Goal: Task Accomplishment & Management: Use online tool/utility

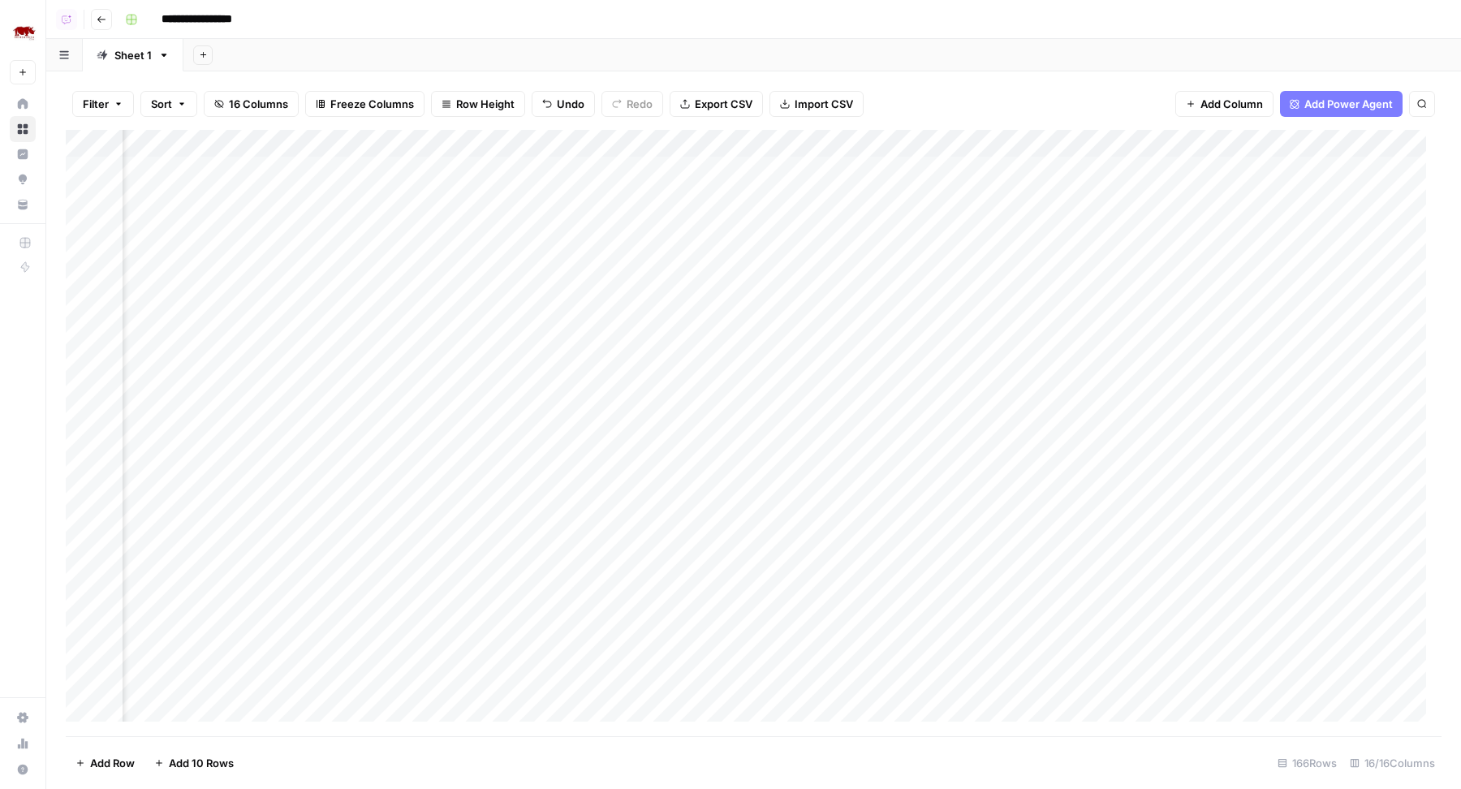
scroll to position [1, 1688]
click at [715, 252] on div "Add Column" at bounding box center [754, 433] width 1376 height 607
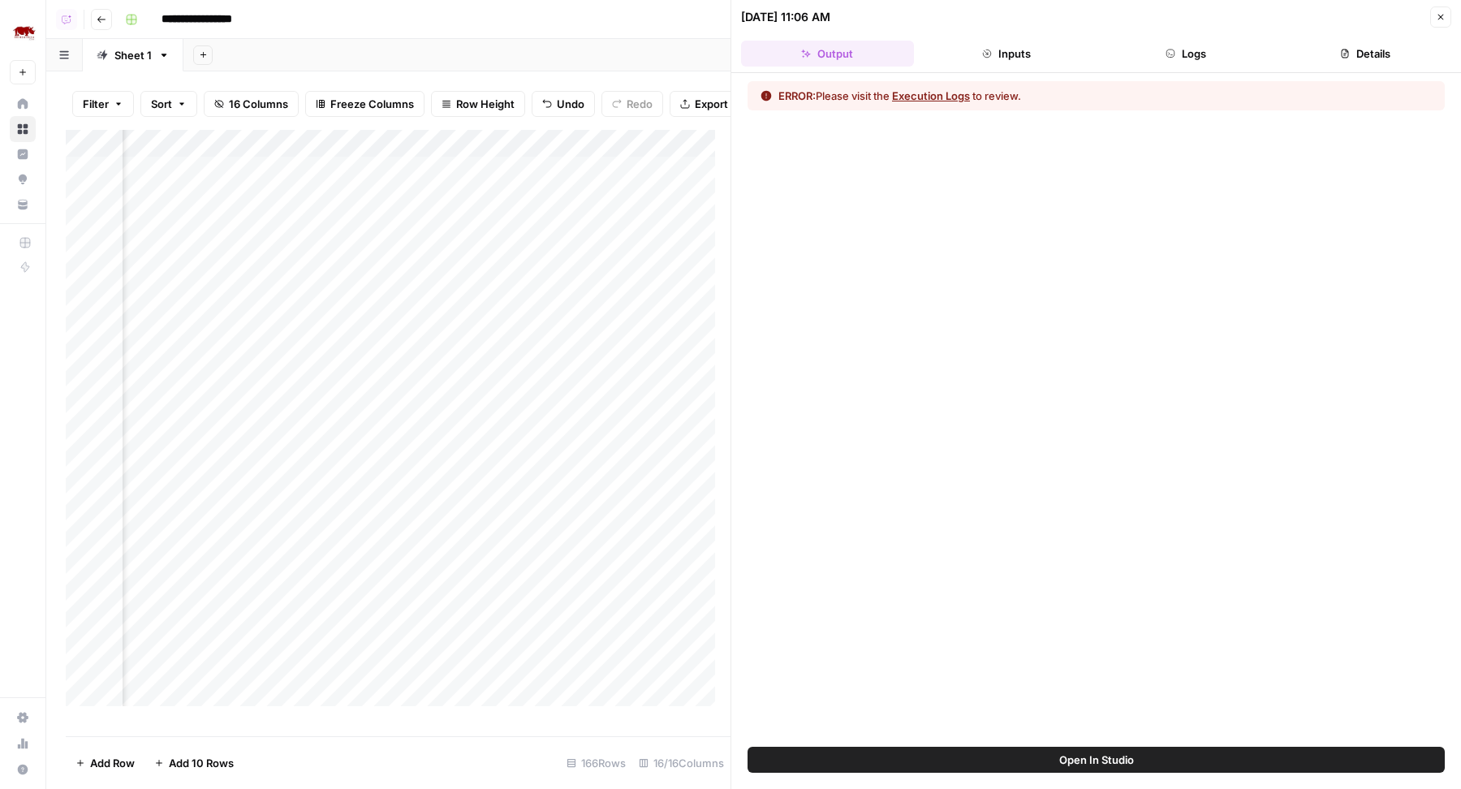
click at [1170, 54] on icon "button" at bounding box center [1171, 54] width 10 height 10
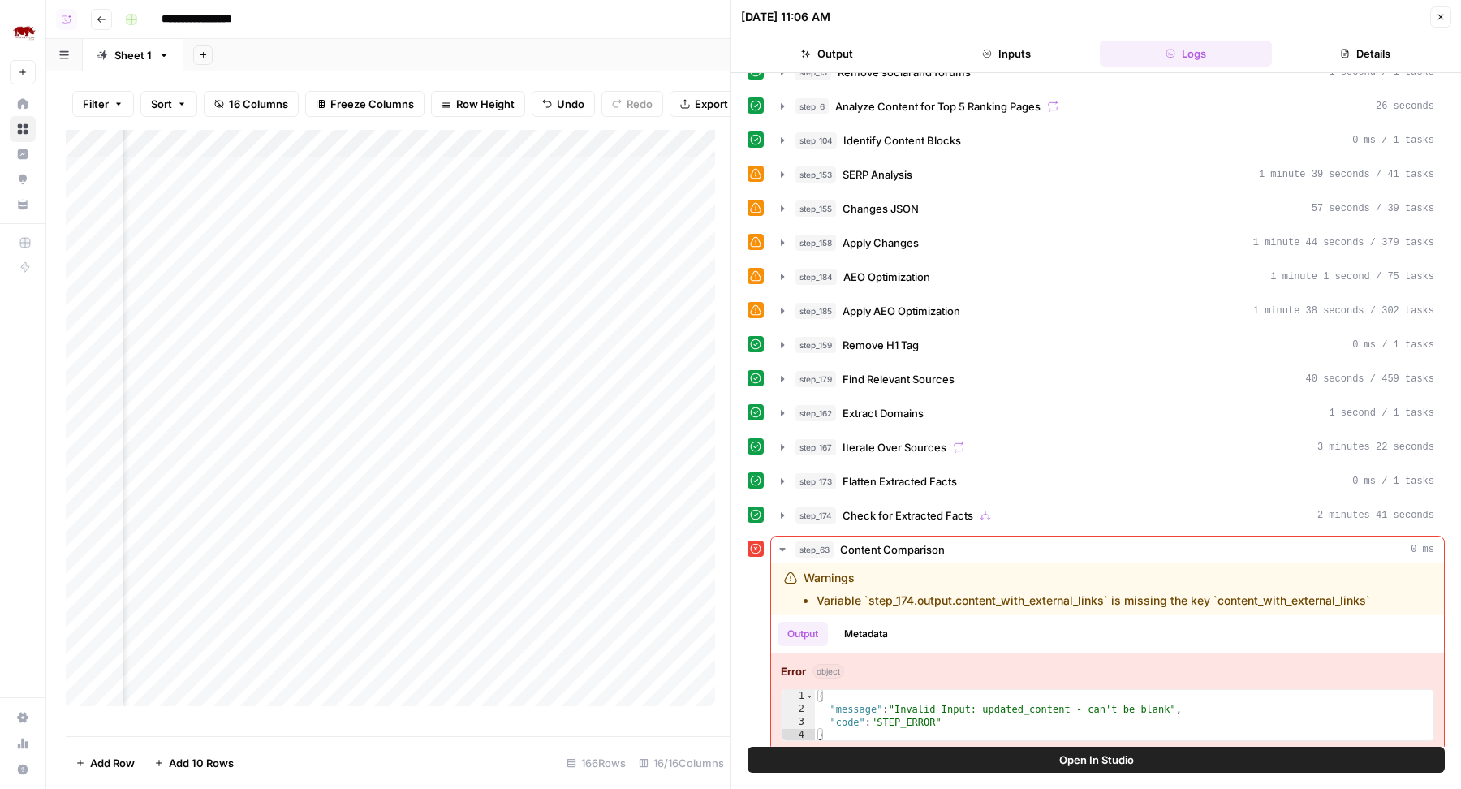
scroll to position [1, 2005]
click at [895, 757] on button "Open In Studio" at bounding box center [1096, 760] width 697 height 26
click at [916, 507] on span "Check for Extracted Facts" at bounding box center [908, 515] width 131 height 16
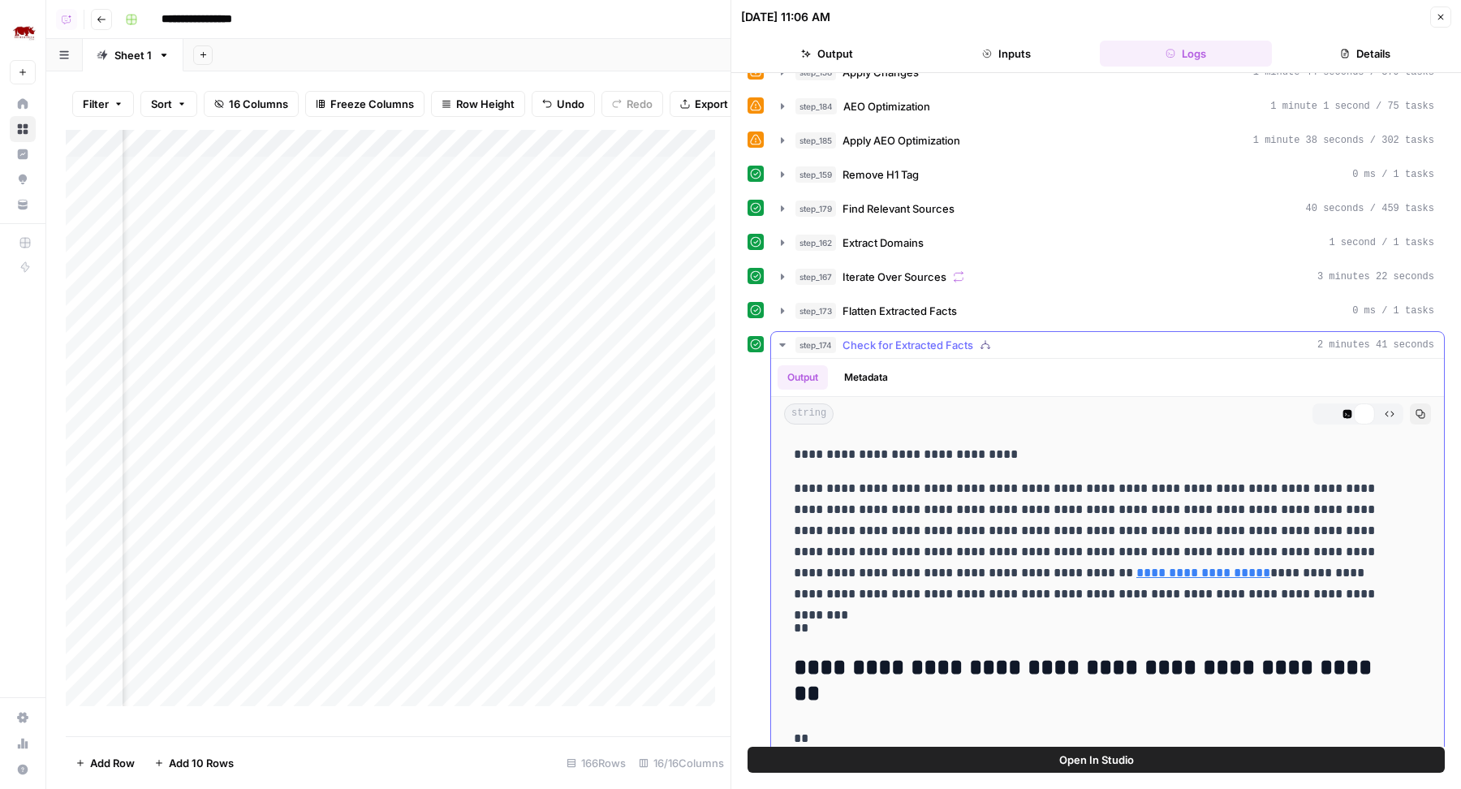
scroll to position [556, 0]
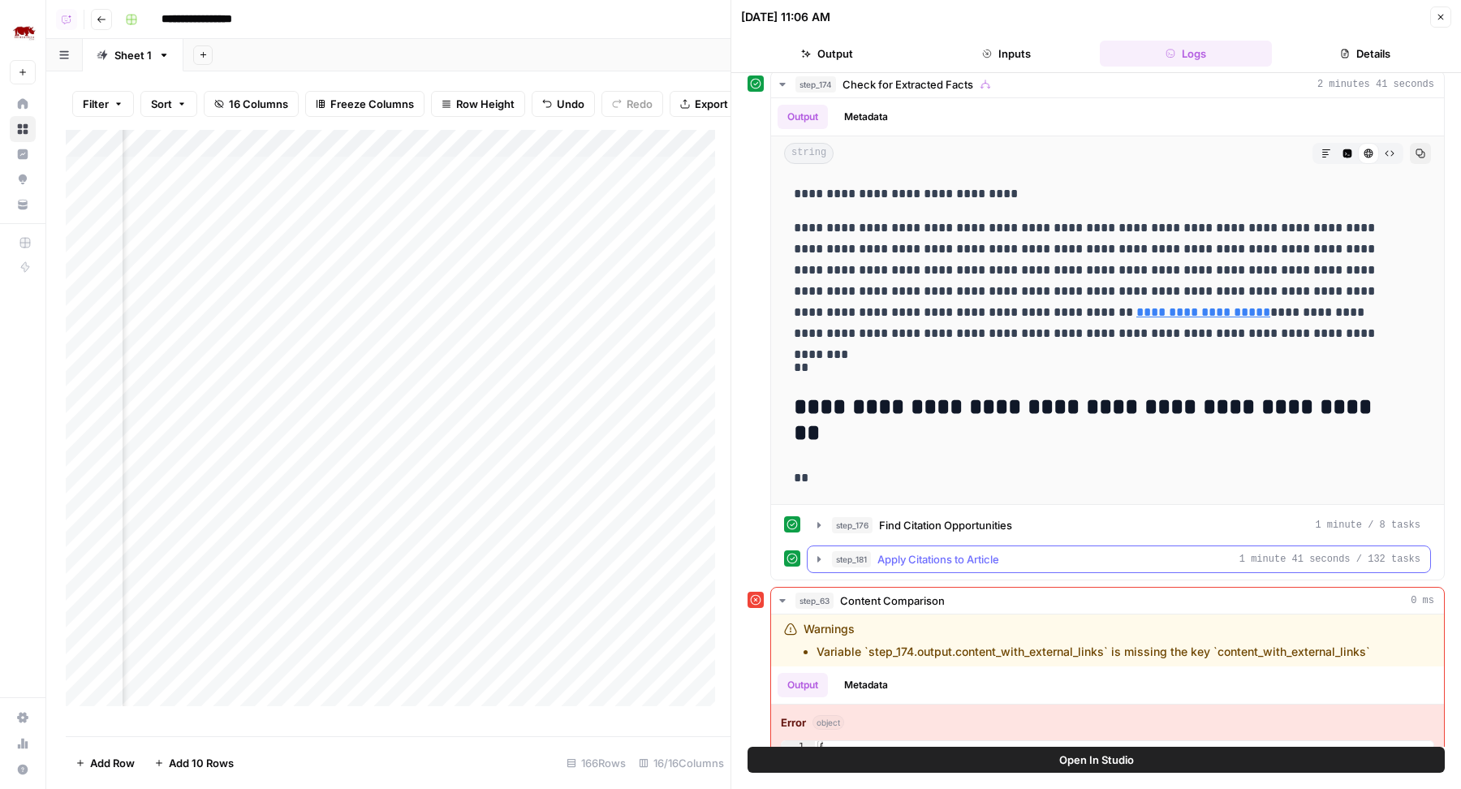
click at [927, 551] on span "Apply Citations to Article" at bounding box center [938, 559] width 122 height 16
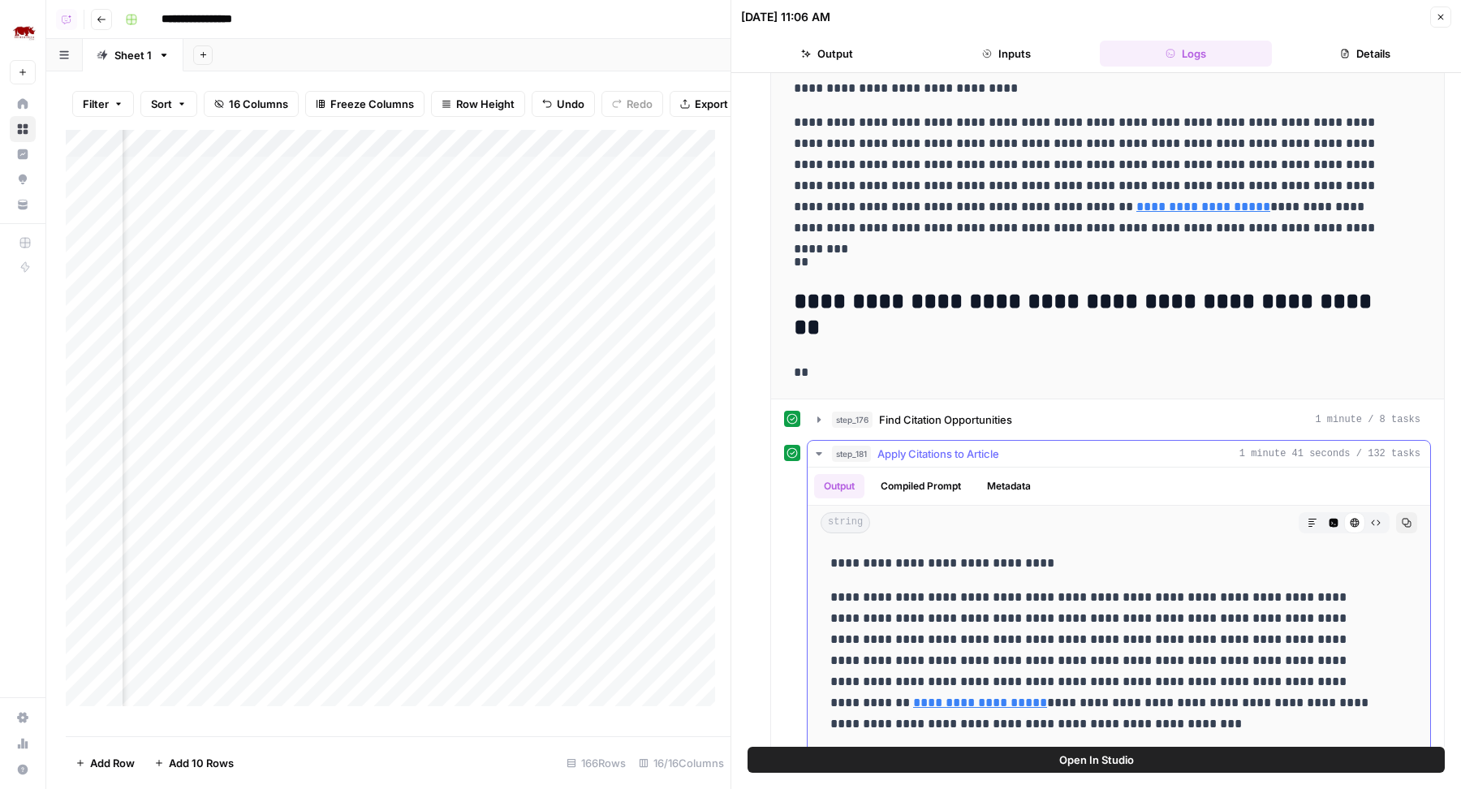
scroll to position [750, 0]
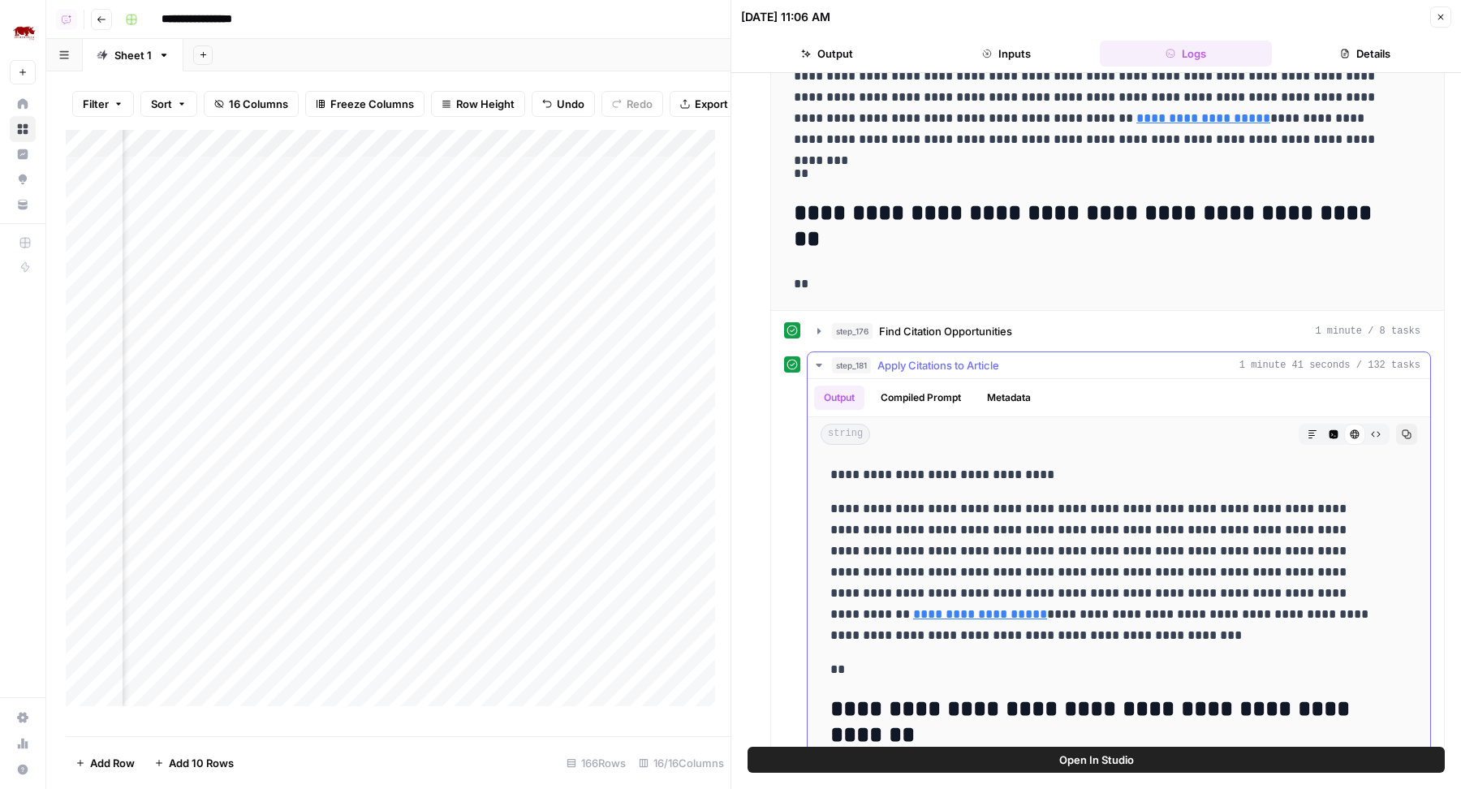
click at [1323, 426] on button "Code Editor" at bounding box center [1333, 434] width 21 height 21
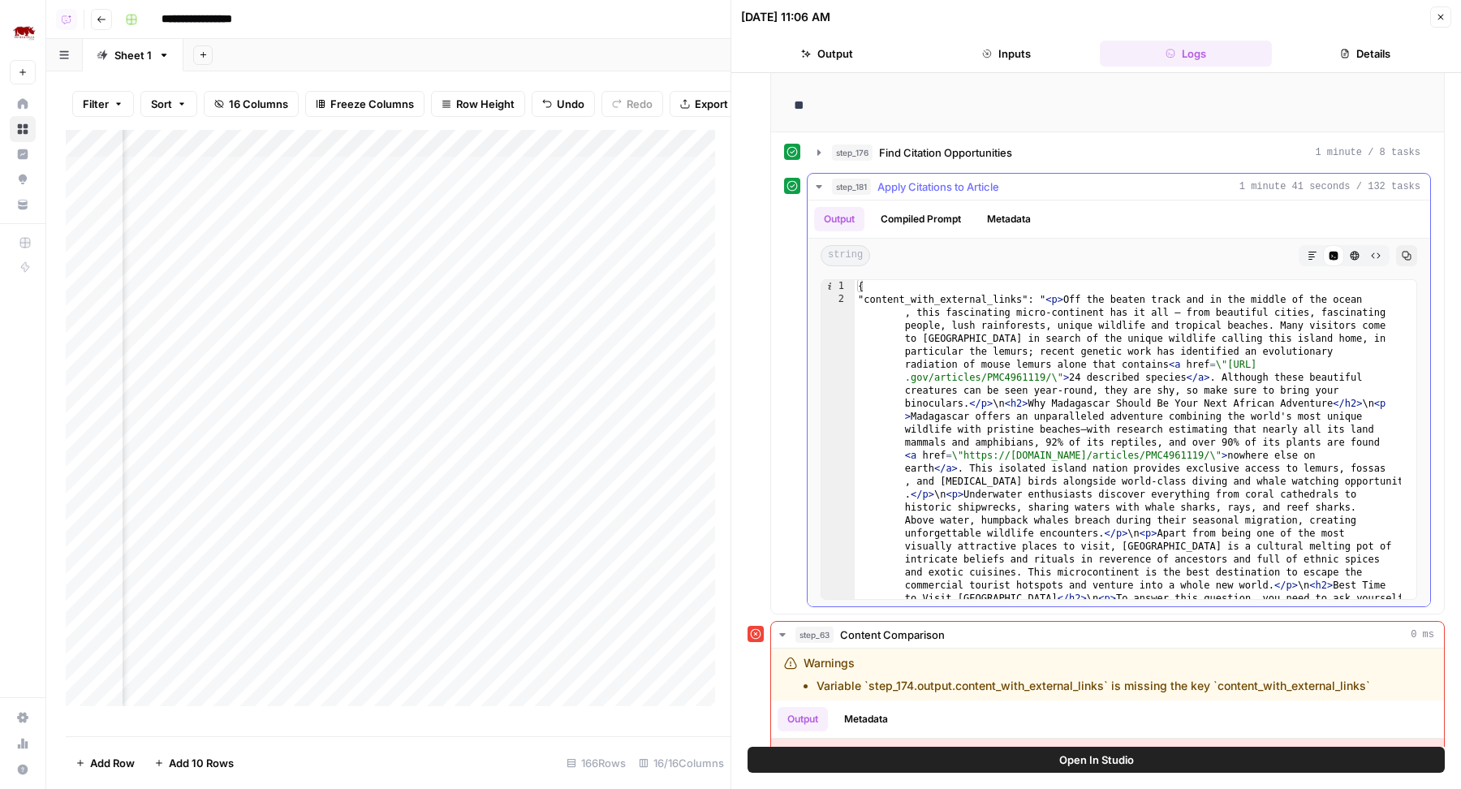
scroll to position [974, 0]
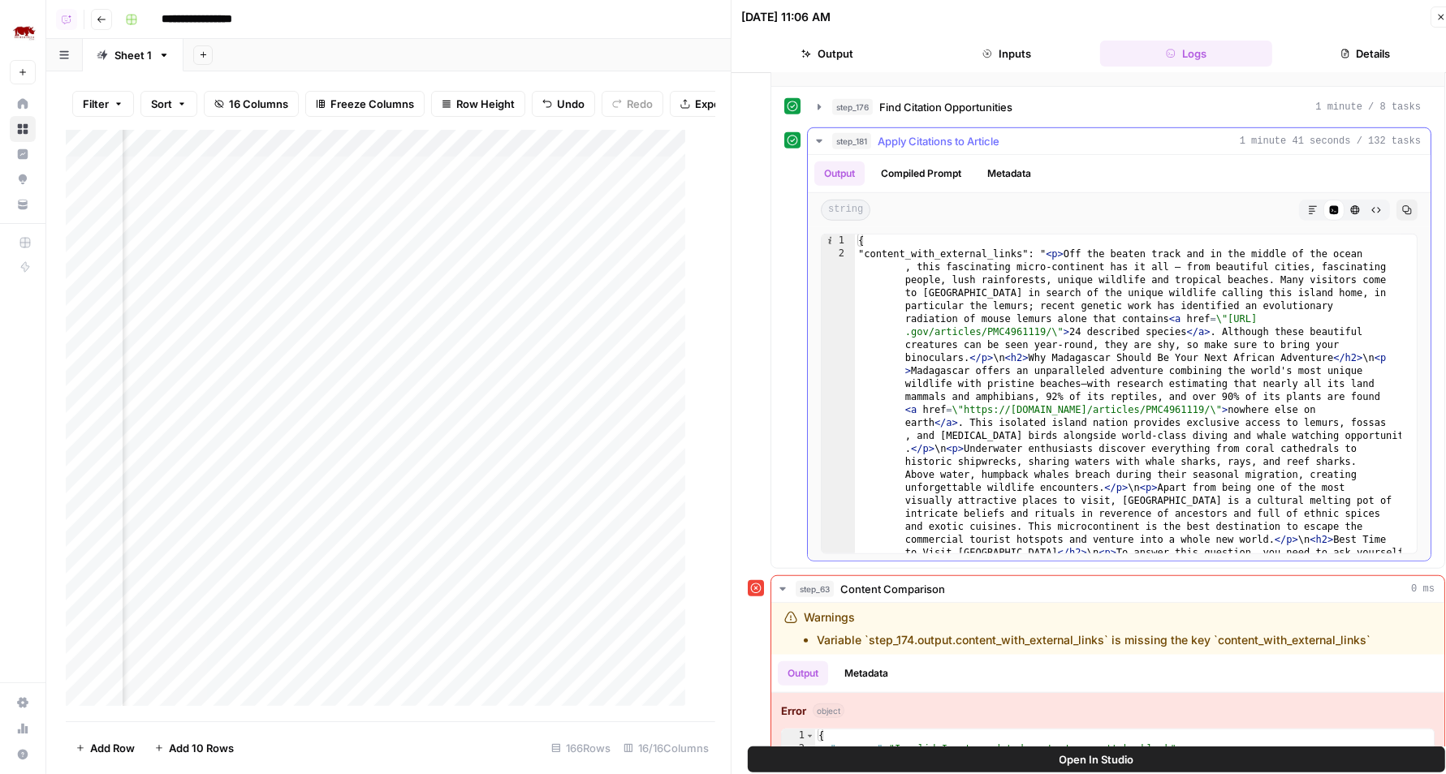
type textarea "*"
click at [831, 235] on span "Info, read annotations row 1" at bounding box center [828, 241] width 15 height 13
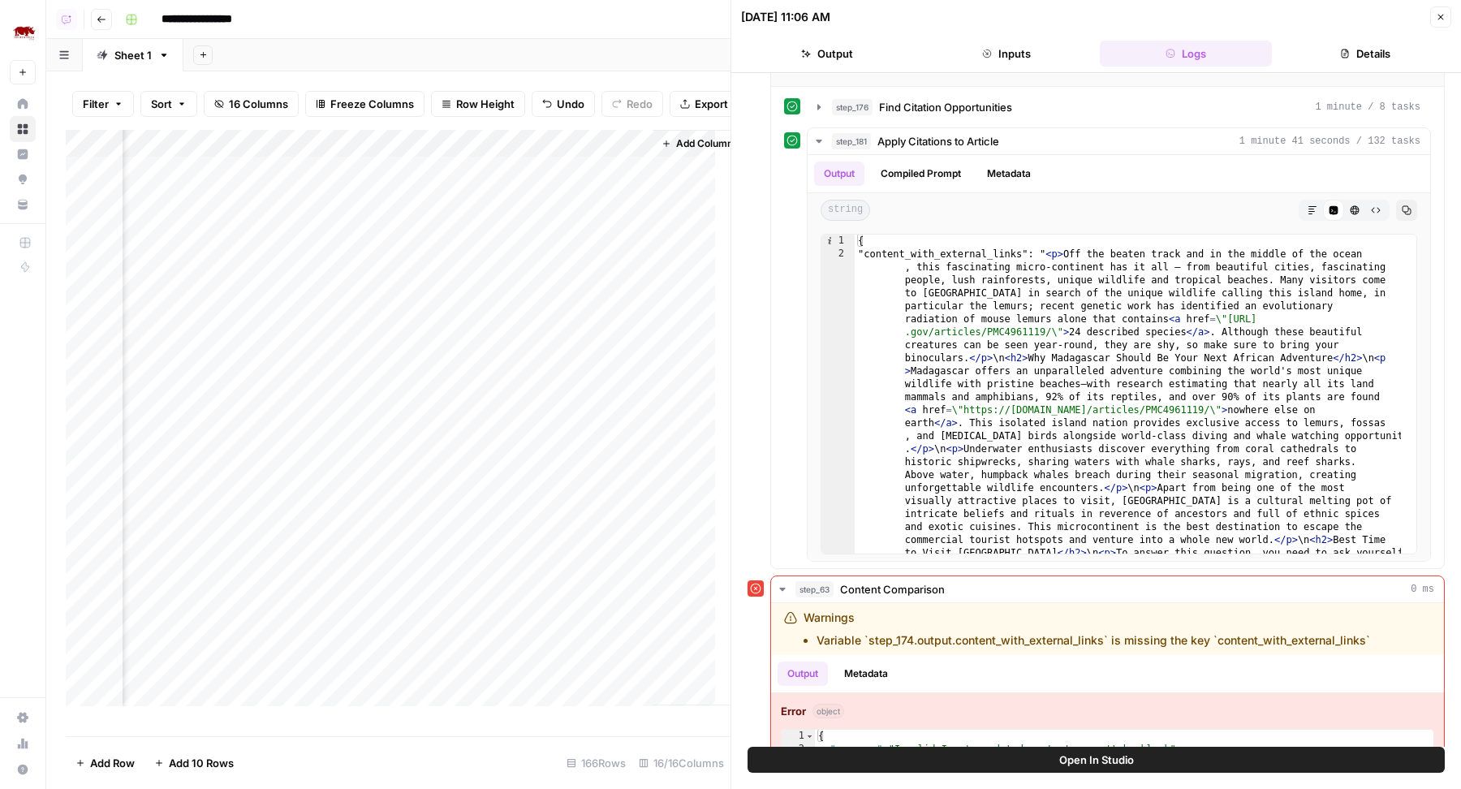
scroll to position [1, 2386]
click at [598, 209] on div "Add Column" at bounding box center [398, 426] width 665 height 592
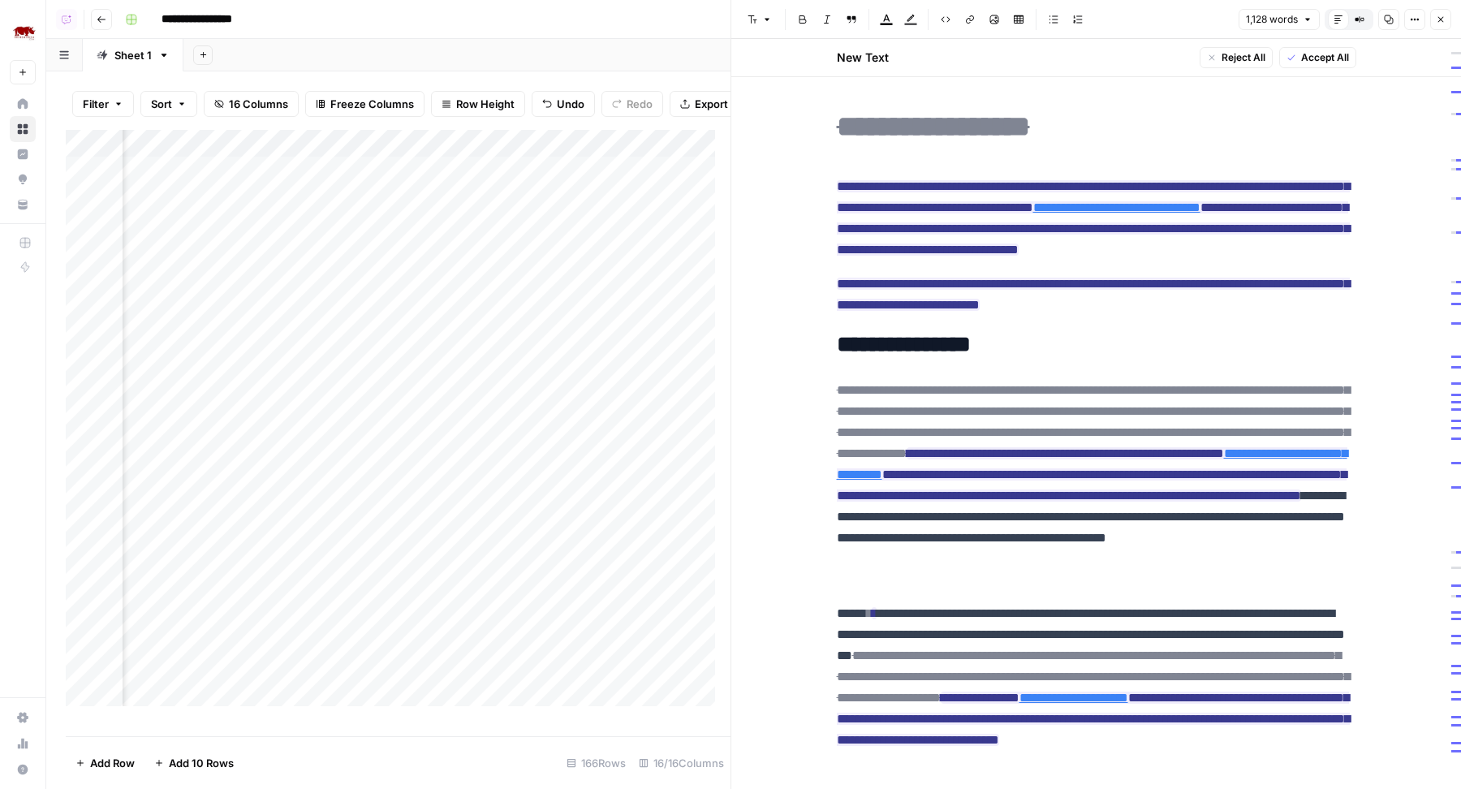
scroll to position [1, 338]
click at [404, 163] on div "Add Column" at bounding box center [398, 426] width 665 height 592
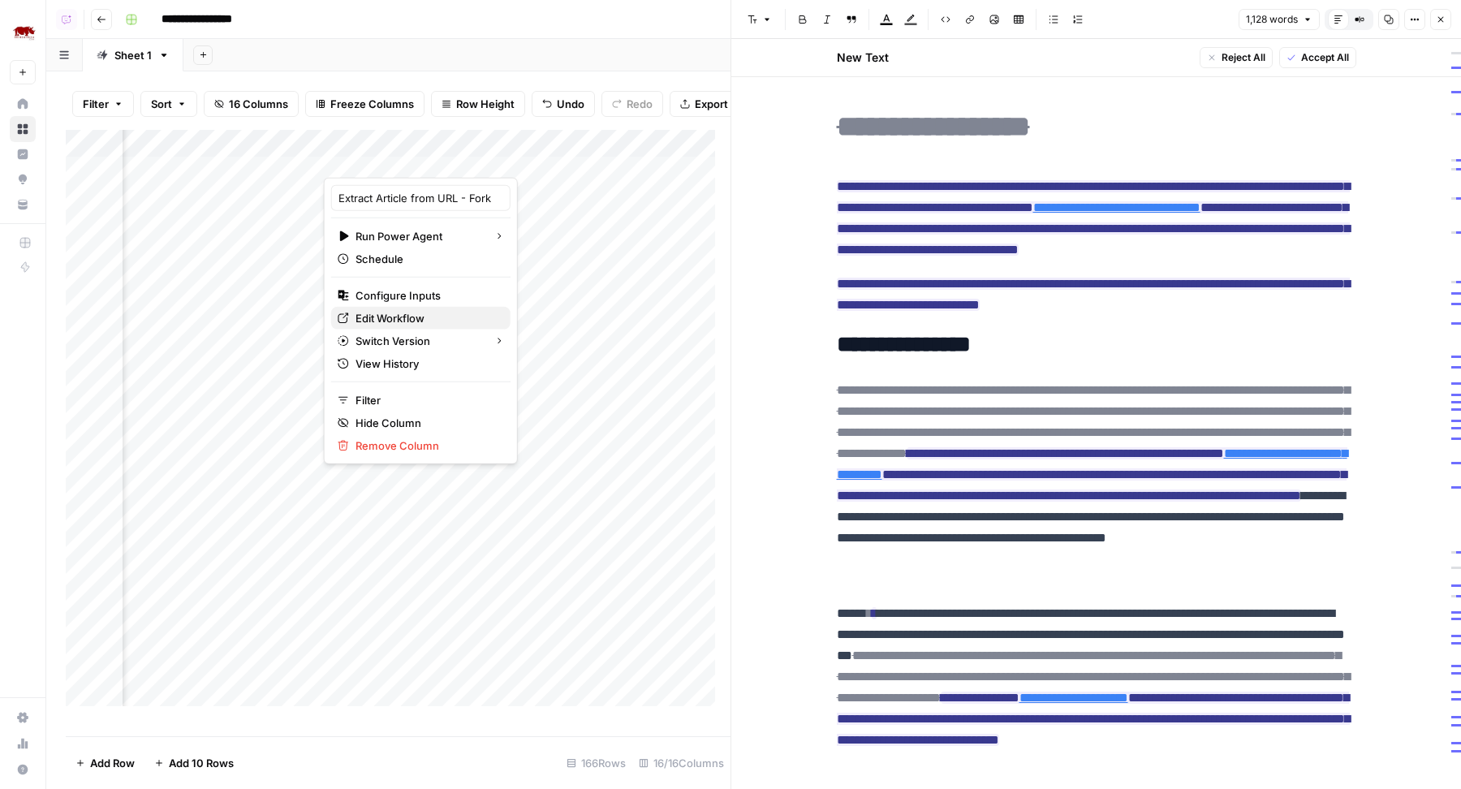
click at [403, 314] on span "Edit Workflow" at bounding box center [427, 318] width 142 height 16
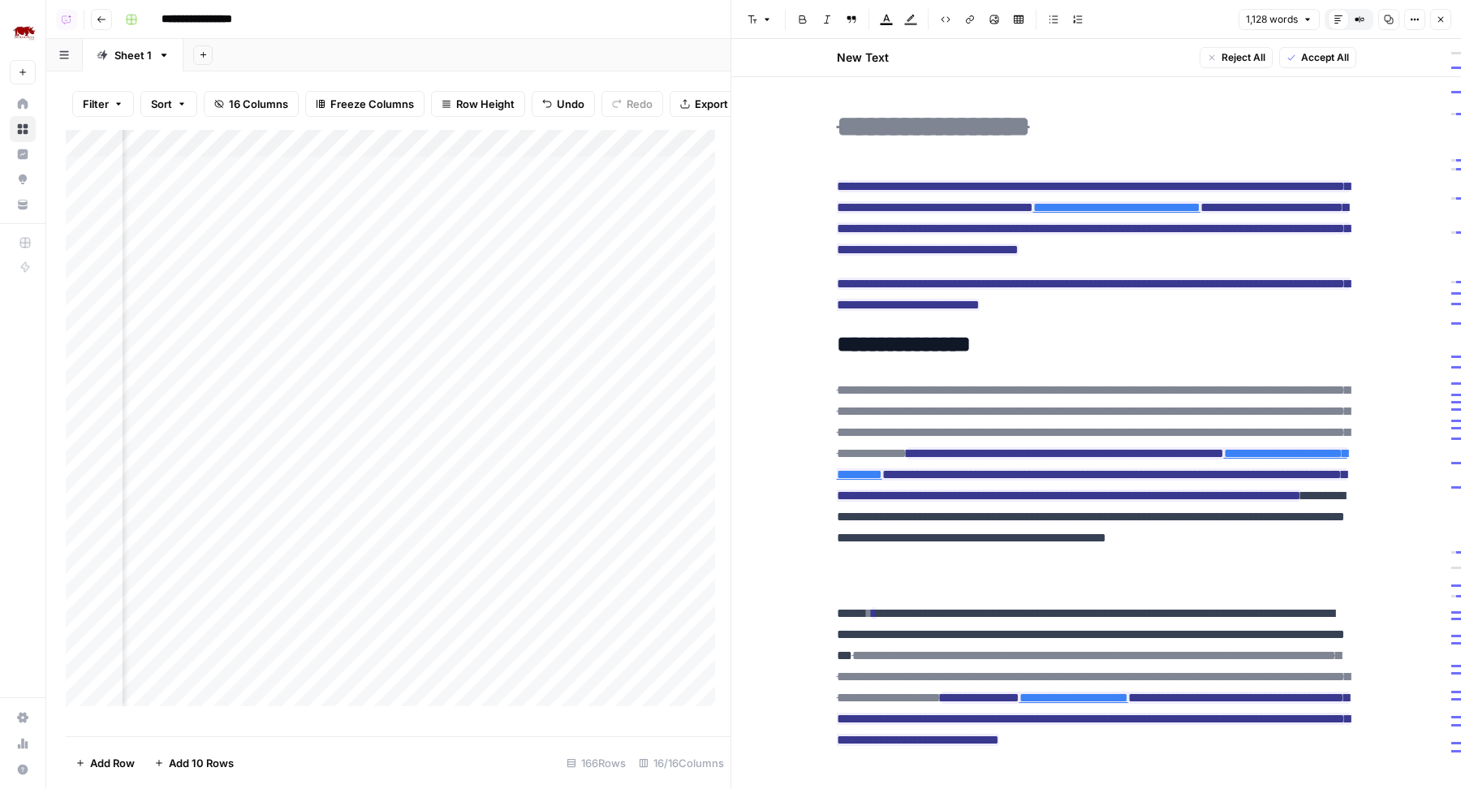
click at [1445, 15] on icon "button" at bounding box center [1441, 20] width 10 height 10
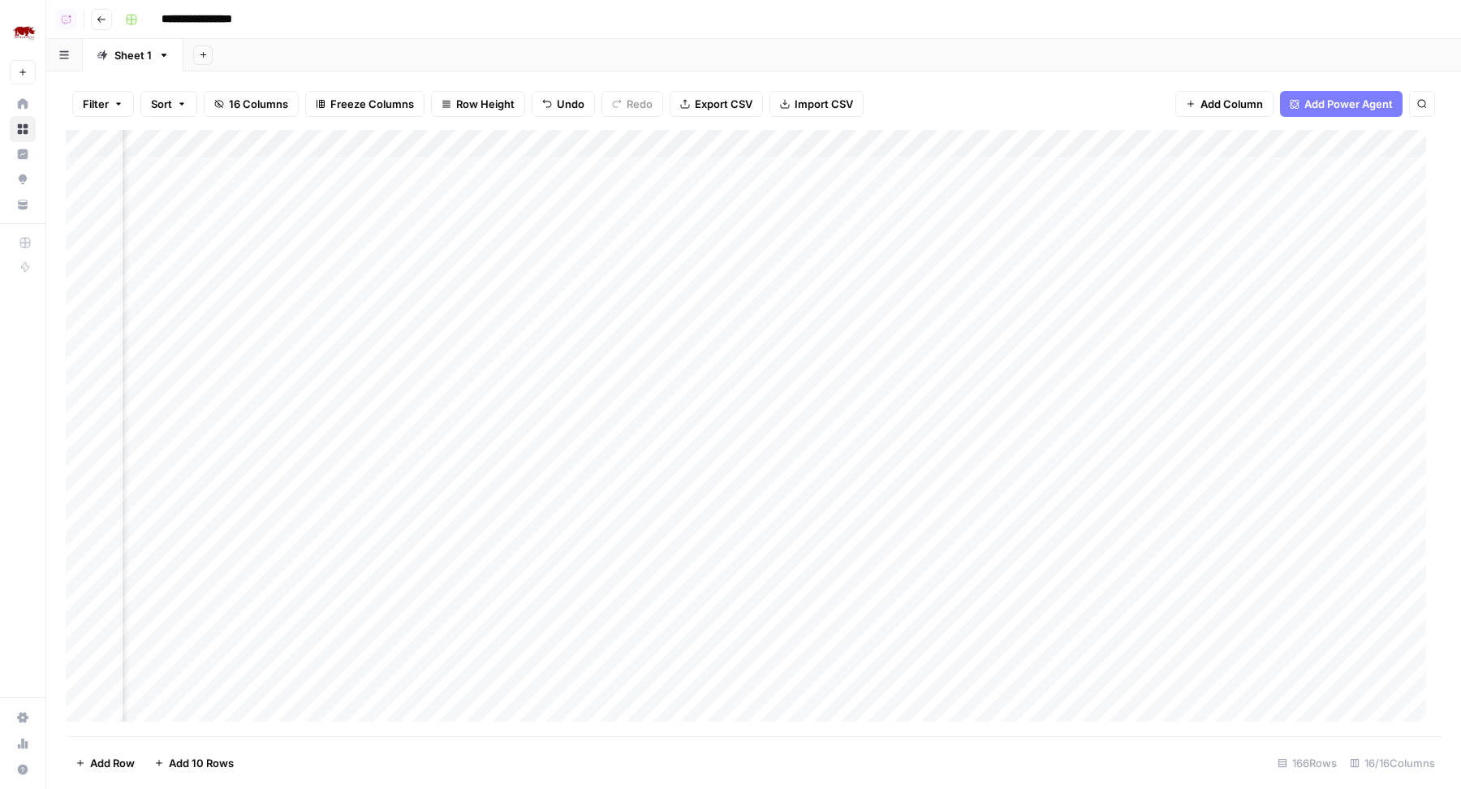
scroll to position [1, 0]
click at [787, 136] on div "Add Column" at bounding box center [754, 433] width 1376 height 607
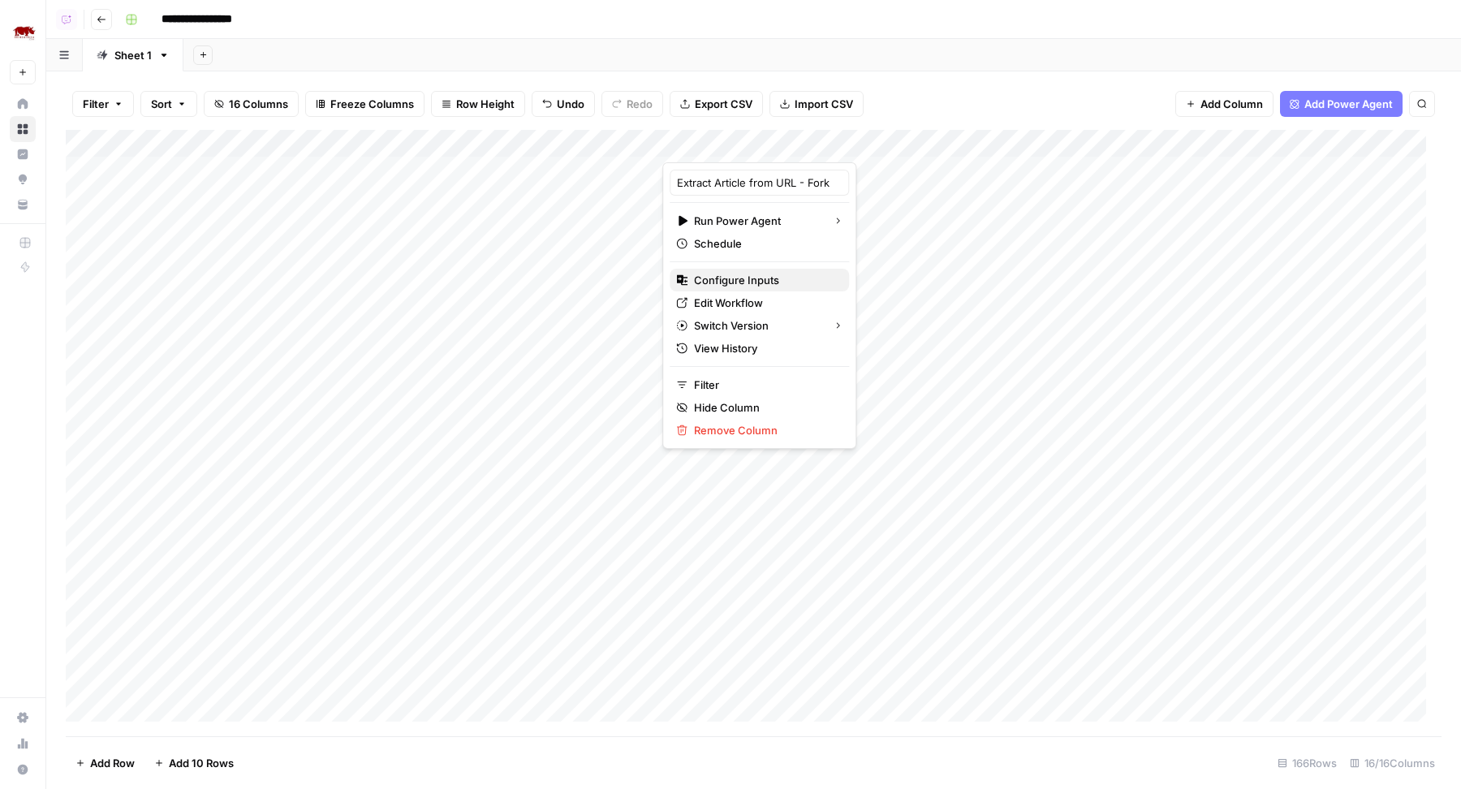
click at [757, 278] on span "Configure Inputs" at bounding box center [765, 280] width 142 height 16
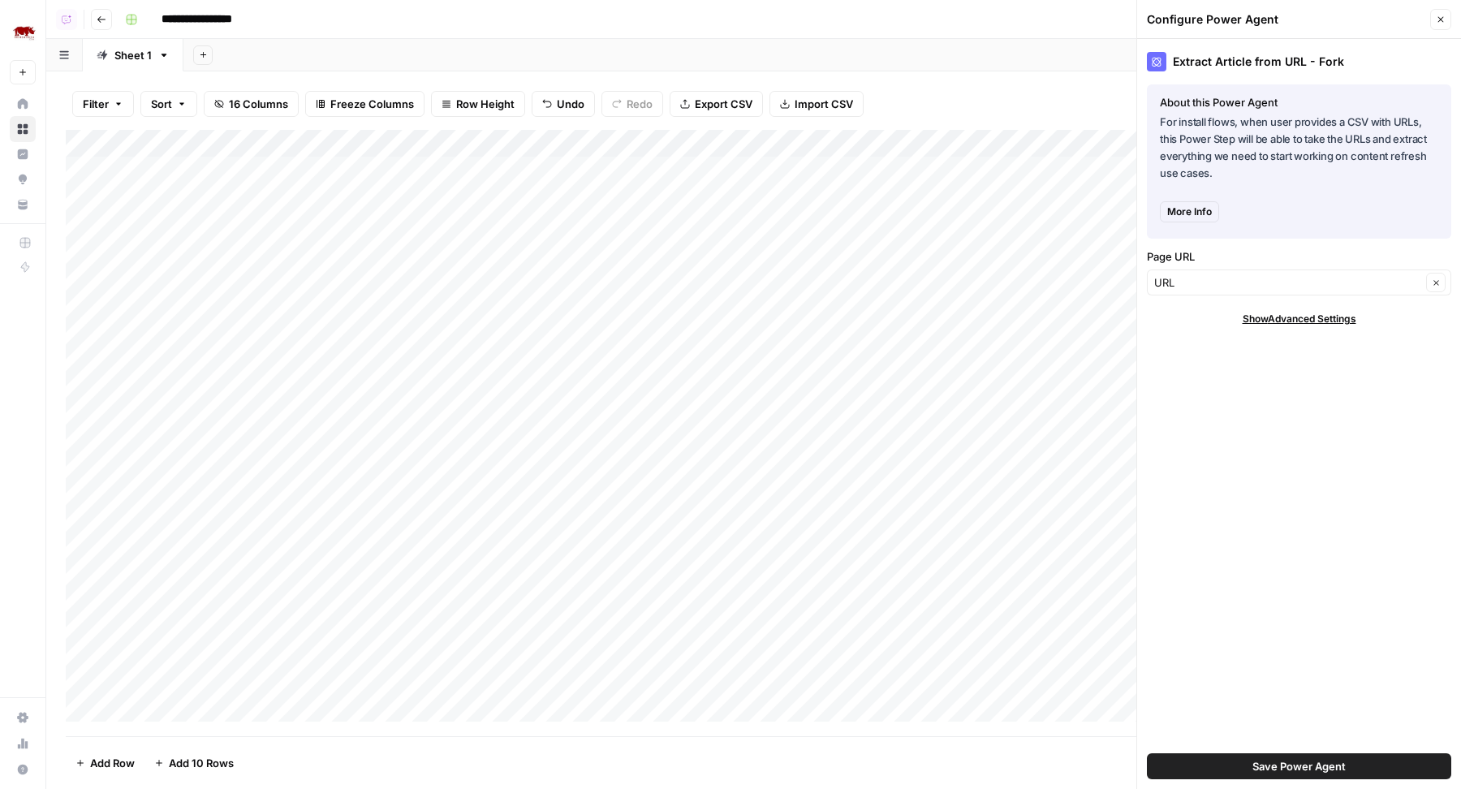
click at [1440, 11] on button "Close" at bounding box center [1440, 19] width 21 height 21
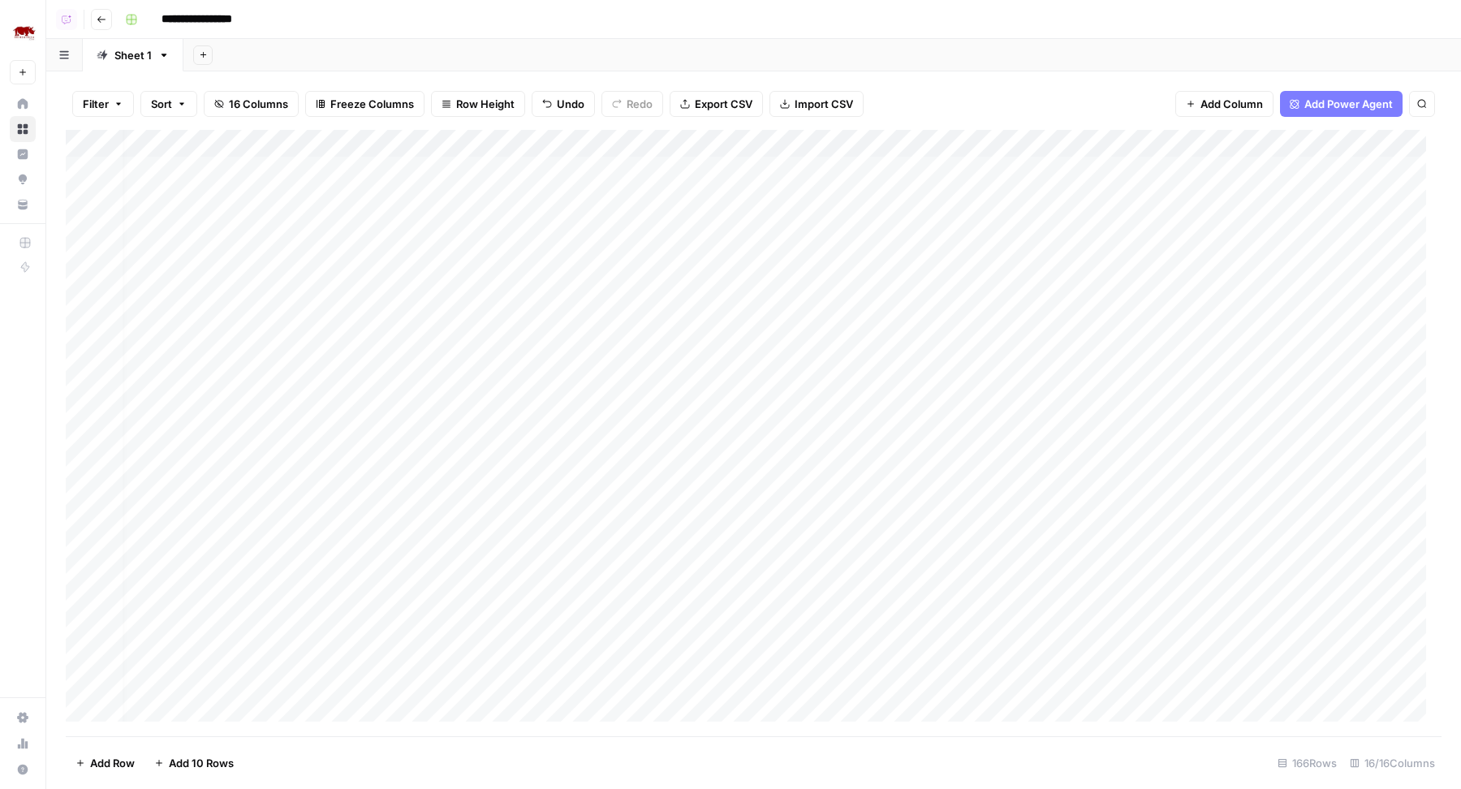
scroll to position [1, 23]
click at [627, 141] on div "Add Column" at bounding box center [754, 433] width 1376 height 607
click at [564, 355] on span "Remove Column" at bounding box center [601, 362] width 142 height 16
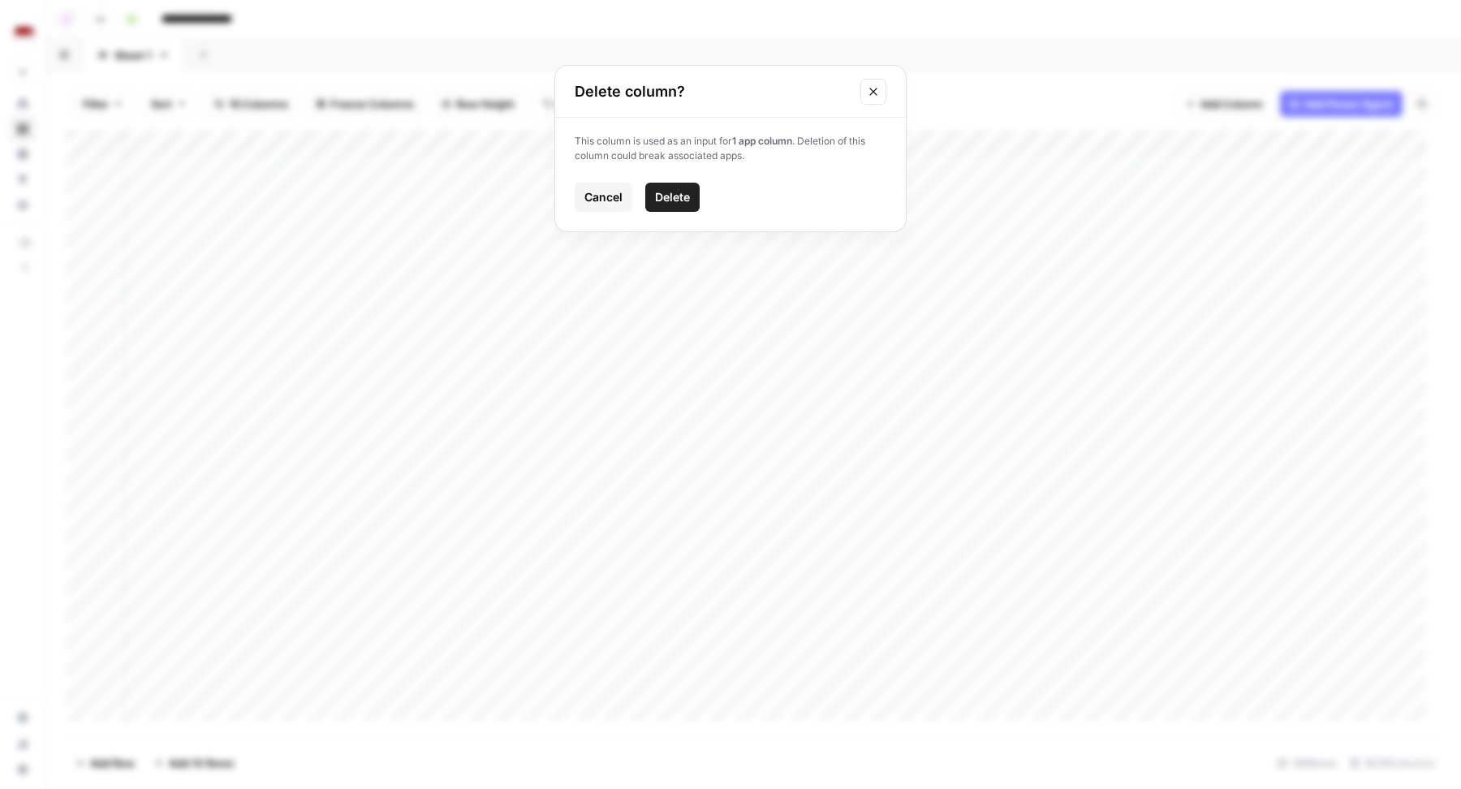
click at [673, 205] on span "Delete" at bounding box center [672, 197] width 35 height 16
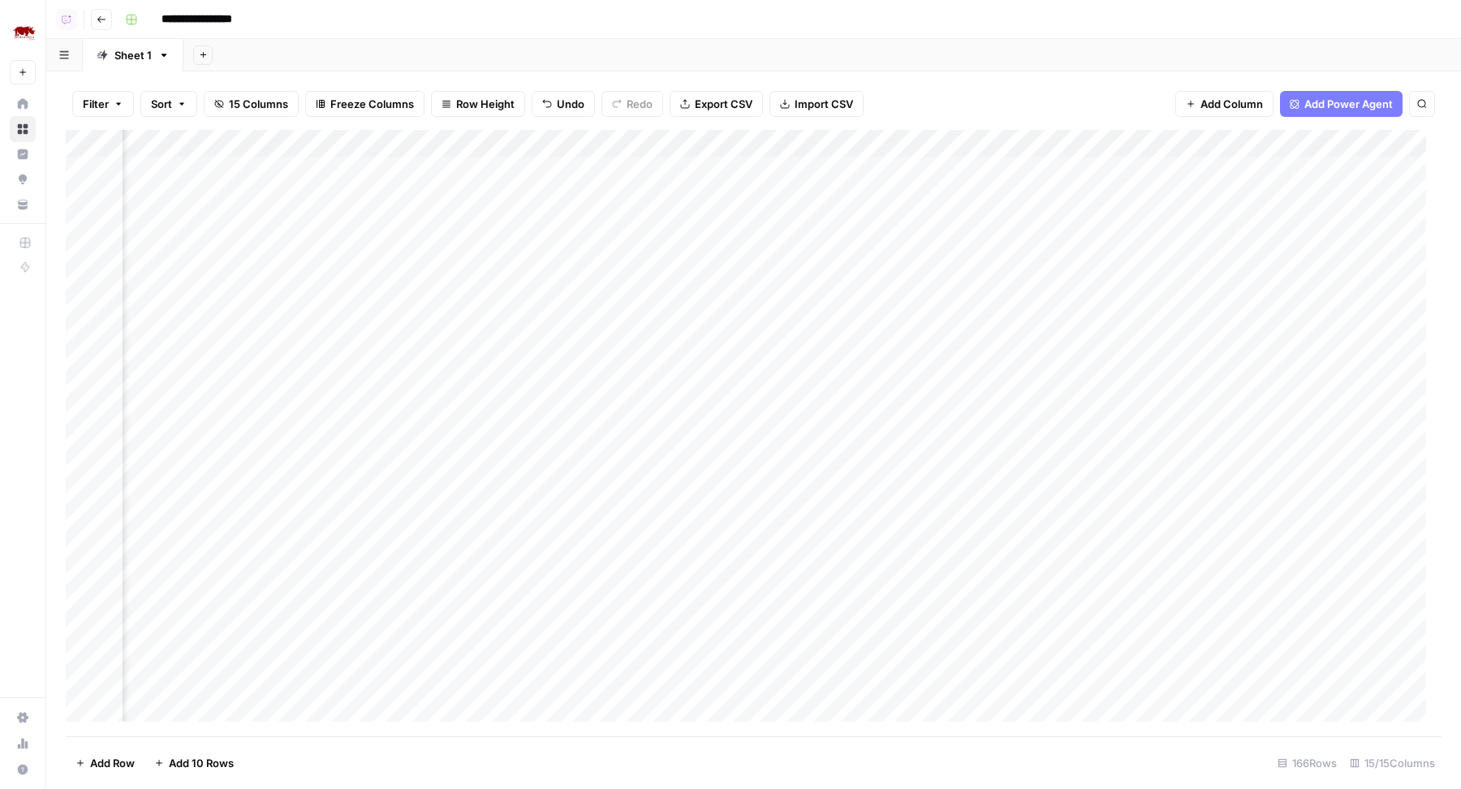
scroll to position [1, 718]
click at [1031, 149] on div "Add Column" at bounding box center [754, 433] width 1376 height 607
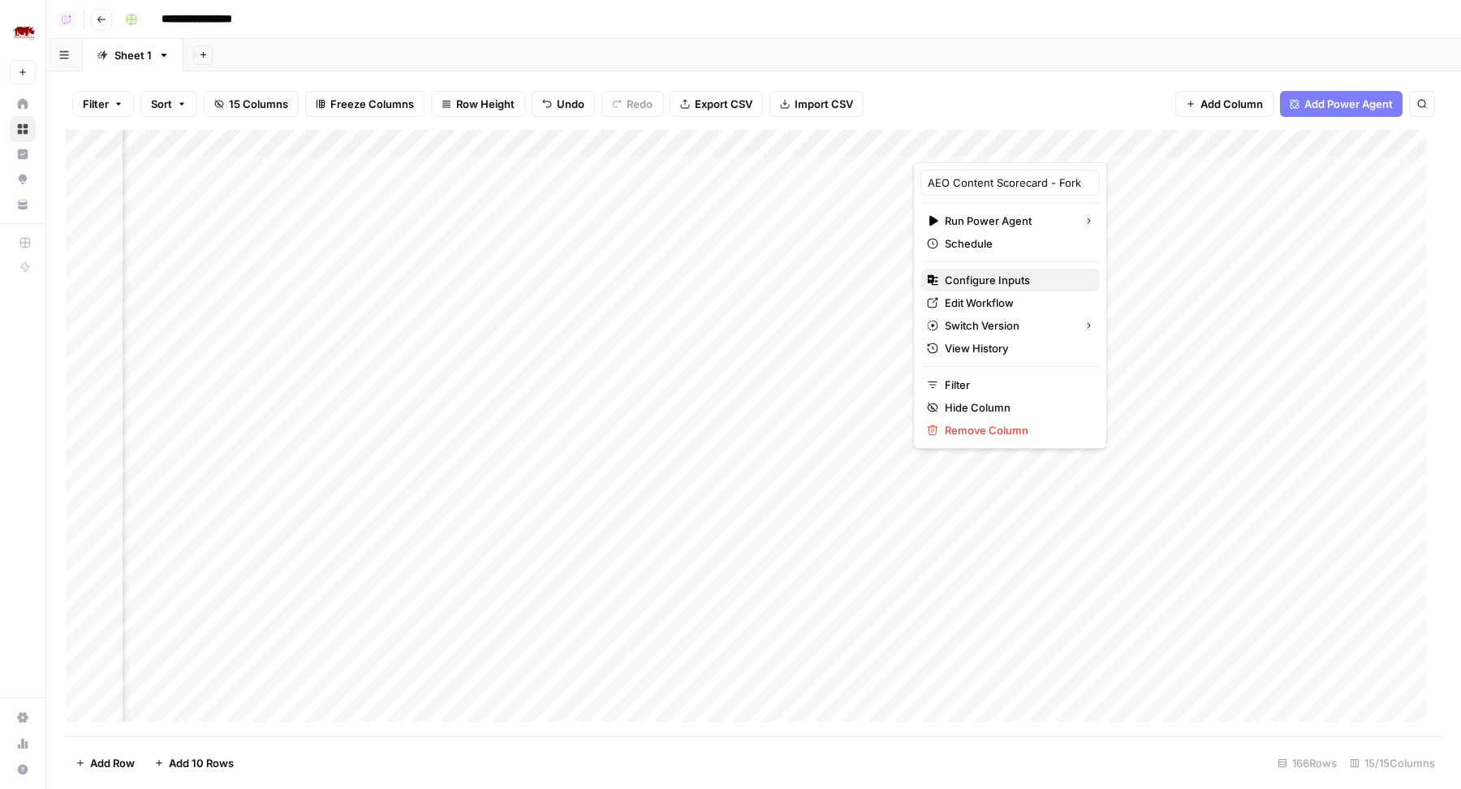
click at [980, 279] on span "Configure Inputs" at bounding box center [1016, 280] width 142 height 16
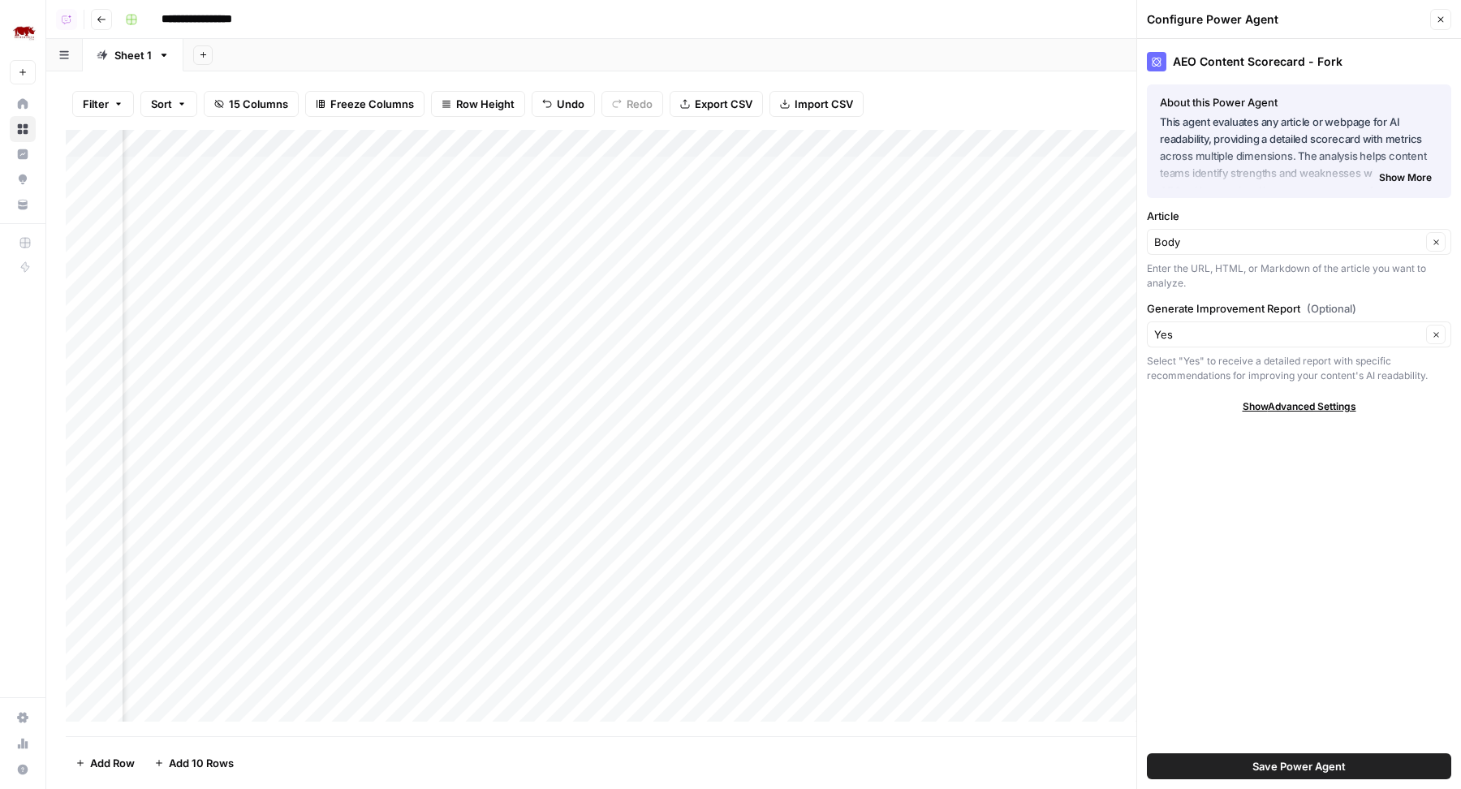
click at [1437, 21] on icon "button" at bounding box center [1441, 20] width 10 height 10
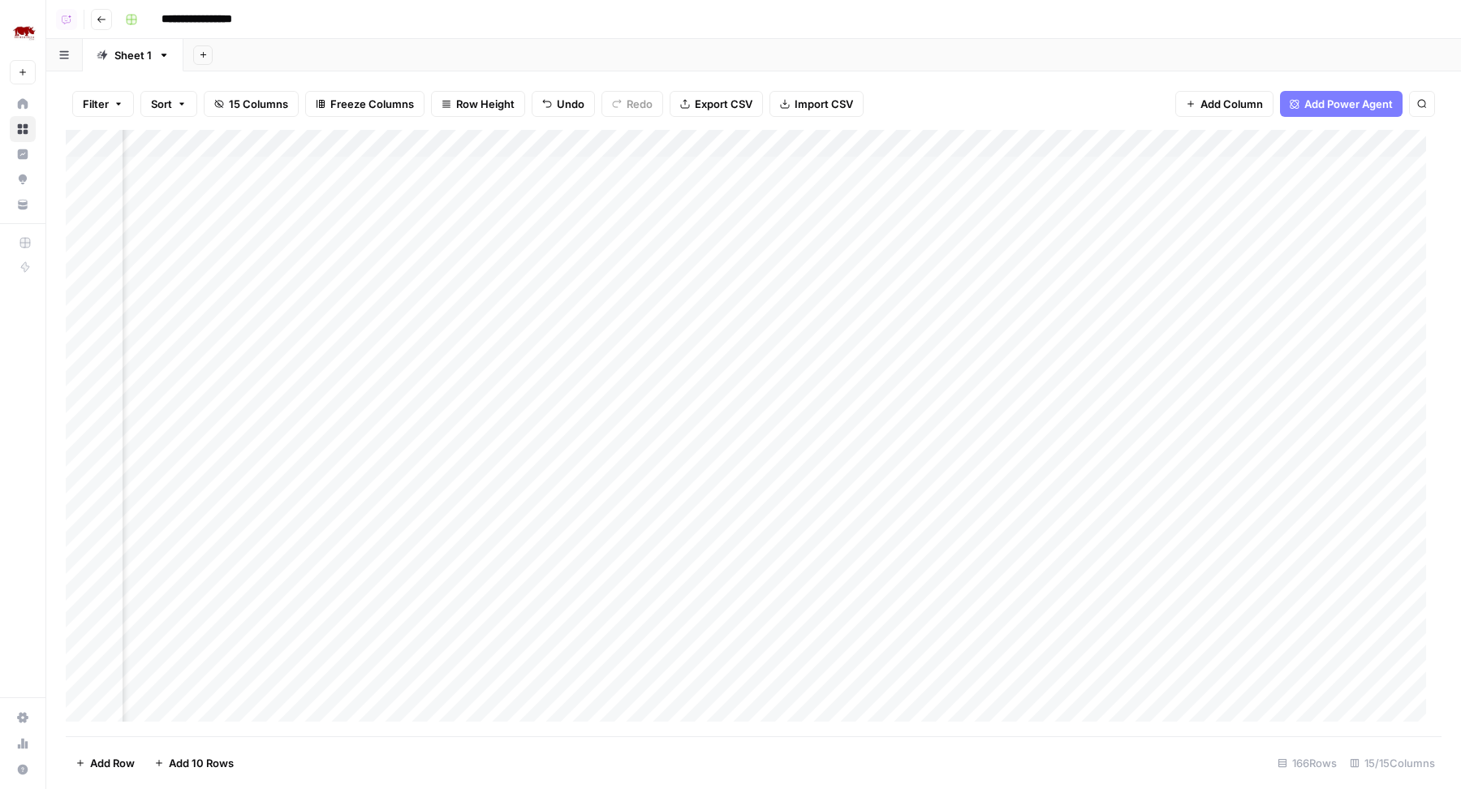
scroll to position [1, 0]
click at [741, 166] on div "Add Column" at bounding box center [754, 433] width 1376 height 607
click at [717, 196] on div "Add Column" at bounding box center [754, 433] width 1376 height 607
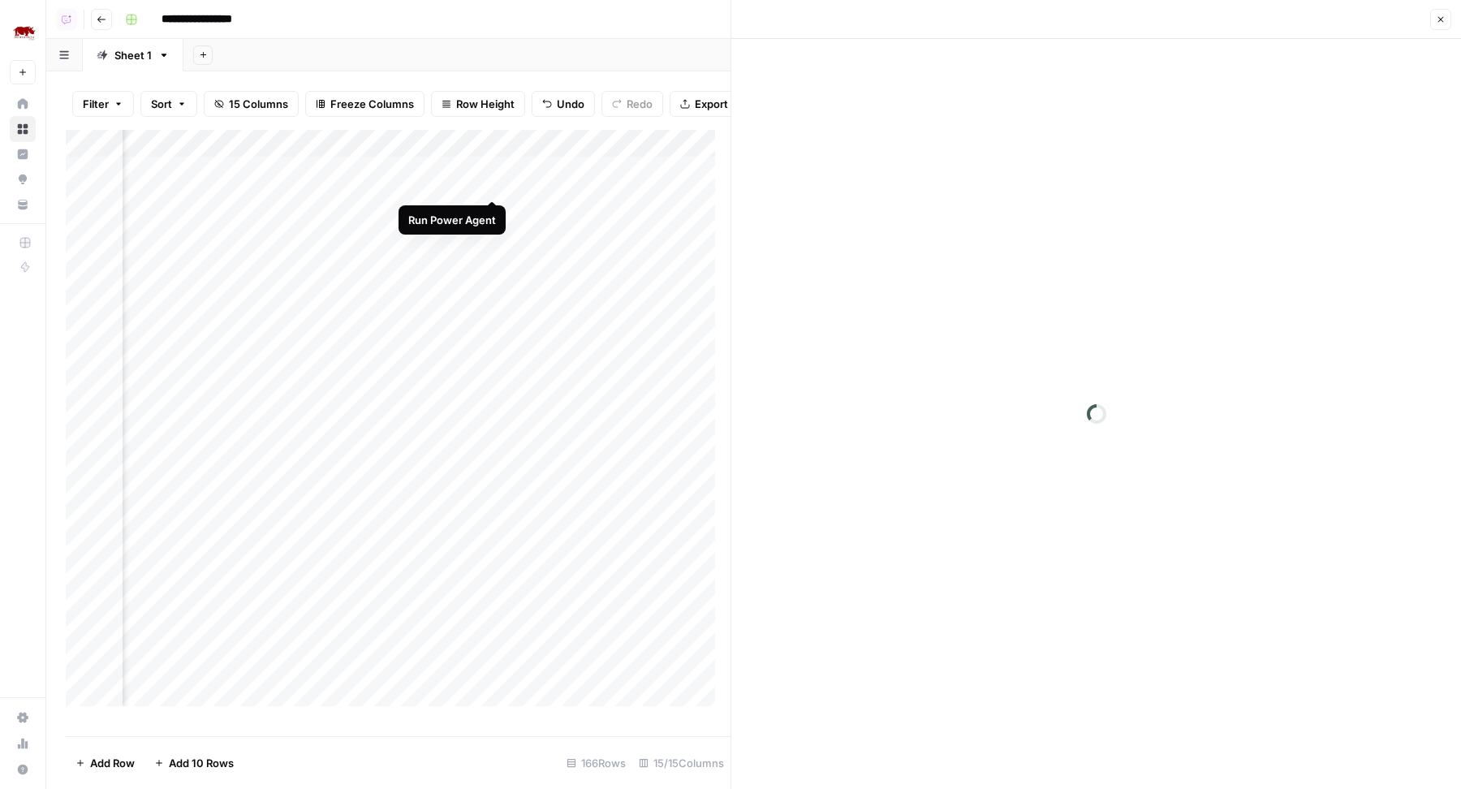
click at [493, 183] on div "Add Column" at bounding box center [398, 426] width 665 height 592
click at [1445, 19] on span "Close" at bounding box center [1445, 19] width 1 height 1
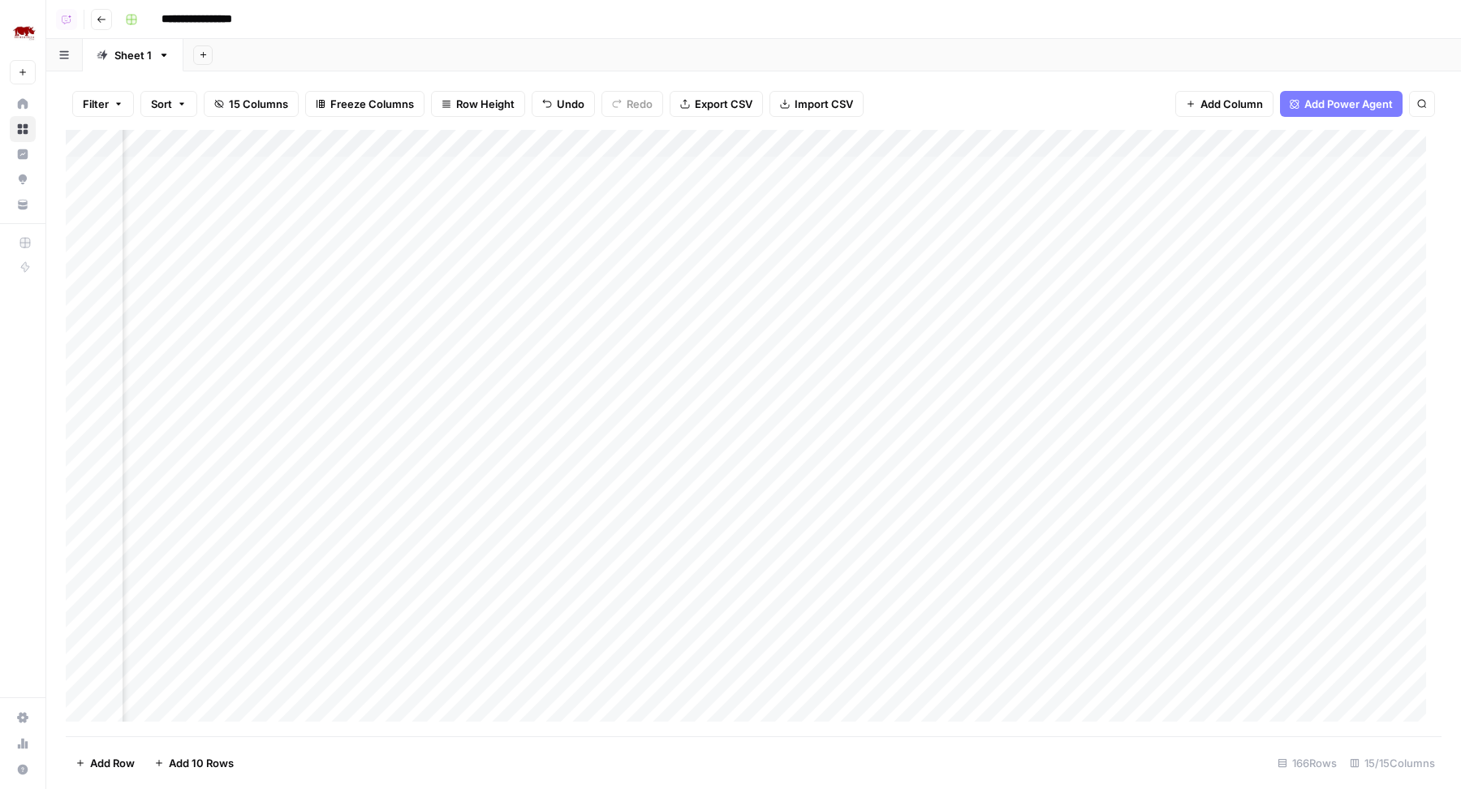
scroll to position [1, 114]
click at [623, 170] on div "Add Column" at bounding box center [754, 433] width 1376 height 607
click at [605, 198] on div "Add Column" at bounding box center [754, 433] width 1376 height 607
click at [1438, 24] on button "Close" at bounding box center [1440, 19] width 21 height 21
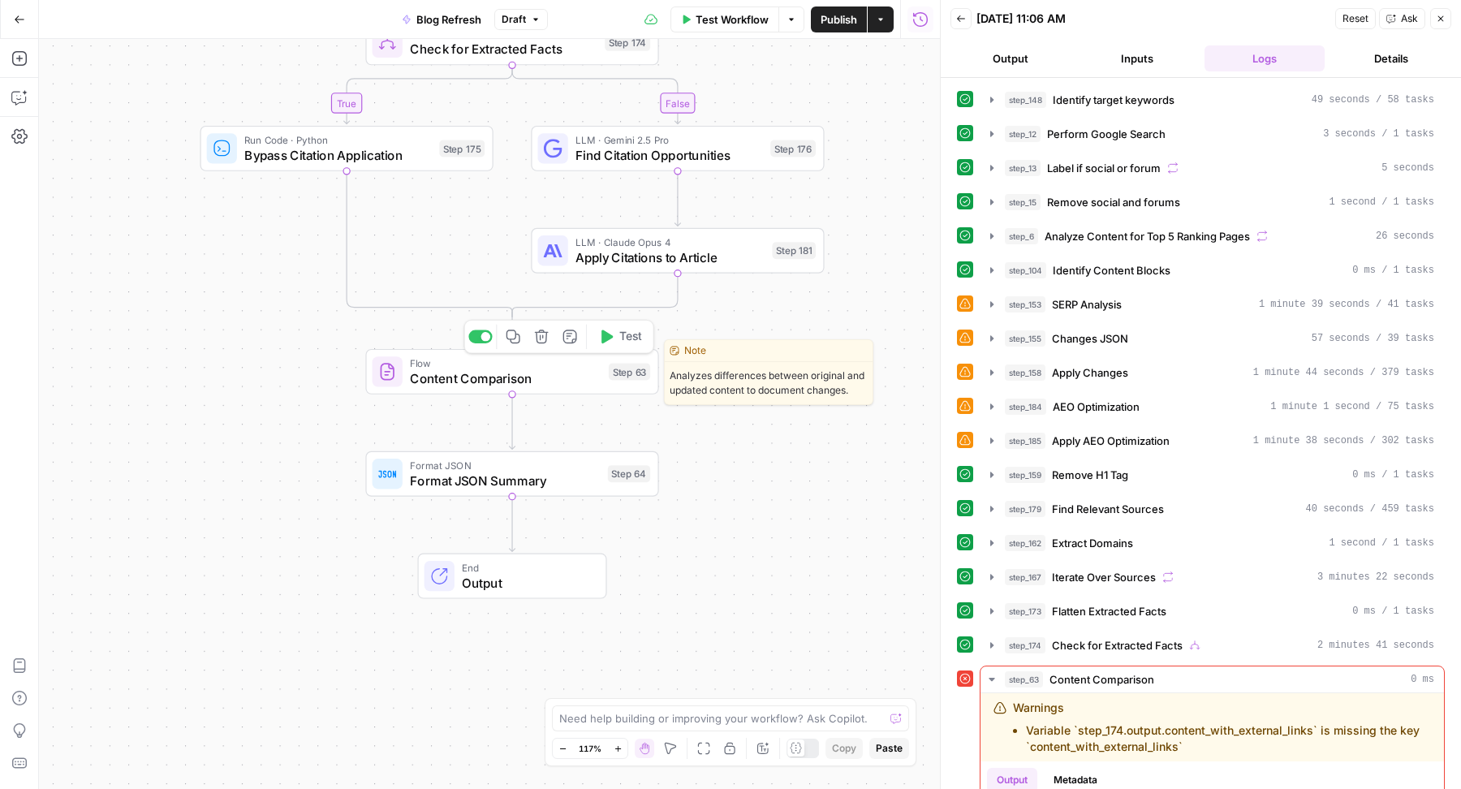
click at [553, 369] on span "Content Comparison" at bounding box center [505, 378] width 191 height 19
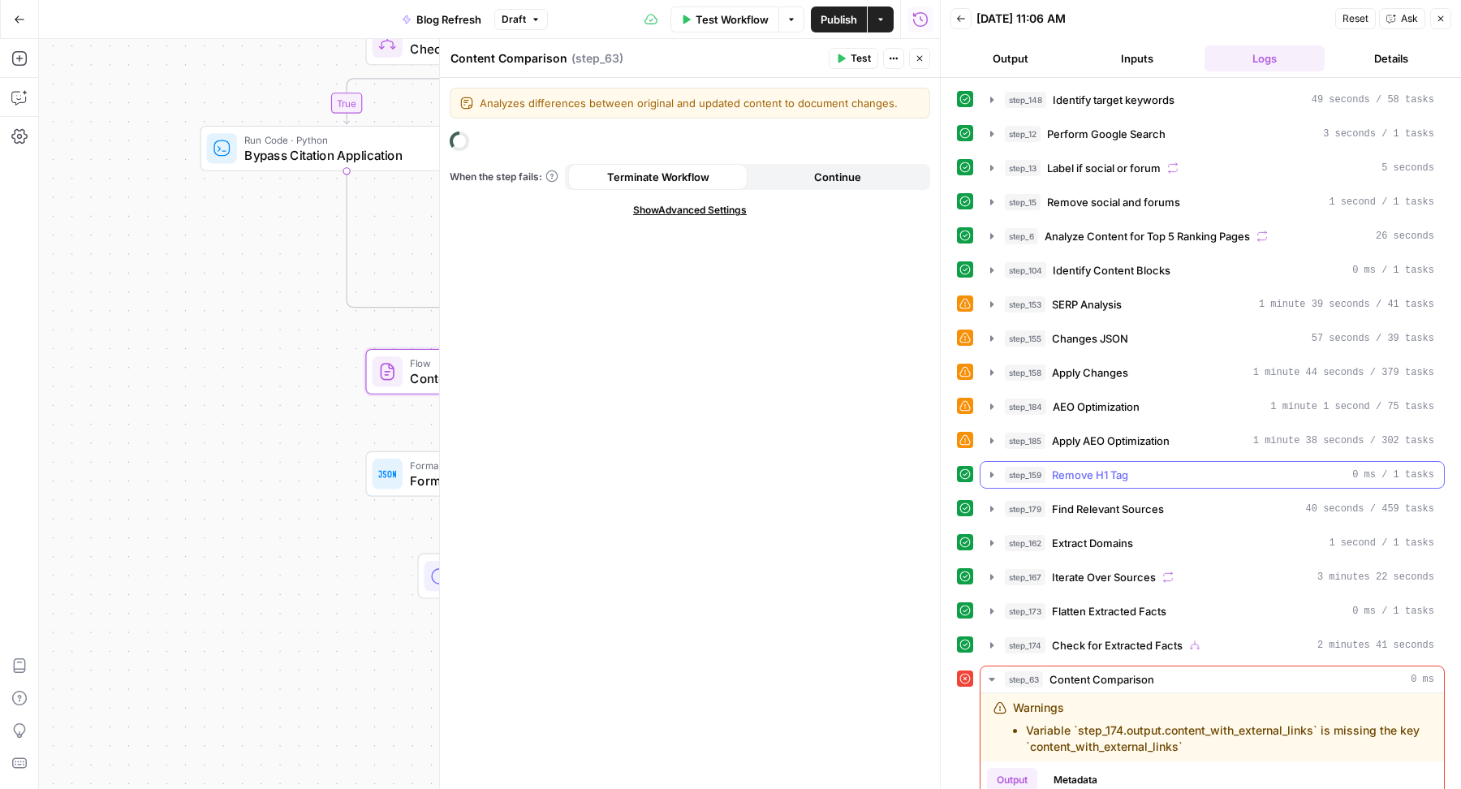
scroll to position [108, 0]
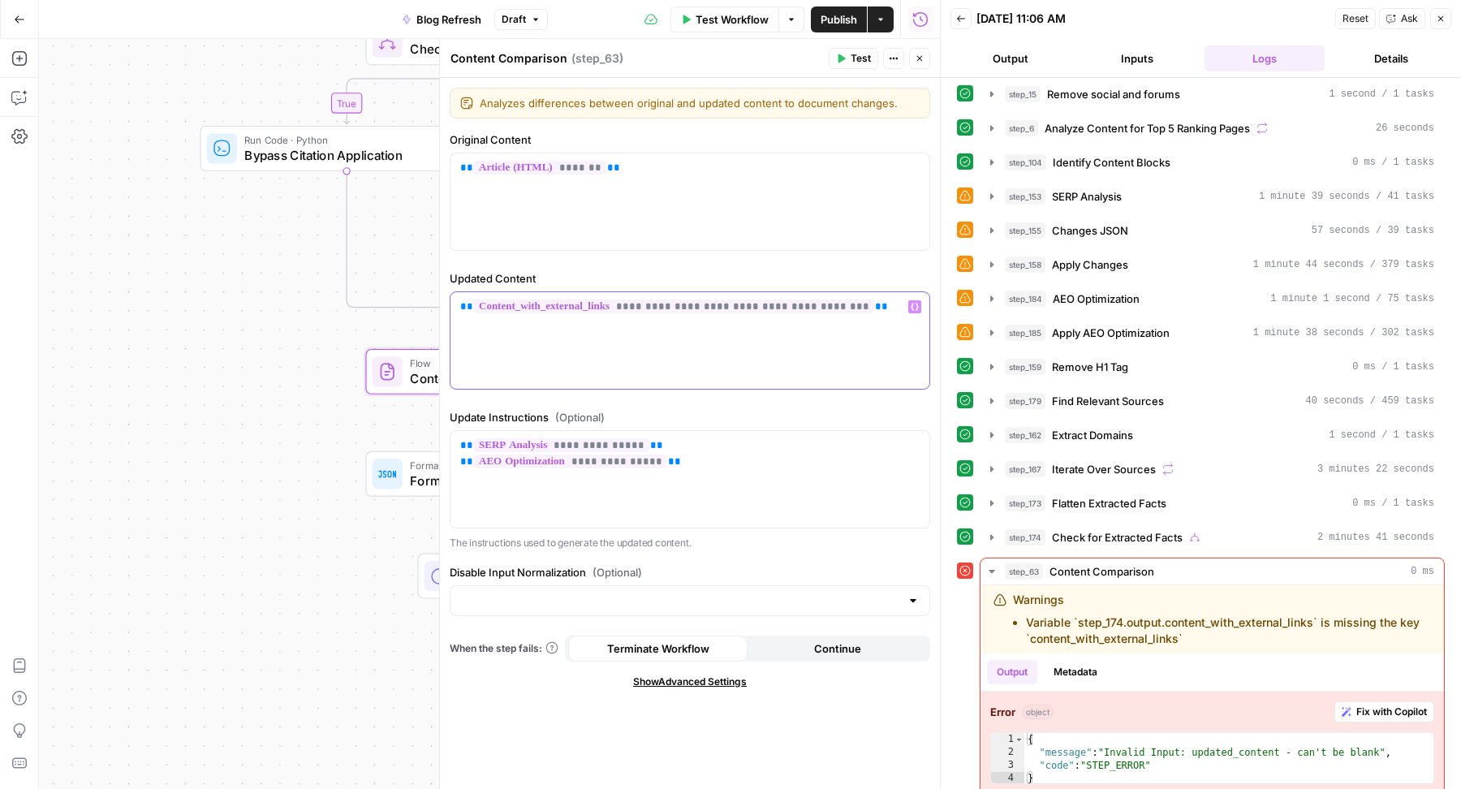
click at [703, 307] on span "**********" at bounding box center [674, 307] width 400 height 14
click at [824, 364] on div "**********" at bounding box center [690, 340] width 479 height 97
click at [1062, 530] on span "Check for Extracted Facts" at bounding box center [1117, 537] width 131 height 16
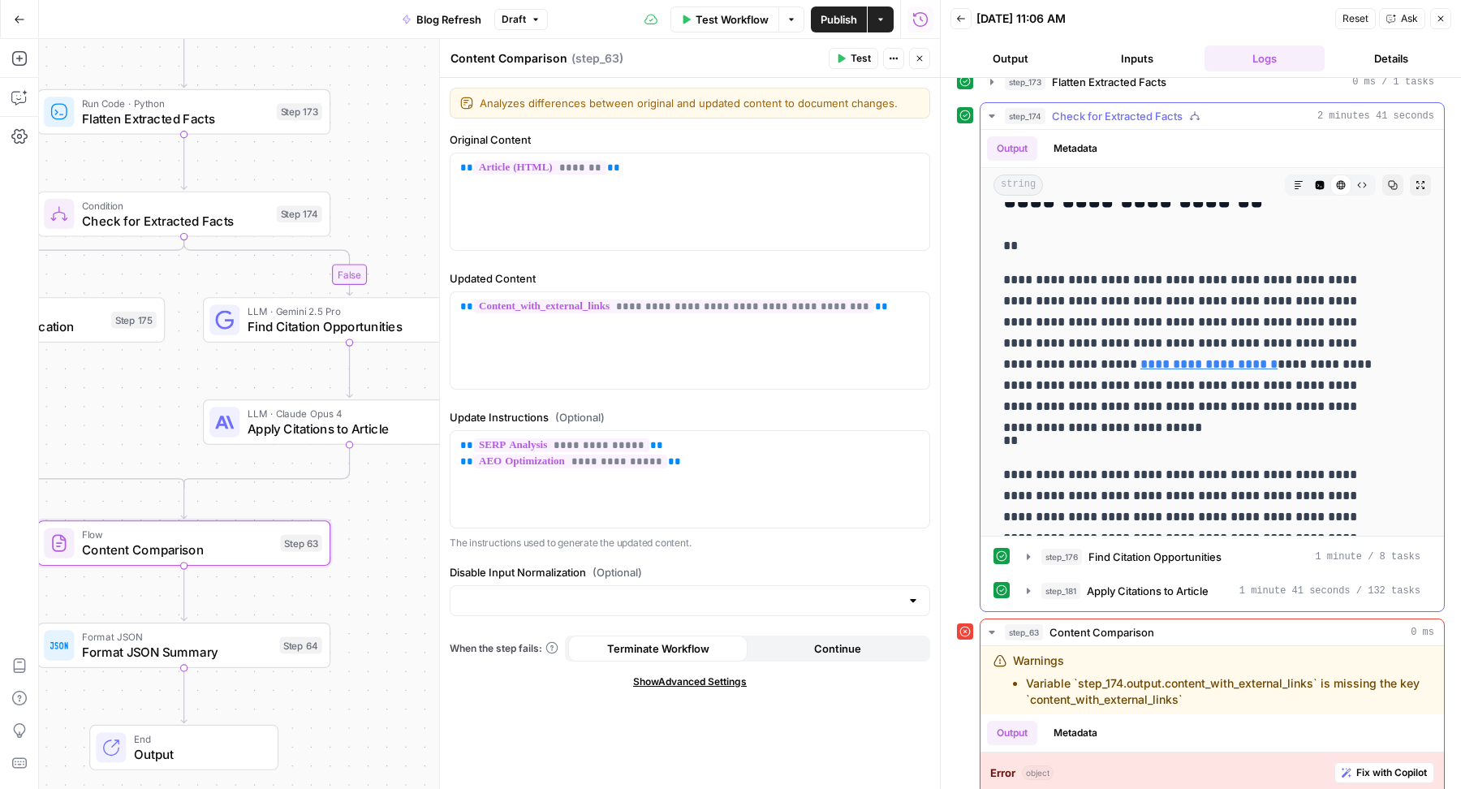
scroll to position [588, 0]
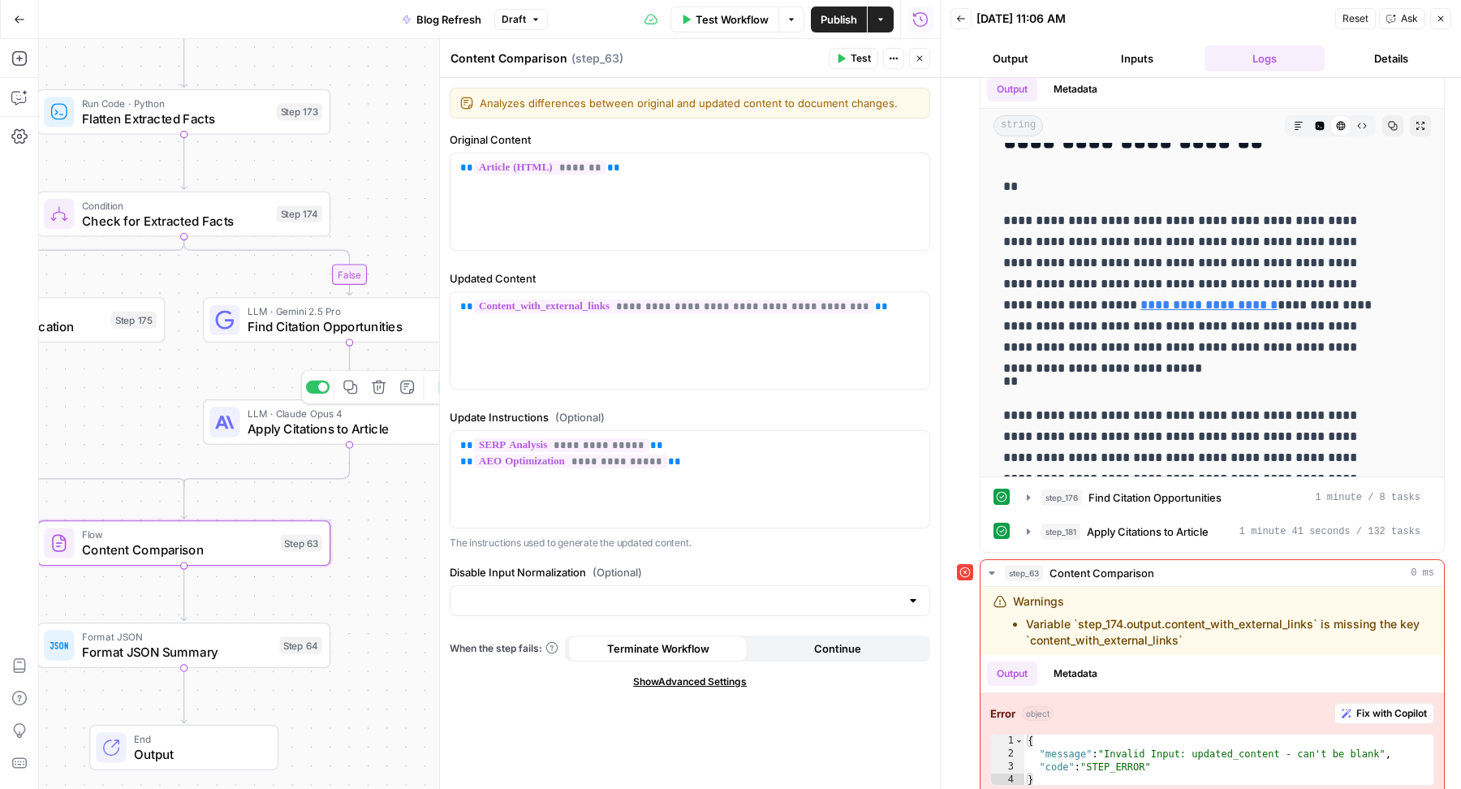
click at [292, 419] on span "Apply Citations to Article" at bounding box center [342, 428] width 189 height 19
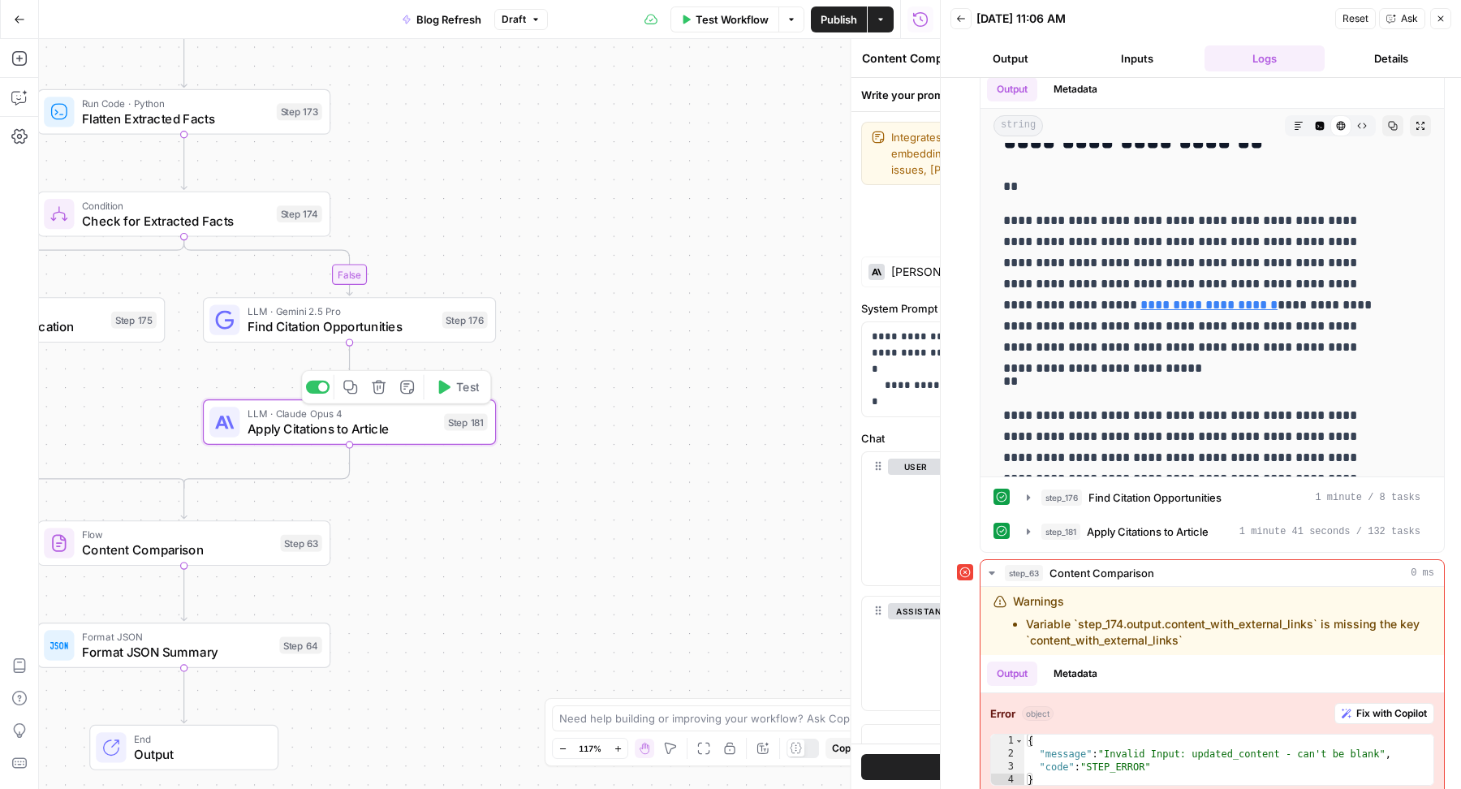
type textarea "Apply Citations to Article"
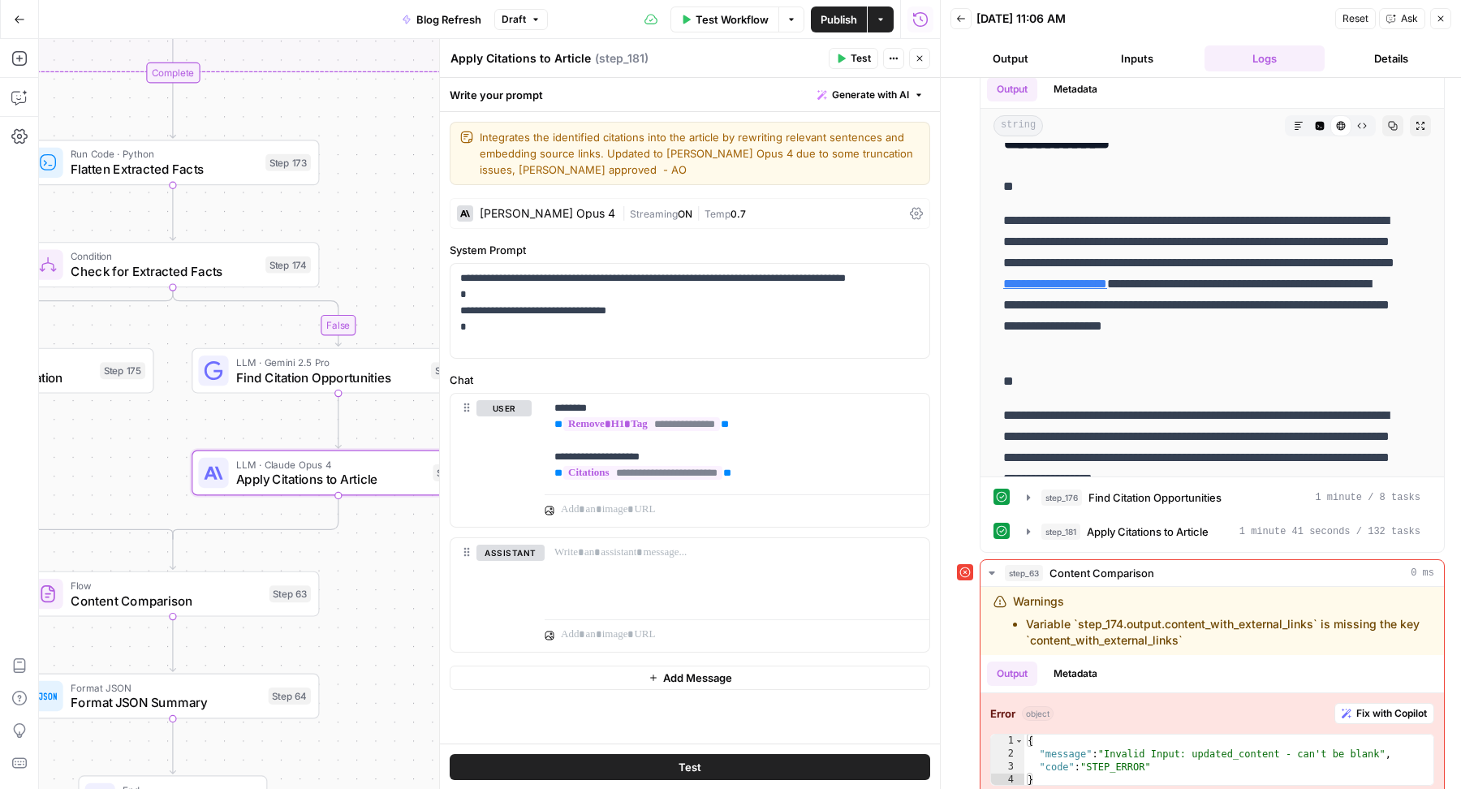
click at [920, 61] on icon "button" at bounding box center [920, 59] width 10 height 10
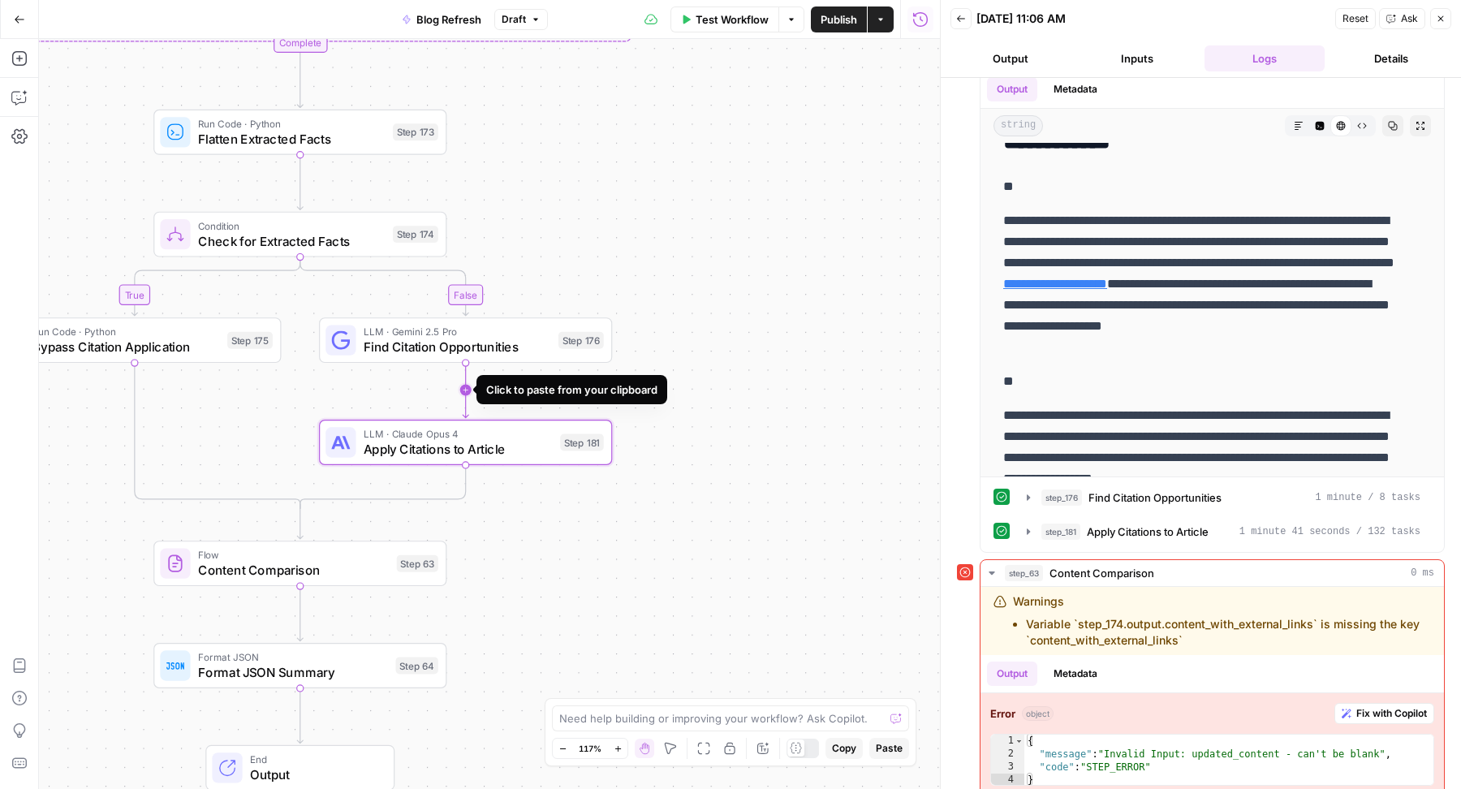
click at [463, 391] on icon "Edge from step_176 to step_181" at bounding box center [466, 389] width 6 height 55
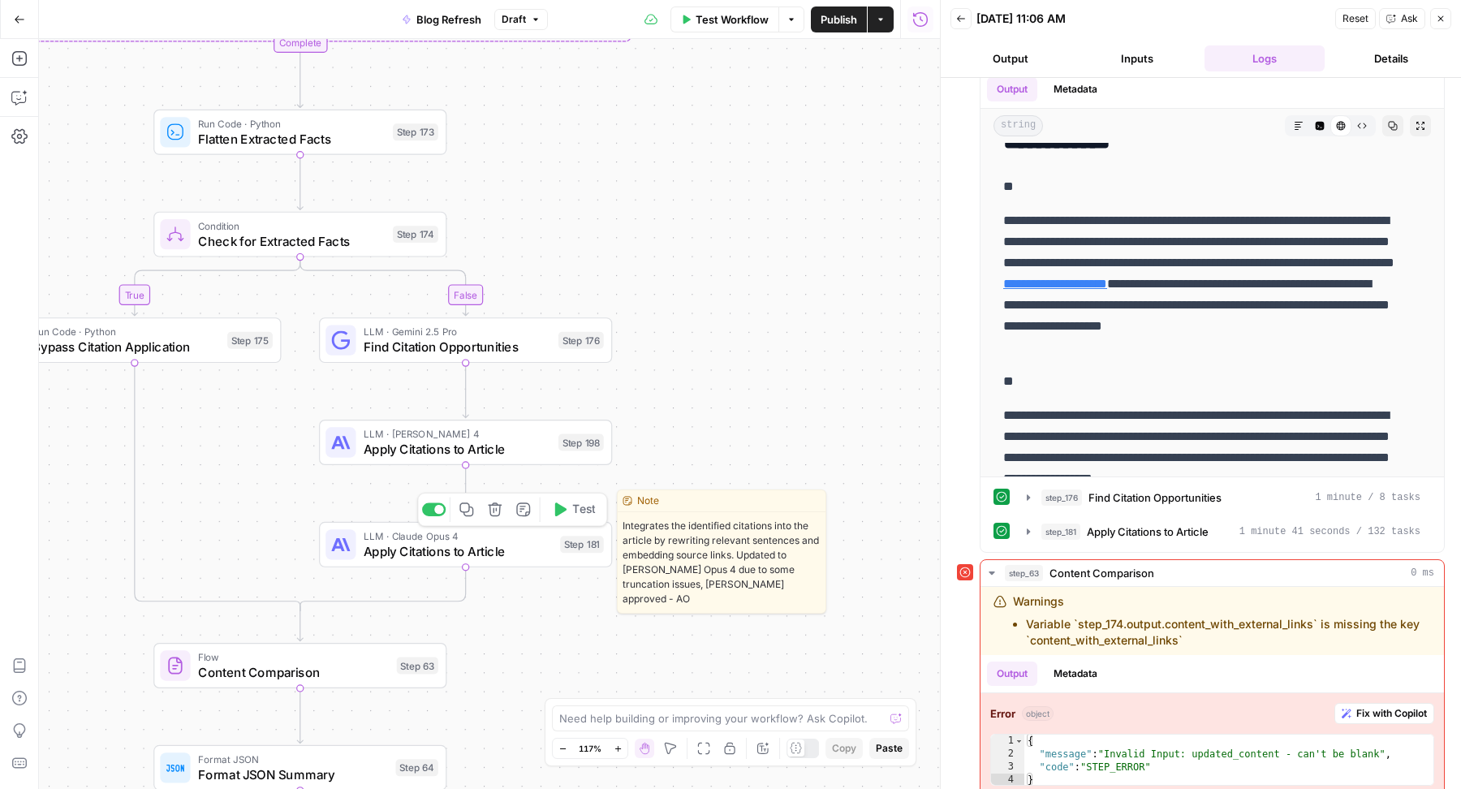
click at [430, 512] on div at bounding box center [434, 509] width 24 height 13
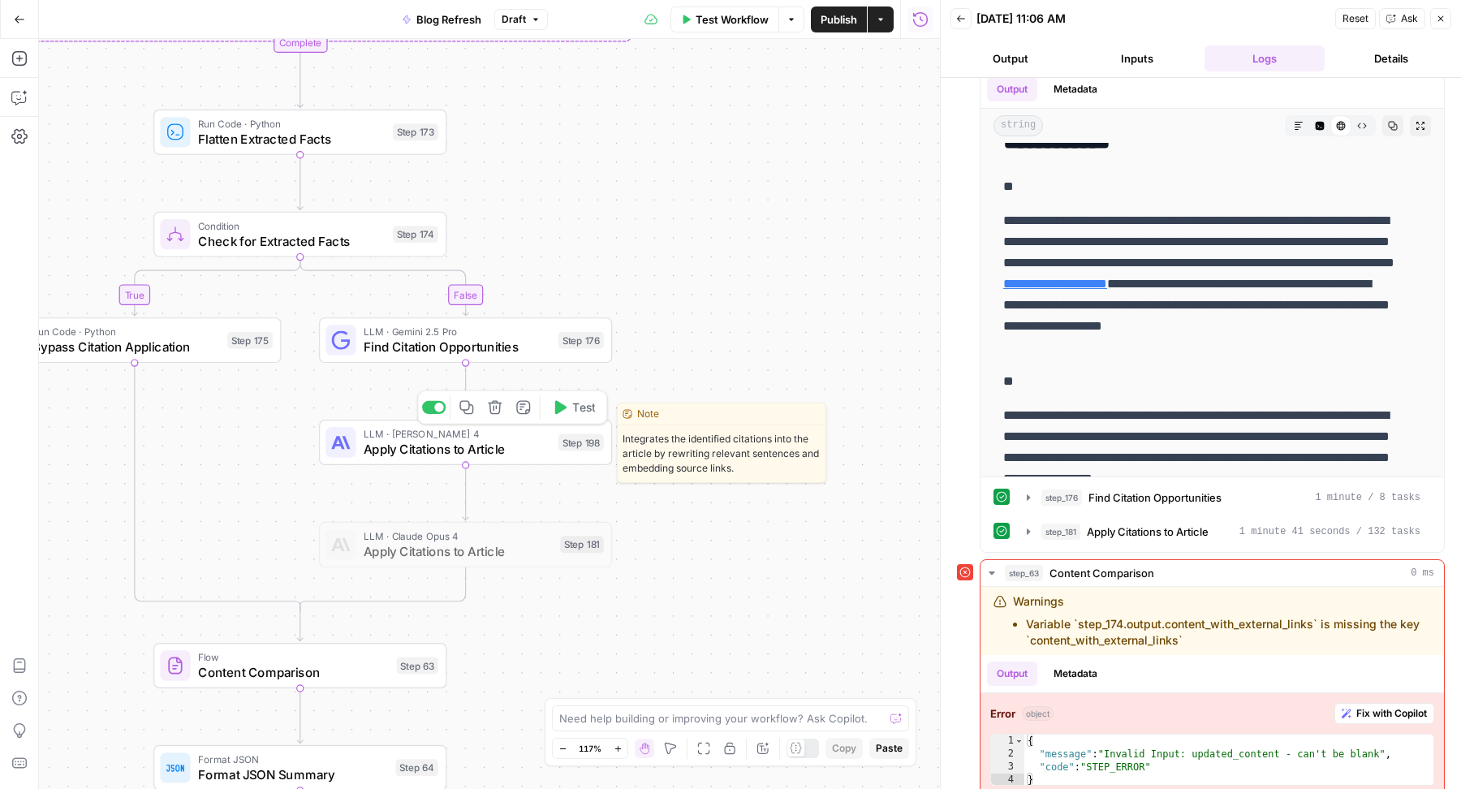
click at [436, 407] on div at bounding box center [439, 408] width 10 height 10
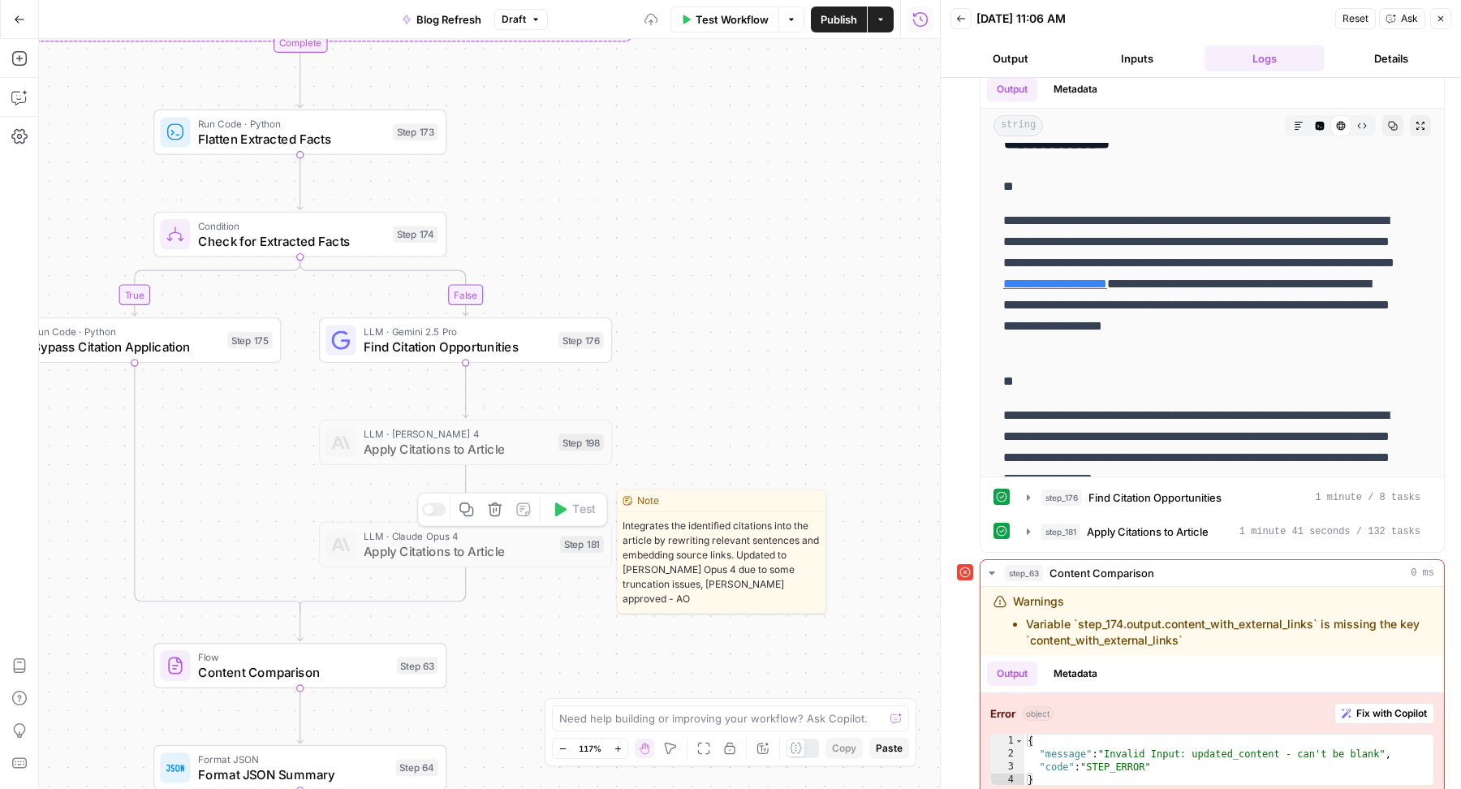
click at [433, 518] on div "Copy step Delete step Edit Note Test" at bounding box center [512, 510] width 190 height 34
click at [433, 511] on div at bounding box center [434, 509] width 24 height 13
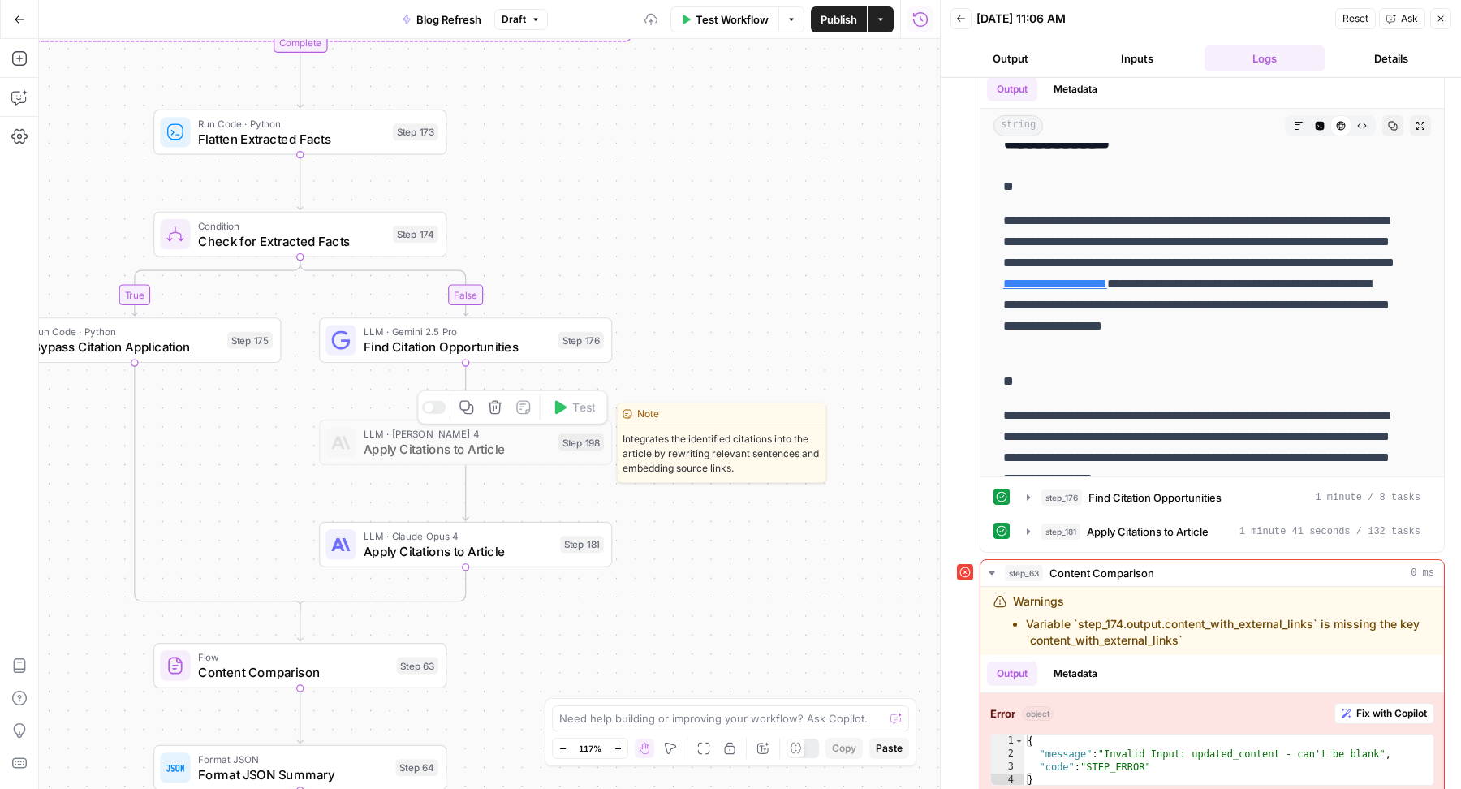
click at [503, 409] on button "Delete step" at bounding box center [495, 407] width 24 height 24
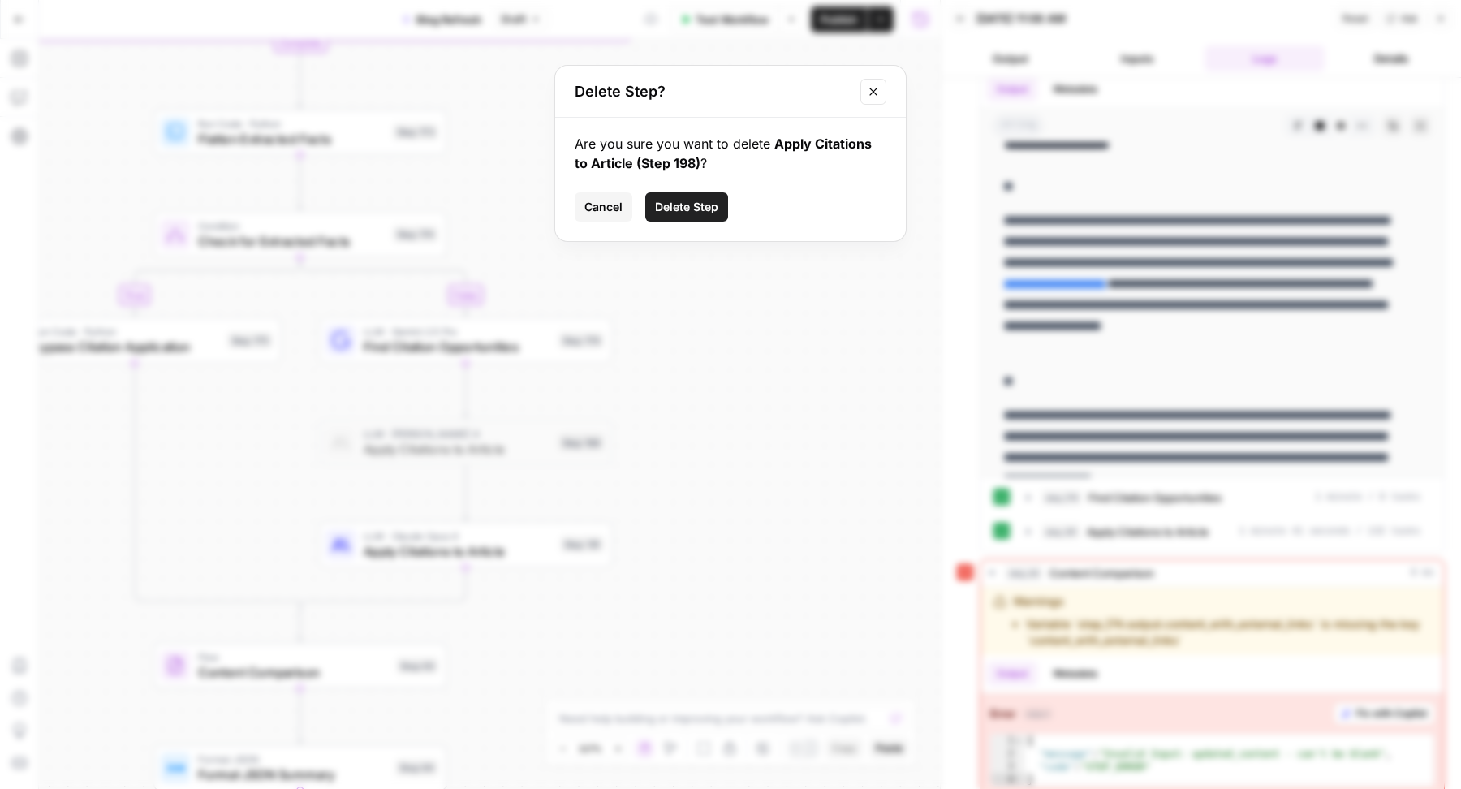
click at [694, 210] on span "Delete Step" at bounding box center [686, 207] width 63 height 16
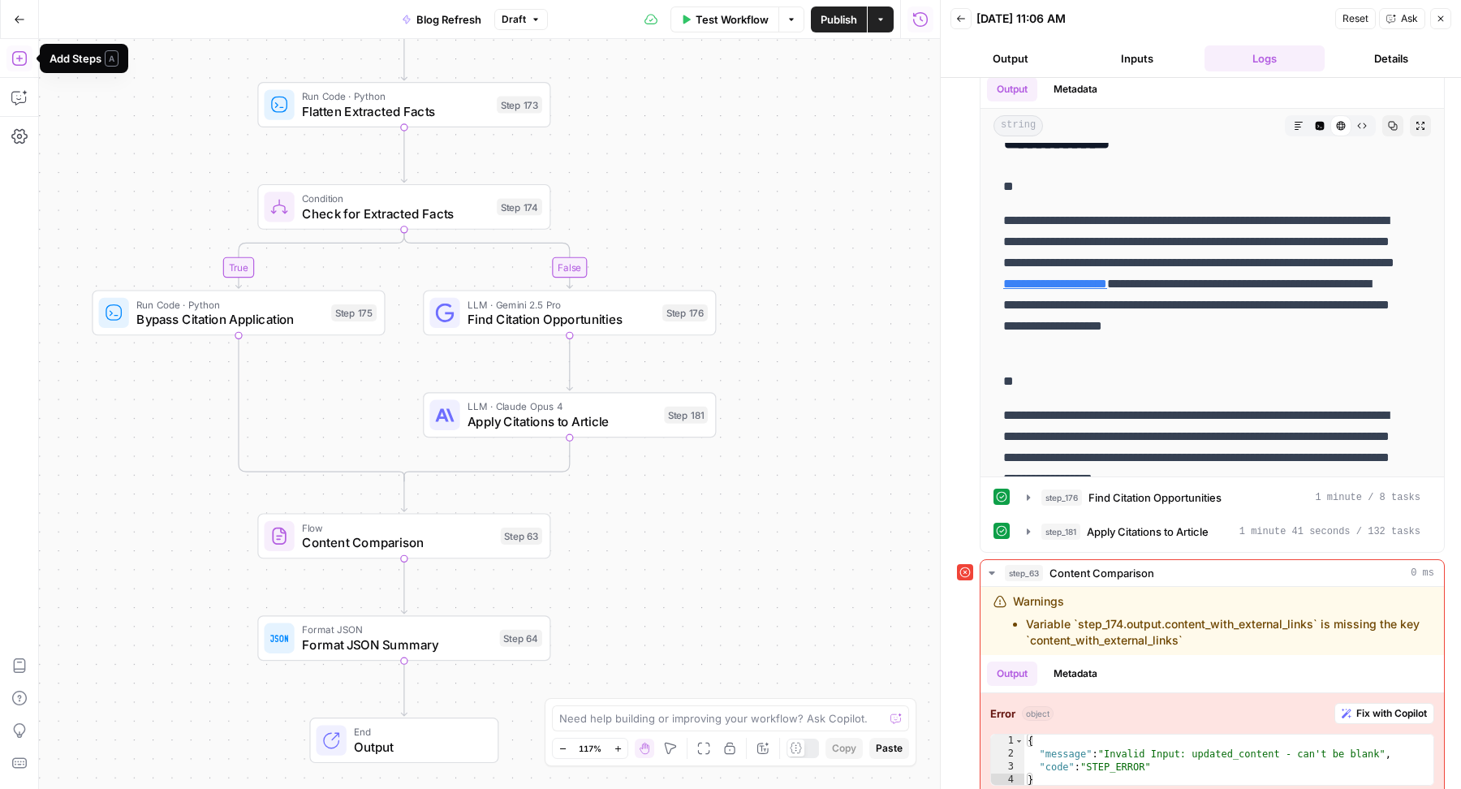
click at [20, 54] on icon "button" at bounding box center [19, 58] width 16 height 16
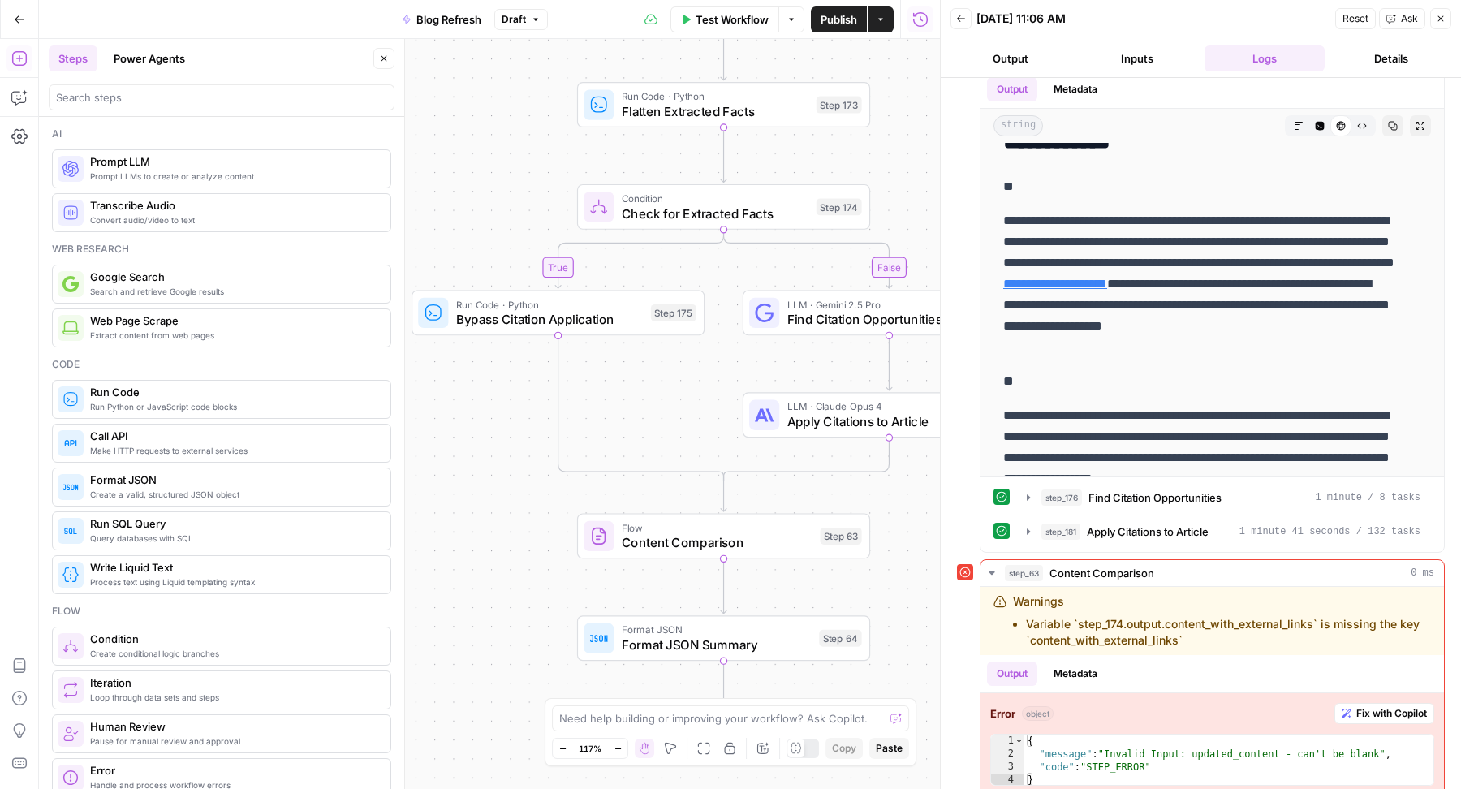
click at [798, 420] on span "Apply Citations to Article" at bounding box center [881, 421] width 189 height 19
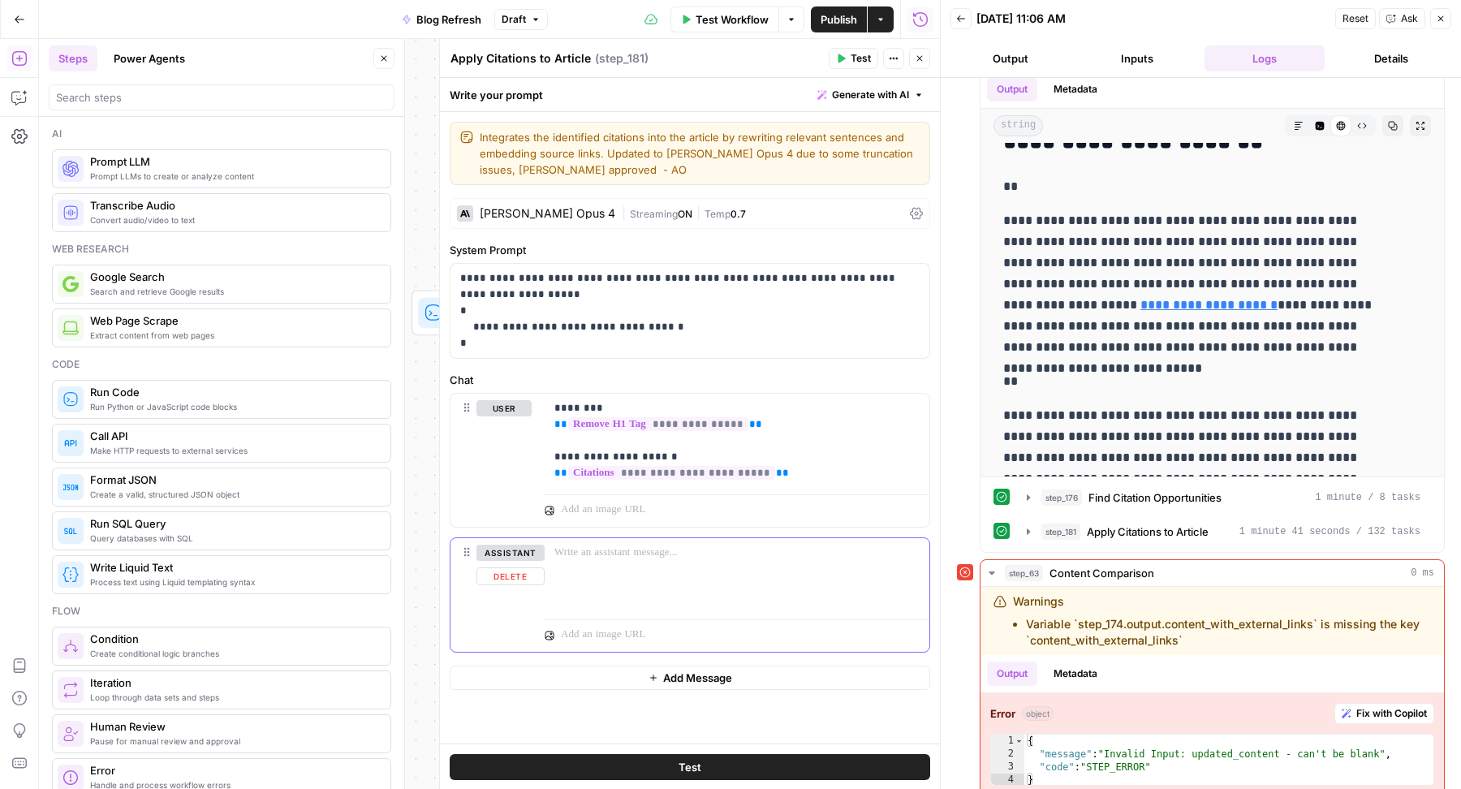
click at [505, 576] on button "Delete" at bounding box center [510, 576] width 68 height 18
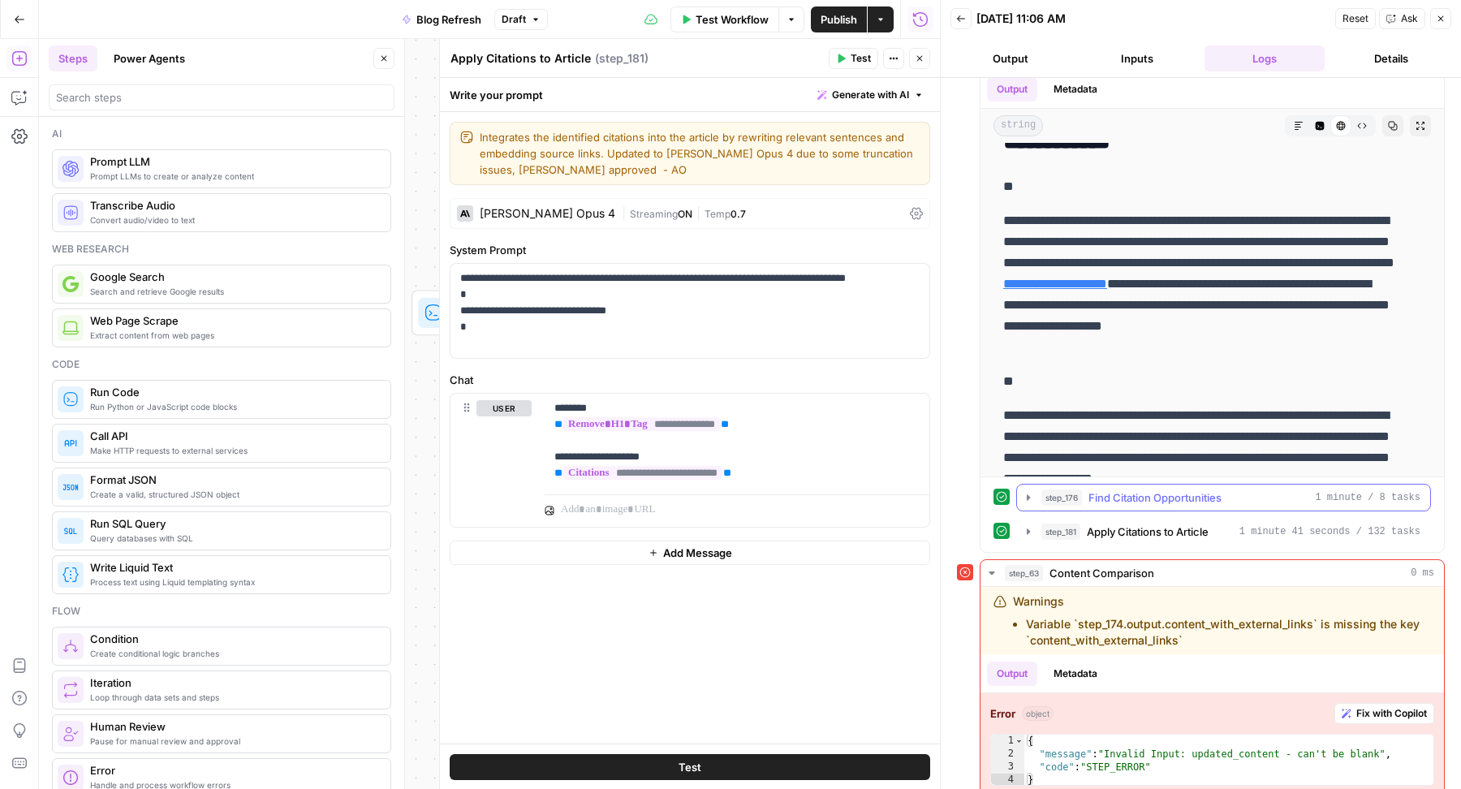
click at [1136, 490] on span "Find Citation Opportunities" at bounding box center [1155, 497] width 133 height 16
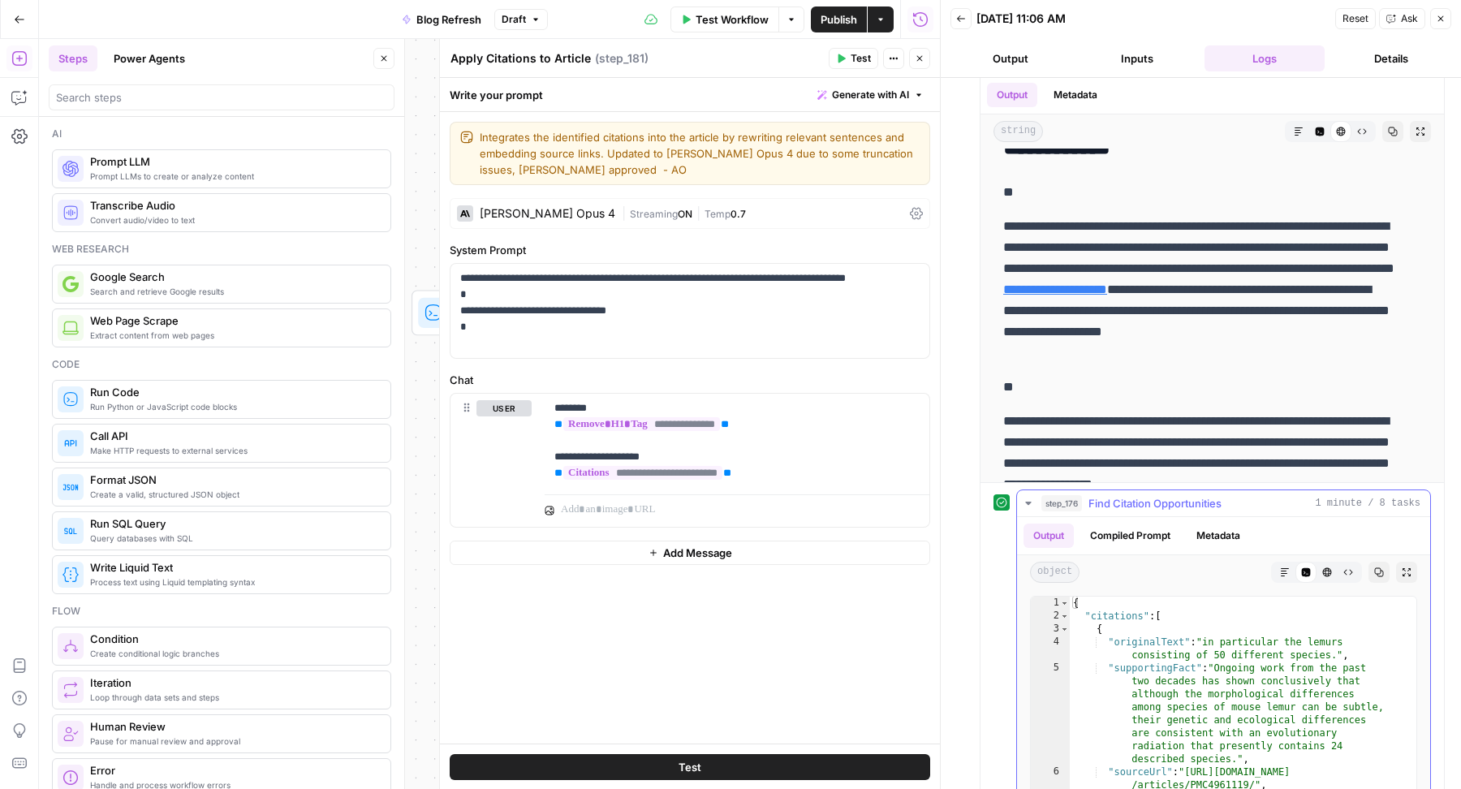
scroll to position [582, 0]
click at [914, 61] on button "Close" at bounding box center [919, 58] width 21 height 21
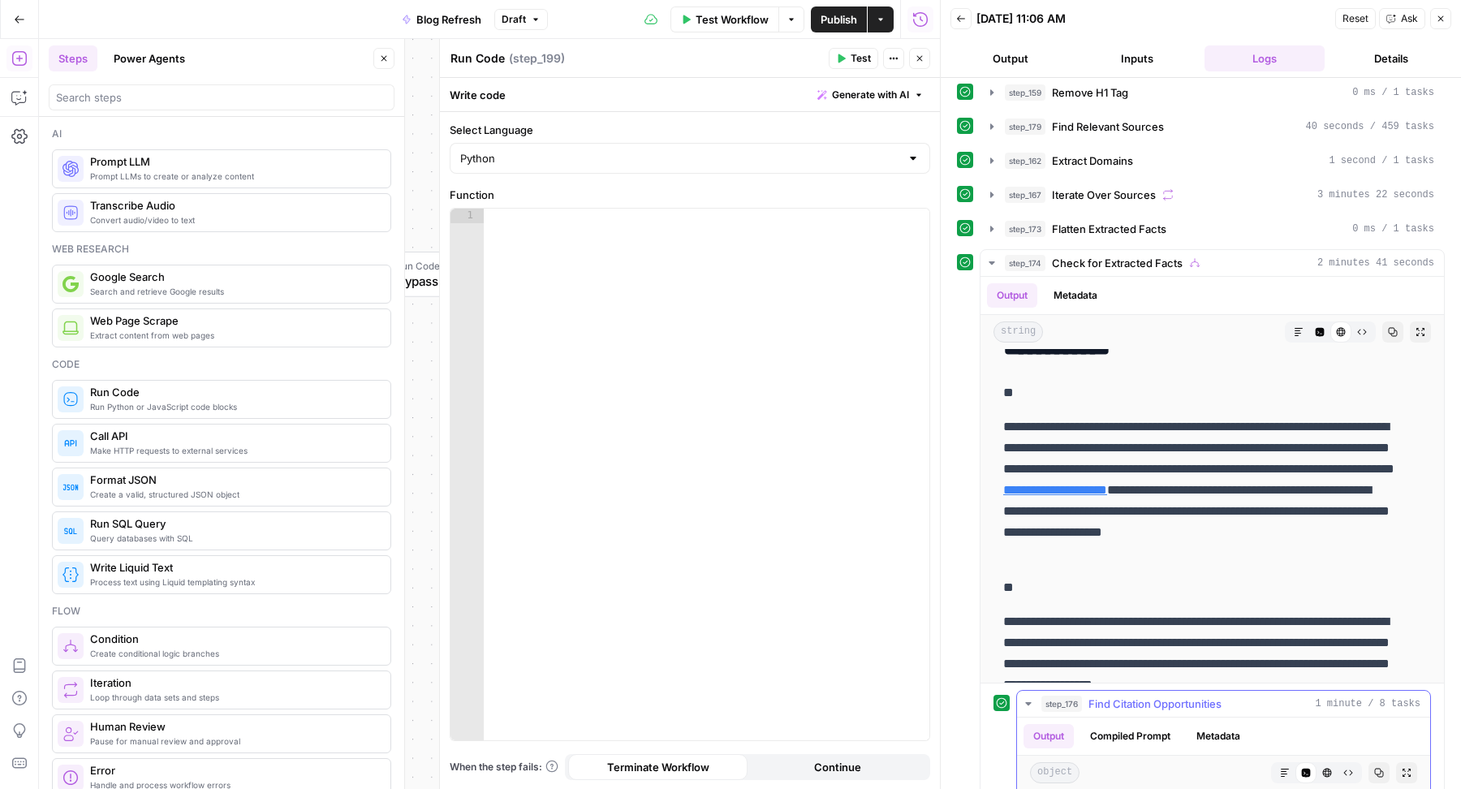
scroll to position [382, 0]
click at [929, 58] on button "Close" at bounding box center [919, 58] width 21 height 21
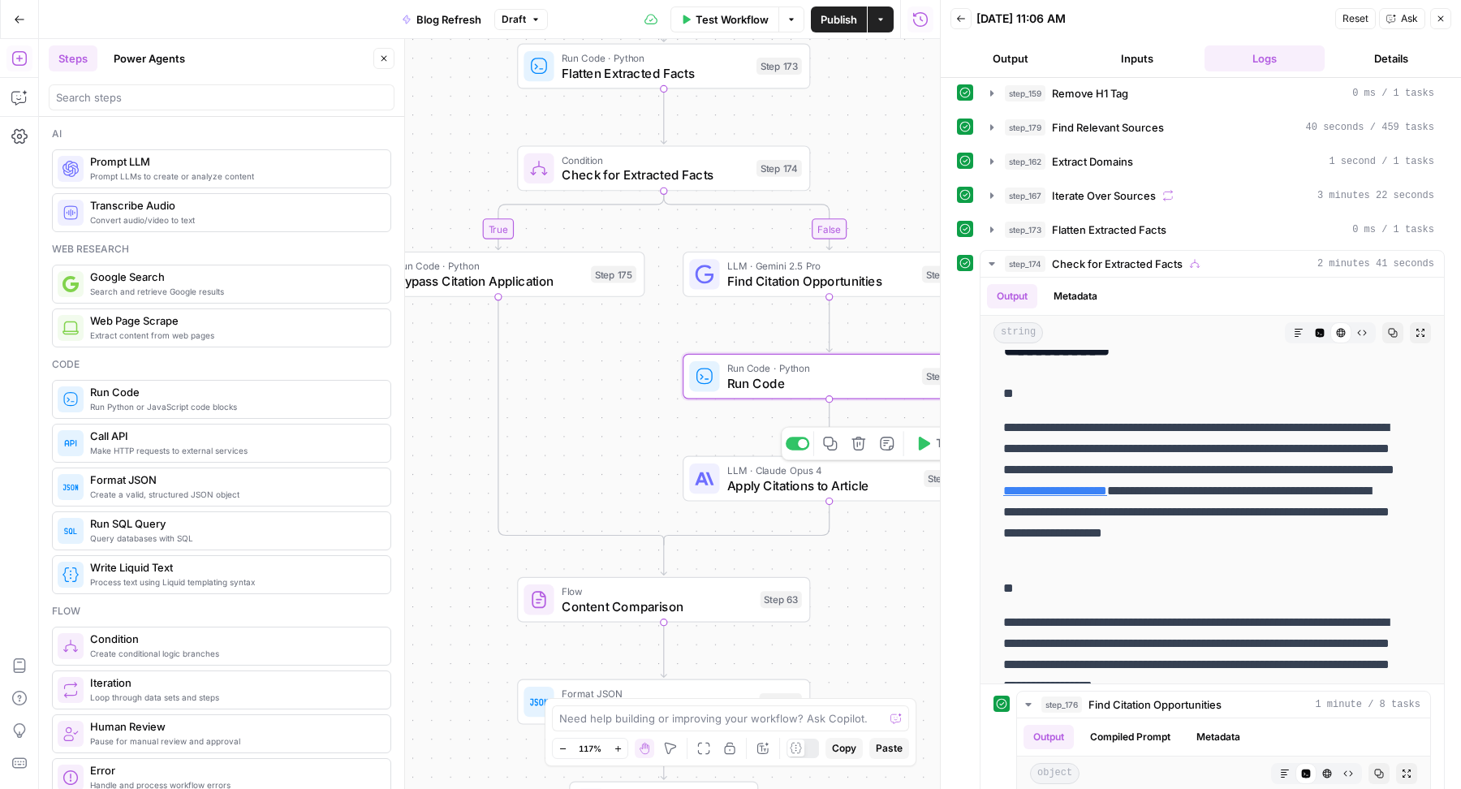
click at [733, 485] on span "Apply Citations to Article" at bounding box center [821, 485] width 189 height 19
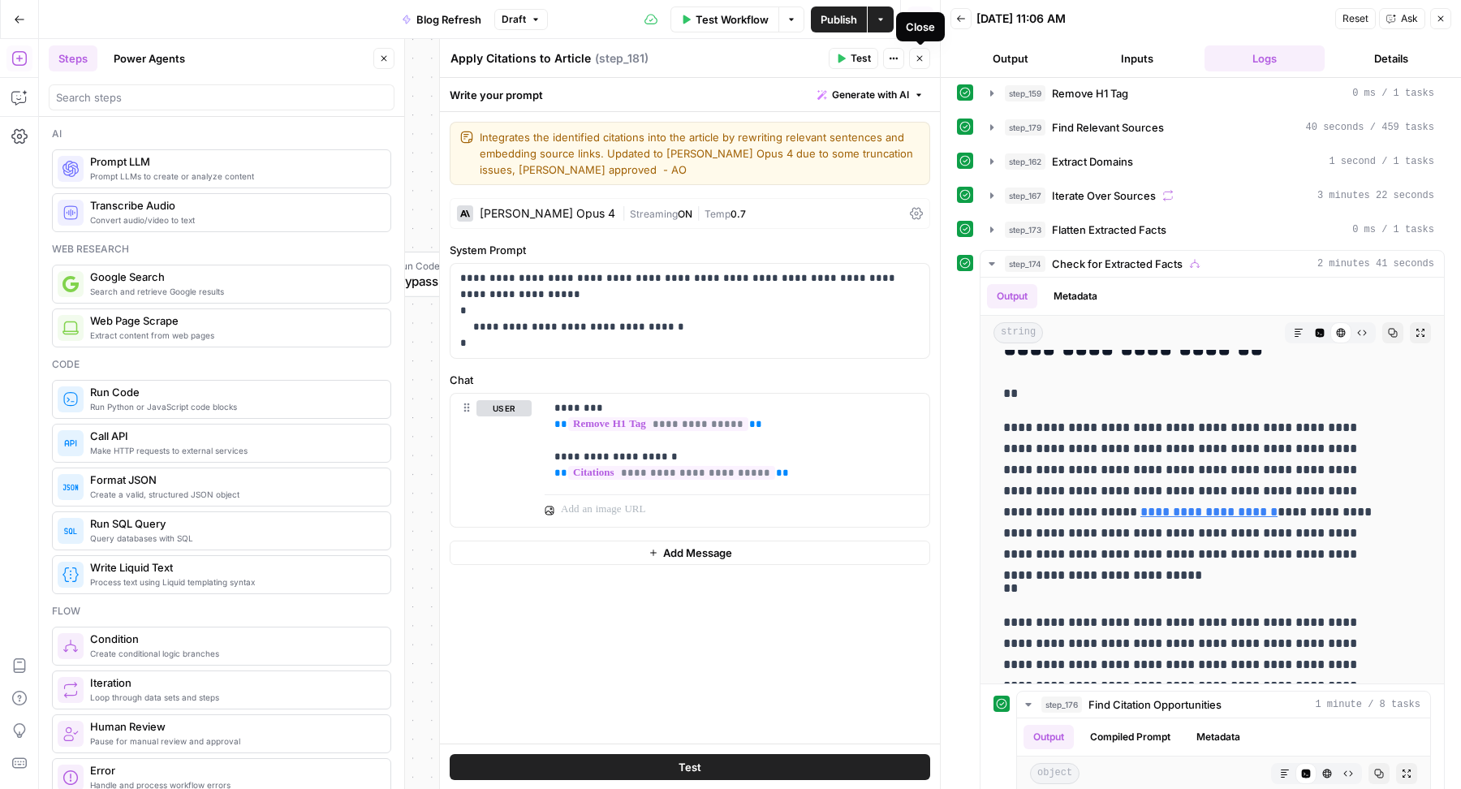
click at [910, 59] on button "Close" at bounding box center [919, 58] width 21 height 21
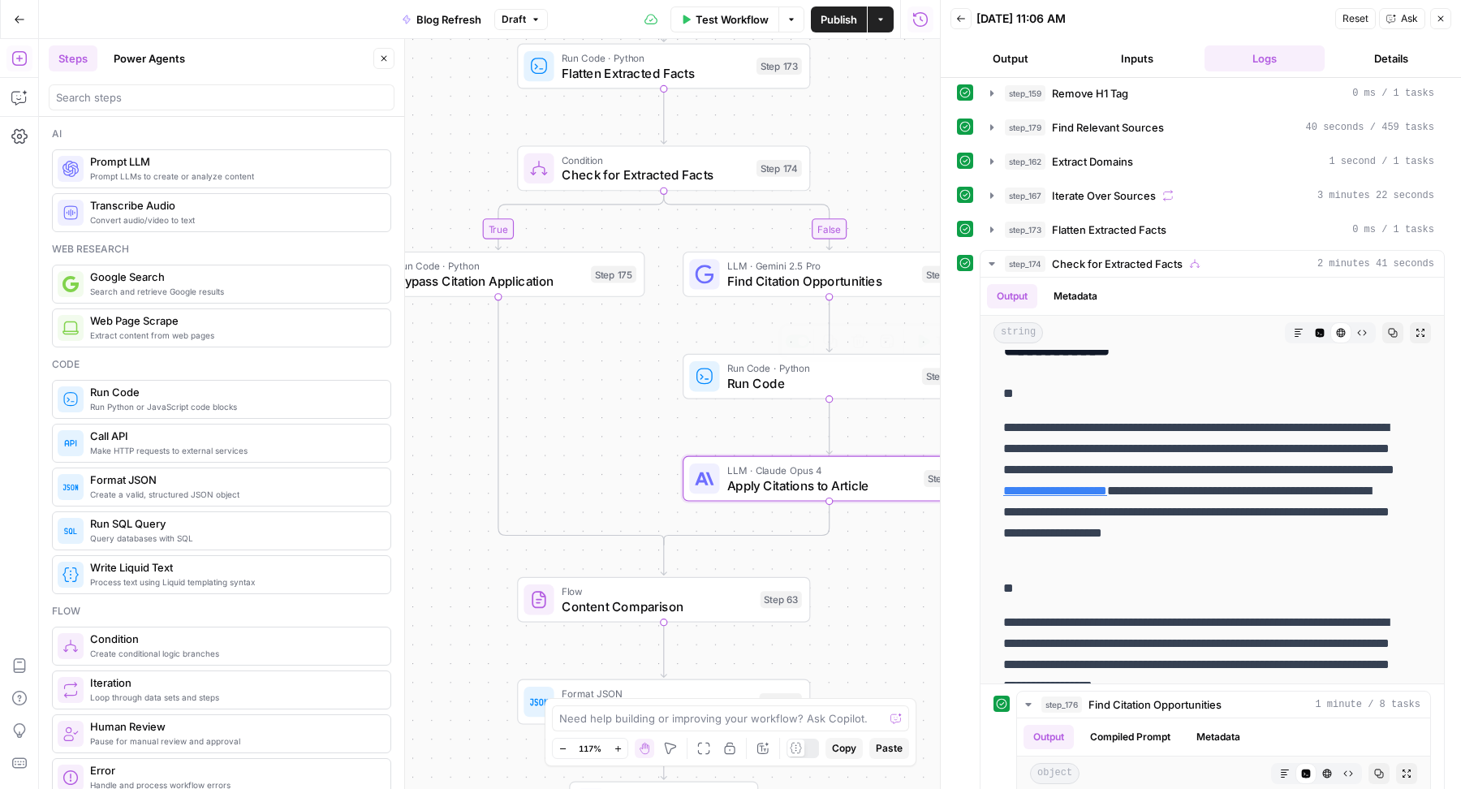
click at [732, 383] on span "Run Code" at bounding box center [821, 382] width 188 height 19
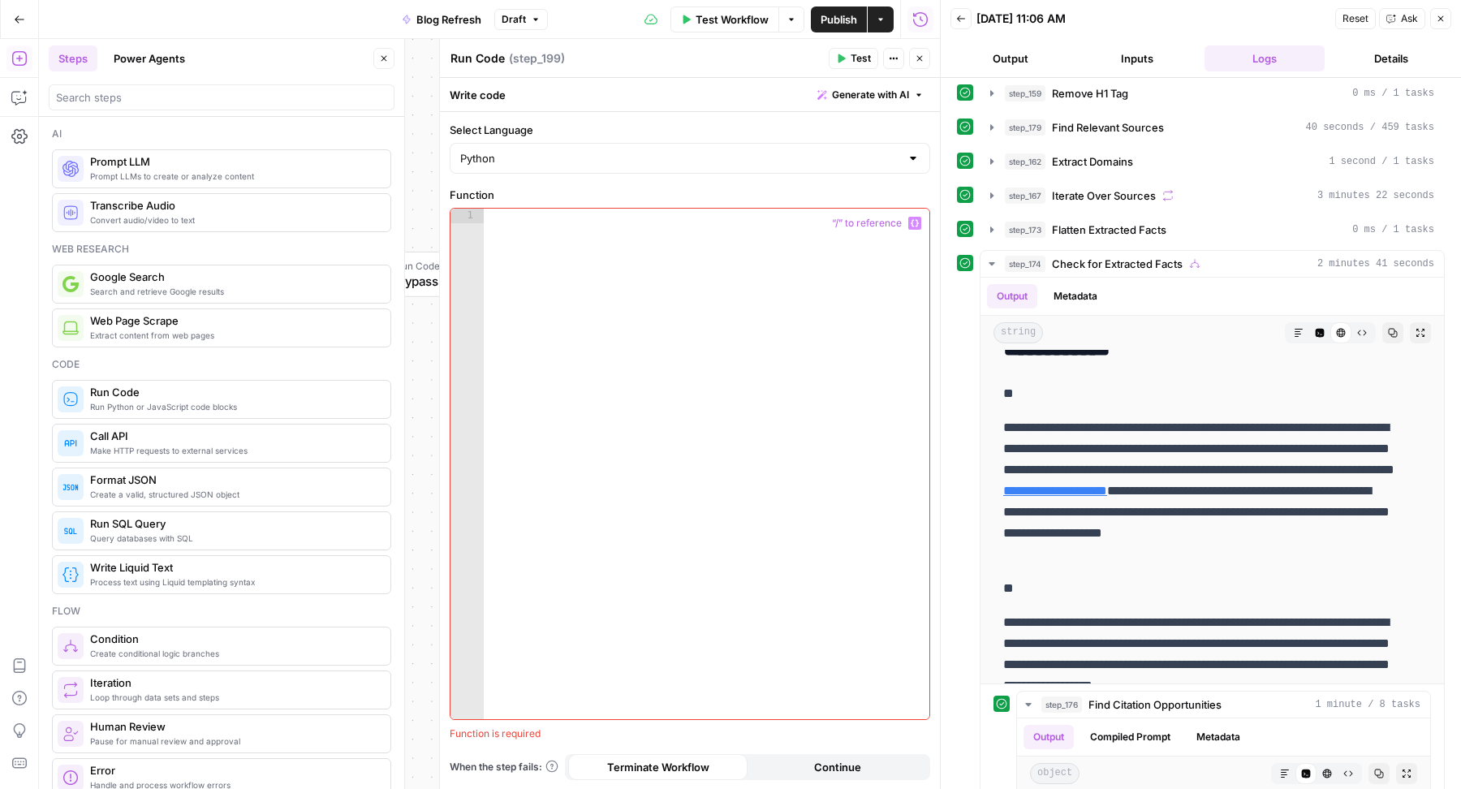
click at [728, 351] on div at bounding box center [707, 479] width 446 height 541
paste textarea "**********"
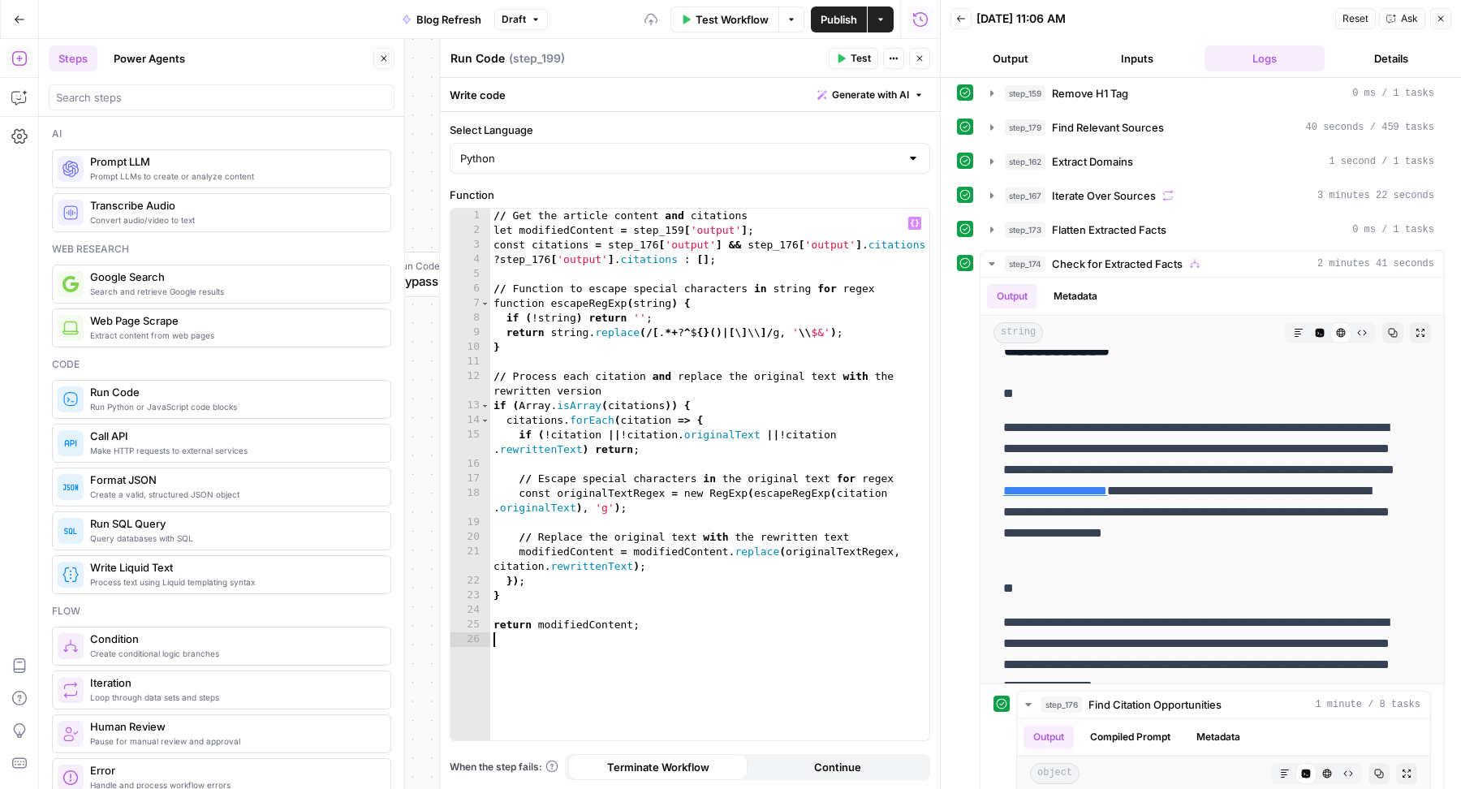
type textarea "**********"
click at [856, 58] on span "Test" at bounding box center [861, 58] width 20 height 15
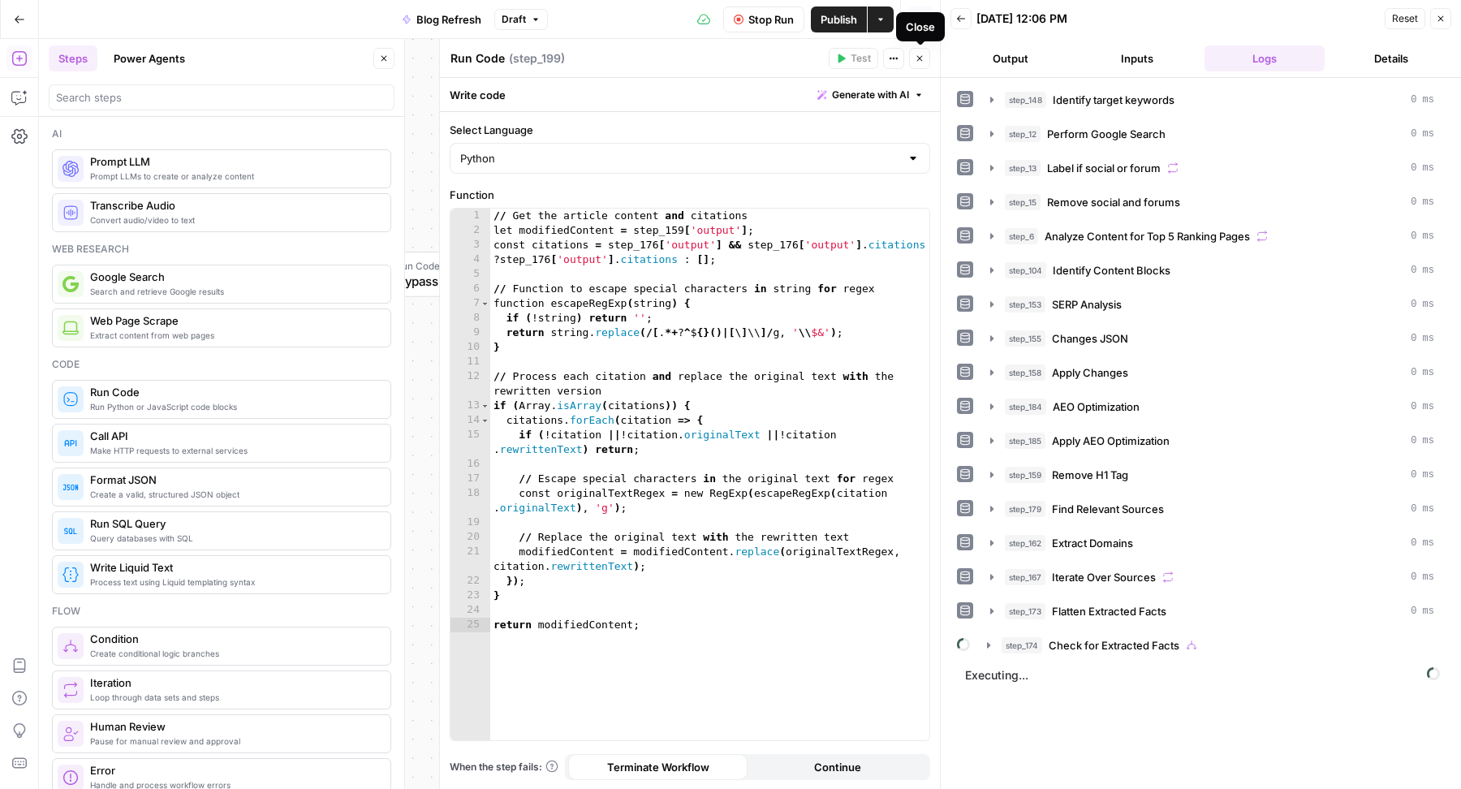
click at [921, 60] on icon "button" at bounding box center [920, 59] width 6 height 6
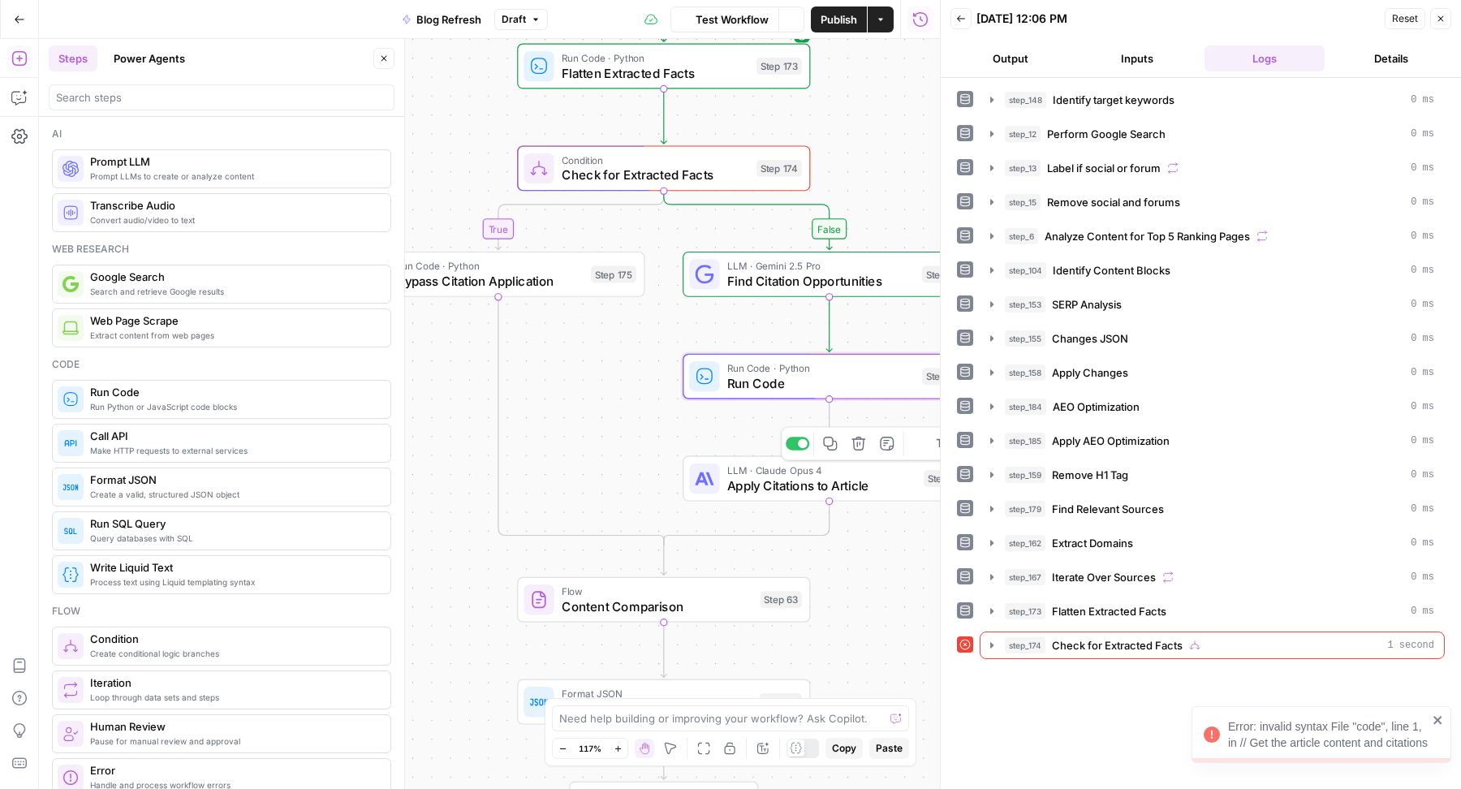
click at [800, 443] on div at bounding box center [803, 444] width 10 height 10
click at [997, 639] on icon "button" at bounding box center [991, 645] width 13 height 13
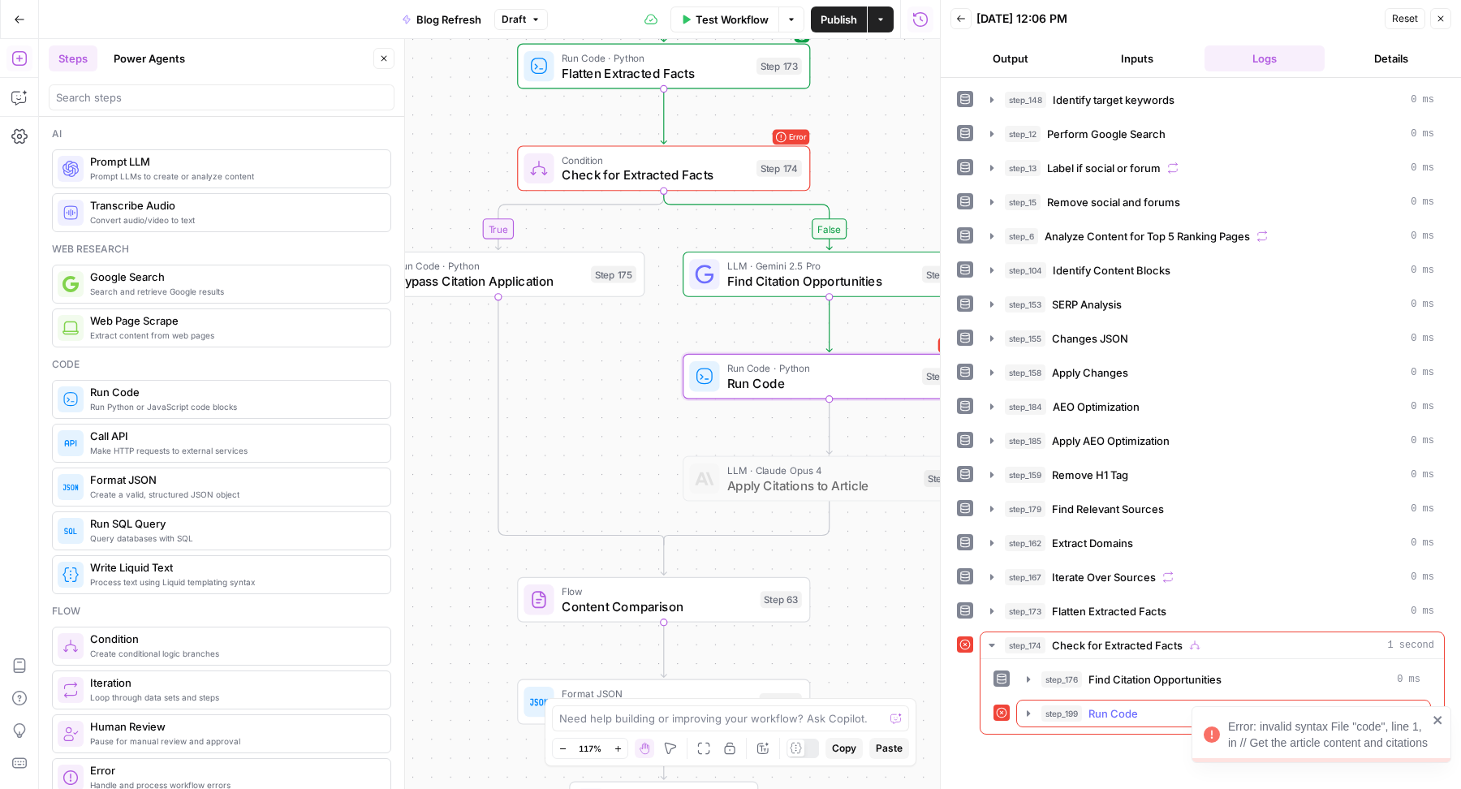
click at [1036, 714] on button "step_199 Run Code 1 second" at bounding box center [1223, 714] width 413 height 26
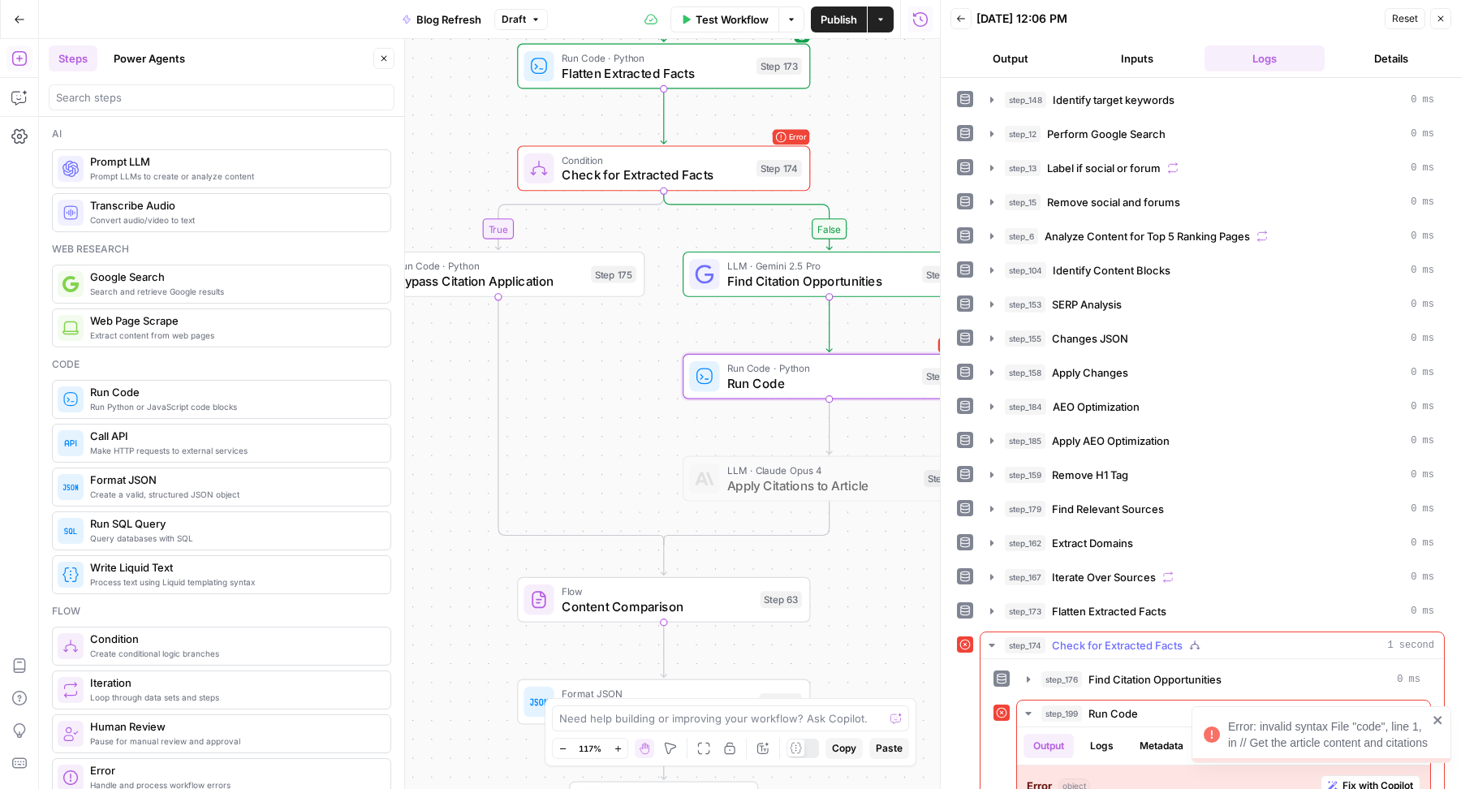
scroll to position [106, 0]
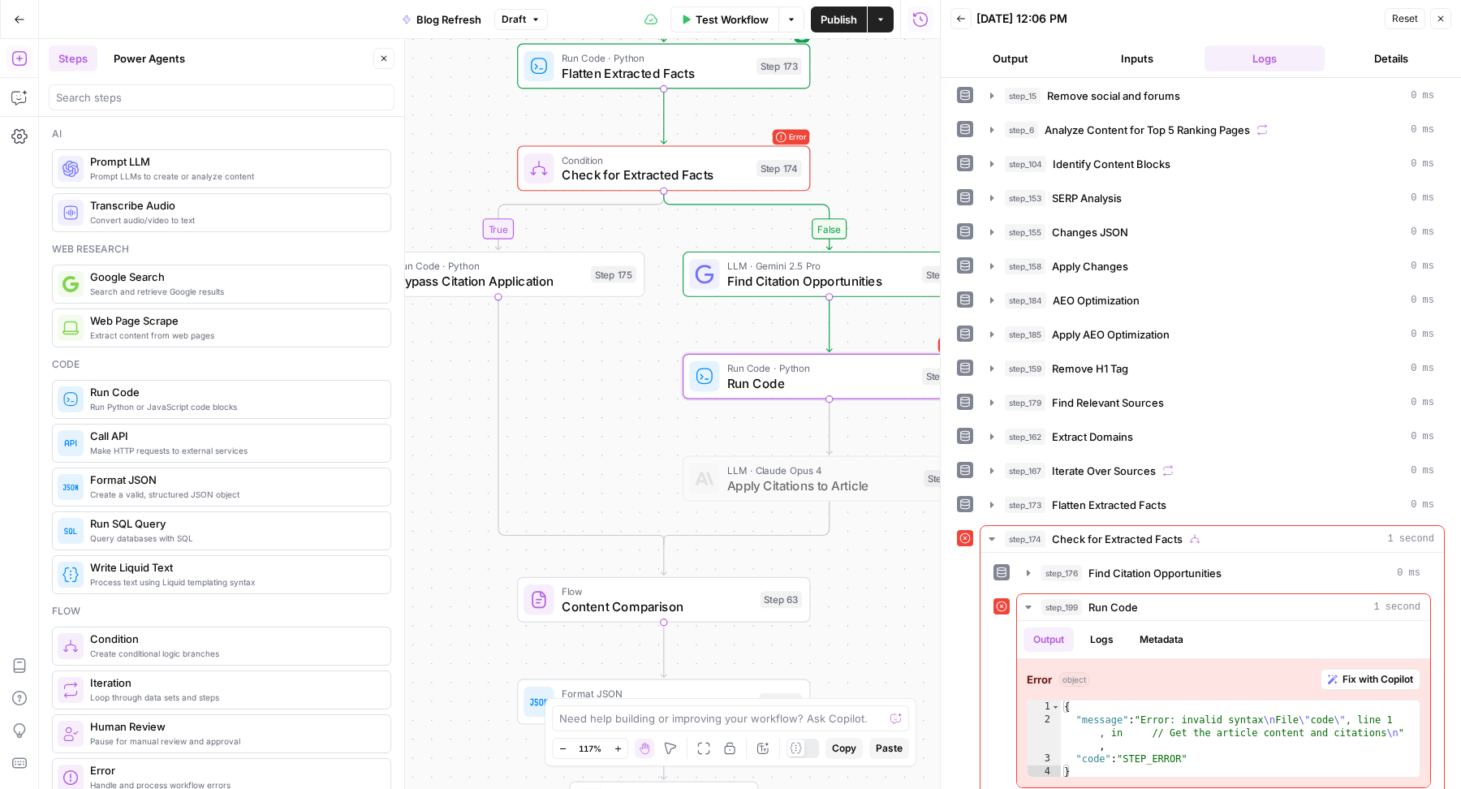
click at [792, 388] on span "Run Code" at bounding box center [821, 382] width 188 height 19
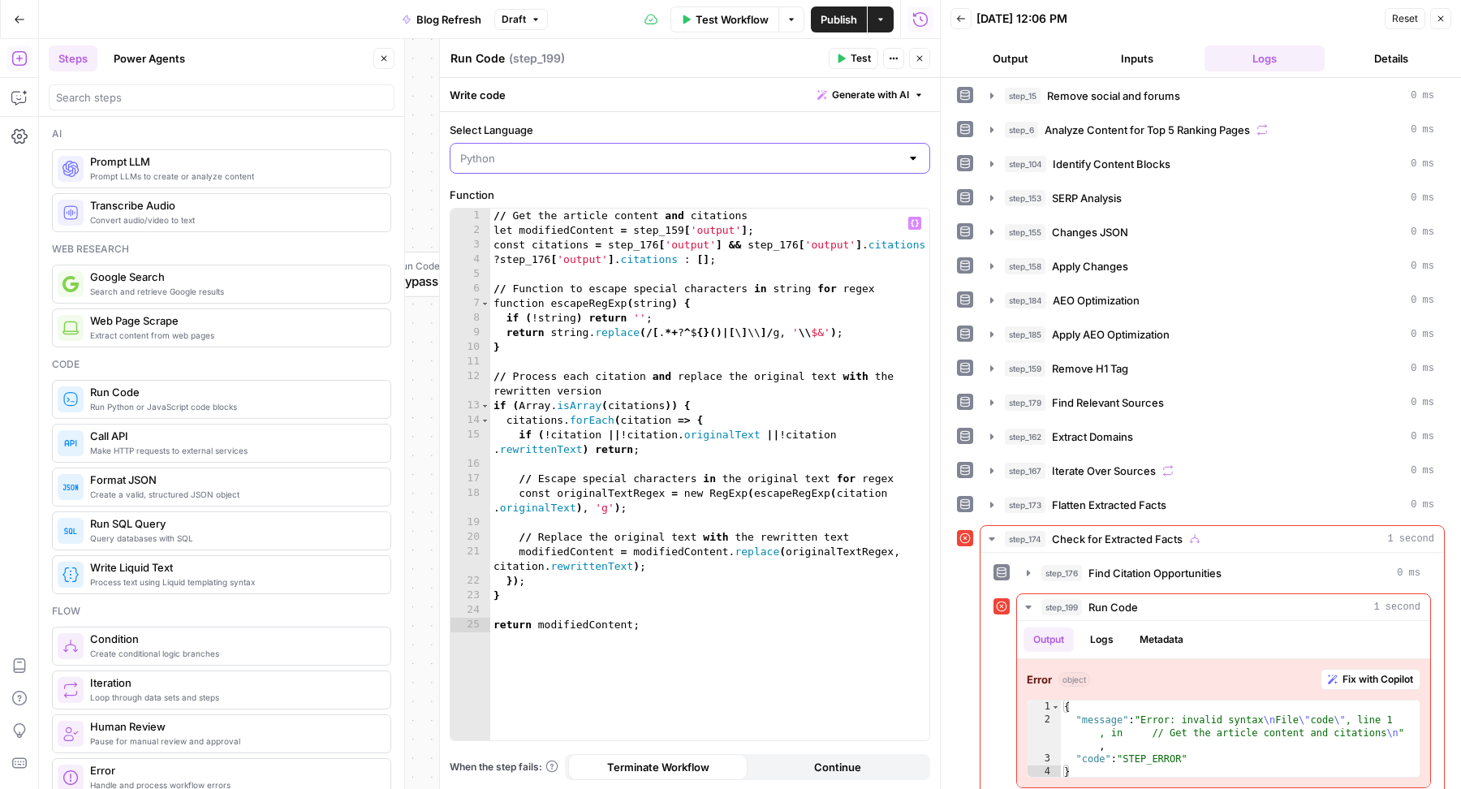
click at [629, 162] on input "Select Language" at bounding box center [680, 158] width 440 height 16
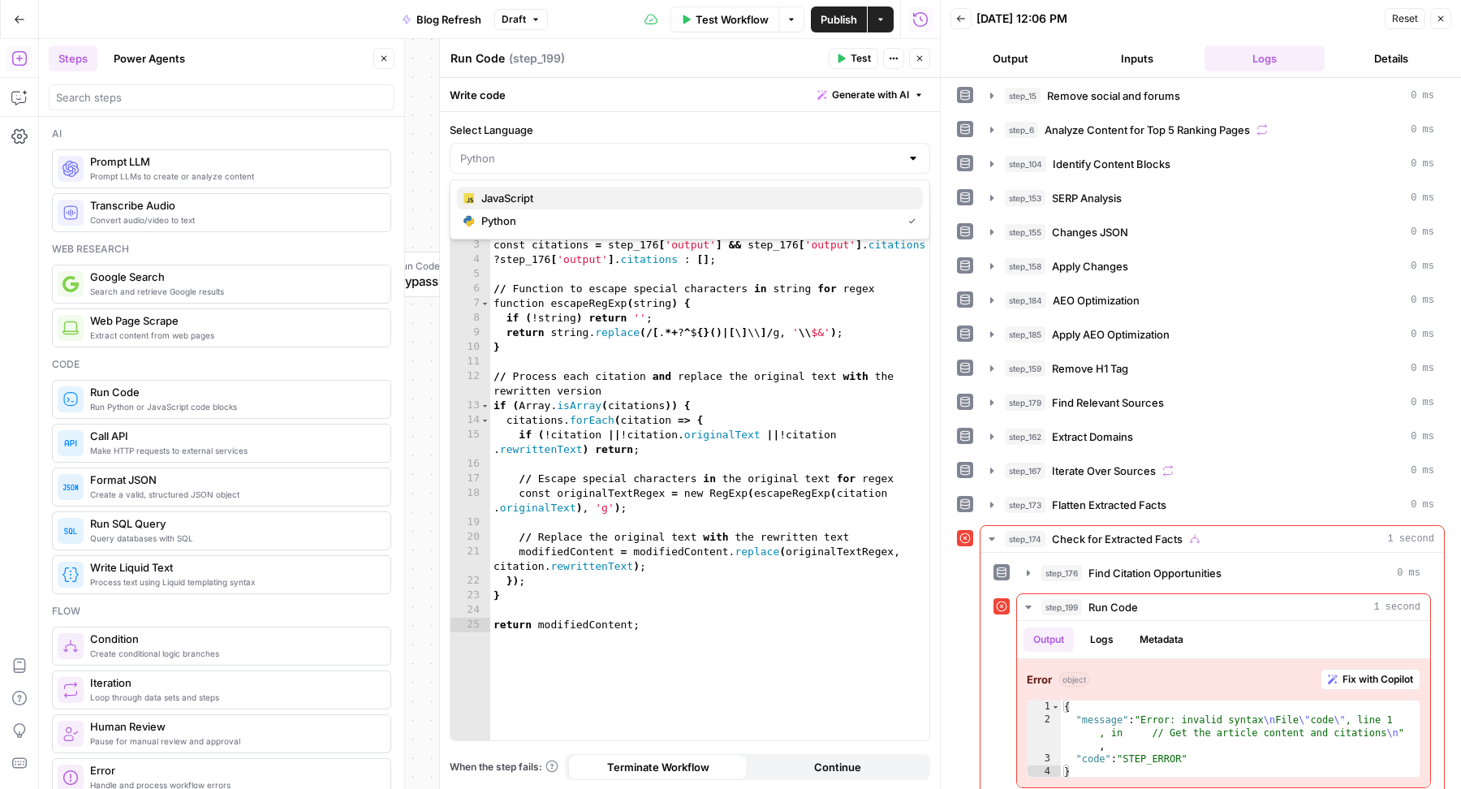
click at [581, 193] on span "JavaScript" at bounding box center [695, 198] width 429 height 16
type input "JavaScript"
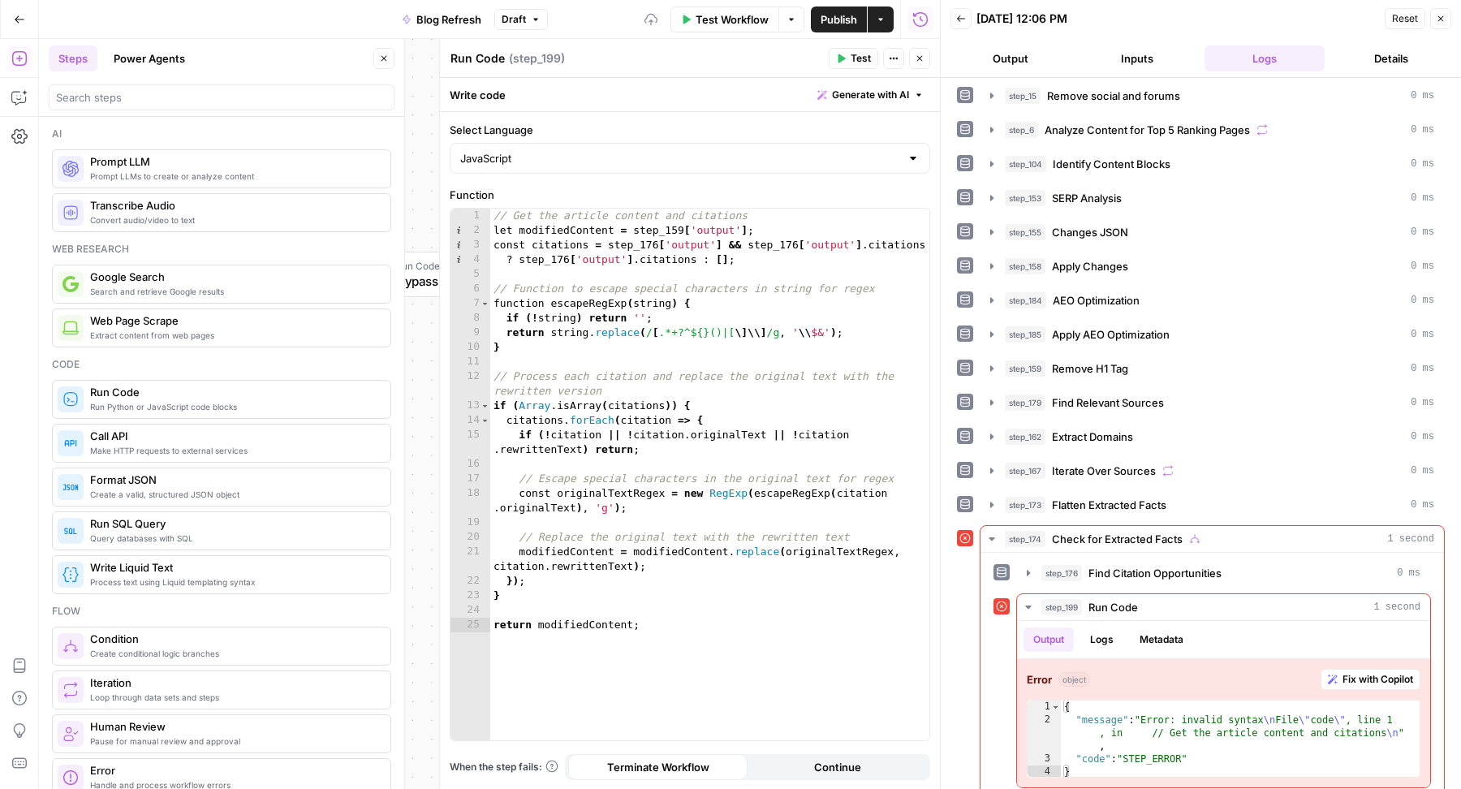
click at [860, 63] on span "Test" at bounding box center [861, 58] width 20 height 15
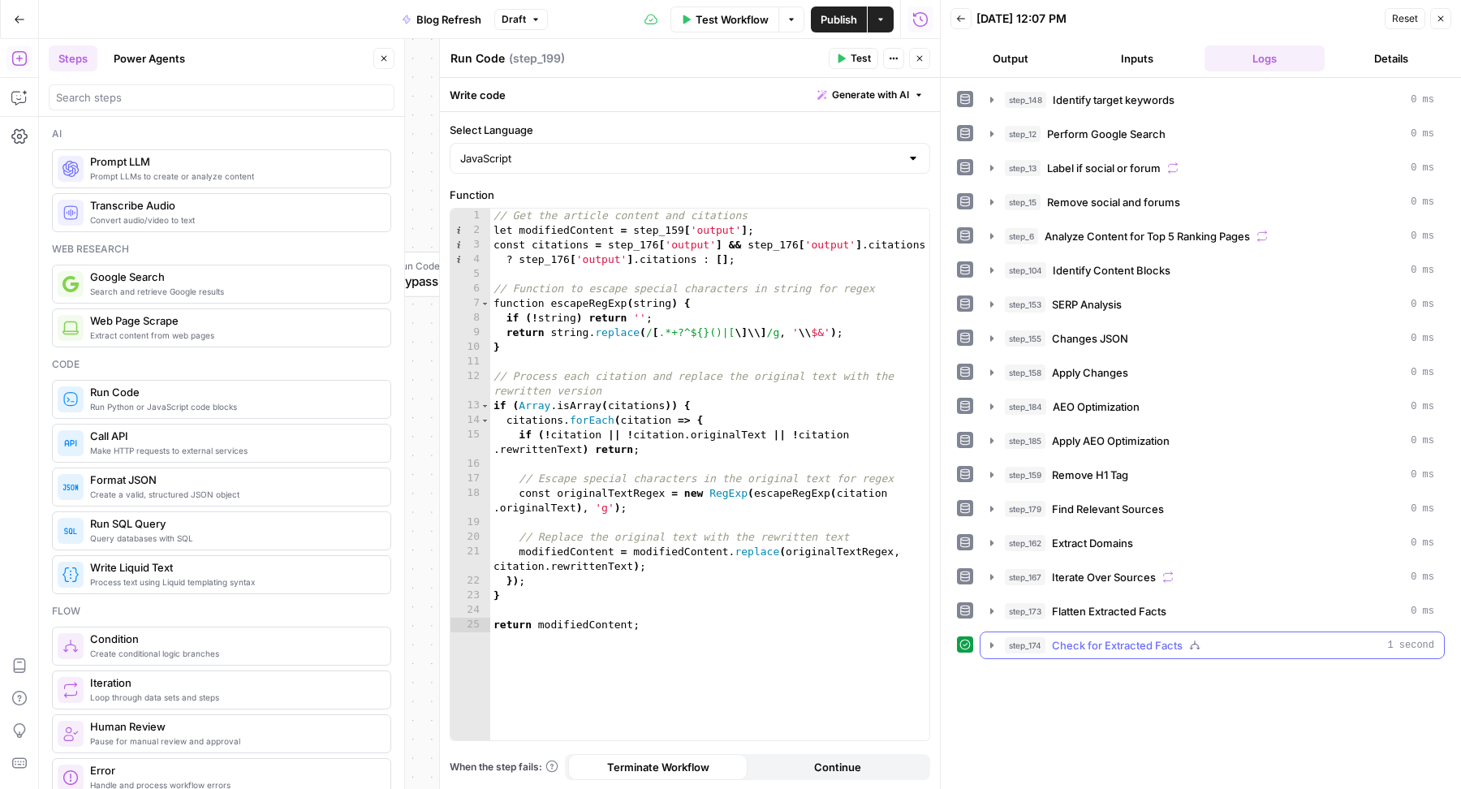
click at [1106, 637] on span "Check for Extracted Facts" at bounding box center [1117, 645] width 131 height 16
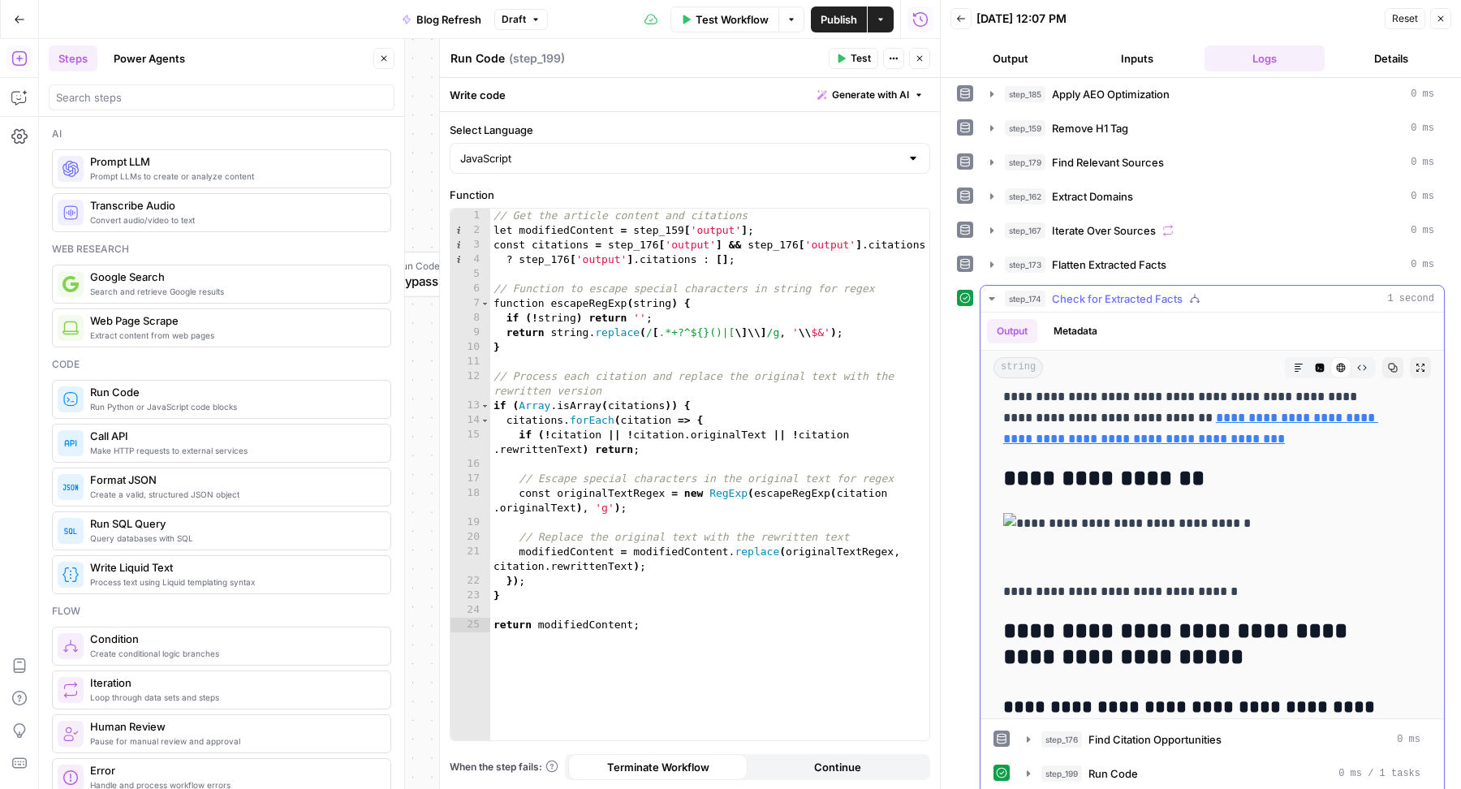
scroll to position [6932, 0]
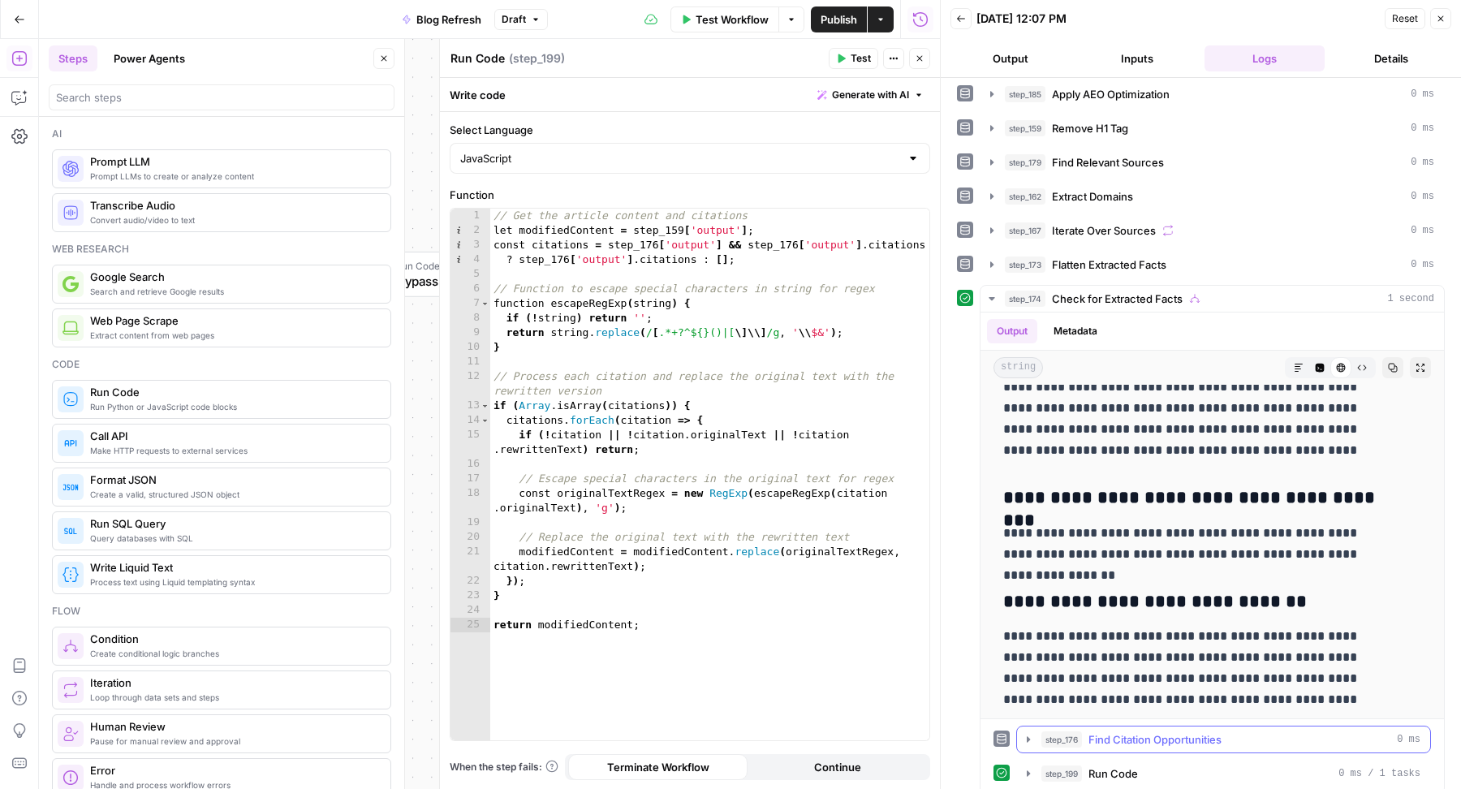
click at [1121, 731] on span "Find Citation Opportunities" at bounding box center [1155, 739] width 133 height 16
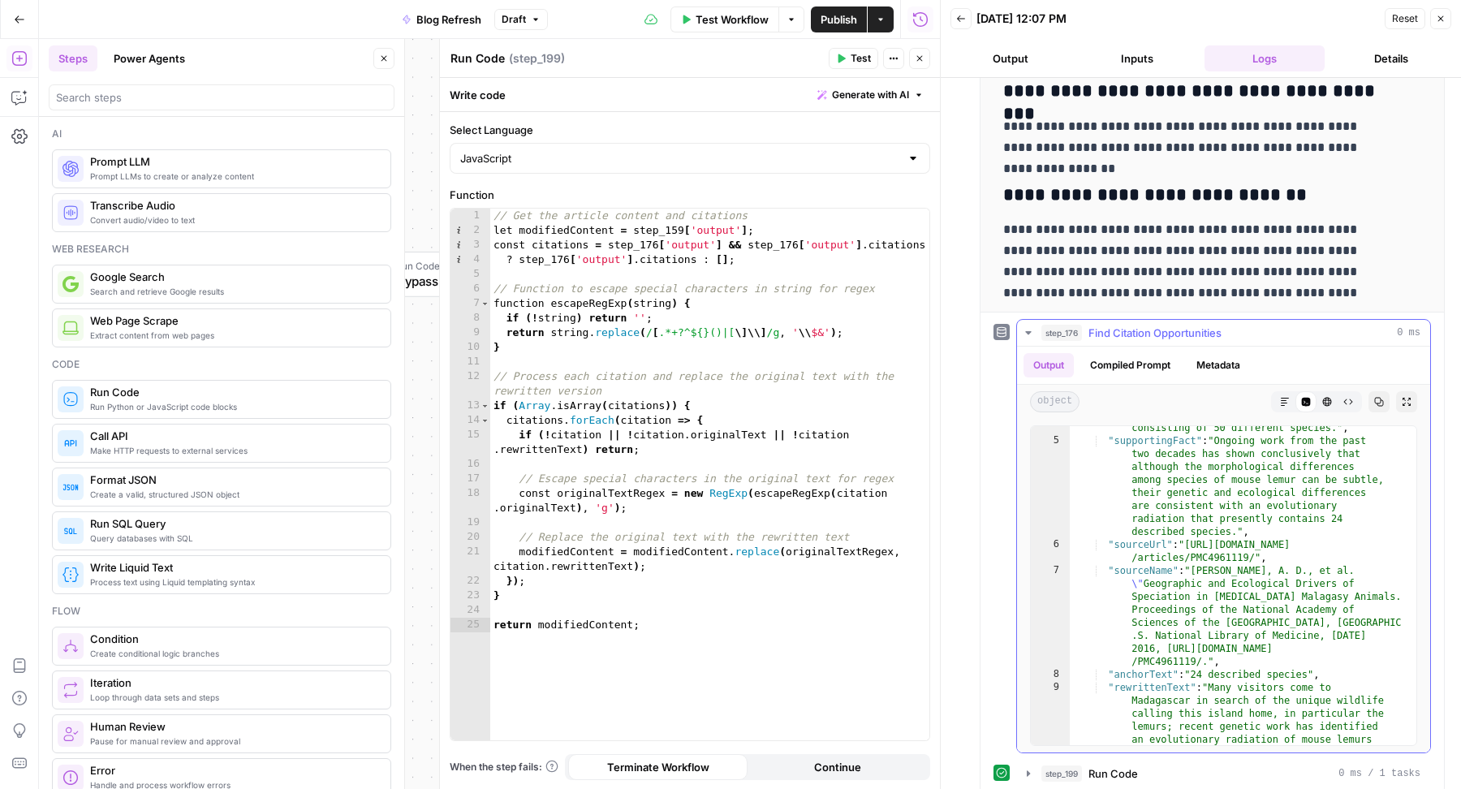
scroll to position [69, 0]
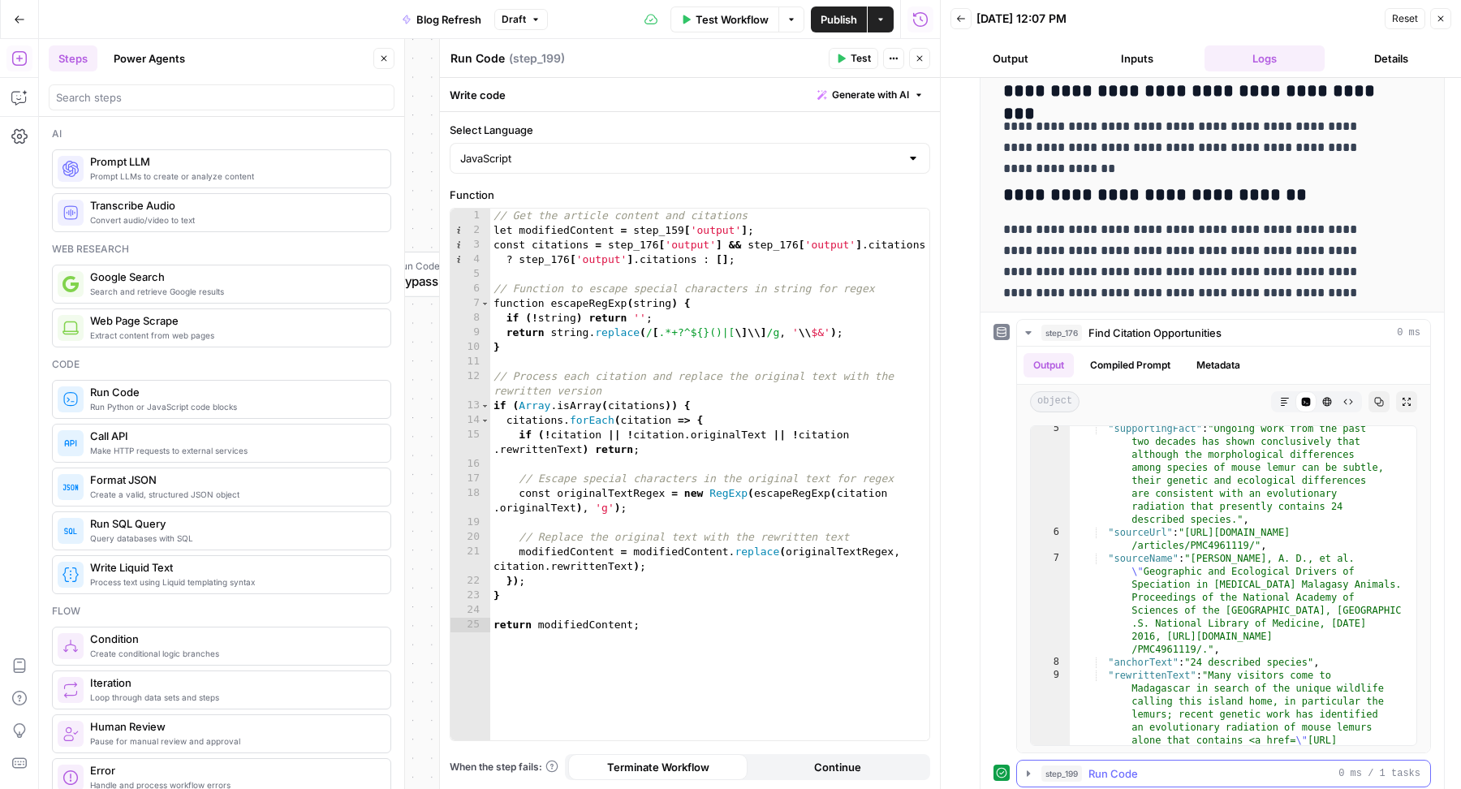
click at [1158, 765] on div "step_199 Run Code 0 ms / 1 tasks" at bounding box center [1230, 773] width 379 height 16
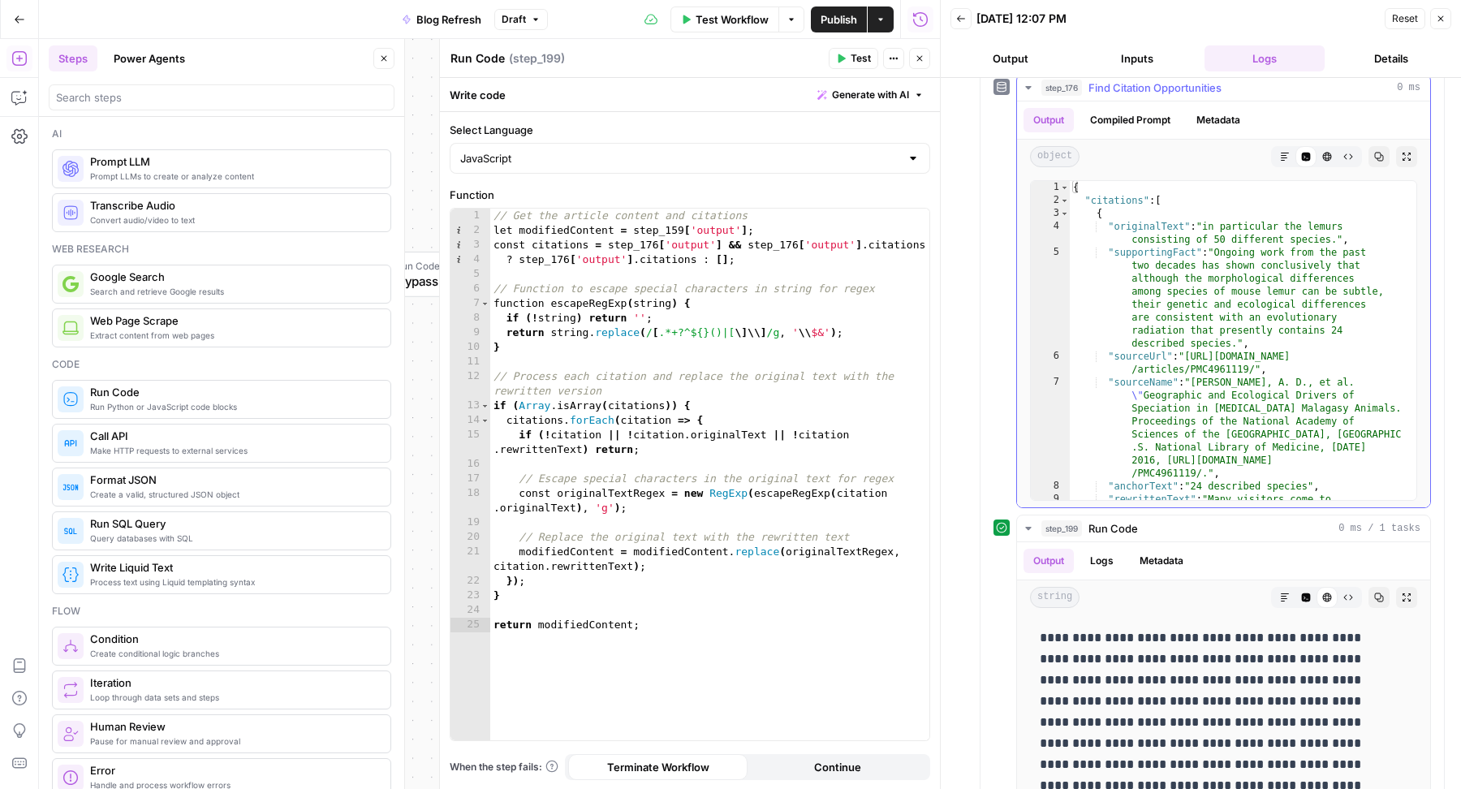
scroll to position [1067, 0]
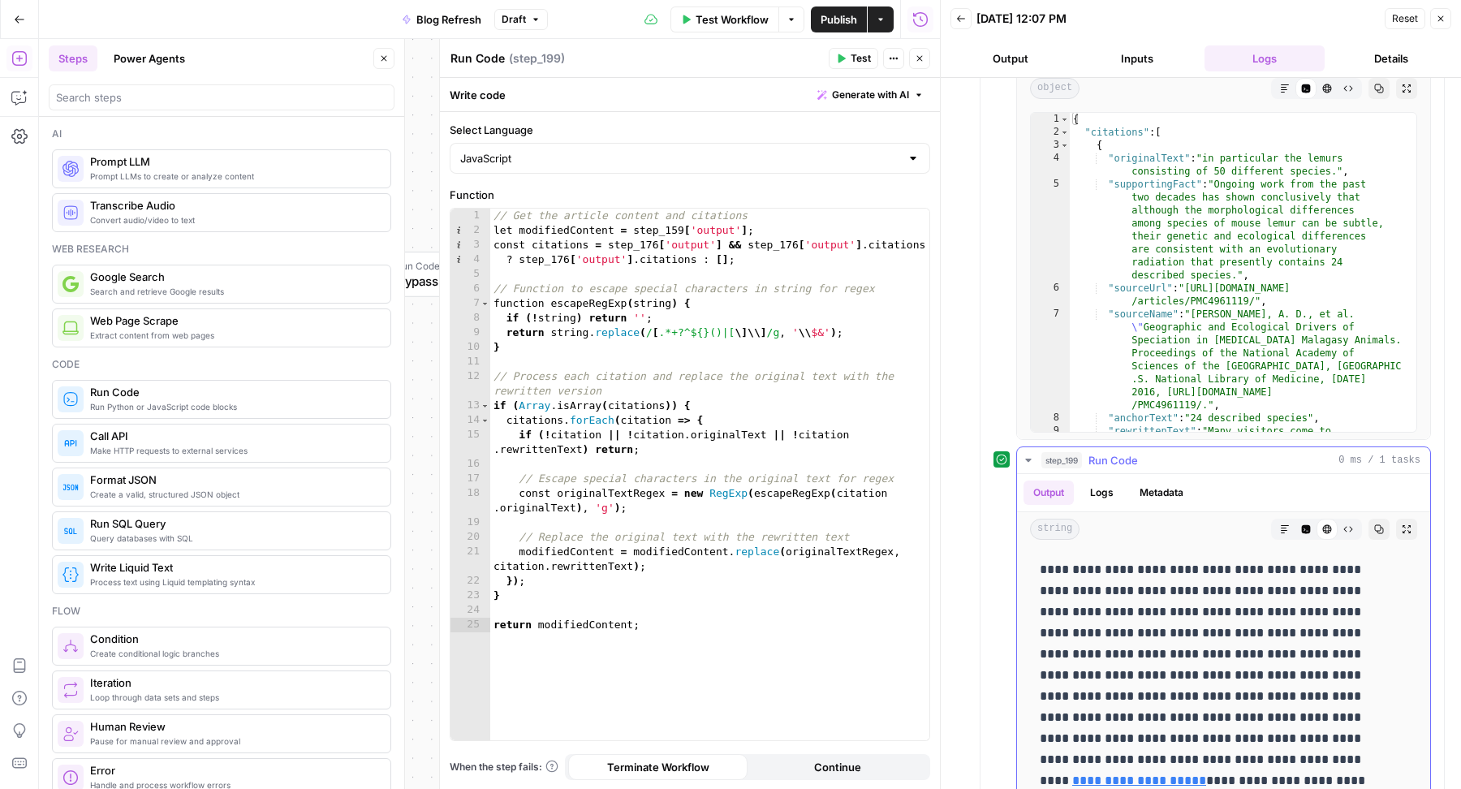
click at [1296, 519] on button "Code Editor" at bounding box center [1306, 529] width 21 height 21
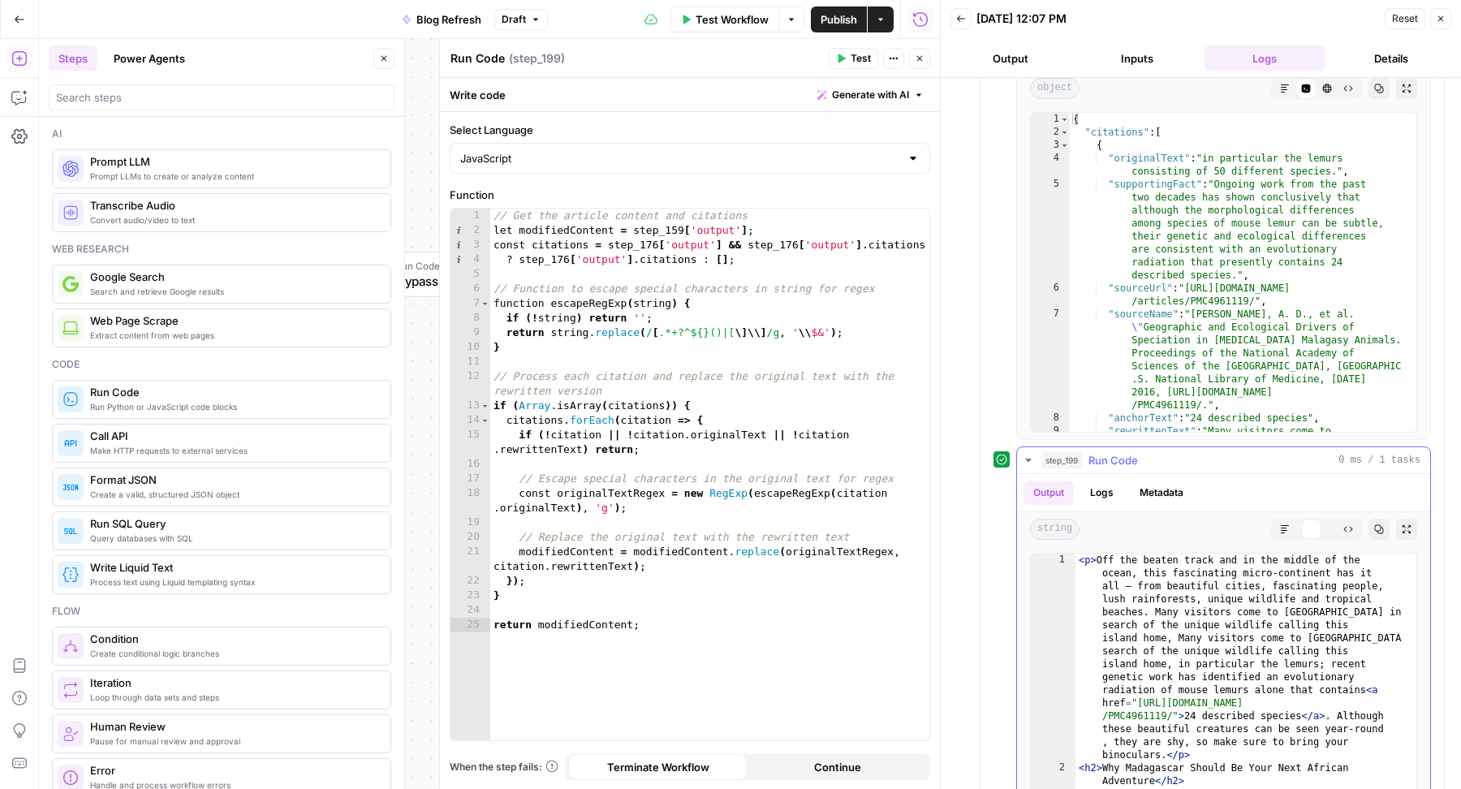
scroll to position [6895, 0]
type textarea "**********"
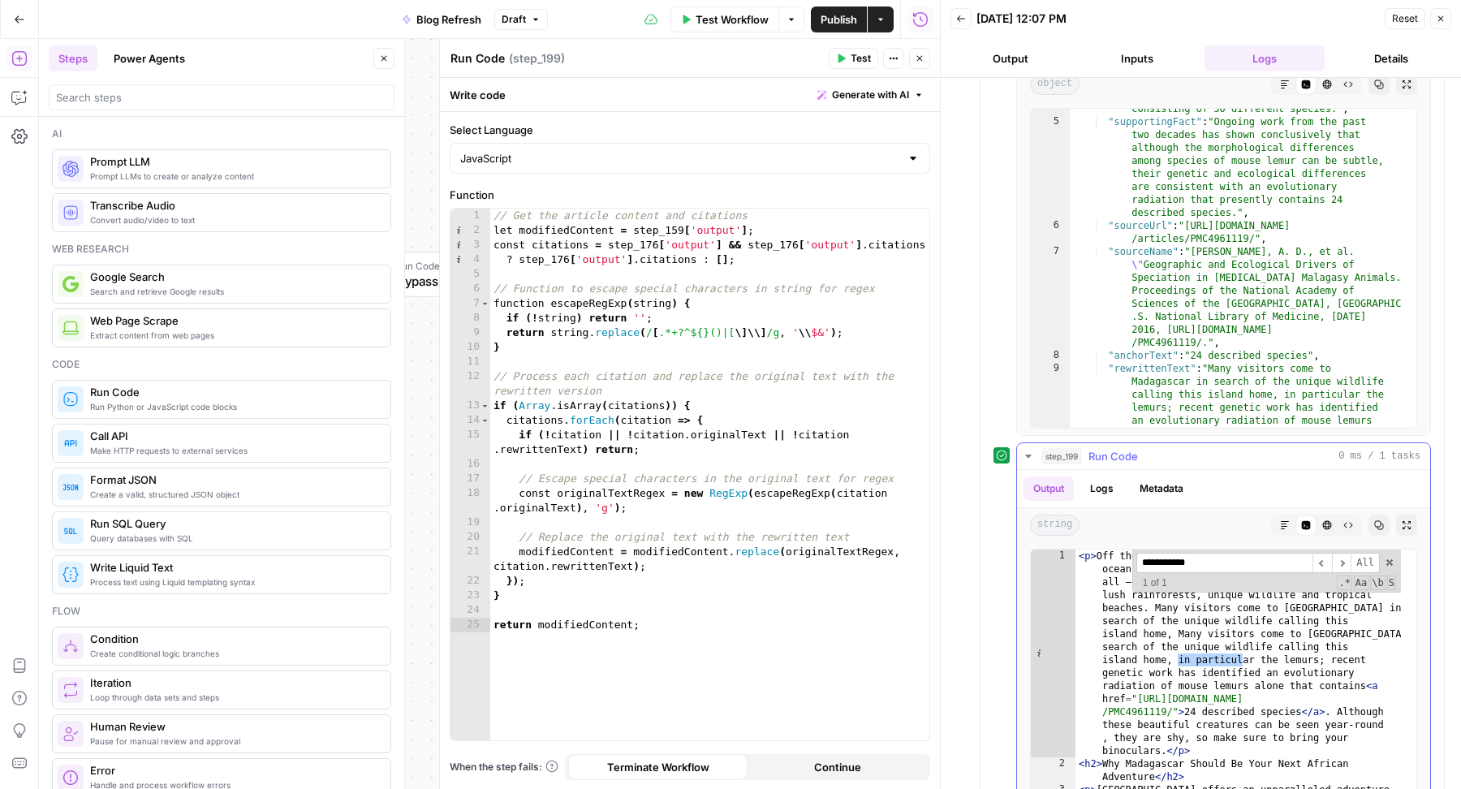
scroll to position [1079, 0]
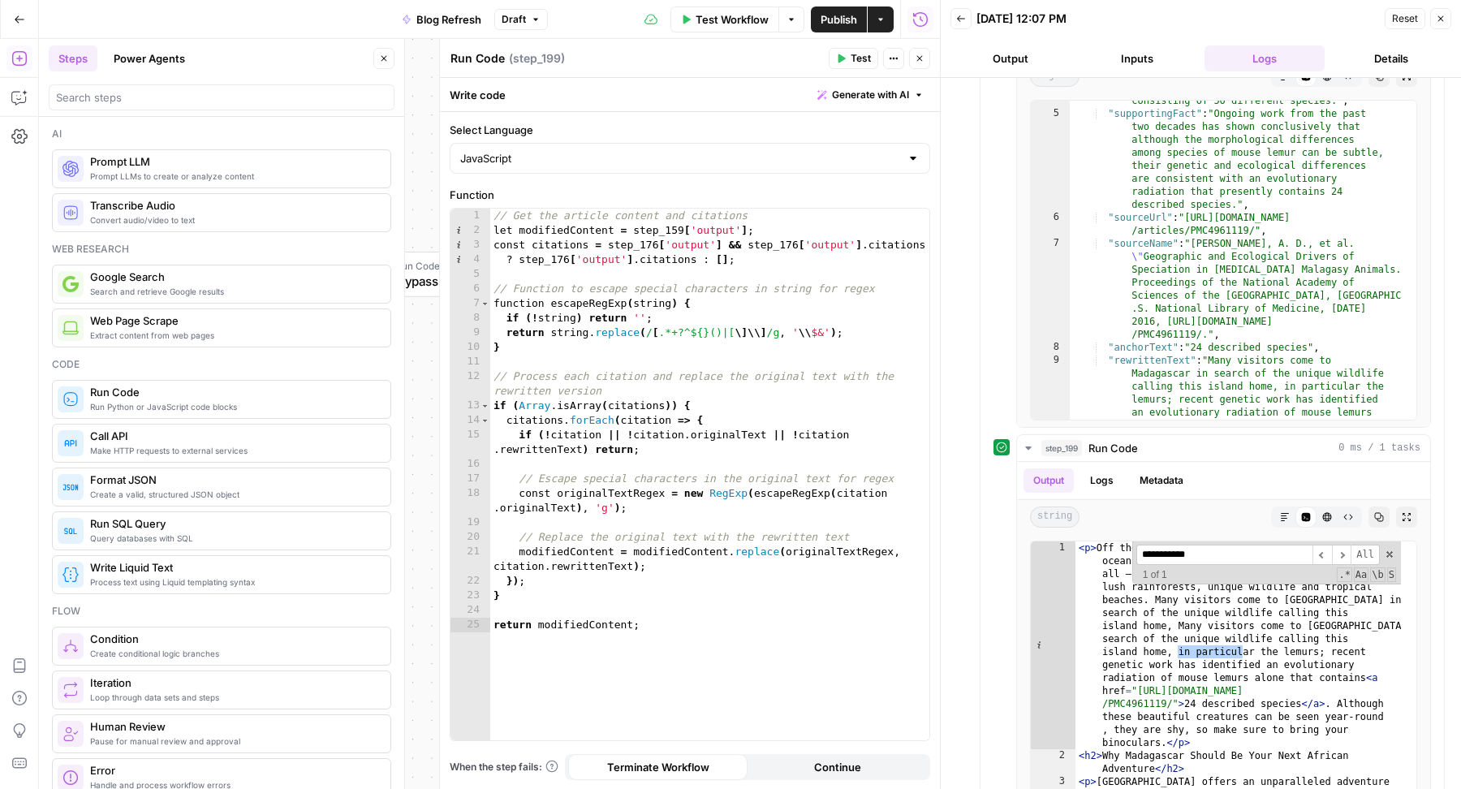
type input "**********"
click at [921, 66] on button "Close" at bounding box center [919, 58] width 21 height 21
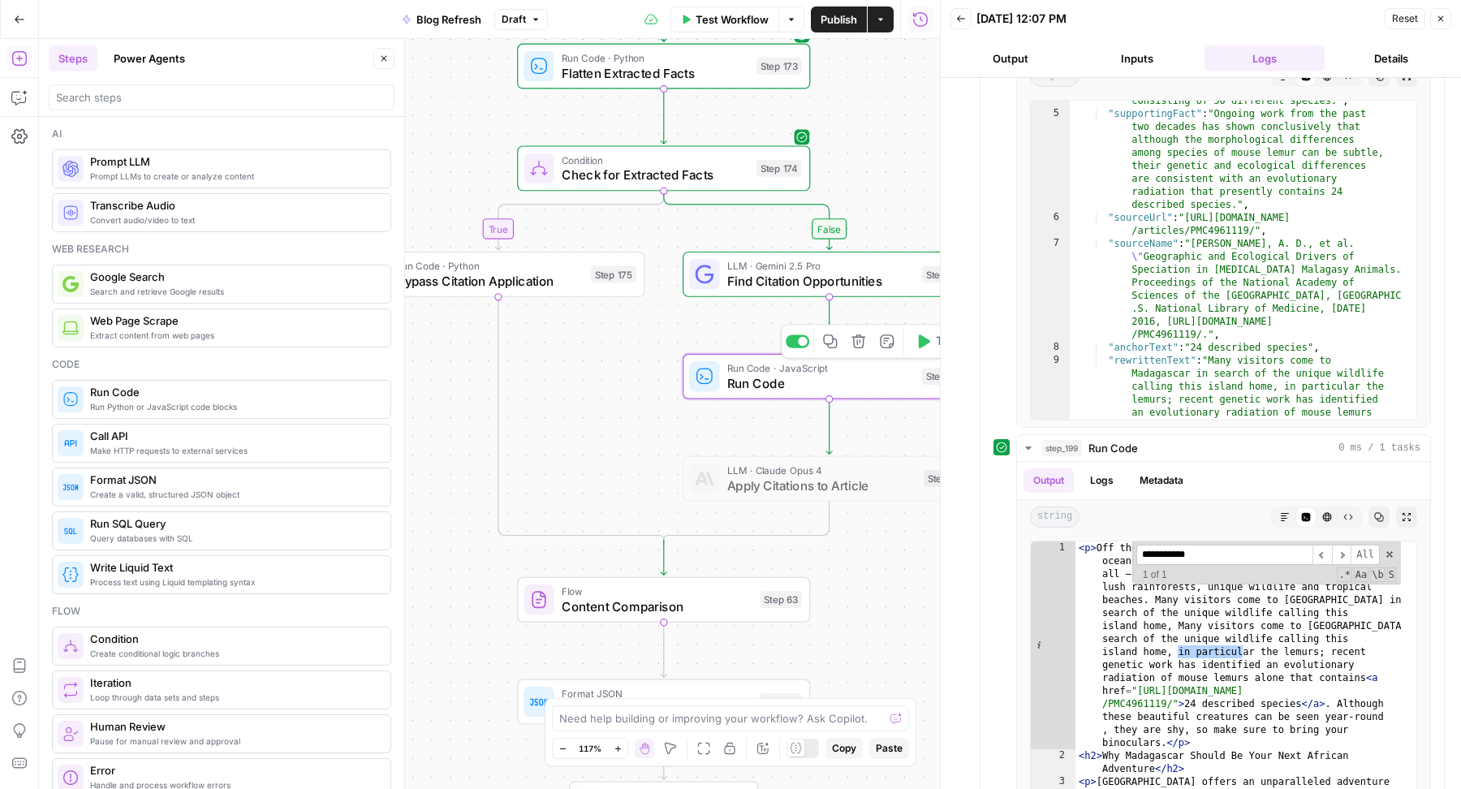
click at [799, 338] on div at bounding box center [798, 340] width 24 height 13
click at [798, 446] on div at bounding box center [798, 443] width 24 height 13
click at [798, 490] on span "Apply Citations to Article" at bounding box center [821, 485] width 189 height 19
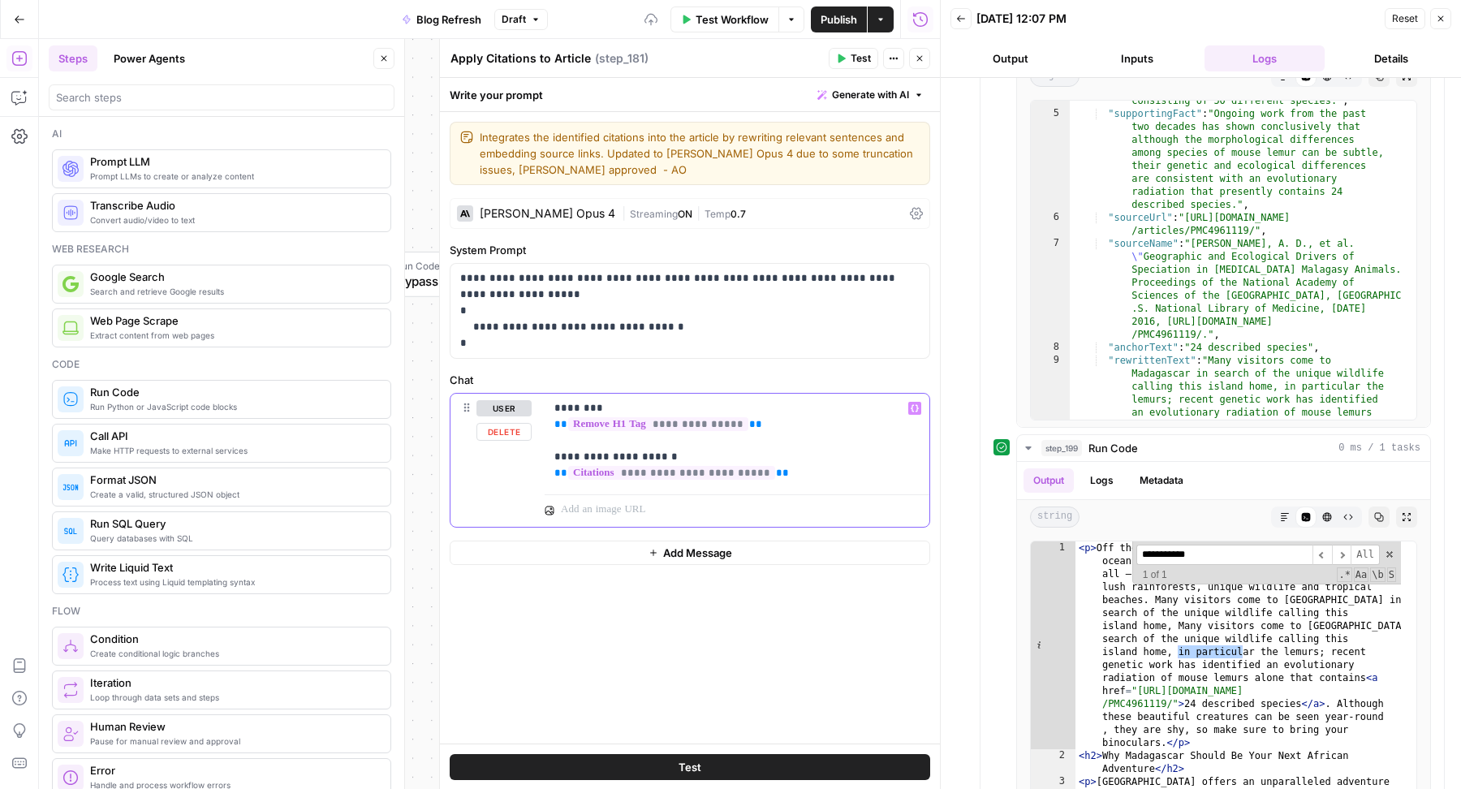
click at [778, 471] on p "**********" at bounding box center [737, 440] width 366 height 81
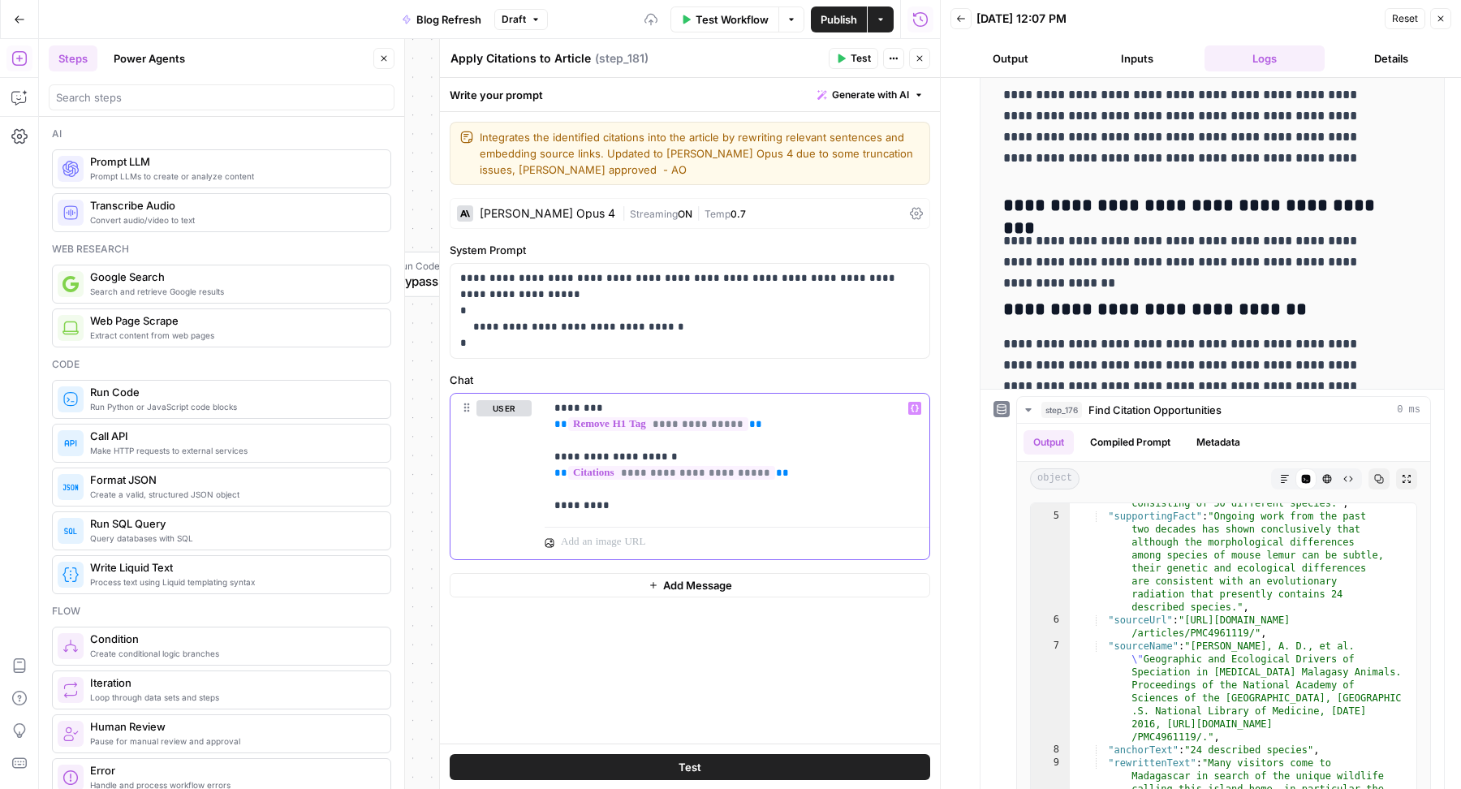
scroll to position [455, 0]
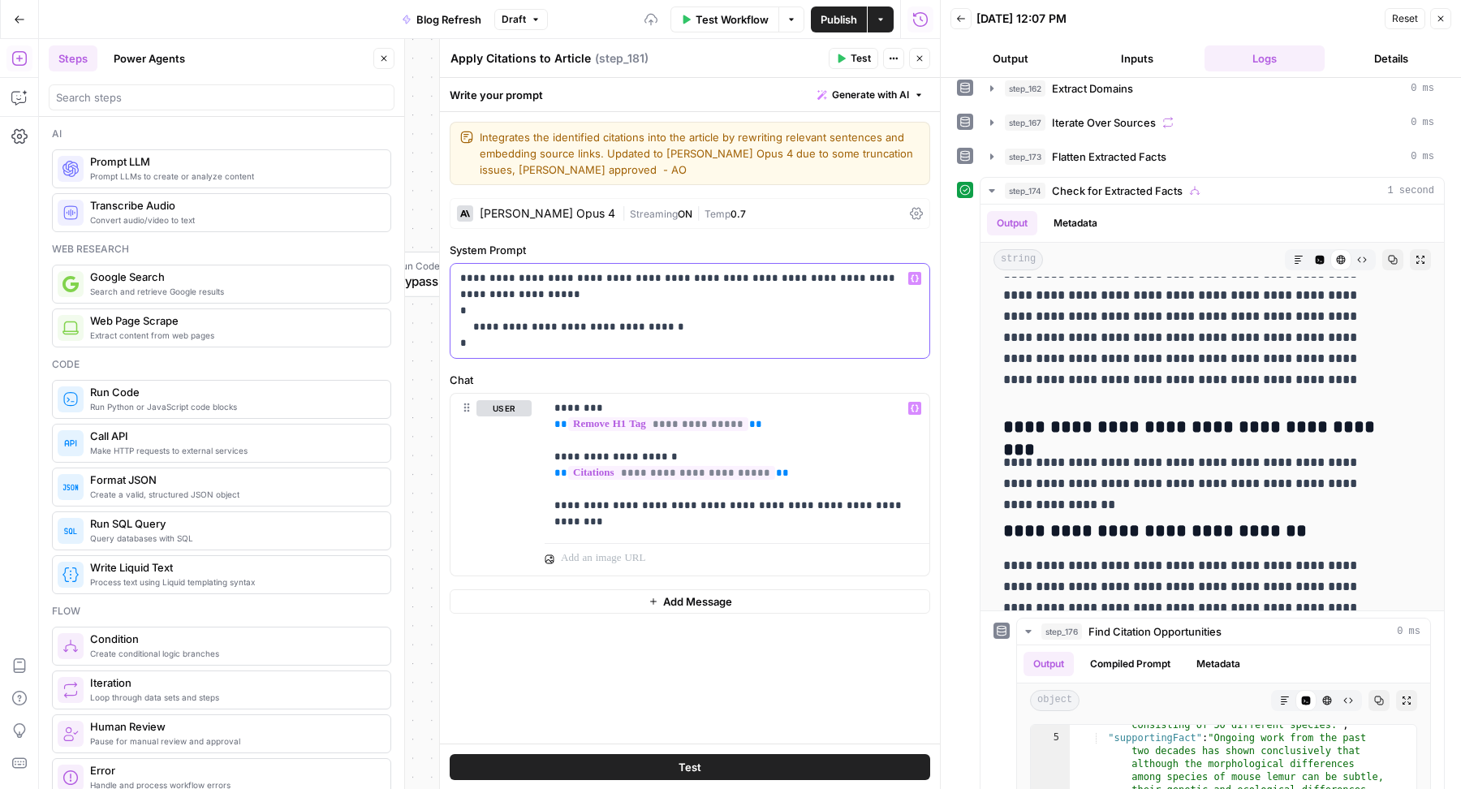
drag, startPoint x: 473, startPoint y: 341, endPoint x: 457, endPoint y: 312, distance: 33.4
click at [457, 312] on div "**********" at bounding box center [690, 311] width 479 height 94
copy p "**********"
click at [598, 530] on div "**********" at bounding box center [737, 465] width 385 height 143
click at [855, 59] on span "Test" at bounding box center [861, 58] width 20 height 15
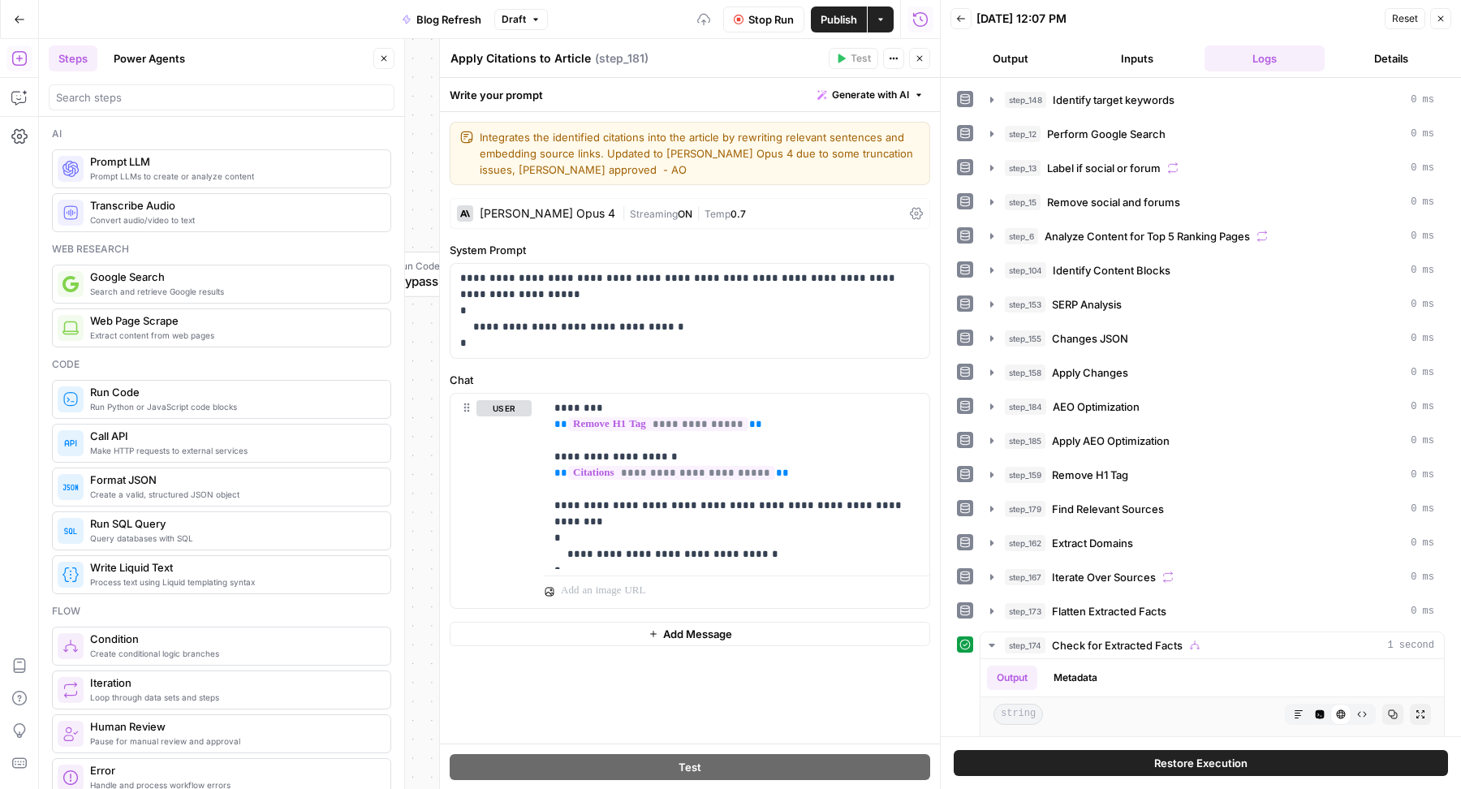
click at [387, 60] on icon "button" at bounding box center [384, 59] width 10 height 10
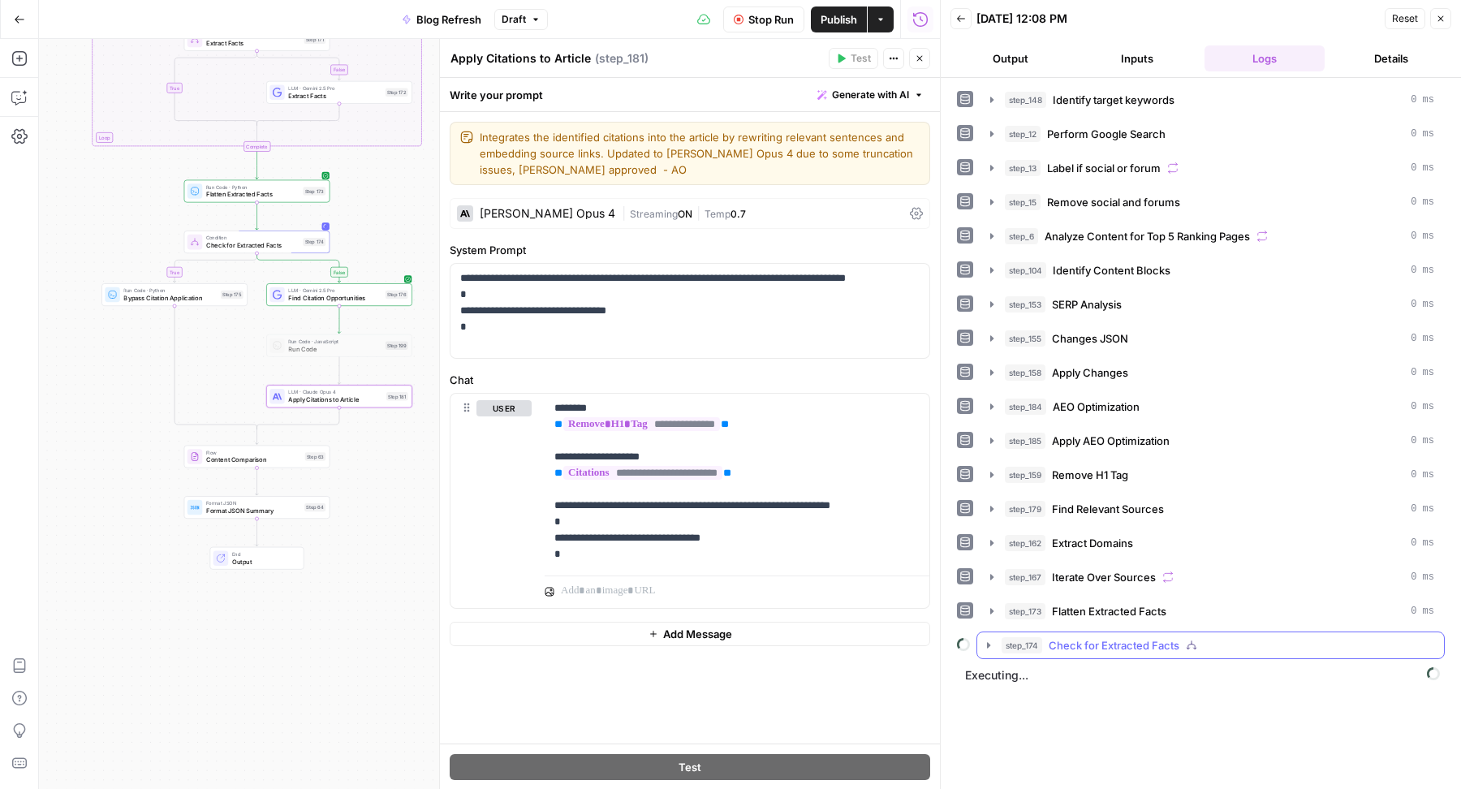
click at [1192, 640] on div "step_174 Check for Extracted Facts" at bounding box center [1218, 645] width 433 height 16
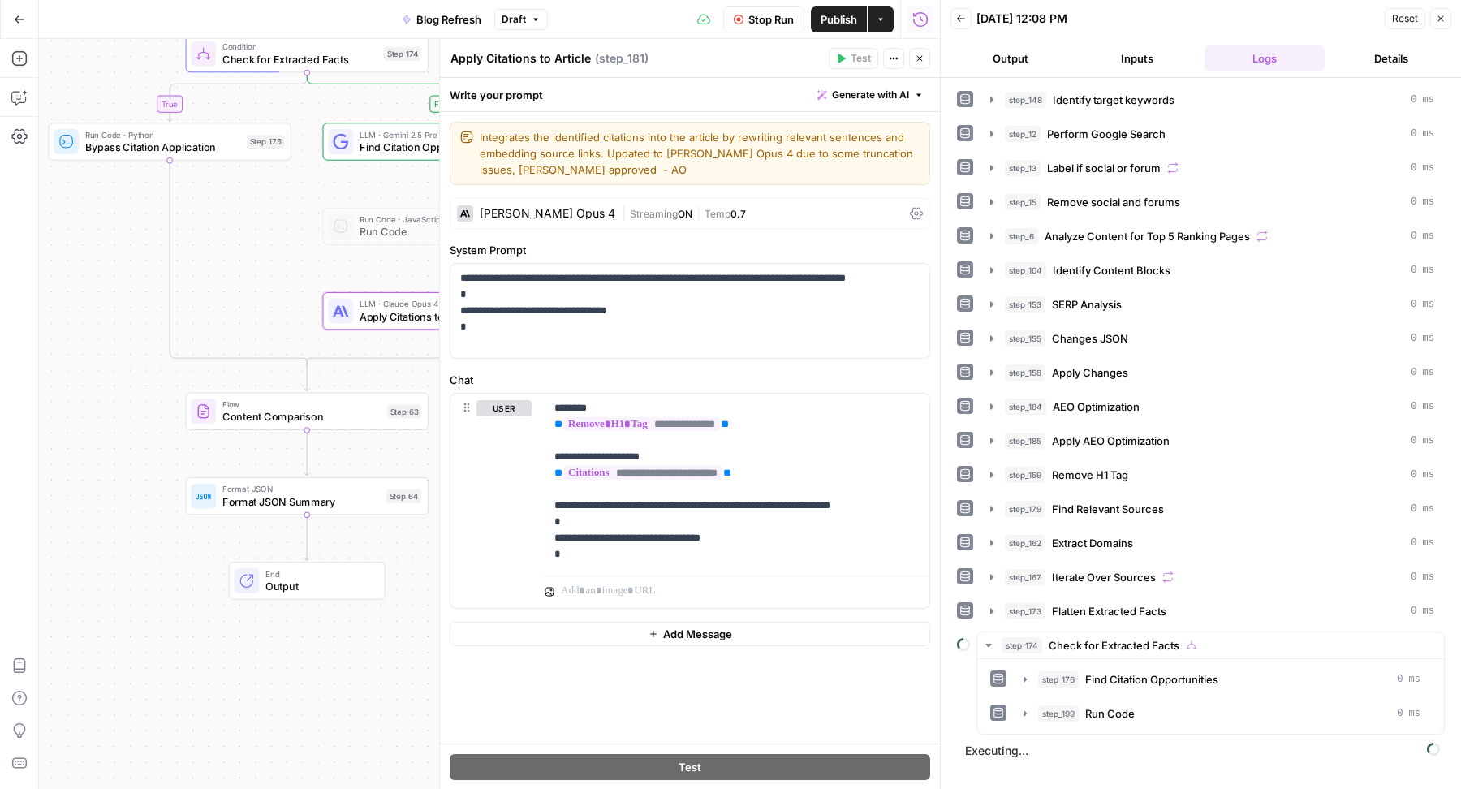
click at [1138, 28] on div "Back 09/04/25 at 12:08 PM Reset Close" at bounding box center [1201, 18] width 501 height 24
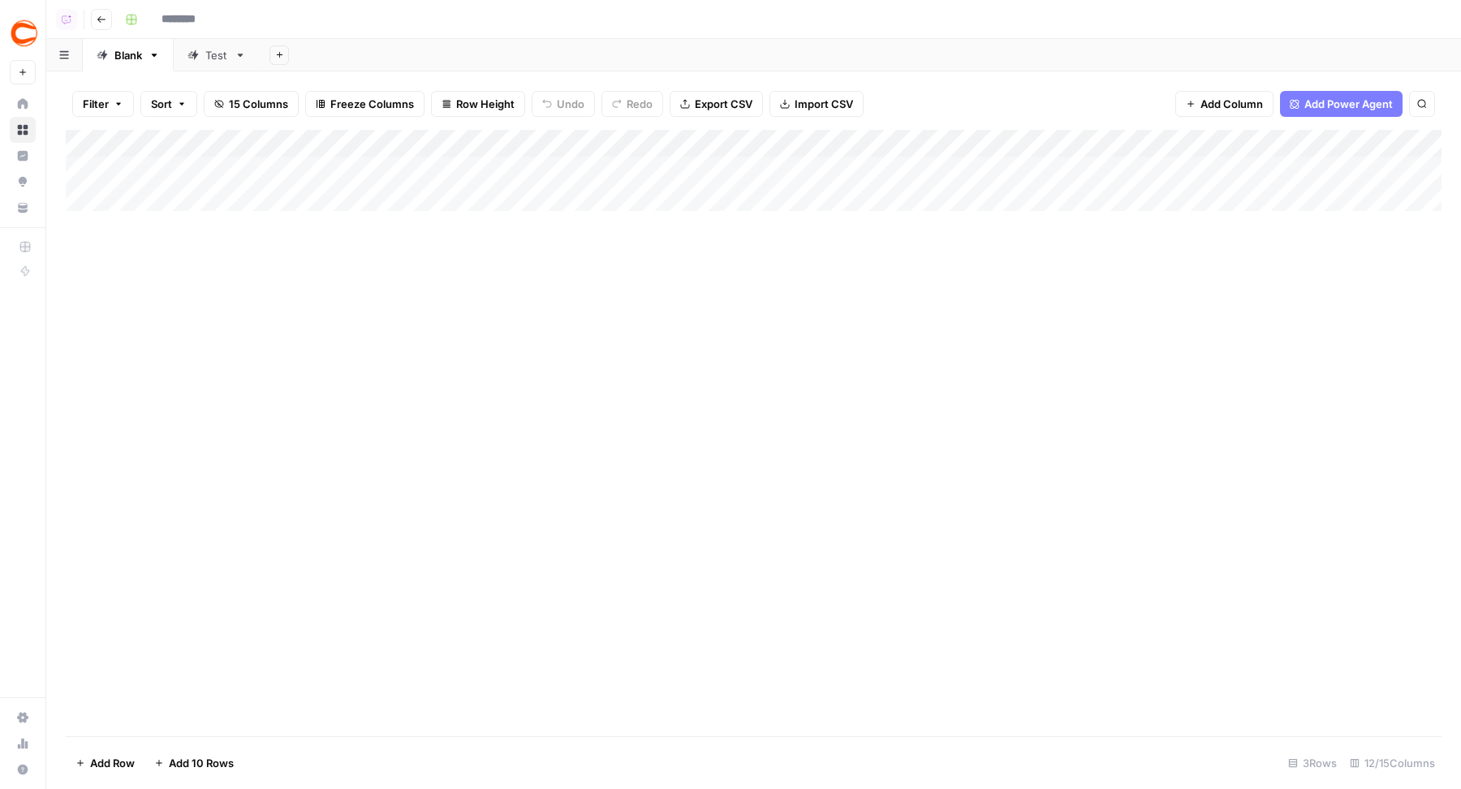
type input "**********"
click at [778, 139] on div "Add Column" at bounding box center [754, 220] width 1376 height 180
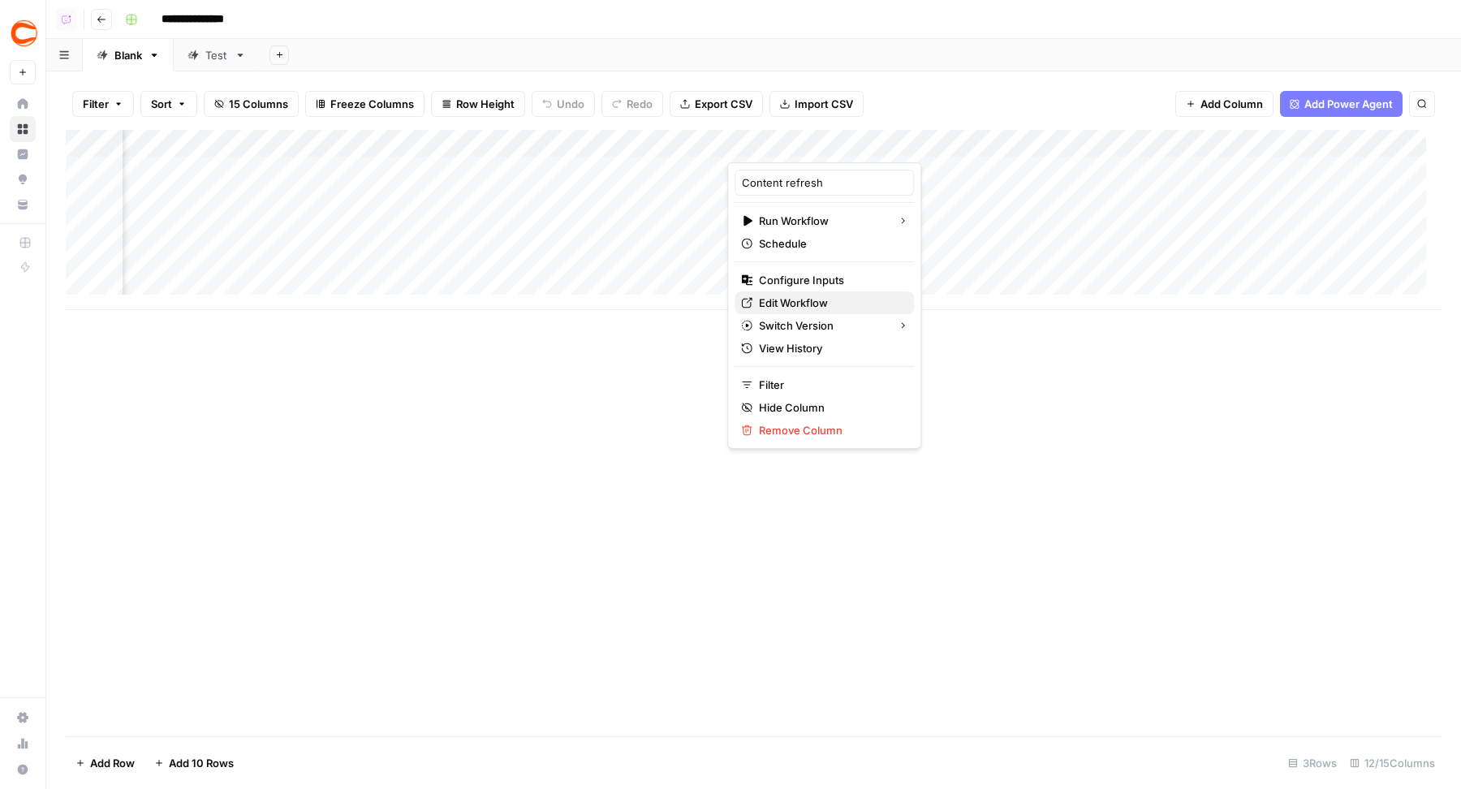
click at [791, 296] on span "Edit Workflow" at bounding box center [830, 303] width 142 height 16
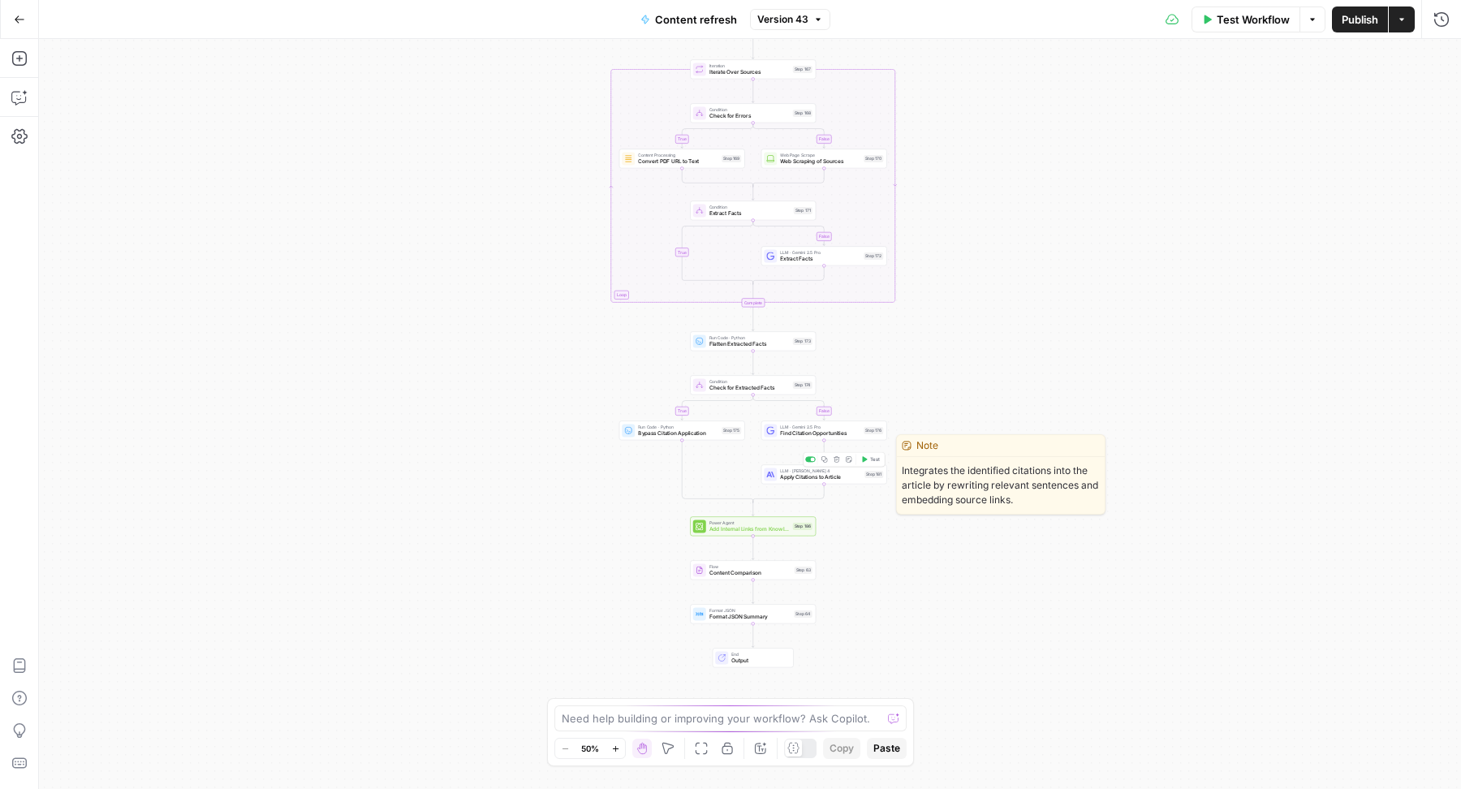
click at [826, 461] on icon "button" at bounding box center [824, 459] width 6 height 6
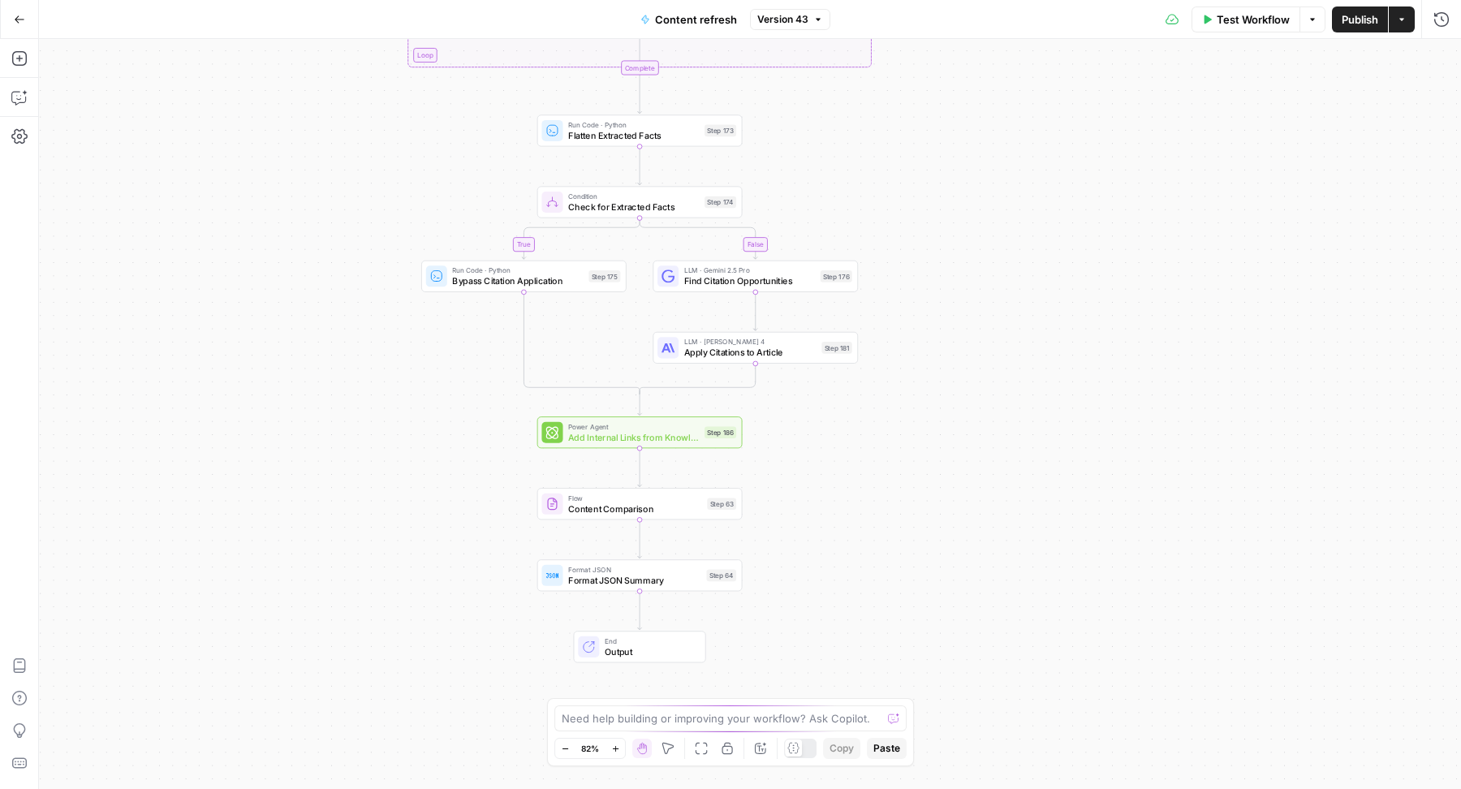
click at [774, 13] on span "Version 43" at bounding box center [782, 19] width 51 height 15
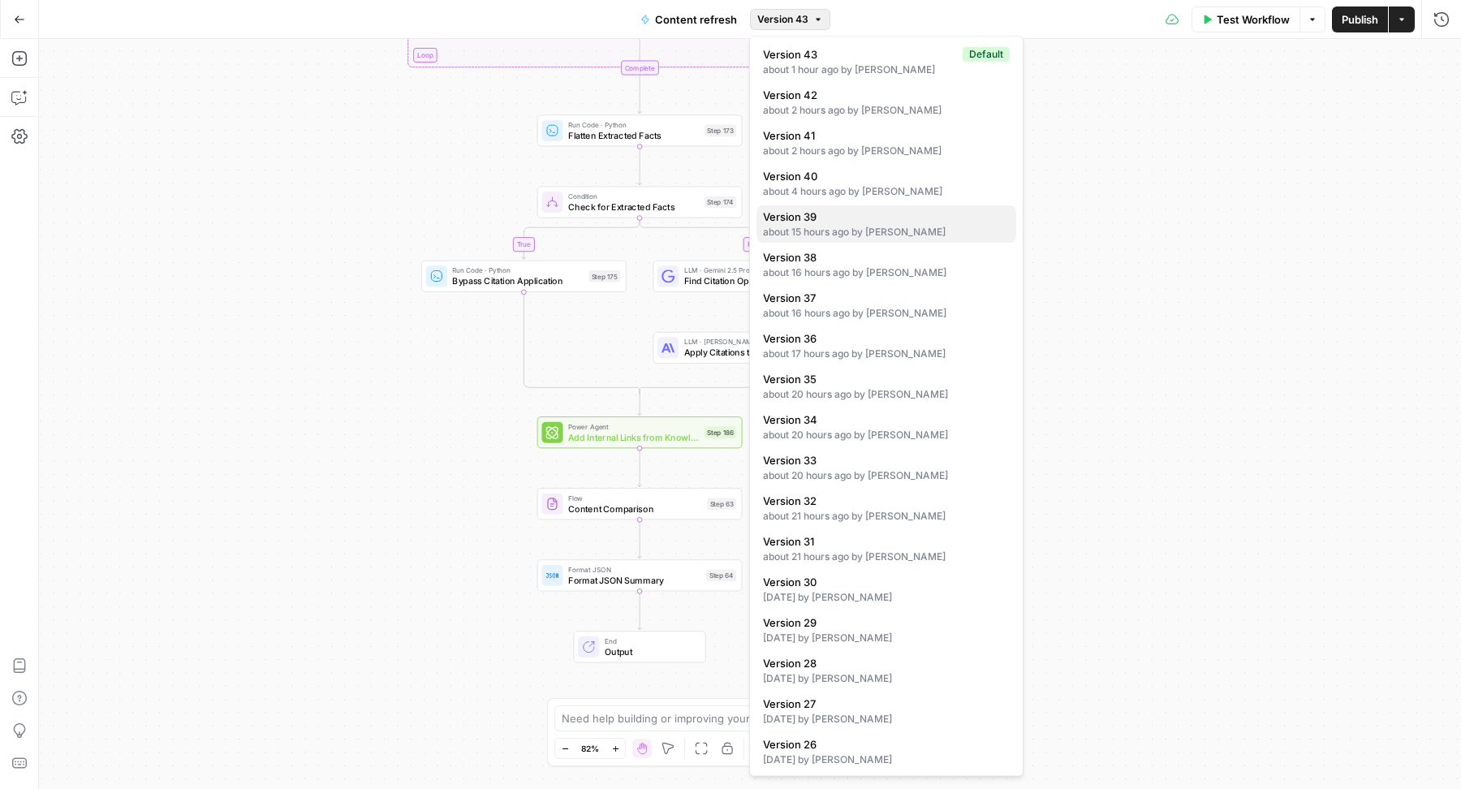
click at [861, 226] on div "about 15 hours ago by [PERSON_NAME]" at bounding box center [886, 232] width 247 height 15
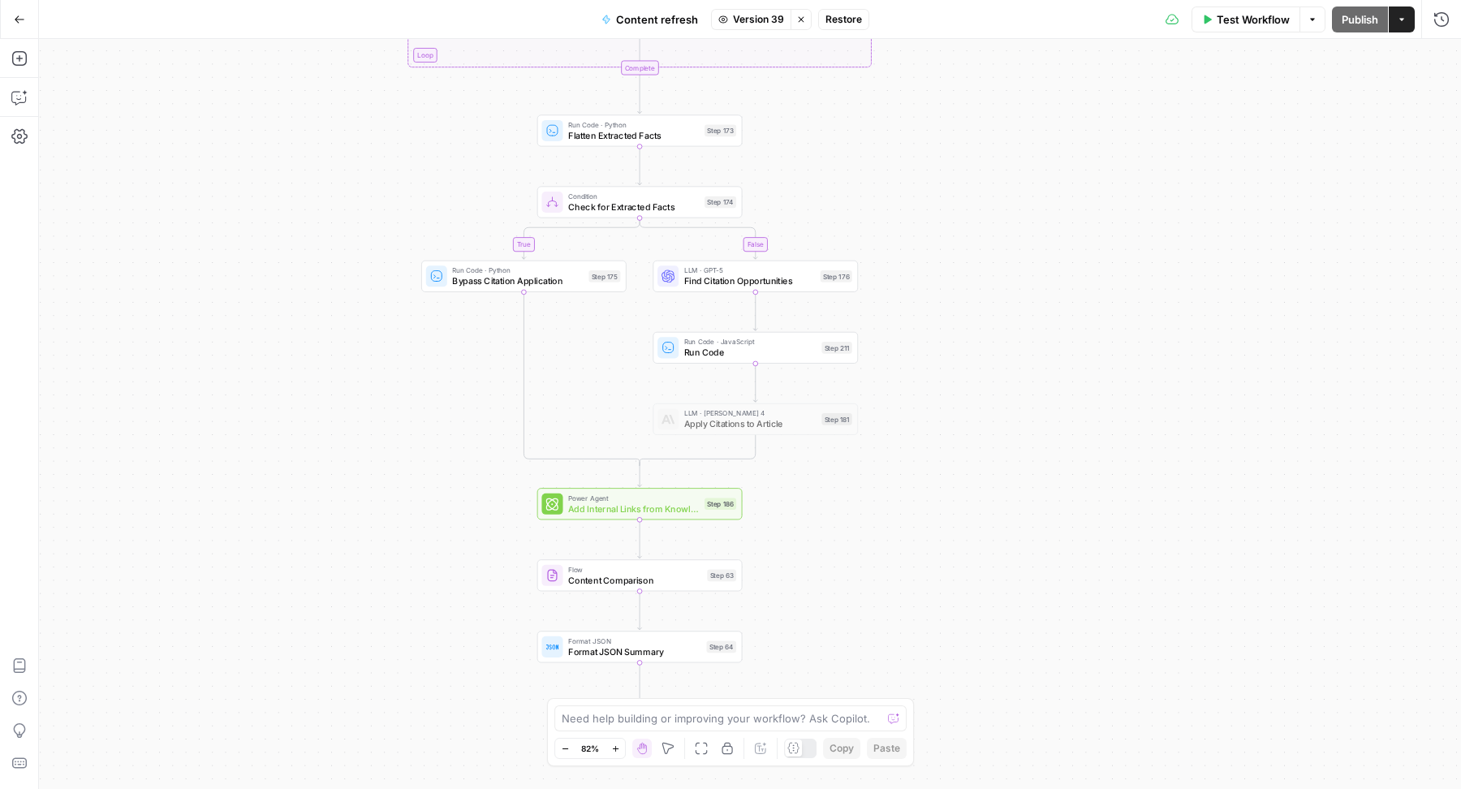
click at [744, 343] on span "Run Code · JavaScript" at bounding box center [750, 342] width 132 height 11
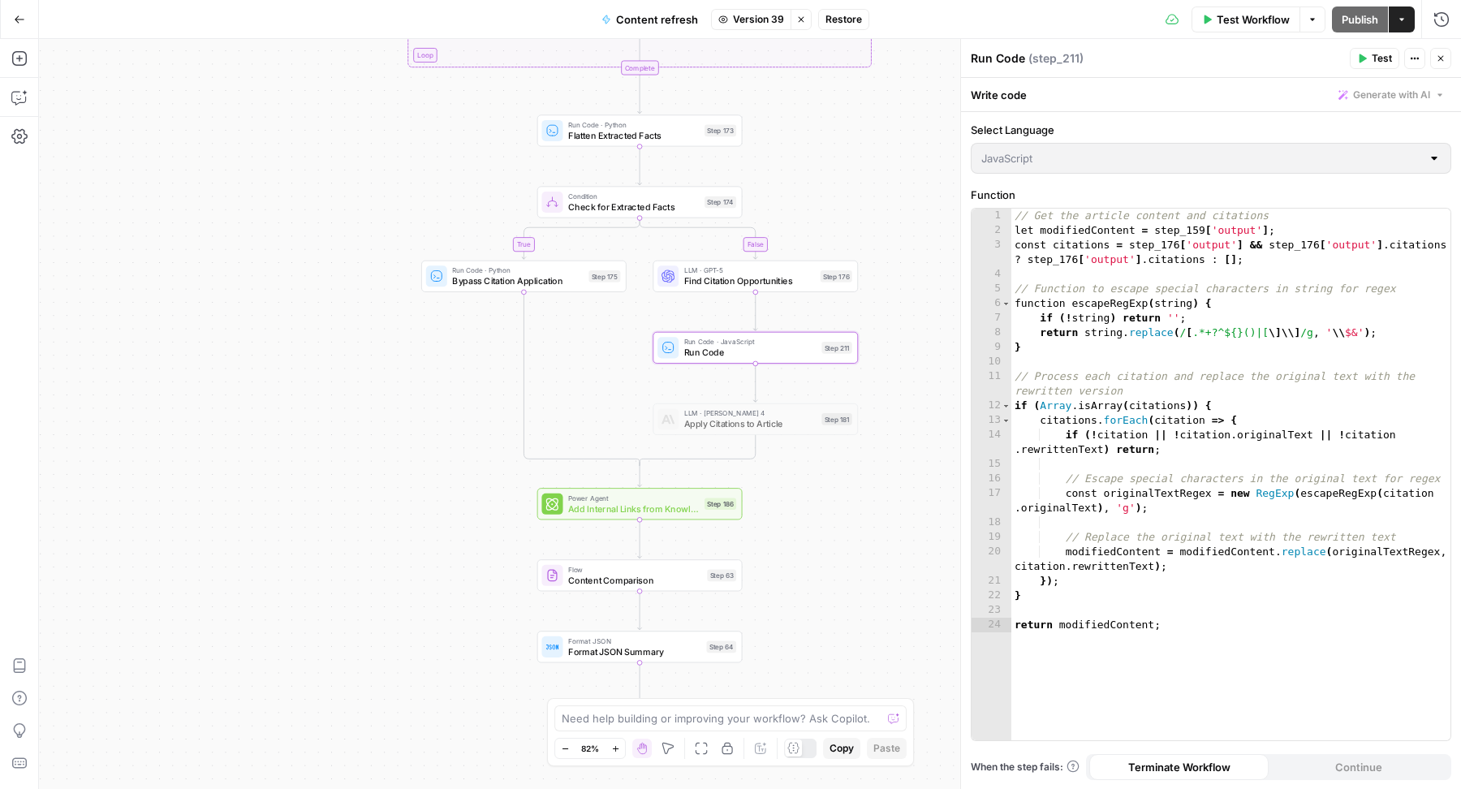
click at [1093, 334] on div "1 2 3 4 5 6 7 8 9 10 11 12 13 14 15 16 17 18 19 20 21 22 23 24 // Get the artic…" at bounding box center [1211, 475] width 479 height 532
click at [1041, 239] on div "1 2 3 4 5 6 7 8 9 10 11 12 13 14 15 16 17 18 19 20 21 22 23 24 // Get the artic…" at bounding box center [1211, 475] width 479 height 532
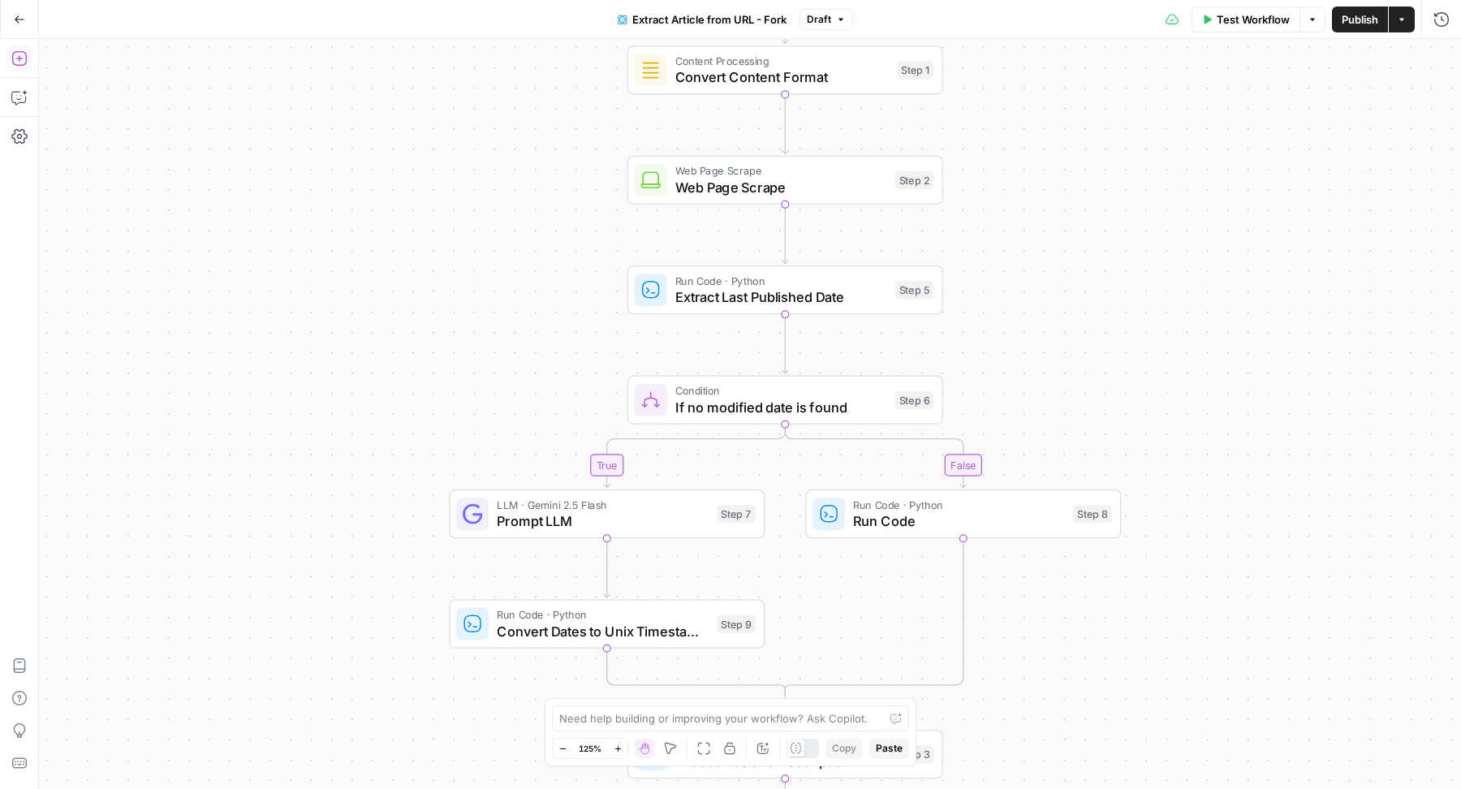
click at [28, 55] on button "Add Steps" at bounding box center [19, 58] width 26 height 26
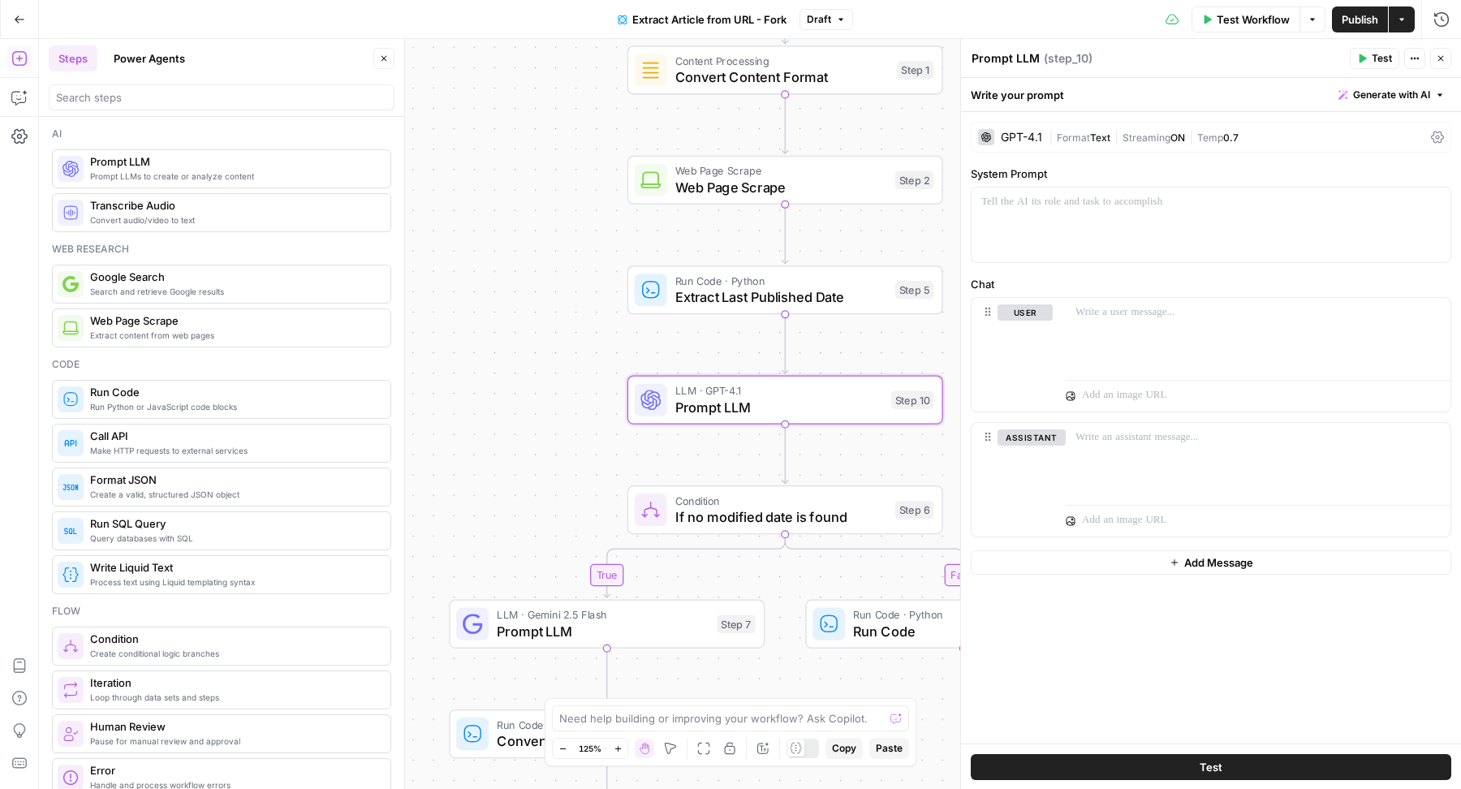
click at [1236, 17] on span "Test Workflow" at bounding box center [1253, 19] width 73 height 16
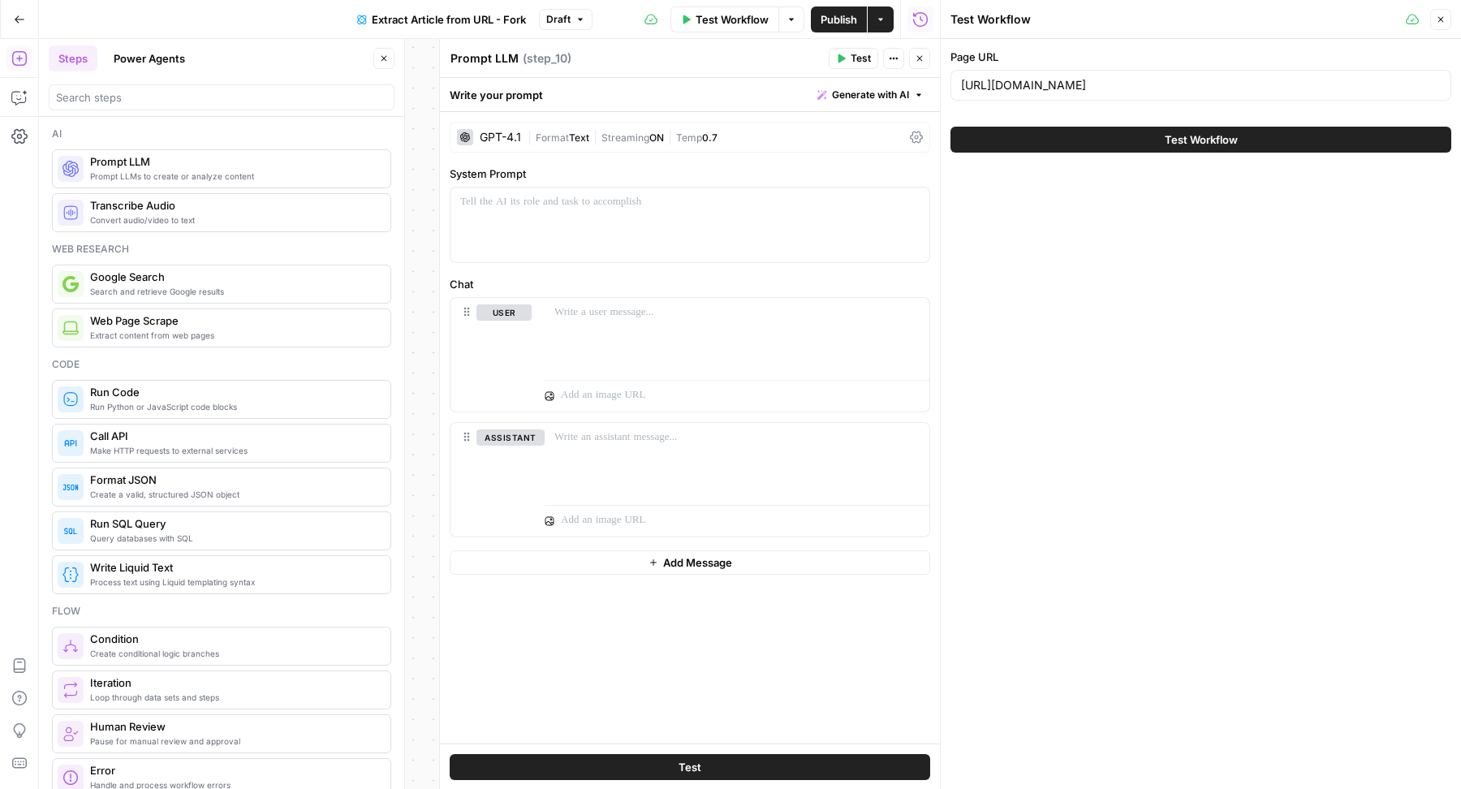
click at [1441, 22] on icon "button" at bounding box center [1441, 20] width 10 height 10
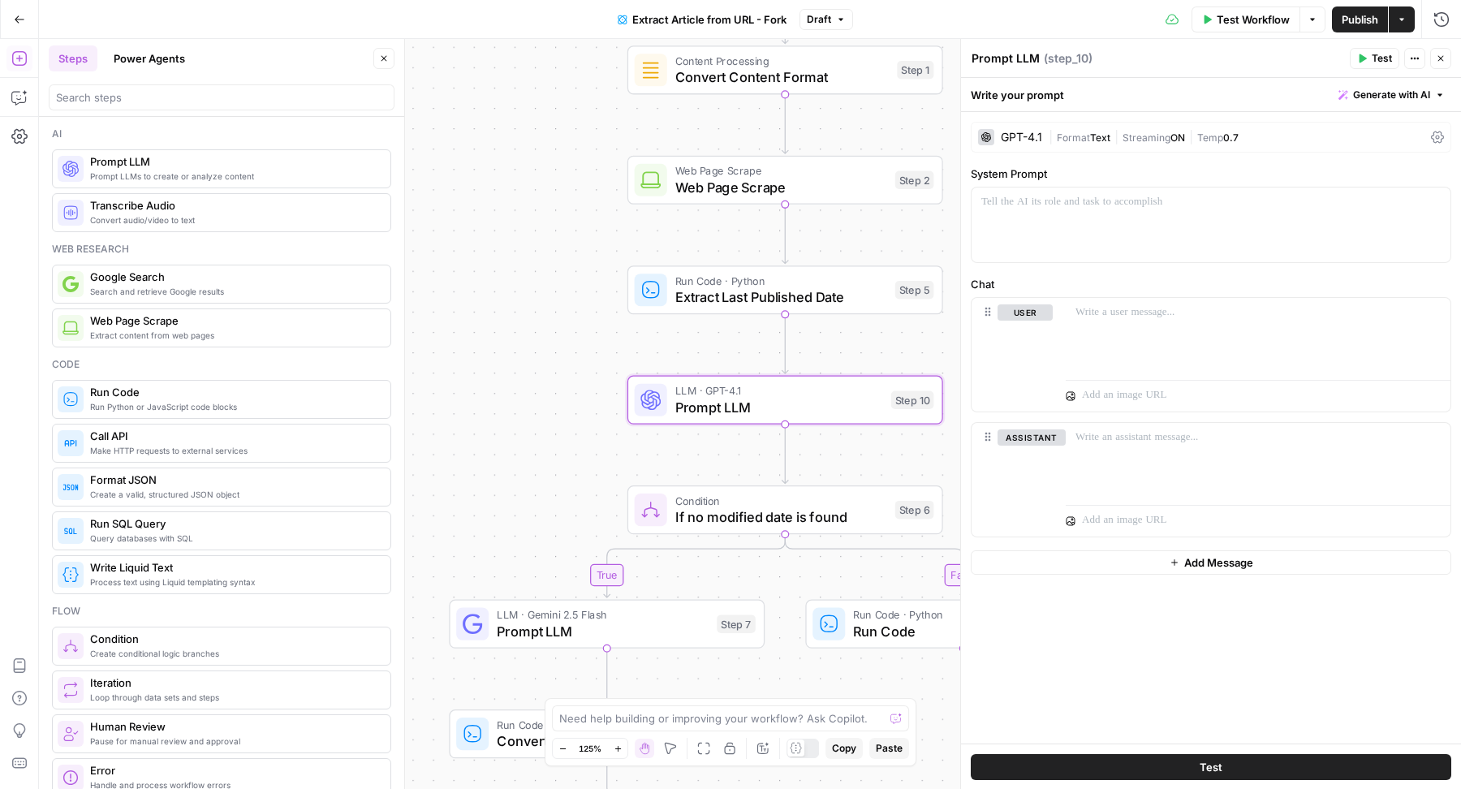
click at [1391, 95] on span "Generate with AI" at bounding box center [1391, 95] width 77 height 15
click at [1378, 144] on div "Use AI to build your prompt" at bounding box center [1373, 146] width 125 height 15
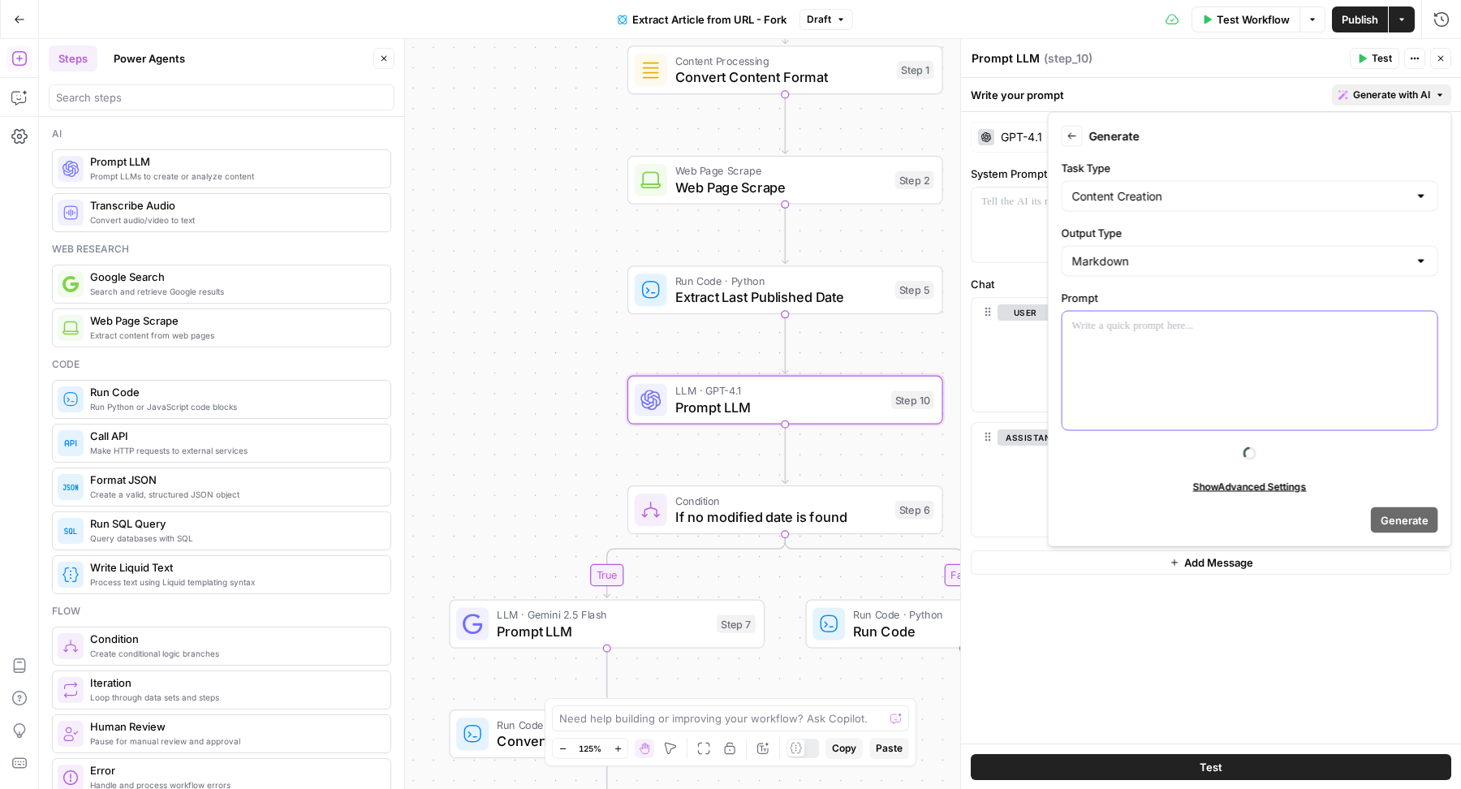
click at [1224, 360] on div at bounding box center [1250, 371] width 375 height 119
click at [1174, 260] on input "Output Type" at bounding box center [1240, 261] width 336 height 16
click at [1107, 365] on span "JSON" at bounding box center [1247, 368] width 343 height 16
type input "JSON"
click at [1186, 355] on div at bounding box center [1250, 371] width 375 height 119
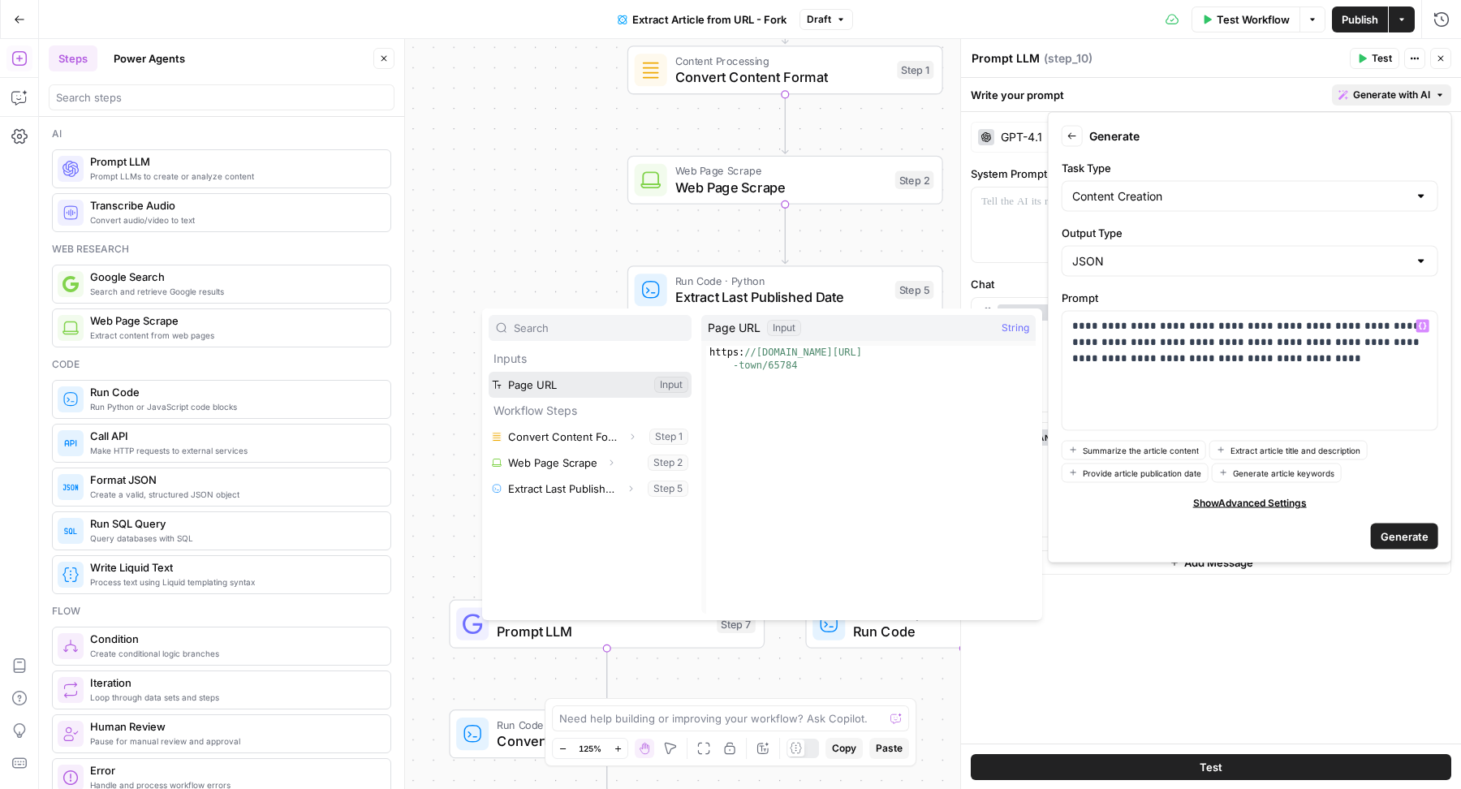
click at [632, 383] on button "Select variable Page URL" at bounding box center [590, 385] width 203 height 26
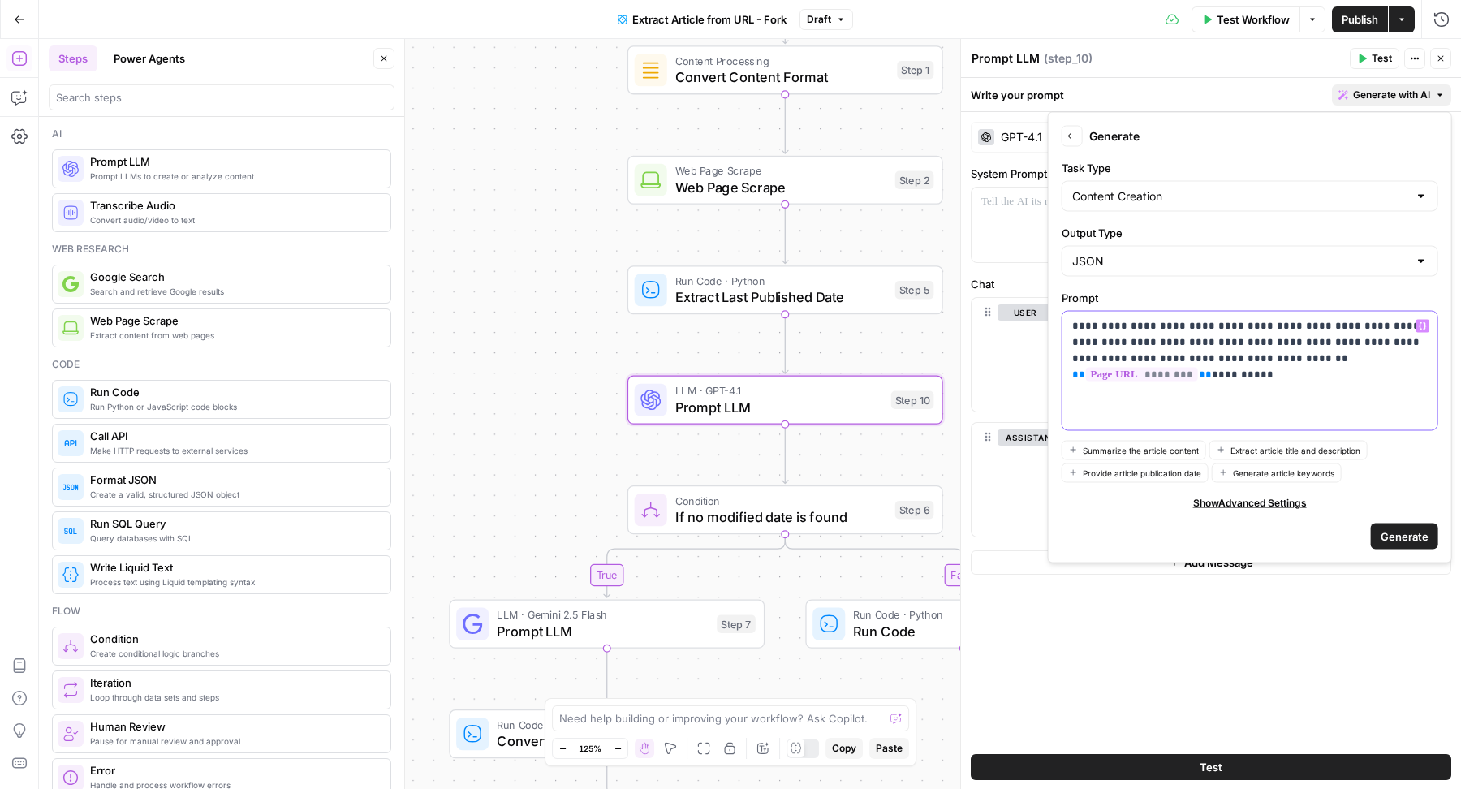
click at [1405, 365] on div "**********" at bounding box center [1250, 371] width 375 height 119
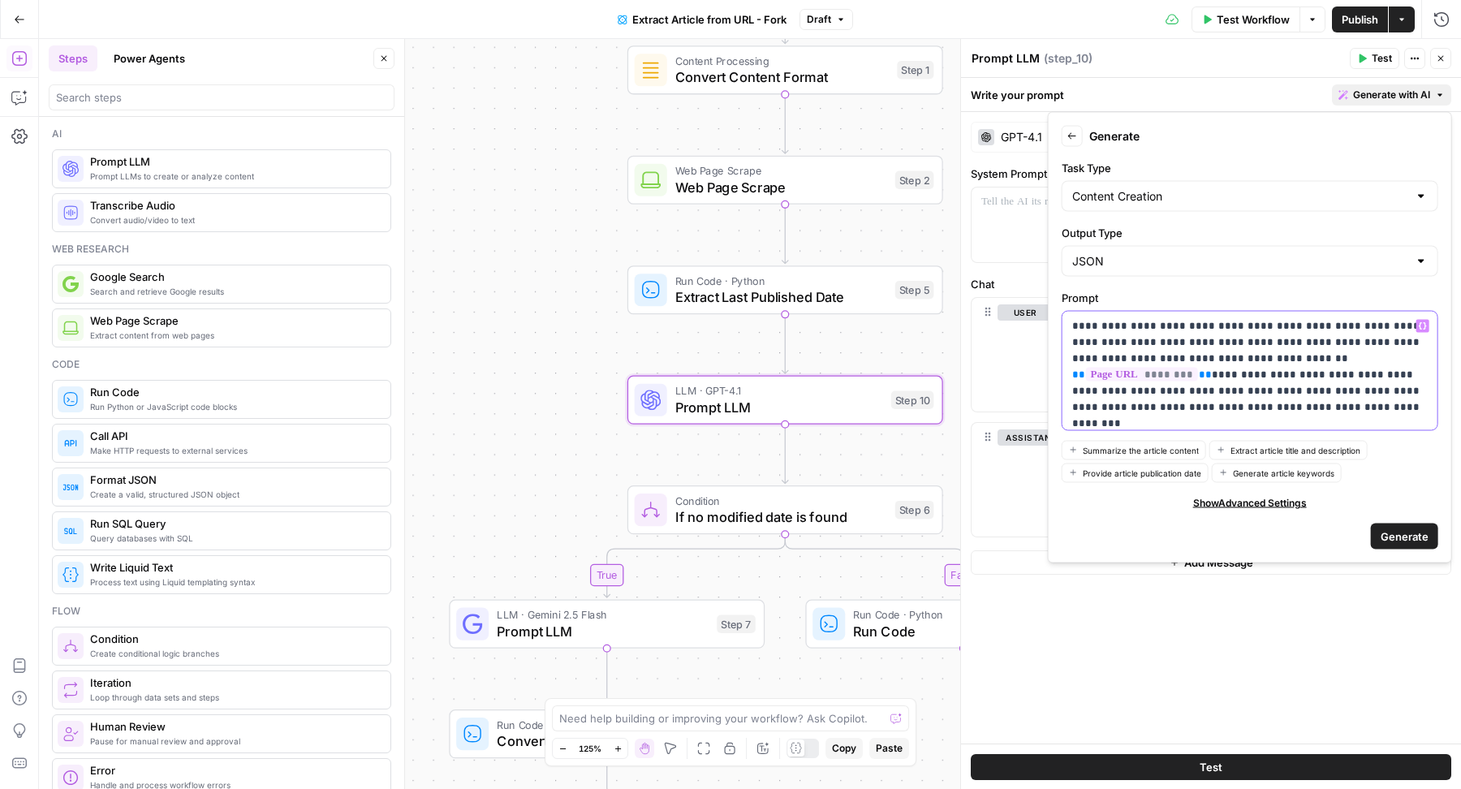
click at [1362, 390] on p "**********" at bounding box center [1250, 358] width 356 height 81
click at [1425, 386] on p "**********" at bounding box center [1250, 358] width 356 height 81
click at [1401, 528] on span "Generate" at bounding box center [1405, 536] width 48 height 16
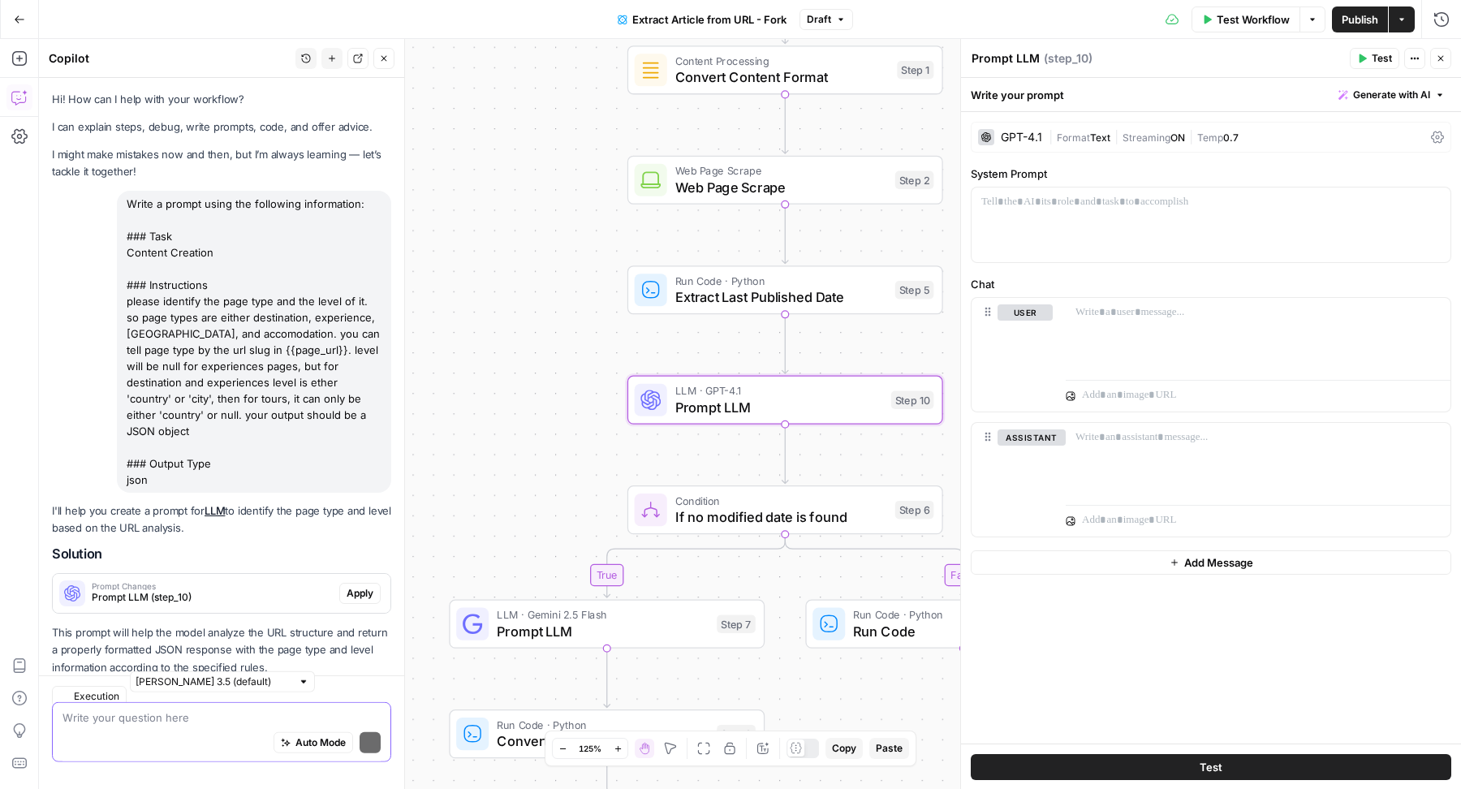
scroll to position [37, 0]
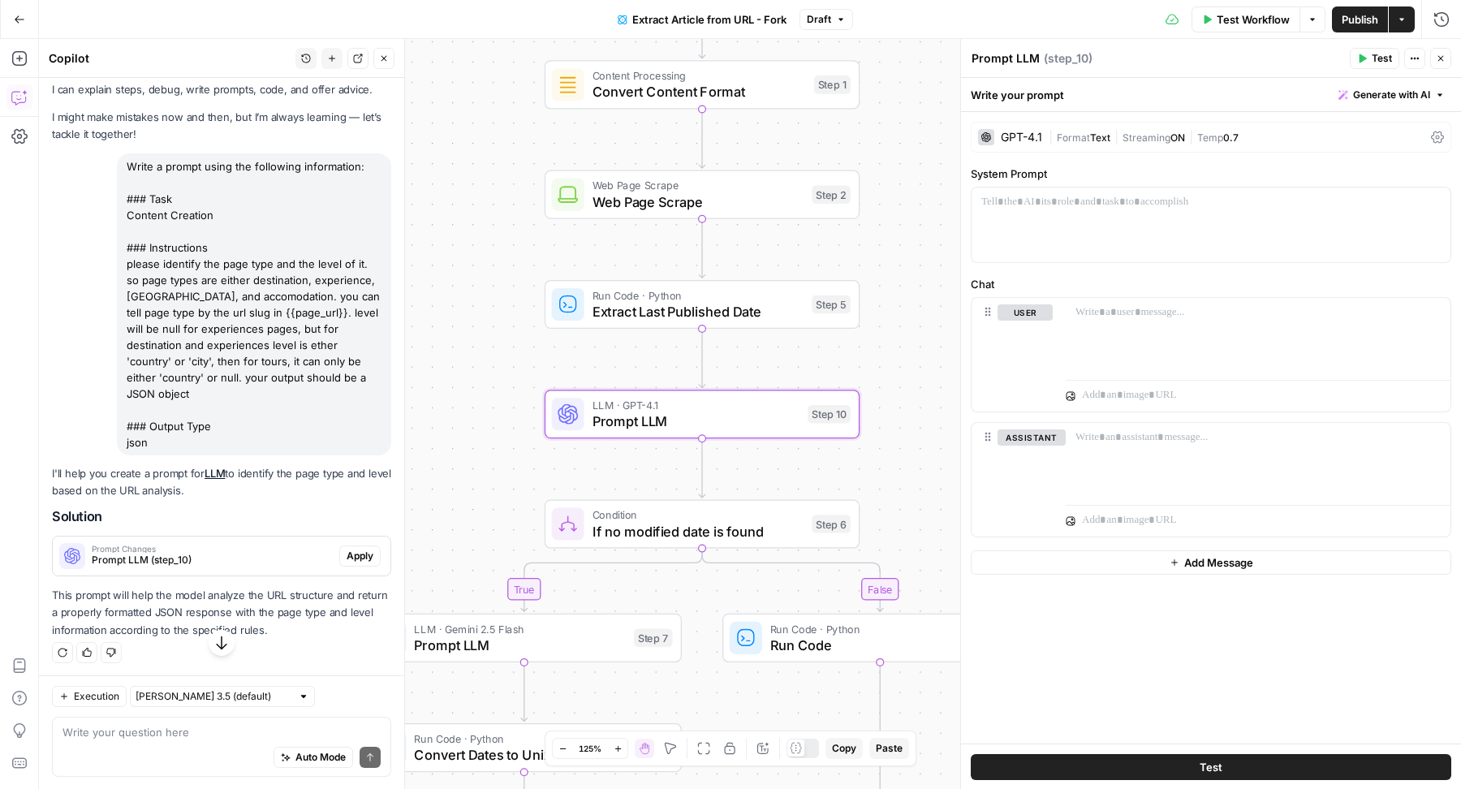
click at [347, 553] on span "Apply" at bounding box center [360, 556] width 27 height 15
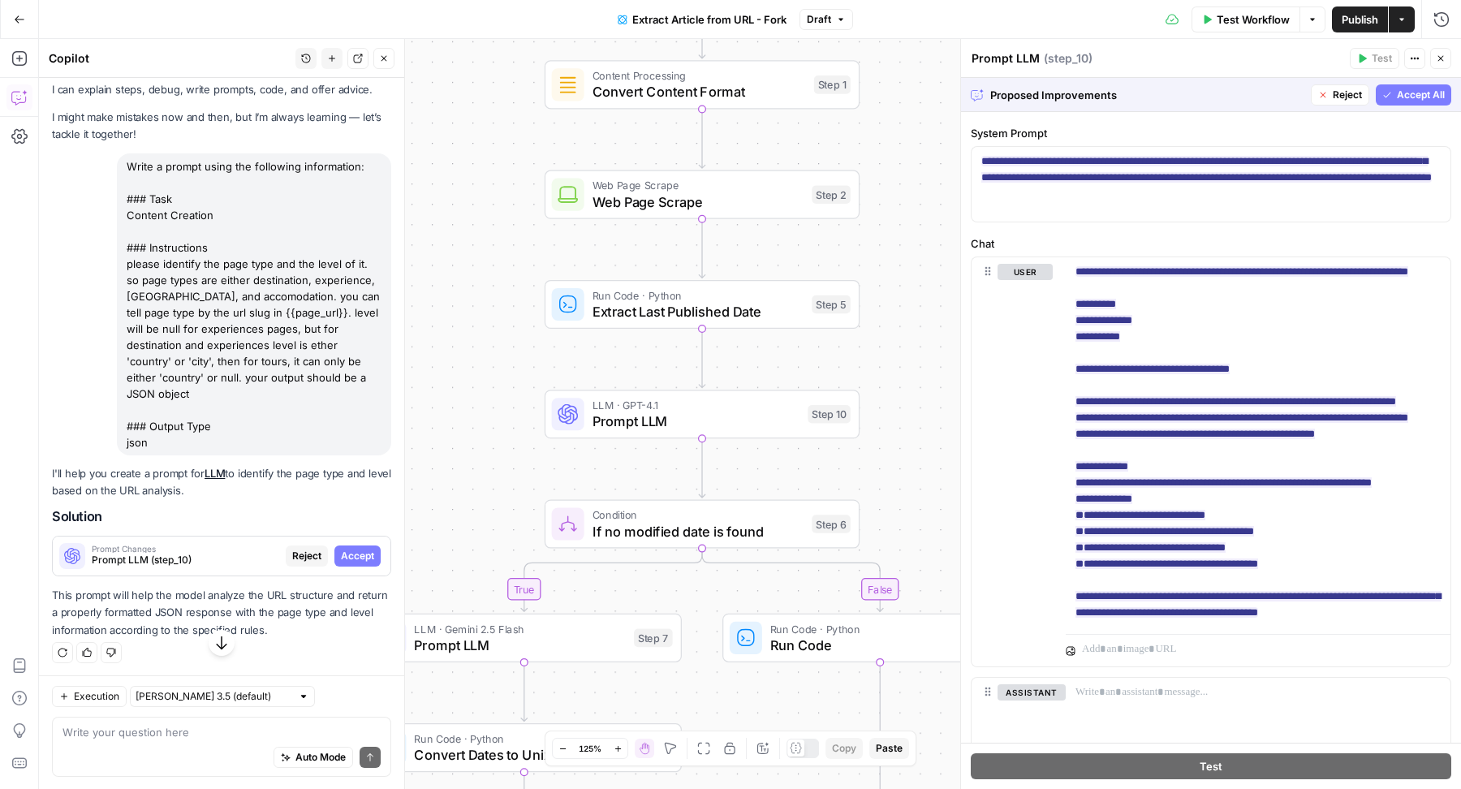
scroll to position [592, 0]
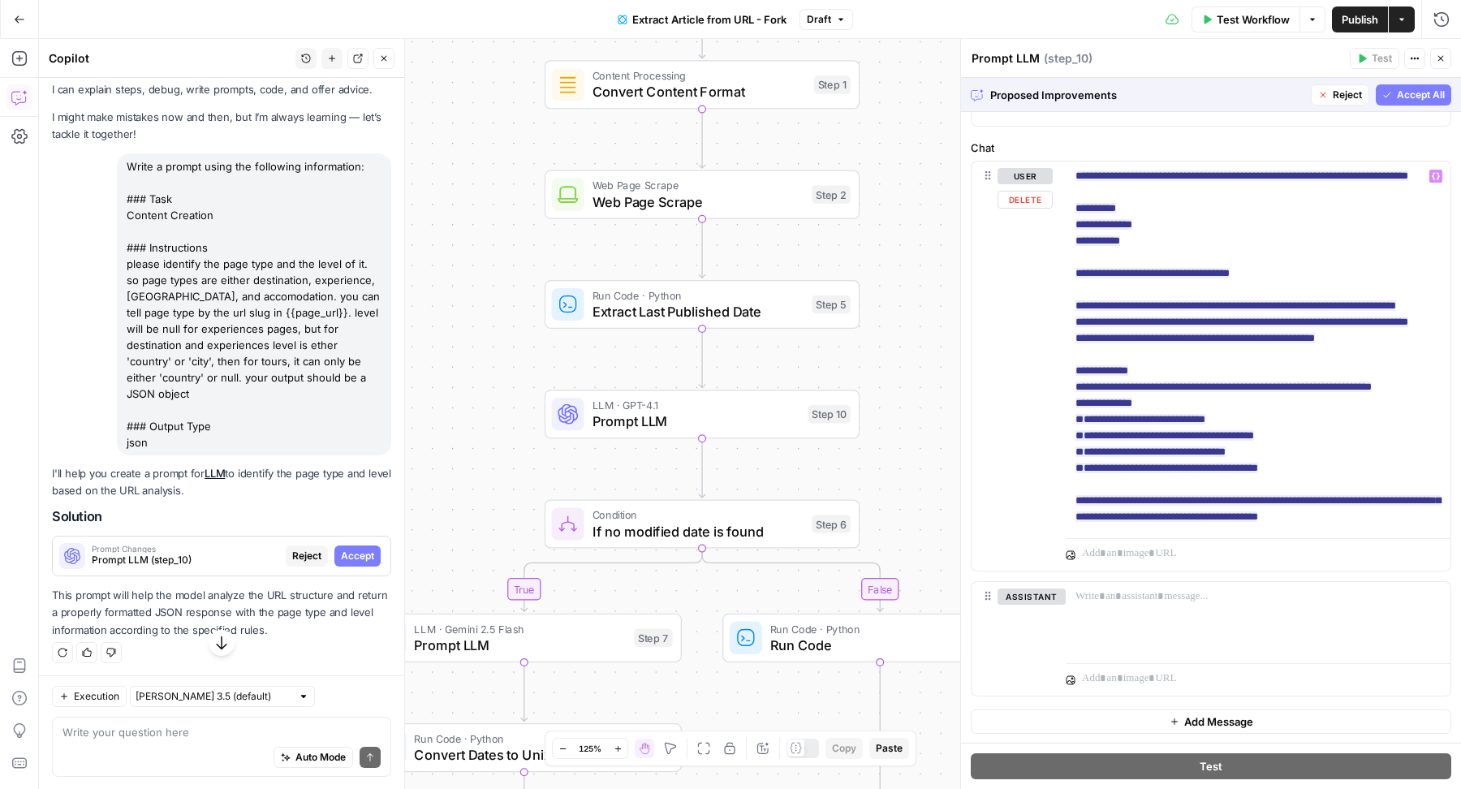
click at [1397, 97] on span "Accept All" at bounding box center [1421, 95] width 48 height 15
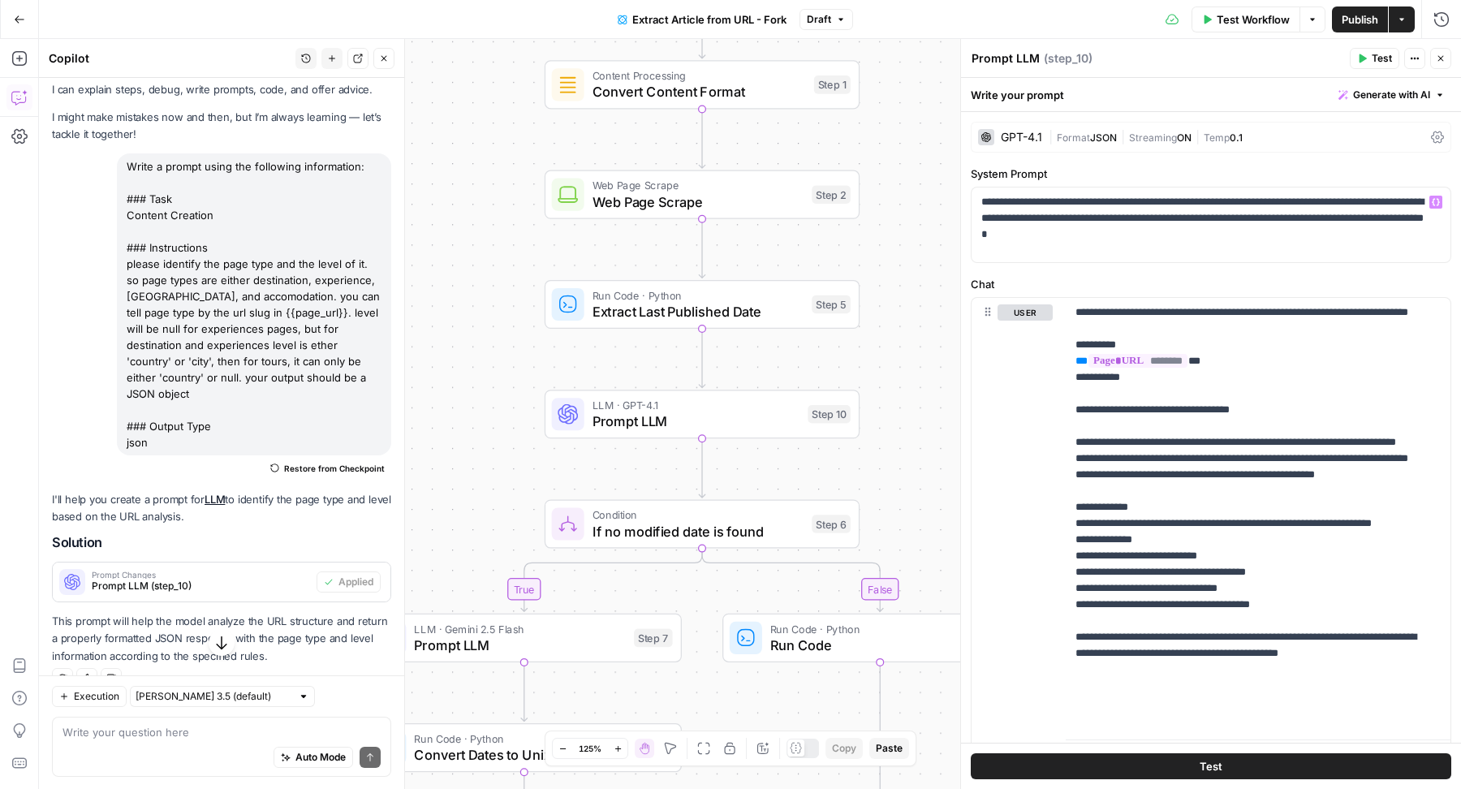
scroll to position [74, 0]
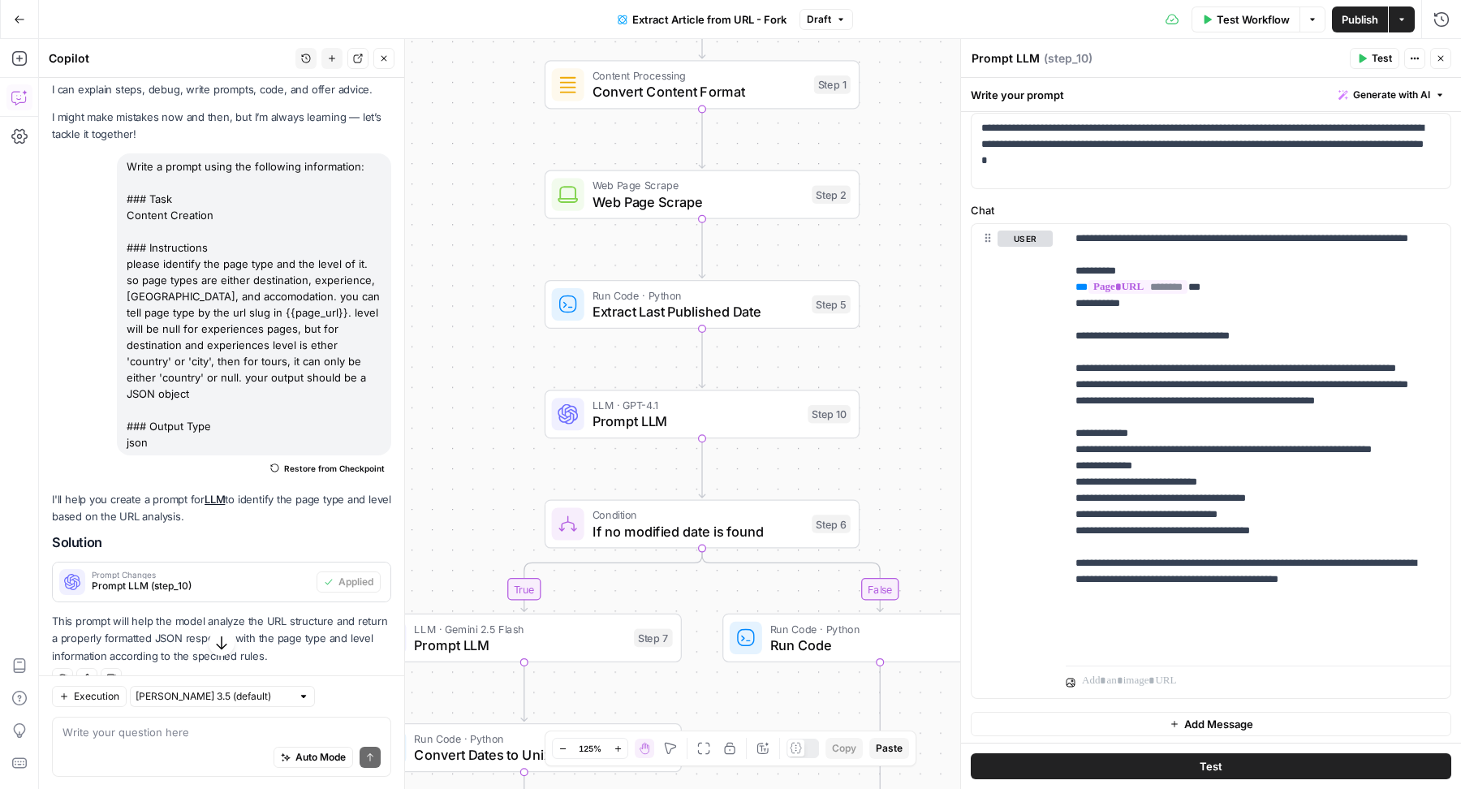
click at [1360, 62] on icon "button" at bounding box center [1362, 59] width 10 height 10
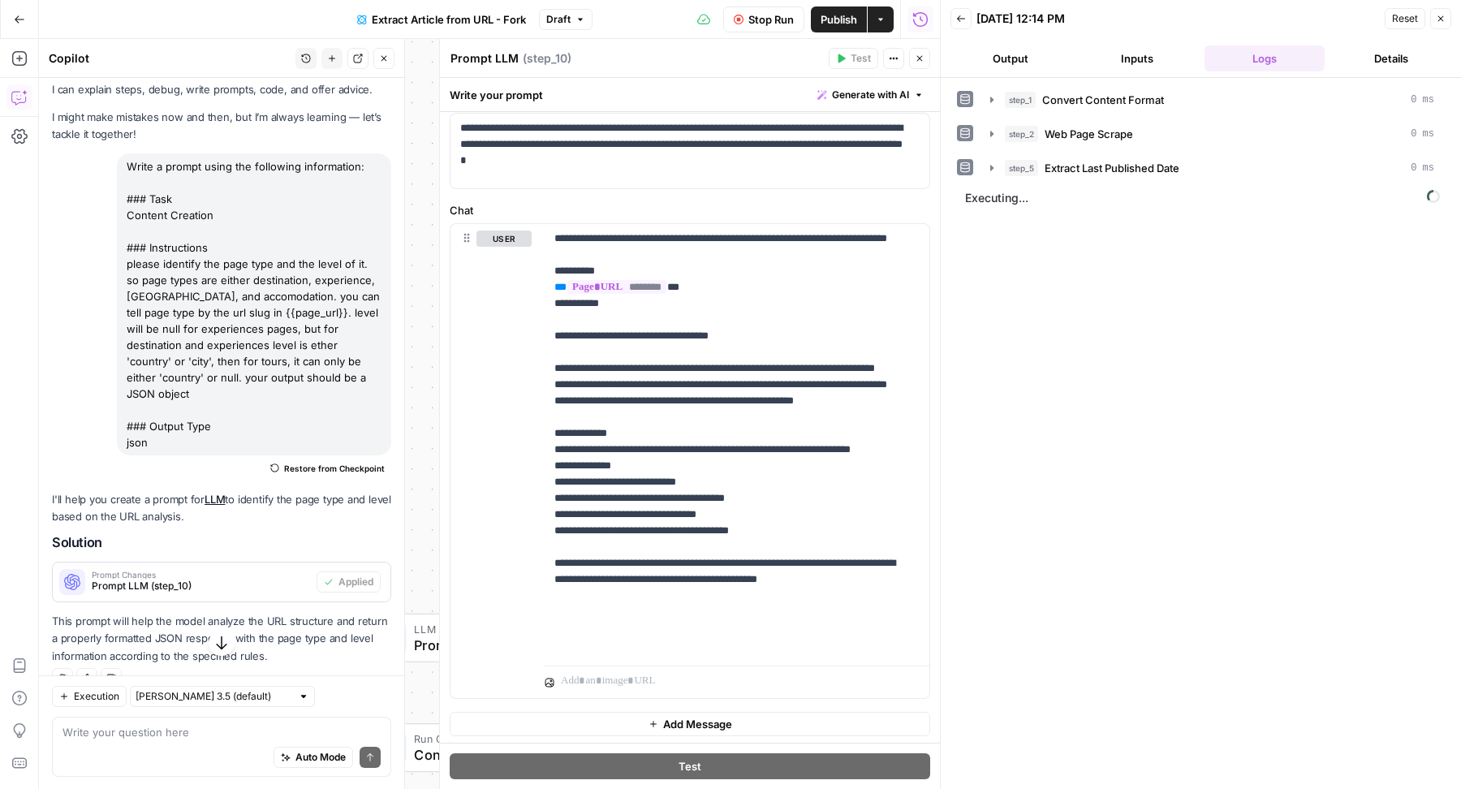
click at [384, 58] on icon "button" at bounding box center [385, 59] width 6 height 6
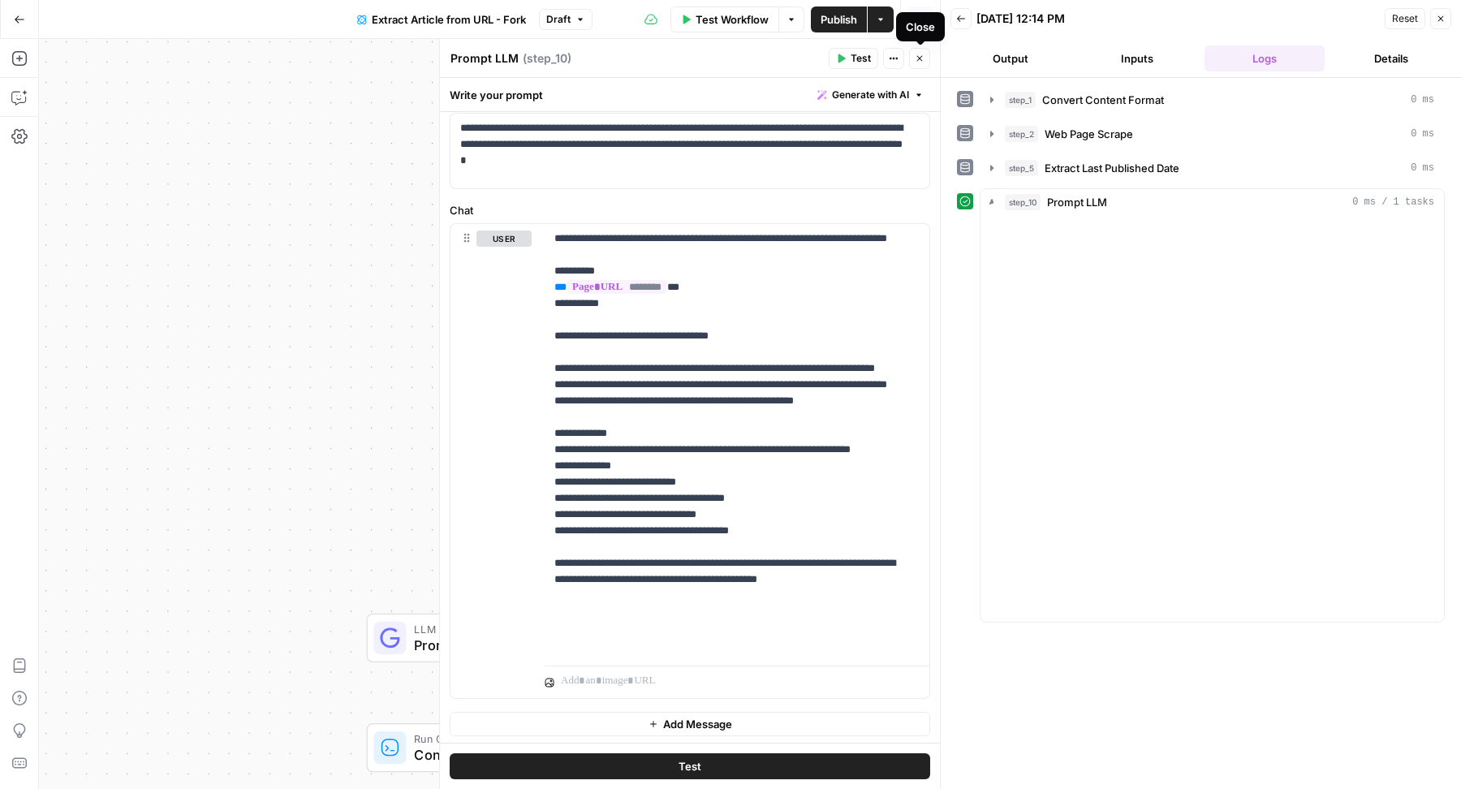
click at [916, 54] on icon "button" at bounding box center [920, 59] width 10 height 10
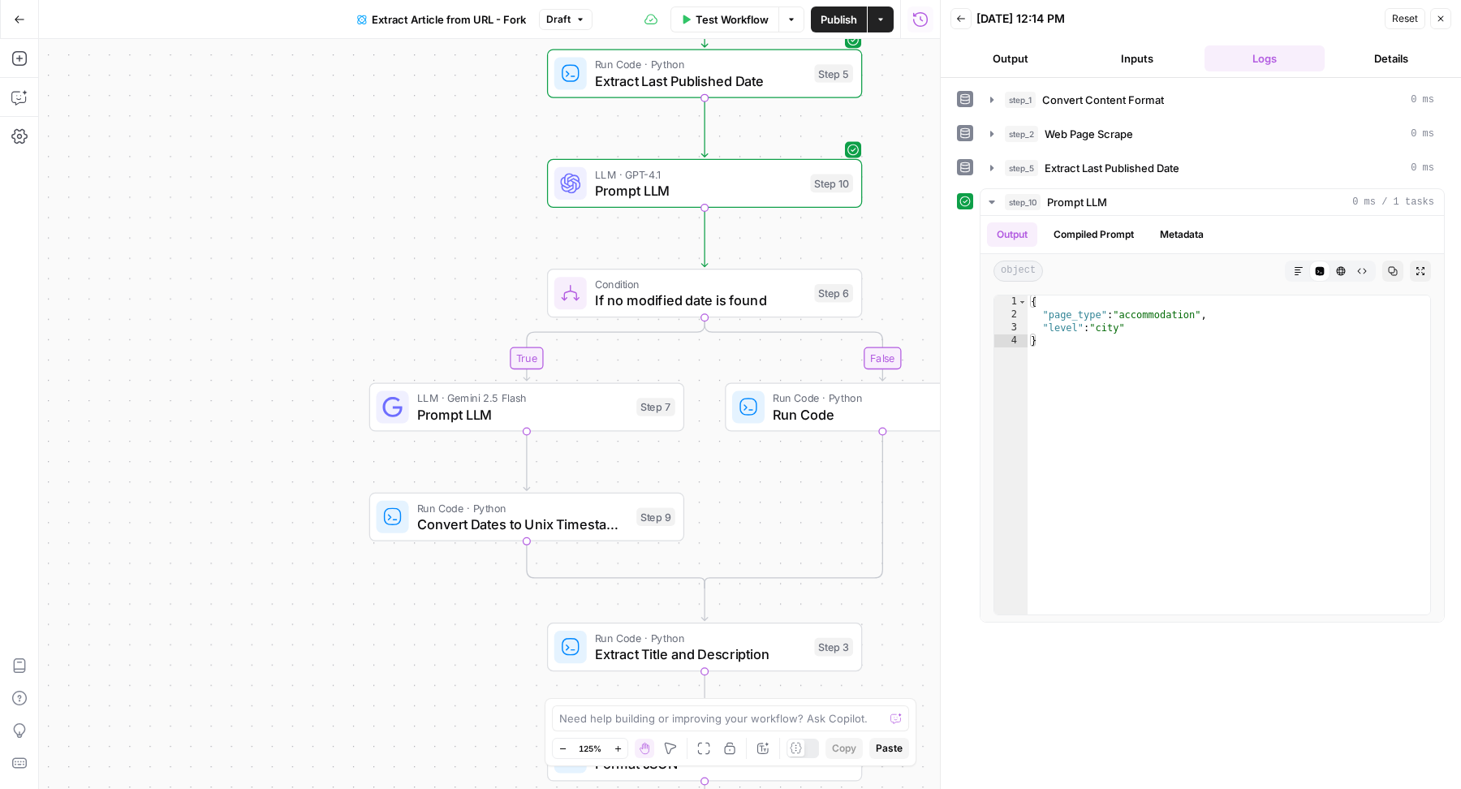
click at [1141, 50] on button "Inputs" at bounding box center [1137, 58] width 120 height 26
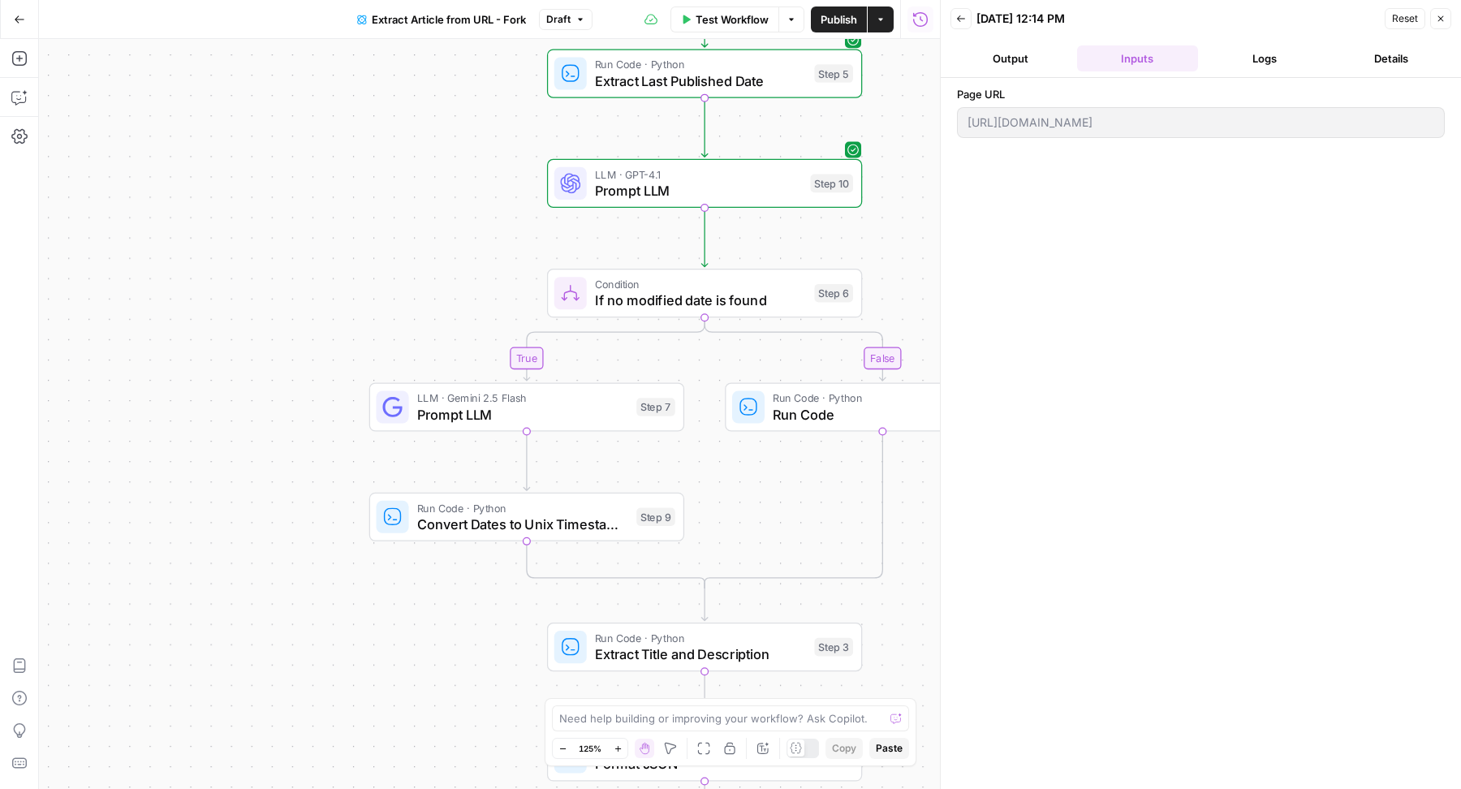
click at [1278, 53] on button "Logs" at bounding box center [1265, 58] width 120 height 26
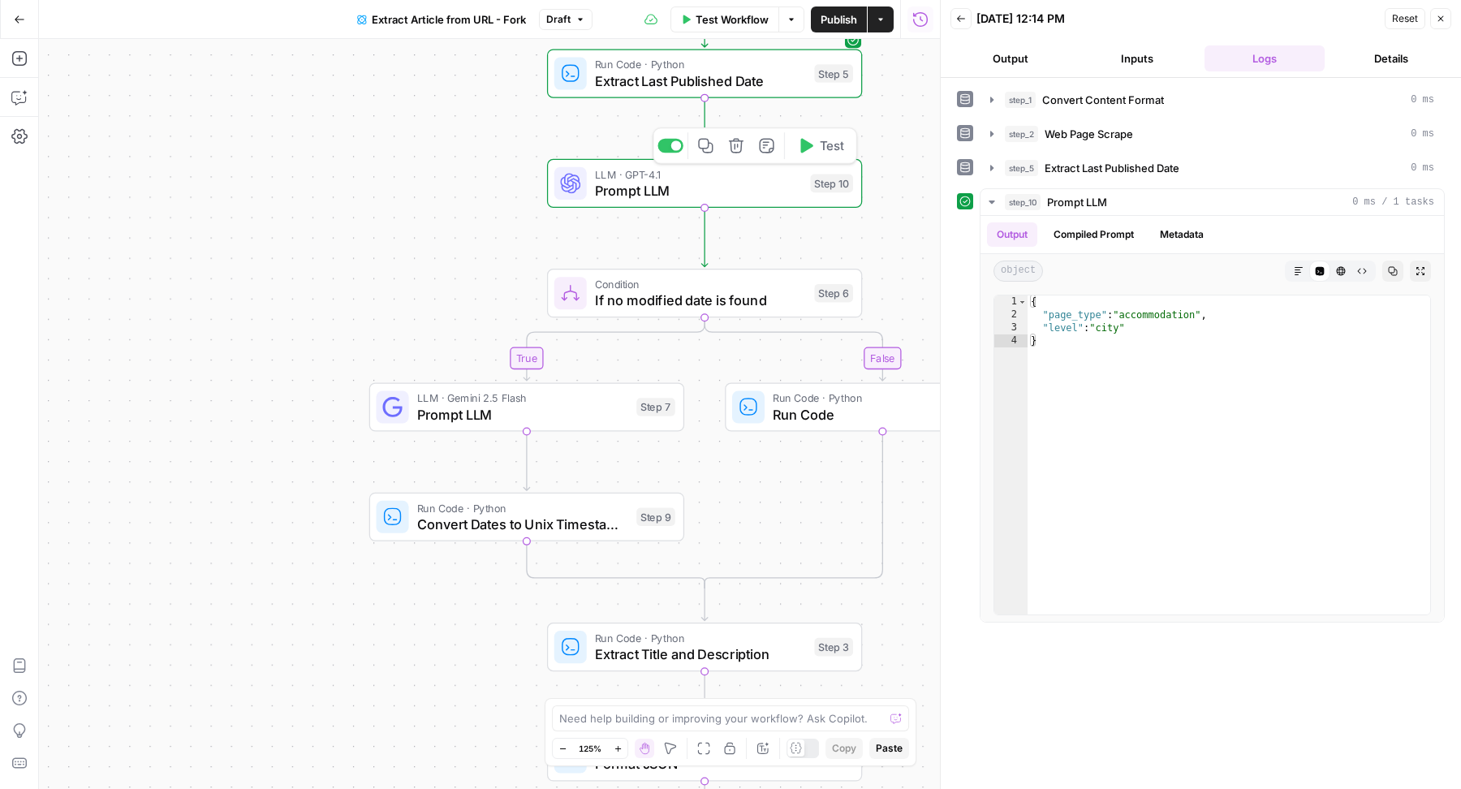
click at [633, 188] on span "Prompt LLM" at bounding box center [699, 190] width 208 height 20
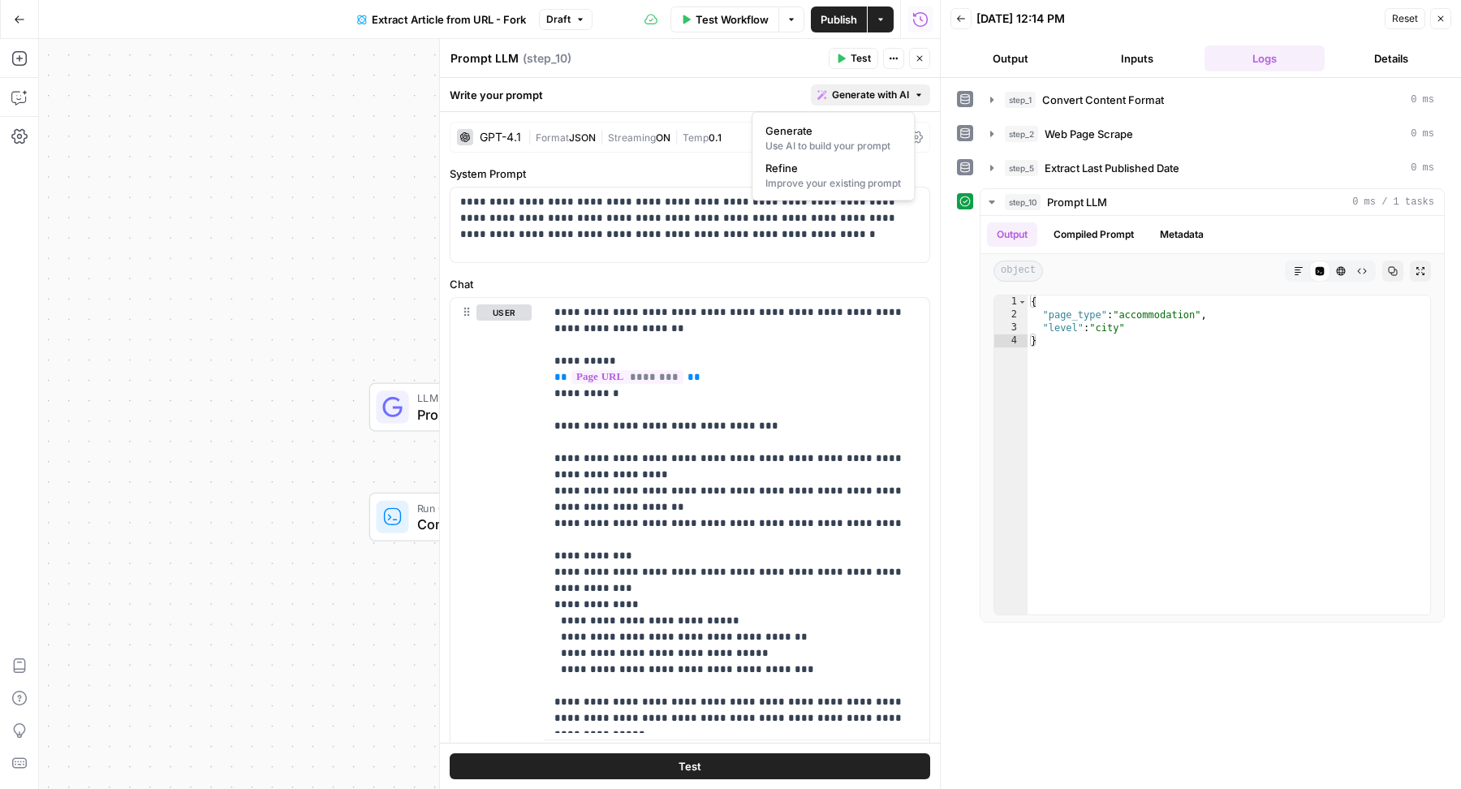
click at [848, 84] on button "Generate with AI" at bounding box center [870, 94] width 119 height 21
click at [823, 174] on span "Refine" at bounding box center [829, 168] width 129 height 16
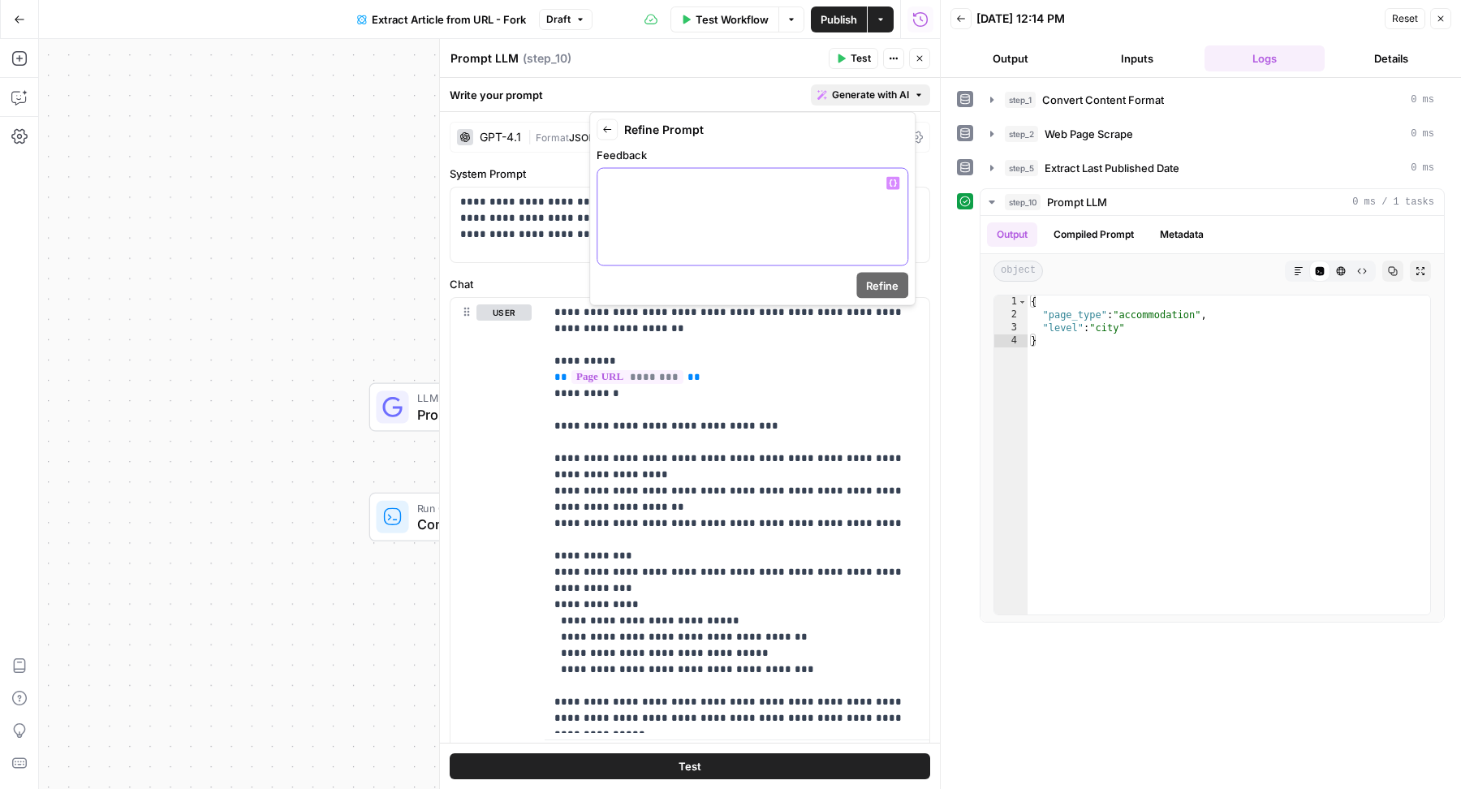
click at [795, 219] on div at bounding box center [752, 217] width 310 height 97
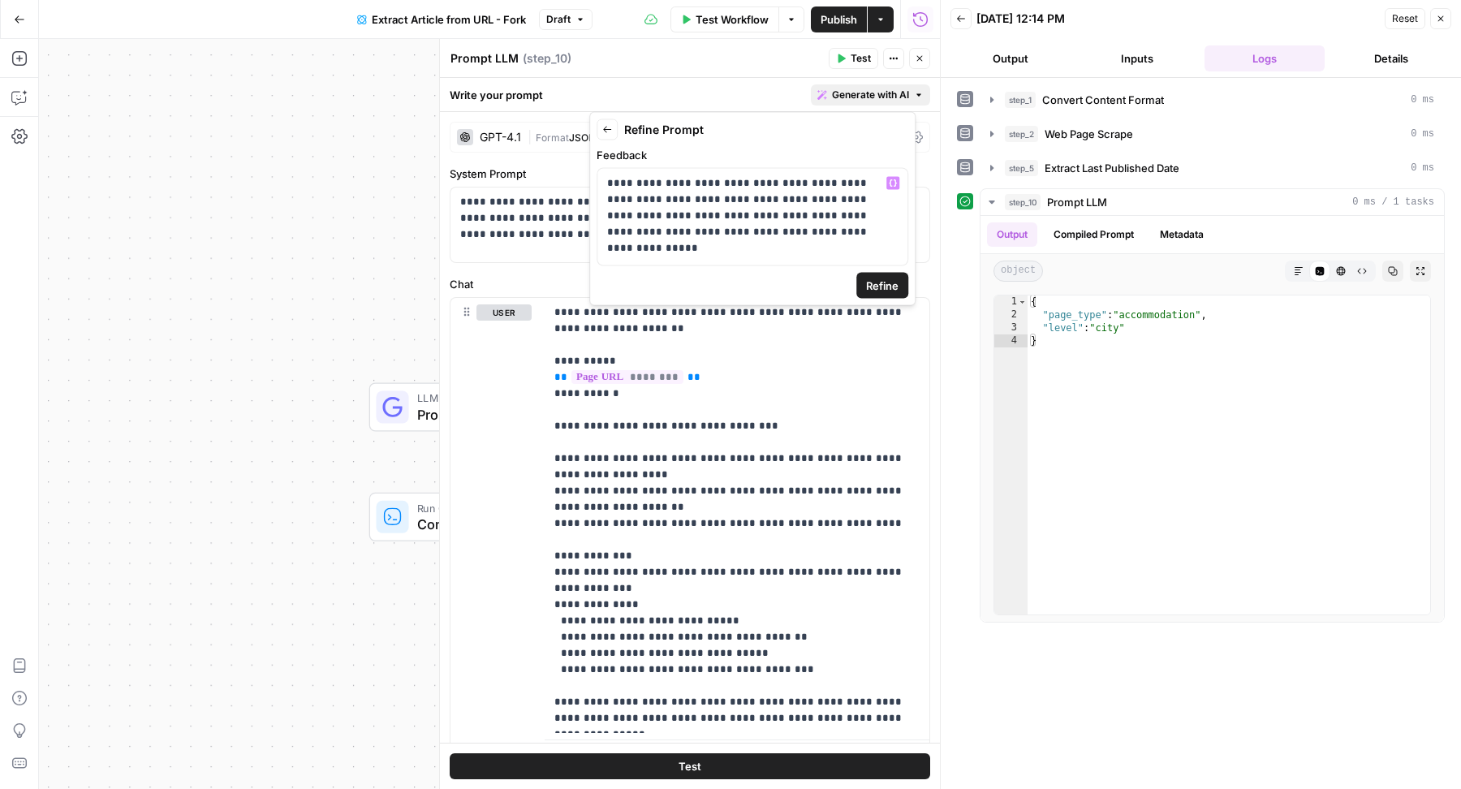
click at [886, 287] on span "Refine" at bounding box center [882, 286] width 32 height 16
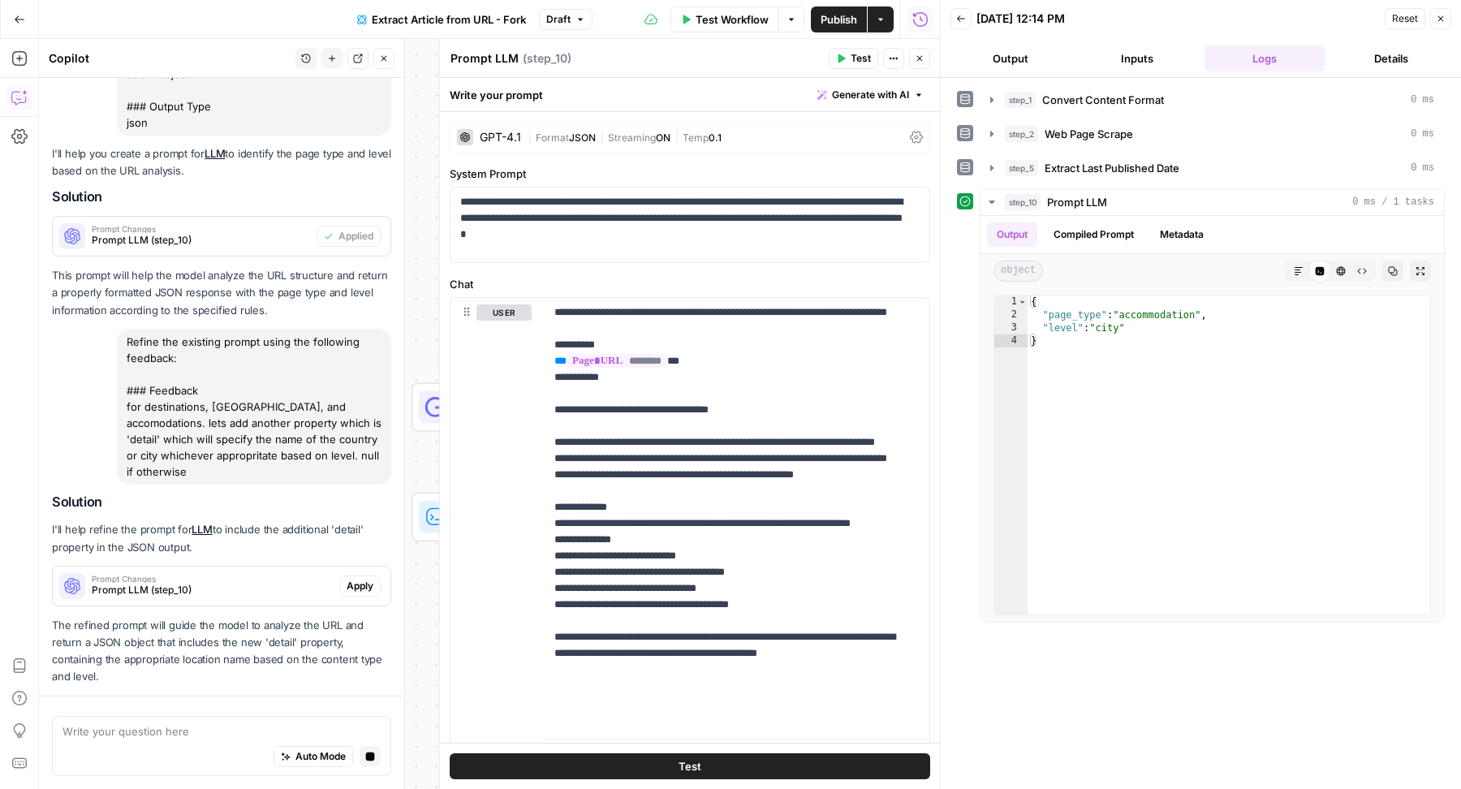
scroll to position [429, 0]
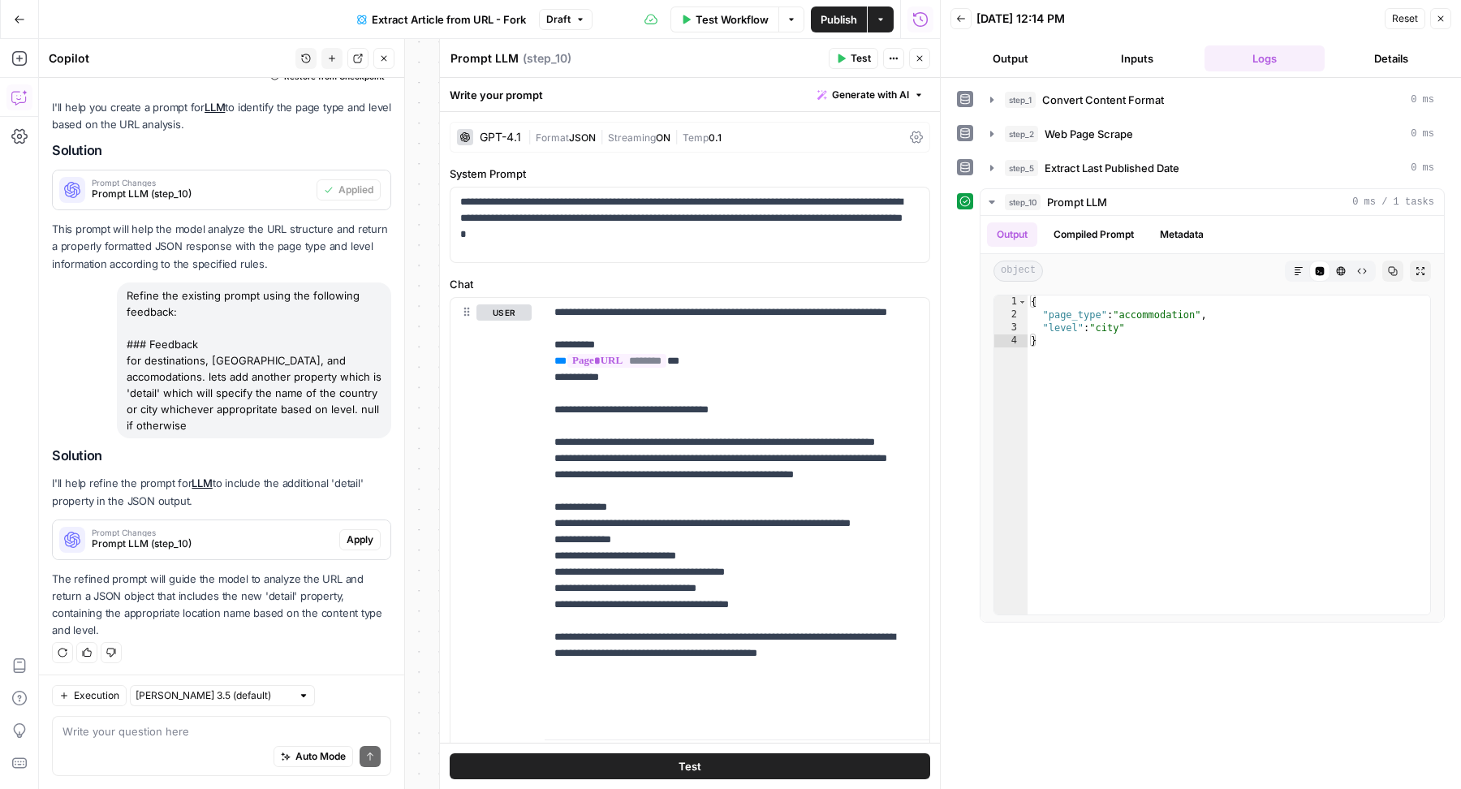
click at [347, 537] on span "Apply" at bounding box center [360, 539] width 27 height 15
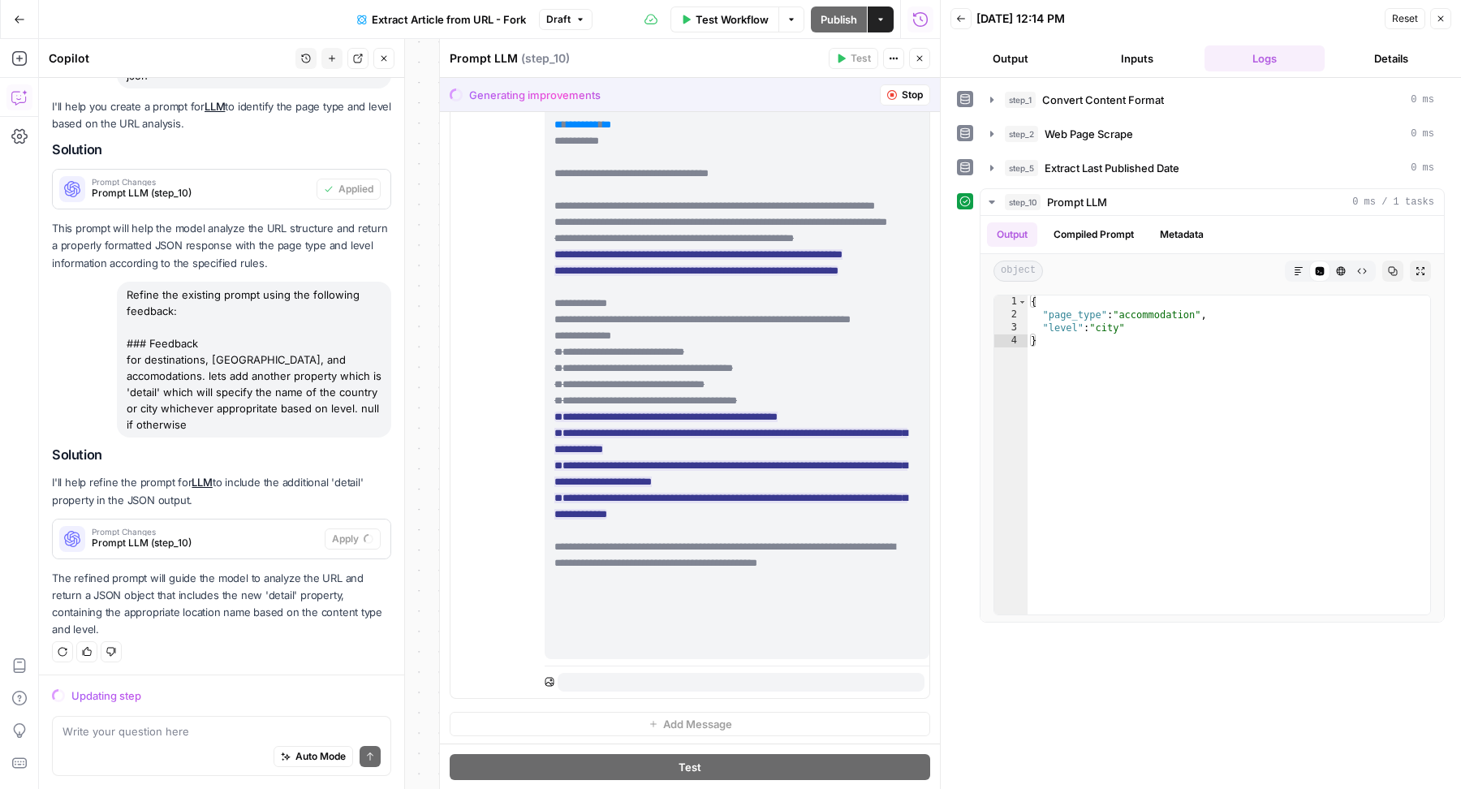
scroll to position [403, 0]
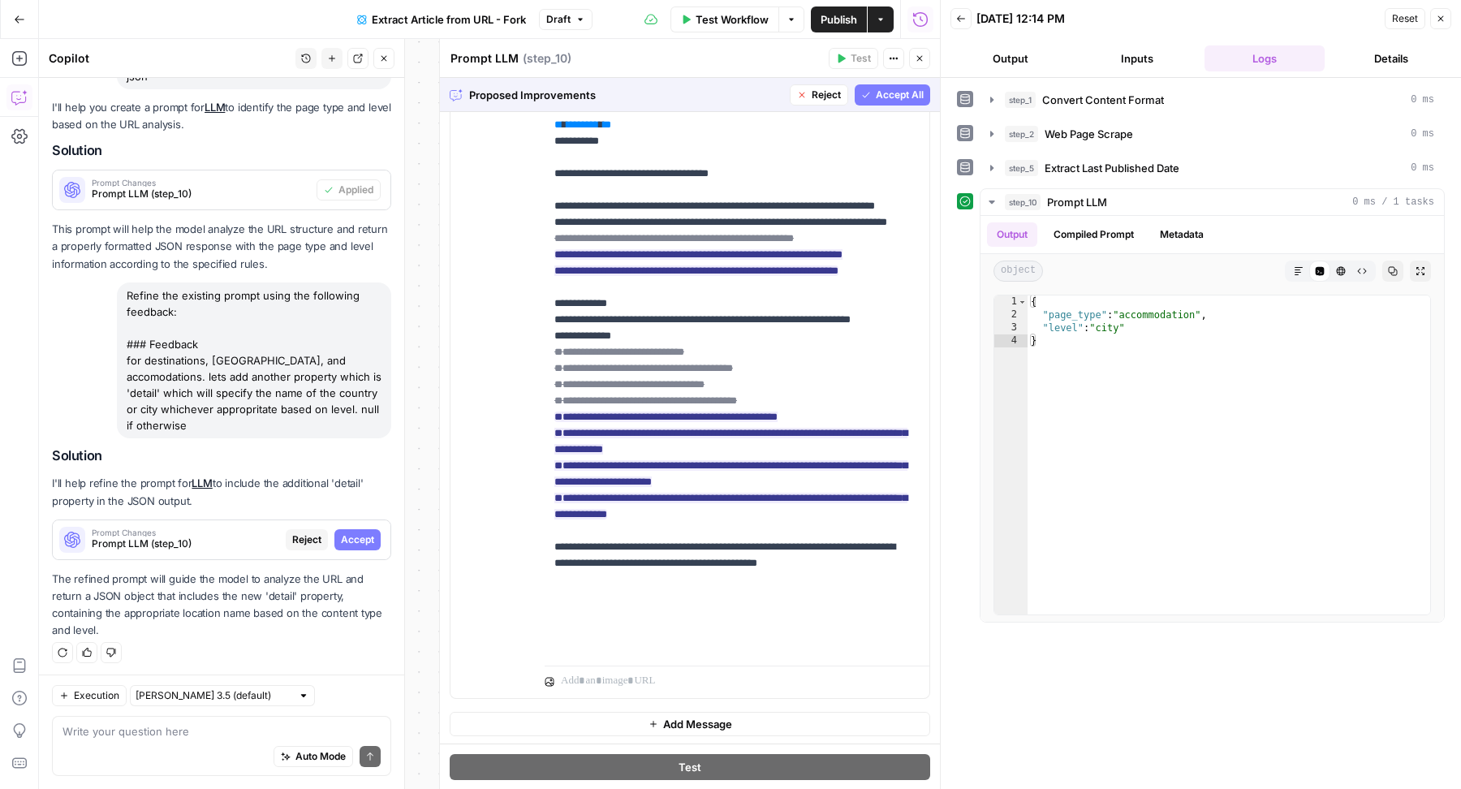
click at [879, 92] on span "Accept All" at bounding box center [900, 95] width 48 height 15
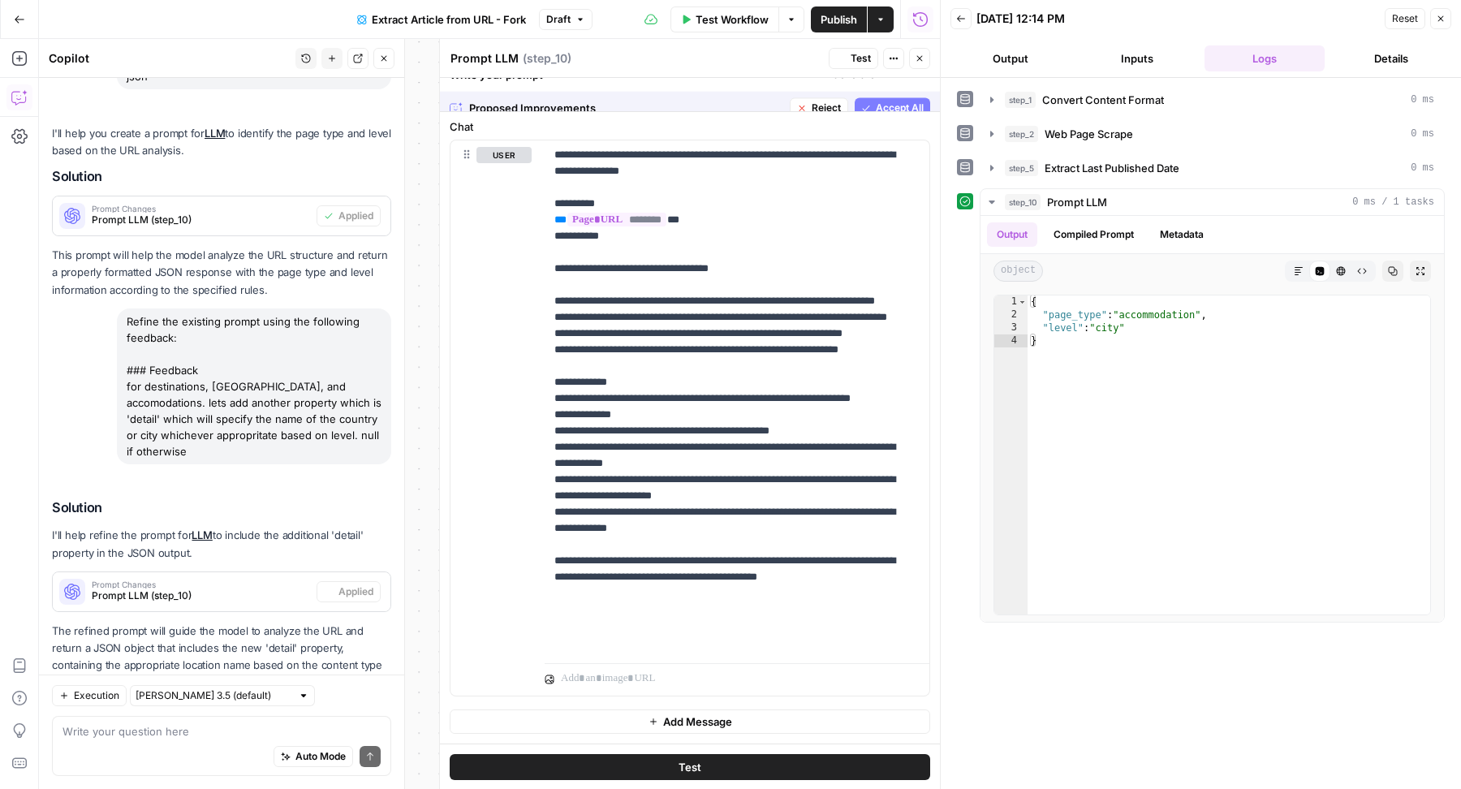
scroll to position [0, 0]
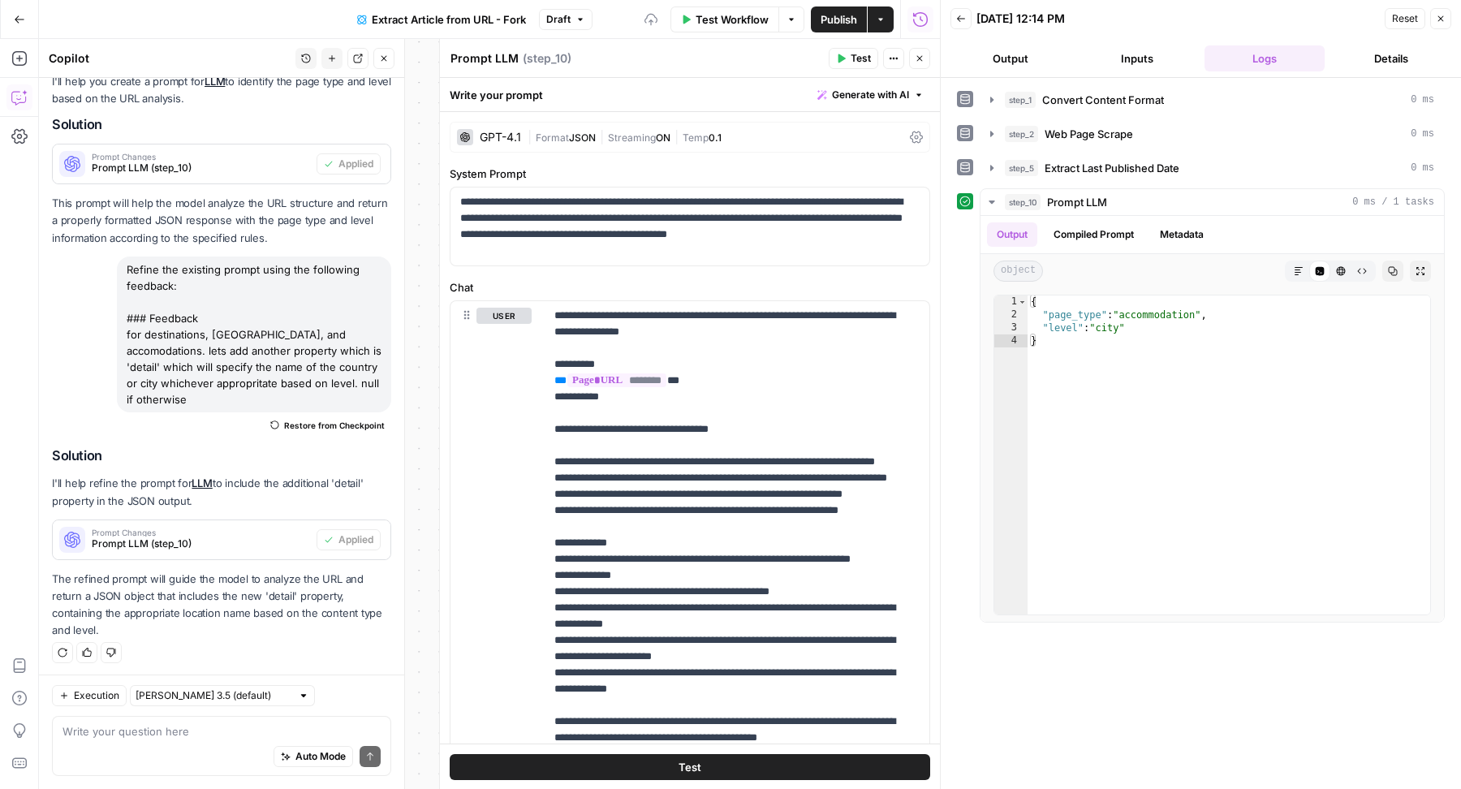
click at [863, 53] on span "Test" at bounding box center [861, 58] width 20 height 15
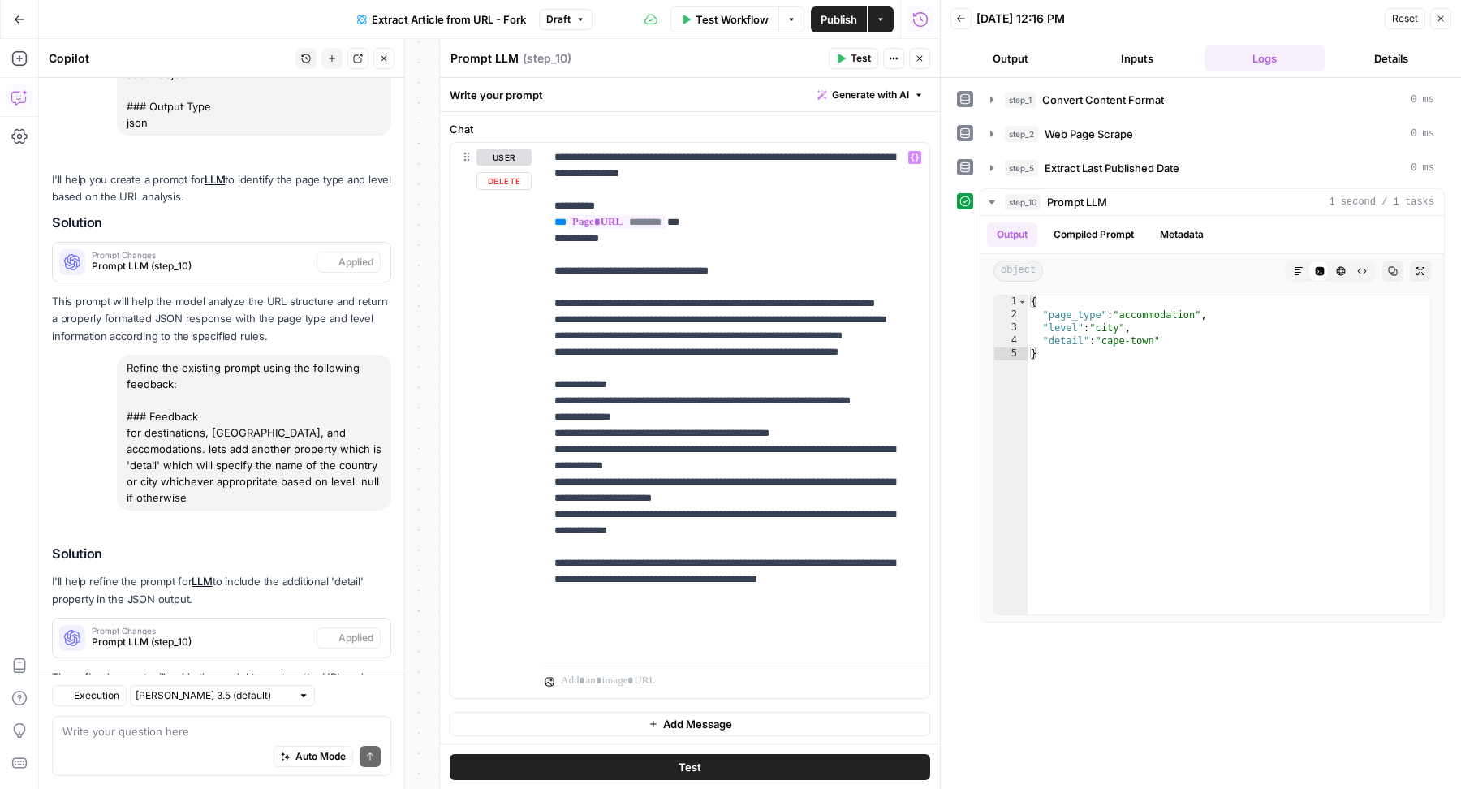
scroll to position [455, 0]
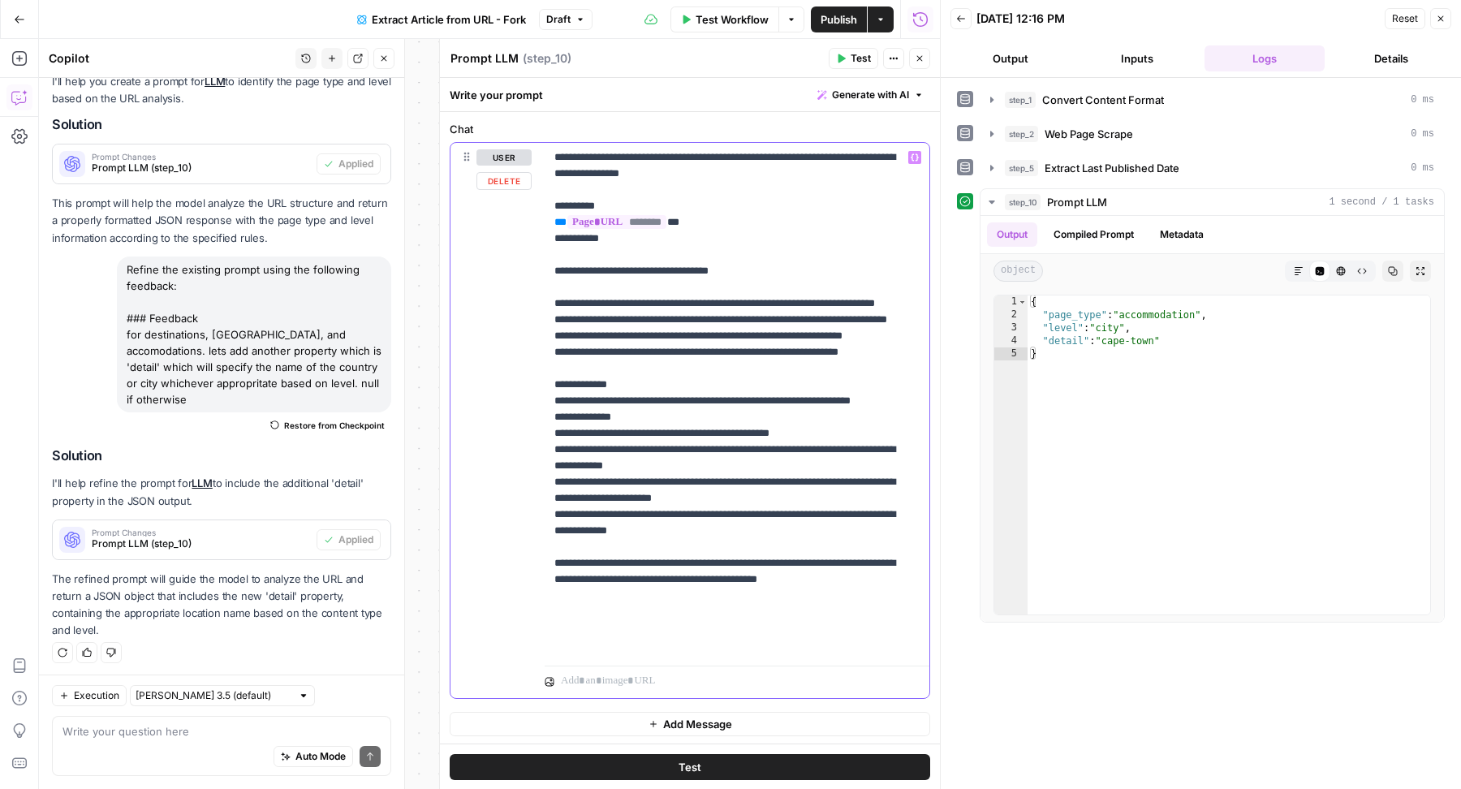
click at [651, 389] on p "**********" at bounding box center [729, 400] width 351 height 503
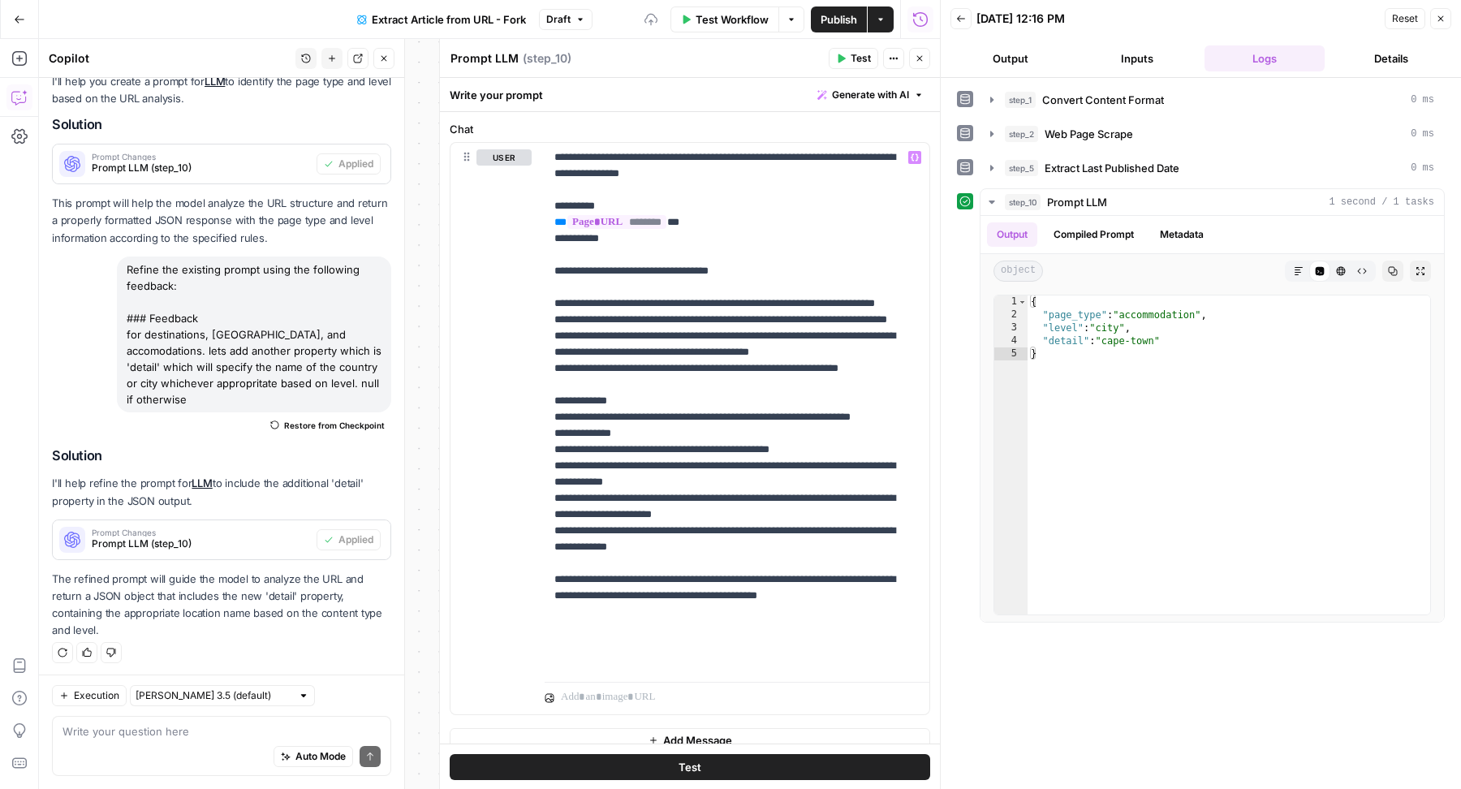
click at [847, 48] on div "Test Actions Close" at bounding box center [879, 58] width 101 height 21
click at [847, 48] on button "Test" at bounding box center [854, 58] width 50 height 21
click at [917, 58] on icon "button" at bounding box center [920, 59] width 10 height 10
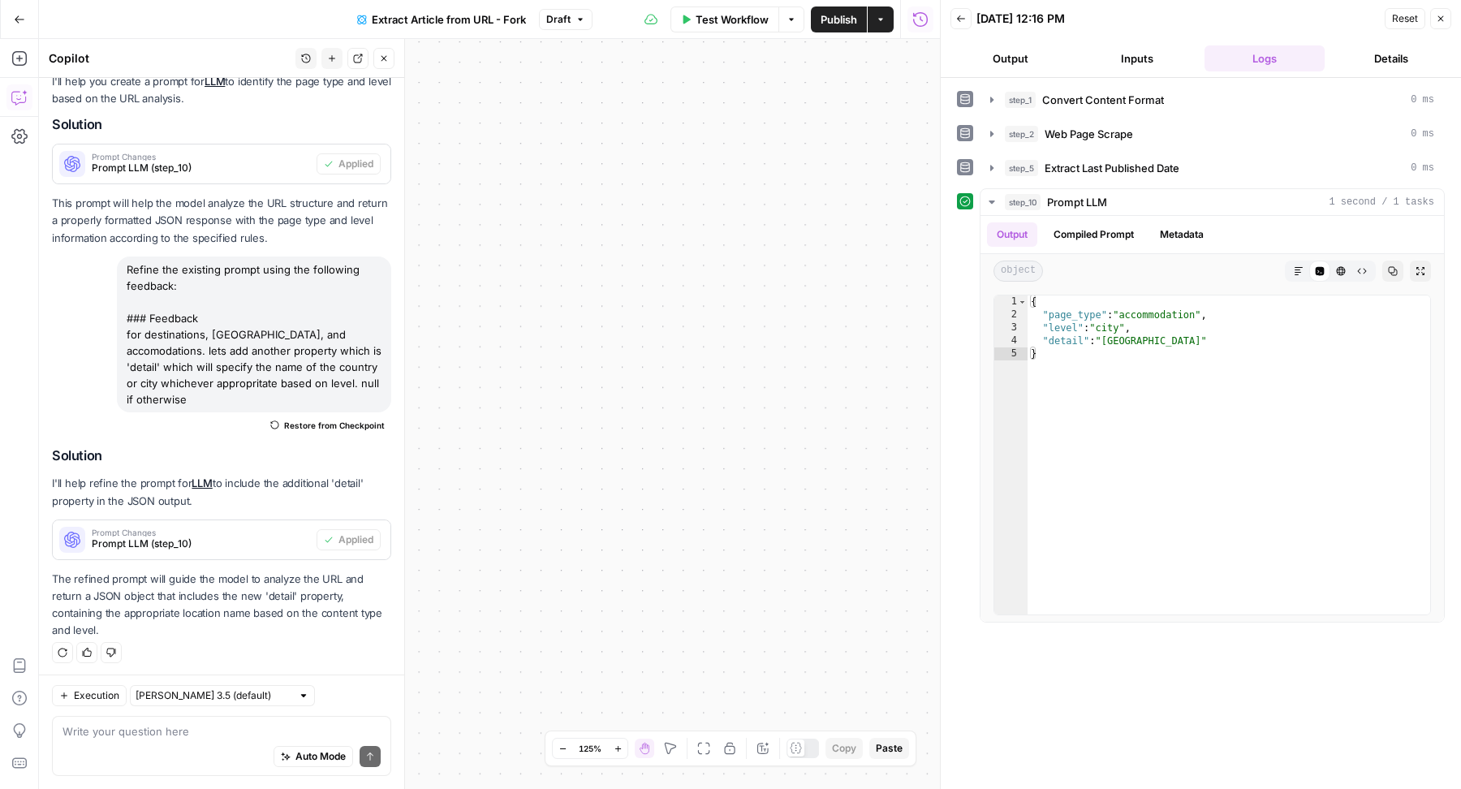
click at [836, 18] on span "Publish" at bounding box center [839, 19] width 37 height 16
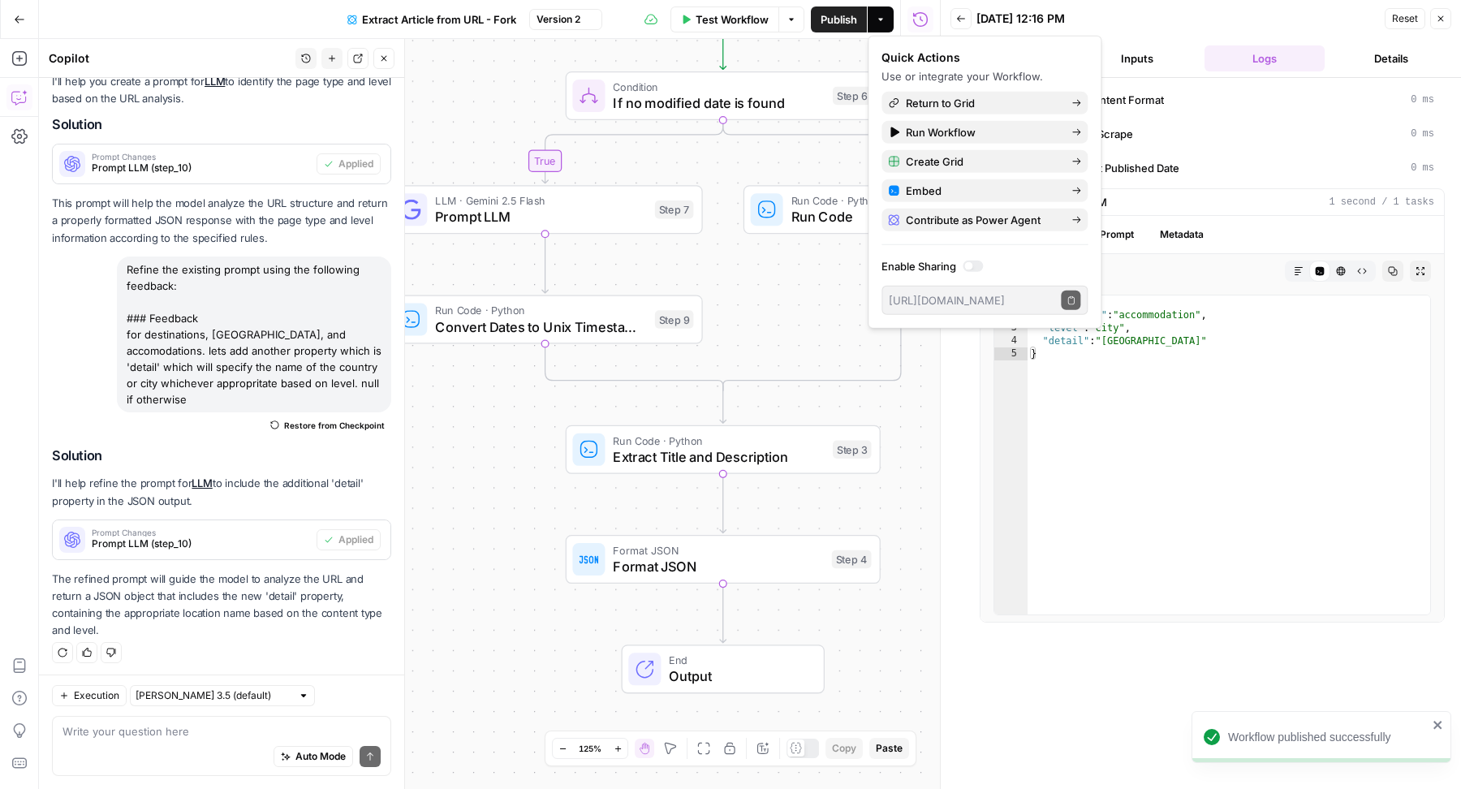
click at [380, 54] on icon "button" at bounding box center [384, 59] width 10 height 10
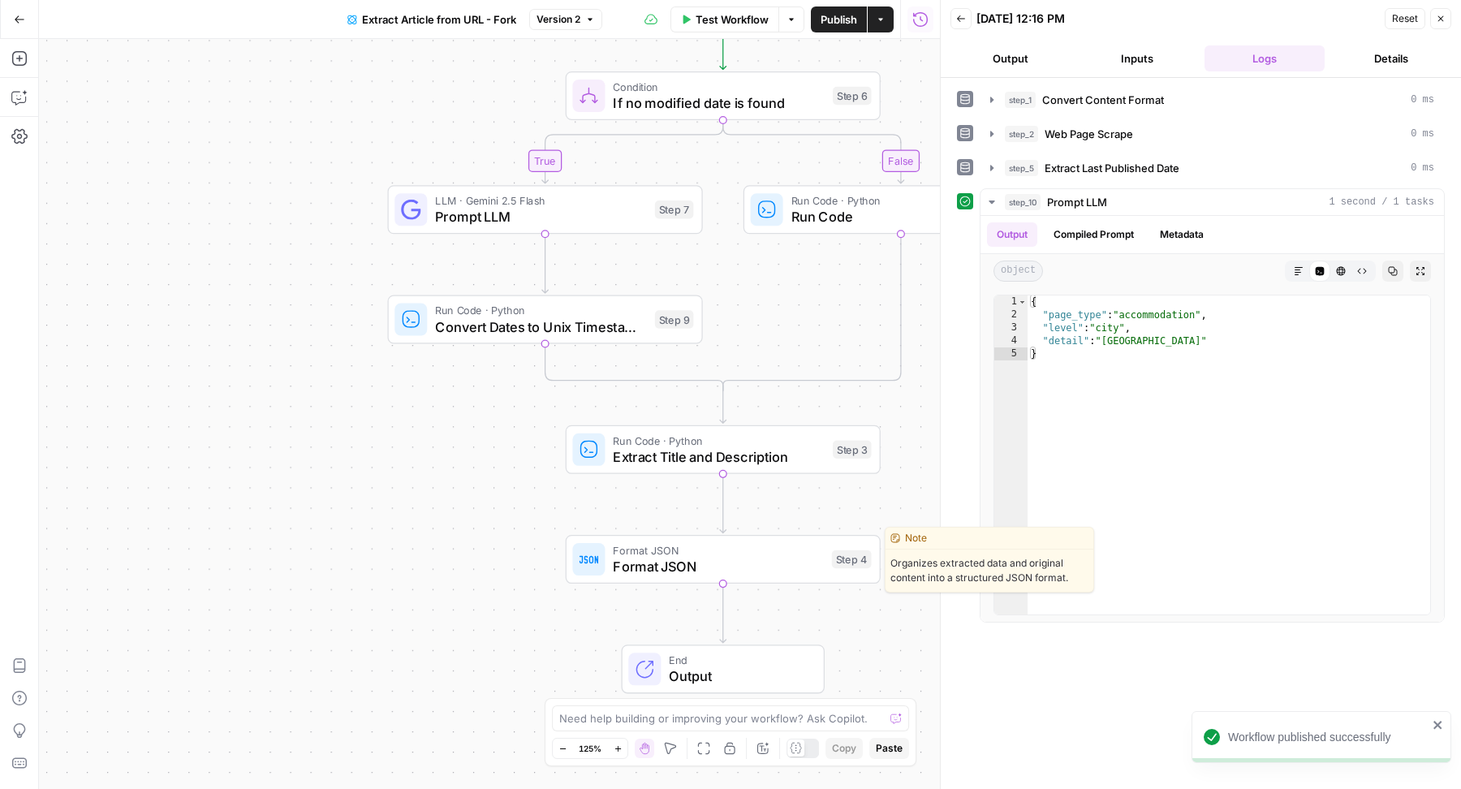
click at [617, 563] on span "Format JSON" at bounding box center [718, 566] width 210 height 20
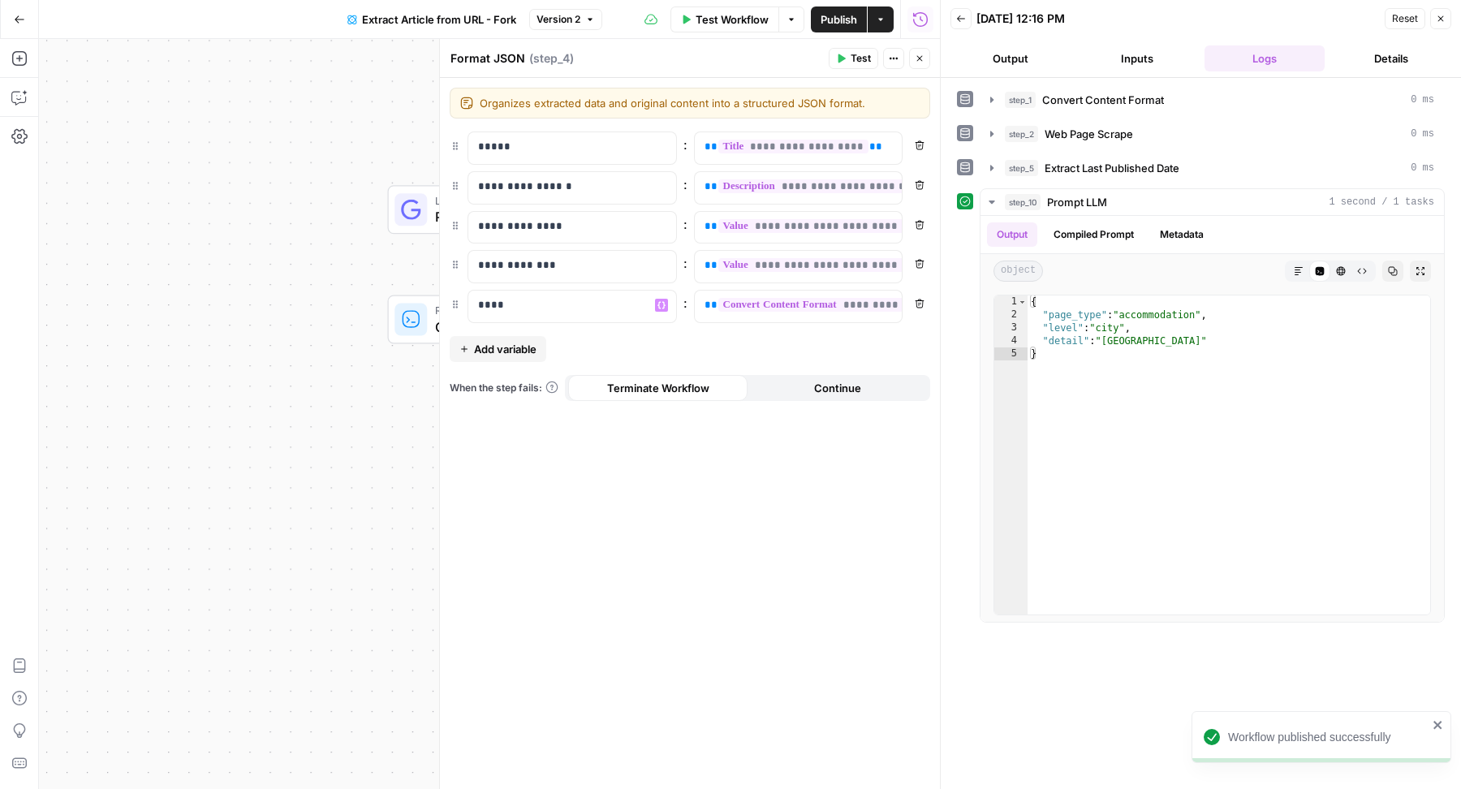
click at [502, 347] on span "Add variable" at bounding box center [505, 349] width 63 height 16
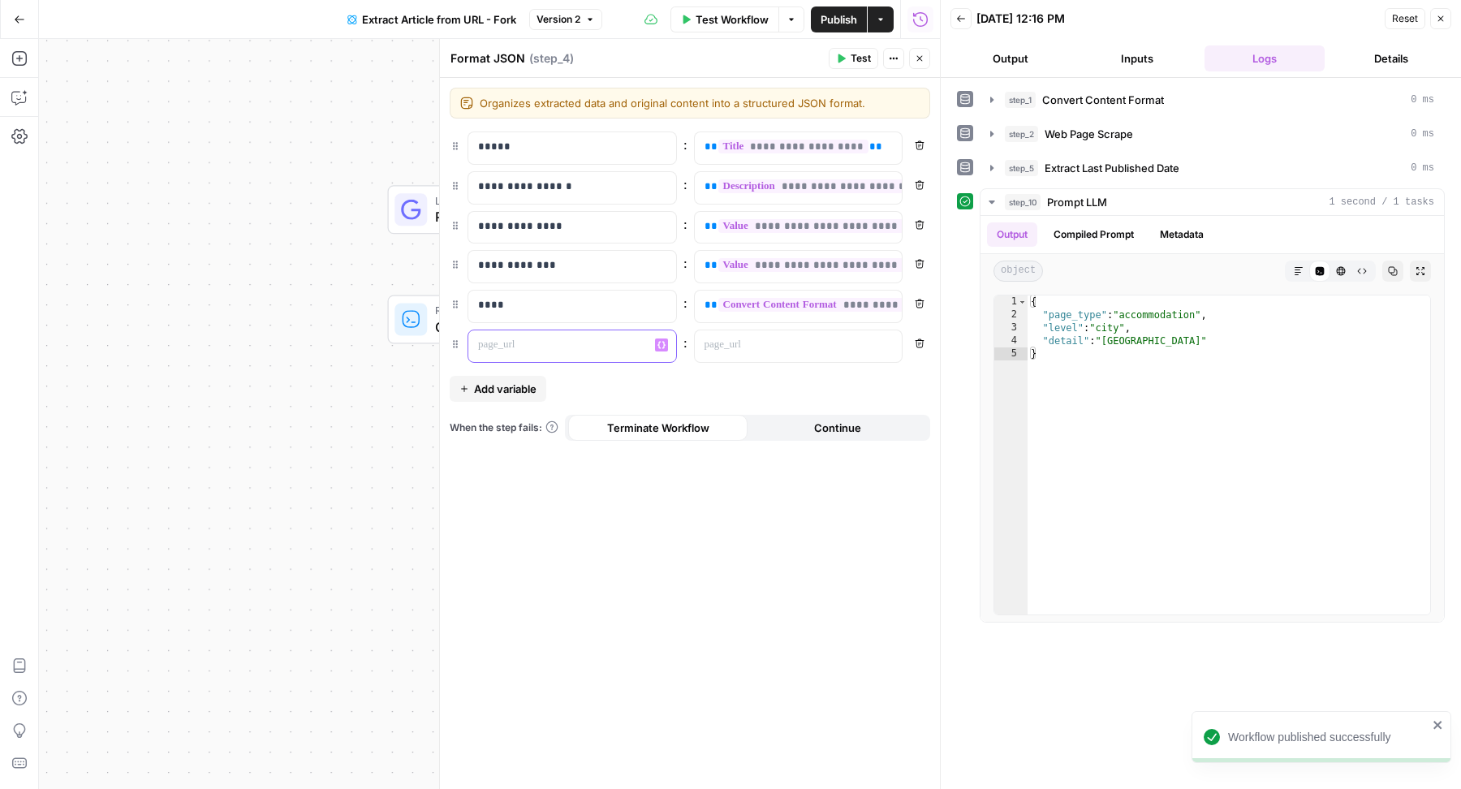
click at [543, 354] on div at bounding box center [559, 346] width 182 height 32
click at [518, 381] on span "Add variable" at bounding box center [505, 389] width 63 height 16
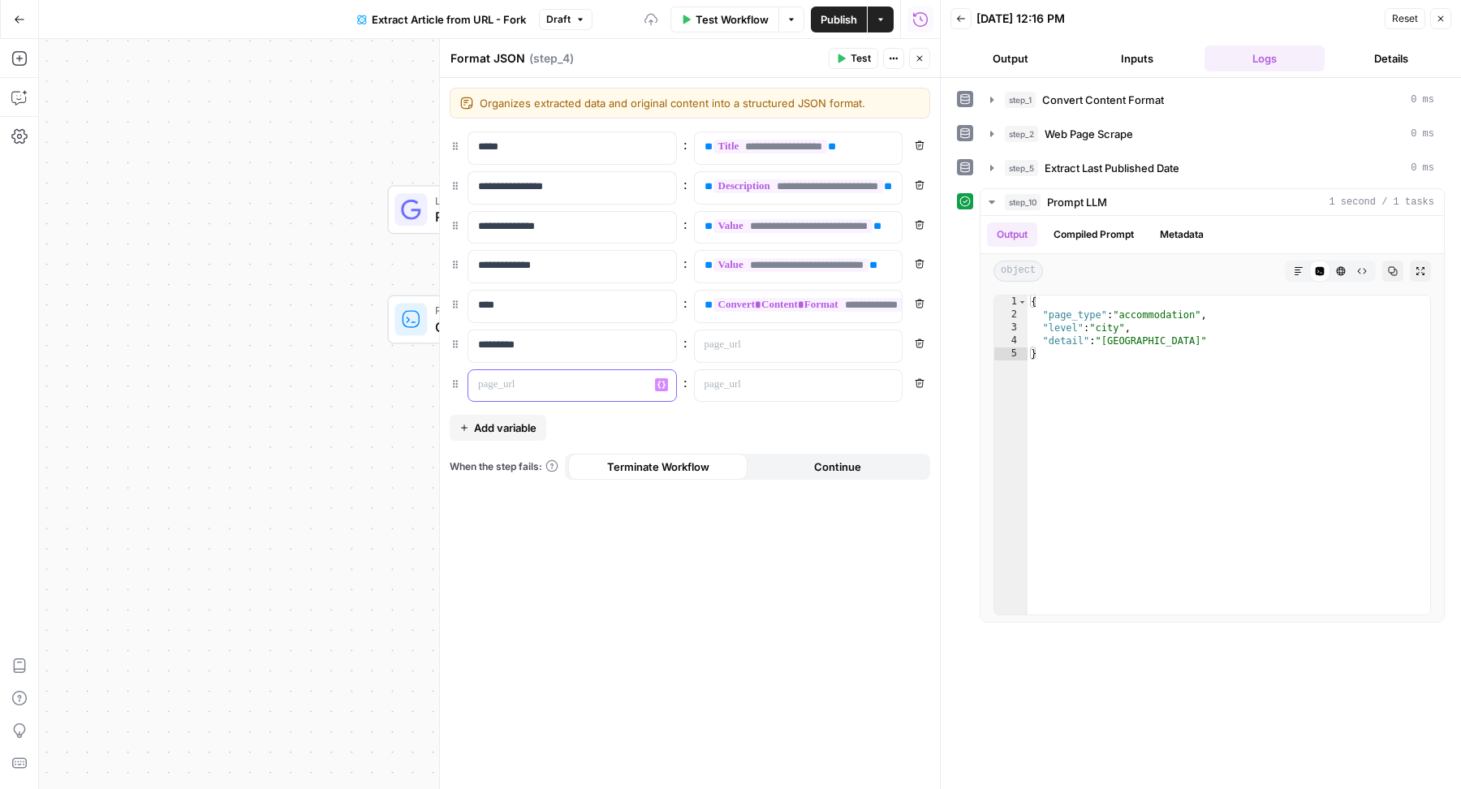
click at [582, 385] on p at bounding box center [559, 385] width 162 height 16
click at [520, 420] on span "Add variable" at bounding box center [505, 428] width 63 height 16
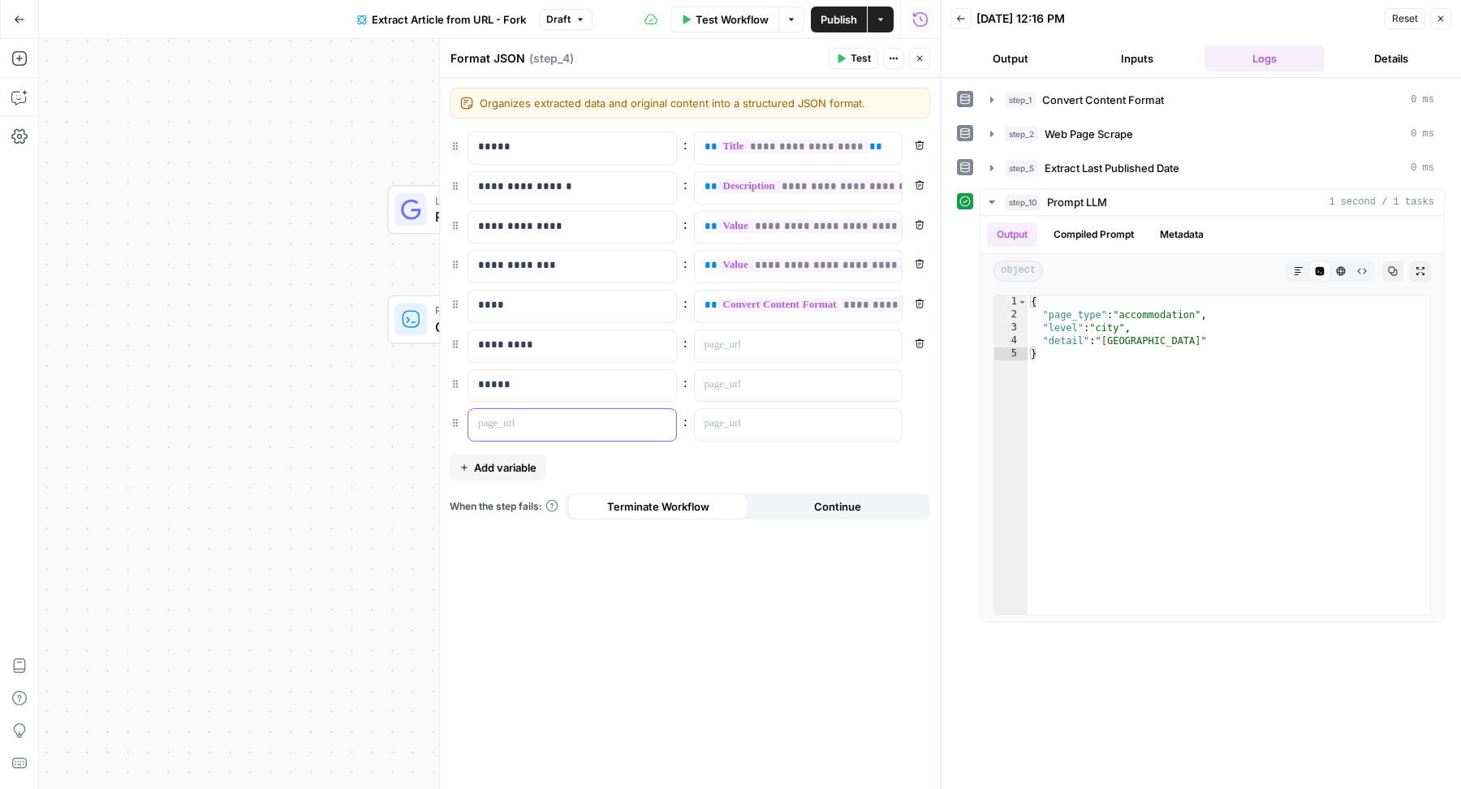
click at [535, 417] on p at bounding box center [559, 424] width 162 height 16
click at [762, 357] on div at bounding box center [786, 346] width 182 height 32
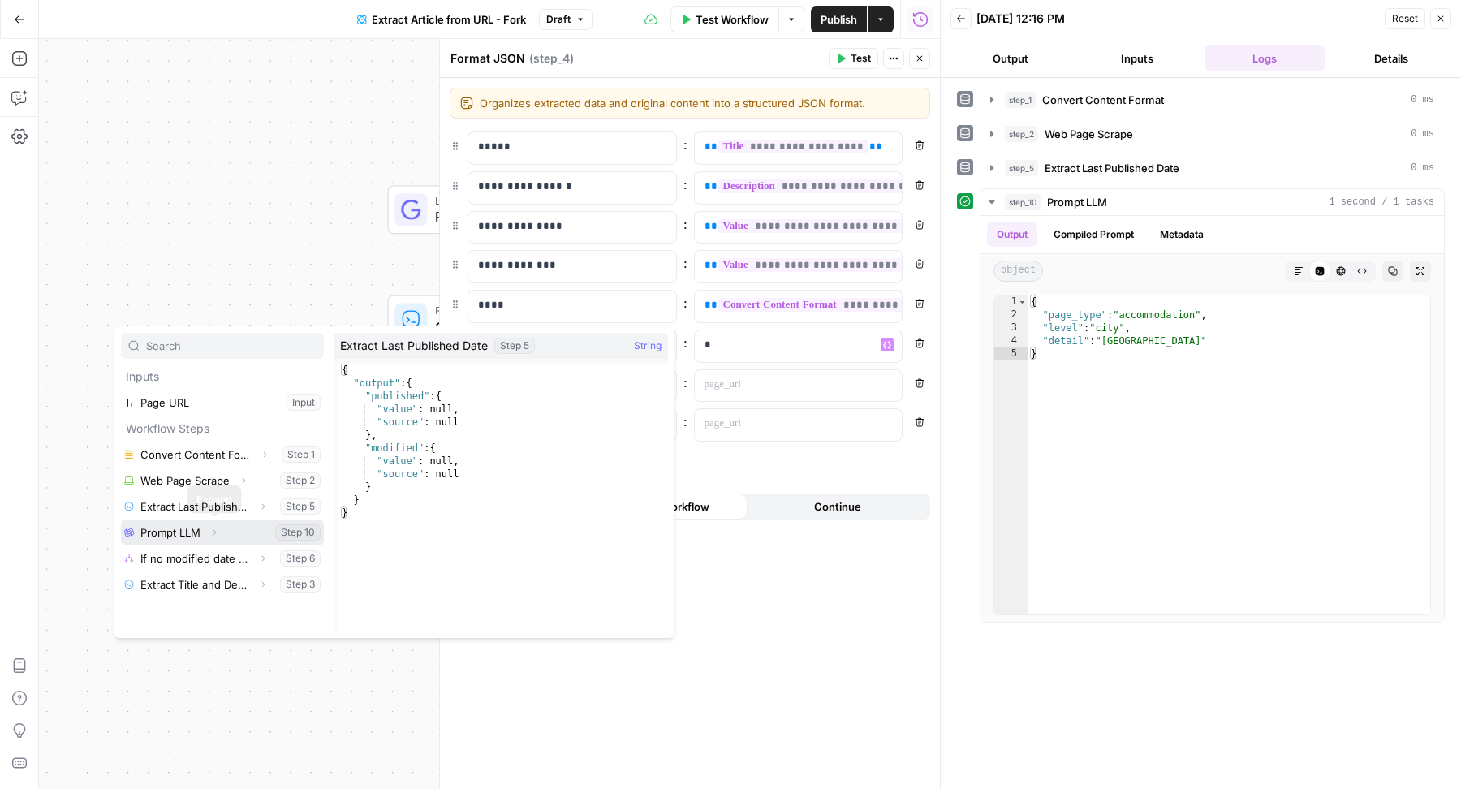
click at [214, 524] on button "Expand" at bounding box center [214, 532] width 21 height 21
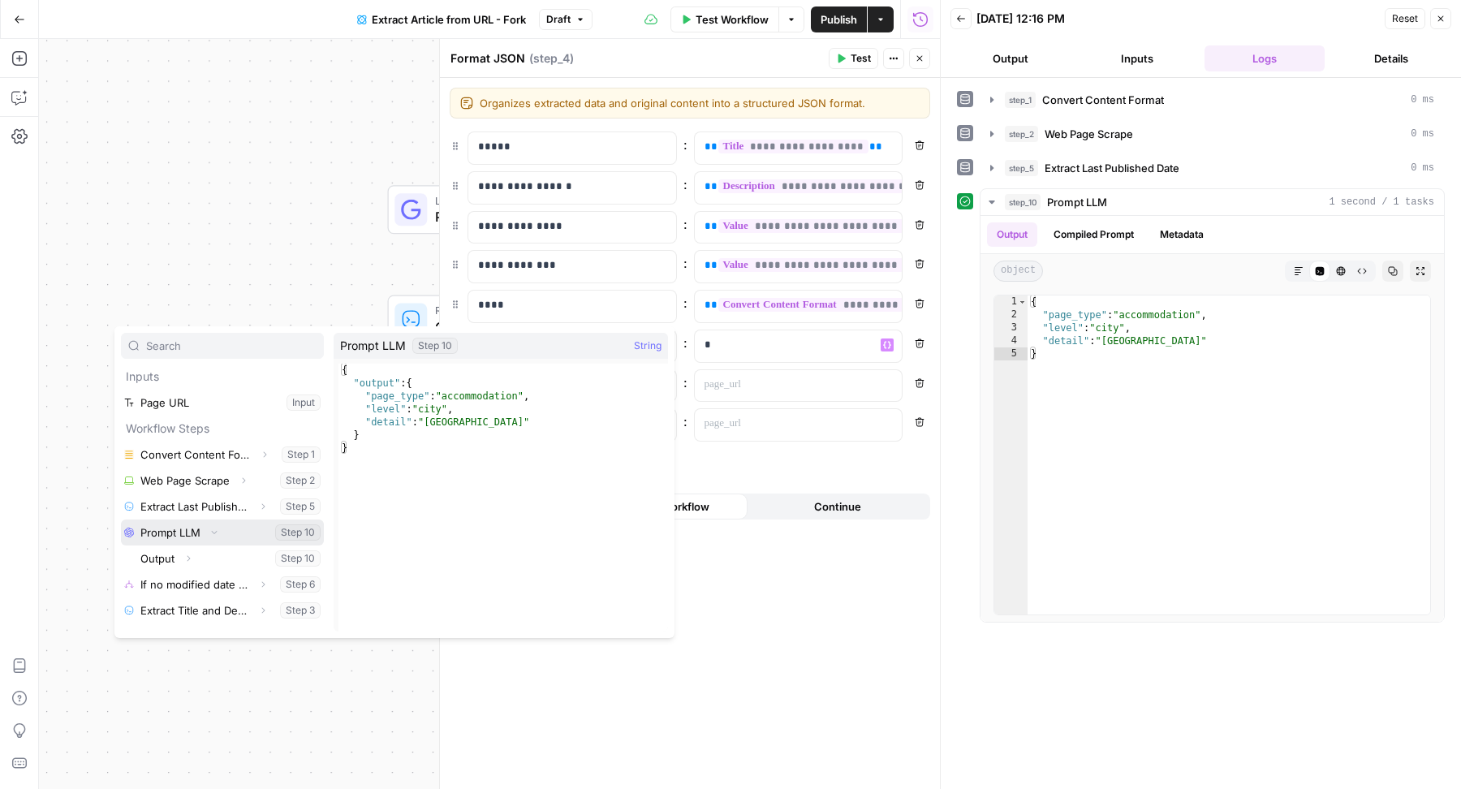
click at [213, 528] on icon "button" at bounding box center [214, 532] width 10 height 10
click at [216, 529] on icon "button" at bounding box center [214, 533] width 10 height 10
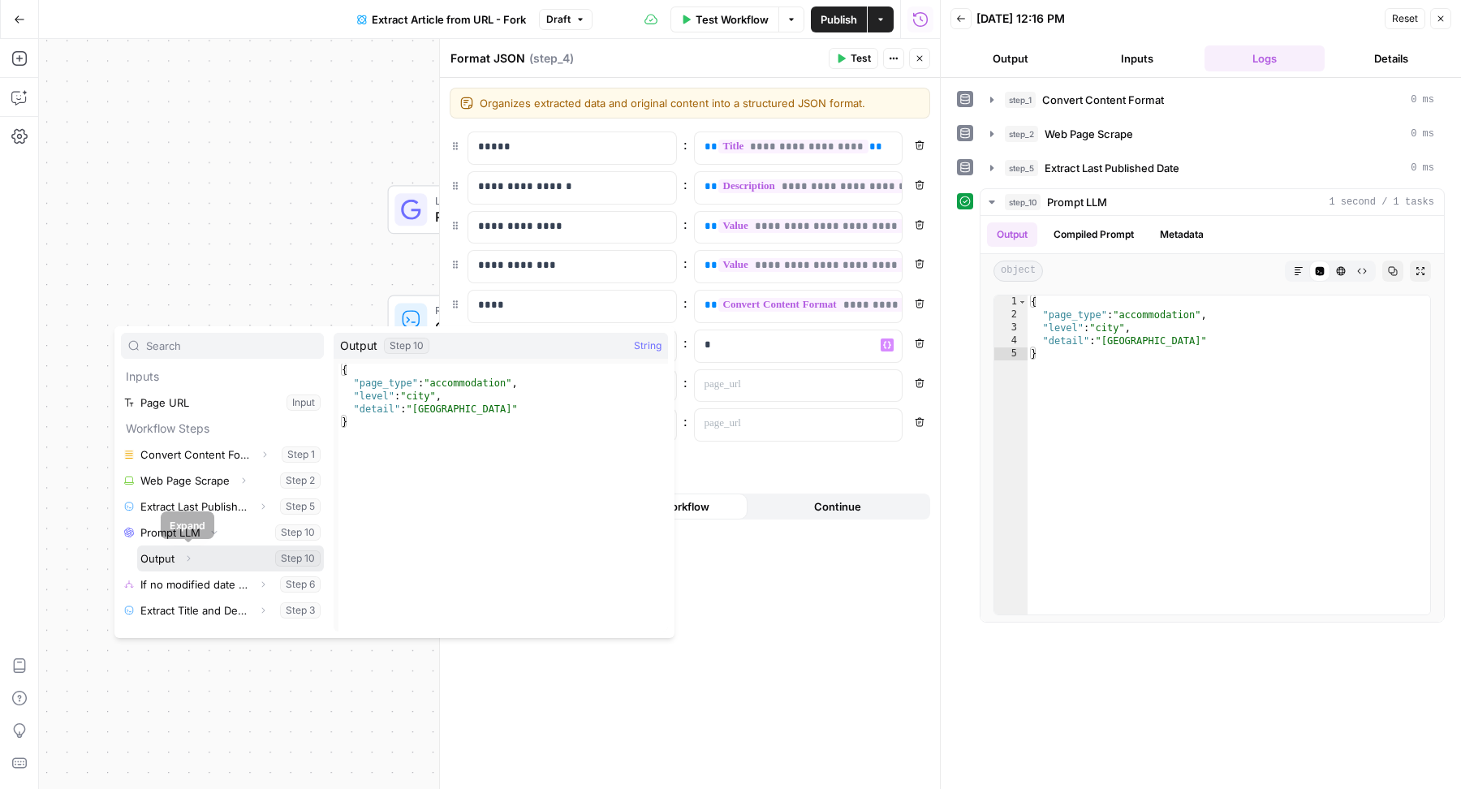
click at [188, 561] on icon "button" at bounding box center [188, 559] width 10 height 10
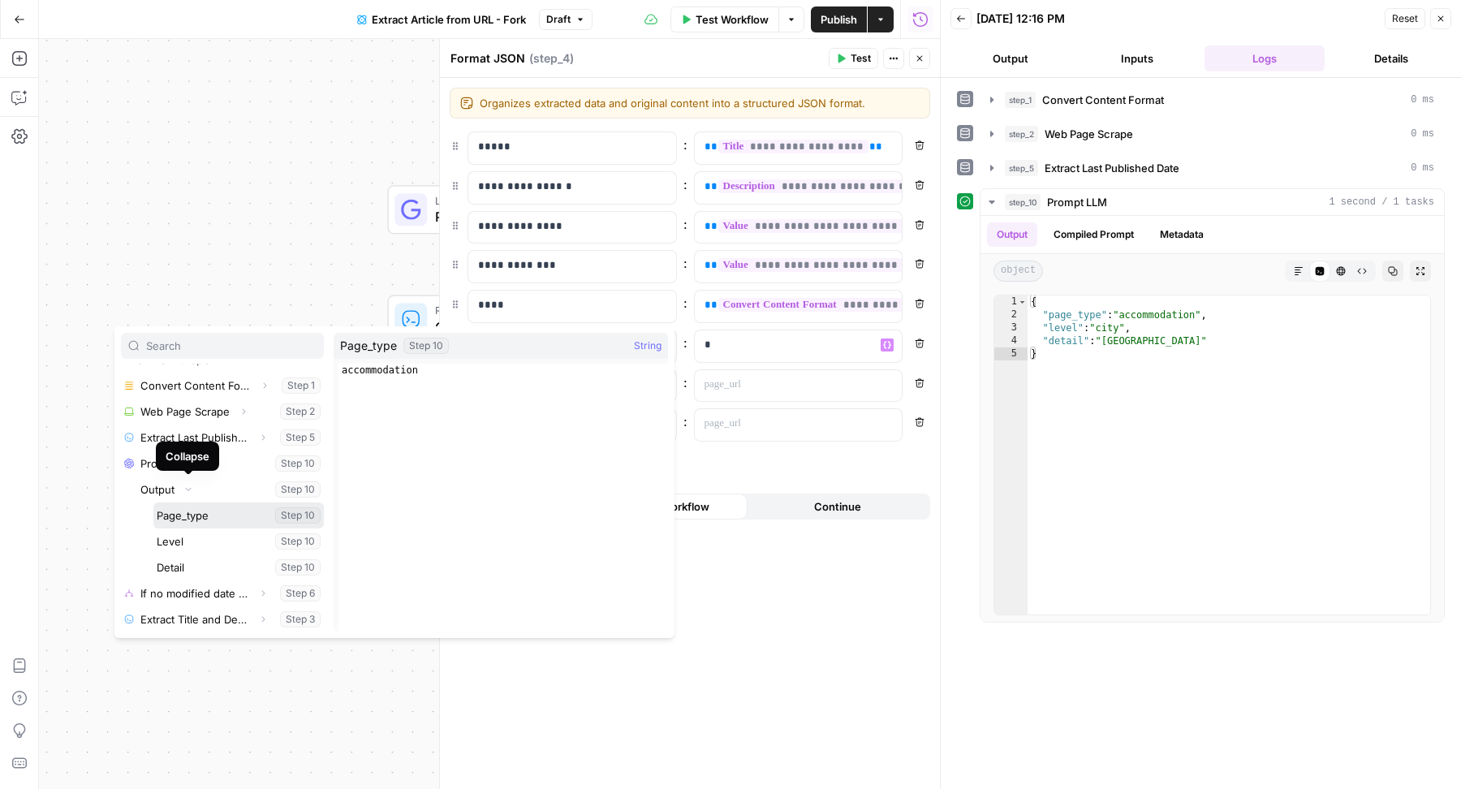
click at [192, 510] on button "Select variable Page_type" at bounding box center [238, 515] width 170 height 26
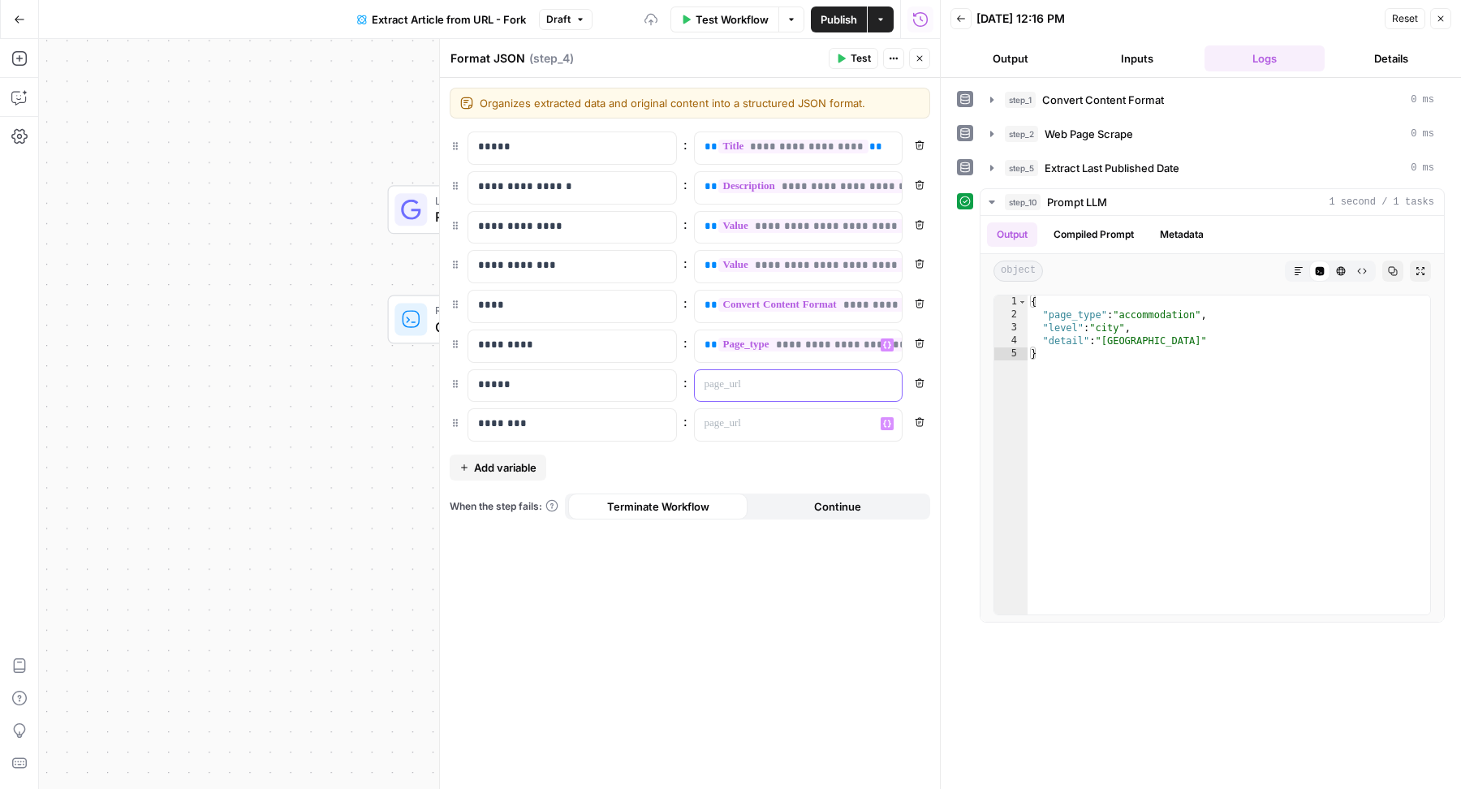
click at [748, 384] on p at bounding box center [786, 385] width 162 height 16
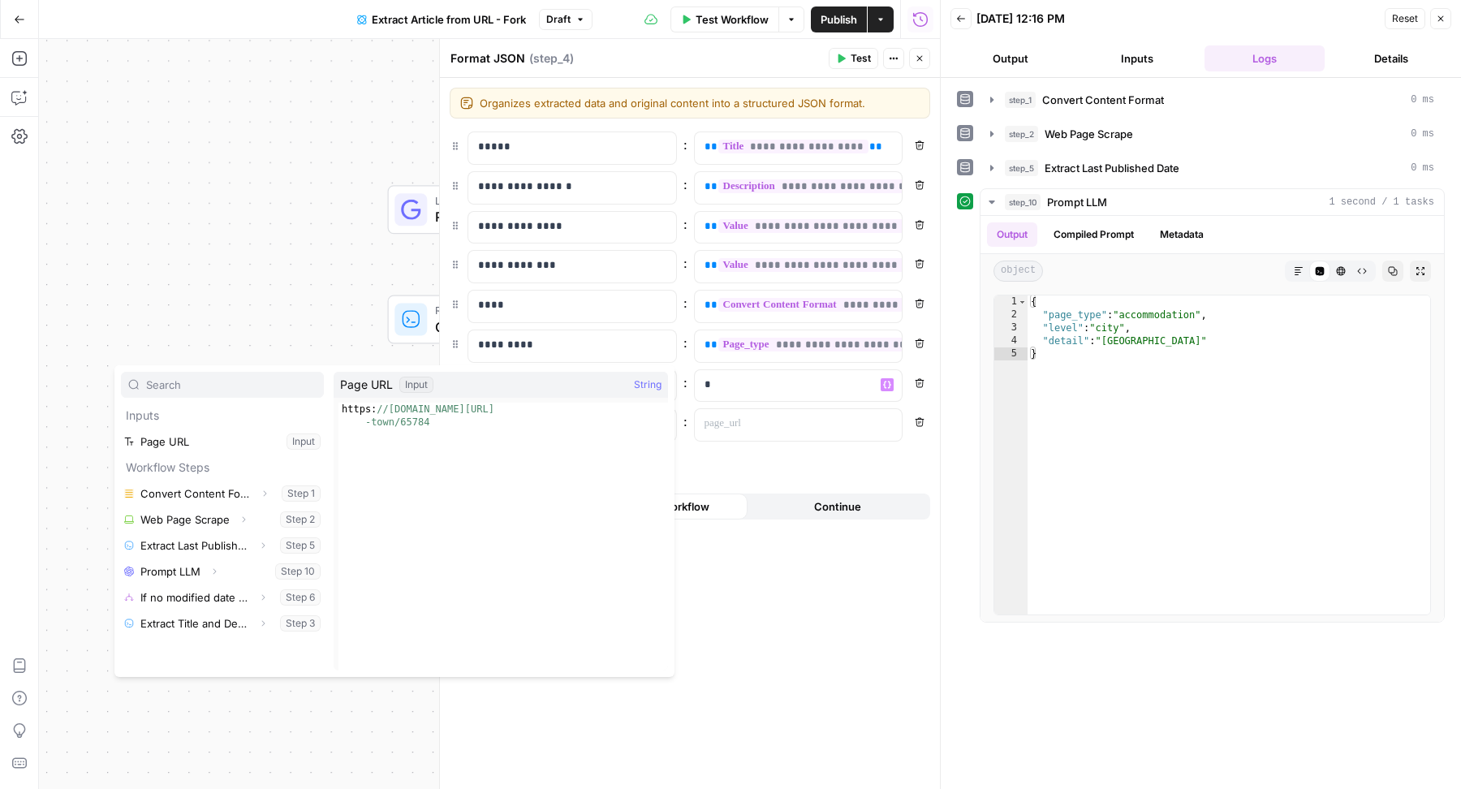
click at [212, 572] on icon "button" at bounding box center [214, 572] width 10 height 10
click at [188, 597] on icon "button" at bounding box center [188, 597] width 3 height 6
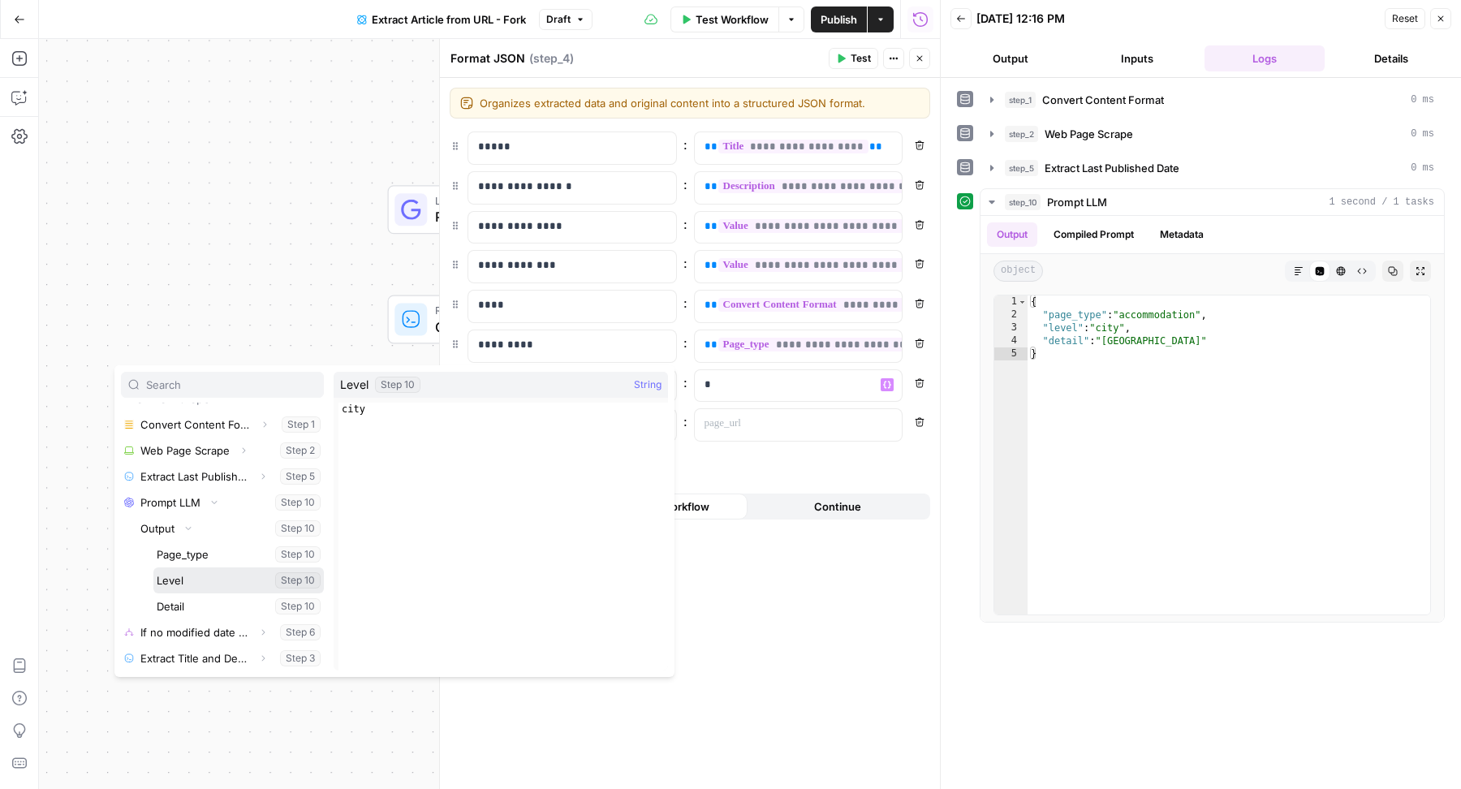
click at [200, 580] on button "Select variable Level" at bounding box center [238, 580] width 170 height 26
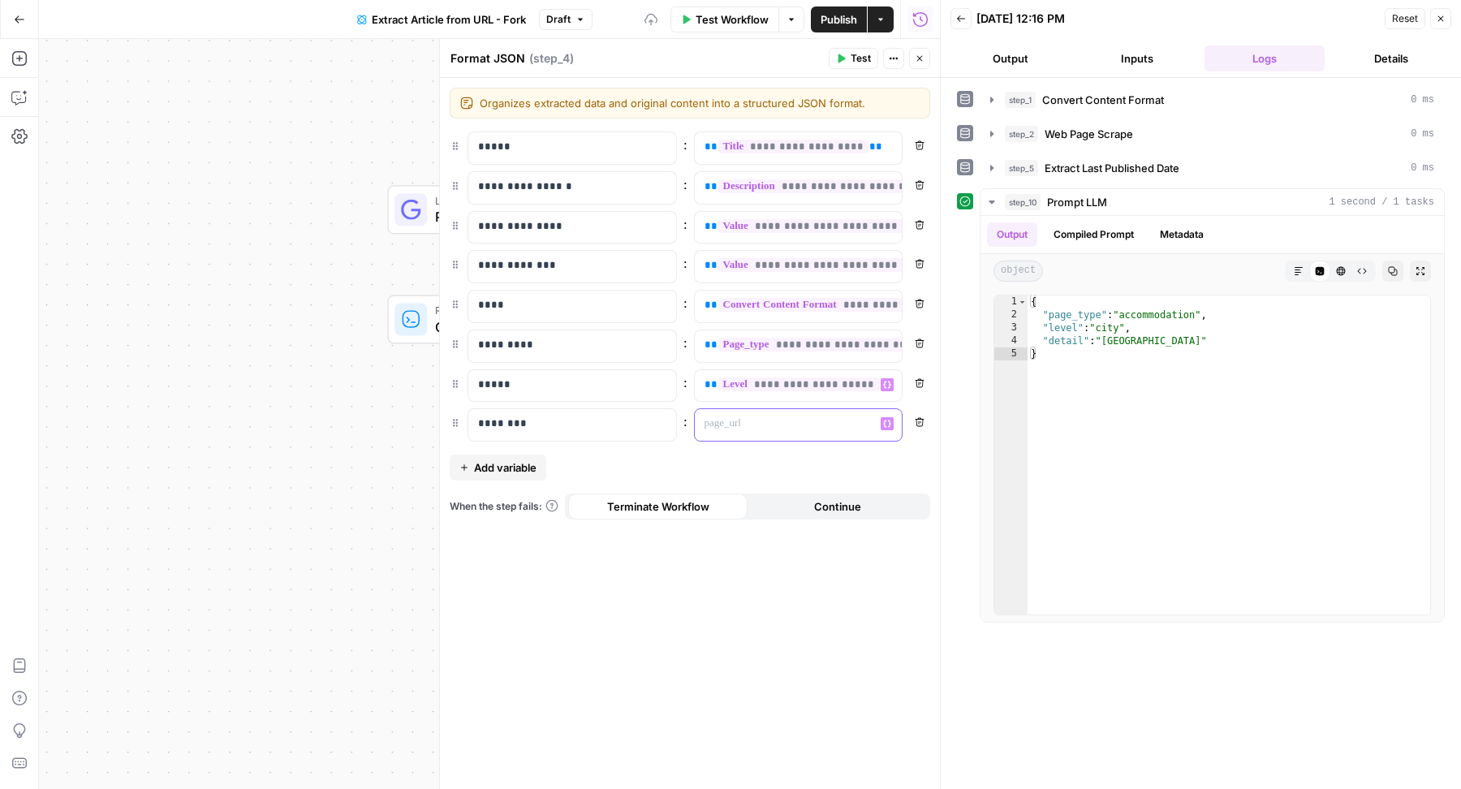
click at [816, 422] on p at bounding box center [786, 424] width 162 height 16
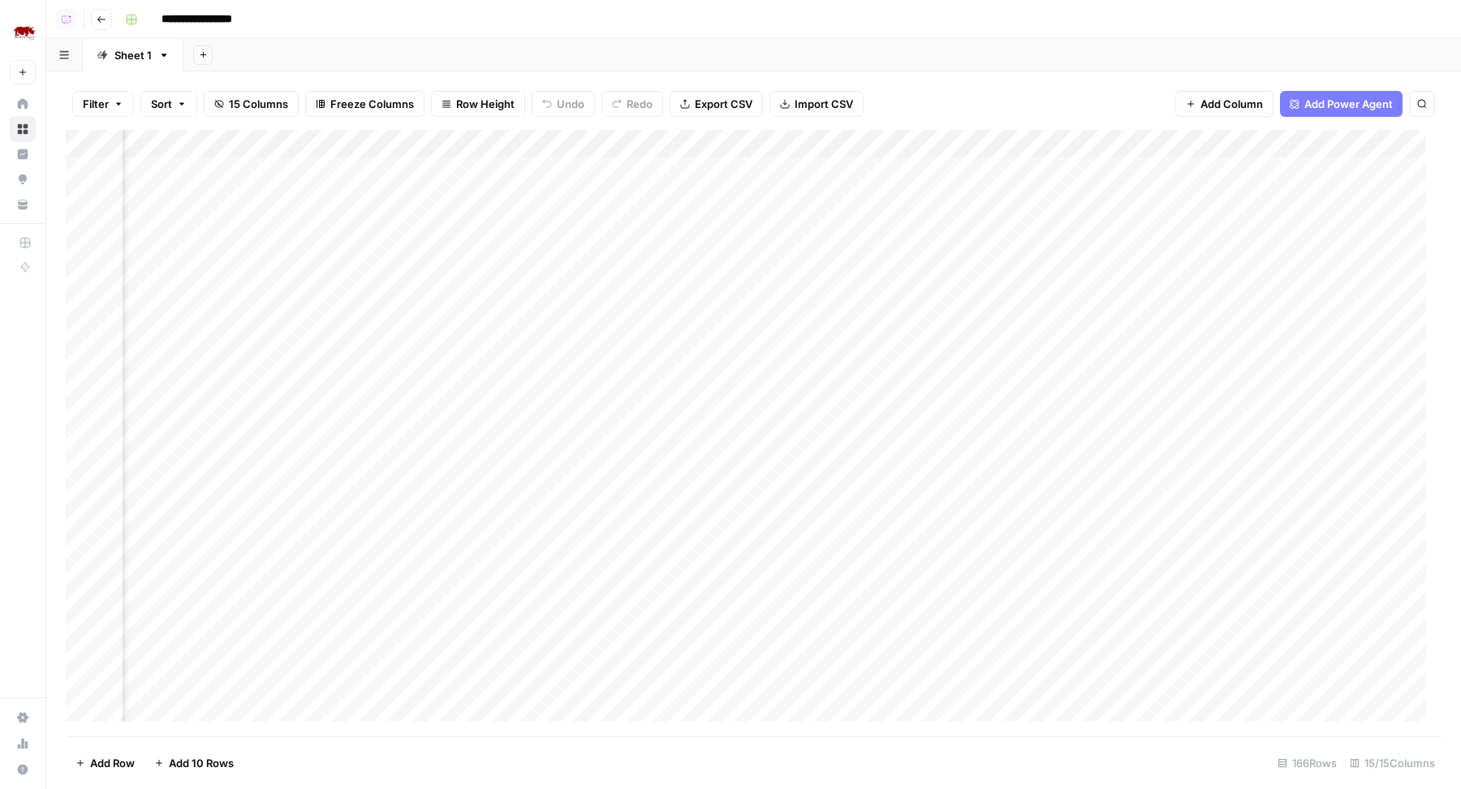
scroll to position [0, 131]
click at [608, 166] on div "Add Column" at bounding box center [754, 433] width 1376 height 607
click at [586, 200] on div "Add Column" at bounding box center [754, 433] width 1376 height 607
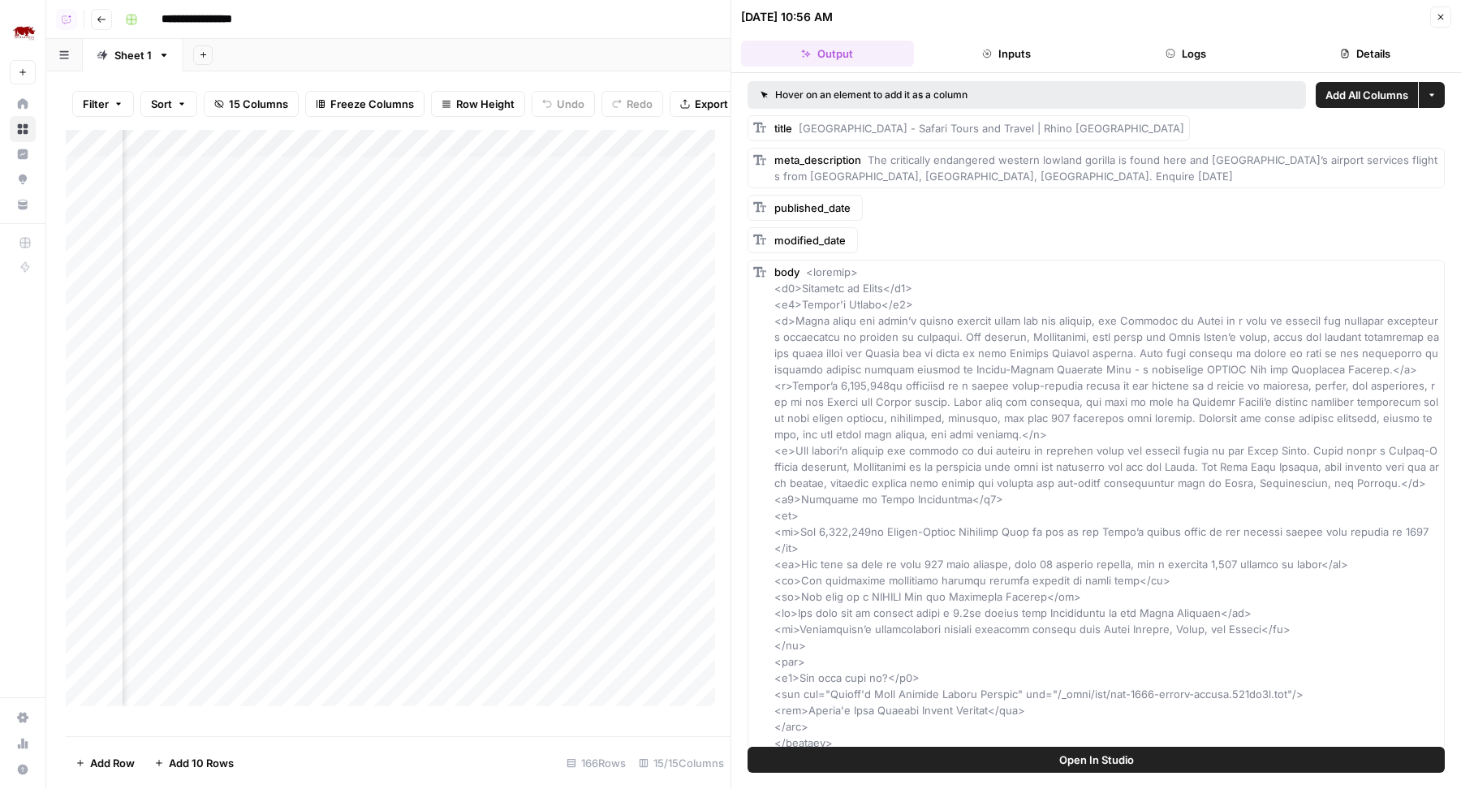
click at [1339, 41] on button "Details" at bounding box center [1364, 54] width 173 height 26
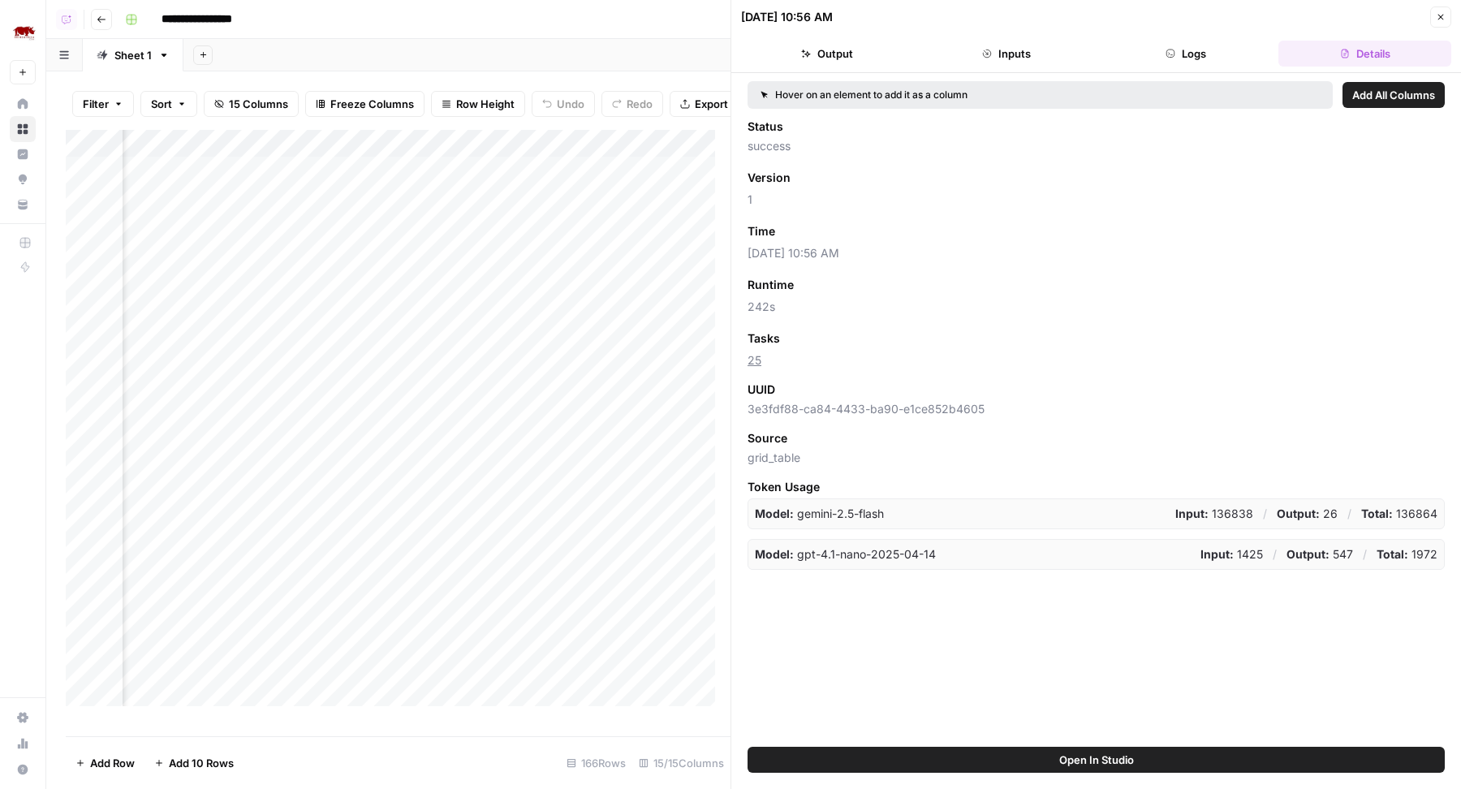
click at [1438, 11] on button "Close" at bounding box center [1440, 16] width 21 height 21
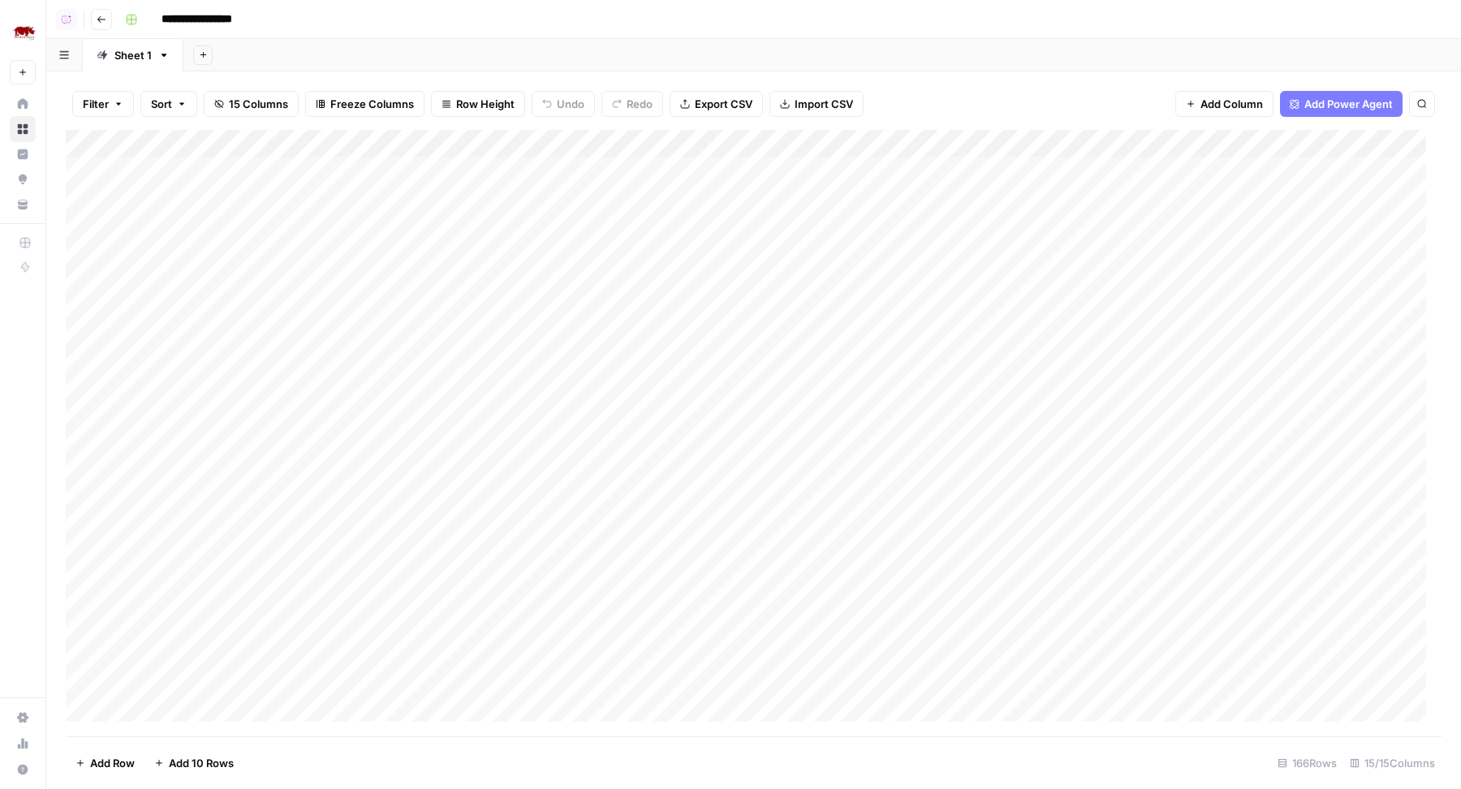
click at [640, 135] on div "Add Column" at bounding box center [754, 433] width 1376 height 607
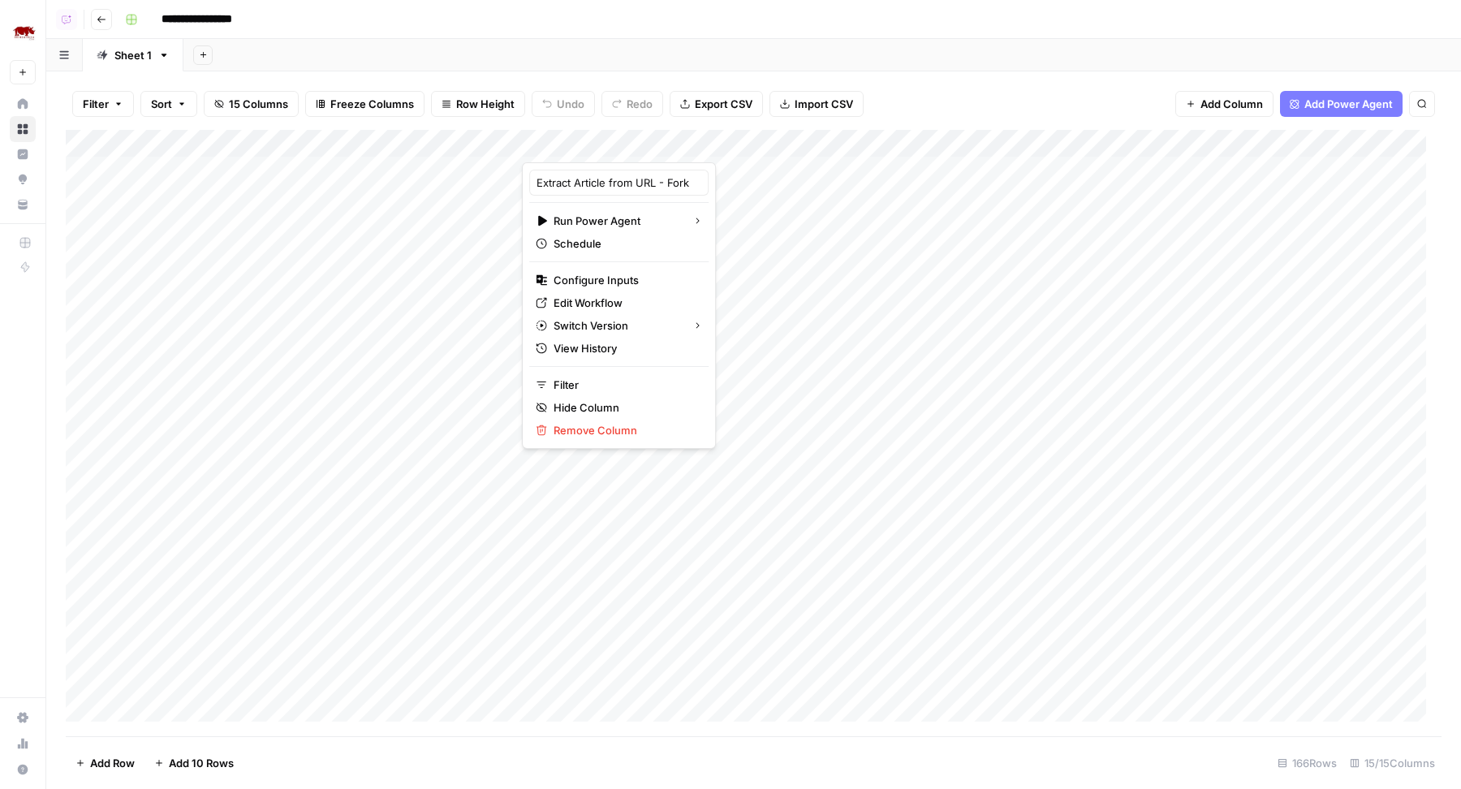
click at [918, 79] on div "Filter Sort 15 Columns Freeze Columns Row Height Undo Redo Export CSV Import CS…" at bounding box center [754, 104] width 1376 height 52
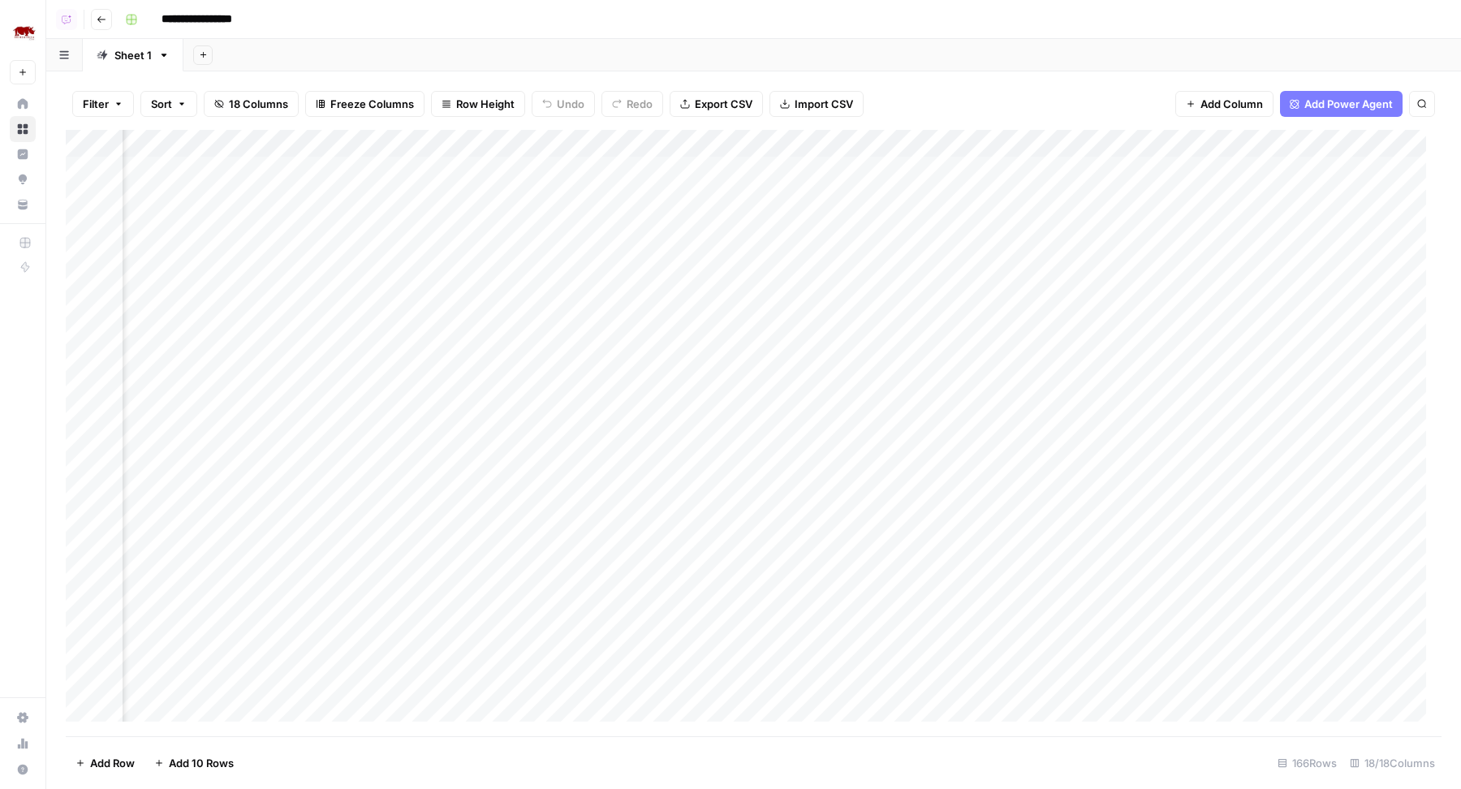
scroll to position [0, 1228]
drag, startPoint x: 1133, startPoint y: 154, endPoint x: 502, endPoint y: 153, distance: 630.7
click at [502, 153] on div "Add Column" at bounding box center [754, 433] width 1376 height 607
drag, startPoint x: 1281, startPoint y: 151, endPoint x: 697, endPoint y: 168, distance: 583.9
click at [697, 168] on div "Add Column" at bounding box center [754, 433] width 1376 height 607
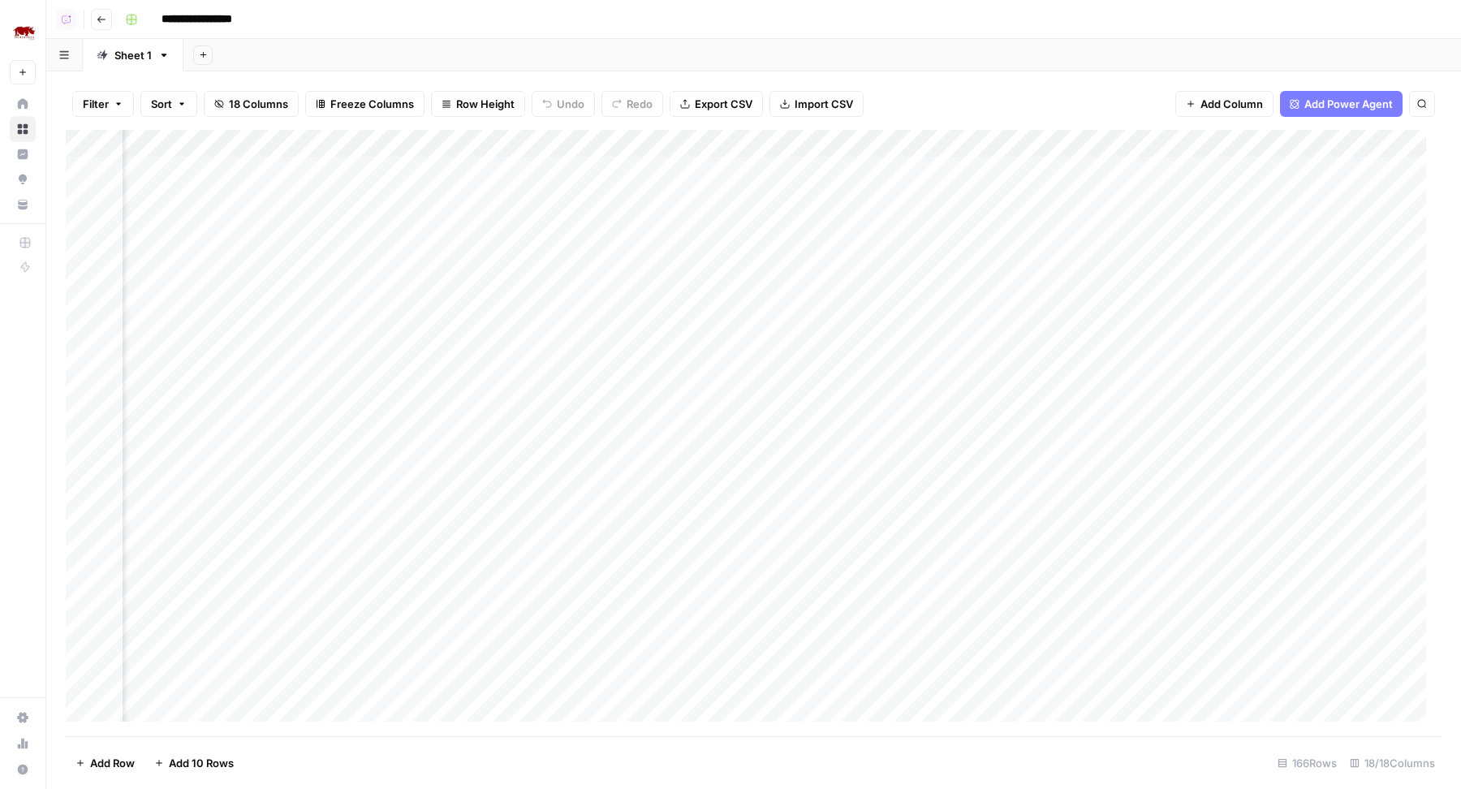
scroll to position [0, 1329]
drag, startPoint x: 1340, startPoint y: 148, endPoint x: 781, endPoint y: 155, distance: 559.3
click at [780, 154] on div "Add Column" at bounding box center [754, 433] width 1376 height 607
click at [739, 196] on div "Add Column" at bounding box center [754, 433] width 1376 height 607
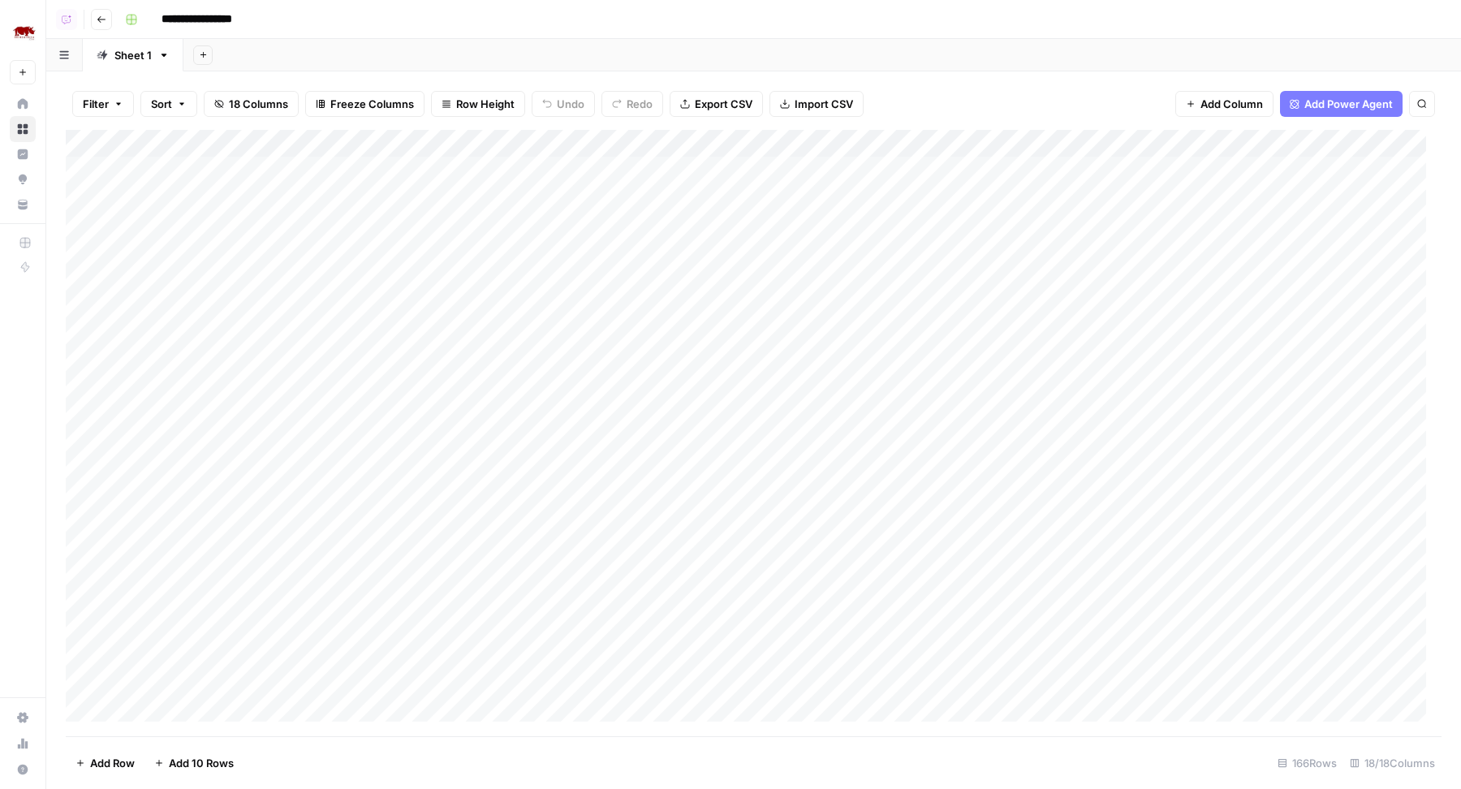
click at [739, 226] on div "Add Column" at bounding box center [754, 433] width 1376 height 607
click at [739, 252] on div "Add Column" at bounding box center [754, 433] width 1376 height 607
click at [739, 276] on div "Add Column" at bounding box center [754, 433] width 1376 height 607
click at [739, 192] on div "Add Column" at bounding box center [754, 433] width 1376 height 607
click at [688, 143] on div "Add Column" at bounding box center [754, 433] width 1376 height 607
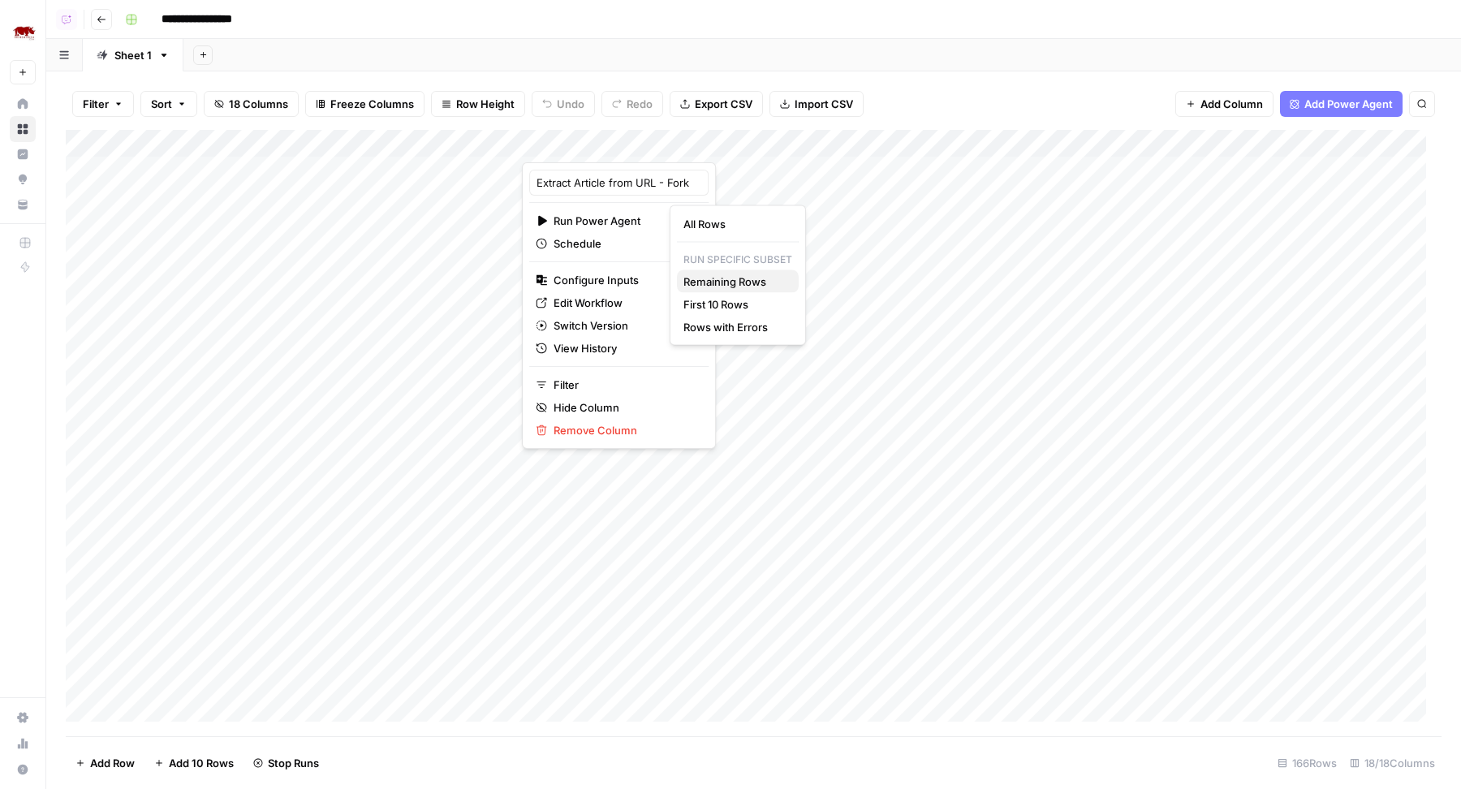
click at [755, 283] on span "Remaining Rows" at bounding box center [734, 282] width 102 height 16
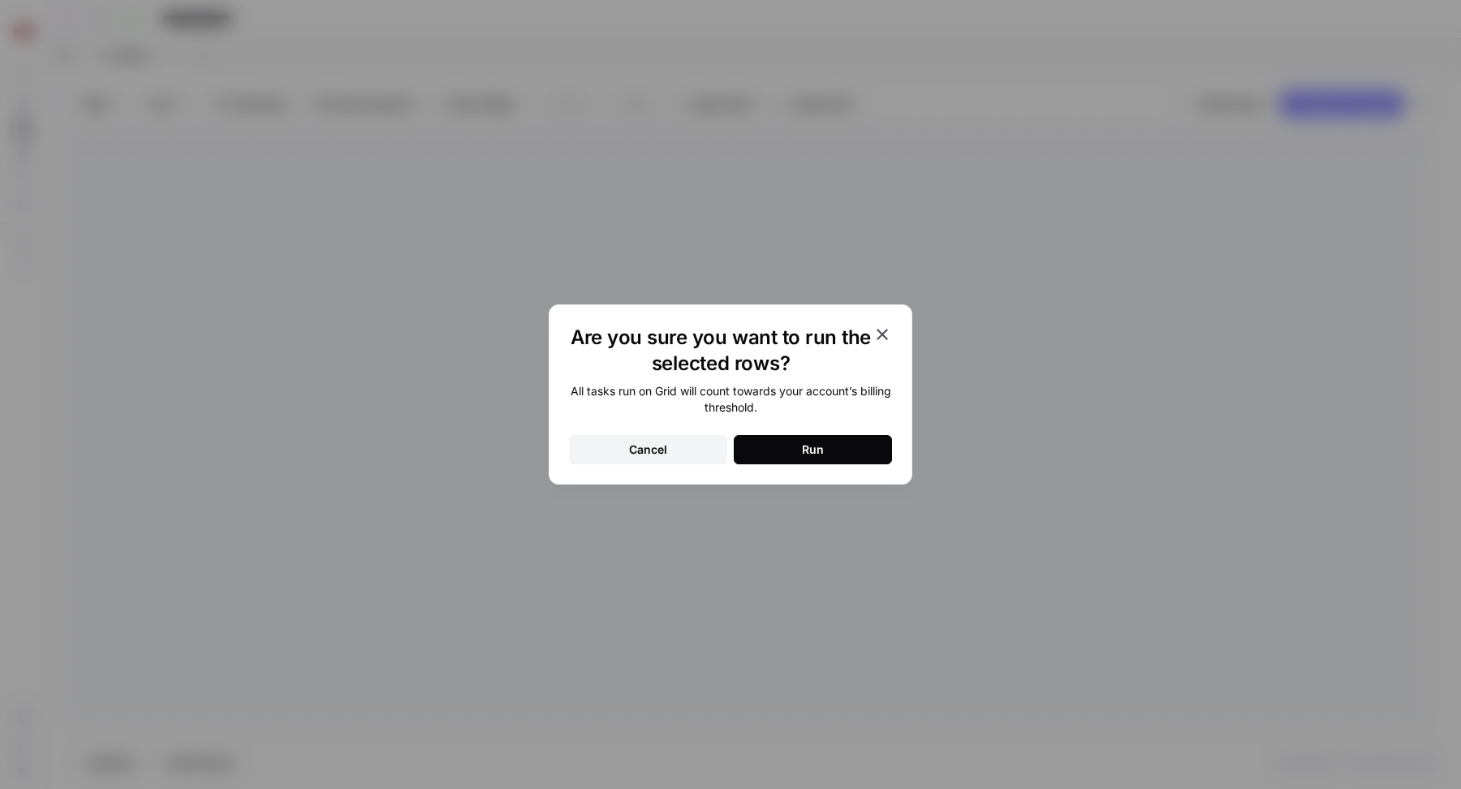
click at [842, 450] on button "Run" at bounding box center [813, 449] width 158 height 29
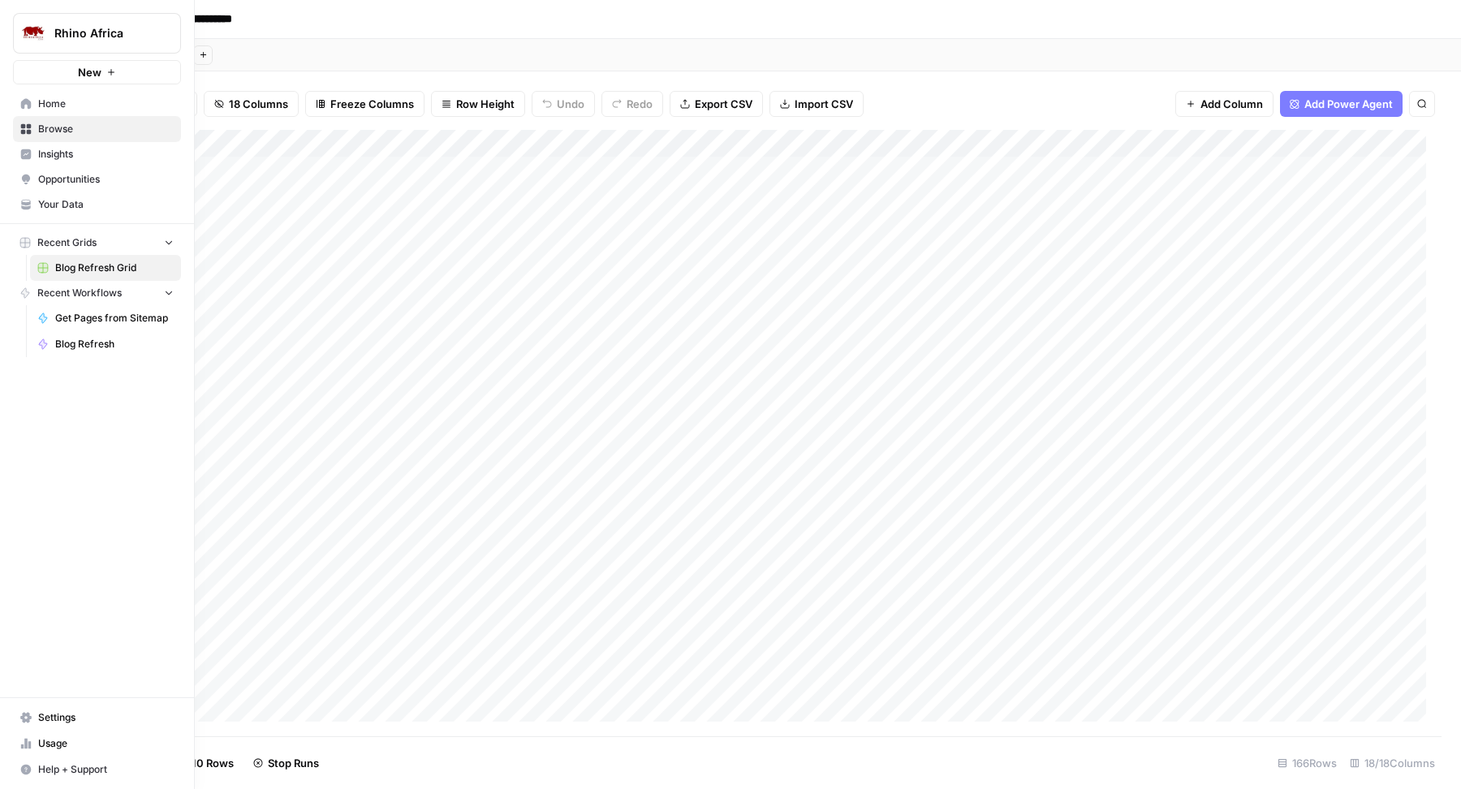
click at [81, 726] on link "Settings" at bounding box center [97, 718] width 168 height 26
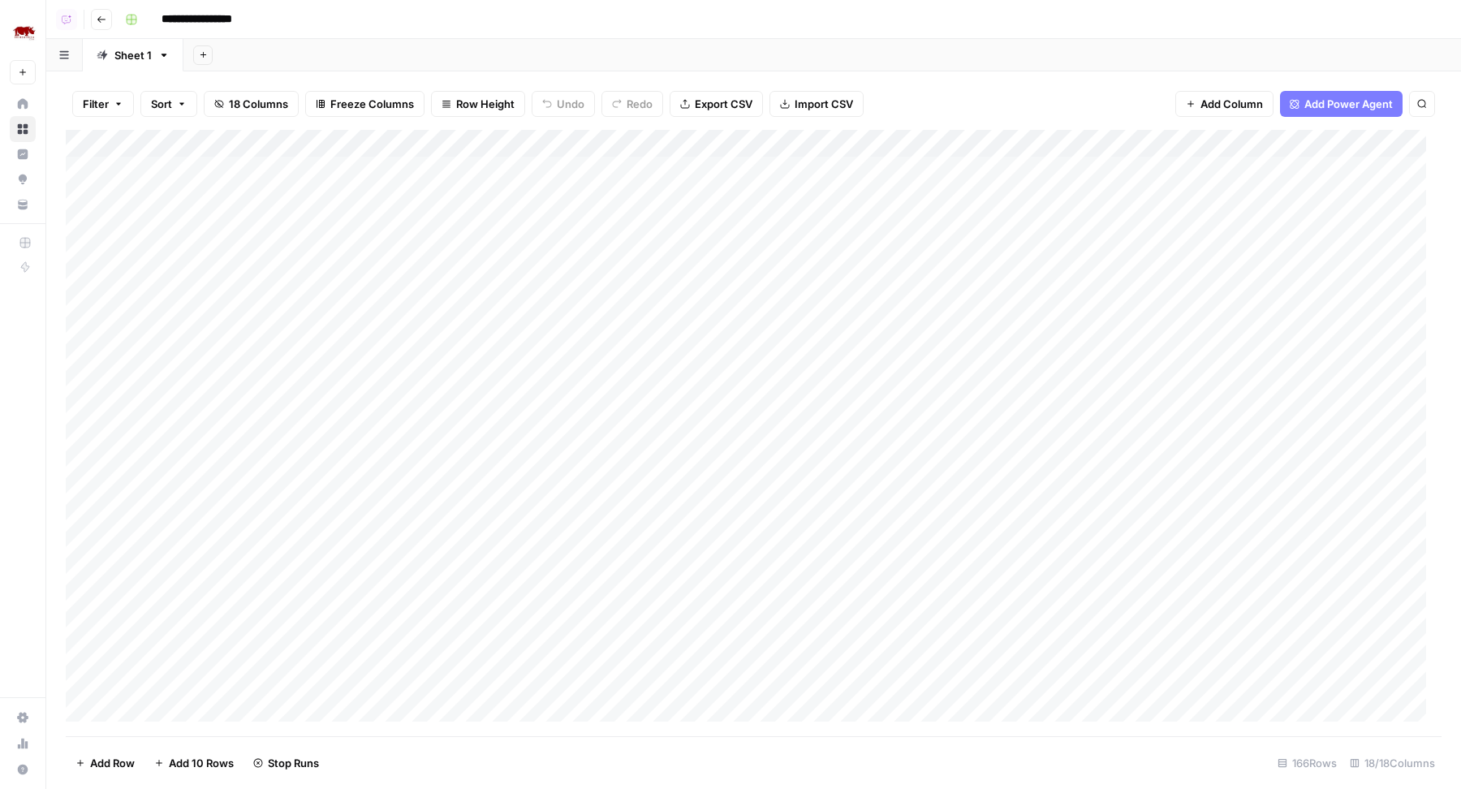
click at [503, 172] on div "Add Column" at bounding box center [754, 433] width 1376 height 607
click at [1107, 169] on div "Add Column" at bounding box center [754, 433] width 1376 height 607
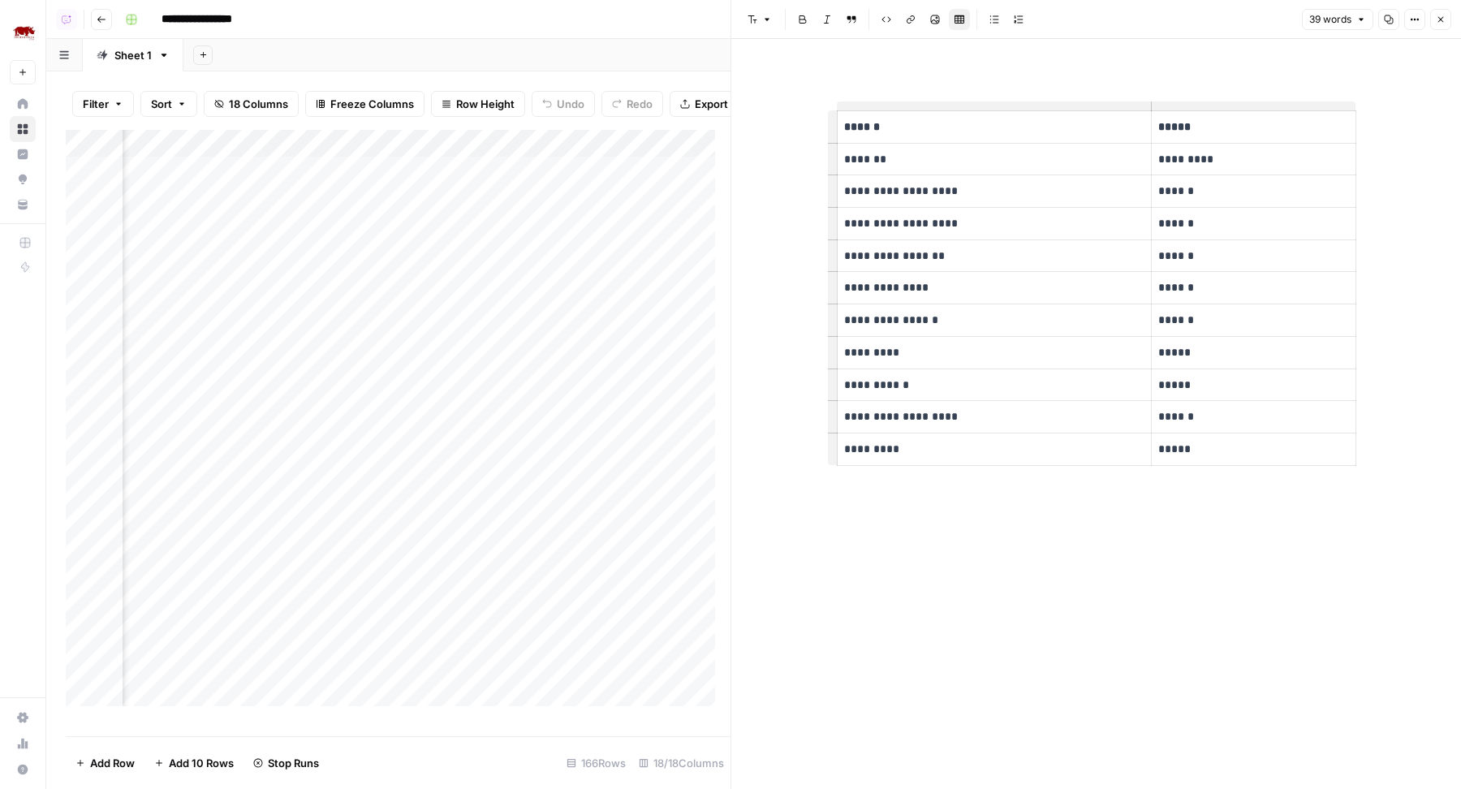
click at [1446, 14] on button "Close" at bounding box center [1440, 19] width 21 height 21
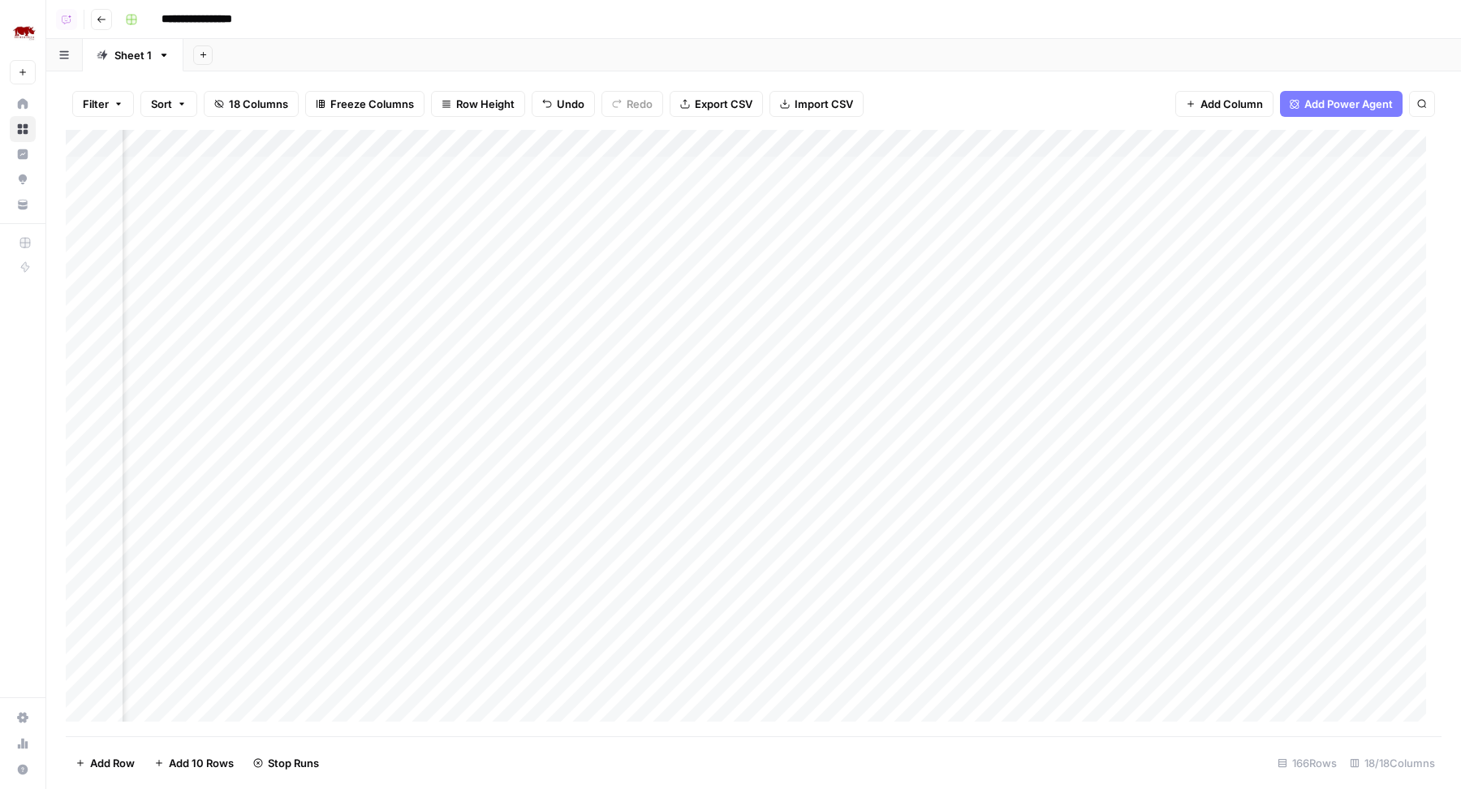
click at [1257, 170] on div "Add Column" at bounding box center [754, 433] width 1376 height 607
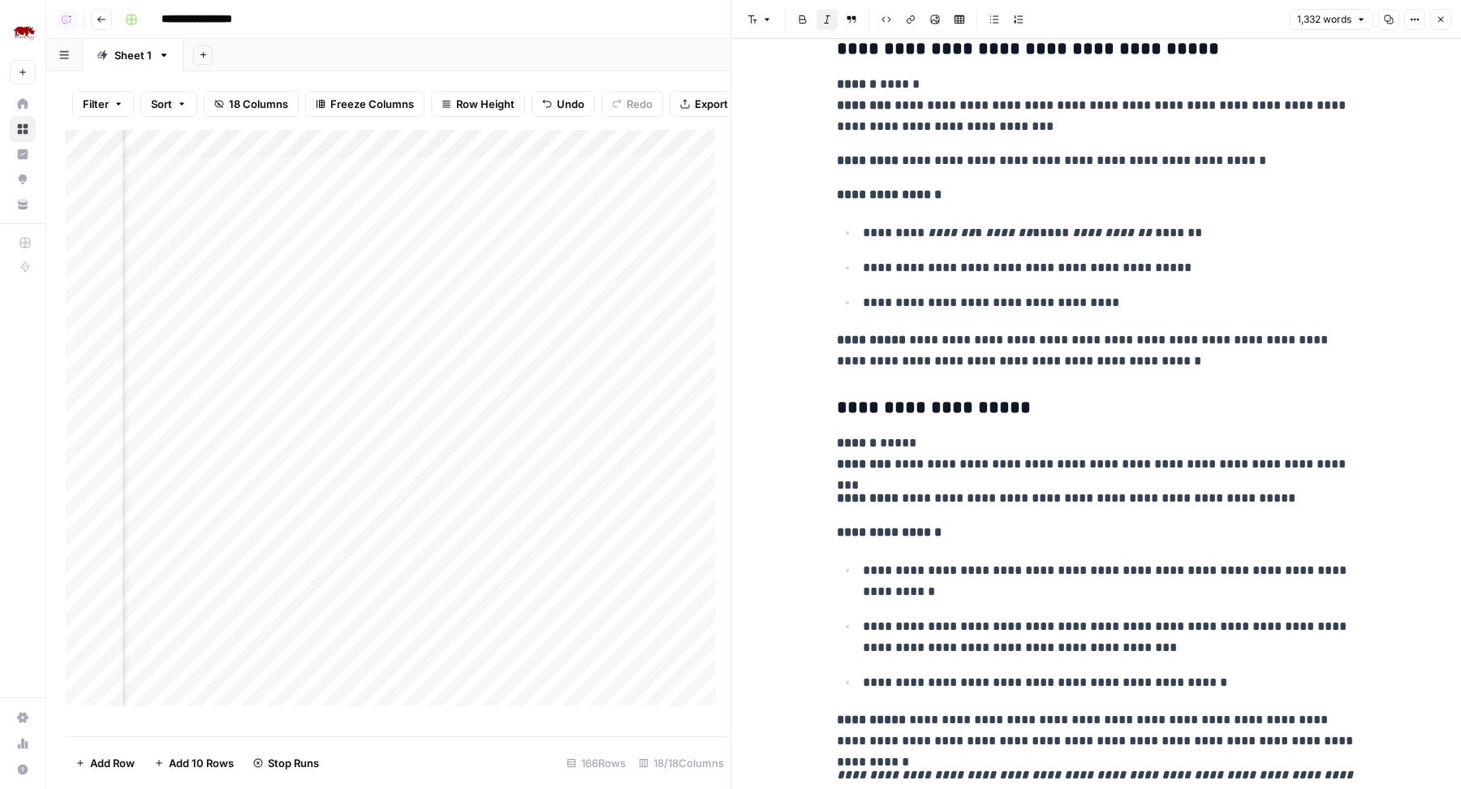
scroll to position [6034, 0]
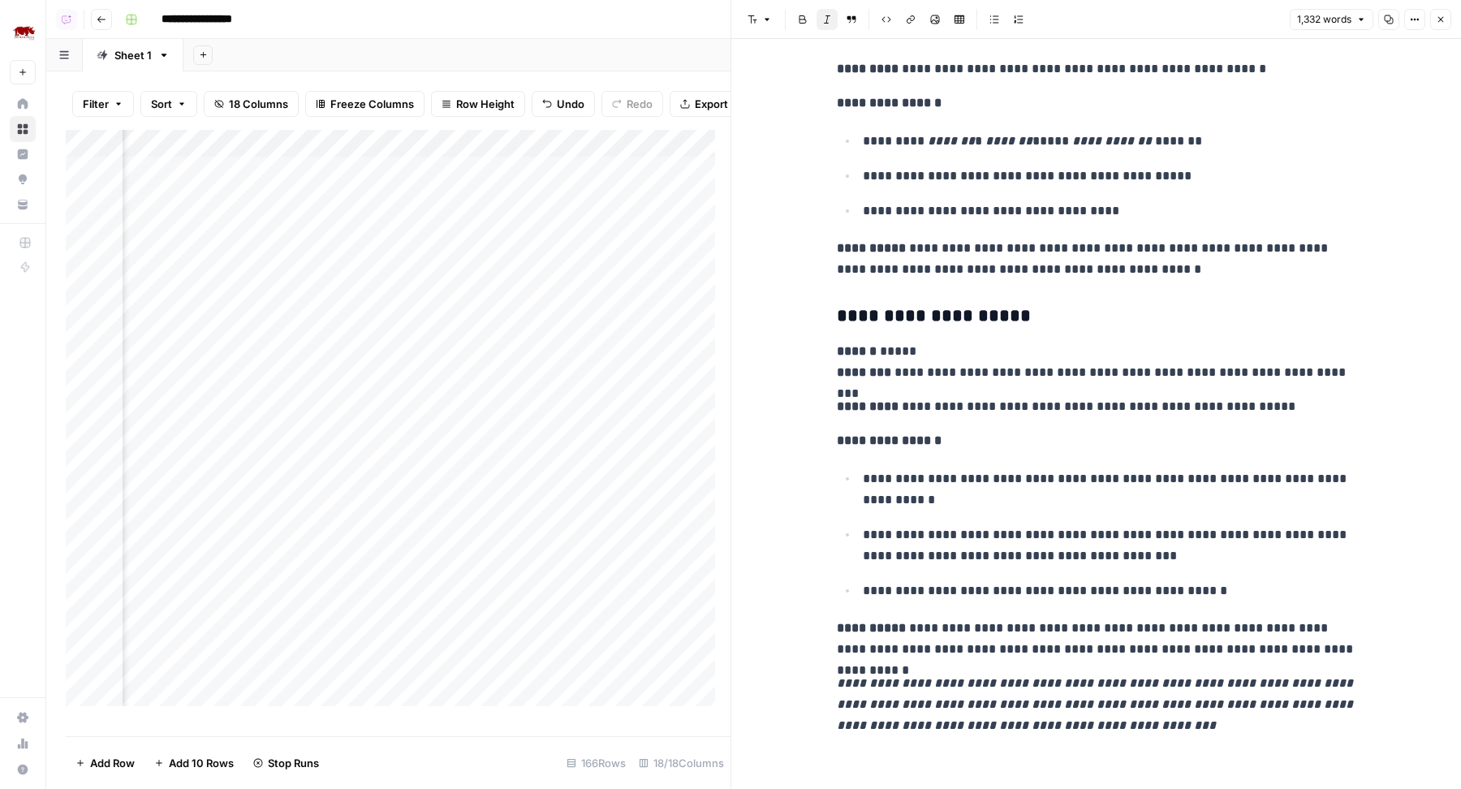
click at [1442, 18] on icon "button" at bounding box center [1441, 20] width 6 height 6
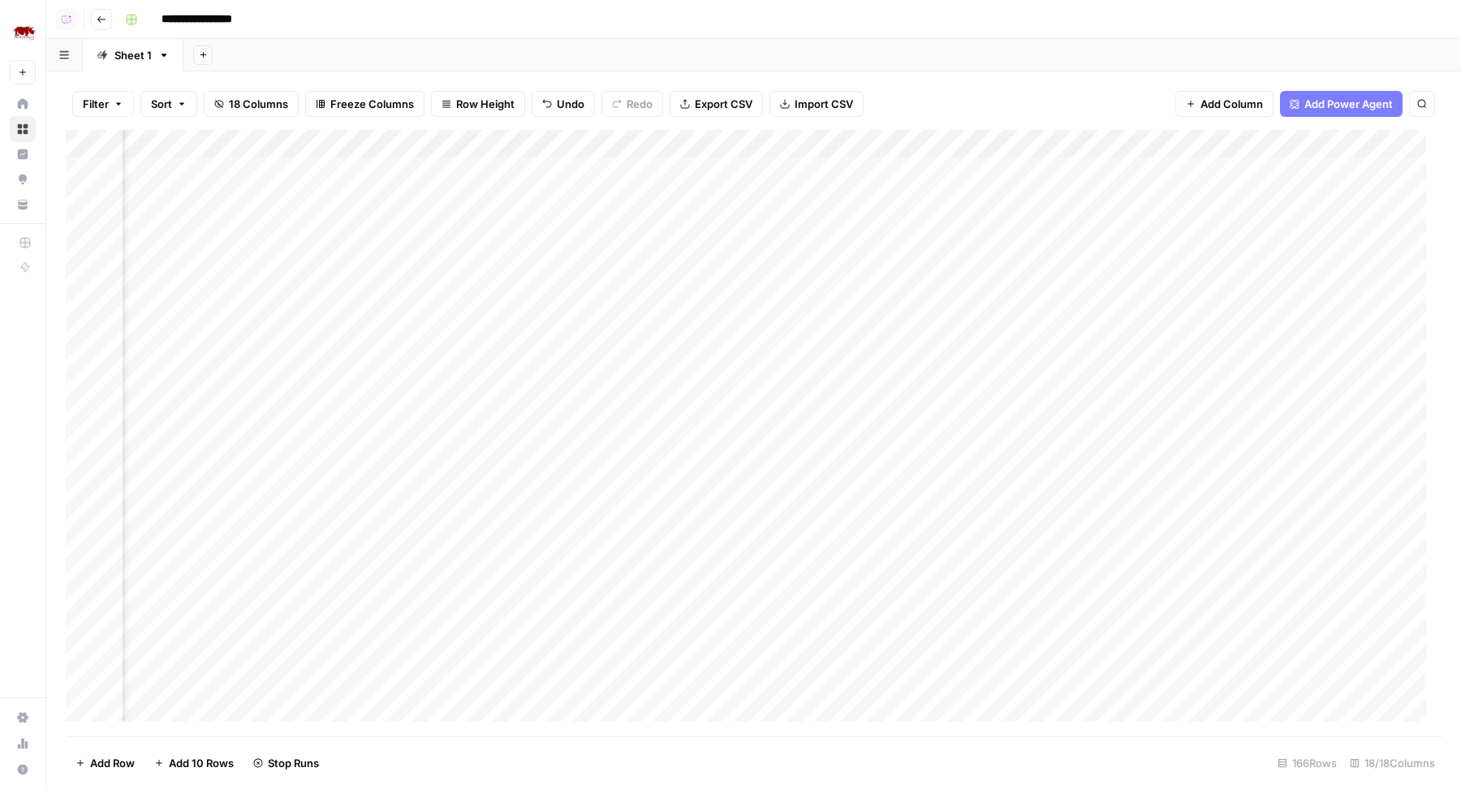
click at [1299, 142] on div "Add Column" at bounding box center [754, 433] width 1376 height 607
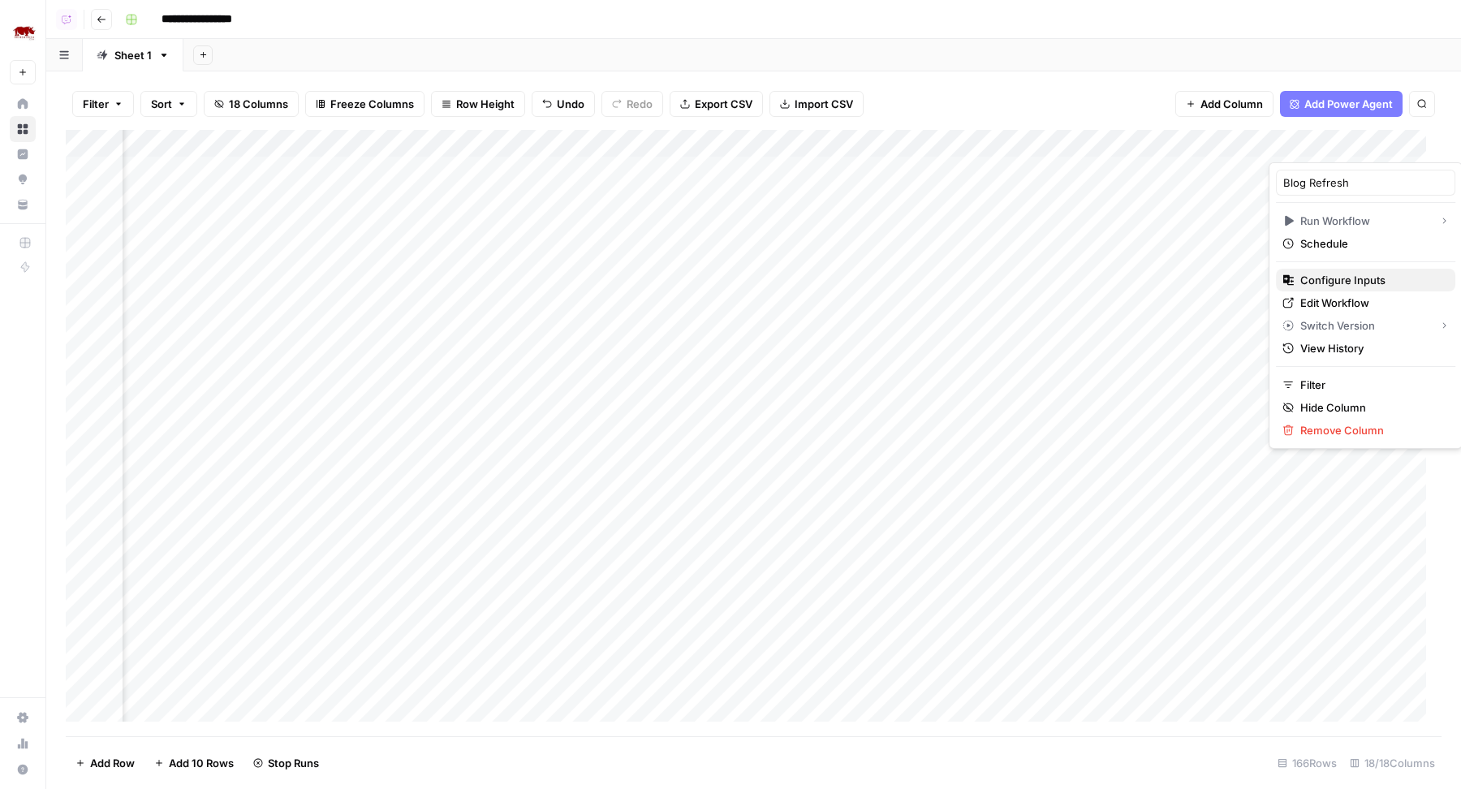
click at [1309, 273] on span "Configure Inputs" at bounding box center [1371, 280] width 142 height 16
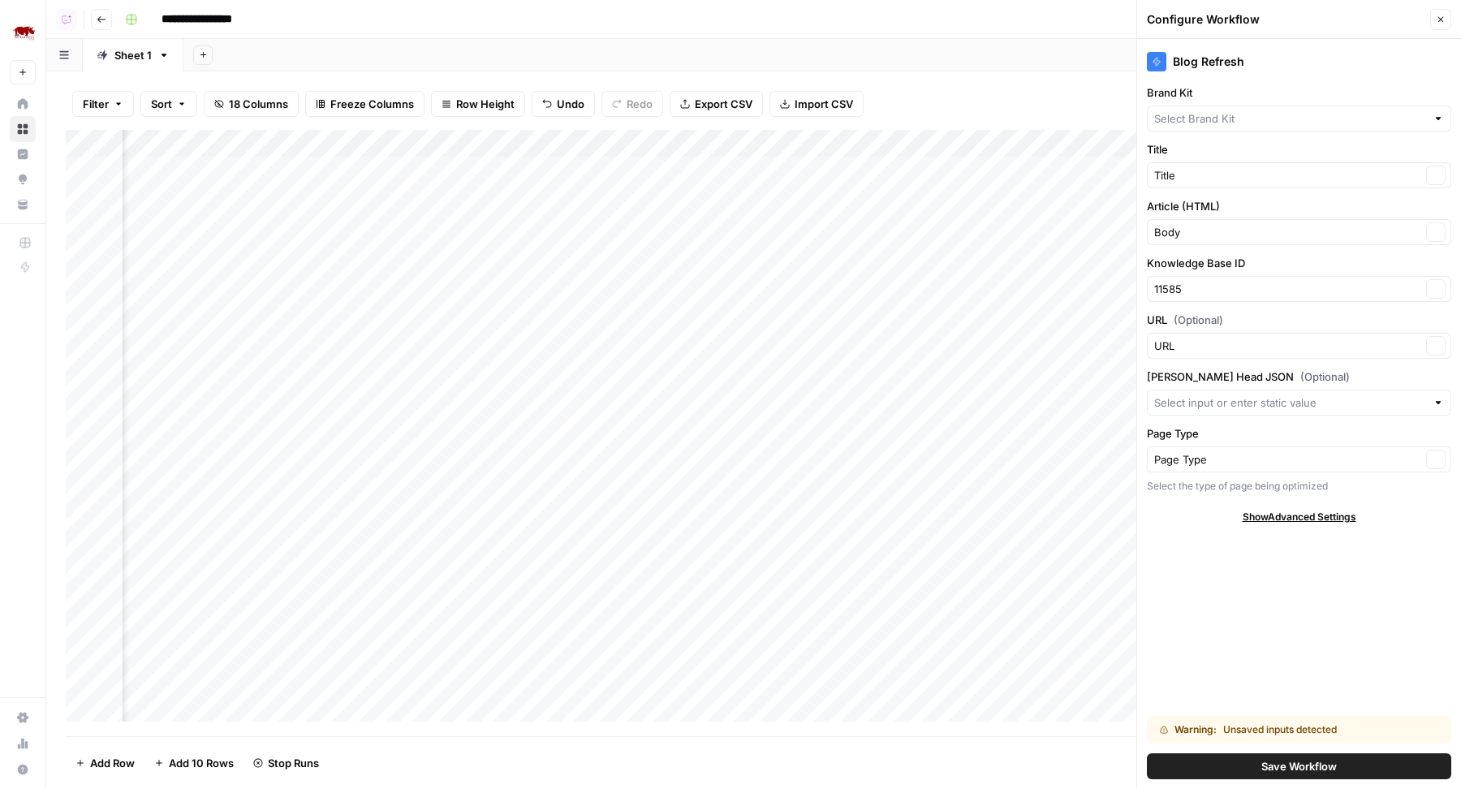
type input "Rhino Africa"
click at [1438, 16] on icon "button" at bounding box center [1441, 20] width 10 height 10
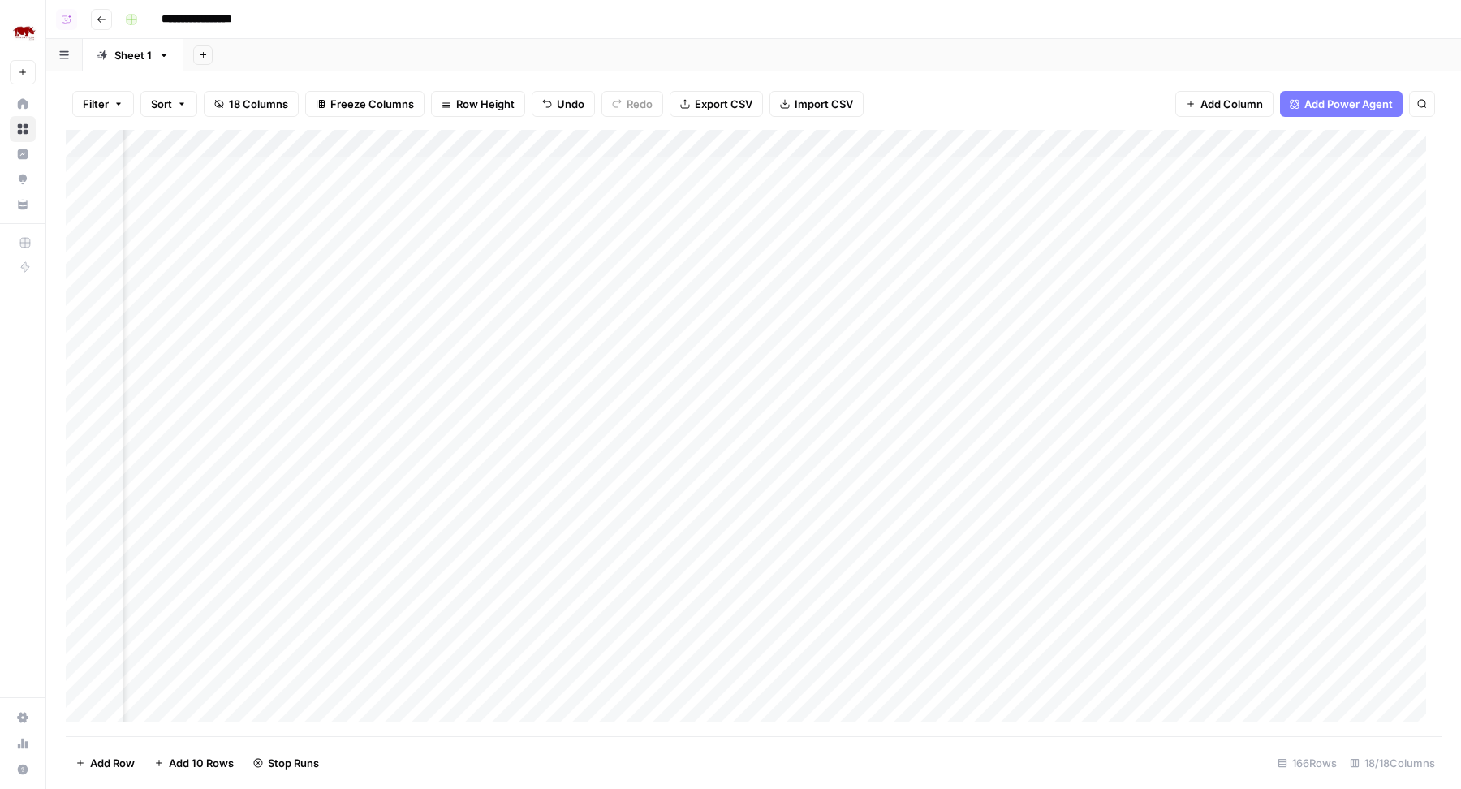
click at [931, 140] on div "Add Column" at bounding box center [754, 433] width 1376 height 607
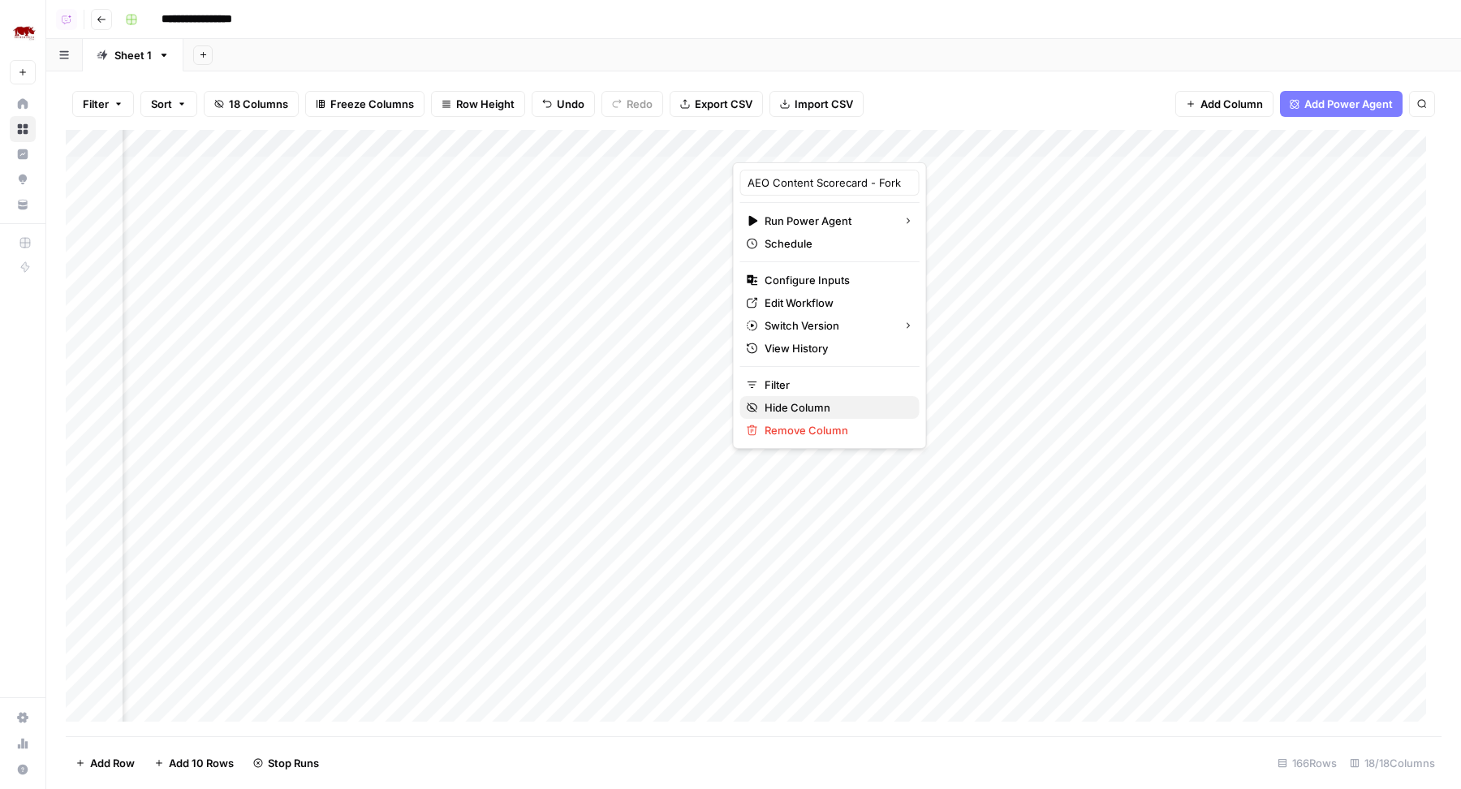
click at [797, 412] on span "Hide Column" at bounding box center [836, 407] width 142 height 16
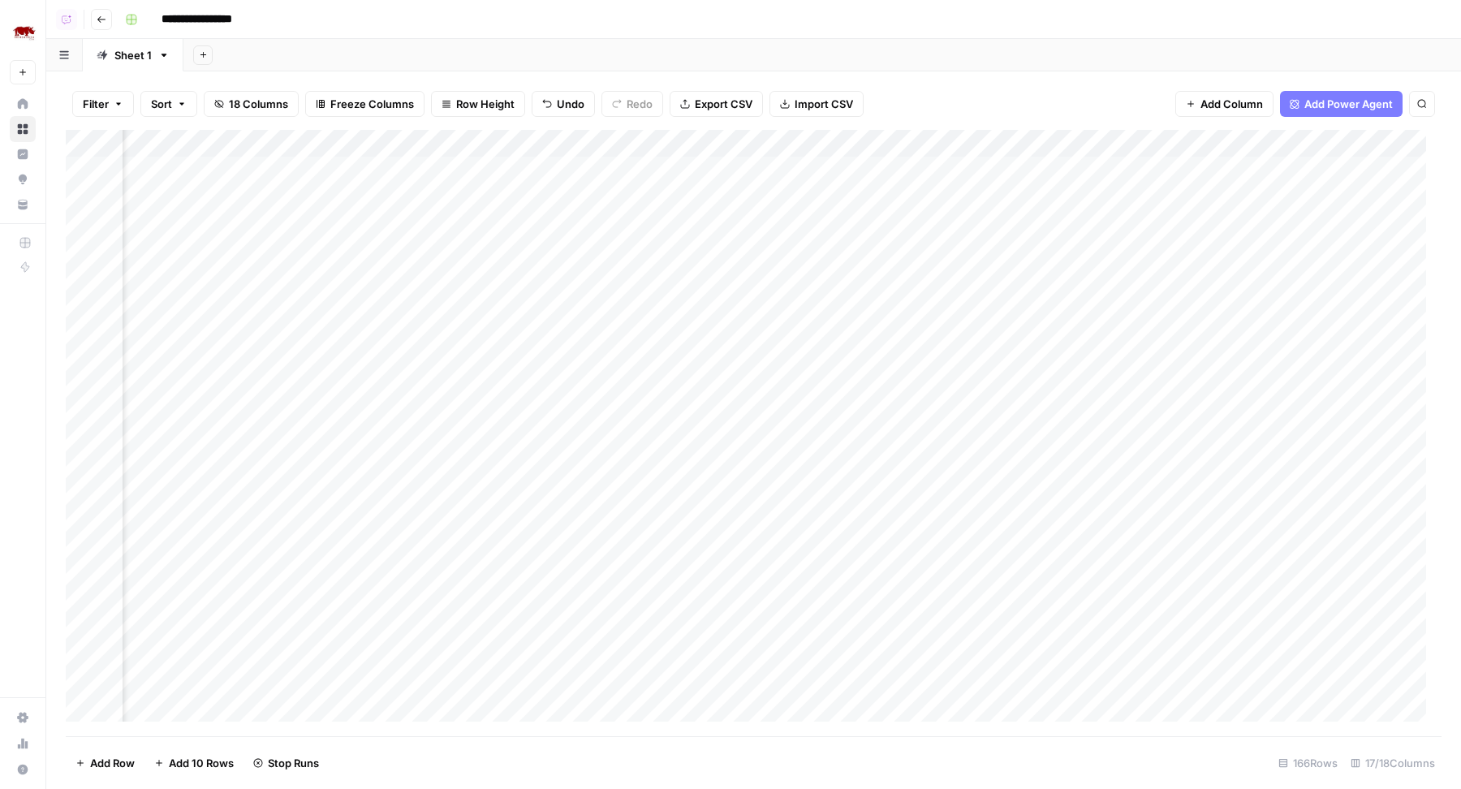
click at [869, 140] on div "Add Column" at bounding box center [754, 433] width 1376 height 607
click at [816, 278] on span "Hide Column" at bounding box center [836, 280] width 142 height 16
click at [868, 142] on div "Add Column" at bounding box center [754, 433] width 1376 height 607
click at [817, 272] on span "Hide Column" at bounding box center [836, 280] width 142 height 16
click at [810, 143] on div "Add Column" at bounding box center [754, 433] width 1376 height 607
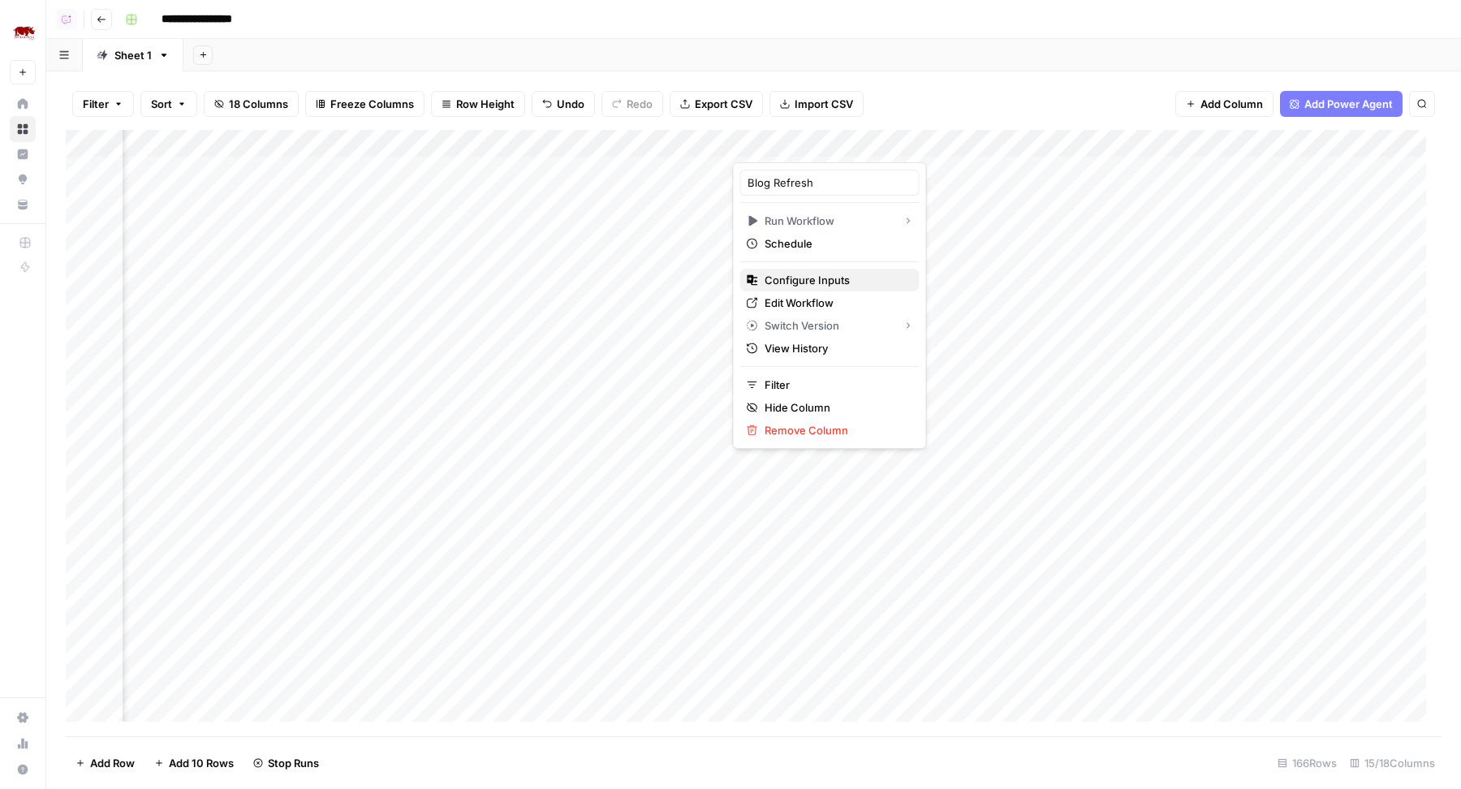
click at [787, 278] on span "Configure Inputs" at bounding box center [836, 280] width 142 height 16
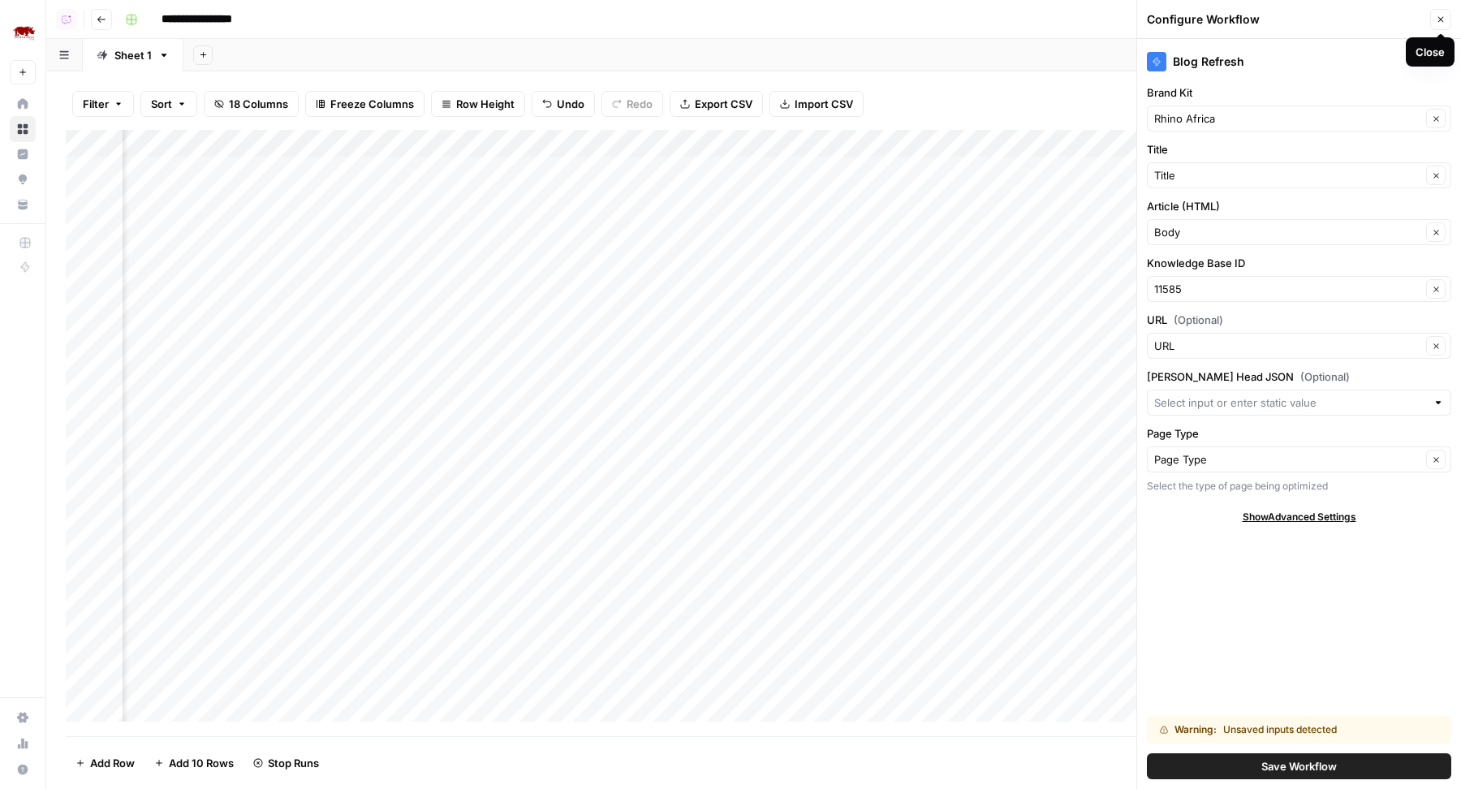
click at [1438, 18] on icon "button" at bounding box center [1441, 20] width 10 height 10
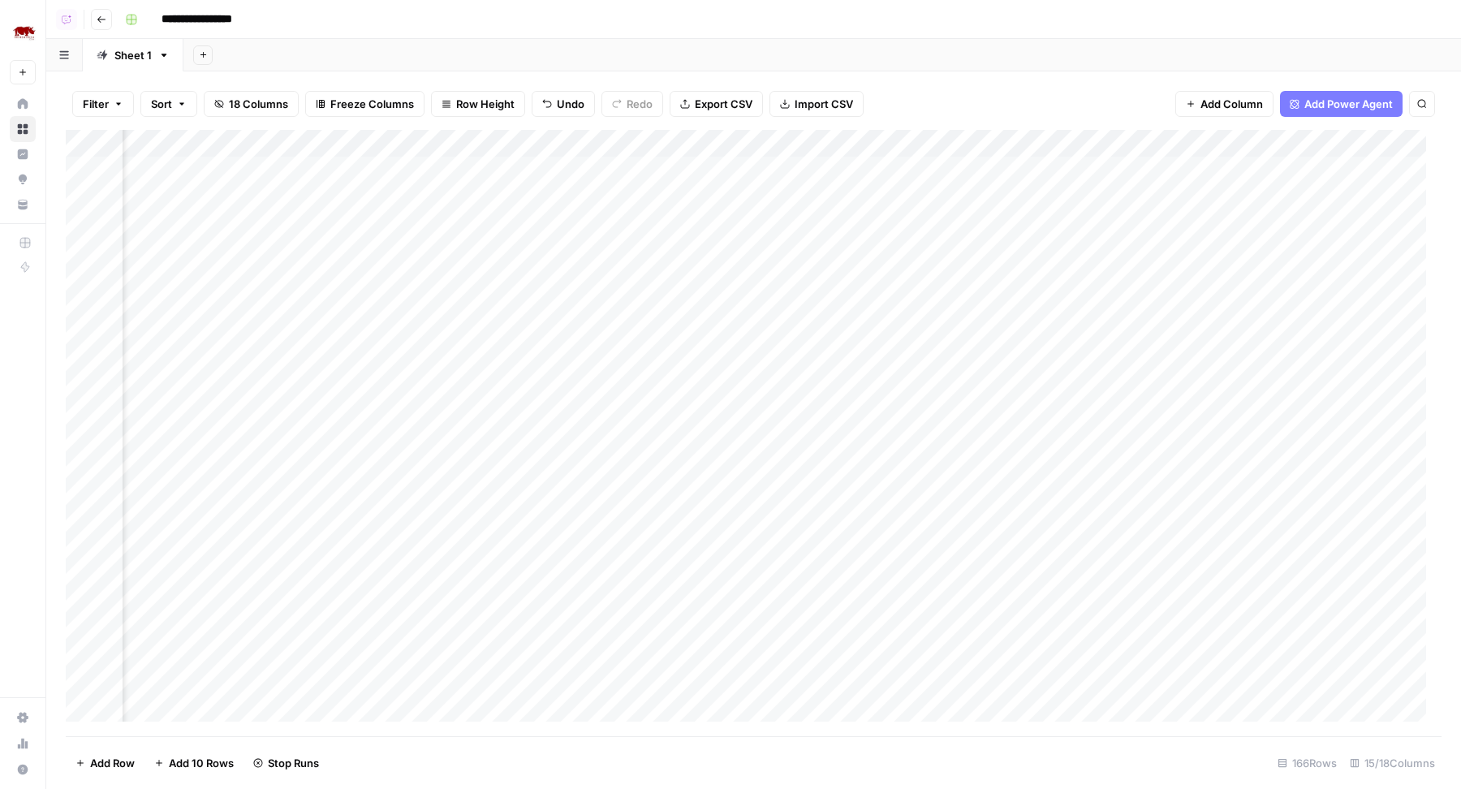
scroll to position [0, 160]
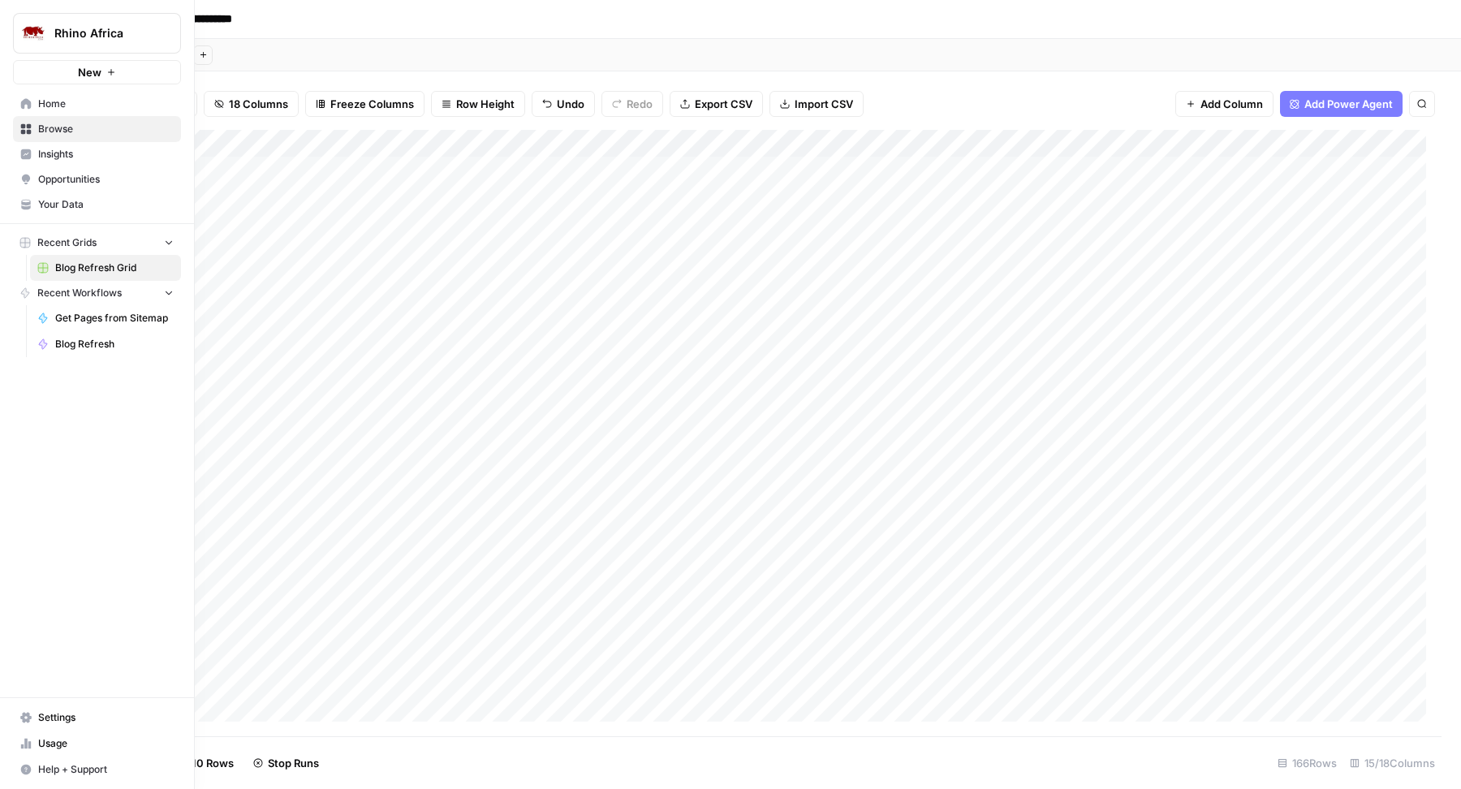
click at [74, 159] on span "Insights" at bounding box center [106, 154] width 136 height 15
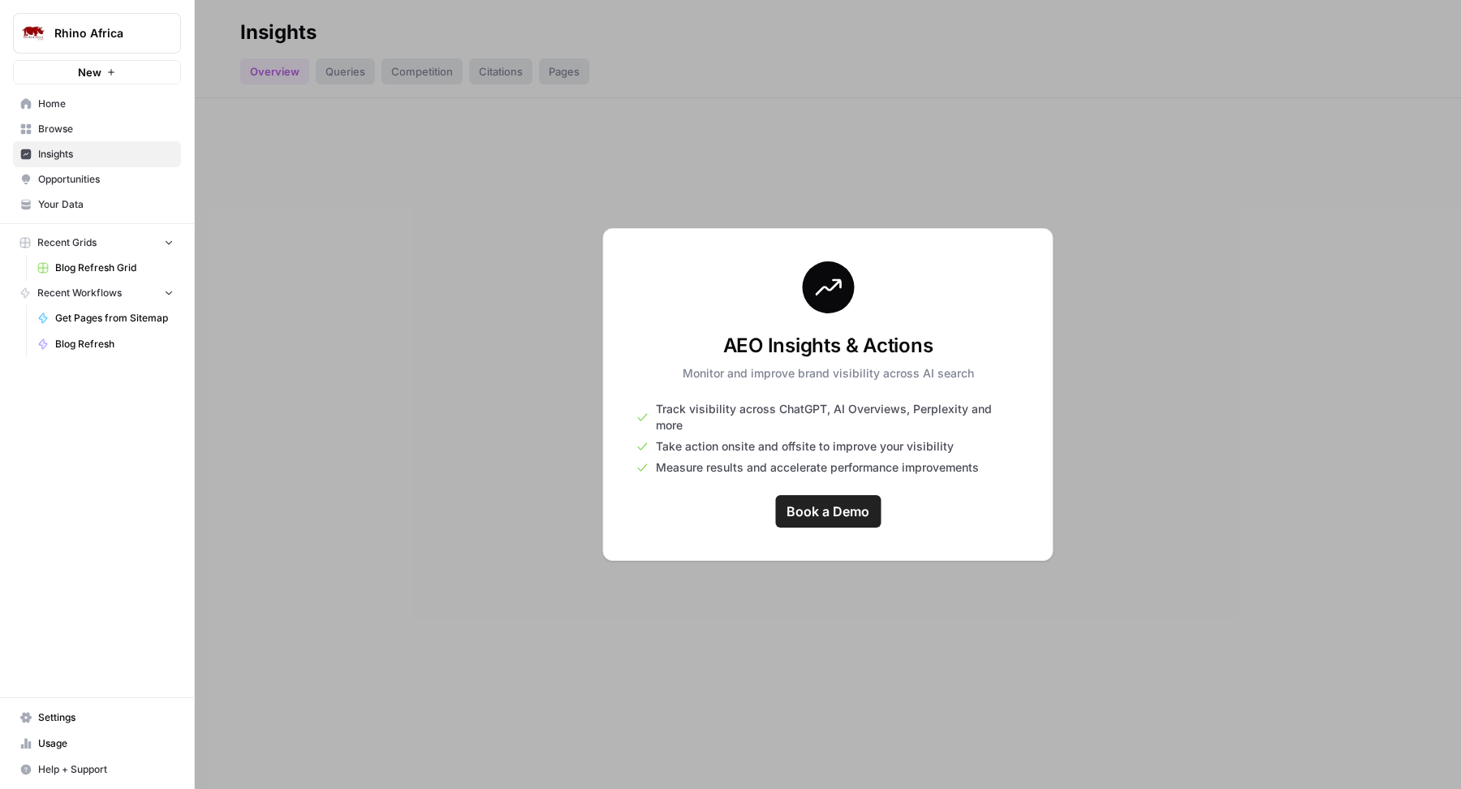
click at [103, 172] on span "Opportunities" at bounding box center [106, 179] width 136 height 15
click at [80, 97] on span "Home" at bounding box center [106, 104] width 136 height 15
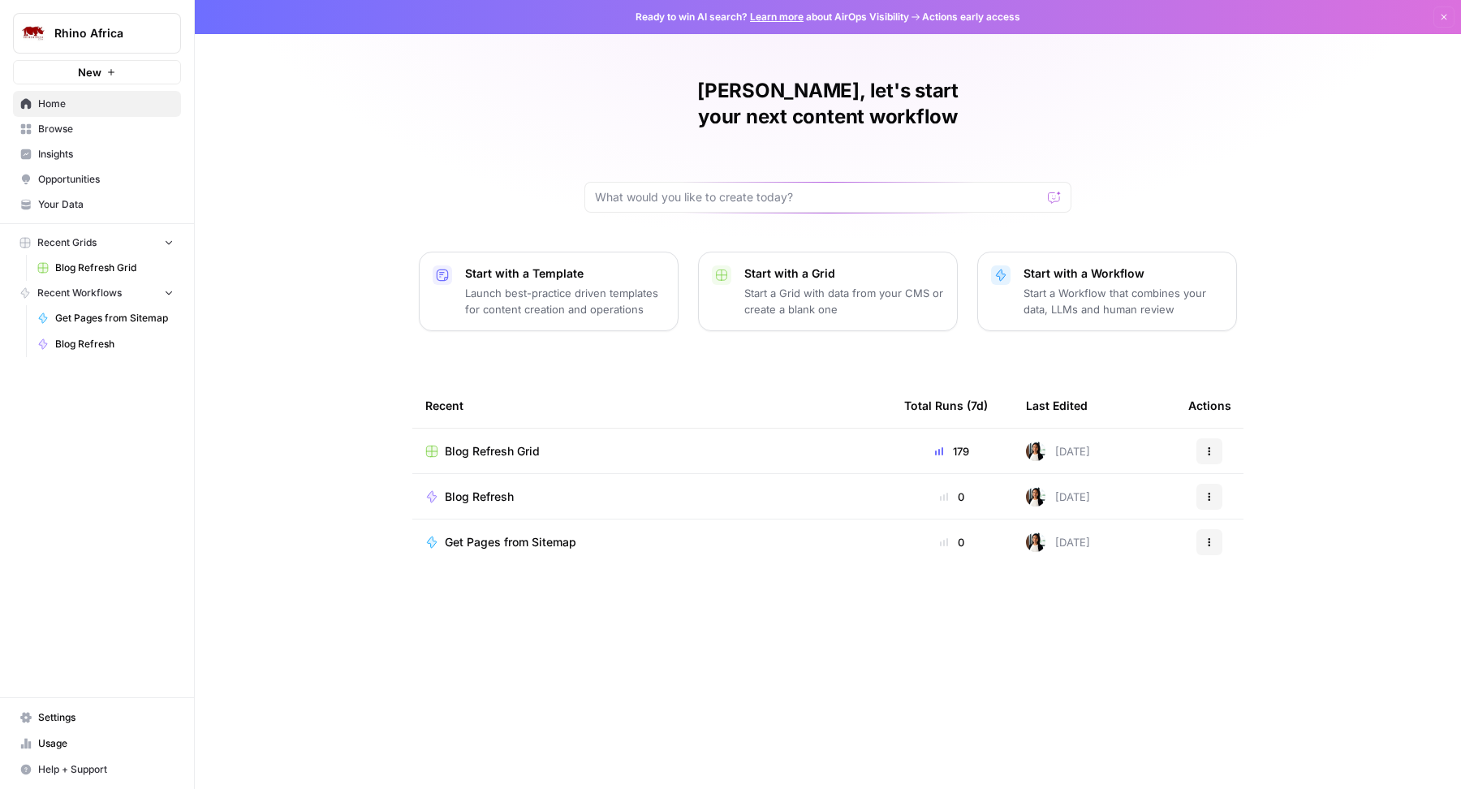
click at [88, 129] on span "Browse" at bounding box center [106, 129] width 136 height 15
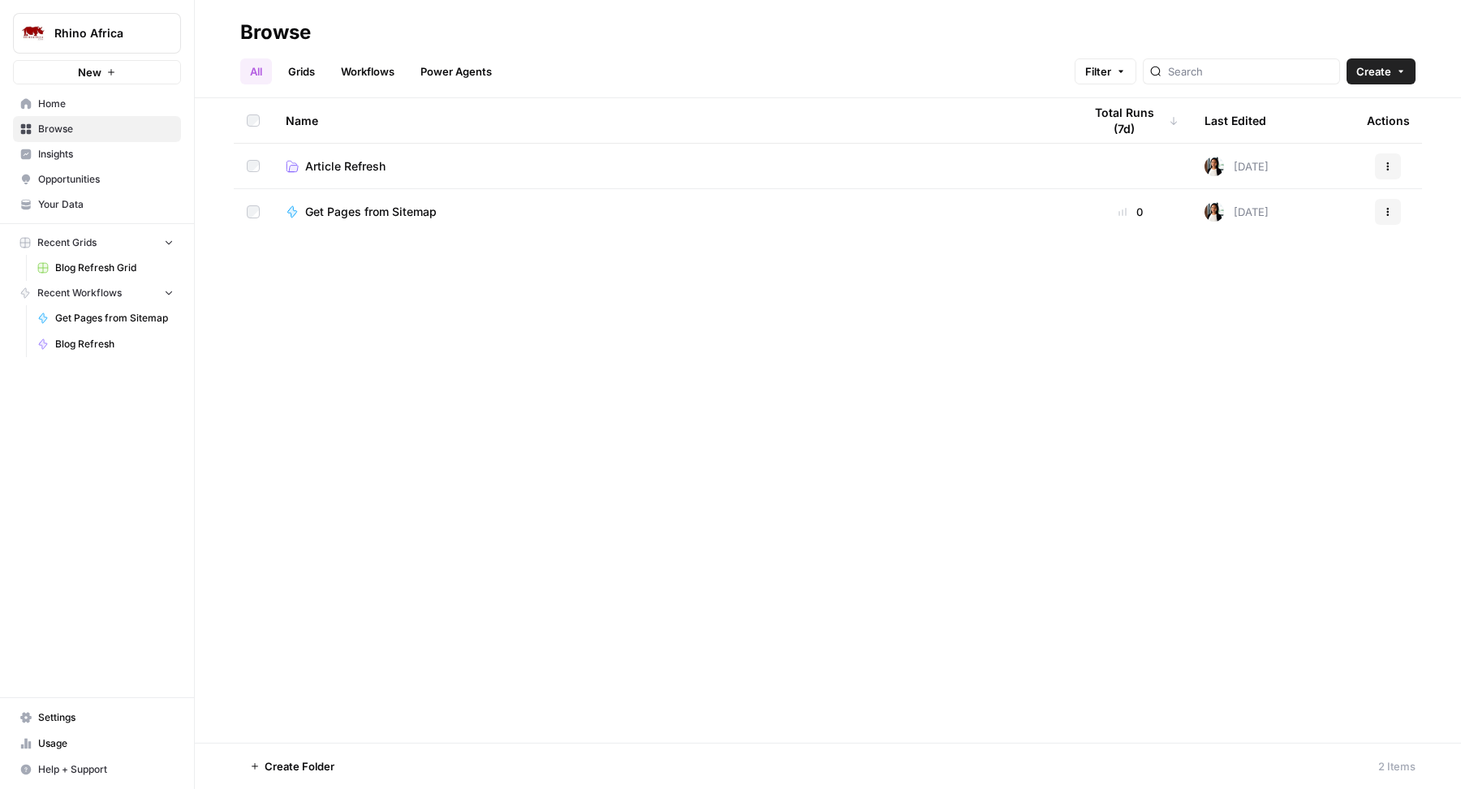
click at [88, 265] on span "Blog Refresh Grid" at bounding box center [114, 268] width 119 height 15
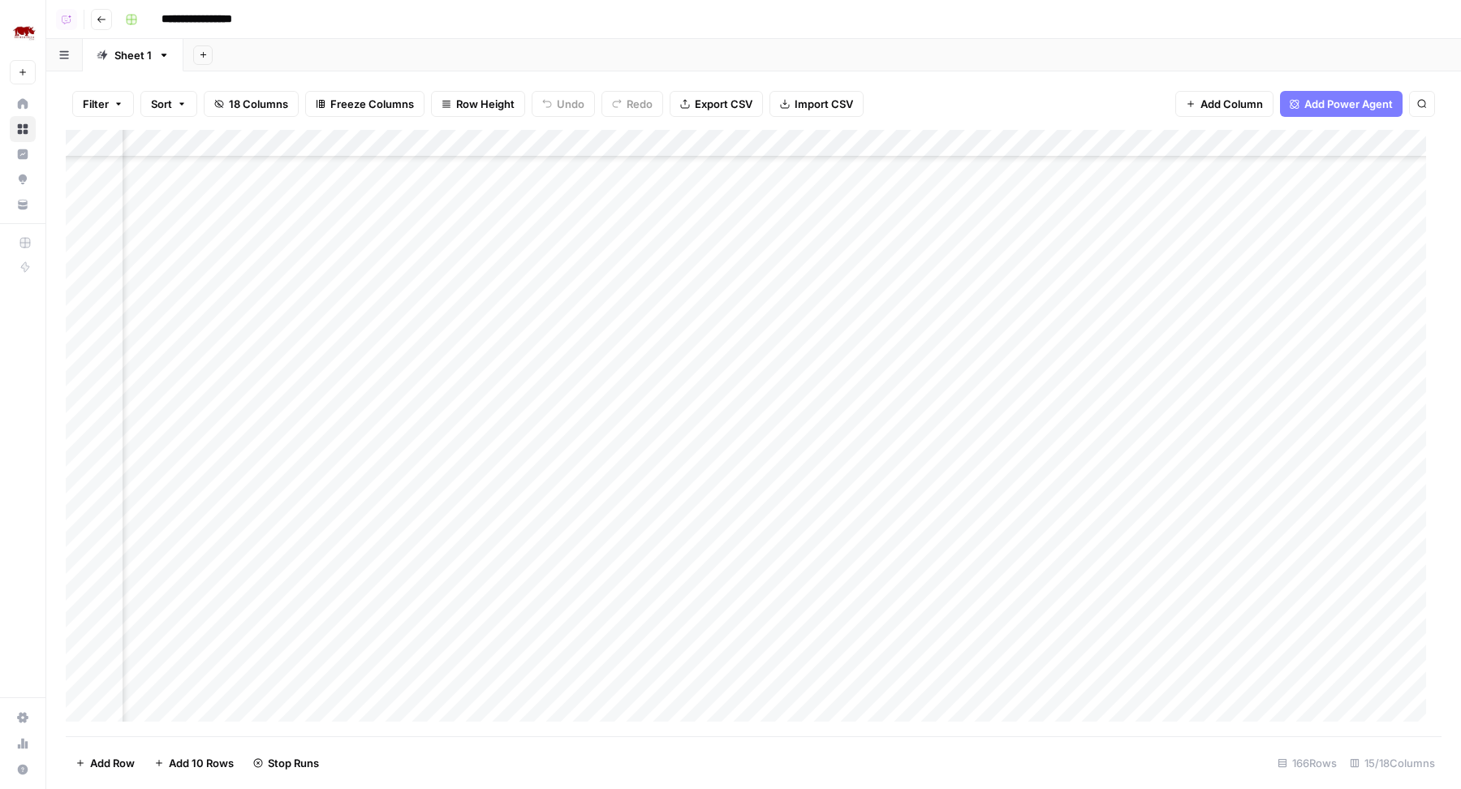
scroll to position [0, 1348]
click at [770, 140] on div "Add Column" at bounding box center [754, 433] width 1376 height 607
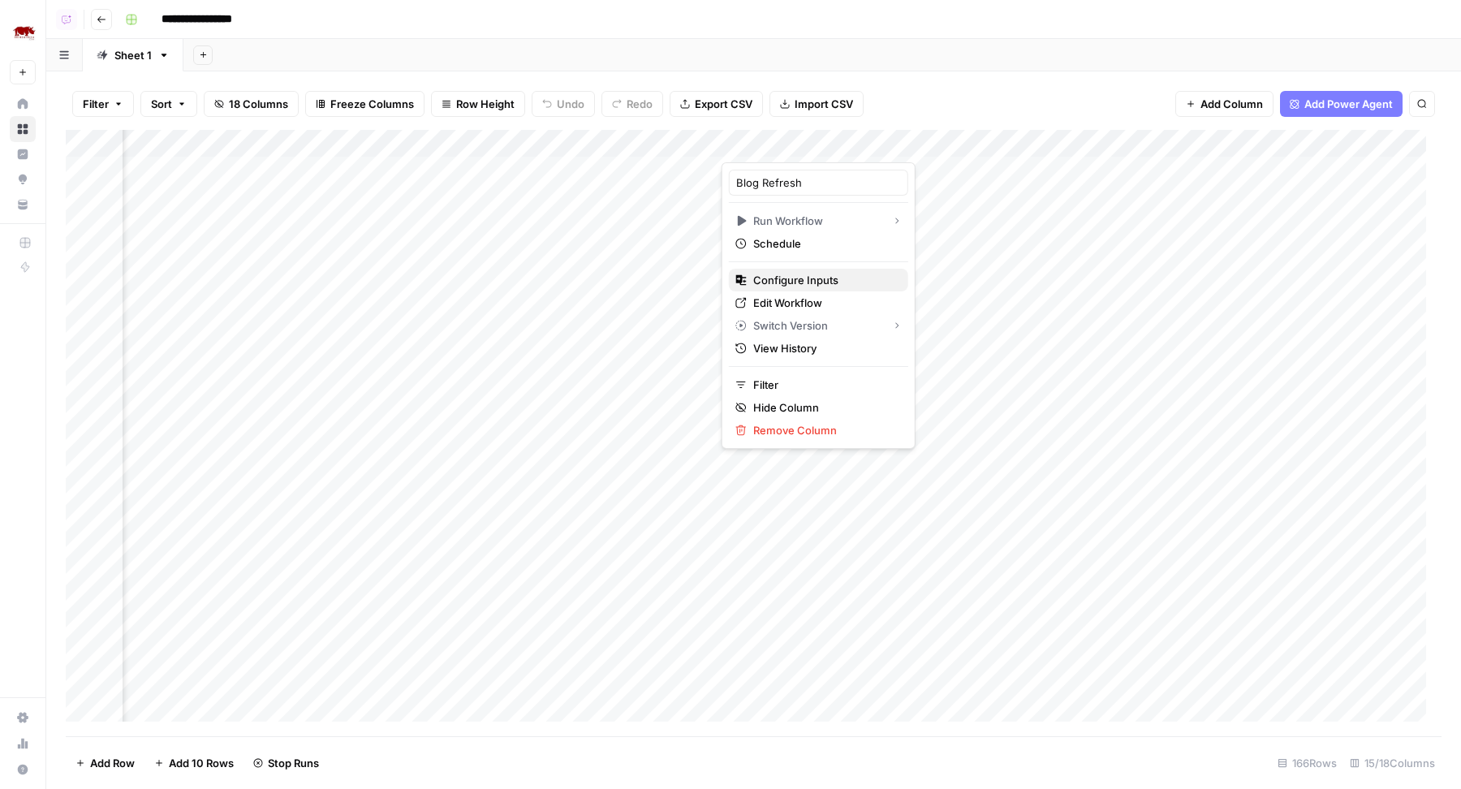
click at [799, 285] on span "Configure Inputs" at bounding box center [824, 280] width 142 height 16
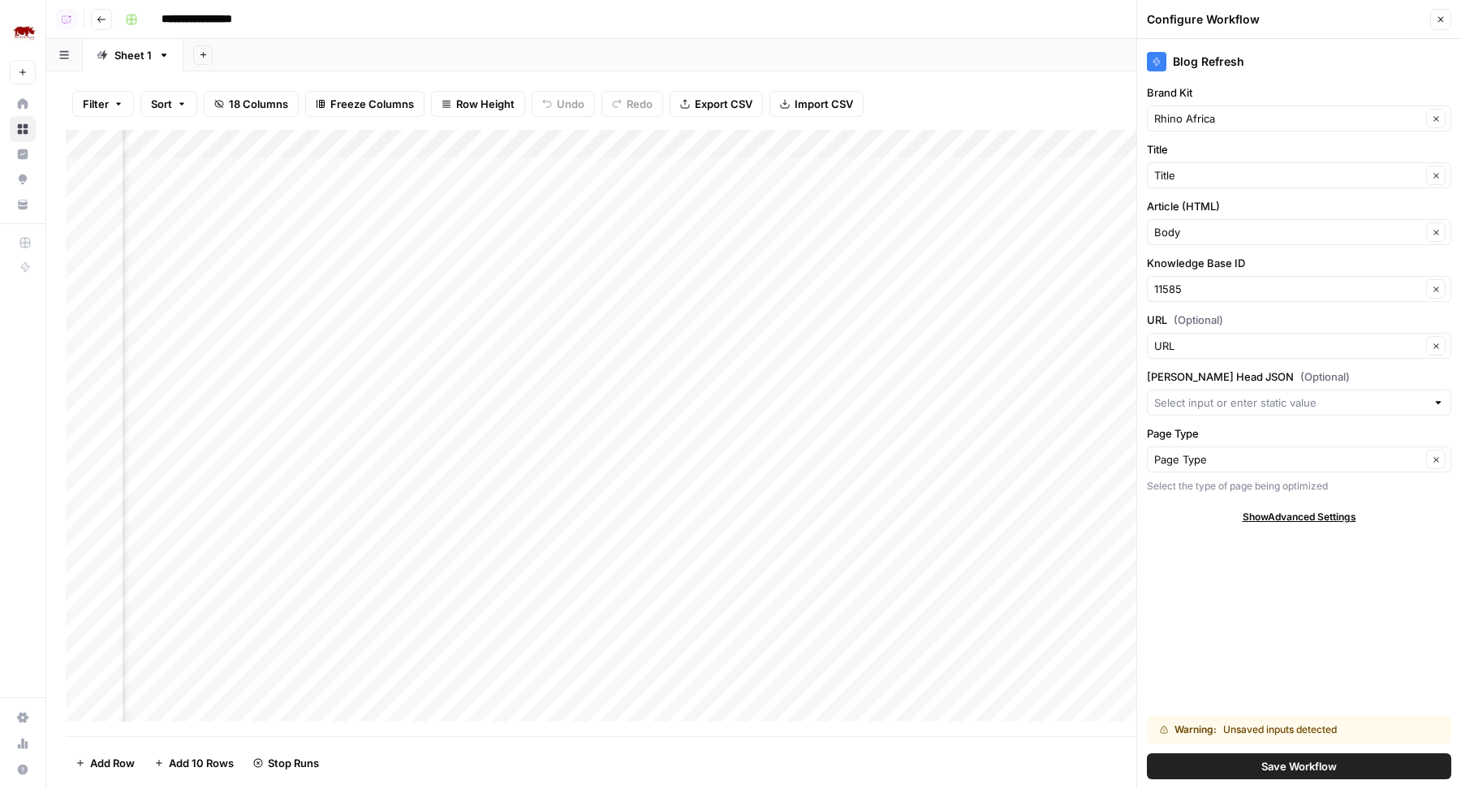
click at [1250, 767] on button "Save Workflow" at bounding box center [1299, 766] width 304 height 26
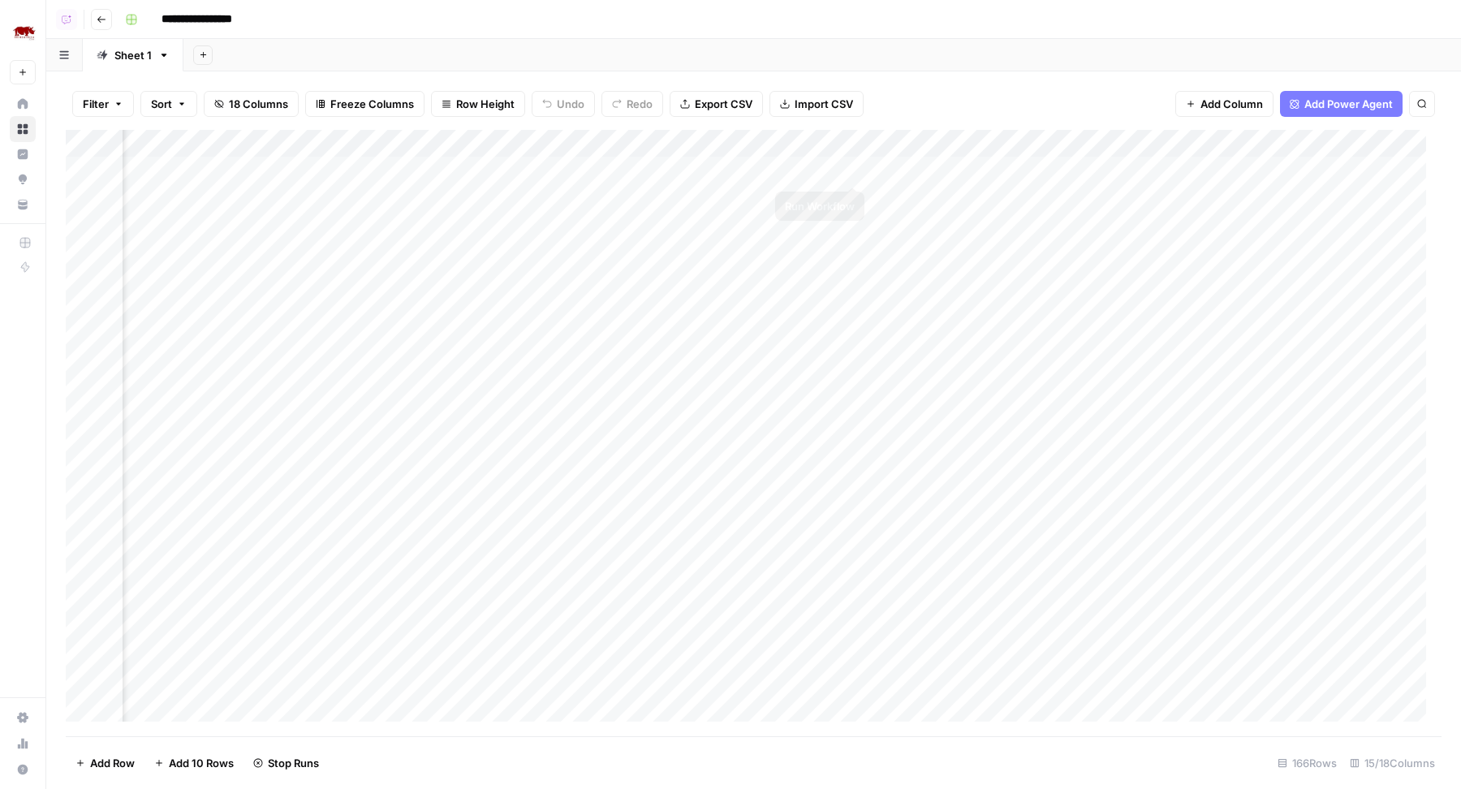
click at [857, 169] on div "Add Column" at bounding box center [754, 433] width 1376 height 607
click at [853, 253] on div "Add Column" at bounding box center [754, 433] width 1376 height 607
click at [1001, 148] on div "Add Column" at bounding box center [754, 433] width 1376 height 607
click at [946, 278] on span "Hide Column" at bounding box center [999, 280] width 142 height 16
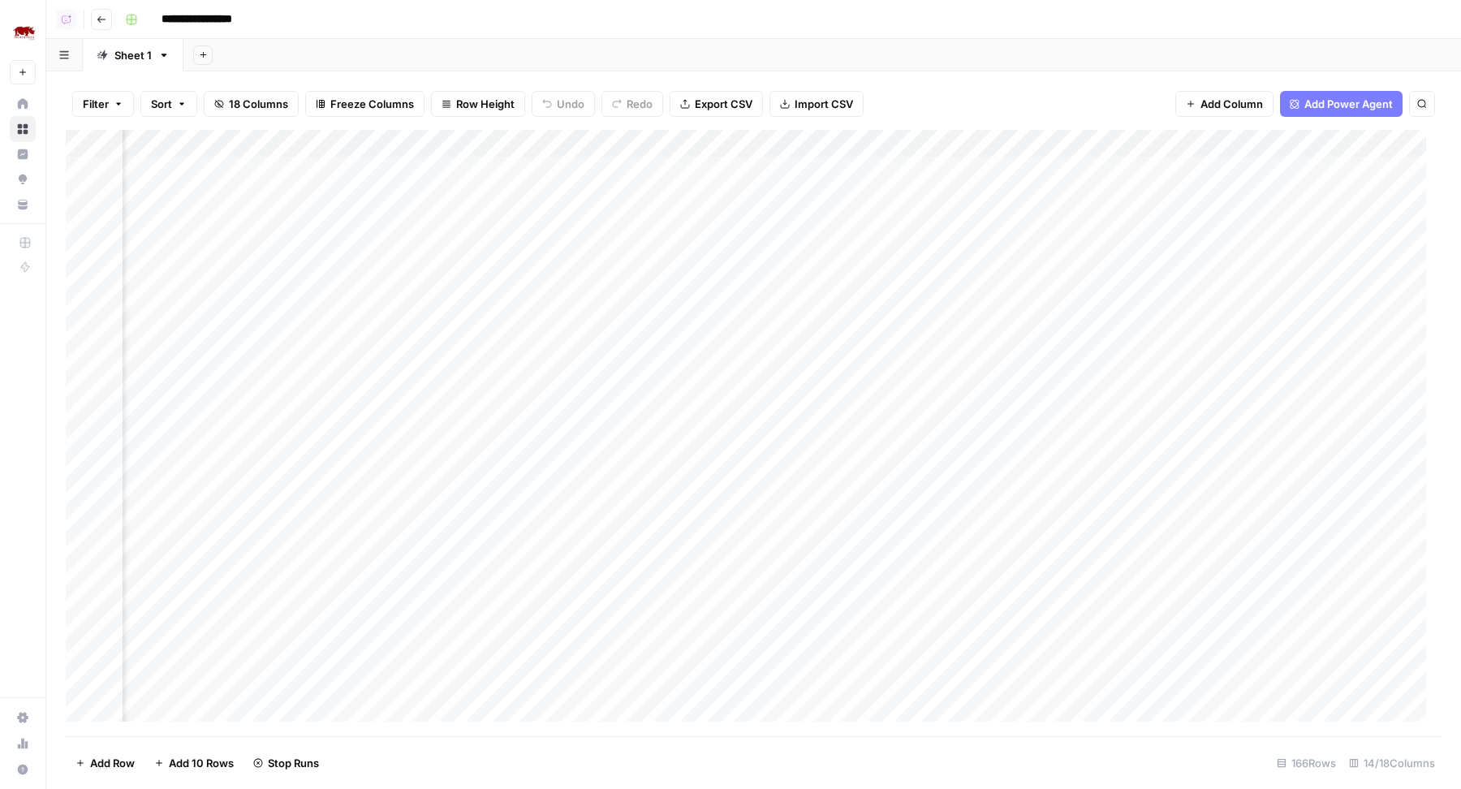
click at [964, 144] on div "Add Column" at bounding box center [754, 433] width 1376 height 607
click at [961, 283] on span "Hide Column" at bounding box center [999, 280] width 142 height 16
click at [550, 140] on div "Add Column" at bounding box center [754, 433] width 1376 height 607
click at [633, 143] on div "Add Column" at bounding box center [754, 433] width 1376 height 607
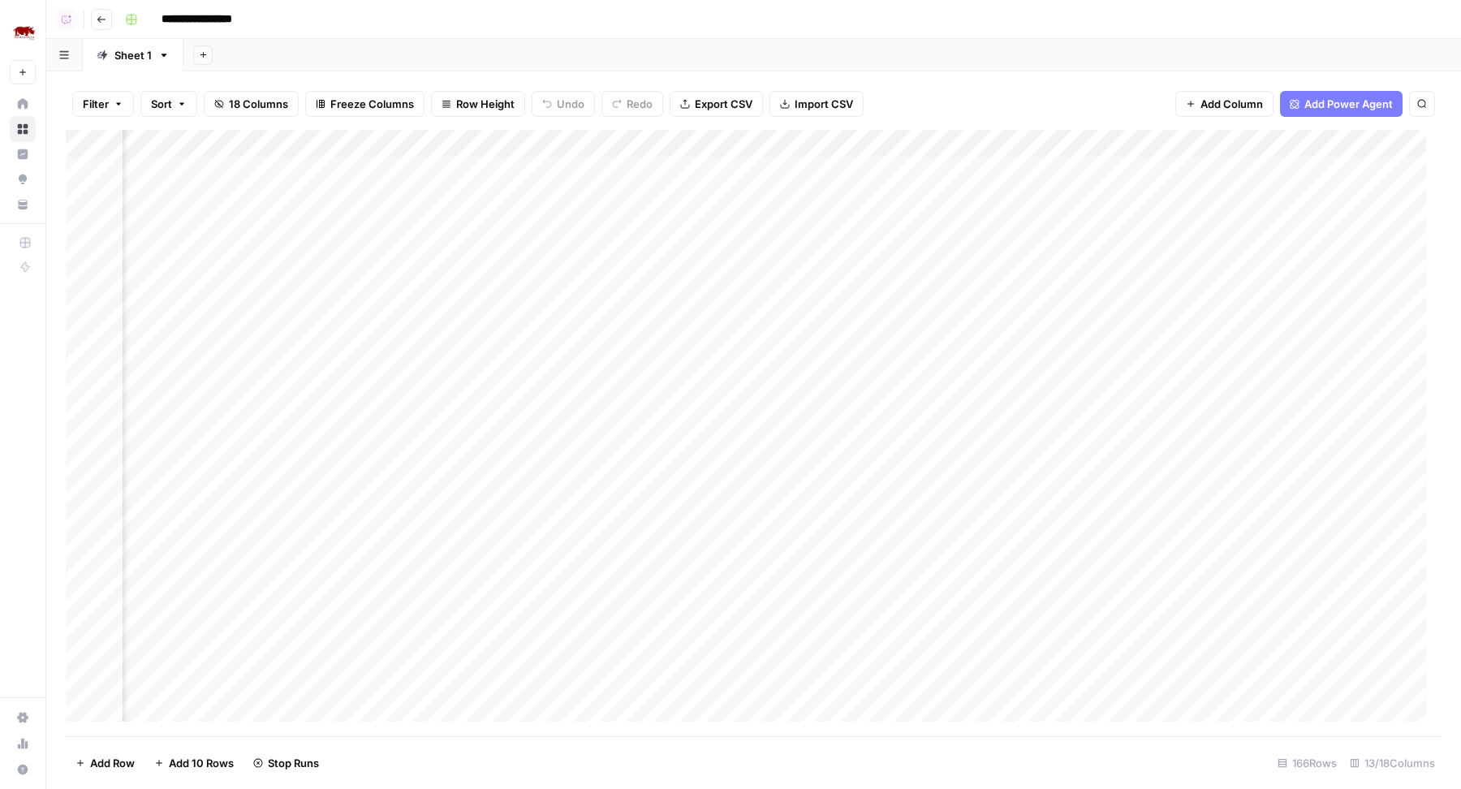
click at [632, 142] on div "Add Column" at bounding box center [754, 433] width 1376 height 607
click at [711, 141] on div "Add Column" at bounding box center [754, 433] width 1376 height 607
click at [649, 140] on div "Add Column" at bounding box center [754, 433] width 1376 height 607
click at [500, 149] on div "Add Column" at bounding box center [754, 433] width 1376 height 607
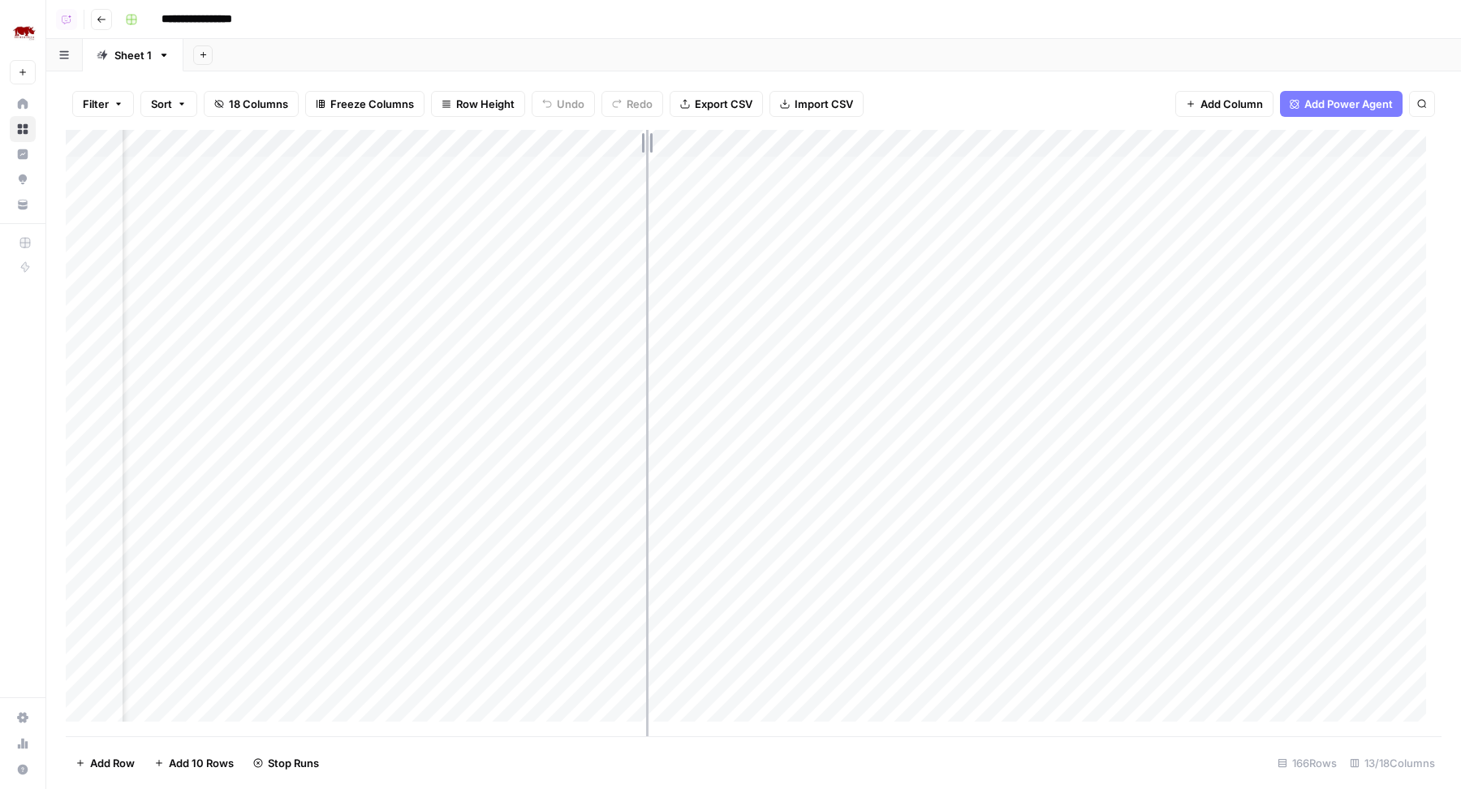
drag, startPoint x: 500, startPoint y: 149, endPoint x: 646, endPoint y: 149, distance: 146.1
click at [647, 149] on div "Add Column" at bounding box center [754, 433] width 1376 height 607
drag, startPoint x: 646, startPoint y: 149, endPoint x: 611, endPoint y: 151, distance: 34.9
click at [611, 151] on div "Add Column" at bounding box center [754, 433] width 1376 height 607
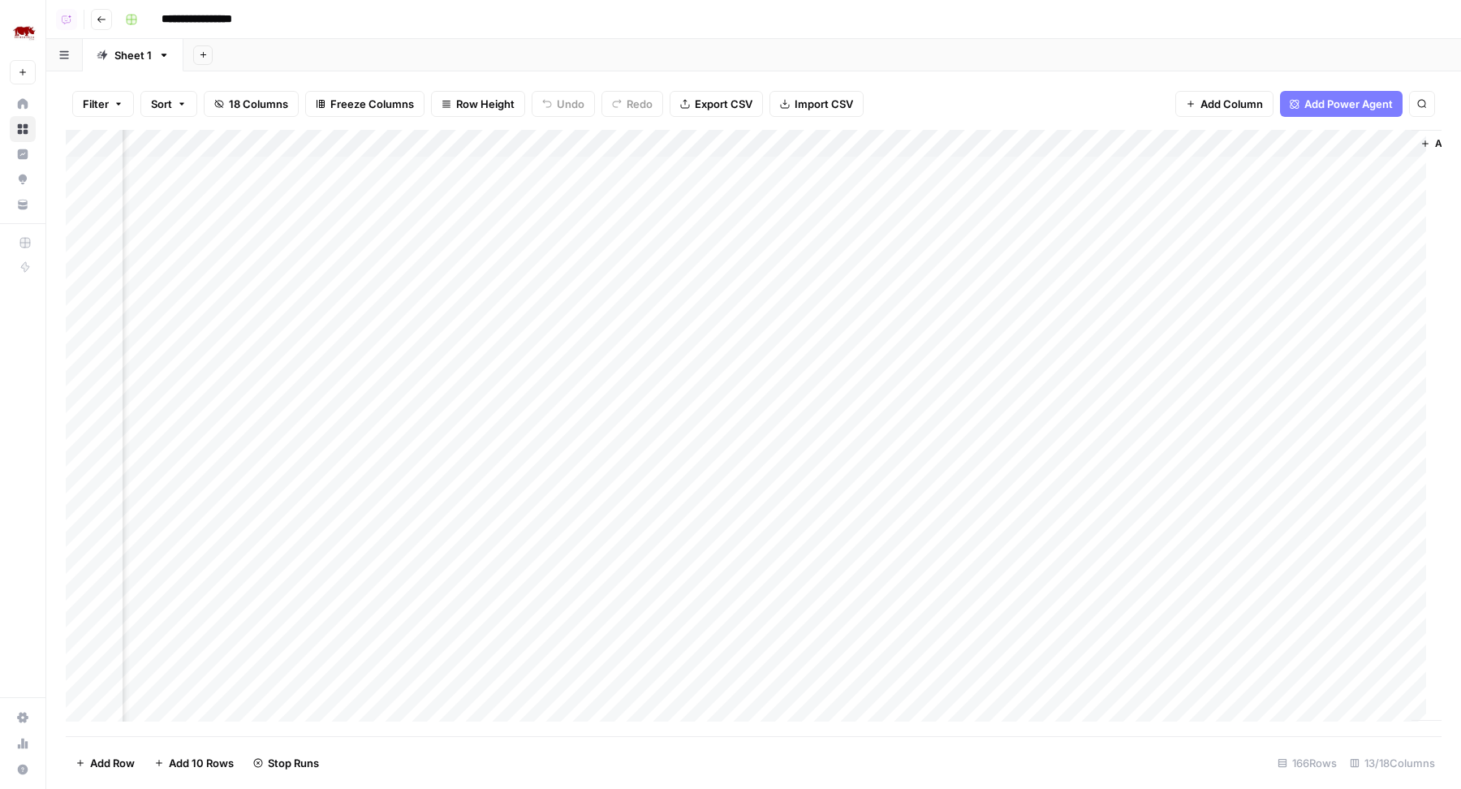
click at [550, 31] on div "**********" at bounding box center [782, 19] width 1326 height 26
click at [619, 144] on div "Add Column" at bounding box center [754, 433] width 1376 height 607
click at [642, 143] on div "Add Column" at bounding box center [754, 433] width 1376 height 607
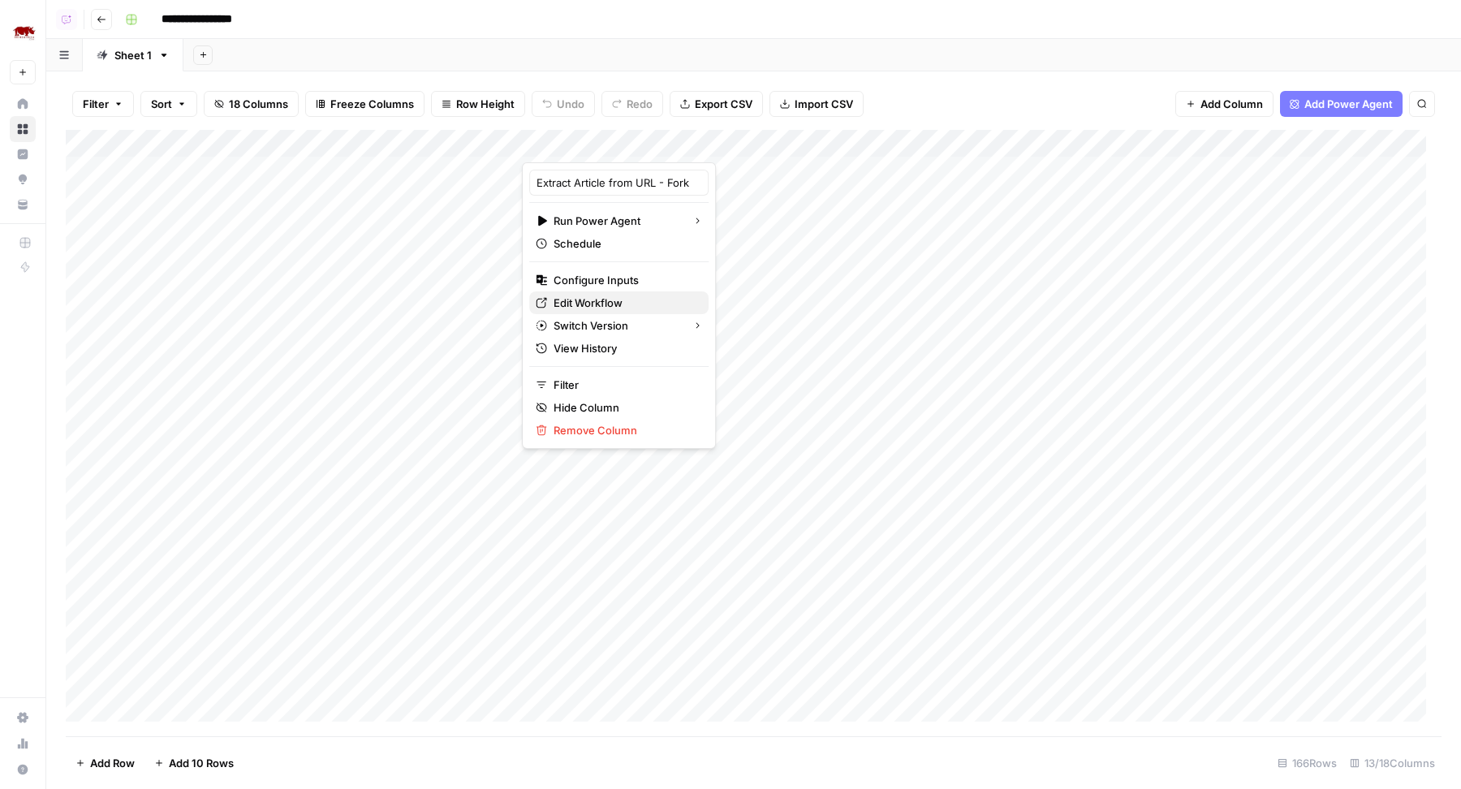
click at [543, 291] on link "Edit Workflow" at bounding box center [618, 302] width 179 height 23
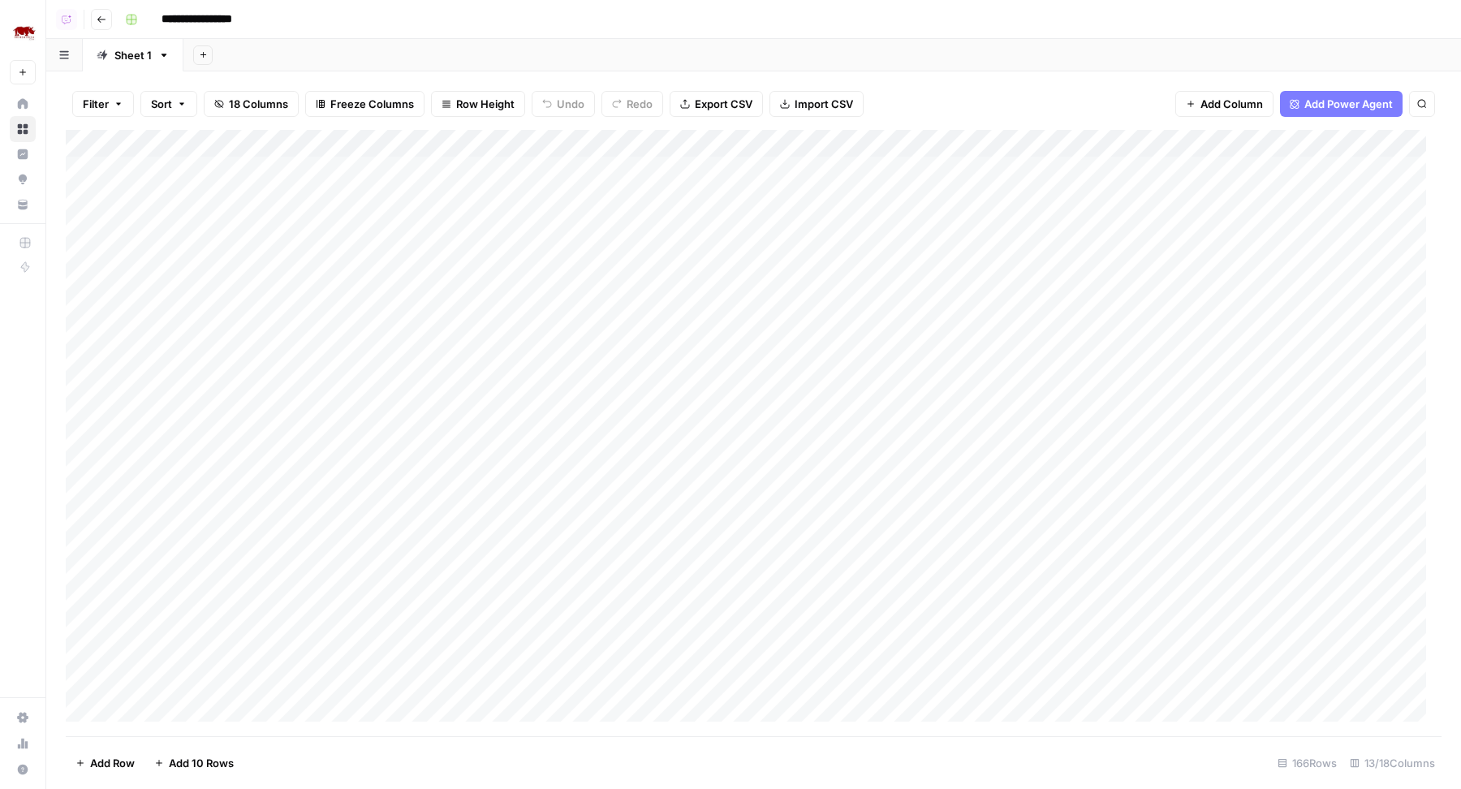
click at [1068, 58] on div "Add Sheet" at bounding box center [822, 55] width 1278 height 32
drag, startPoint x: 463, startPoint y: 173, endPoint x: 446, endPoint y: 692, distance: 519.0
click at [446, 692] on div "Add Column" at bounding box center [754, 433] width 1376 height 607
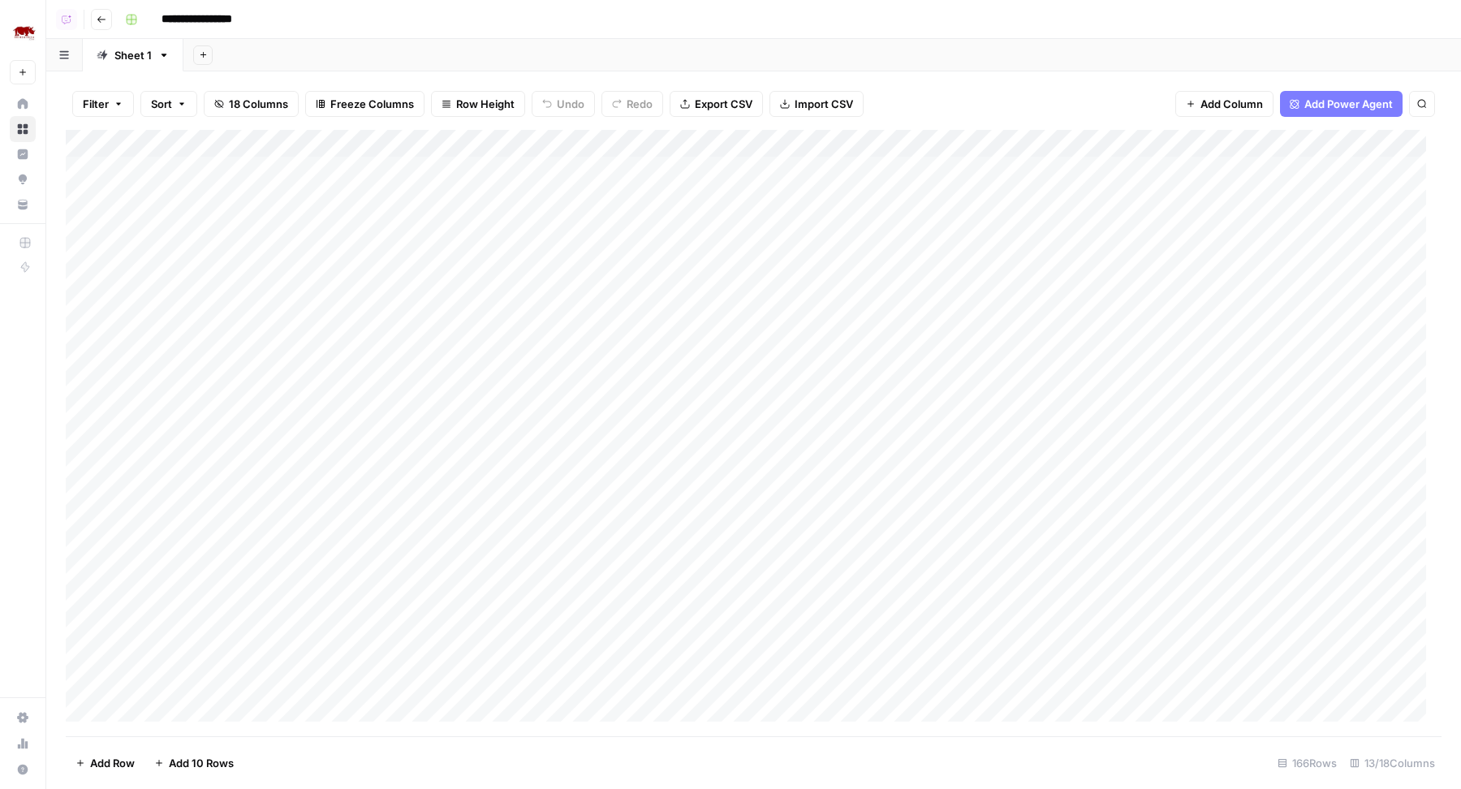
click at [647, 140] on div "Add Column" at bounding box center [754, 433] width 1376 height 607
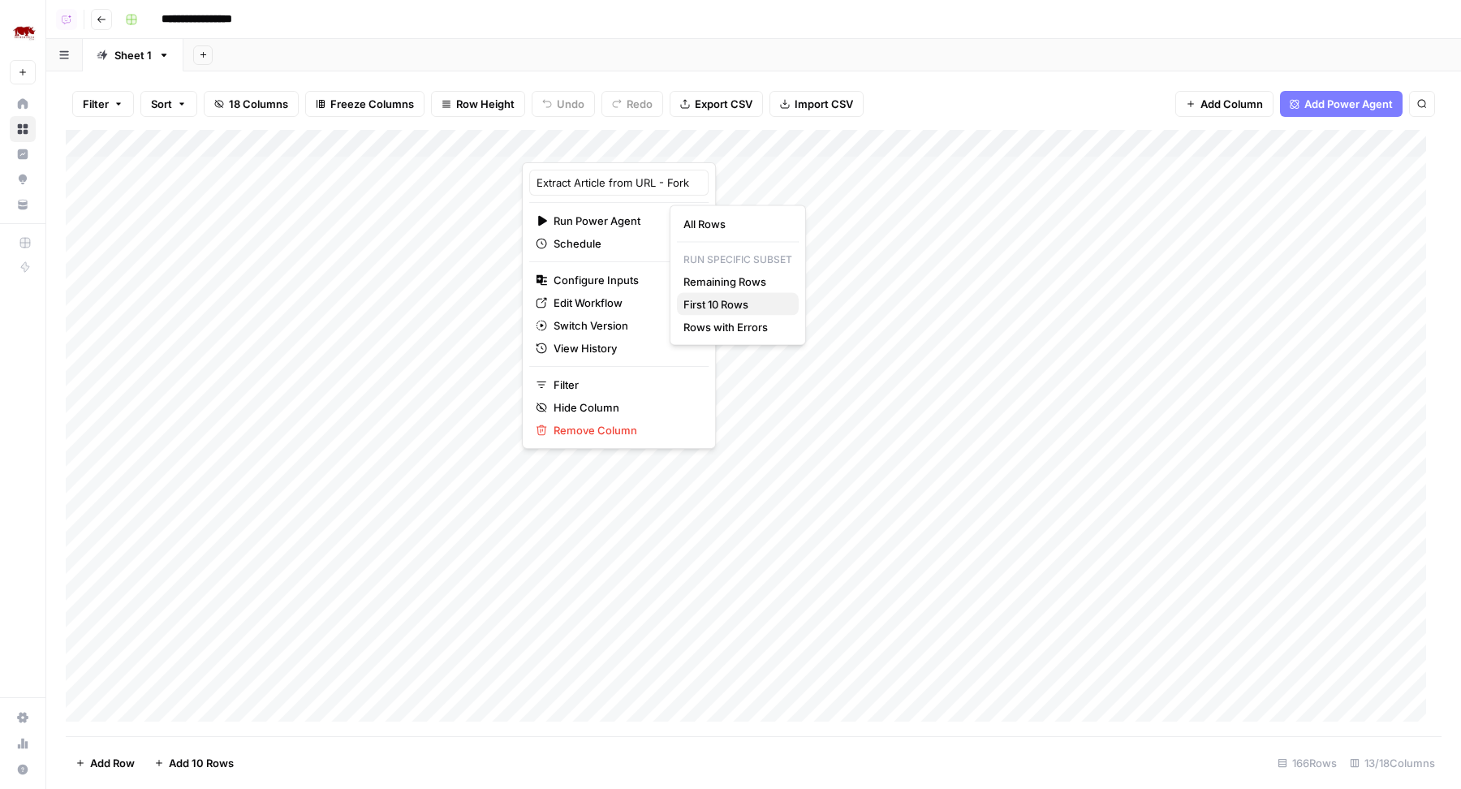
click at [719, 301] on span "First 10 Rows" at bounding box center [734, 304] width 102 height 16
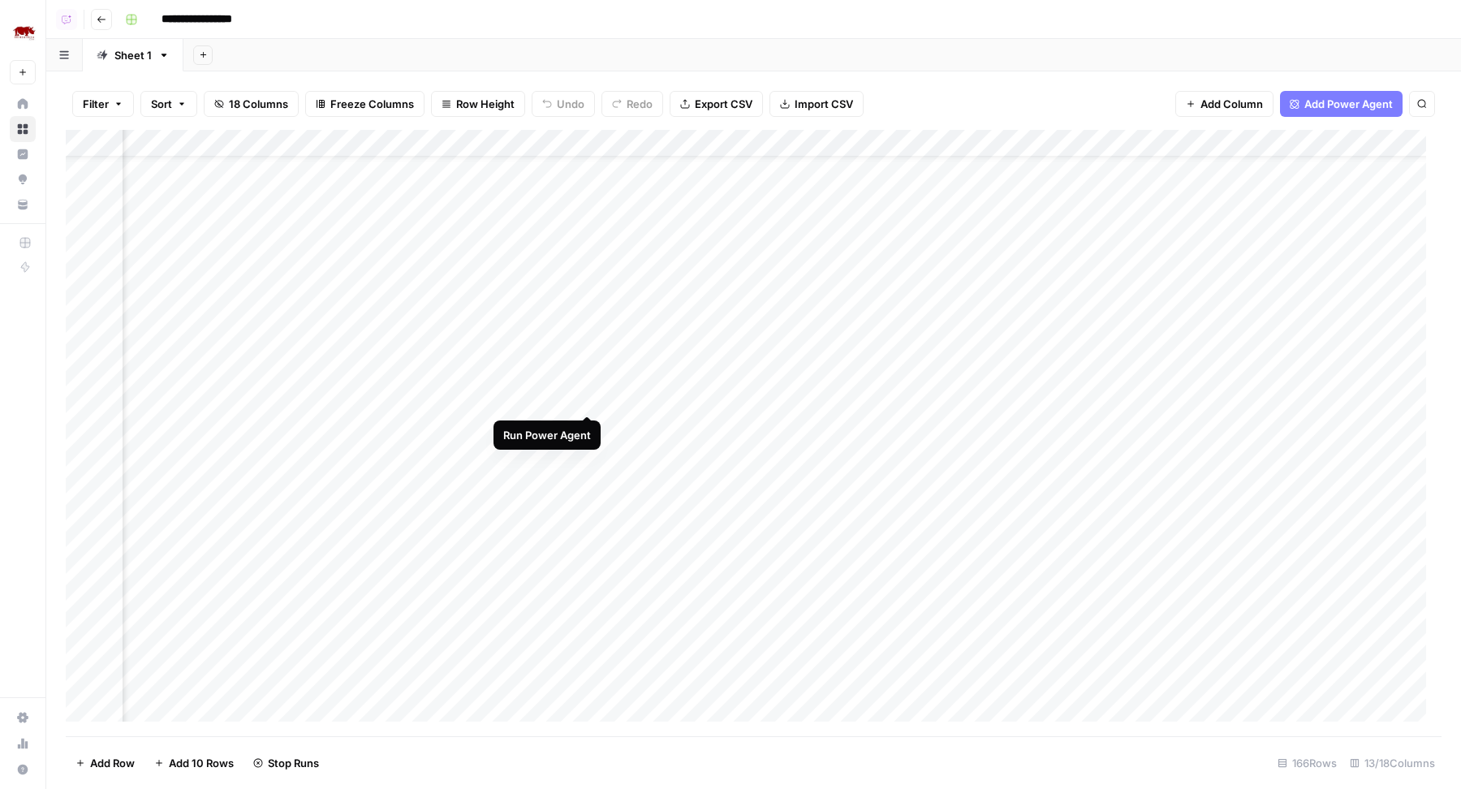
scroll to position [0, 114]
click at [585, 143] on div "Add Column" at bounding box center [754, 433] width 1376 height 607
click at [584, 169] on div "Add Column" at bounding box center [754, 433] width 1376 height 607
click at [590, 197] on div "Add Column" at bounding box center [754, 433] width 1376 height 607
click at [584, 224] on div "Add Column" at bounding box center [754, 433] width 1376 height 607
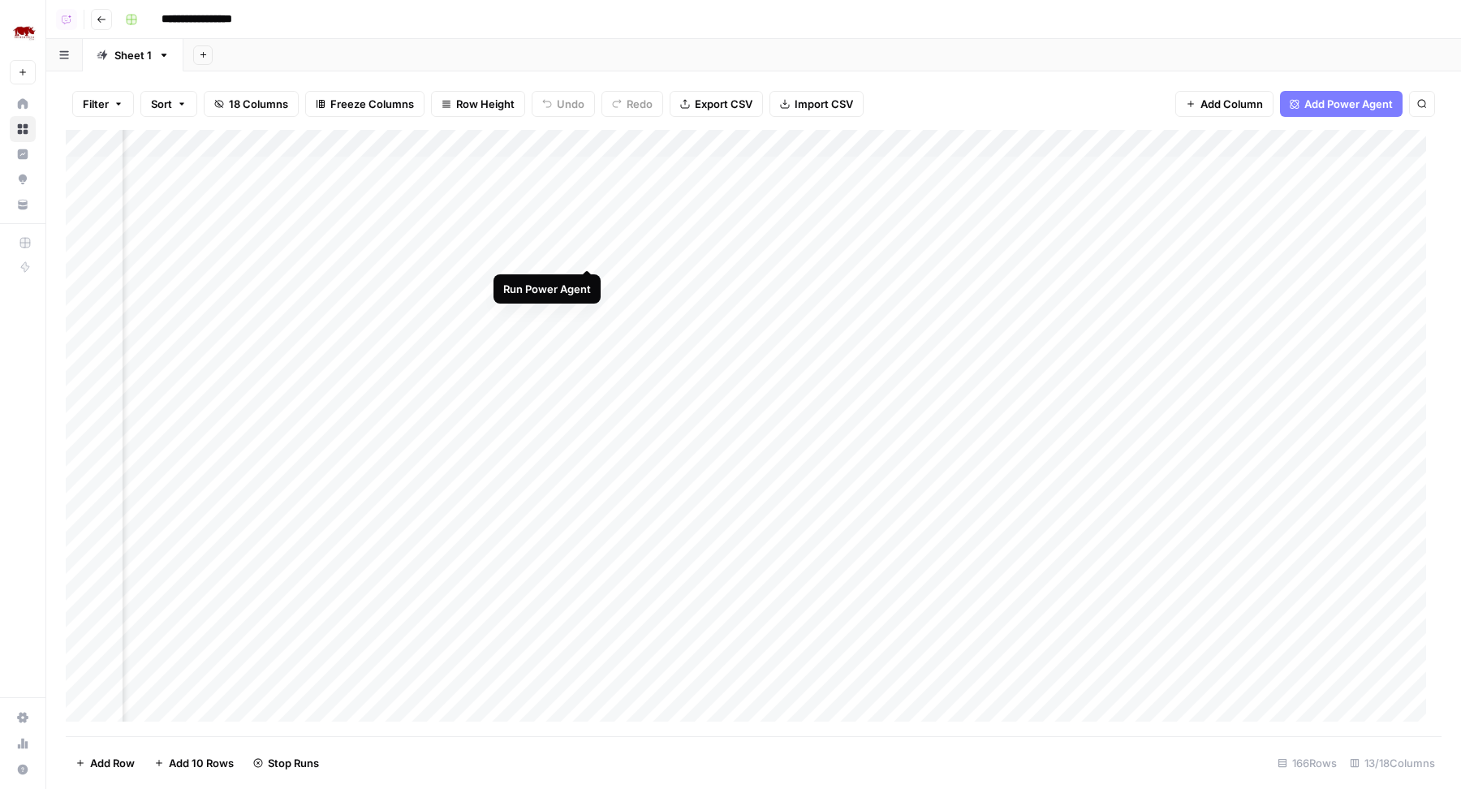
click at [589, 251] on div "Add Column" at bounding box center [754, 433] width 1376 height 607
click at [593, 278] on div "Add Column" at bounding box center [754, 433] width 1376 height 607
click at [523, 142] on div "Add Column" at bounding box center [754, 433] width 1376 height 607
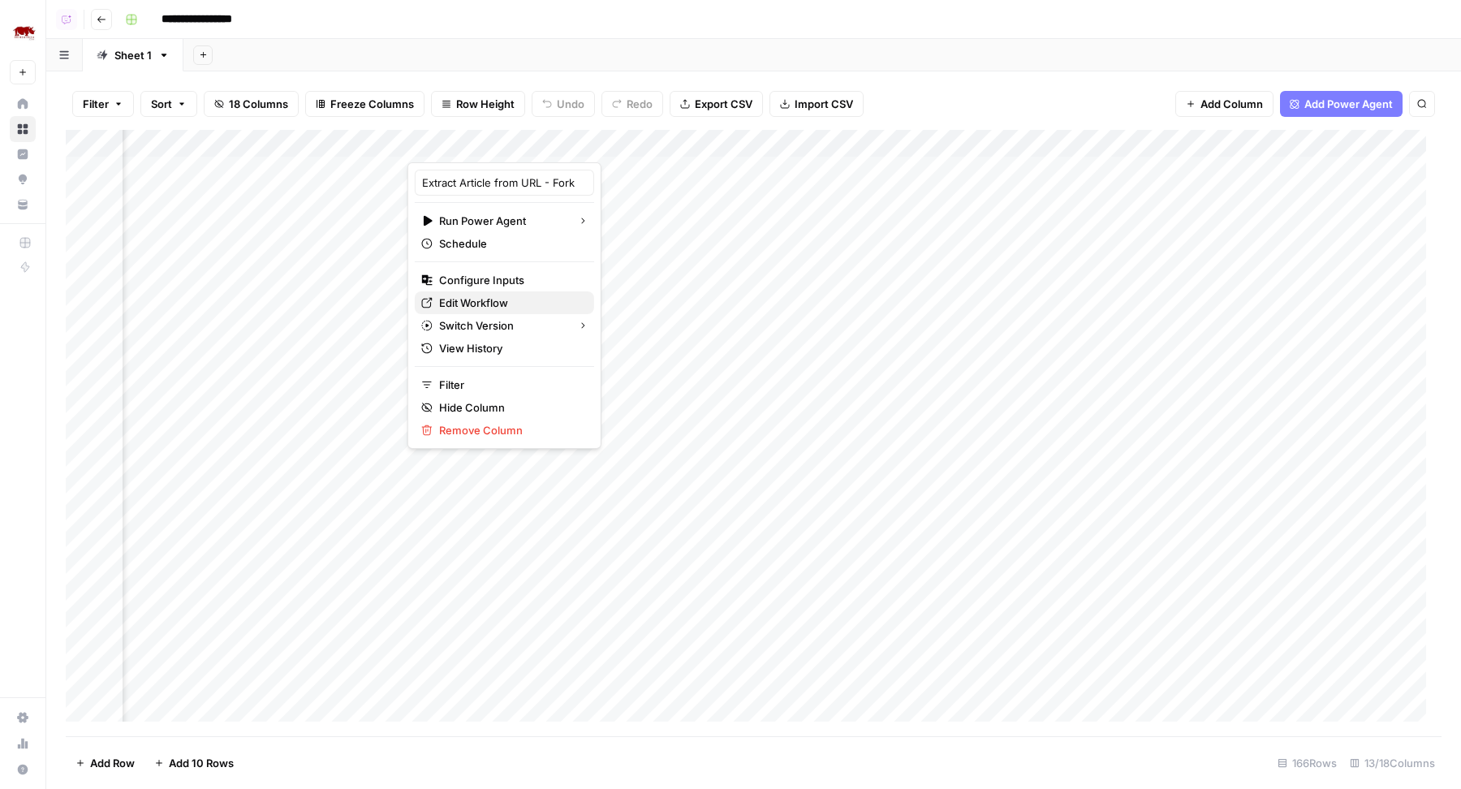
click at [464, 308] on span "Edit Workflow" at bounding box center [510, 303] width 142 height 16
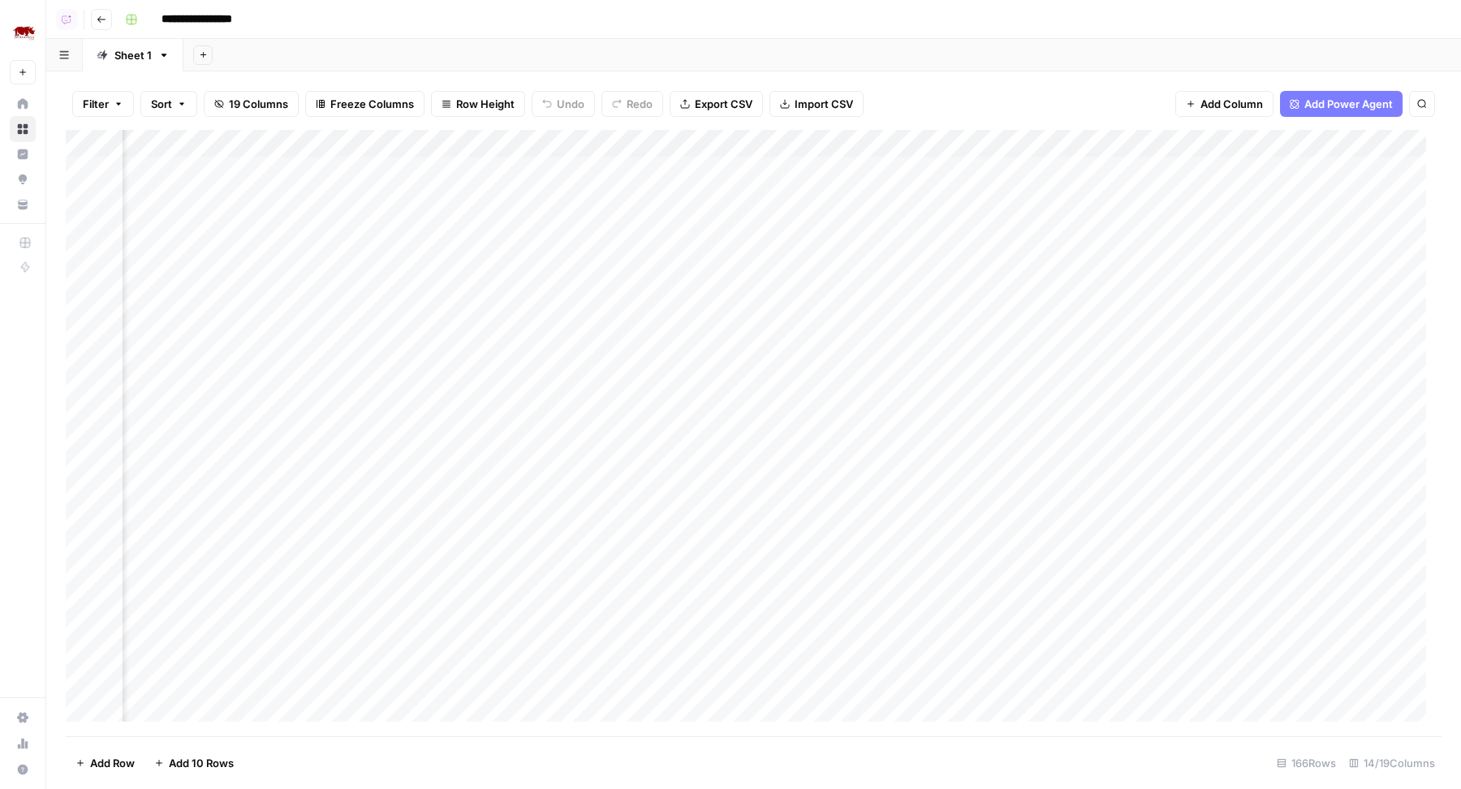
scroll to position [0, 18]
click at [686, 308] on div "Add Column" at bounding box center [754, 433] width 1376 height 607
drag, startPoint x: 1090, startPoint y: 147, endPoint x: 409, endPoint y: 136, distance: 681.1
click at [409, 136] on div "Add Column" at bounding box center [754, 433] width 1376 height 607
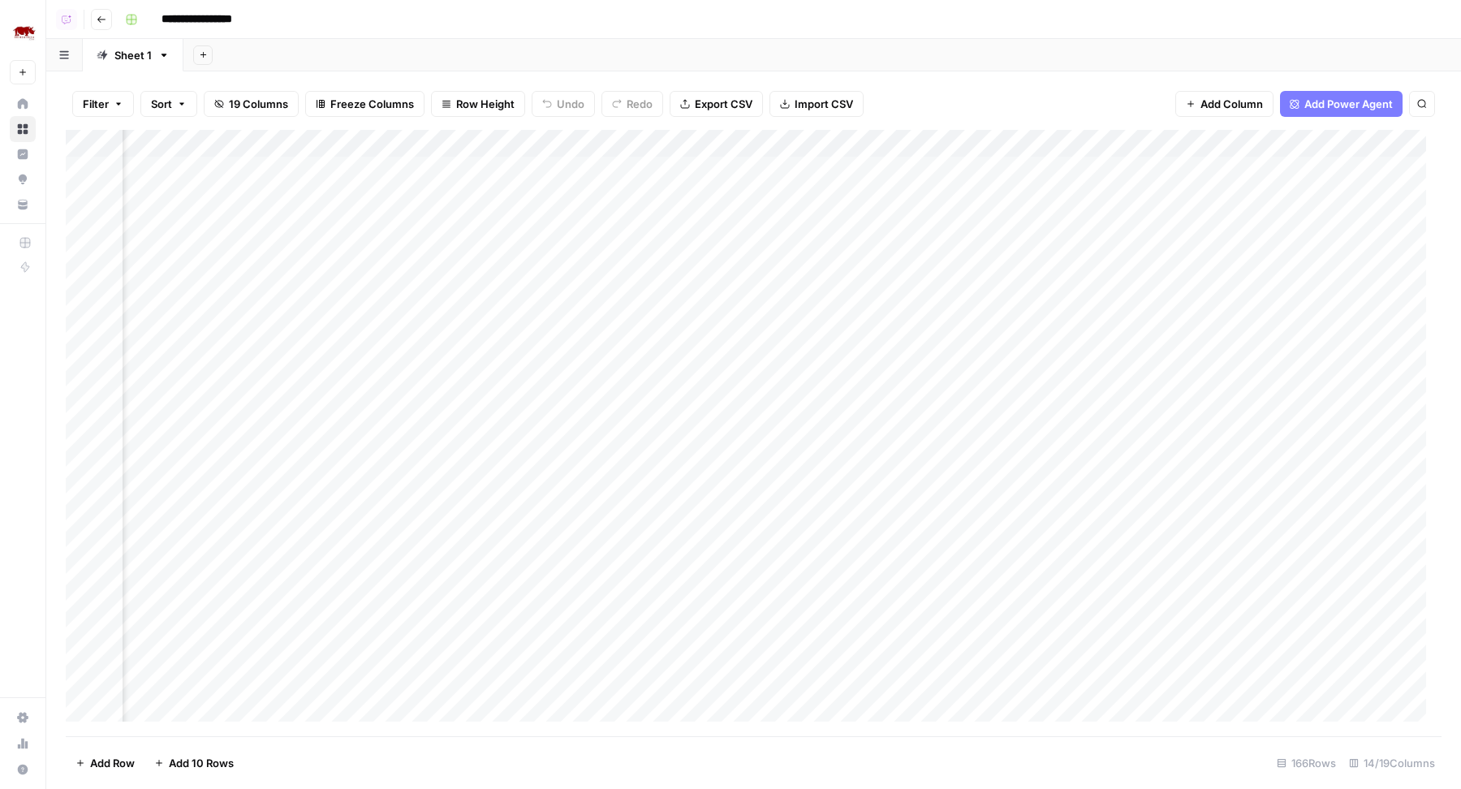
scroll to position [0, 843]
drag, startPoint x: 963, startPoint y: 141, endPoint x: 844, endPoint y: 144, distance: 118.5
click at [844, 144] on div "Add Column" at bounding box center [754, 433] width 1376 height 607
click at [705, 332] on div "Add Column" at bounding box center [754, 433] width 1376 height 607
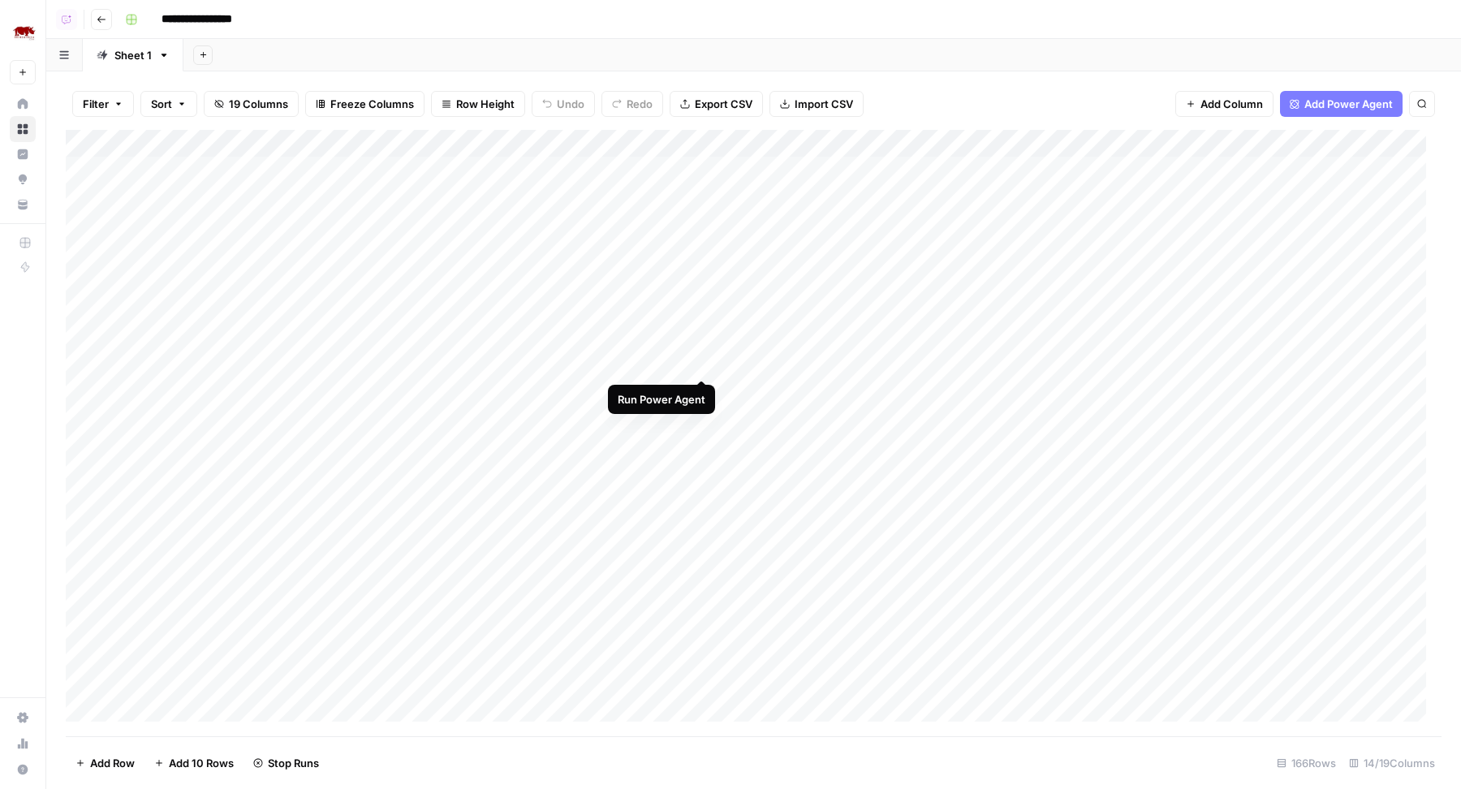
click at [701, 360] on div "Add Column" at bounding box center [754, 433] width 1376 height 607
click at [703, 391] on div "Add Column" at bounding box center [754, 433] width 1376 height 607
click at [702, 414] on div "Add Column" at bounding box center [754, 433] width 1376 height 607
click at [702, 444] on div "Add Column" at bounding box center [754, 433] width 1376 height 607
click at [702, 475] on div "Add Column" at bounding box center [754, 433] width 1376 height 607
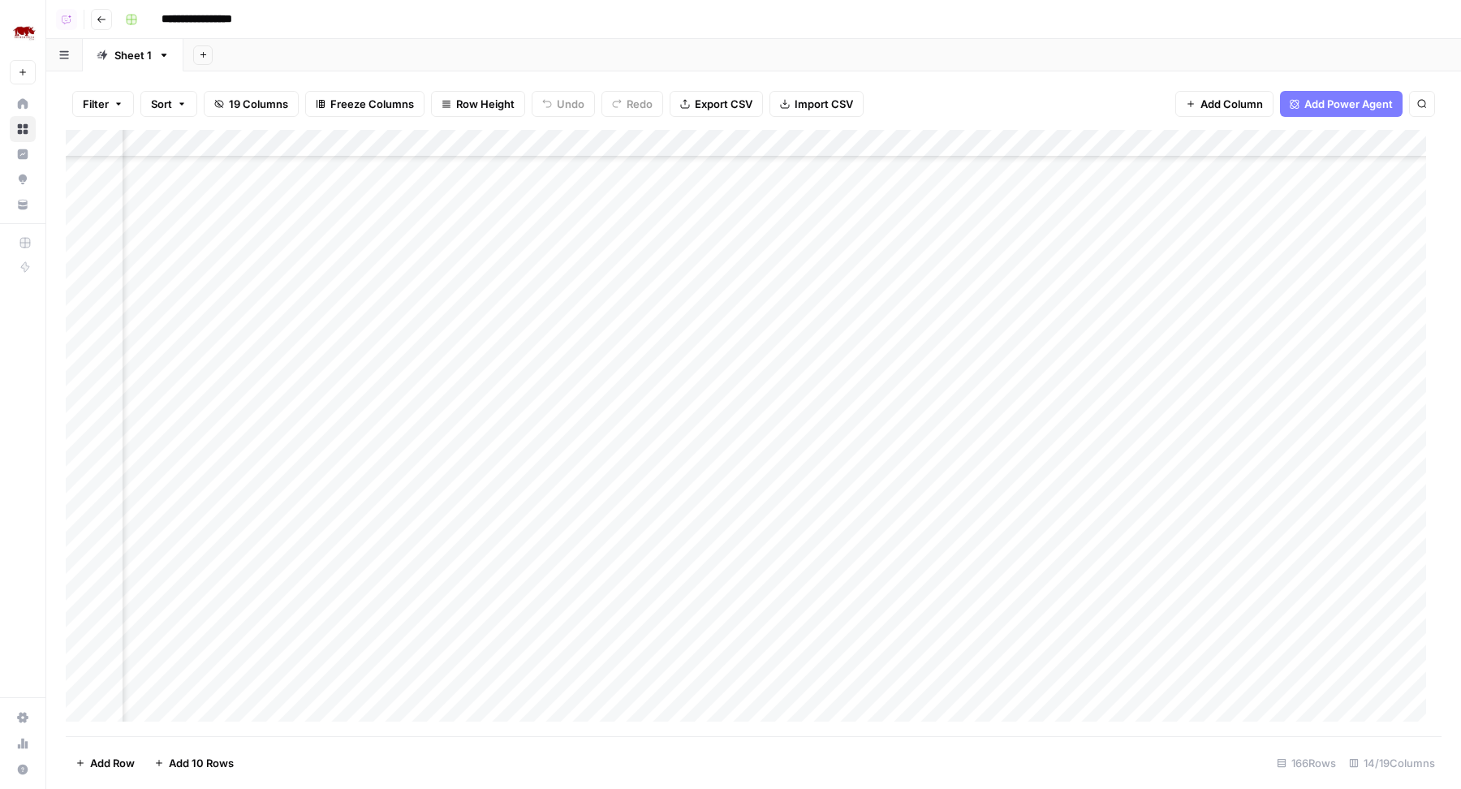
scroll to position [189, 105]
click at [601, 311] on div "Add Column" at bounding box center [754, 433] width 1376 height 607
click at [600, 337] on div "Add Column" at bounding box center [754, 433] width 1376 height 607
click at [601, 364] on div "Add Column" at bounding box center [754, 433] width 1376 height 607
click at [597, 398] on div "Add Column" at bounding box center [754, 433] width 1376 height 607
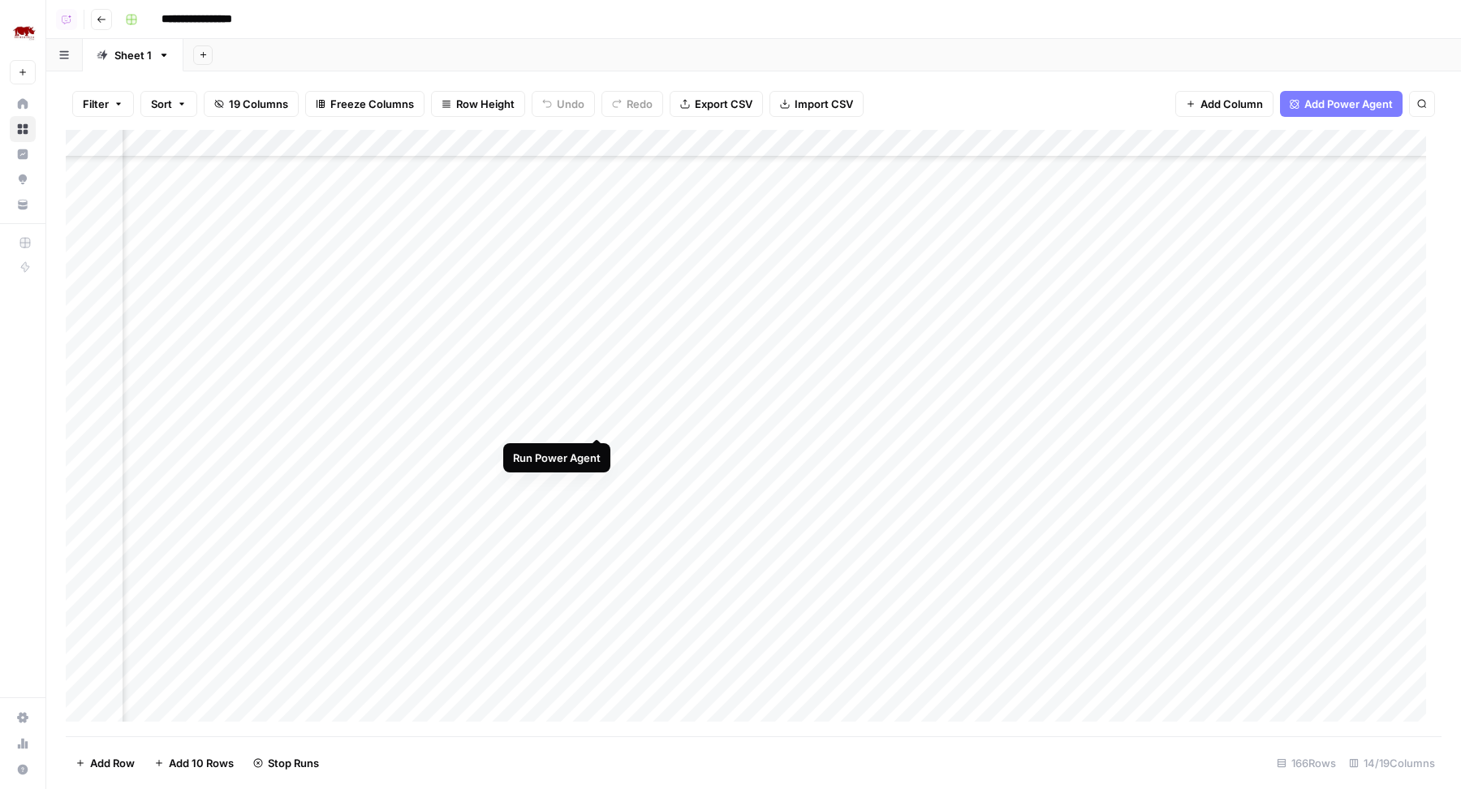
click at [597, 417] on div "Add Column" at bounding box center [754, 433] width 1376 height 607
click at [601, 318] on div "Add Column" at bounding box center [754, 433] width 1376 height 607
click at [599, 342] on div "Add Column" at bounding box center [754, 433] width 1376 height 607
click at [598, 368] on div "Add Column" at bounding box center [754, 433] width 1376 height 607
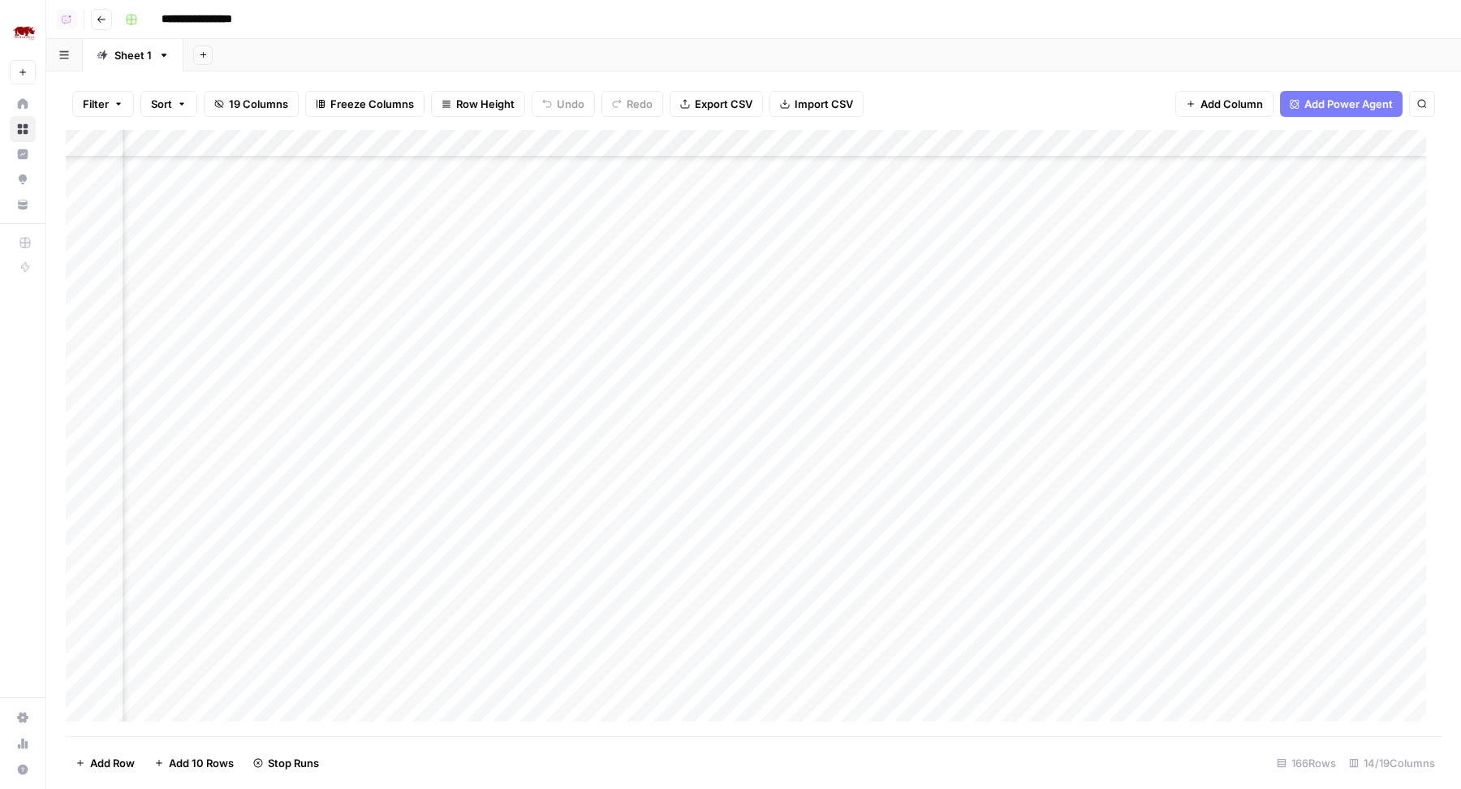
click at [597, 403] on div "Add Column" at bounding box center [754, 433] width 1376 height 607
click at [597, 429] on div "Add Column" at bounding box center [754, 433] width 1376 height 607
click at [601, 454] on div "Add Column" at bounding box center [754, 433] width 1376 height 607
click at [598, 485] on div "Add Column" at bounding box center [754, 433] width 1376 height 607
click at [598, 510] on div "Add Column" at bounding box center [754, 433] width 1376 height 607
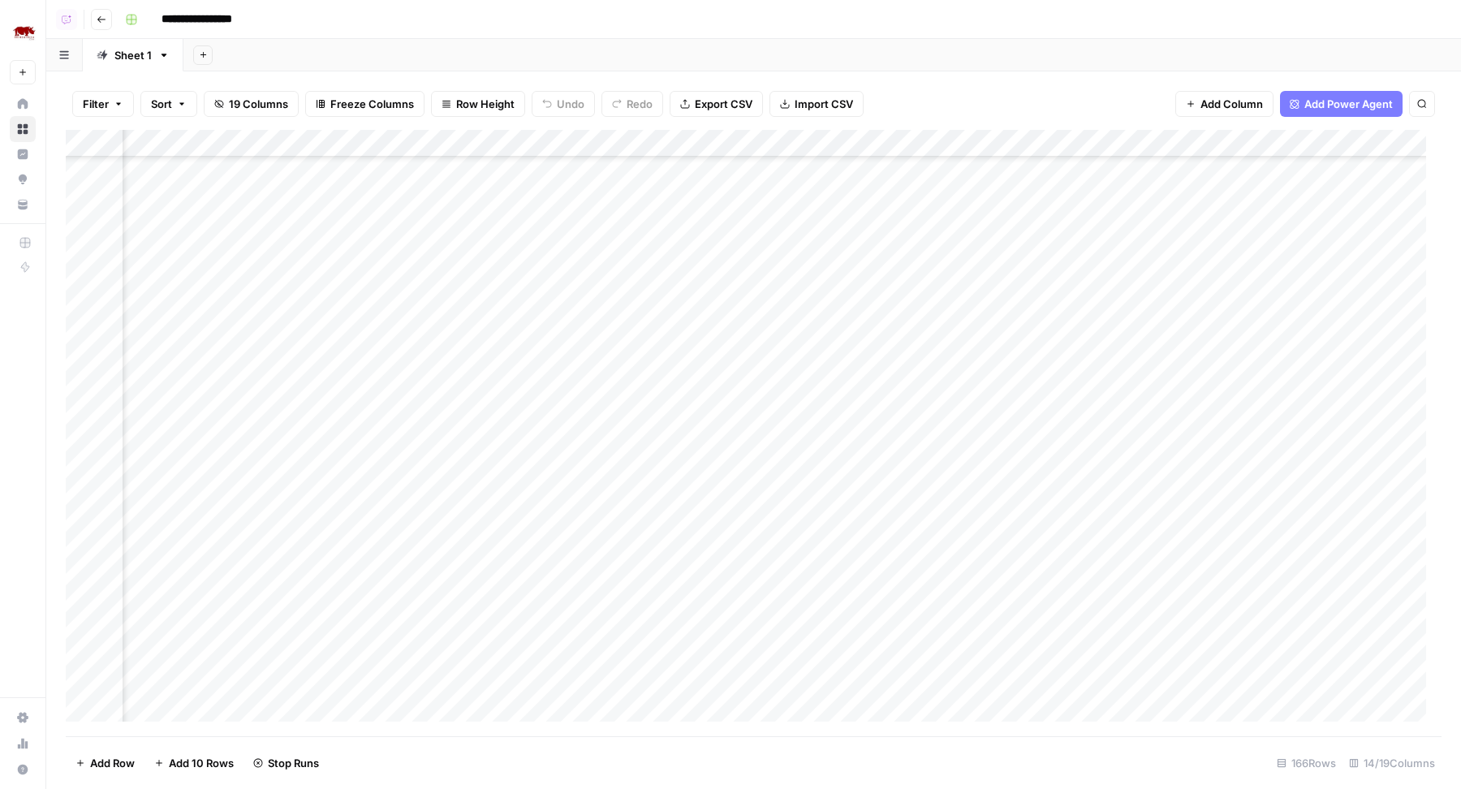
click at [600, 535] on div "Add Column" at bounding box center [754, 433] width 1376 height 607
click at [677, 142] on div "Add Column" at bounding box center [754, 433] width 1376 height 607
click at [512, 5] on header "**********" at bounding box center [753, 19] width 1415 height 39
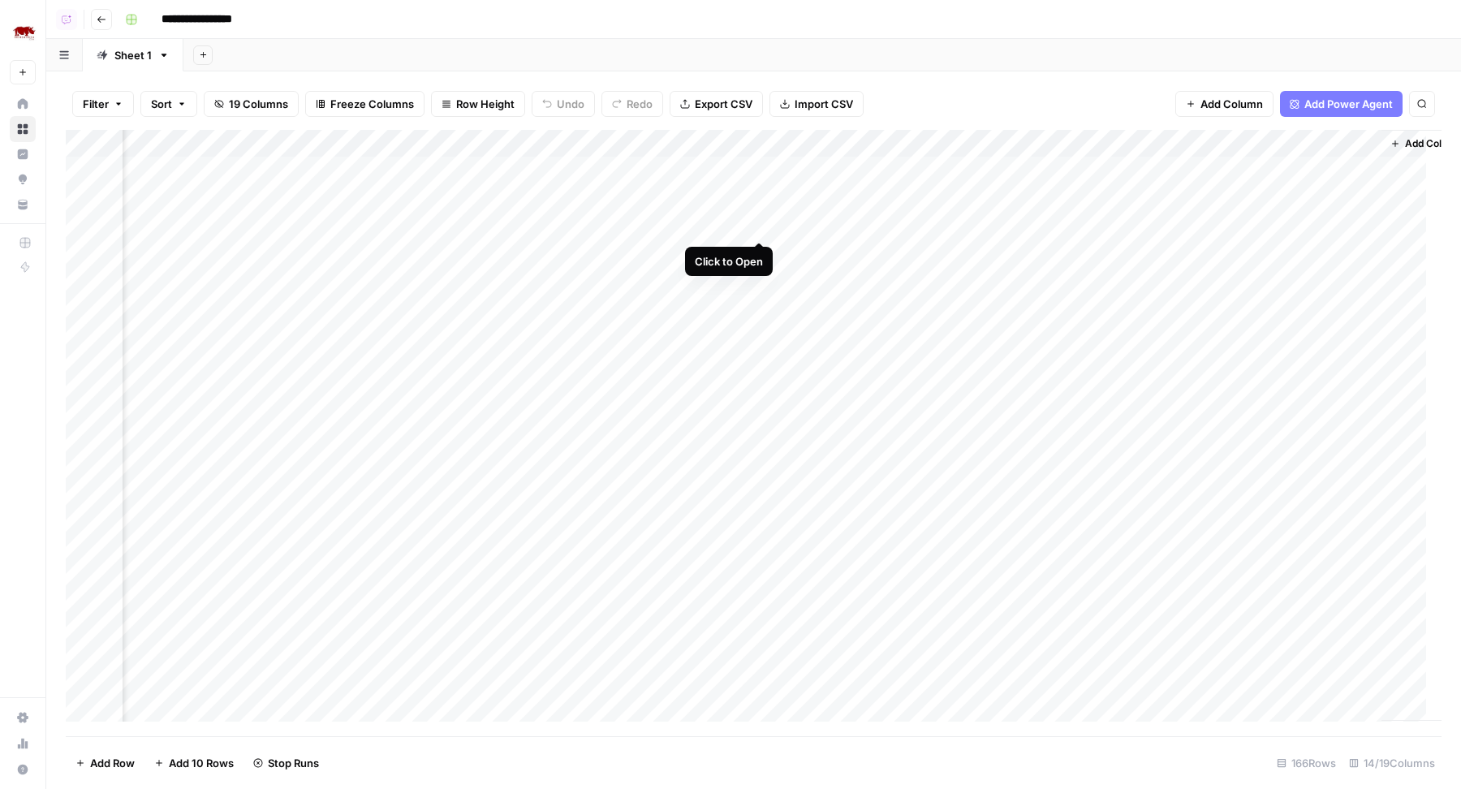
click at [761, 228] on div "Add Column" at bounding box center [754, 433] width 1376 height 607
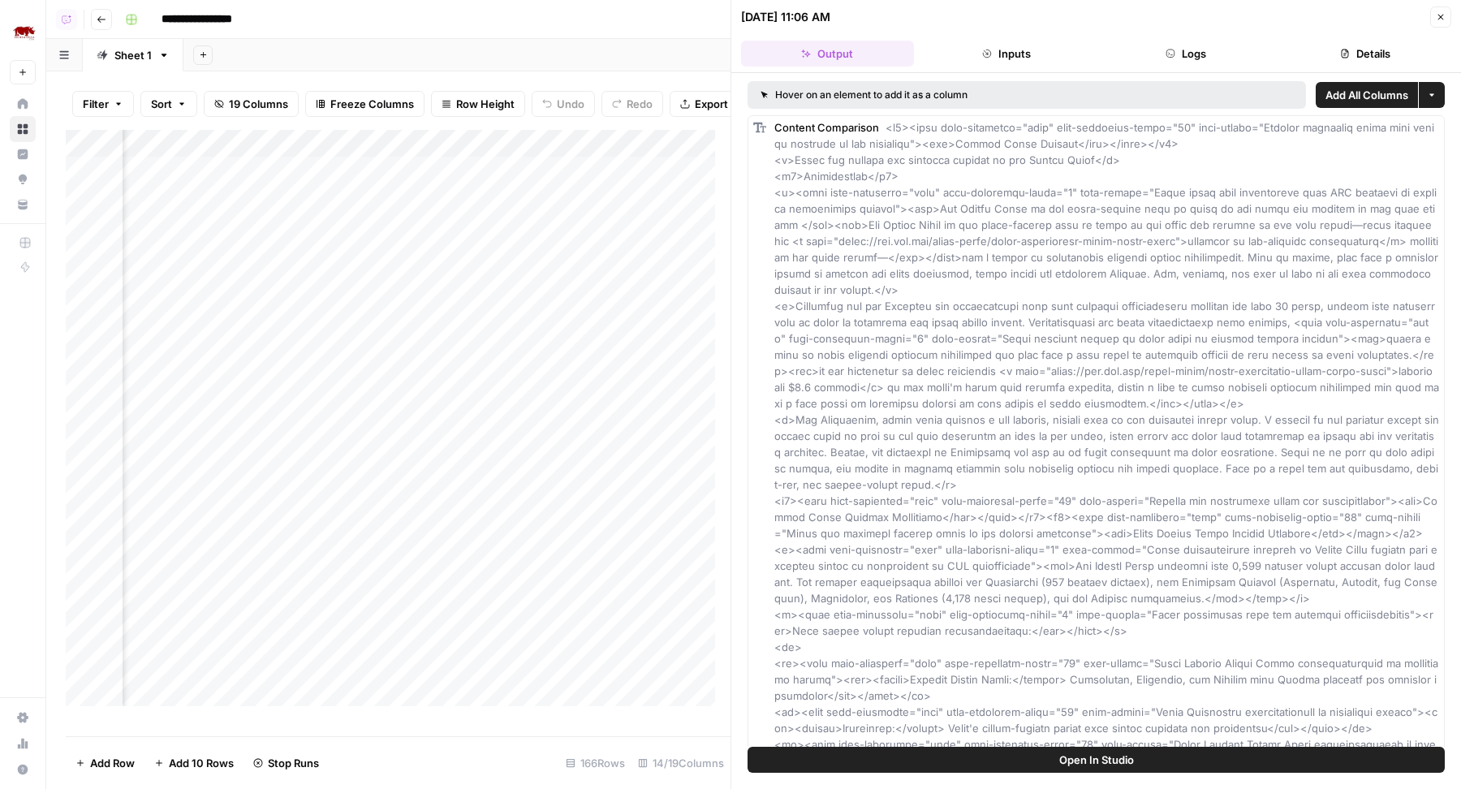
click at [1309, 56] on button "Details" at bounding box center [1364, 54] width 173 height 26
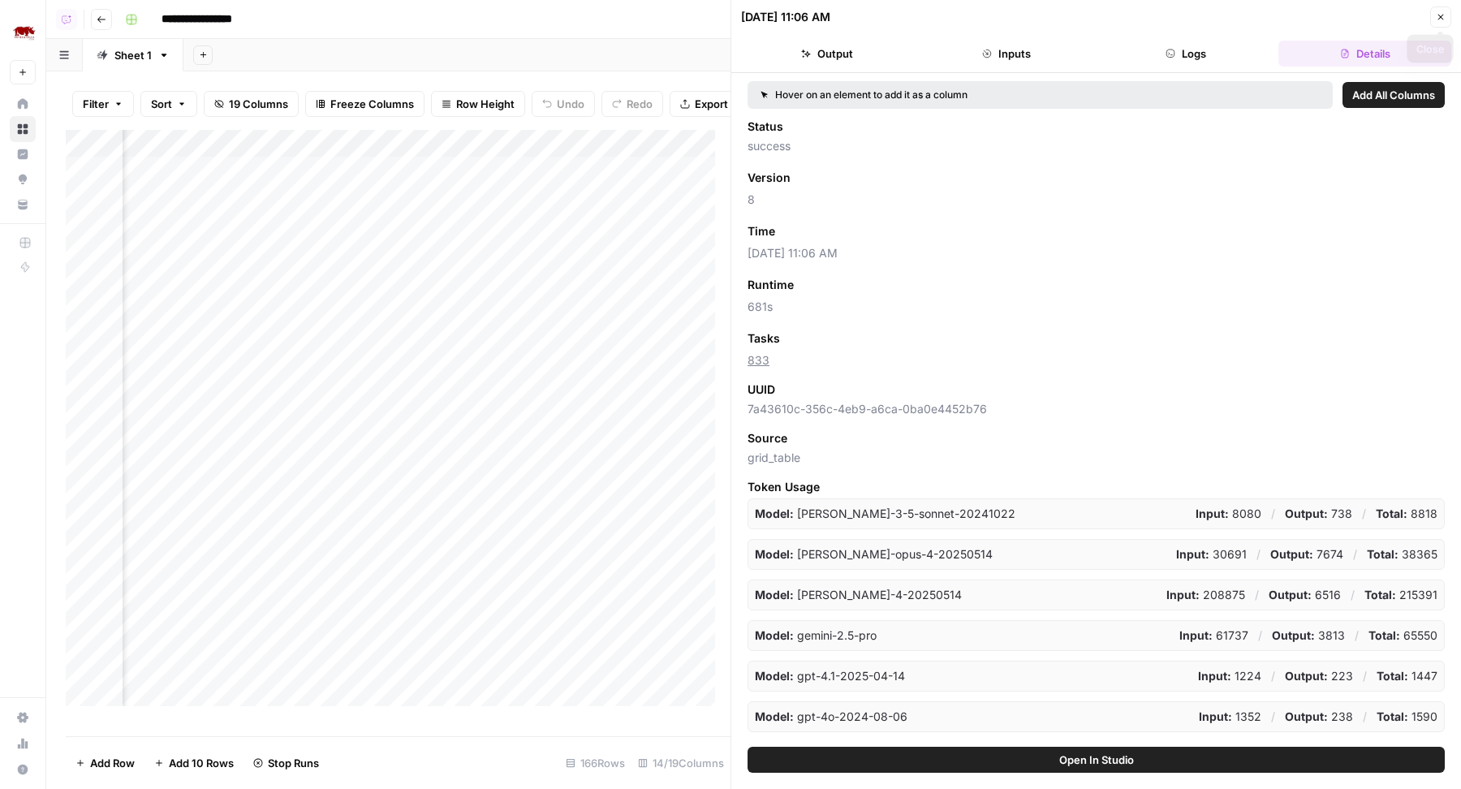
click at [1447, 20] on button "Close" at bounding box center [1440, 16] width 21 height 21
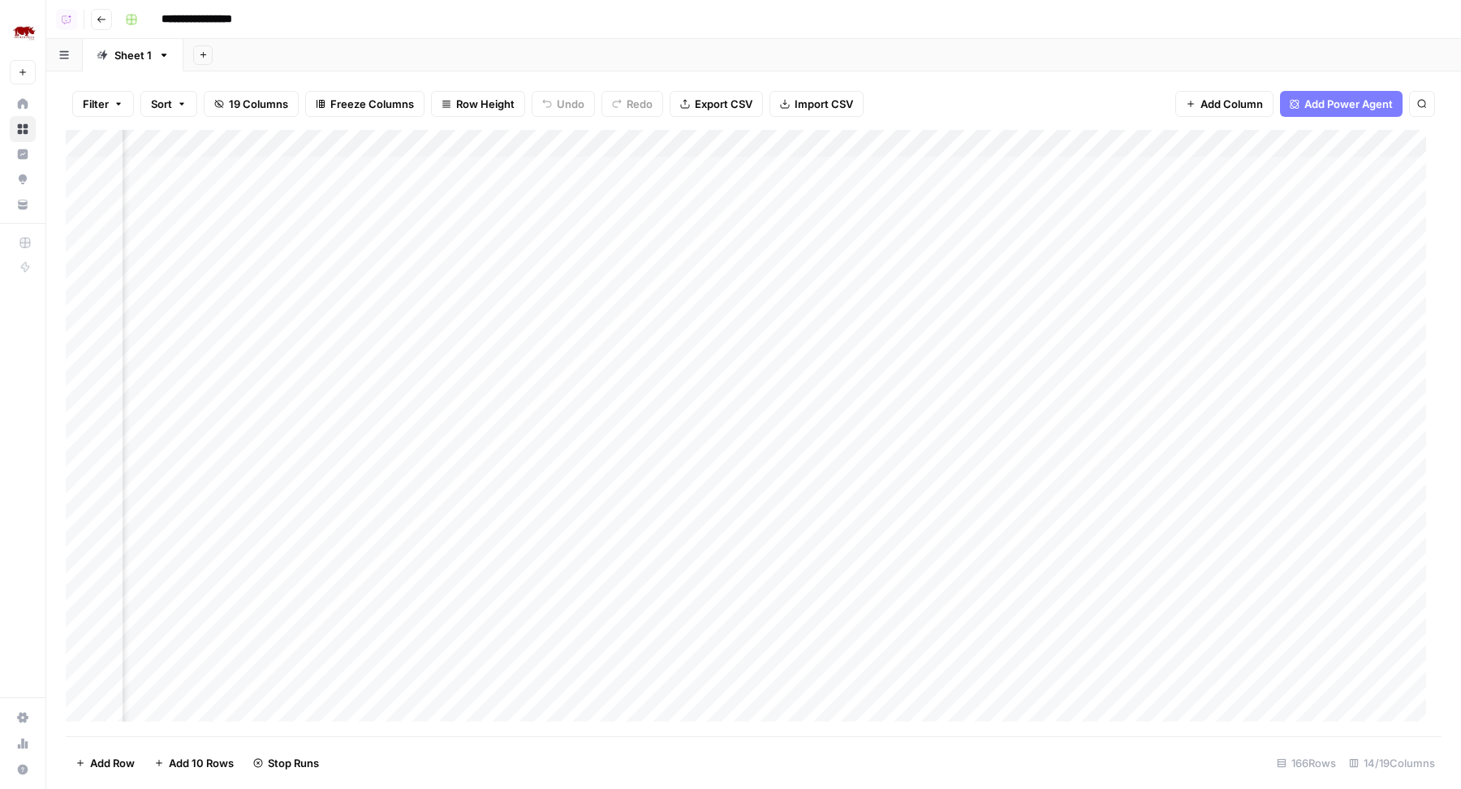
scroll to position [0, 695]
click at [158, 100] on span "Sort" at bounding box center [161, 104] width 21 height 16
click at [262, 183] on input "text" at bounding box center [288, 187] width 165 height 16
click at [321, 165] on div "1 Add Sort" at bounding box center [389, 201] width 485 height 80
click at [214, 187] on input "text" at bounding box center [288, 187] width 165 height 16
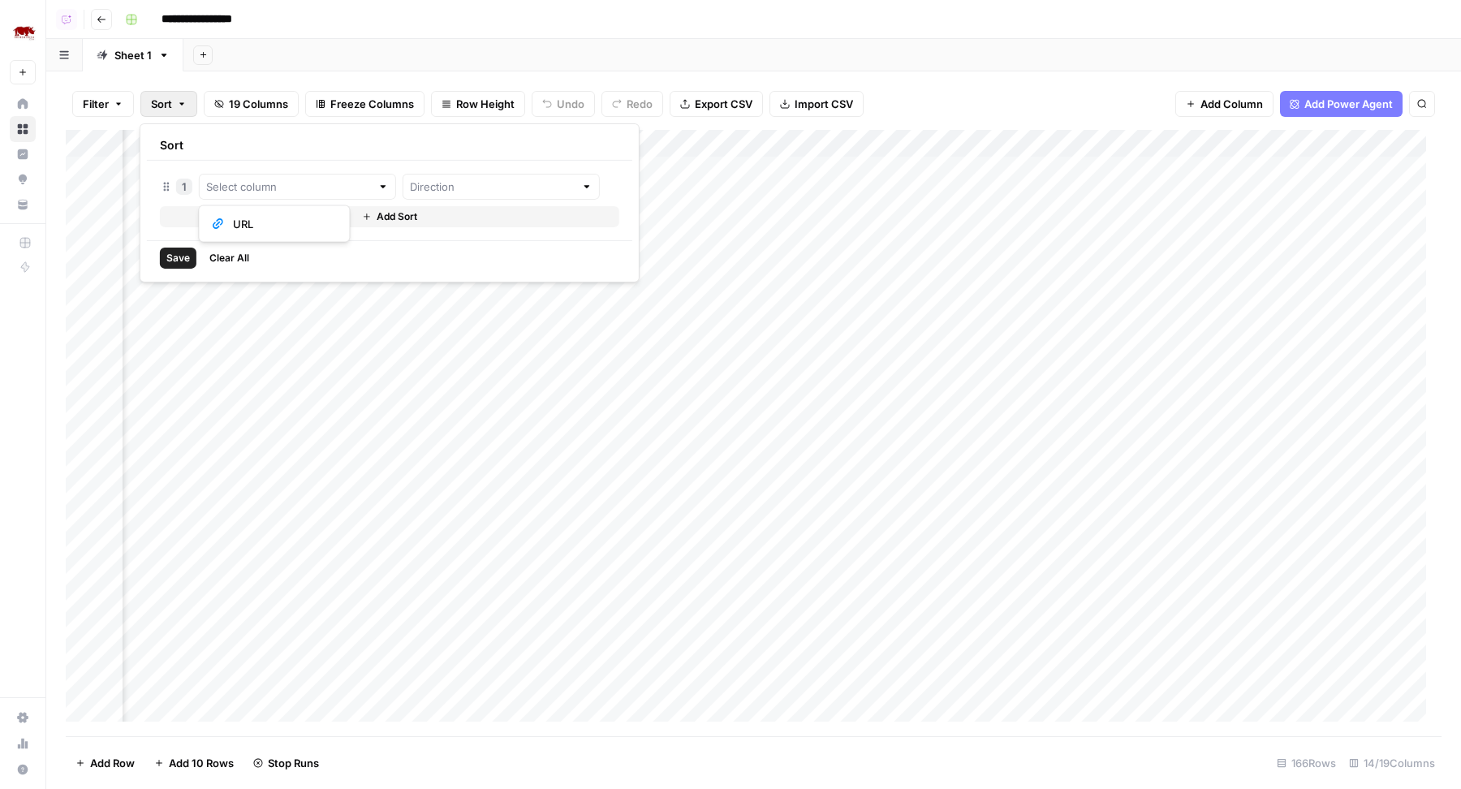
click at [367, 166] on div "1 Add Sort" at bounding box center [389, 201] width 485 height 80
click at [217, 257] on span "Clear All" at bounding box center [229, 258] width 40 height 15
click at [886, 36] on header "**********" at bounding box center [753, 19] width 1415 height 39
drag, startPoint x: 1291, startPoint y: 138, endPoint x: 334, endPoint y: 178, distance: 958.7
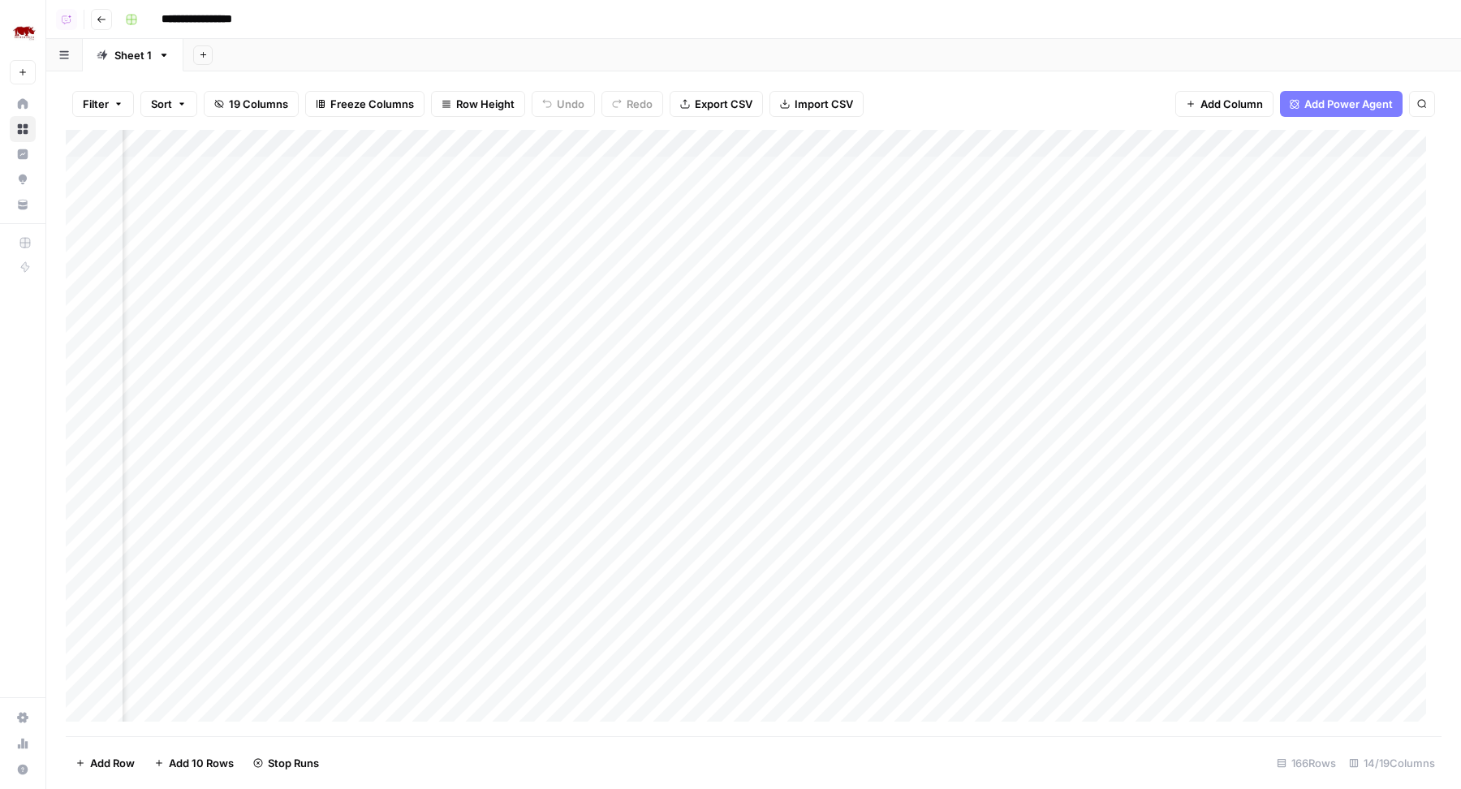
click at [334, 178] on div "Add Column" at bounding box center [754, 433] width 1376 height 607
click at [339, 106] on span "Freeze Columns" at bounding box center [372, 104] width 84 height 16
click at [363, 175] on span "First 2 Columns" at bounding box center [384, 183] width 135 height 16
click at [161, 101] on span "Sort" at bounding box center [161, 104] width 21 height 16
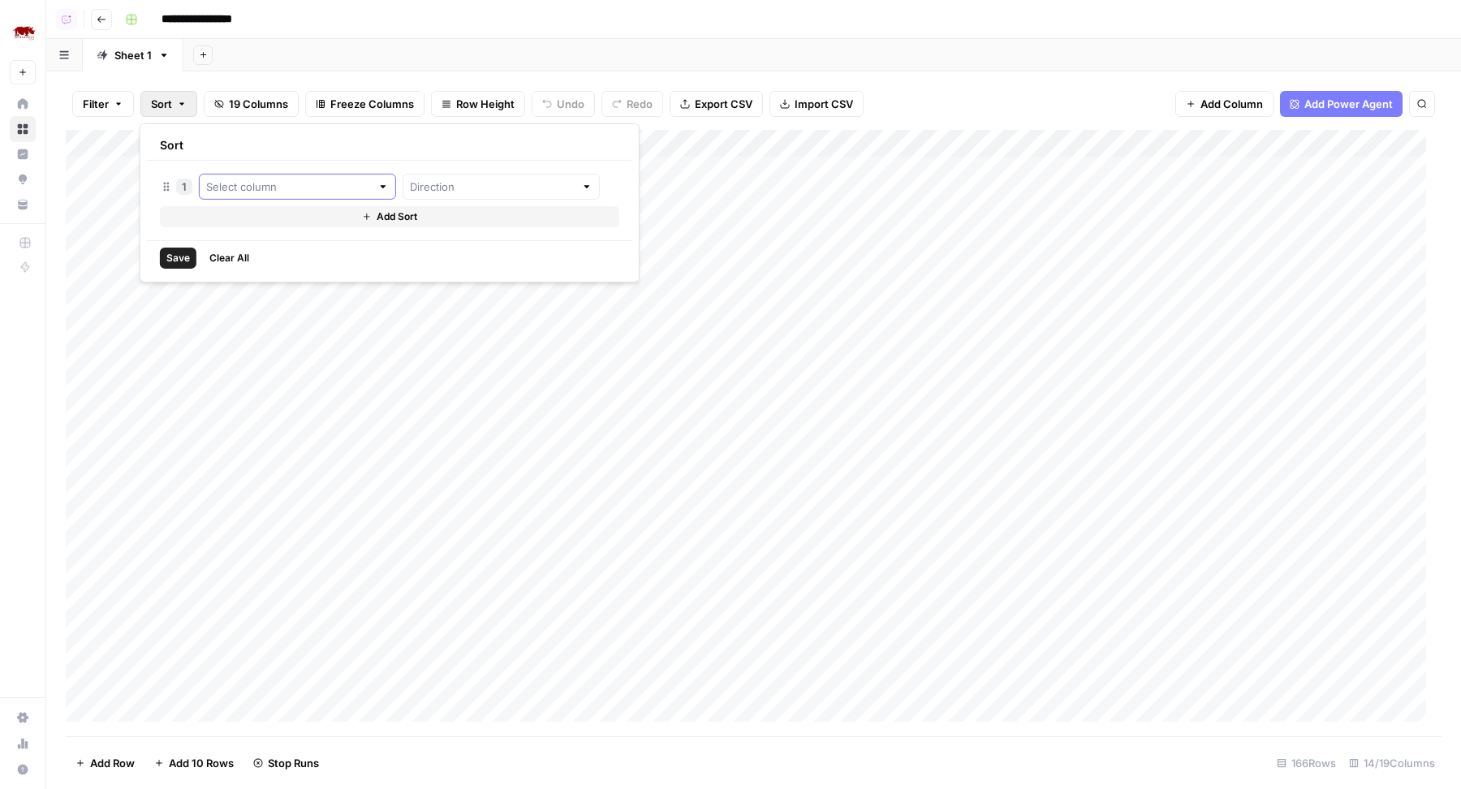
click at [257, 183] on input "text" at bounding box center [288, 187] width 165 height 16
click at [308, 153] on div "Sort" at bounding box center [389, 146] width 485 height 30
click at [851, 14] on div "**********" at bounding box center [782, 19] width 1326 height 26
click at [958, 182] on div "Add Column" at bounding box center [754, 433] width 1376 height 607
drag, startPoint x: 667, startPoint y: 150, endPoint x: 631, endPoint y: 150, distance: 36.5
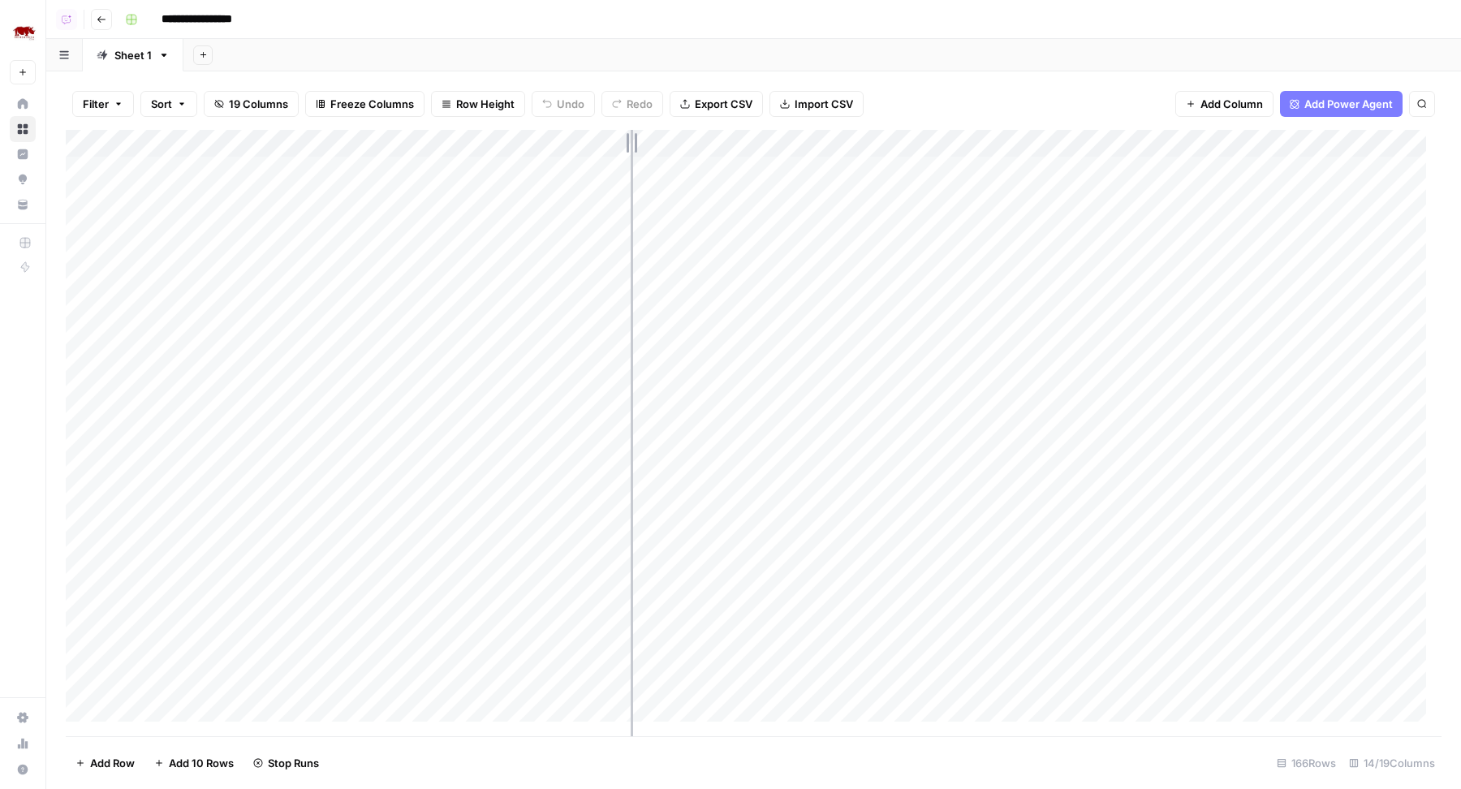
click at [631, 150] on div "Add Column" at bounding box center [754, 433] width 1376 height 607
click at [153, 98] on span "Sort" at bounding box center [161, 104] width 21 height 16
click at [245, 181] on input "text" at bounding box center [288, 187] width 165 height 16
click at [246, 182] on input "text" at bounding box center [288, 187] width 165 height 16
click at [268, 156] on div "Sort" at bounding box center [389, 146] width 485 height 30
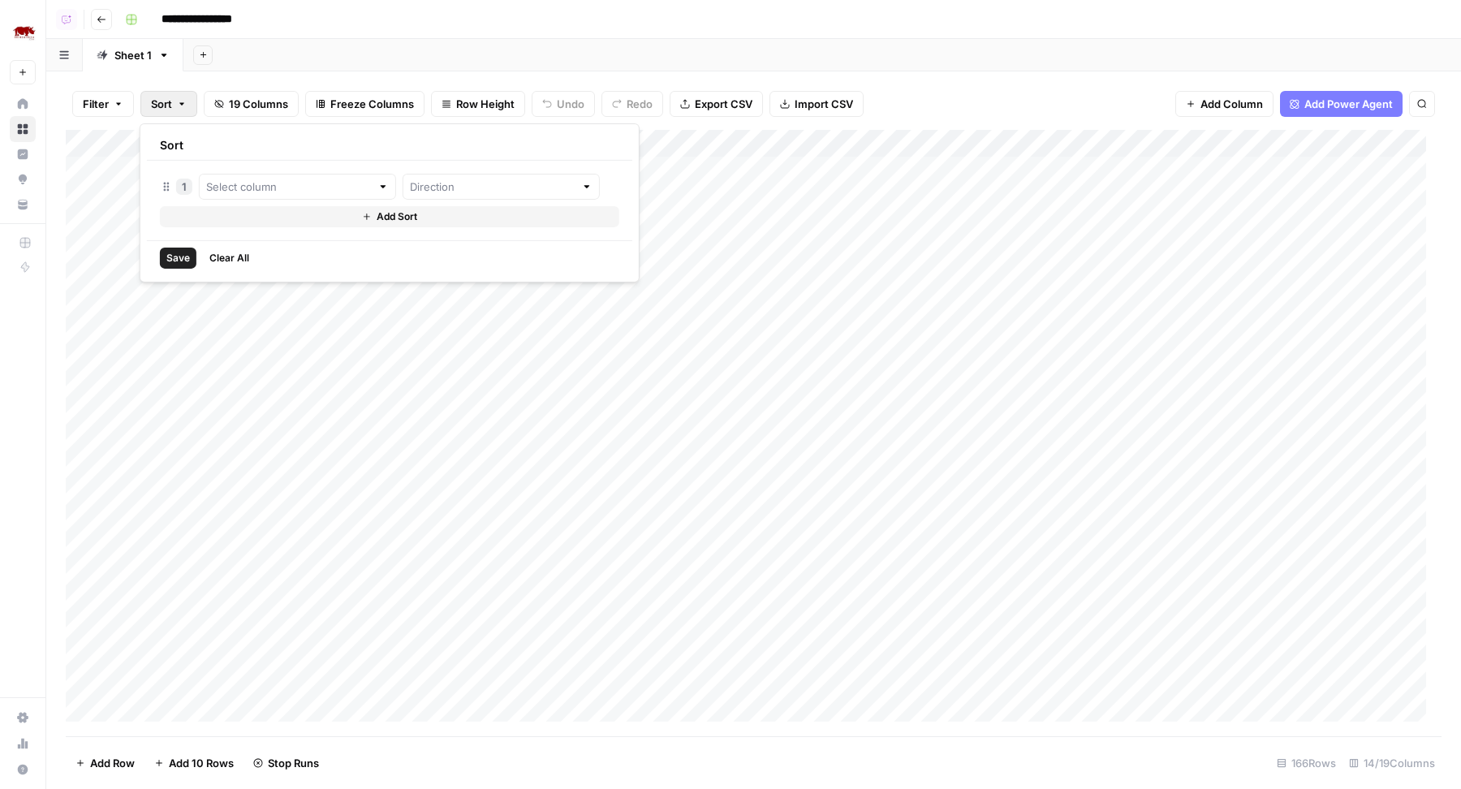
click at [392, 203] on div "1 Add Sort" at bounding box center [389, 201] width 485 height 80
click at [377, 213] on span "Add Sort" at bounding box center [397, 216] width 41 height 15
click at [300, 218] on input "text" at bounding box center [288, 219] width 165 height 16
click at [304, 166] on div "1 2 Add Sort" at bounding box center [389, 217] width 485 height 112
click at [226, 281] on button "Clear All" at bounding box center [229, 290] width 53 height 21
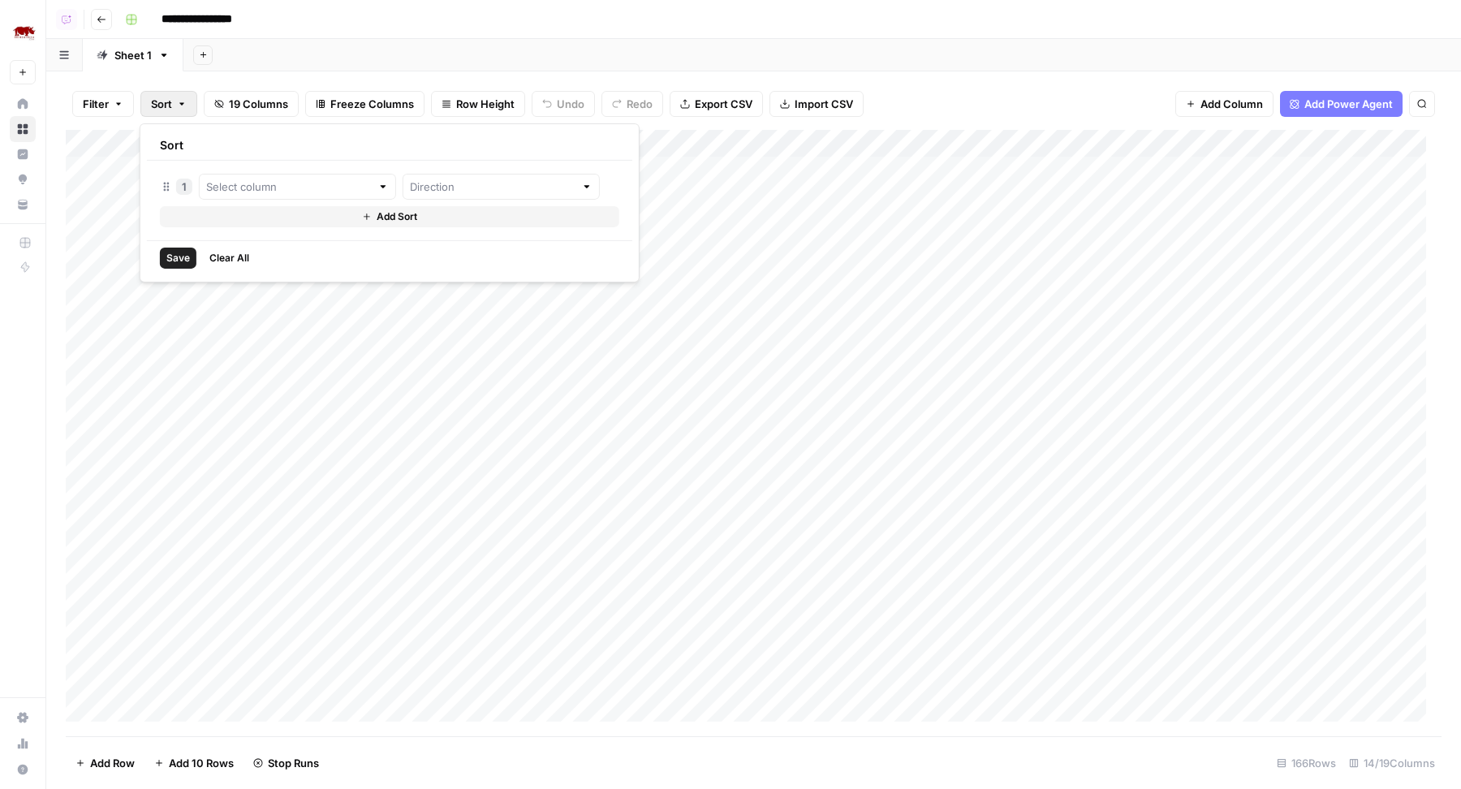
click at [702, 54] on div "Add Sheet" at bounding box center [822, 55] width 1278 height 32
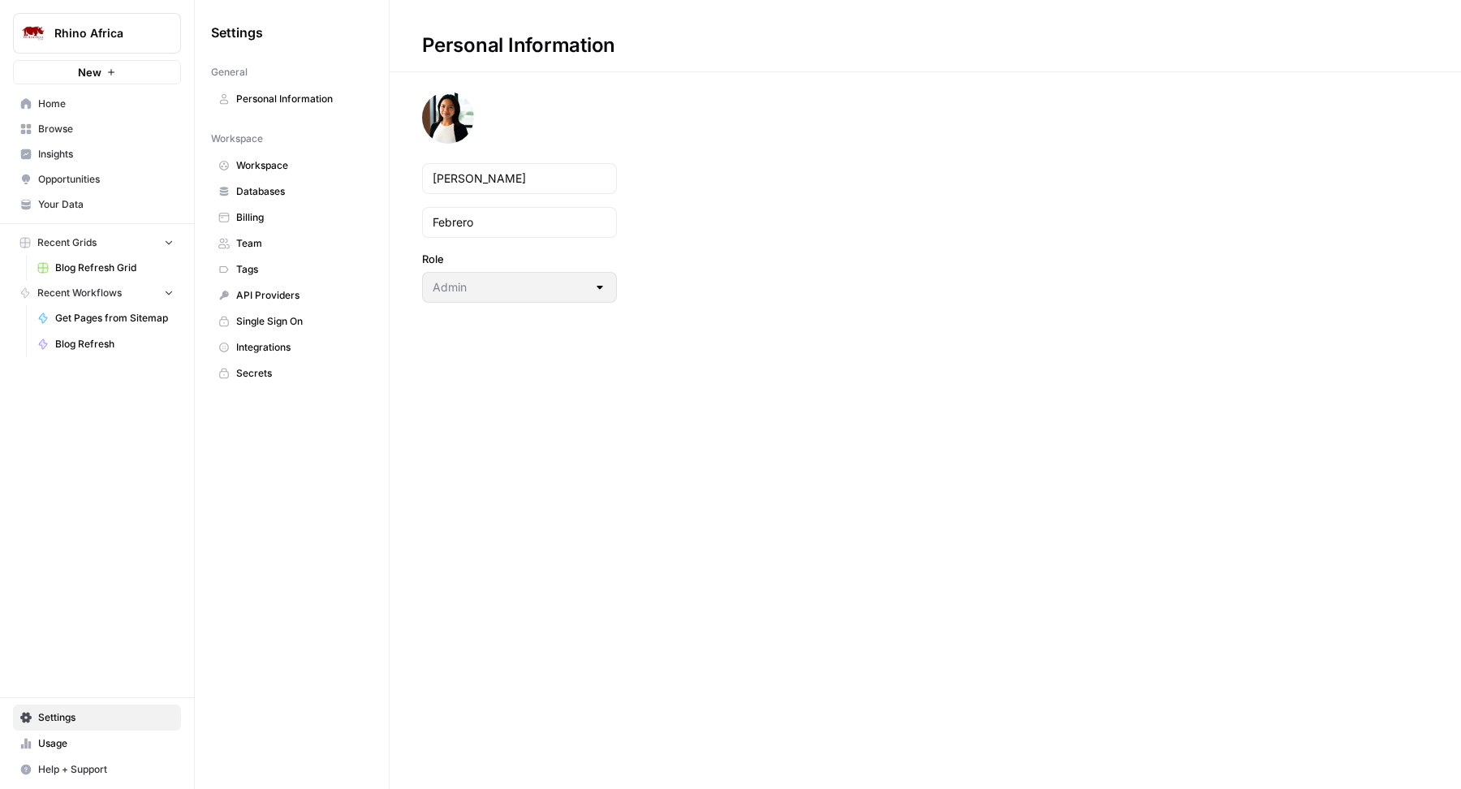
click at [282, 205] on link "Billing" at bounding box center [292, 218] width 162 height 26
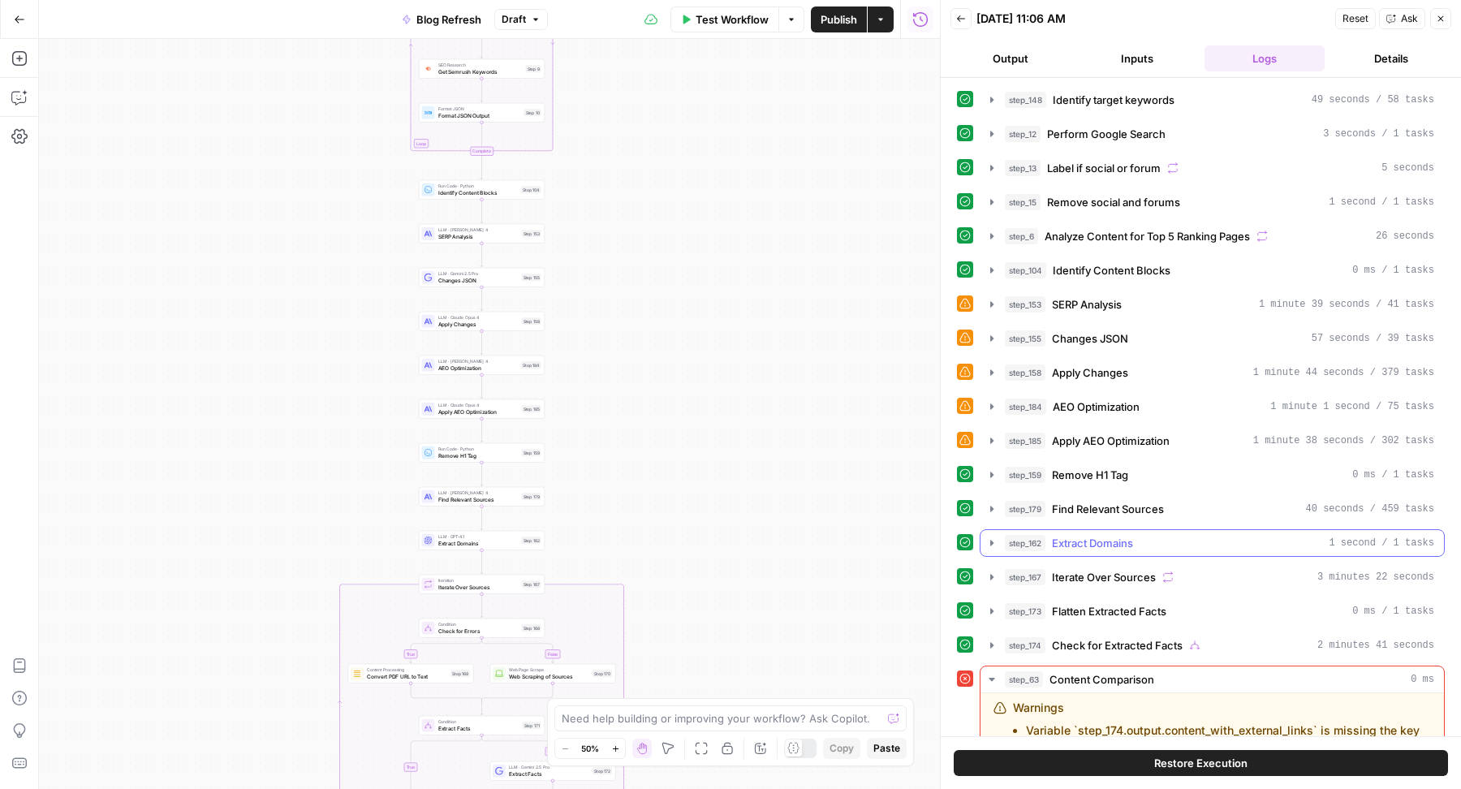
scroll to position [161, 0]
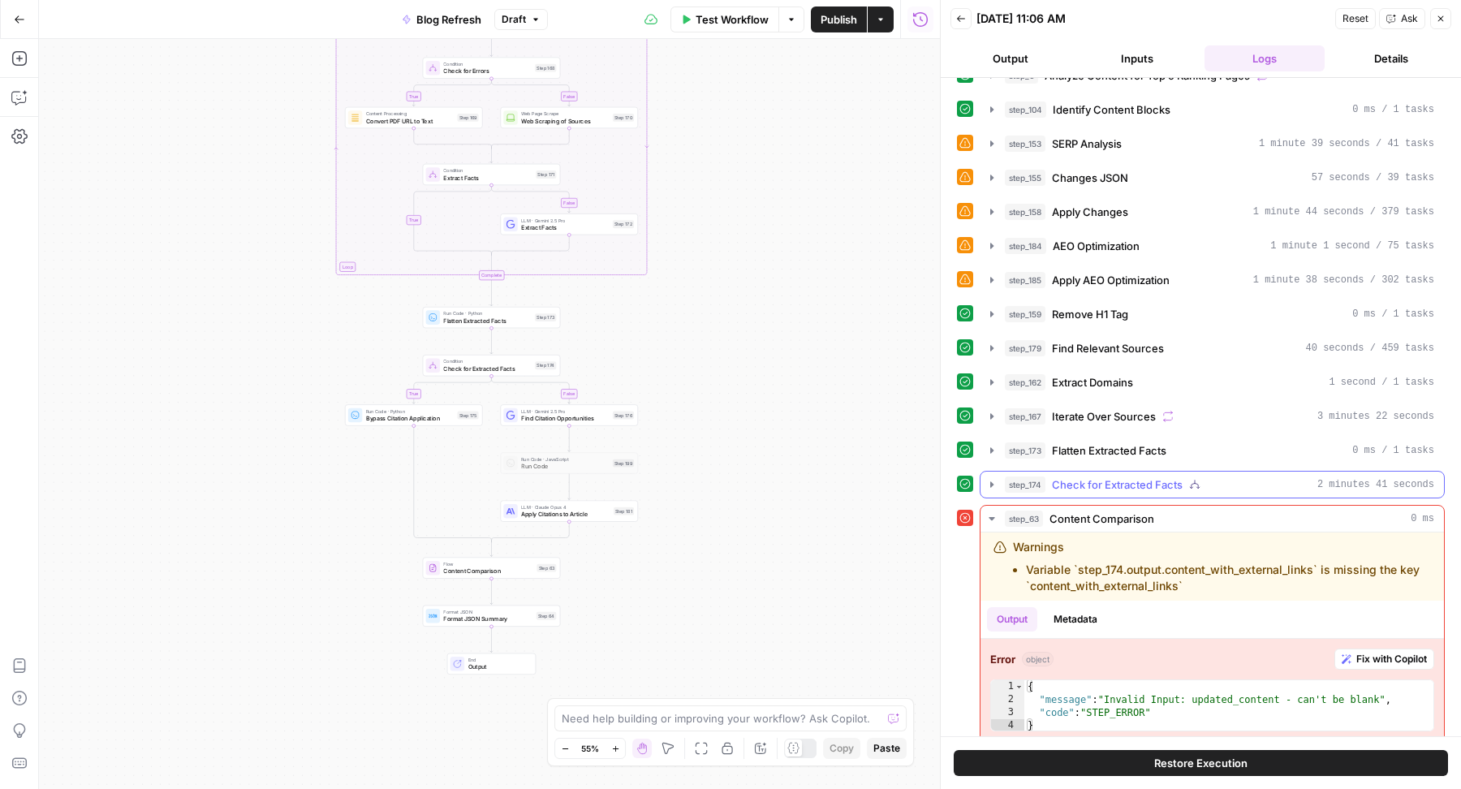
click at [1114, 476] on span "Check for Extracted Facts" at bounding box center [1117, 484] width 131 height 16
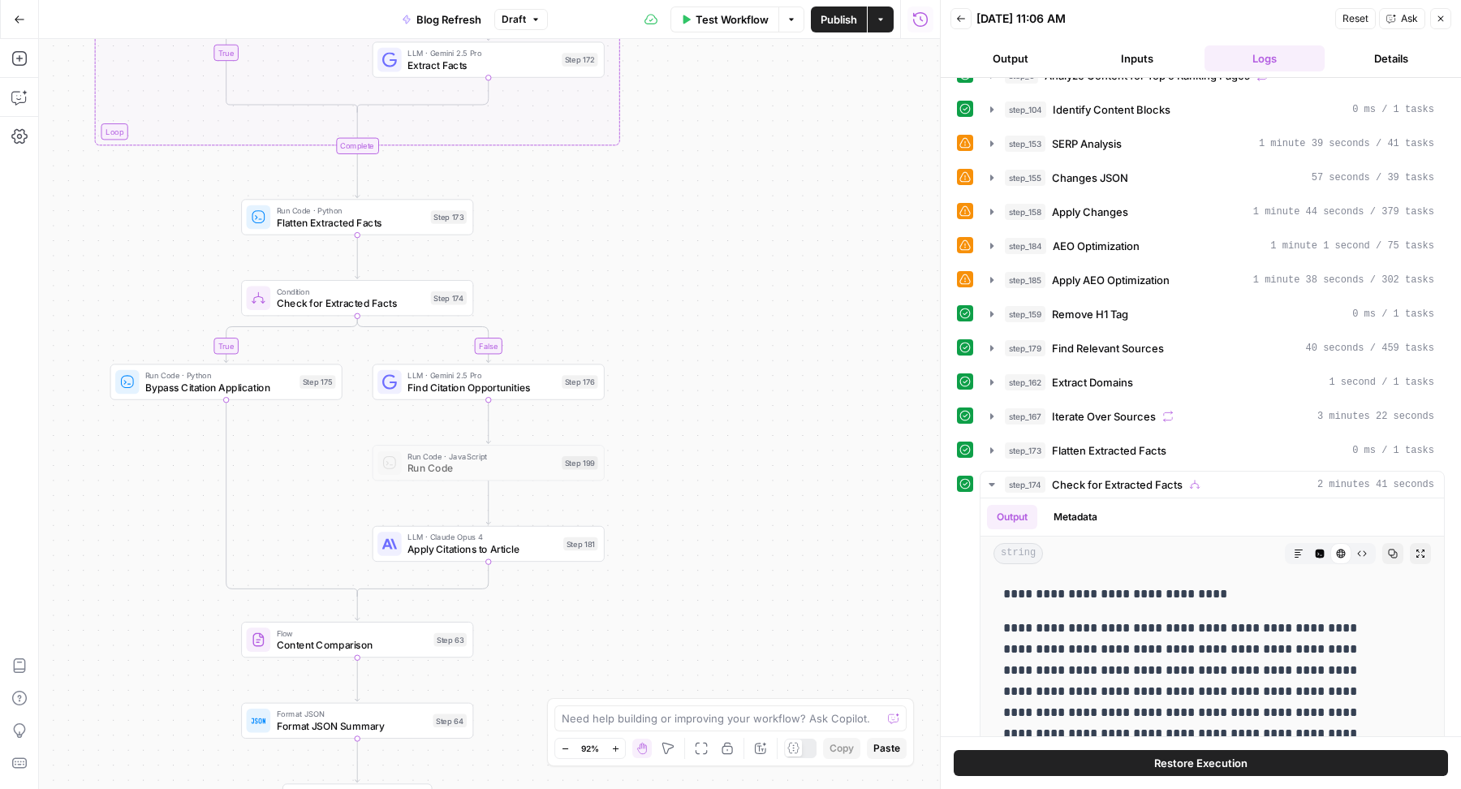
click at [960, 19] on icon "button" at bounding box center [961, 19] width 10 height 10
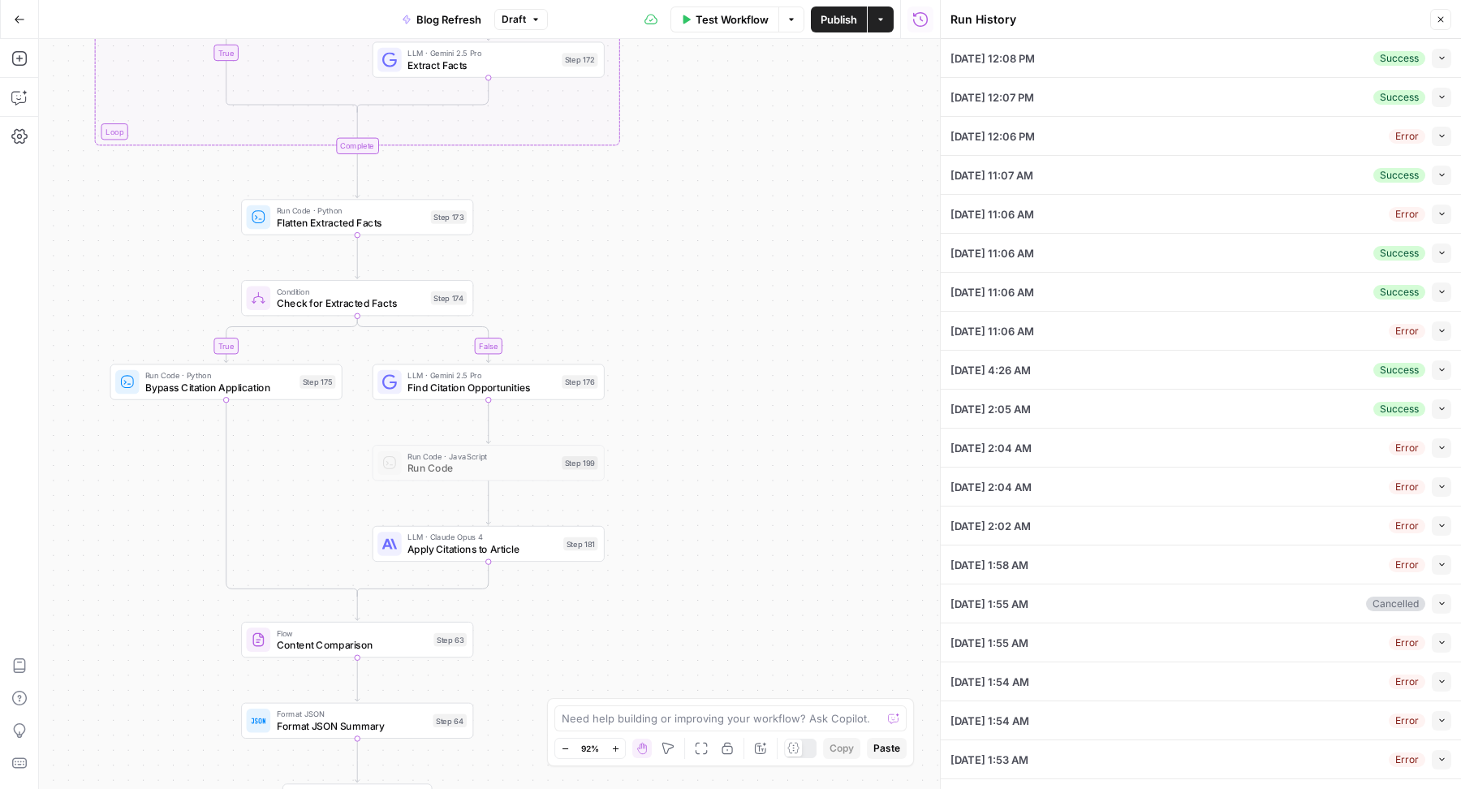
click at [1438, 58] on icon "button" at bounding box center [1442, 58] width 9 height 9
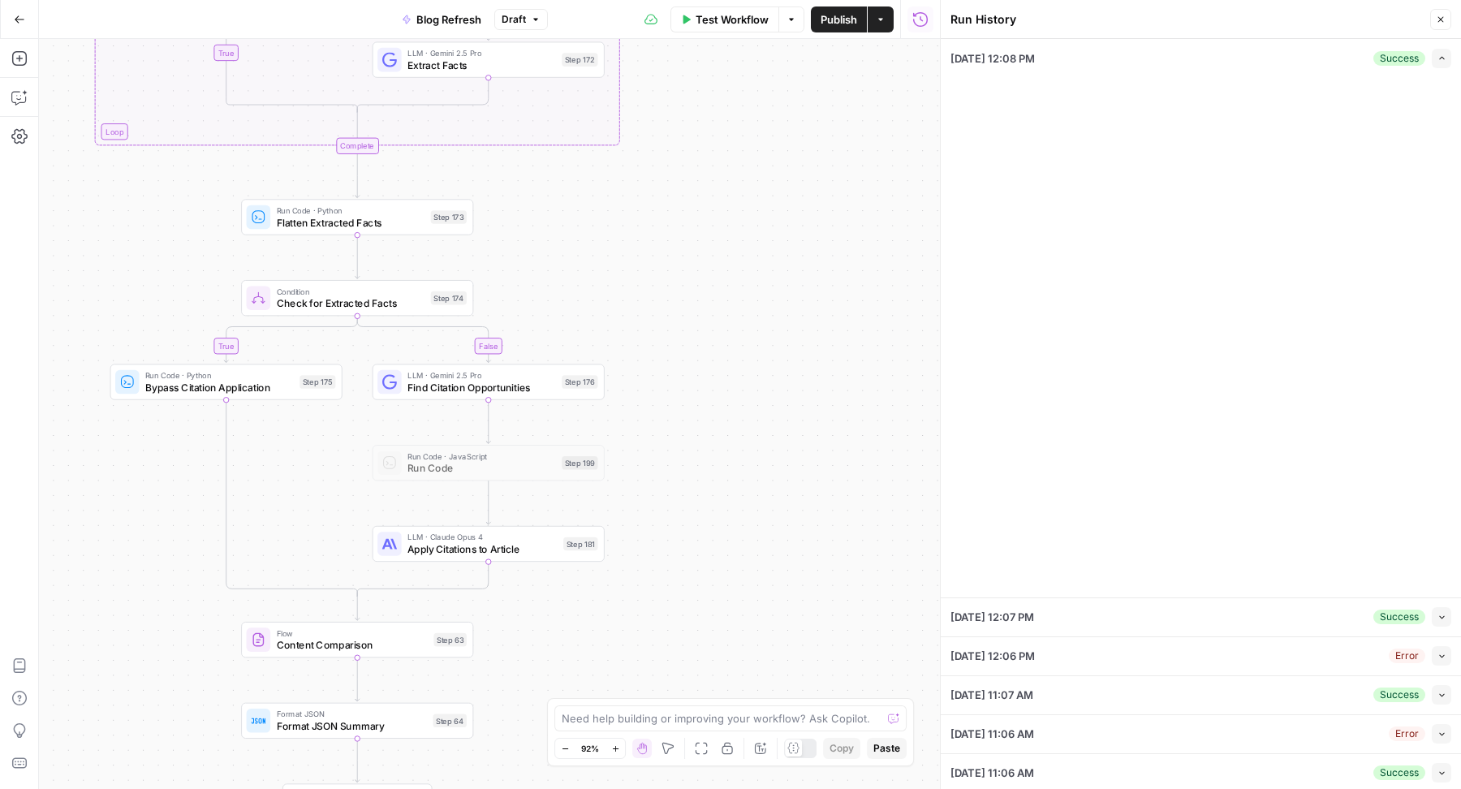
type input "Rhino Africa"
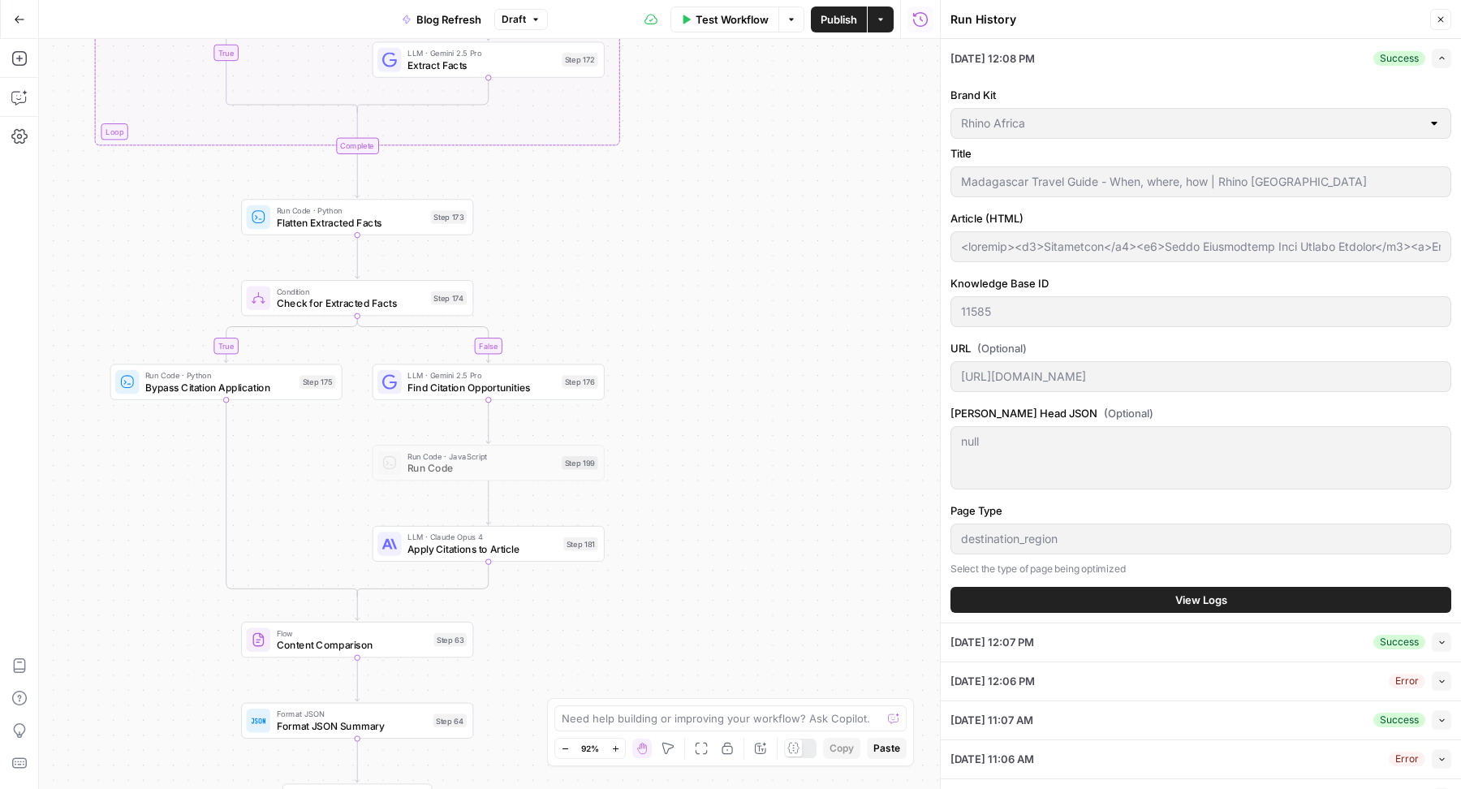
click at [1183, 598] on span "View Logs" at bounding box center [1201, 600] width 52 height 16
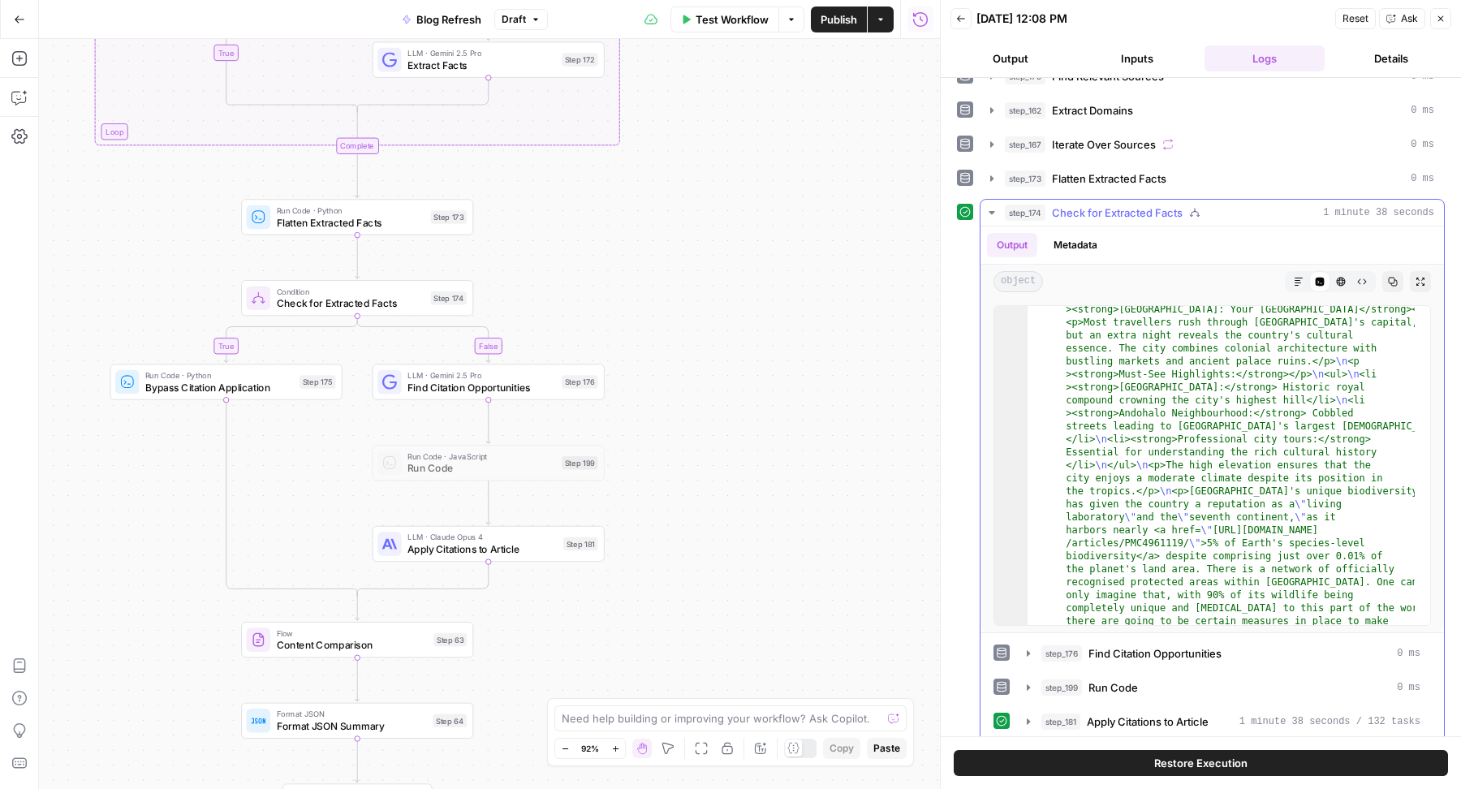
scroll to position [2471, 0]
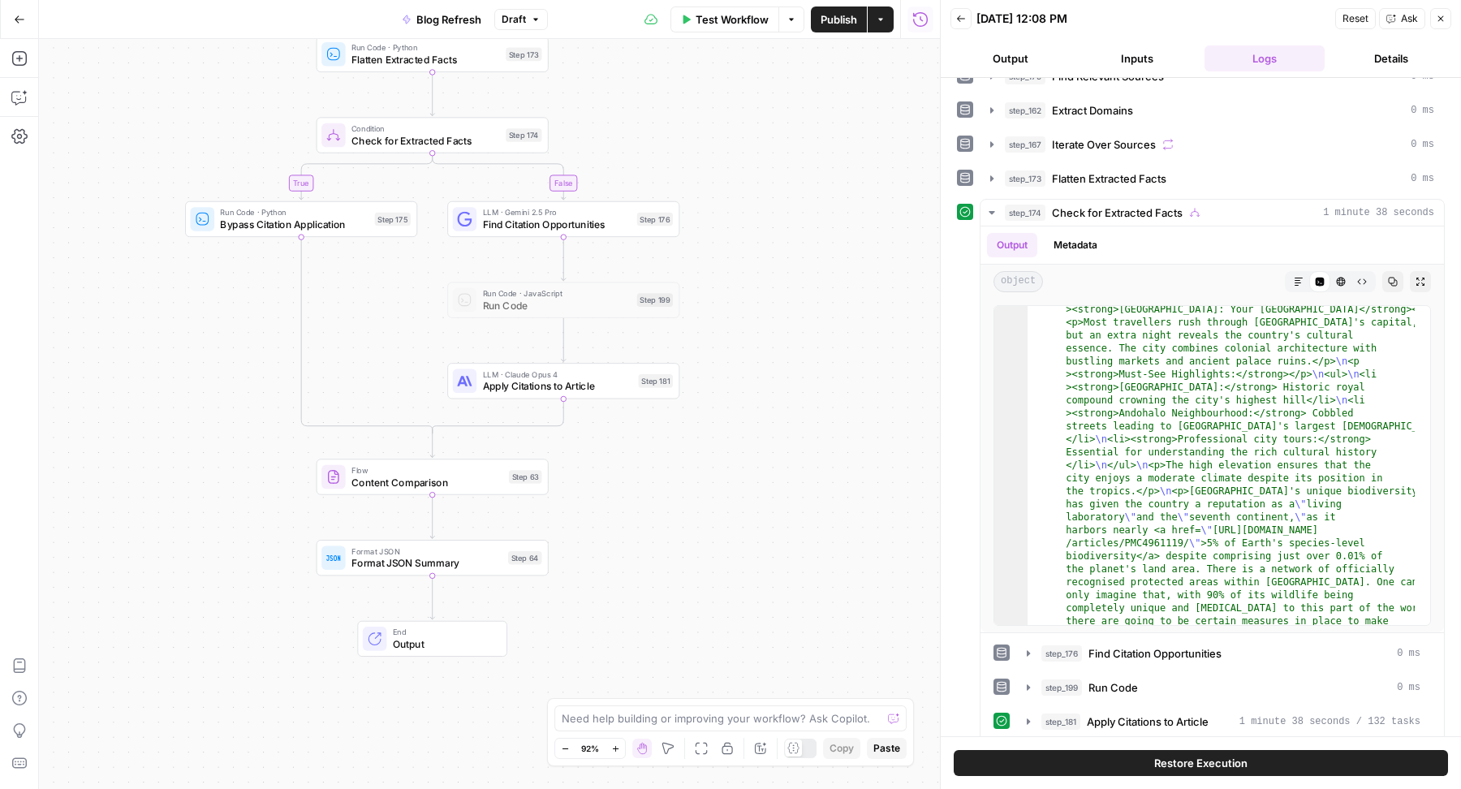
click at [834, 20] on span "Publish" at bounding box center [839, 19] width 37 height 16
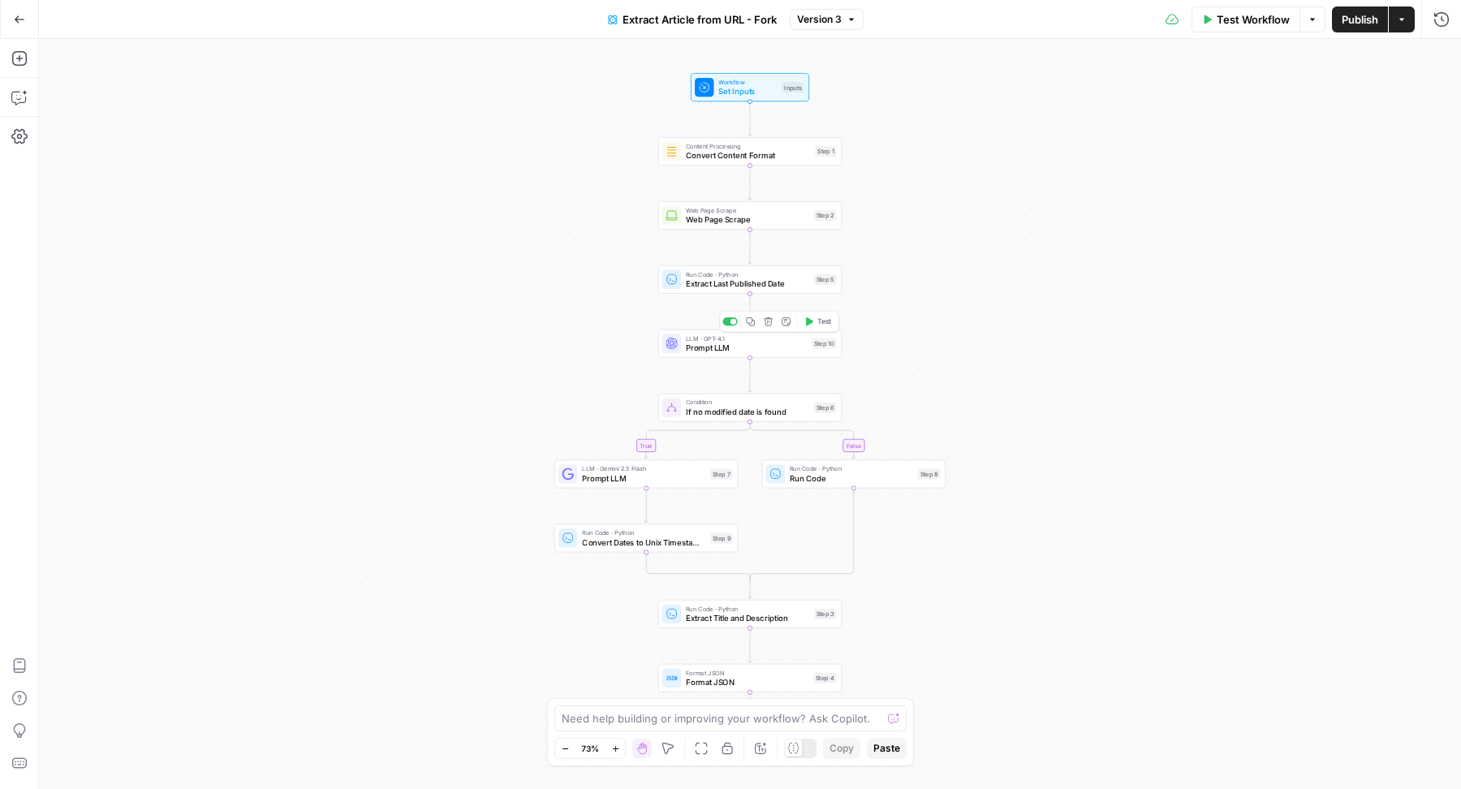
click at [715, 351] on span "Prompt LLM" at bounding box center [746, 348] width 121 height 12
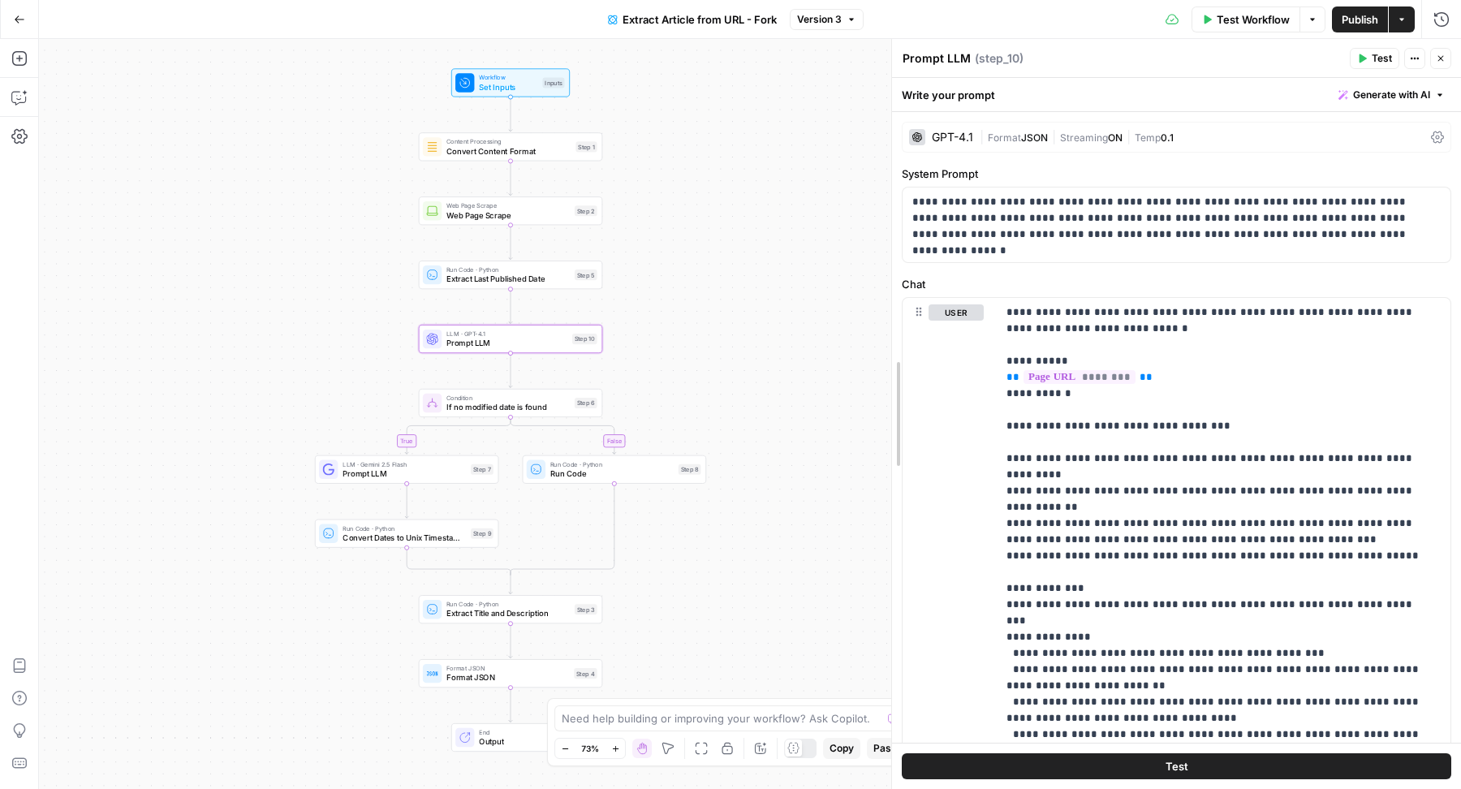
drag, startPoint x: 958, startPoint y: 265, endPoint x: 889, endPoint y: 265, distance: 69.0
click at [889, 265] on div at bounding box center [892, 414] width 16 height 750
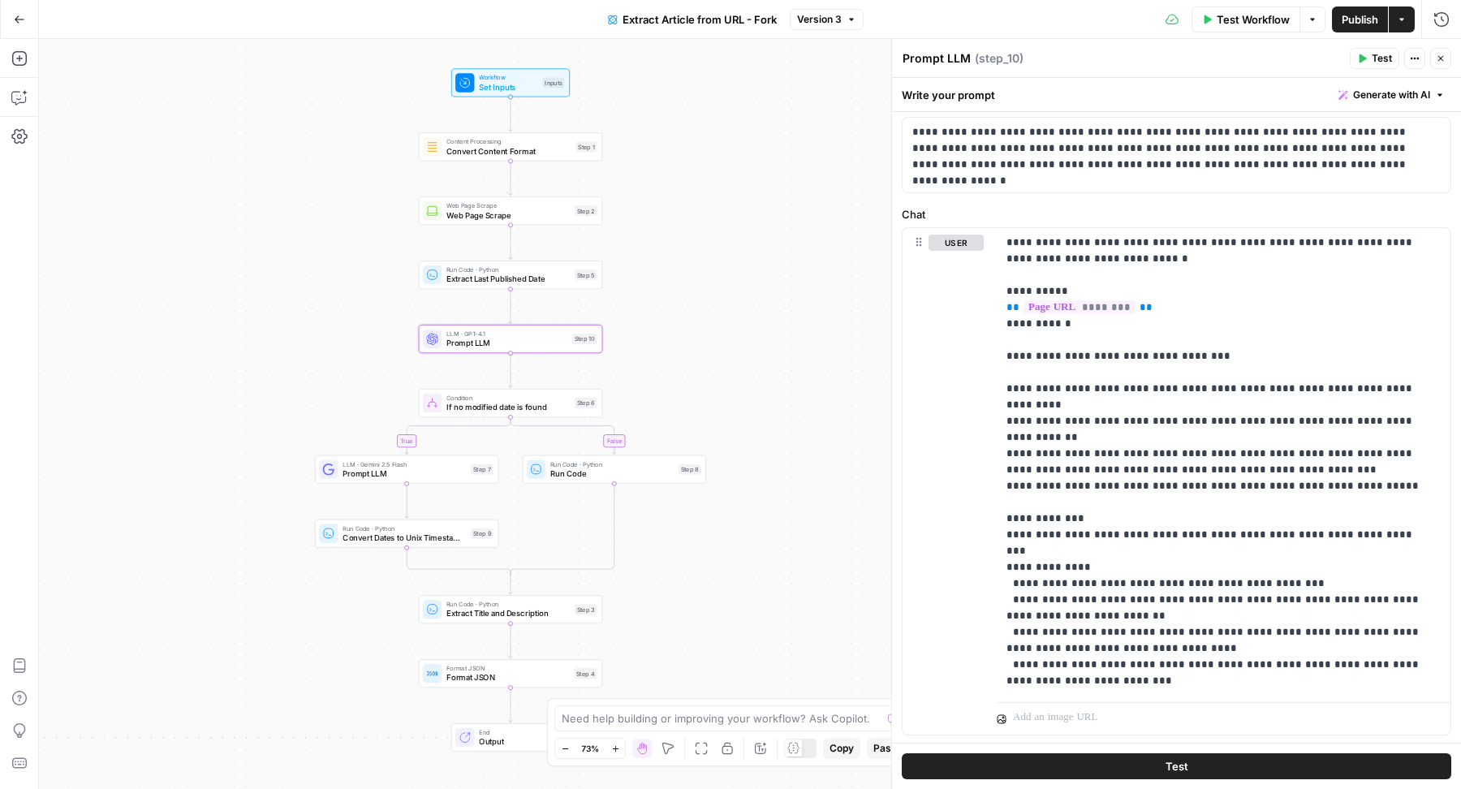
scroll to position [106, 0]
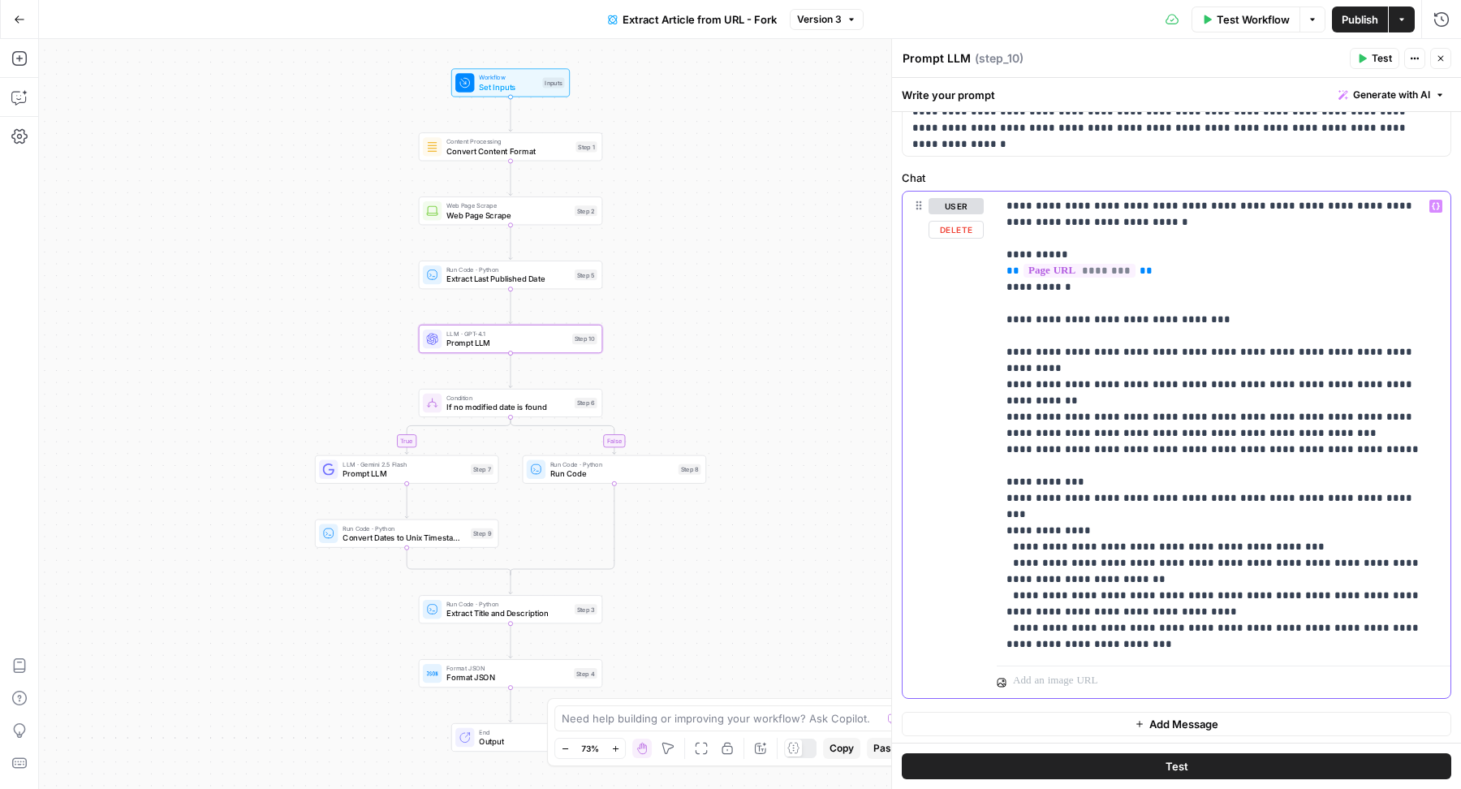
click at [1071, 351] on p "**********" at bounding box center [1217, 425] width 420 height 455
click at [1415, 465] on p "**********" at bounding box center [1217, 425] width 420 height 455
click at [1359, 91] on span "Generate with AI" at bounding box center [1391, 95] width 77 height 15
click at [1329, 179] on div "Improve your existing prompt" at bounding box center [1355, 183] width 136 height 15
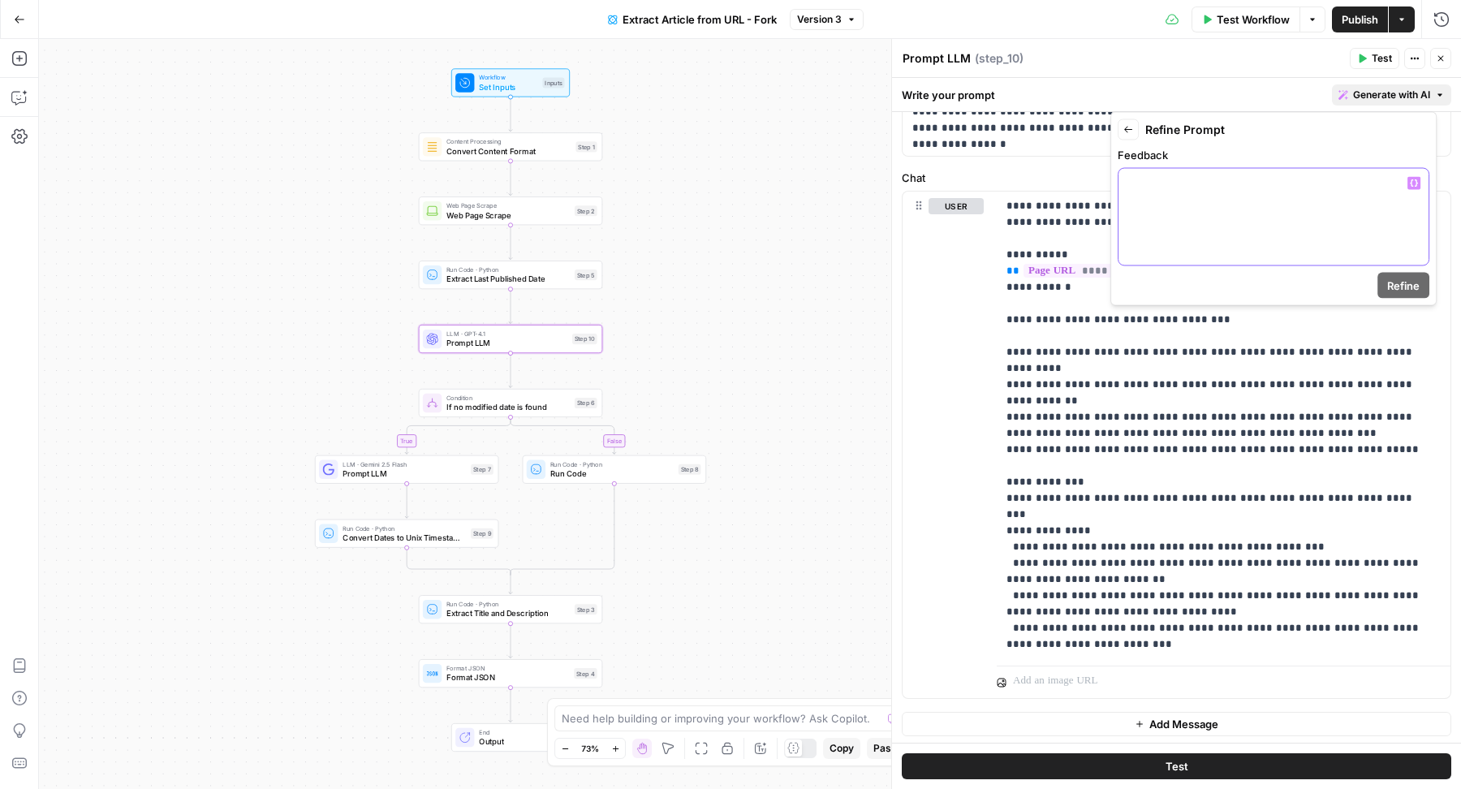
click at [1233, 202] on div at bounding box center [1274, 217] width 310 height 97
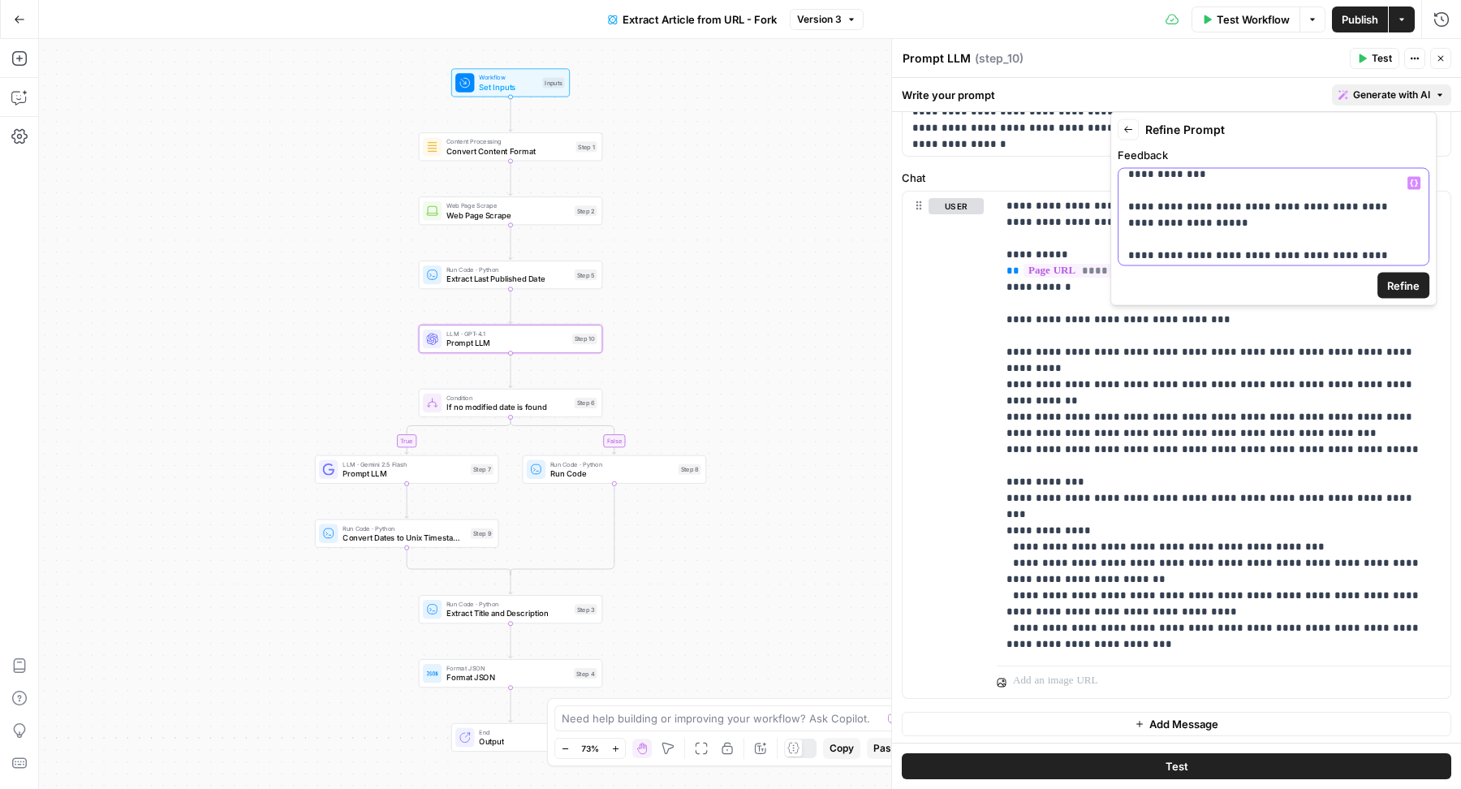
scroll to position [301, 0]
click at [1402, 278] on span "Refine" at bounding box center [1403, 285] width 32 height 16
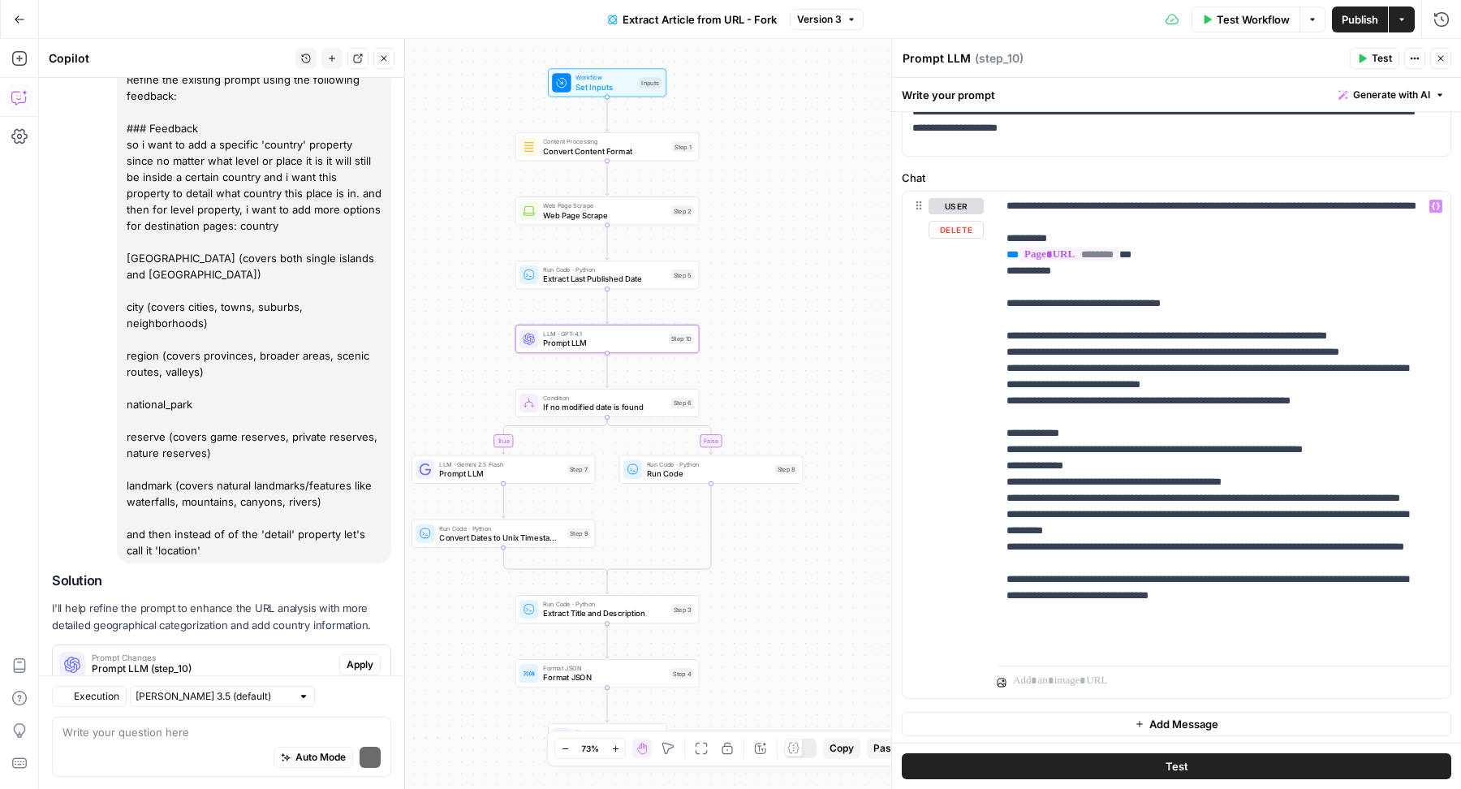
scroll to position [170, 0]
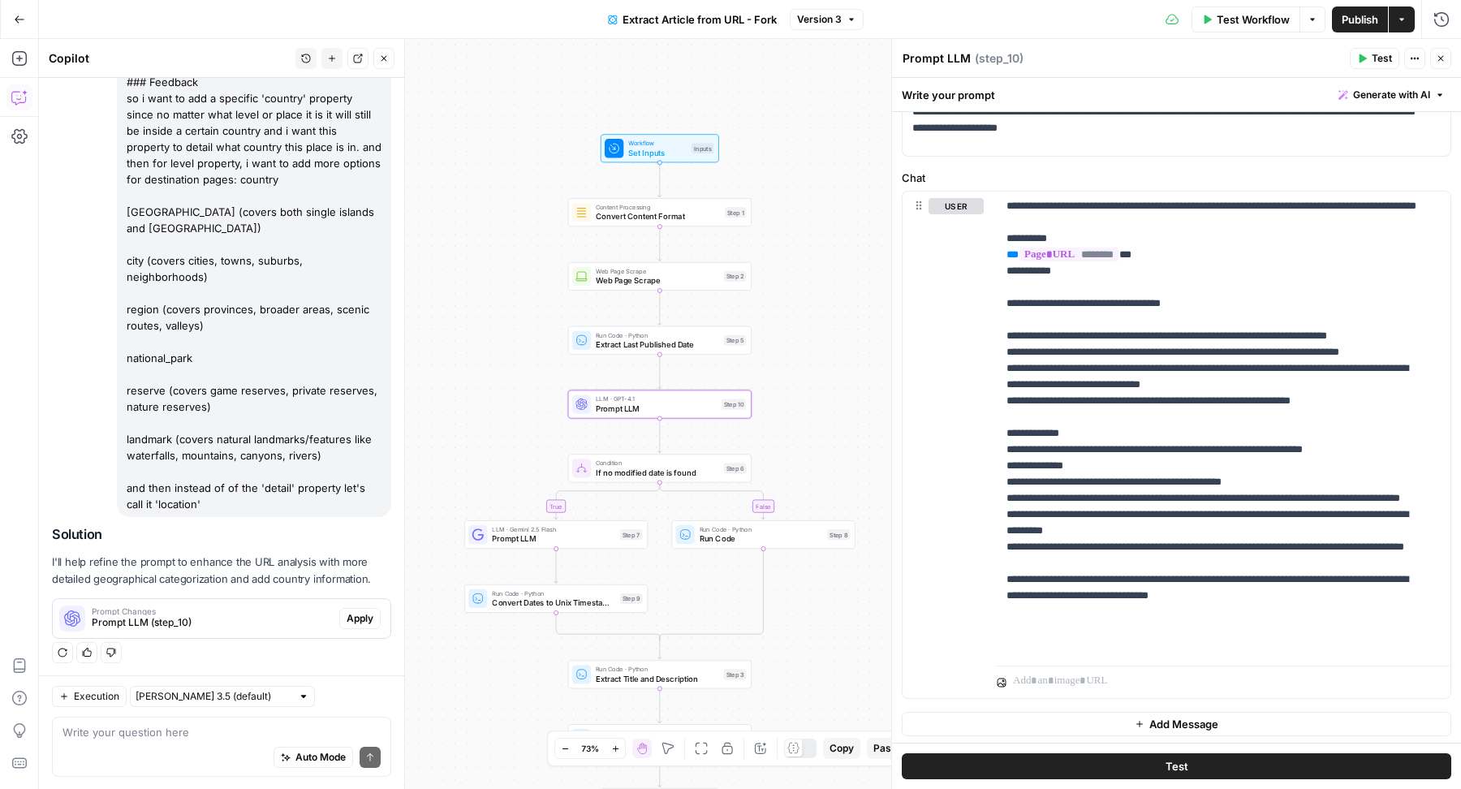
click at [347, 611] on span "Apply" at bounding box center [360, 618] width 27 height 15
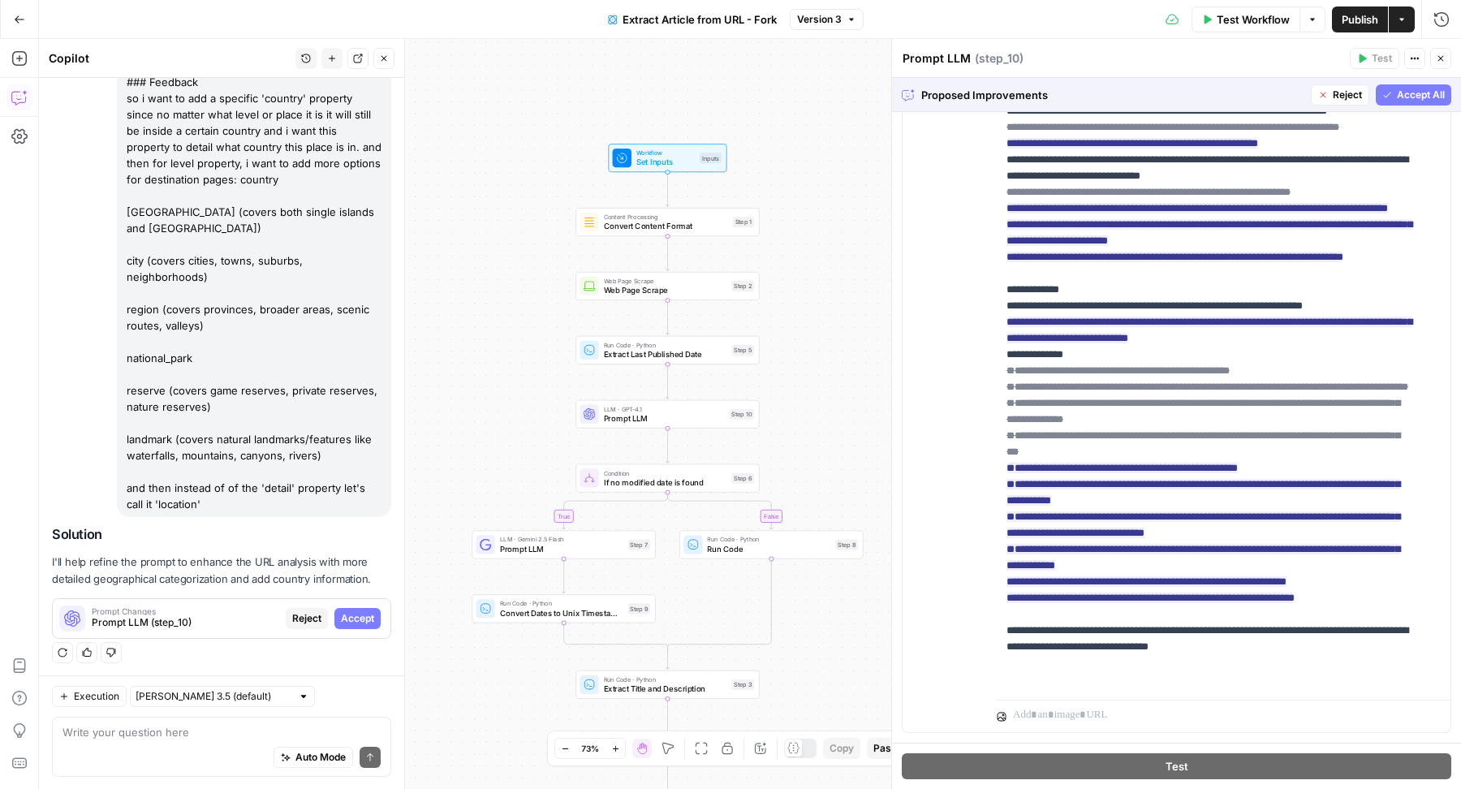
scroll to position [319, 0]
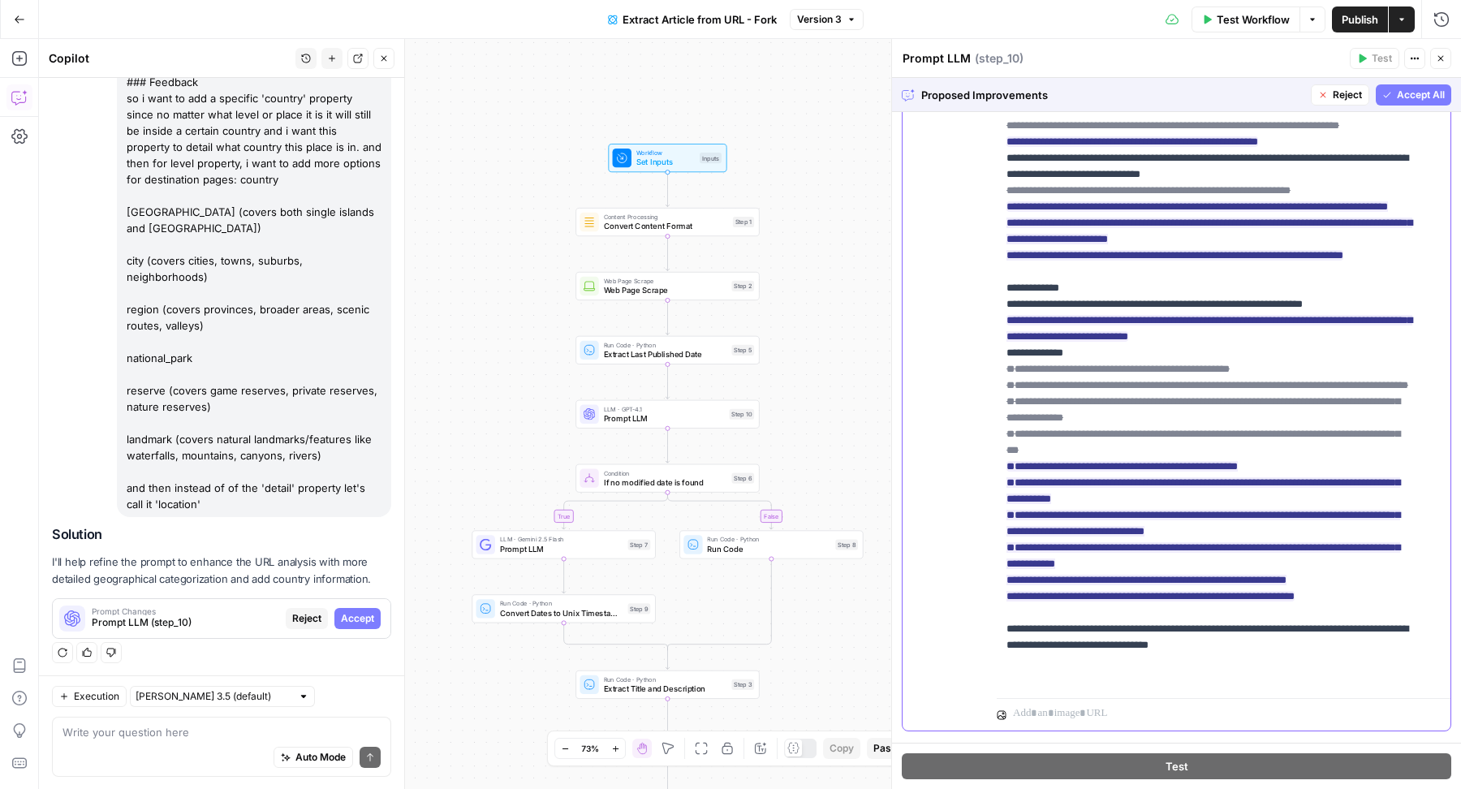
drag, startPoint x: 1111, startPoint y: 541, endPoint x: 1252, endPoint y: 597, distance: 151.9
click at [1252, 597] on p "**********" at bounding box center [1209, 320] width 405 height 731
click at [1397, 97] on span "Accept All" at bounding box center [1421, 95] width 48 height 15
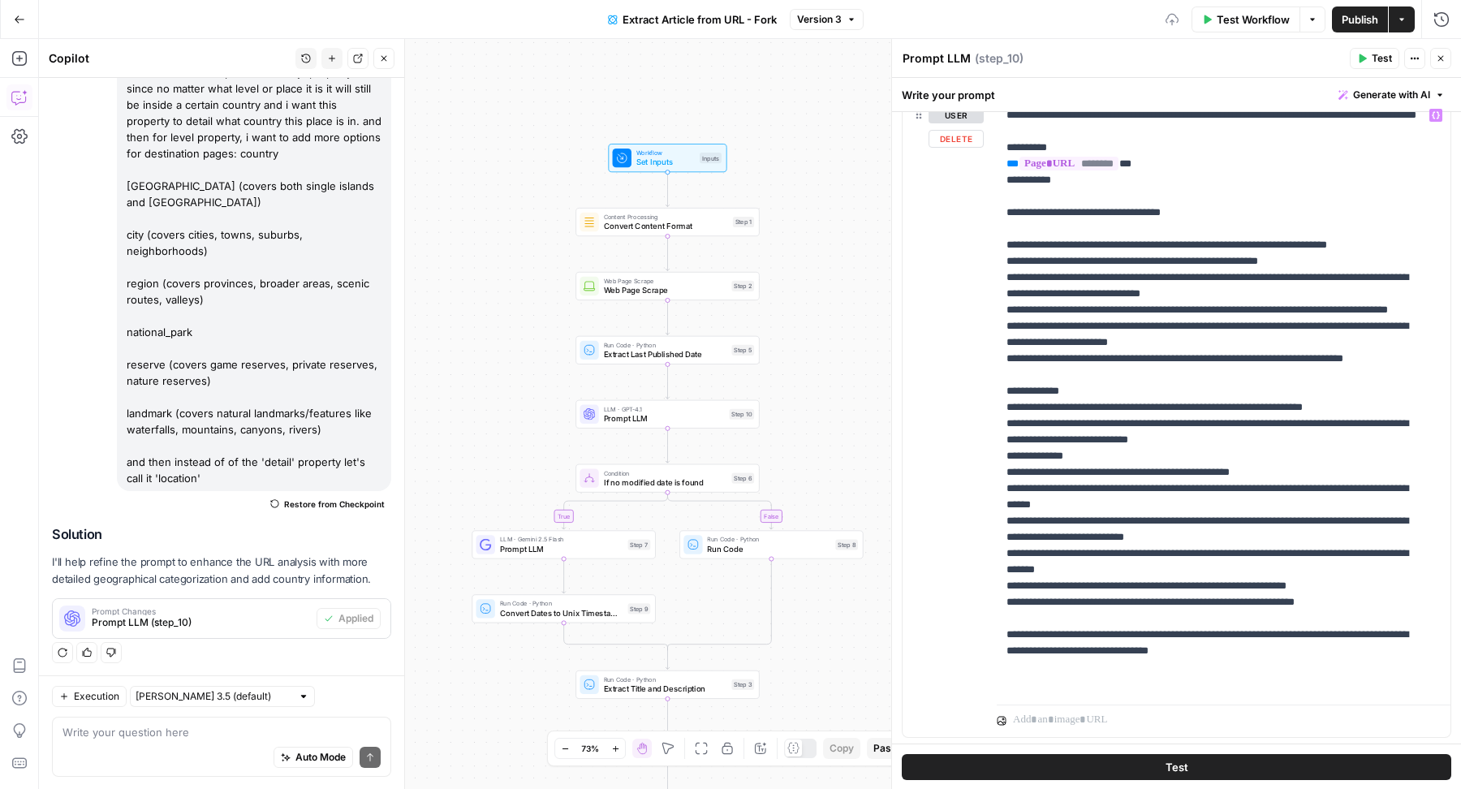
scroll to position [239, 0]
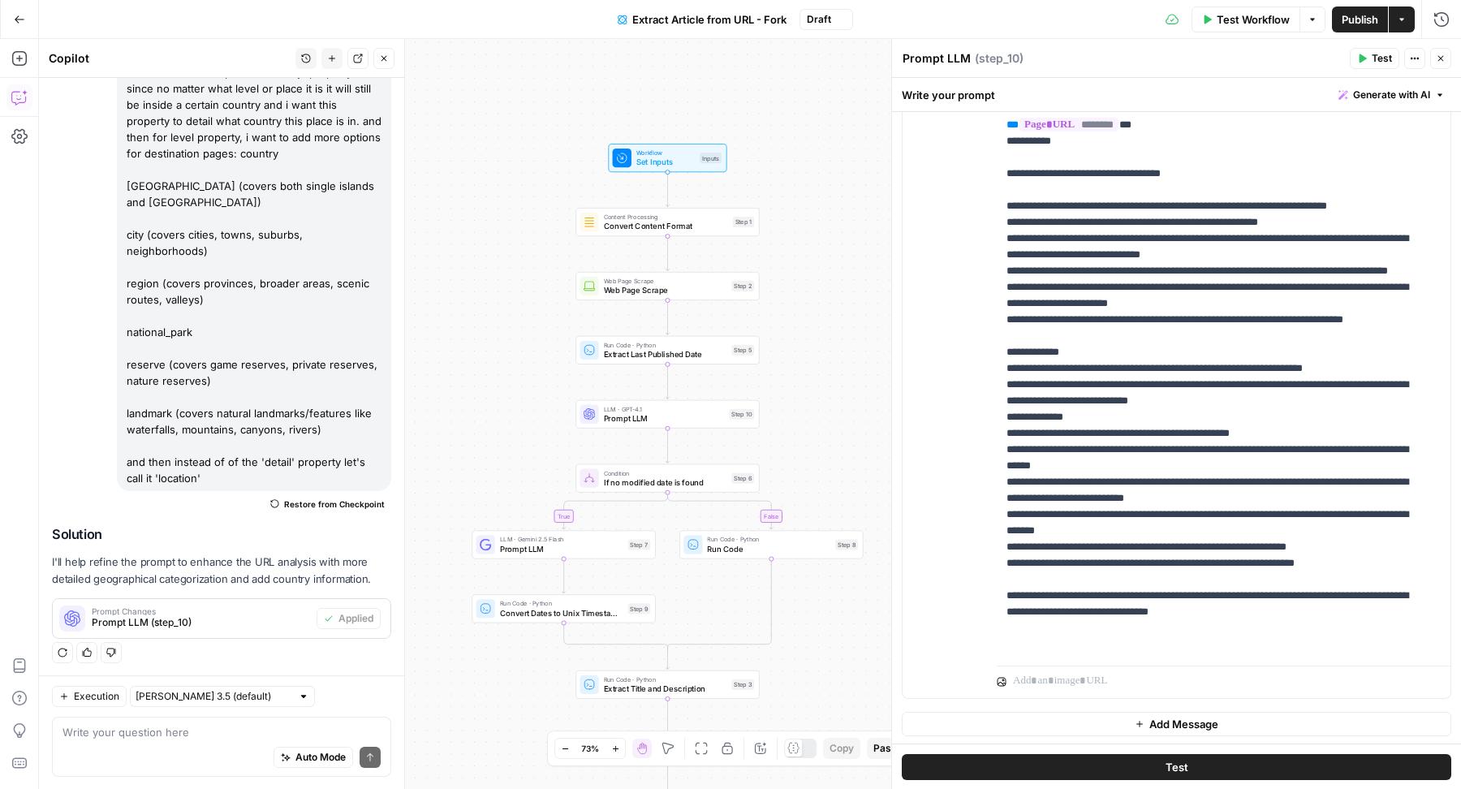
click at [1367, 58] on icon "button" at bounding box center [1363, 58] width 7 height 9
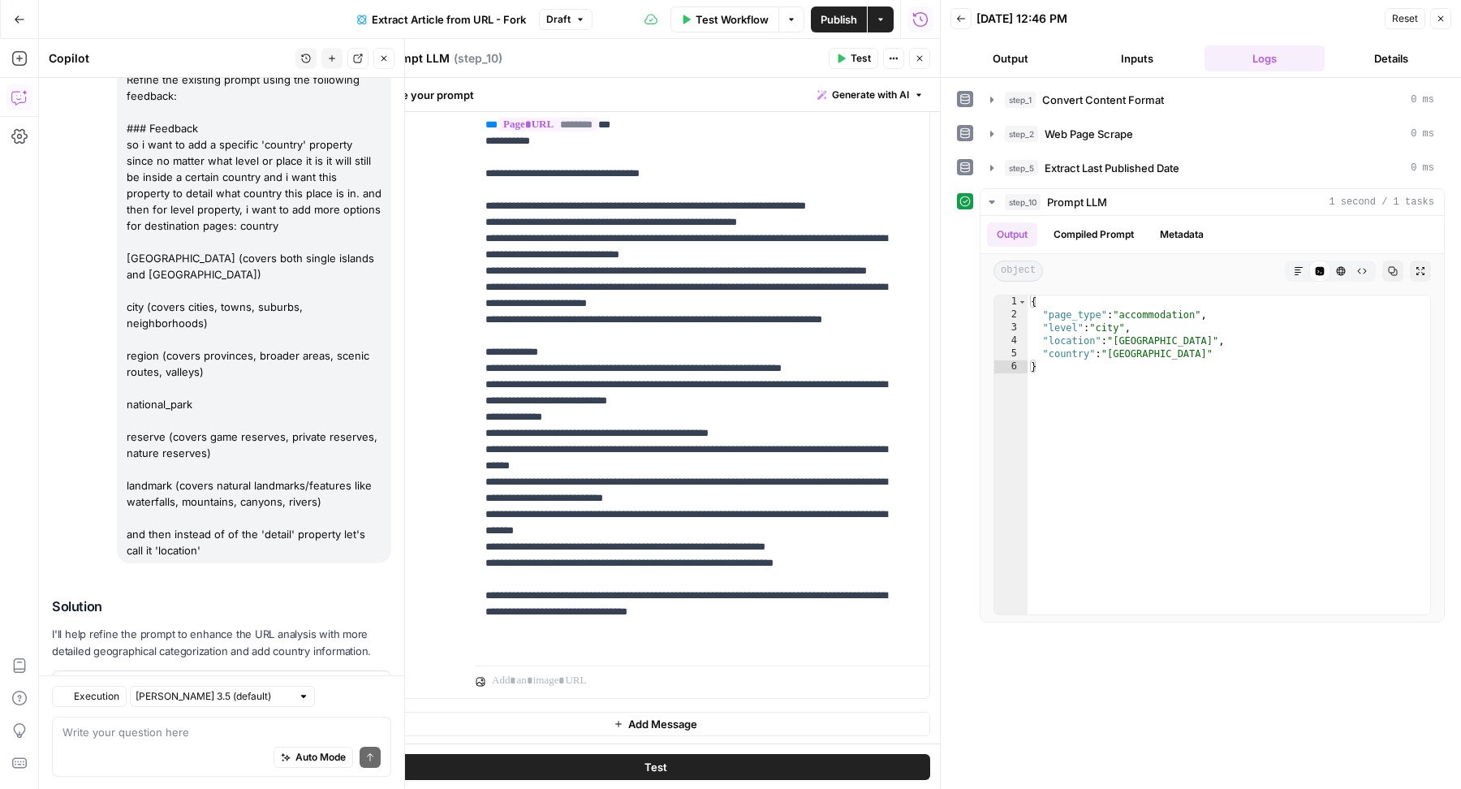
scroll to position [196, 0]
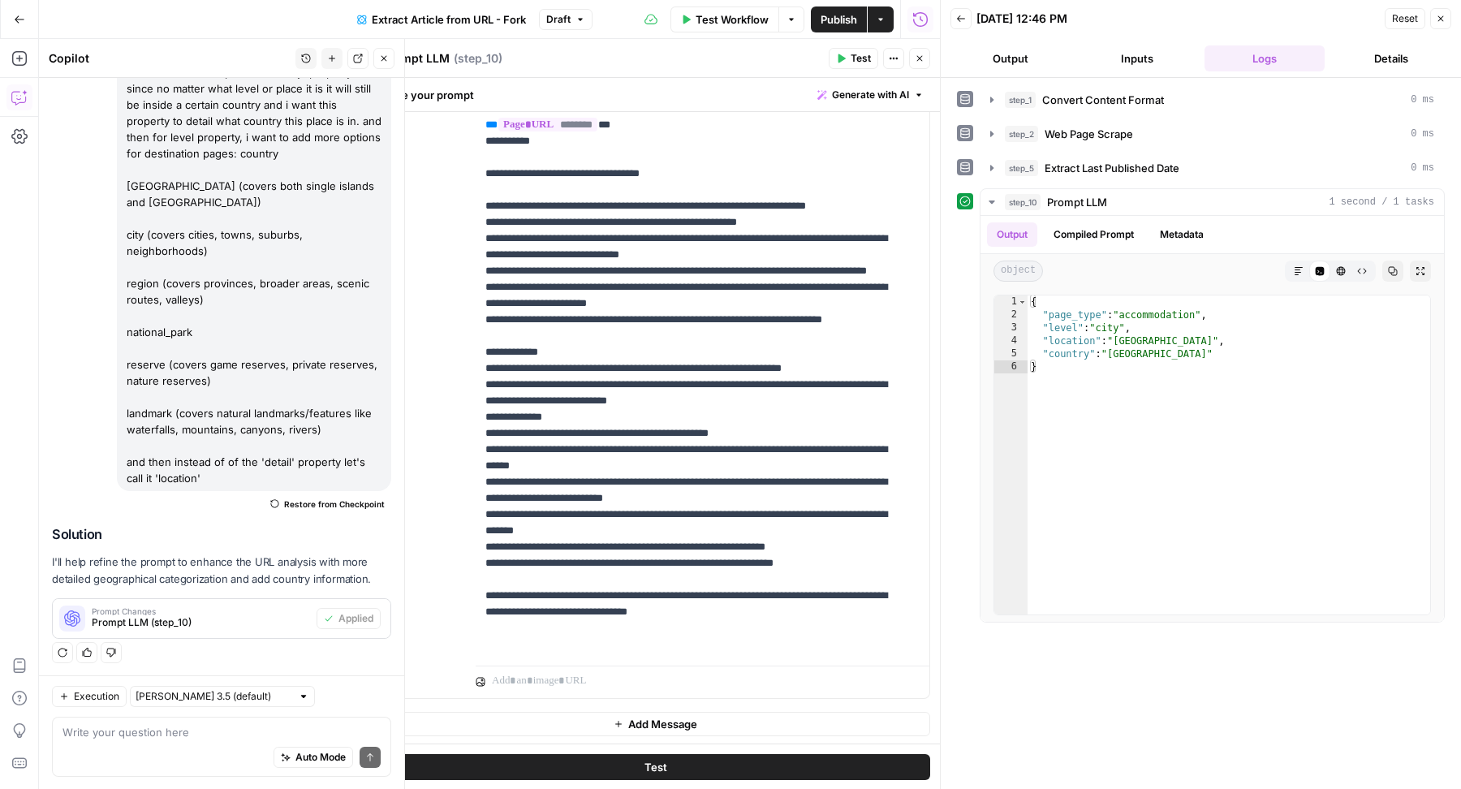
click at [839, 19] on span "Publish" at bounding box center [839, 19] width 37 height 16
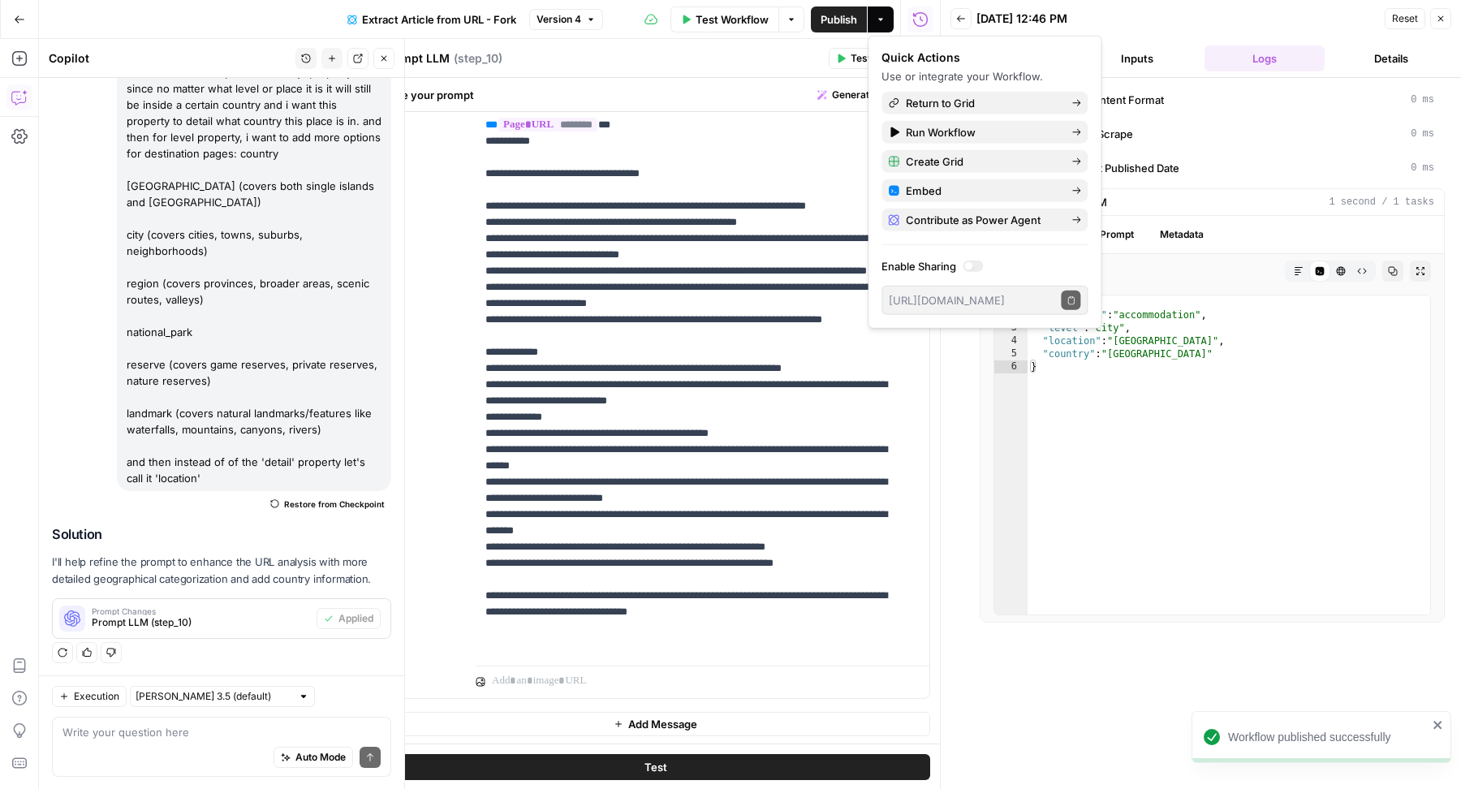
click at [658, 48] on div "Prompt LLM Prompt LLM ( step_10 ) Test Actions Close" at bounding box center [656, 58] width 550 height 21
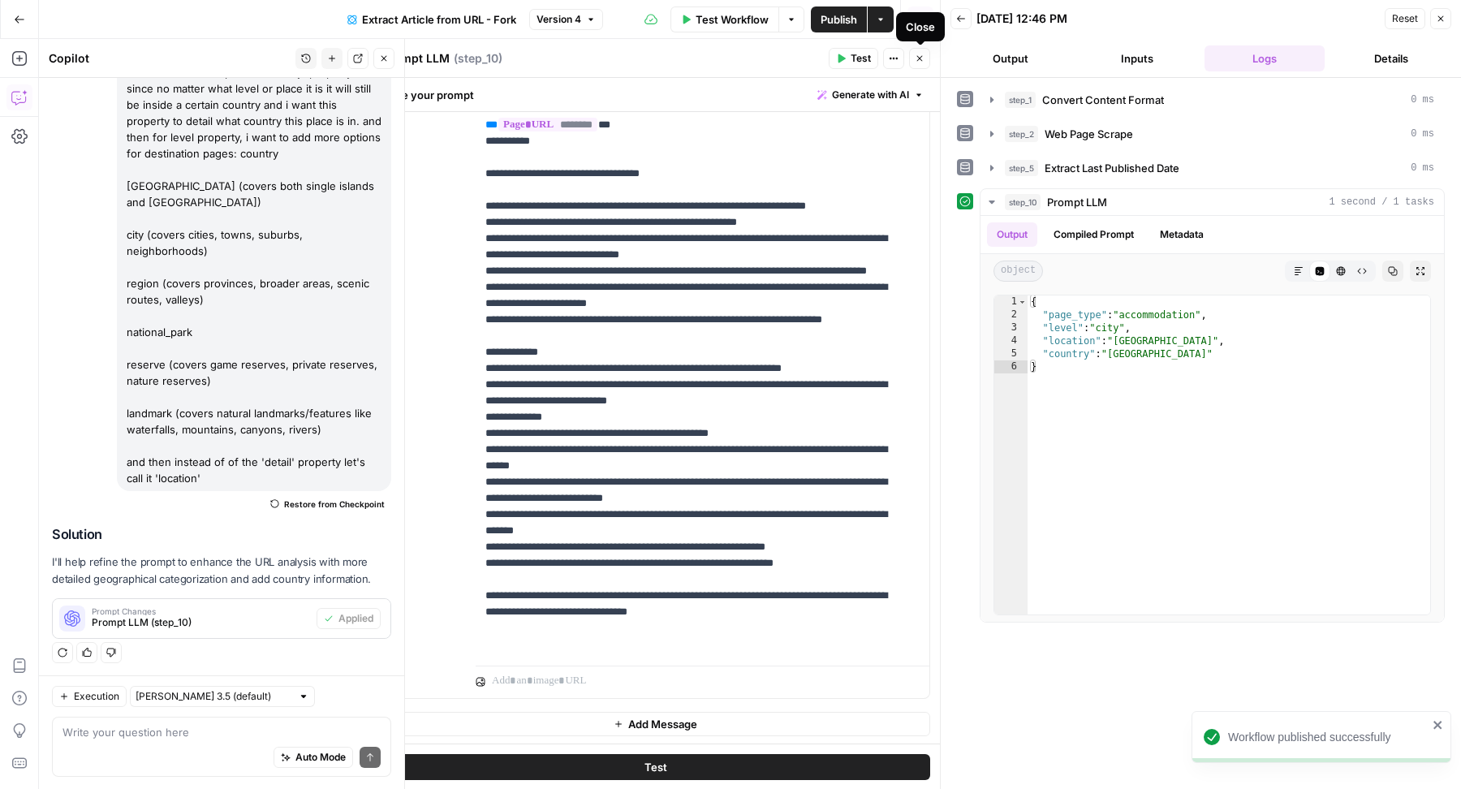
click at [917, 56] on icon "button" at bounding box center [920, 59] width 6 height 6
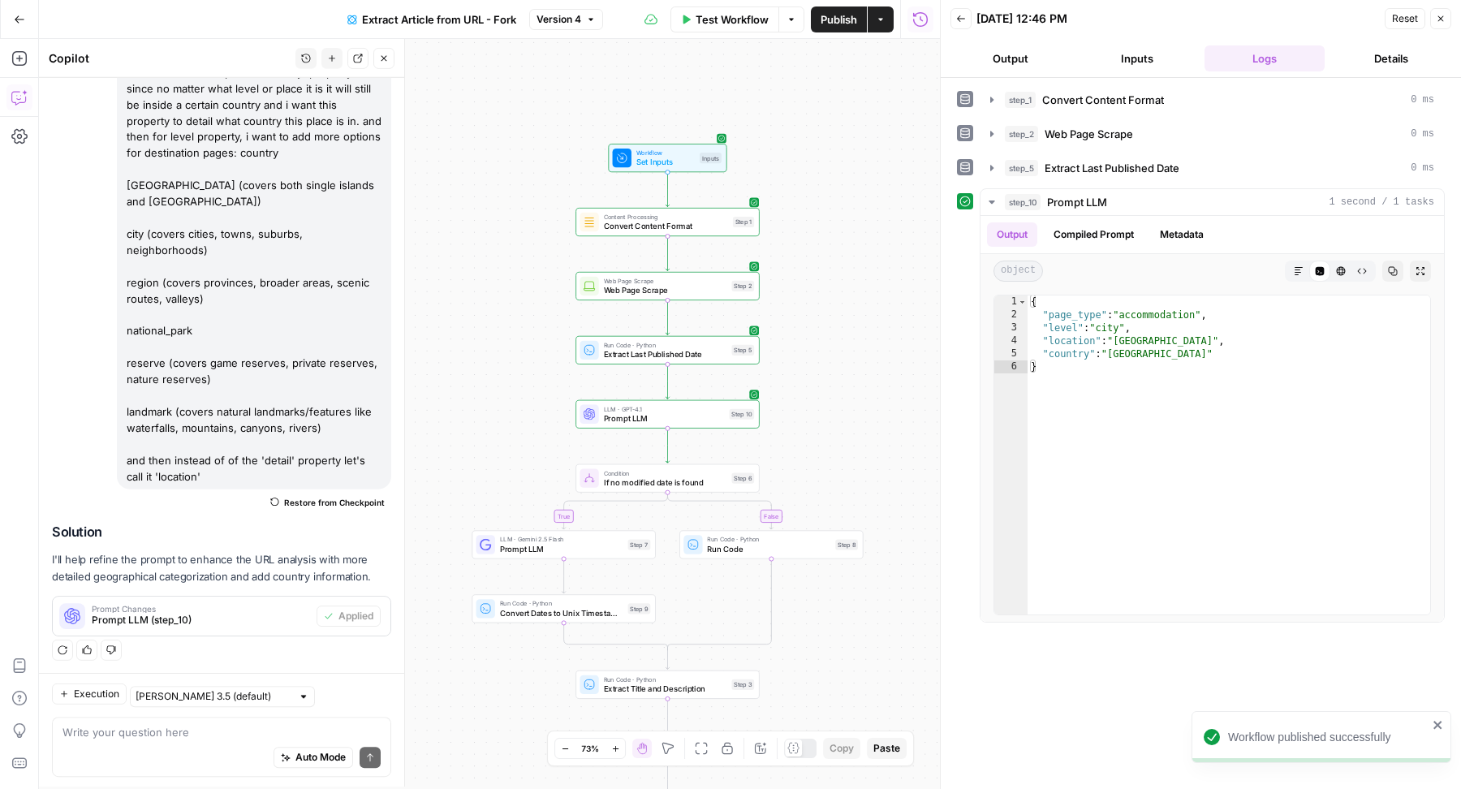
scroll to position [196, 0]
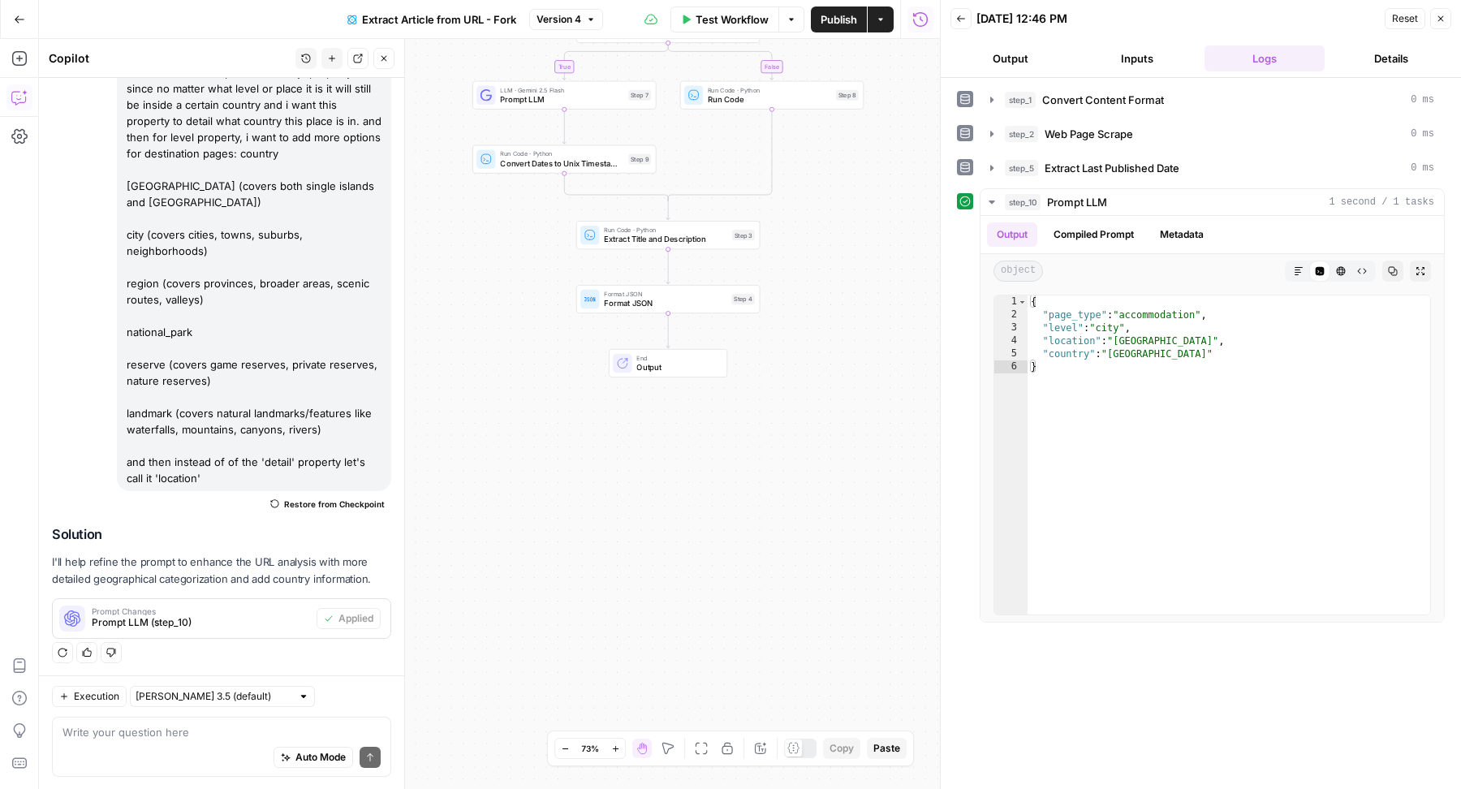
click at [709, 313] on div "true false Workflow Set Inputs Inputs Content Processing Convert Content Format…" at bounding box center [489, 414] width 901 height 750
click at [696, 304] on span "Format JSON" at bounding box center [665, 303] width 123 height 12
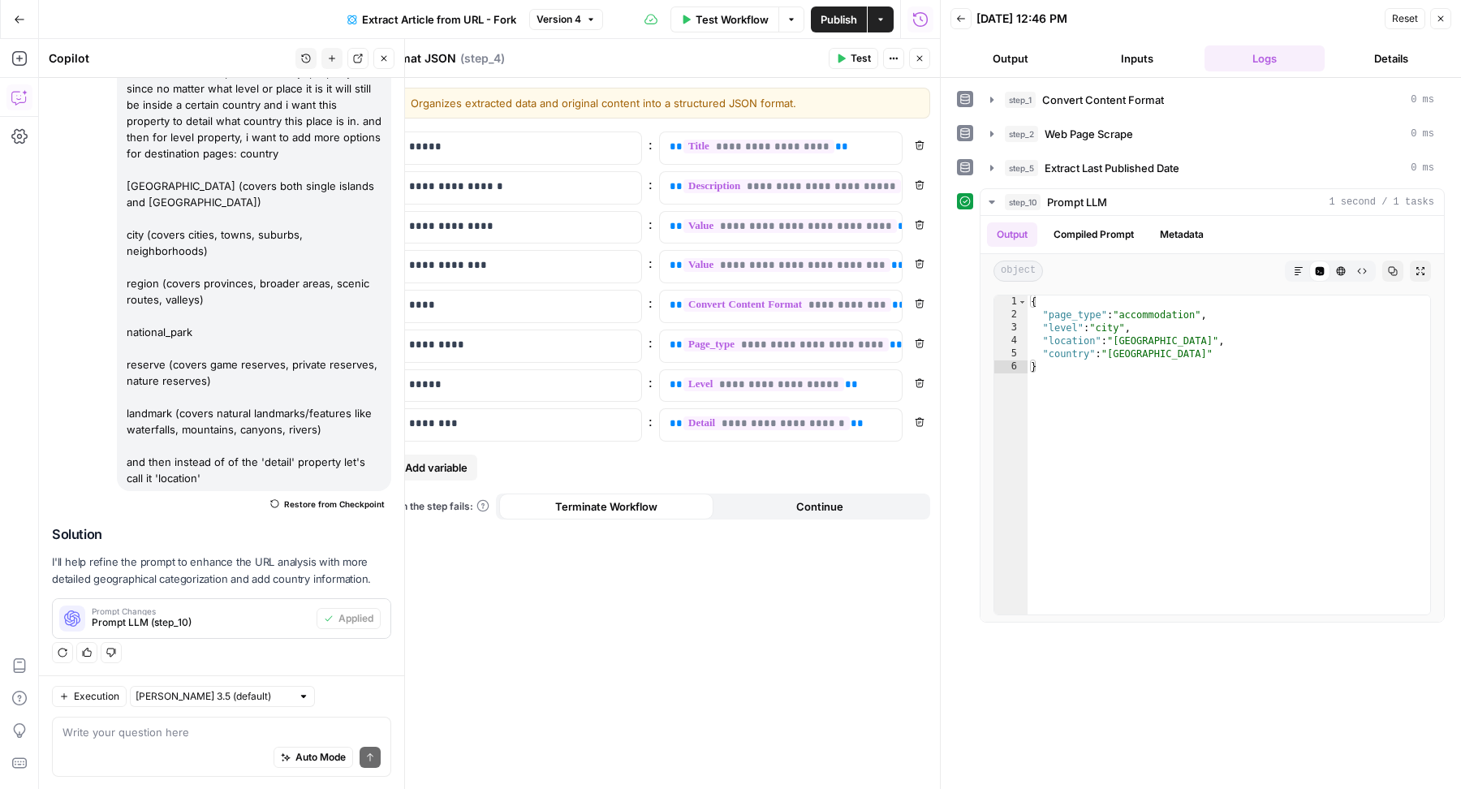
click at [428, 459] on span "Add variable" at bounding box center [436, 467] width 63 height 16
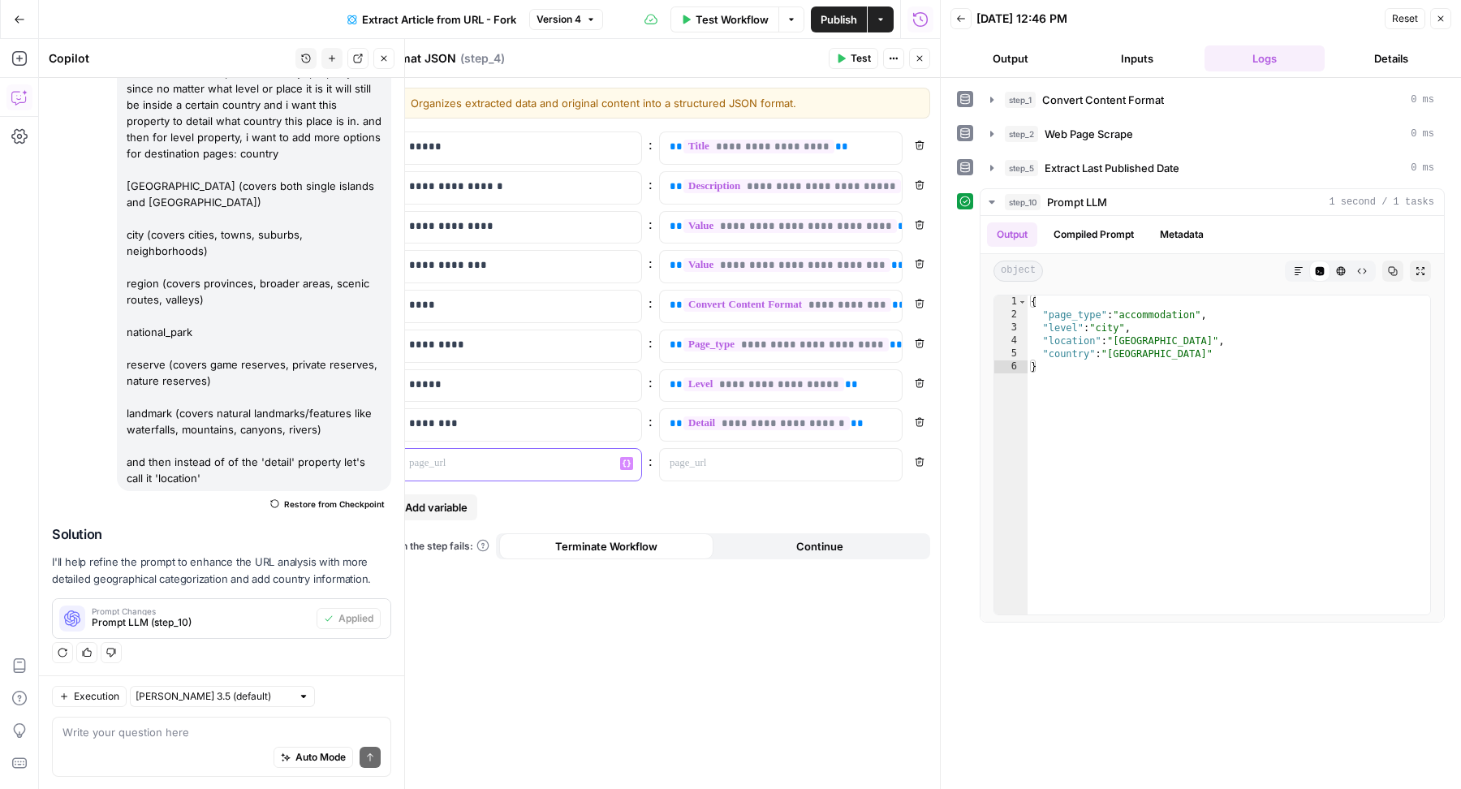
click at [440, 455] on p at bounding box center [507, 463] width 196 height 16
click at [851, 419] on span "**" at bounding box center [857, 423] width 13 height 11
copy p "**********"
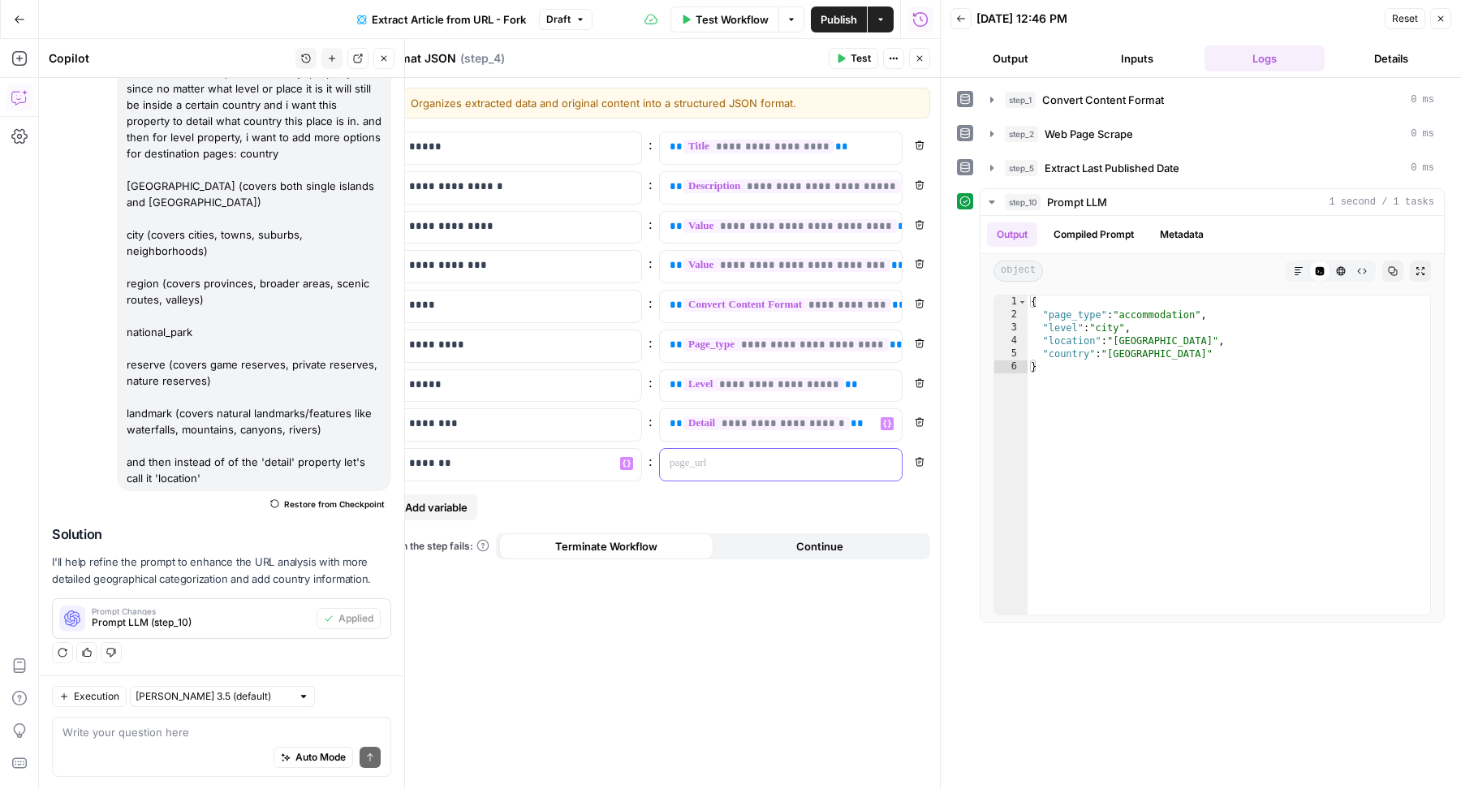
click at [772, 455] on p at bounding box center [768, 463] width 196 height 16
click at [739, 457] on span "**********" at bounding box center [766, 463] width 166 height 14
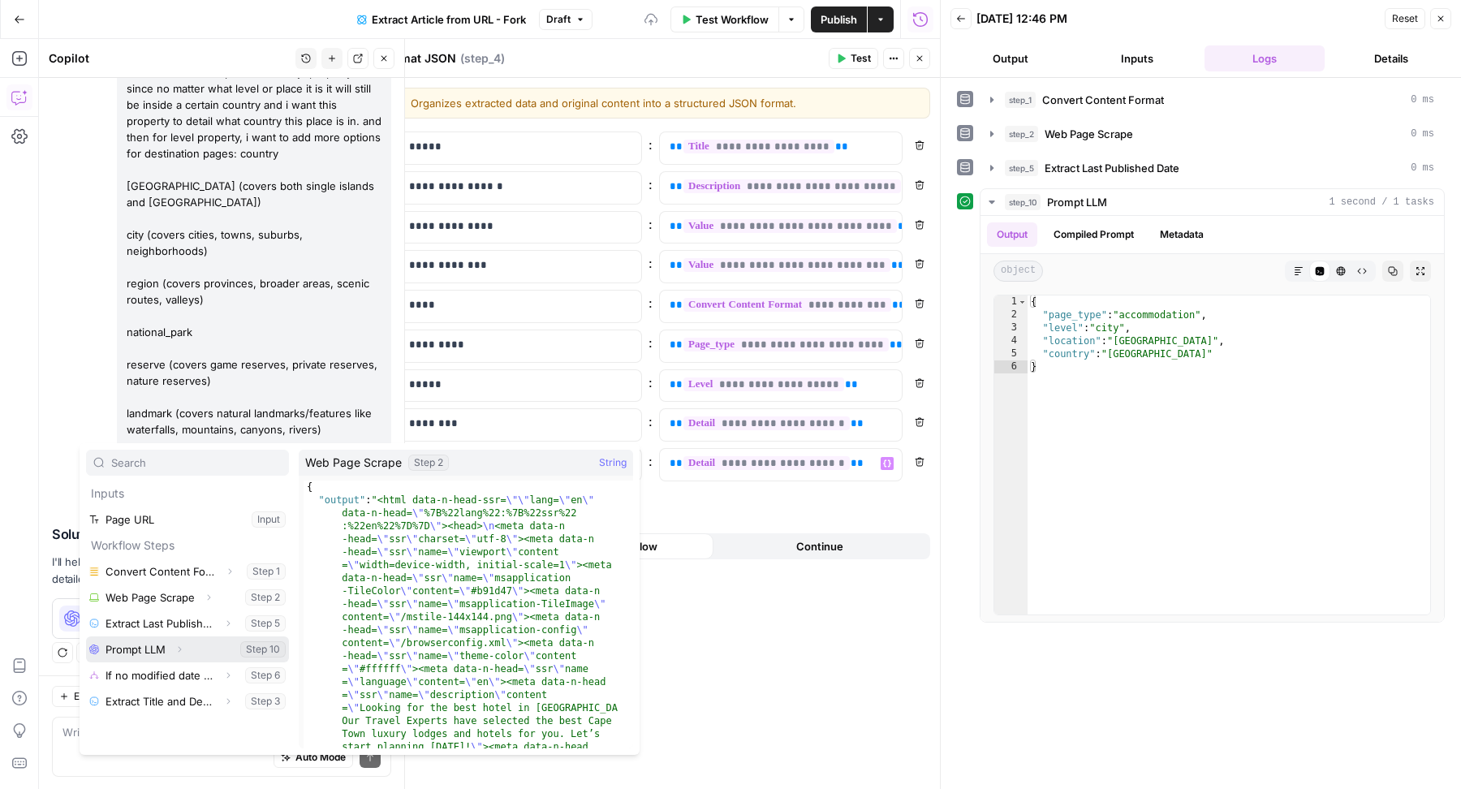
click at [179, 648] on icon "button" at bounding box center [180, 650] width 10 height 10
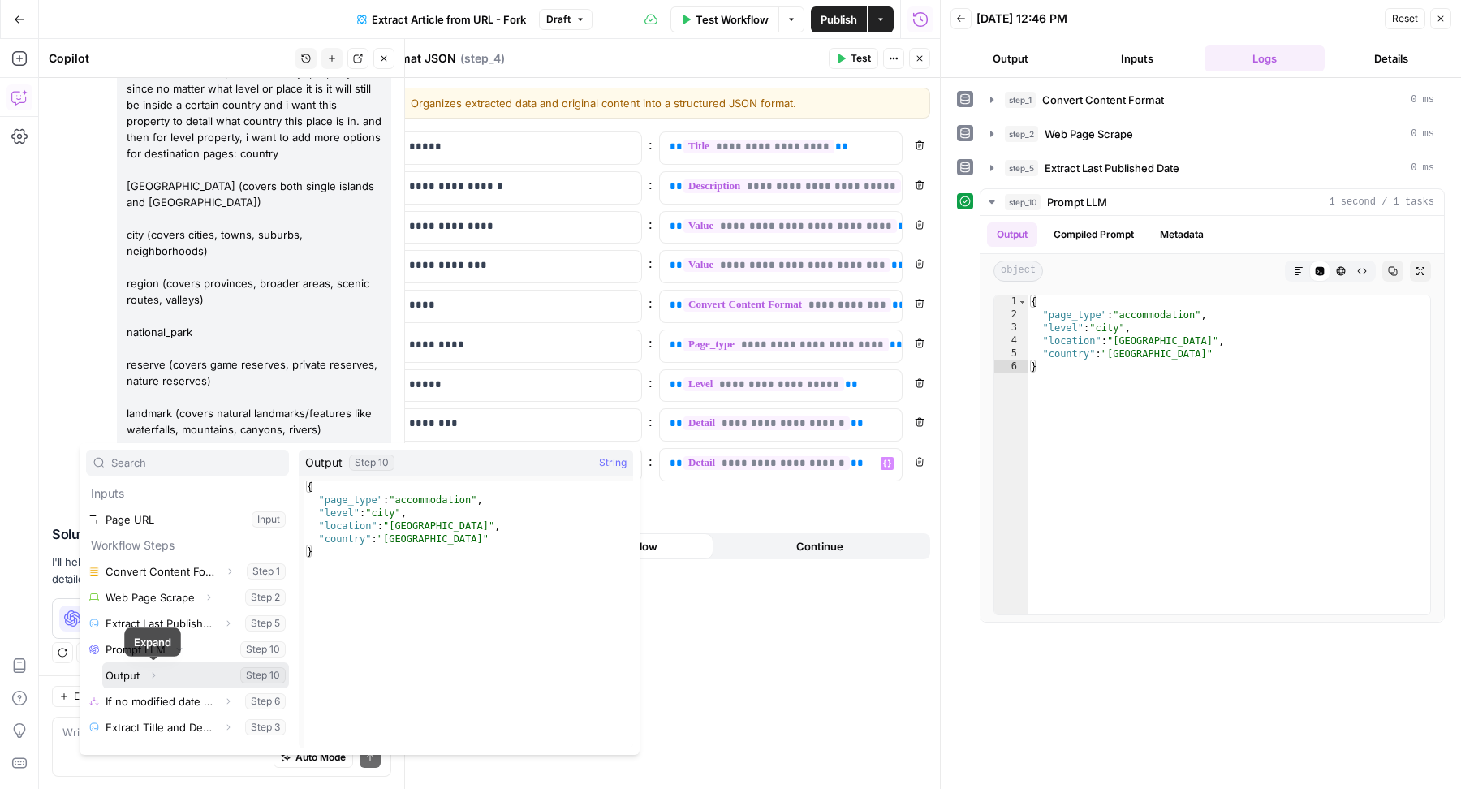
click at [154, 671] on icon "button" at bounding box center [154, 675] width 10 height 10
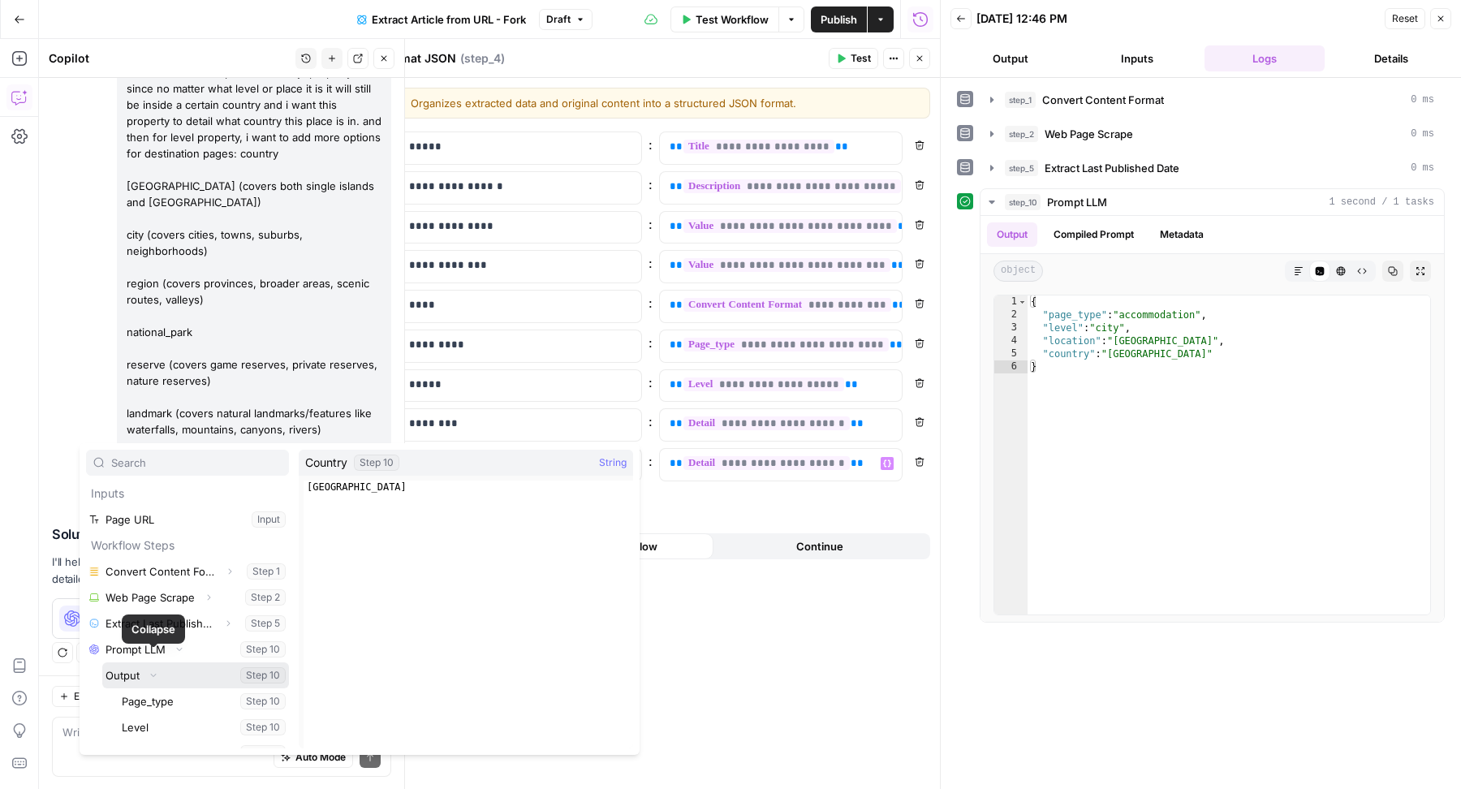
scroll to position [94, 0]
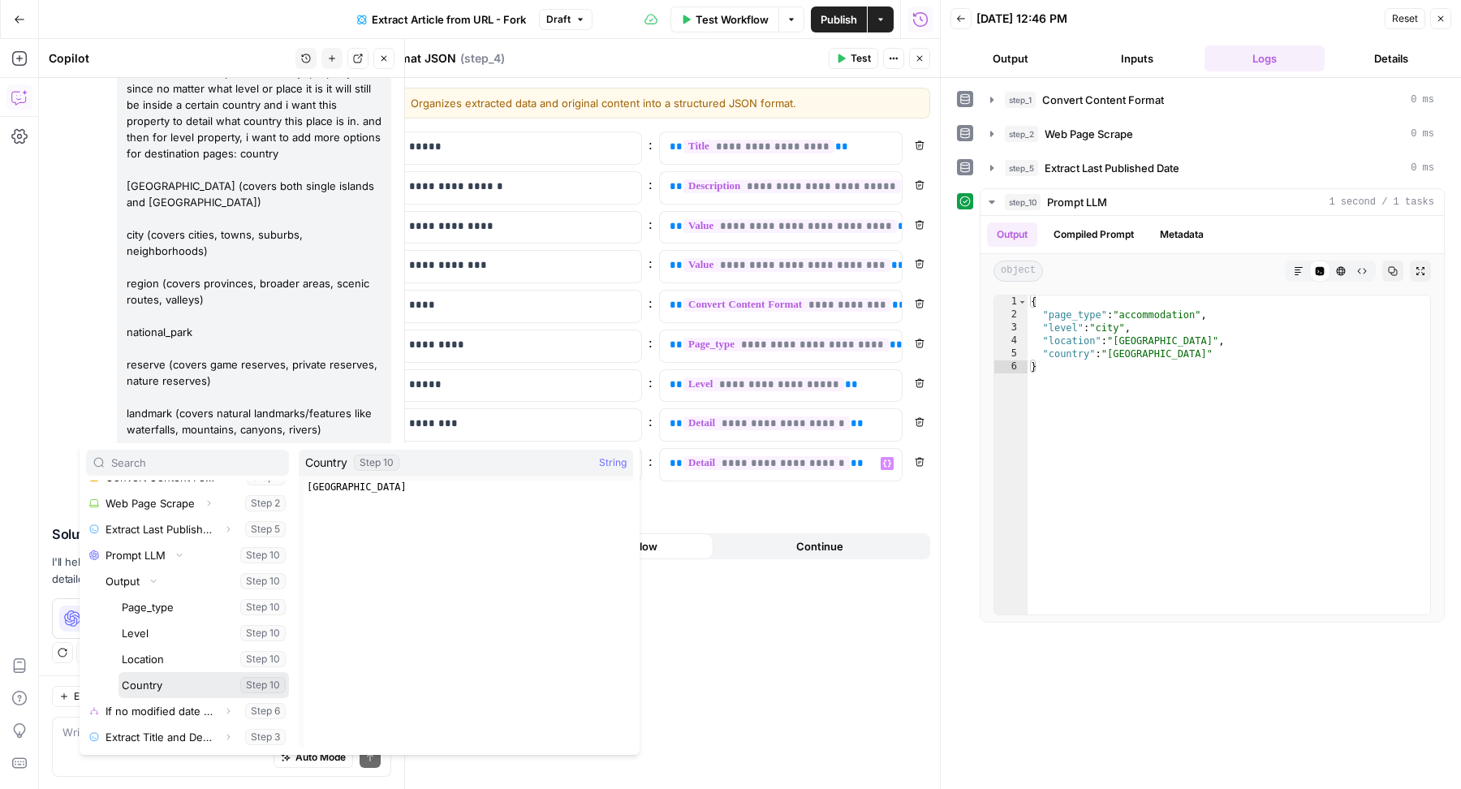
click at [184, 682] on button "Select variable Country" at bounding box center [204, 685] width 170 height 26
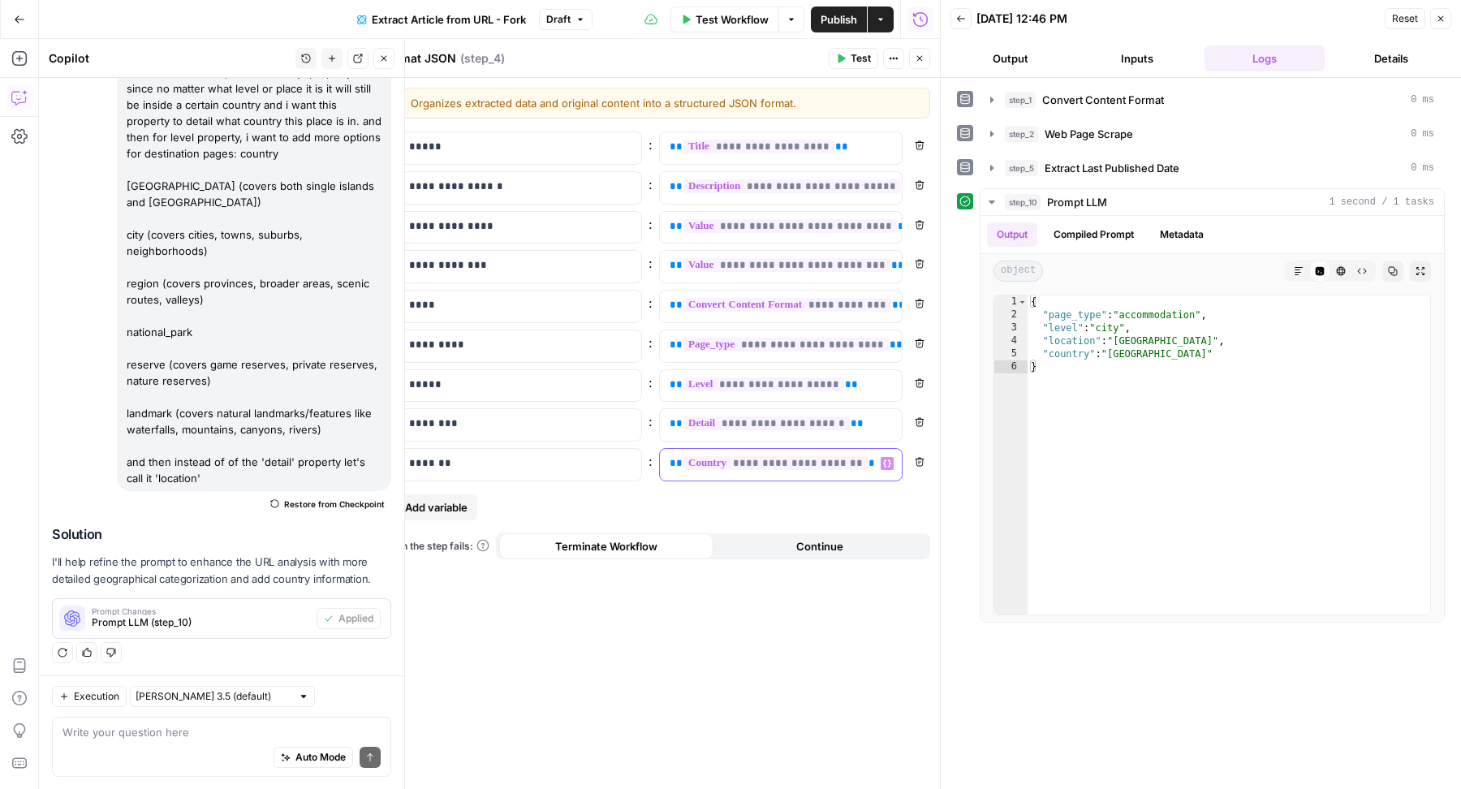
click at [860, 459] on p "**********" at bounding box center [768, 463] width 196 height 16
copy p "**********"
click at [851, 416] on p "**********" at bounding box center [768, 424] width 196 height 16
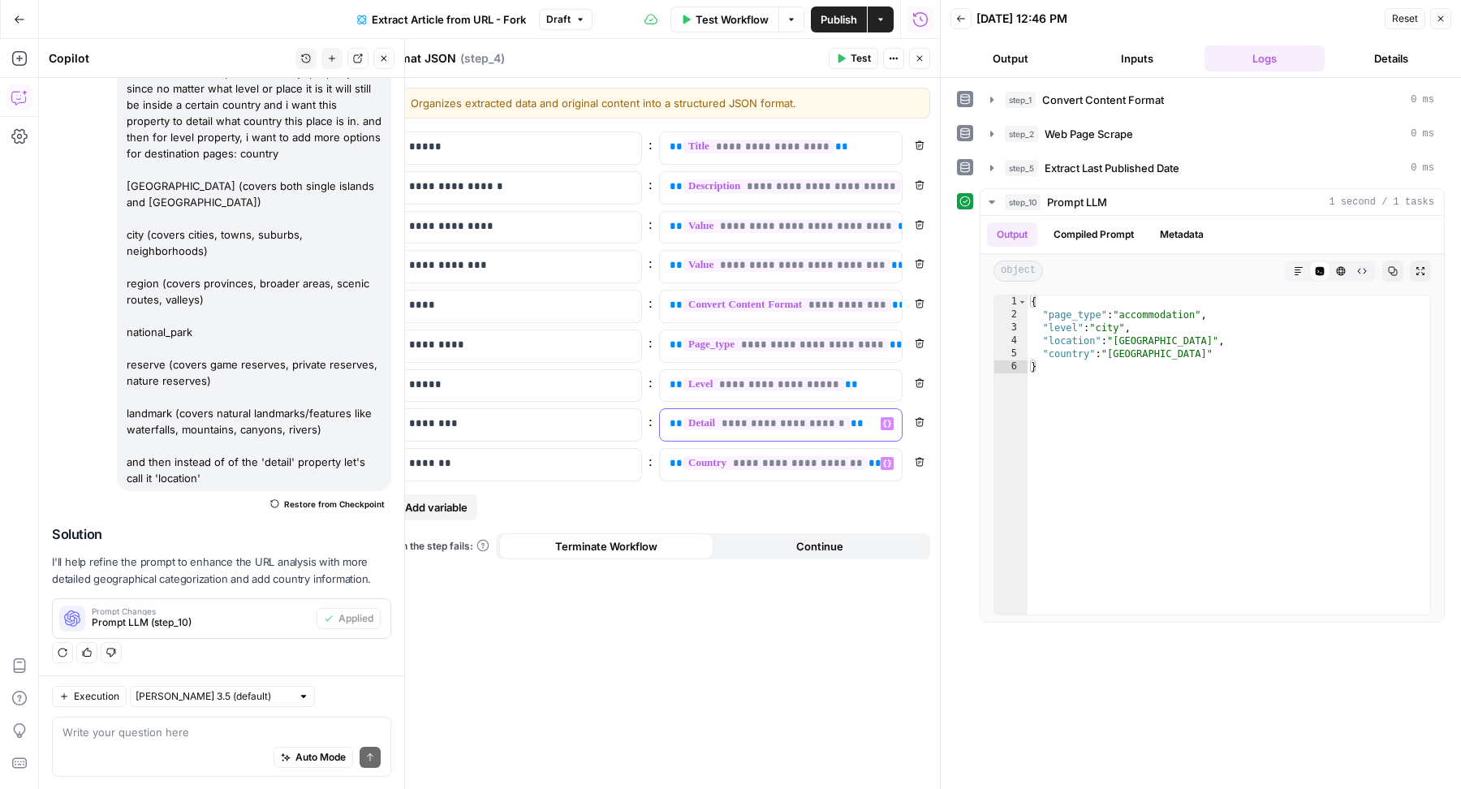
click at [851, 416] on p "**********" at bounding box center [768, 424] width 196 height 16
click at [803, 420] on span "**********" at bounding box center [775, 423] width 184 height 14
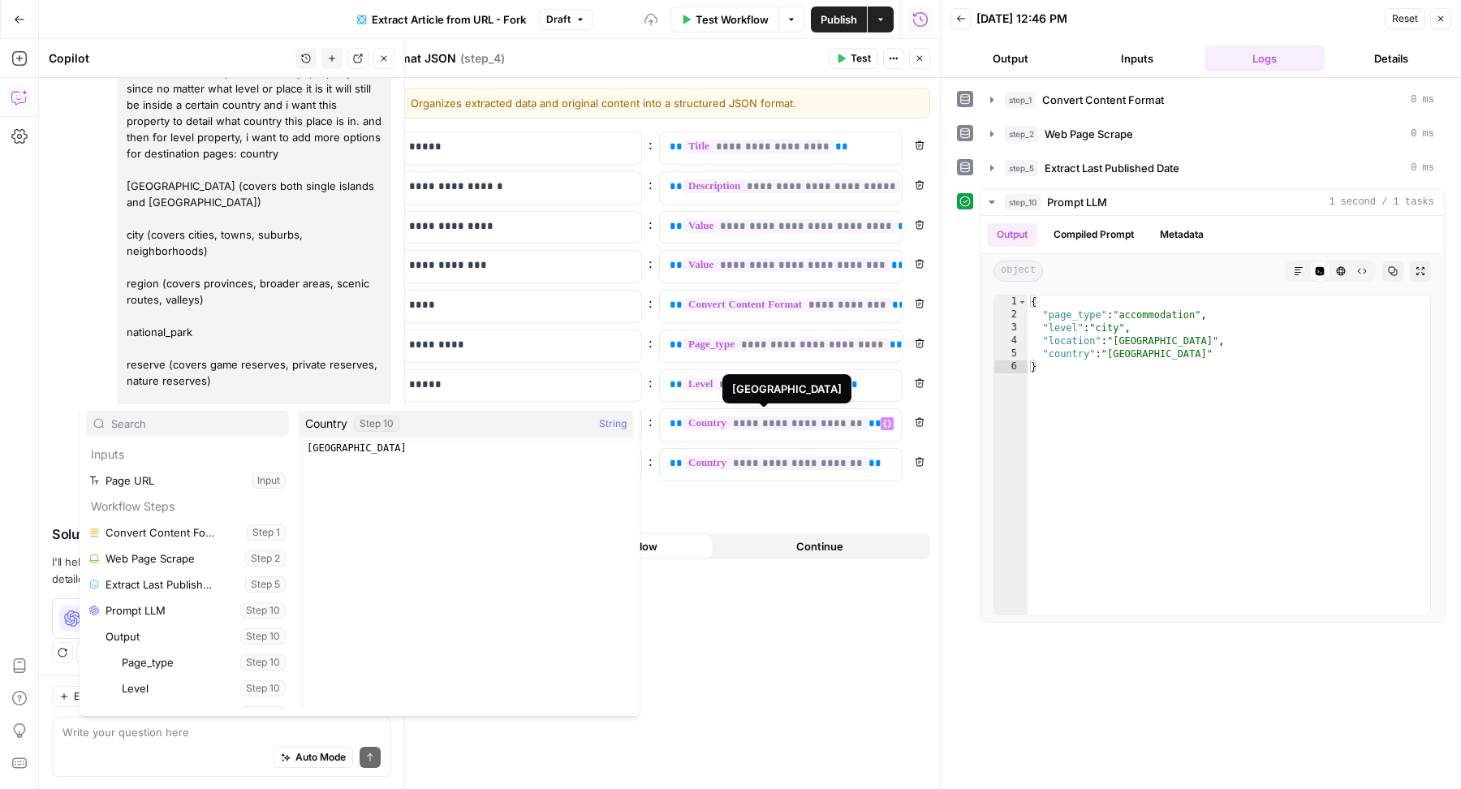
scroll to position [95, 0]
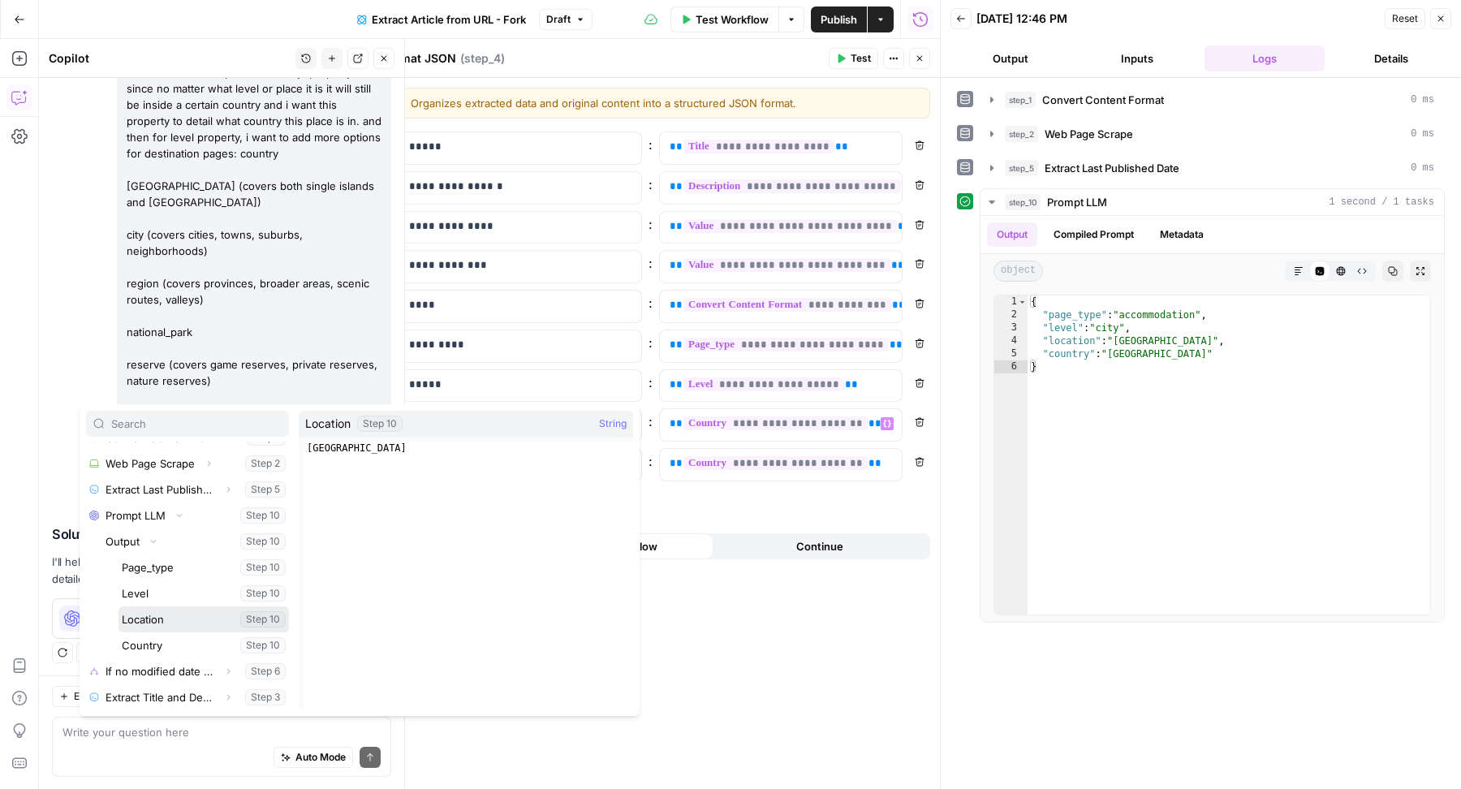
click at [174, 622] on button "Select variable Location" at bounding box center [204, 619] width 170 height 26
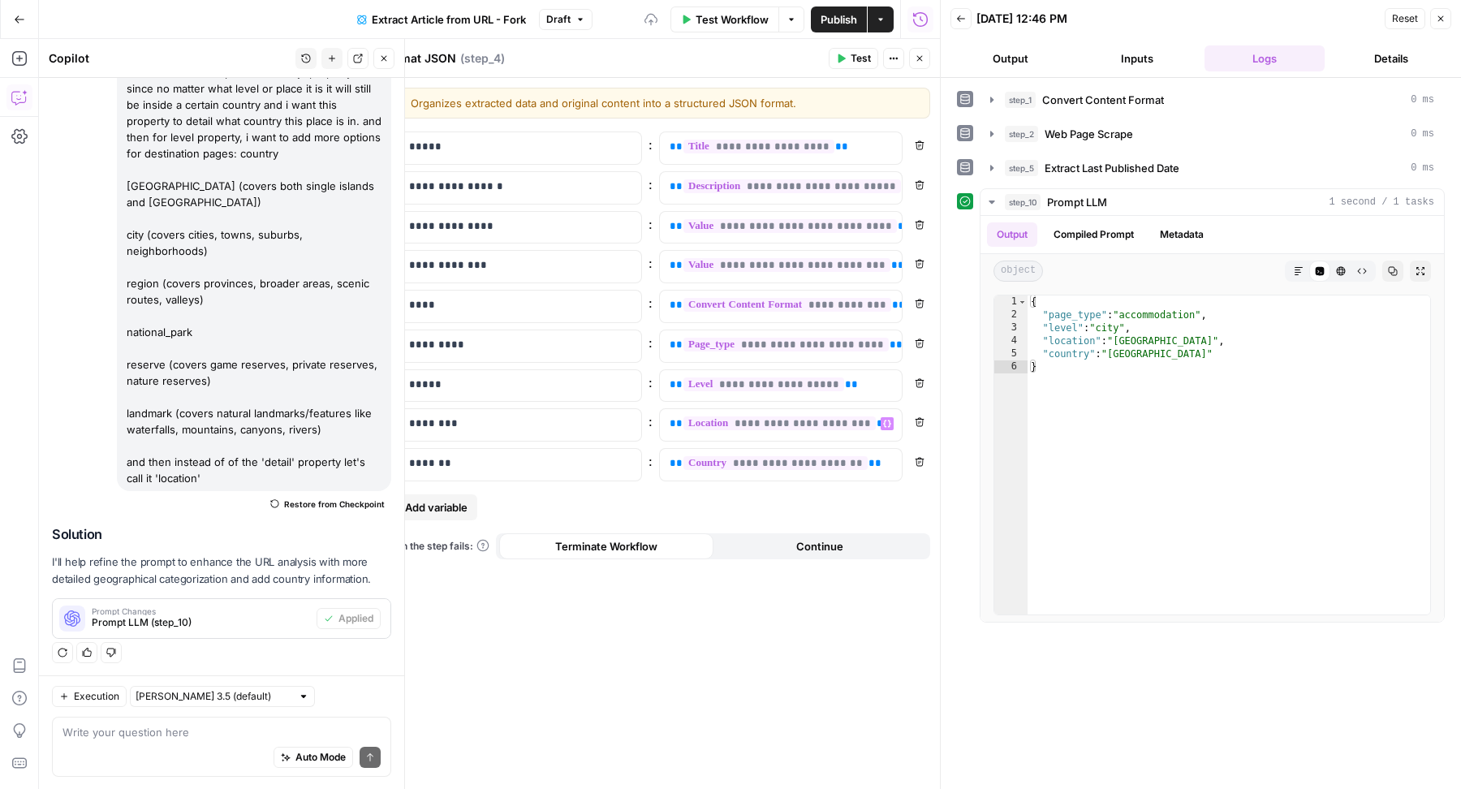
click at [707, 592] on div "**********" at bounding box center [655, 434] width 569 height 712
click at [927, 61] on button "Close" at bounding box center [919, 58] width 21 height 21
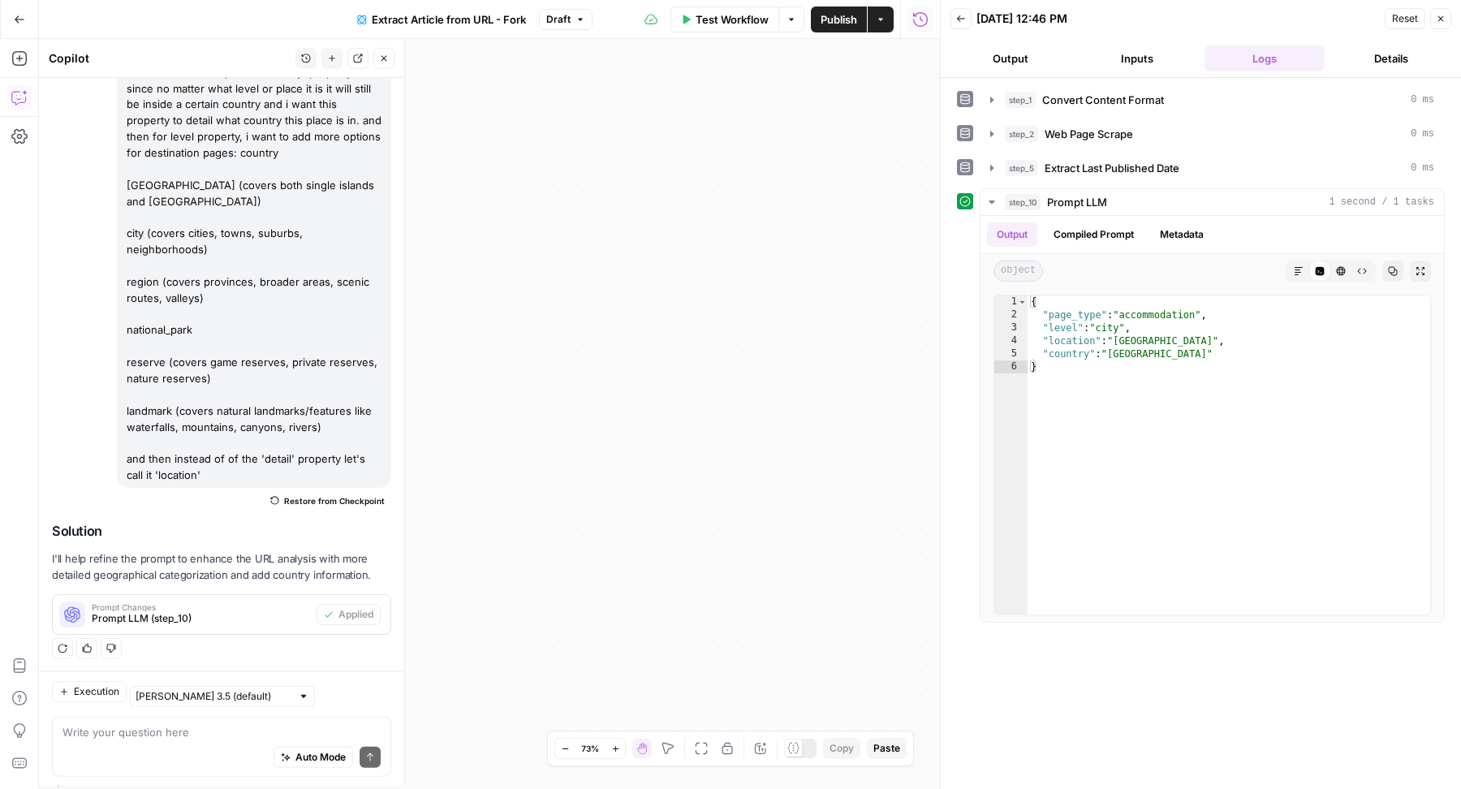
scroll to position [196, 0]
click at [839, 18] on span "Publish" at bounding box center [839, 19] width 37 height 16
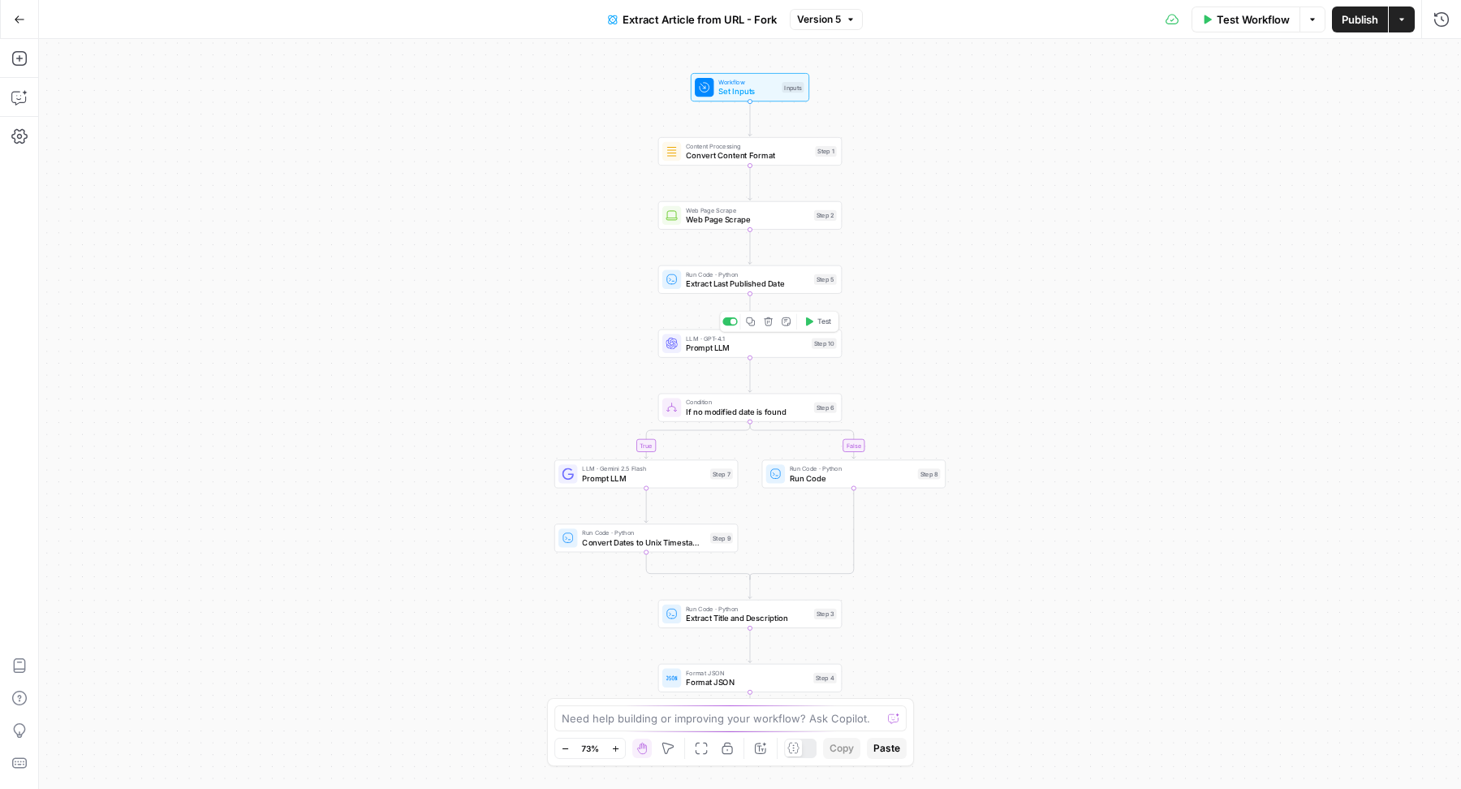
click at [695, 344] on span "Prompt LLM" at bounding box center [746, 348] width 121 height 12
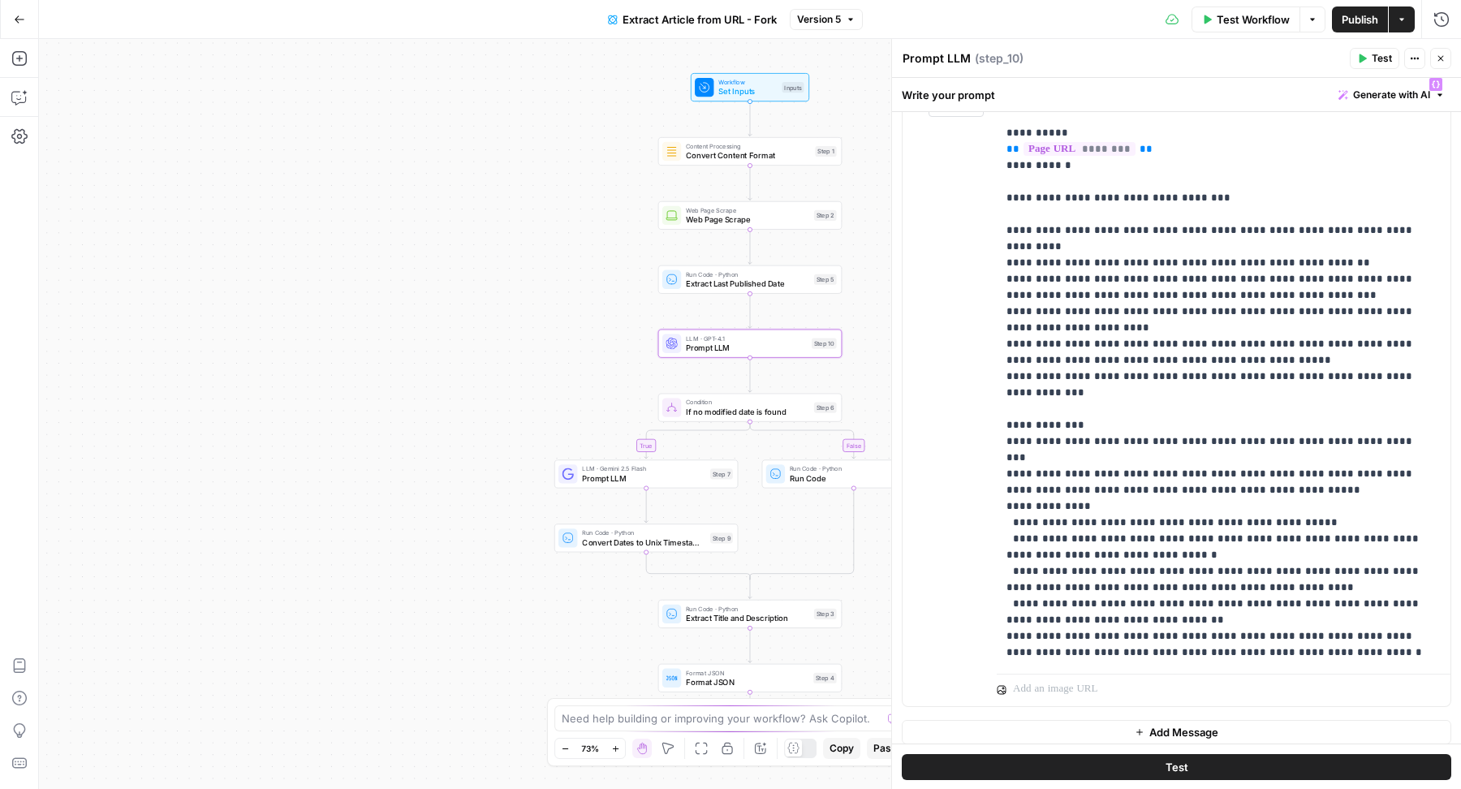
scroll to position [239, 0]
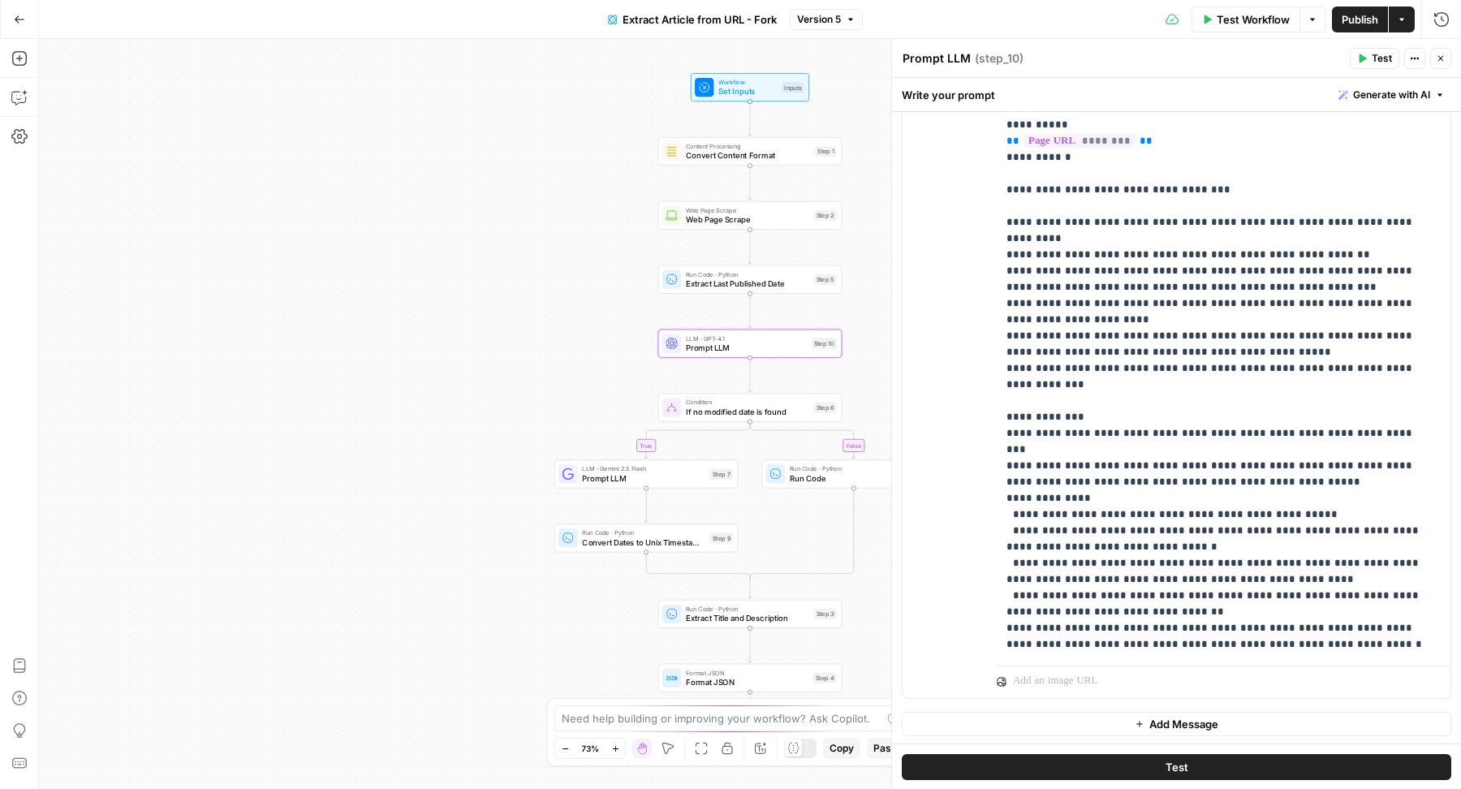
click at [1439, 66] on button "Close" at bounding box center [1440, 58] width 21 height 21
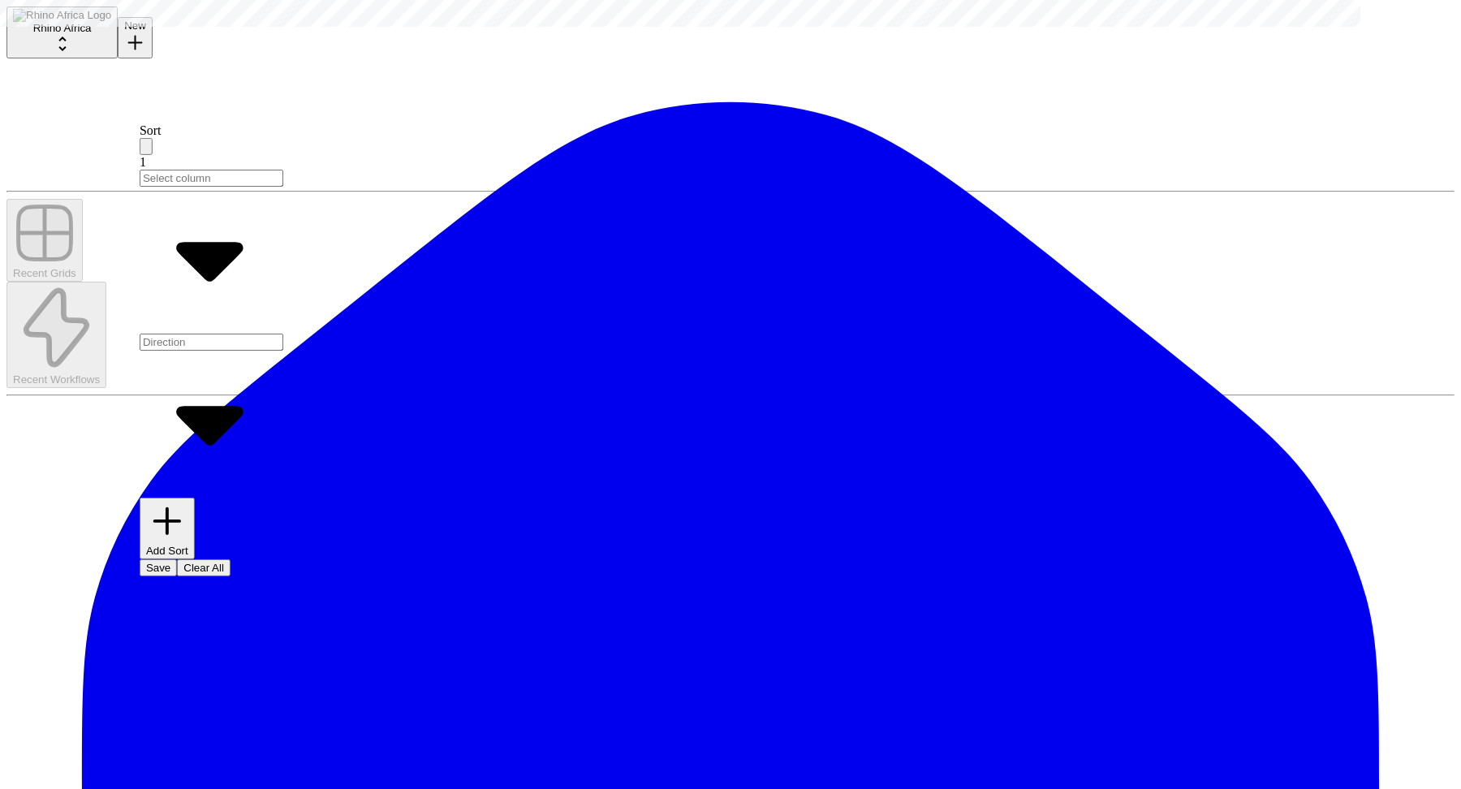
click at [259, 187] on input "text" at bounding box center [212, 178] width 144 height 17
click at [224, 562] on span "Clear All" at bounding box center [203, 568] width 41 height 12
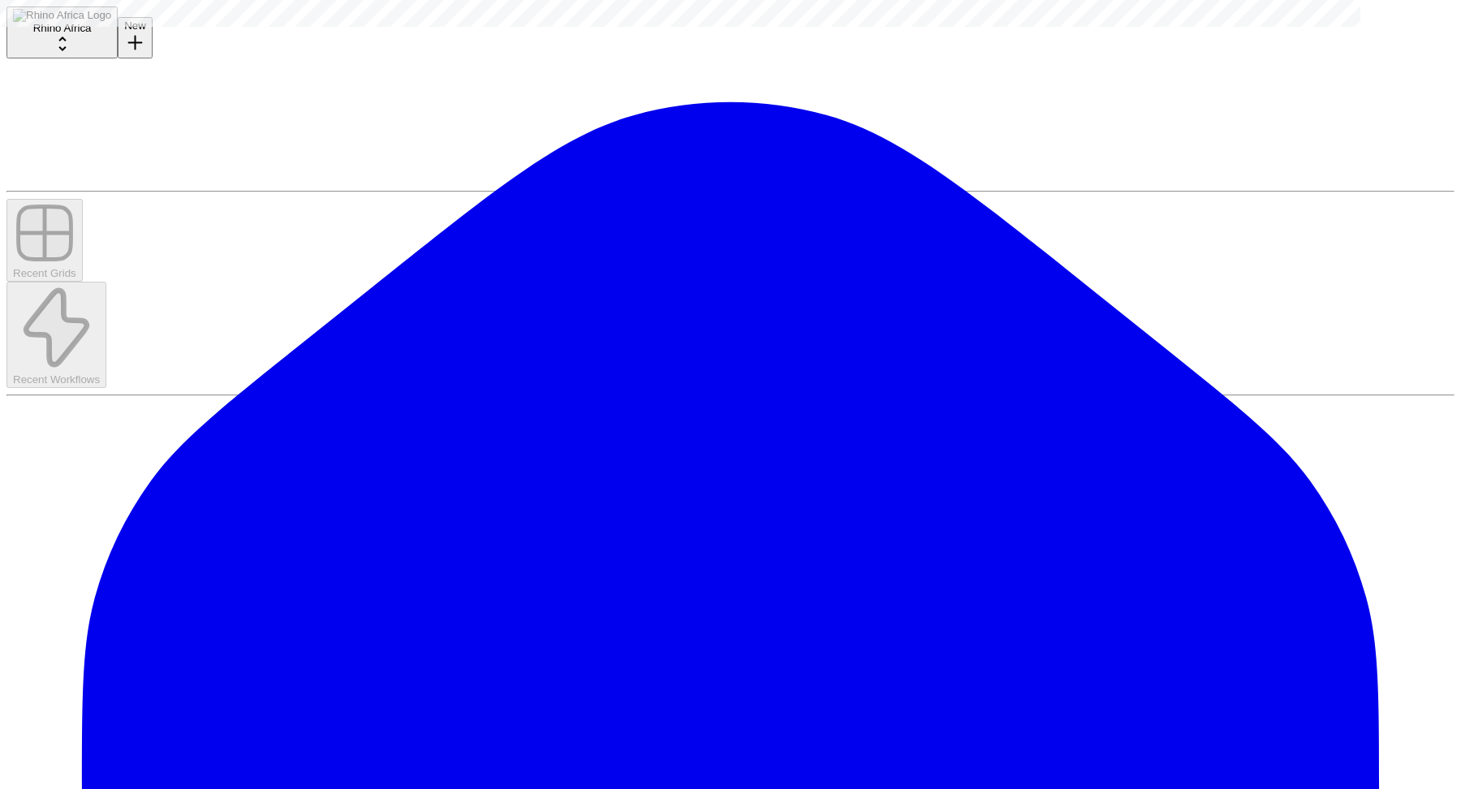
drag, startPoint x: 558, startPoint y: 144, endPoint x: 1237, endPoint y: 130, distance: 678.8
drag, startPoint x: 873, startPoint y: 139, endPoint x: 998, endPoint y: 139, distance: 125.8
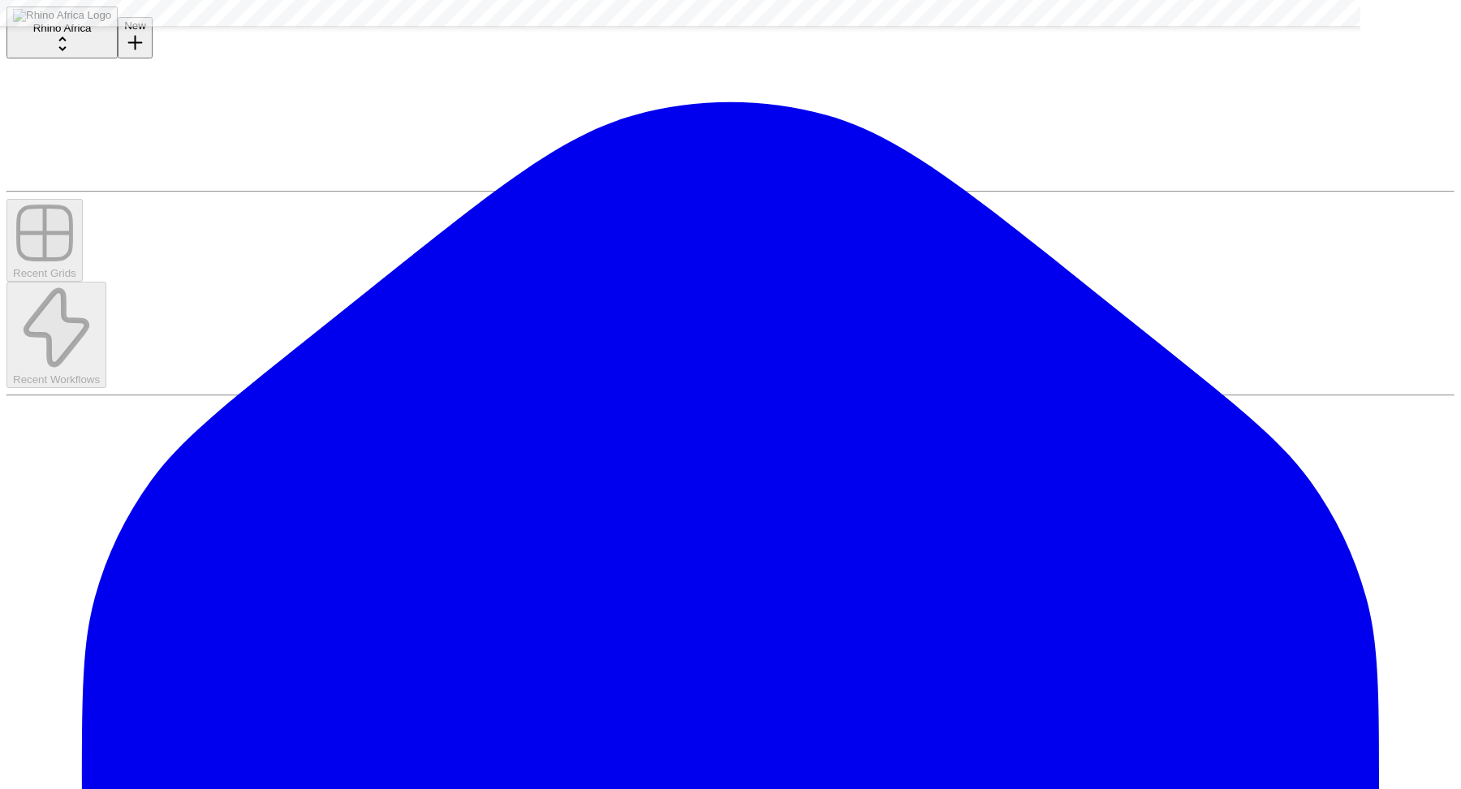
scroll to position [211, 0]
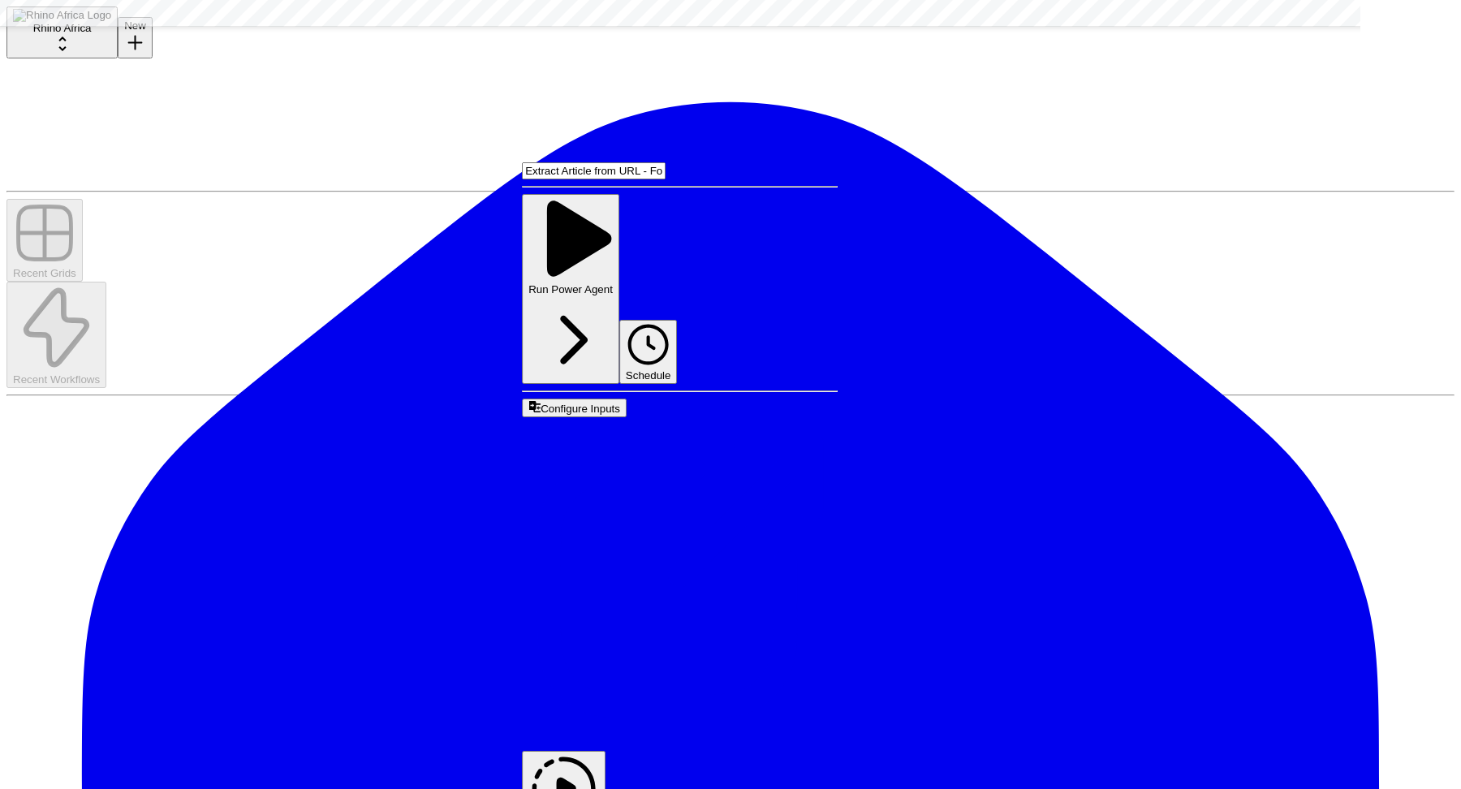
click at [597, 736] on span "Edit Workflow" at bounding box center [560, 743] width 77 height 14
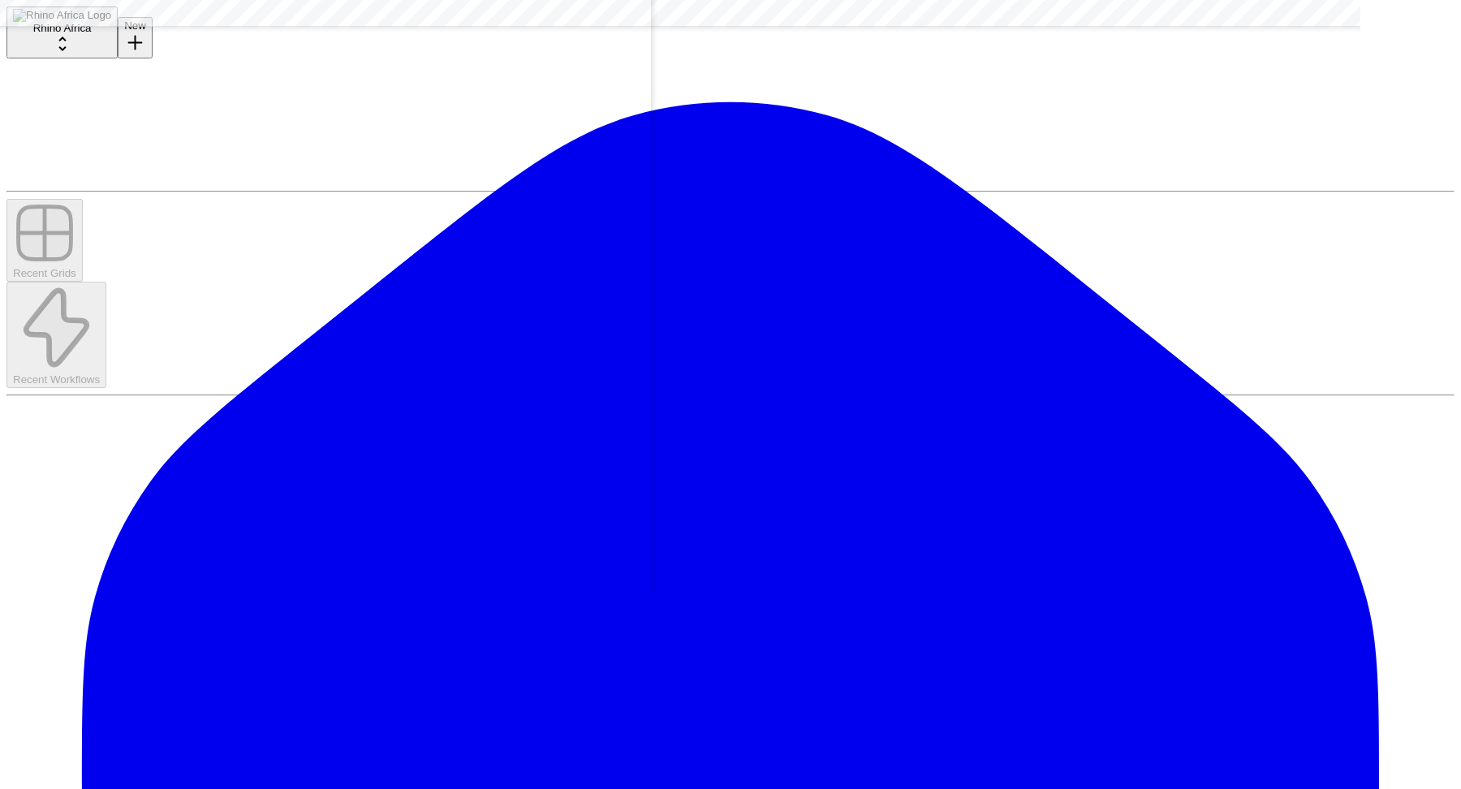
scroll to position [0, 445]
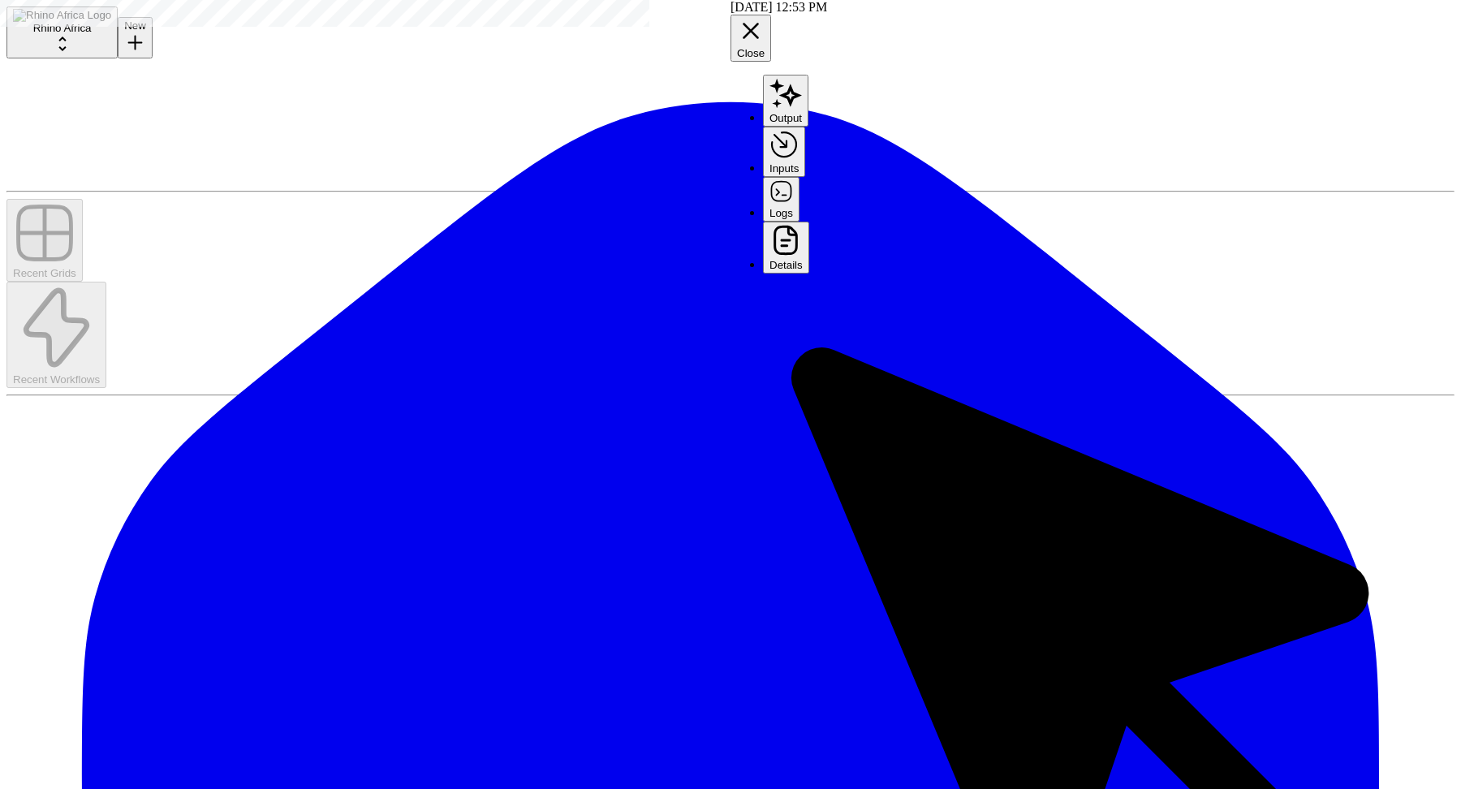
click at [800, 177] on button "Logs" at bounding box center [781, 199] width 37 height 44
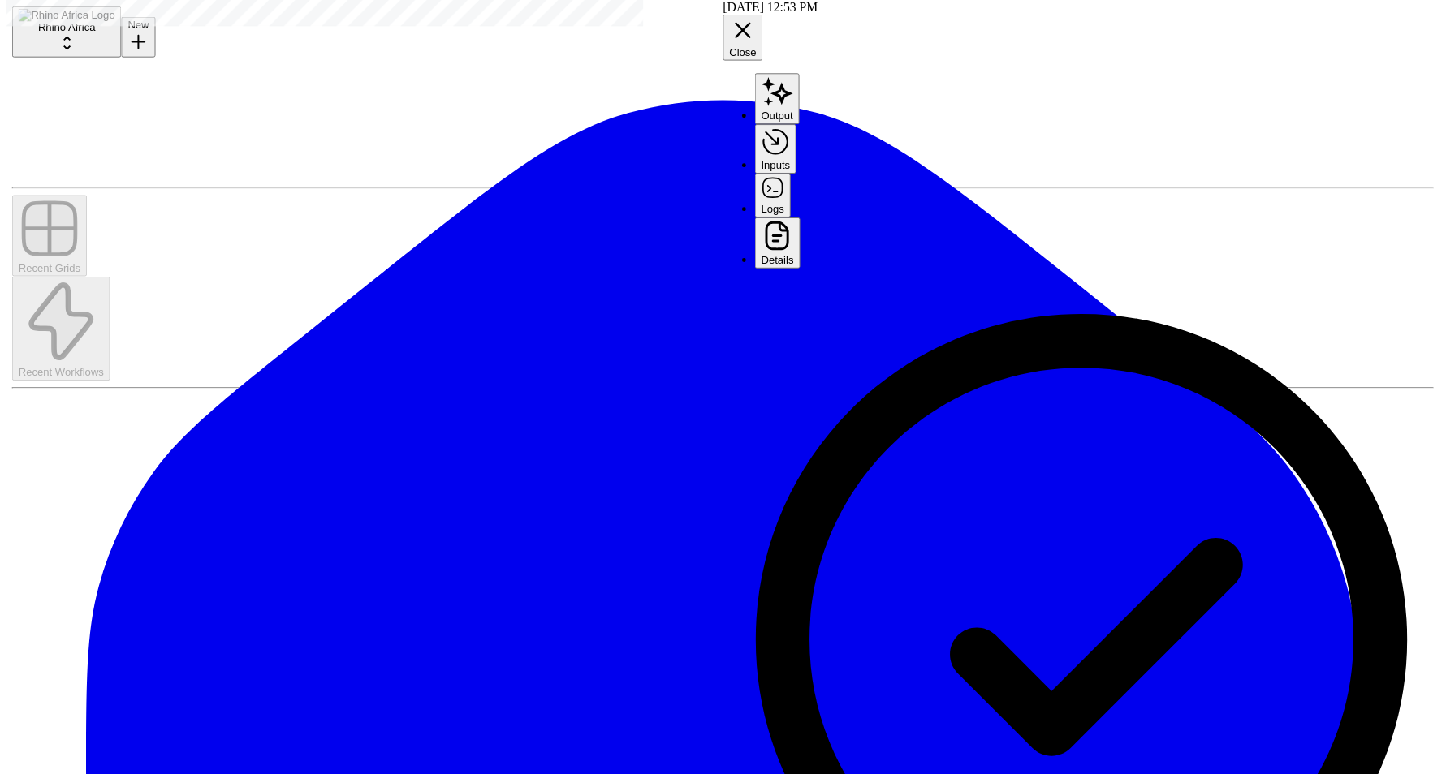
scroll to position [2, 1956]
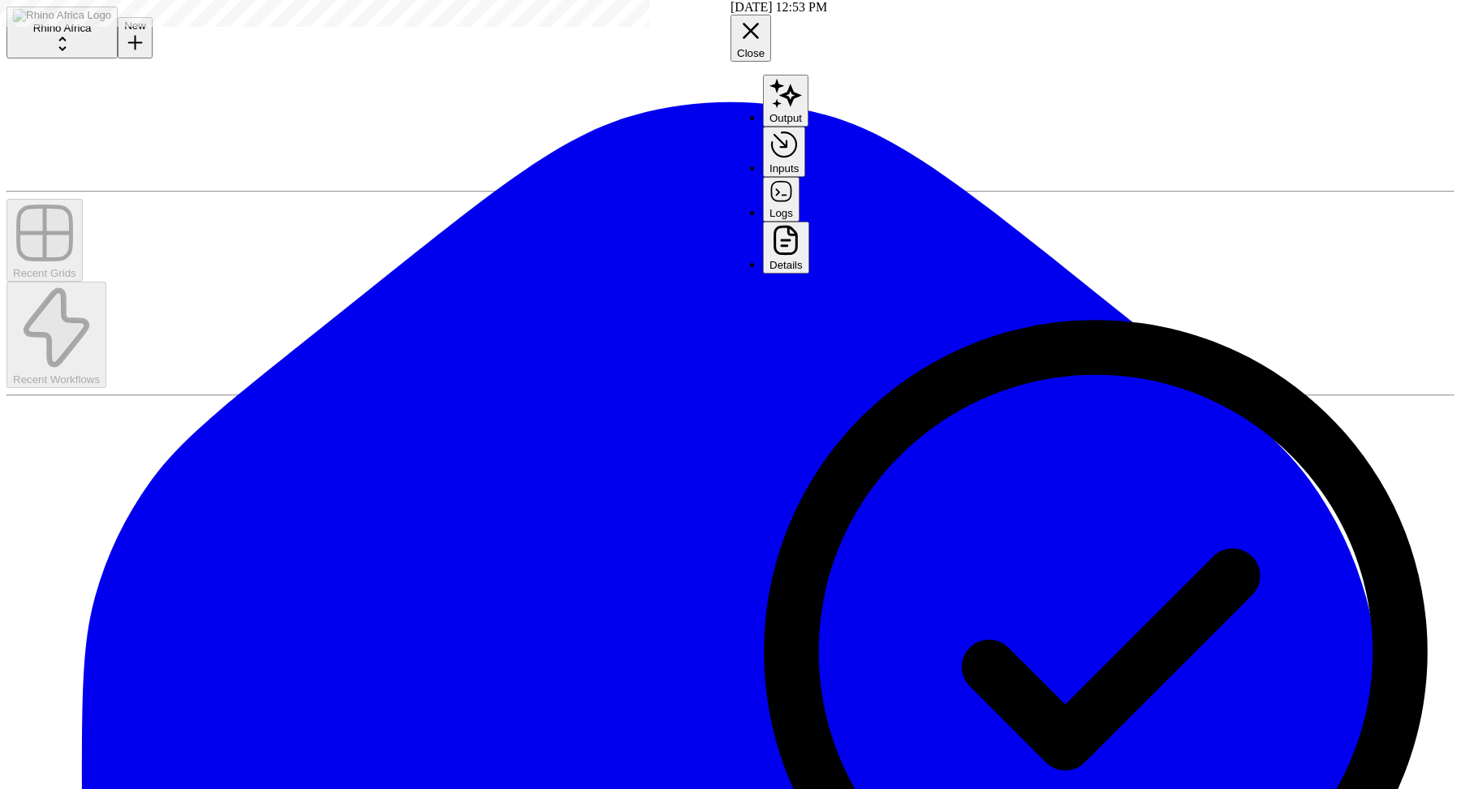
click at [765, 20] on icon "button" at bounding box center [751, 31] width 28 height 28
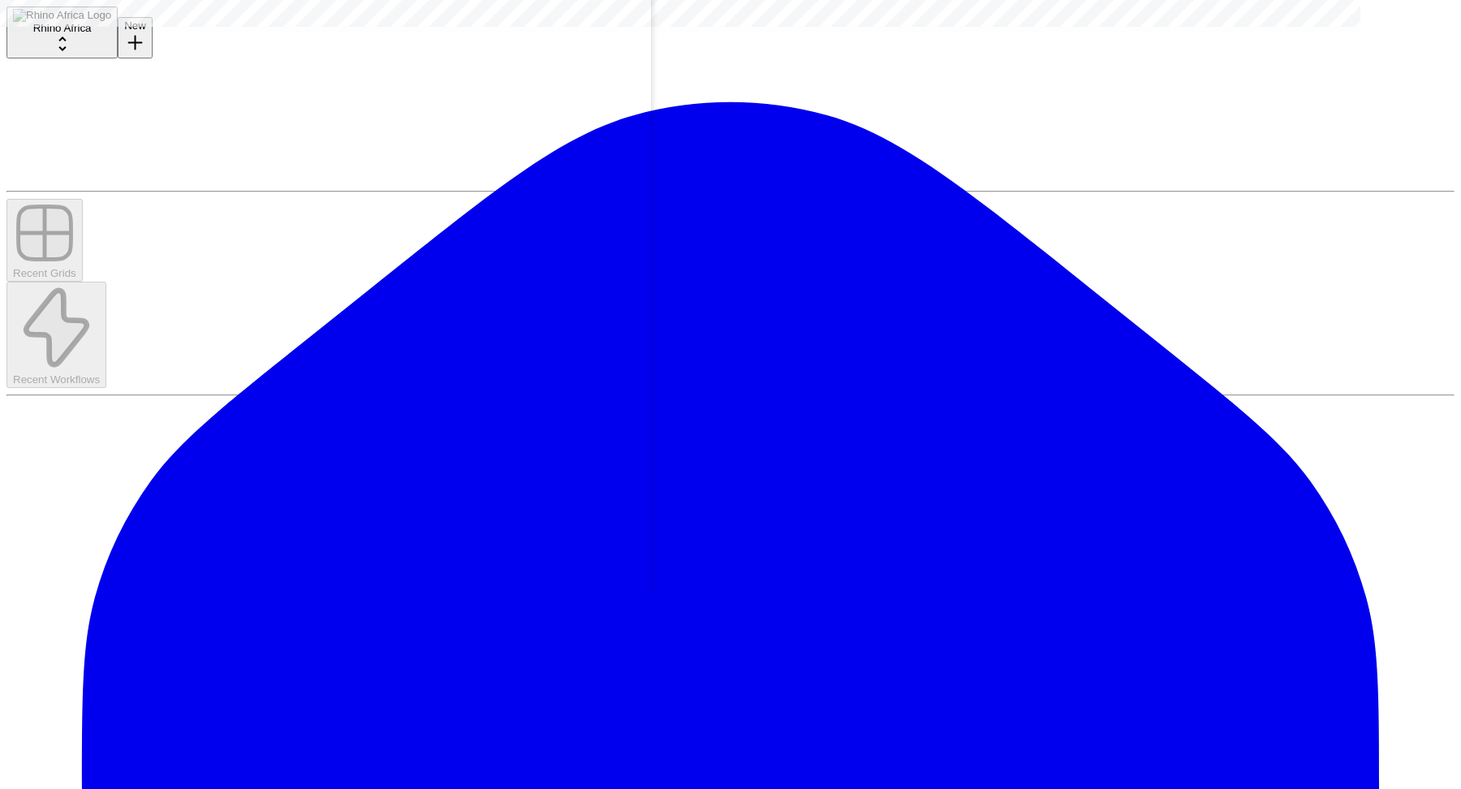
scroll to position [2, 507]
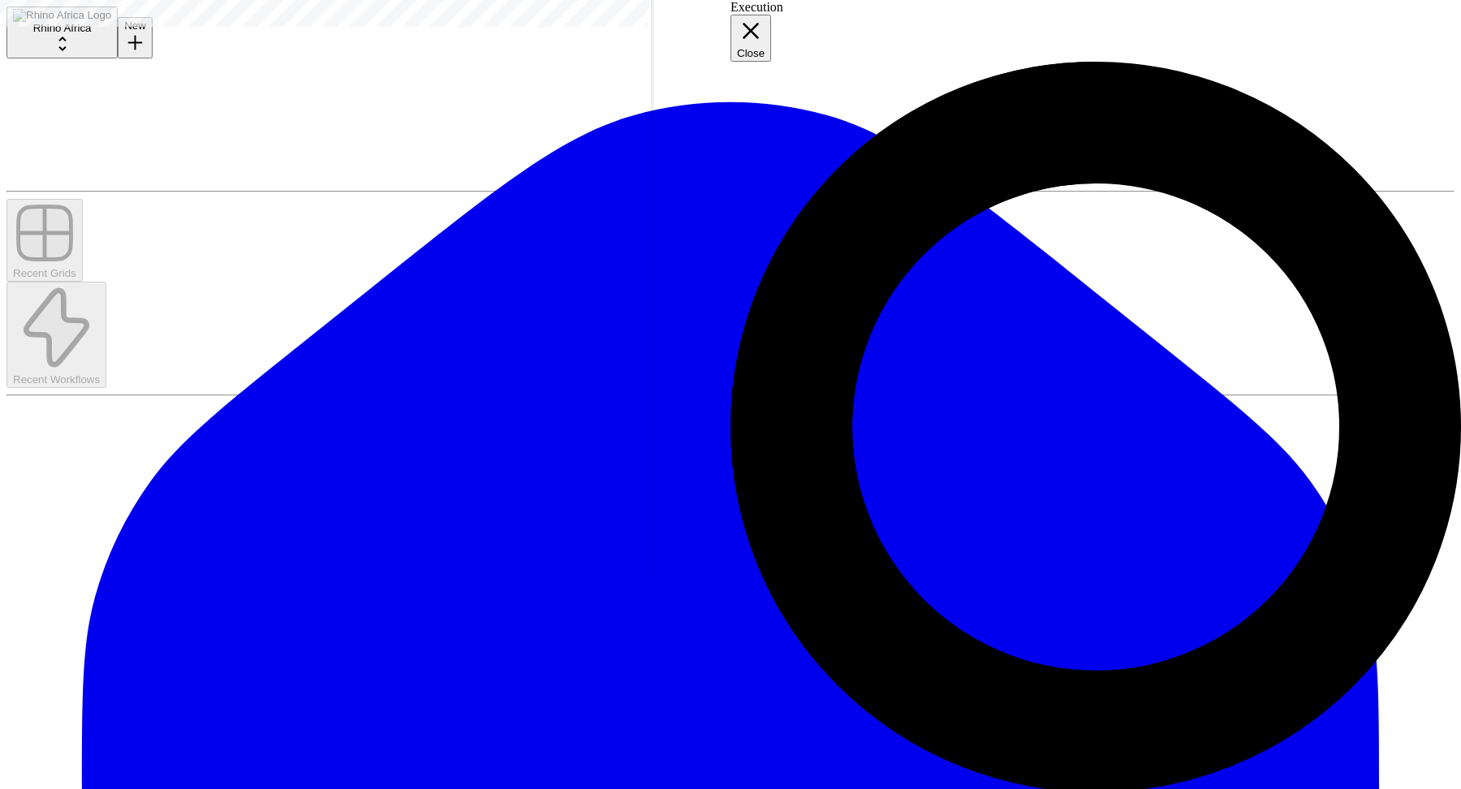
scroll to position [0, 1398]
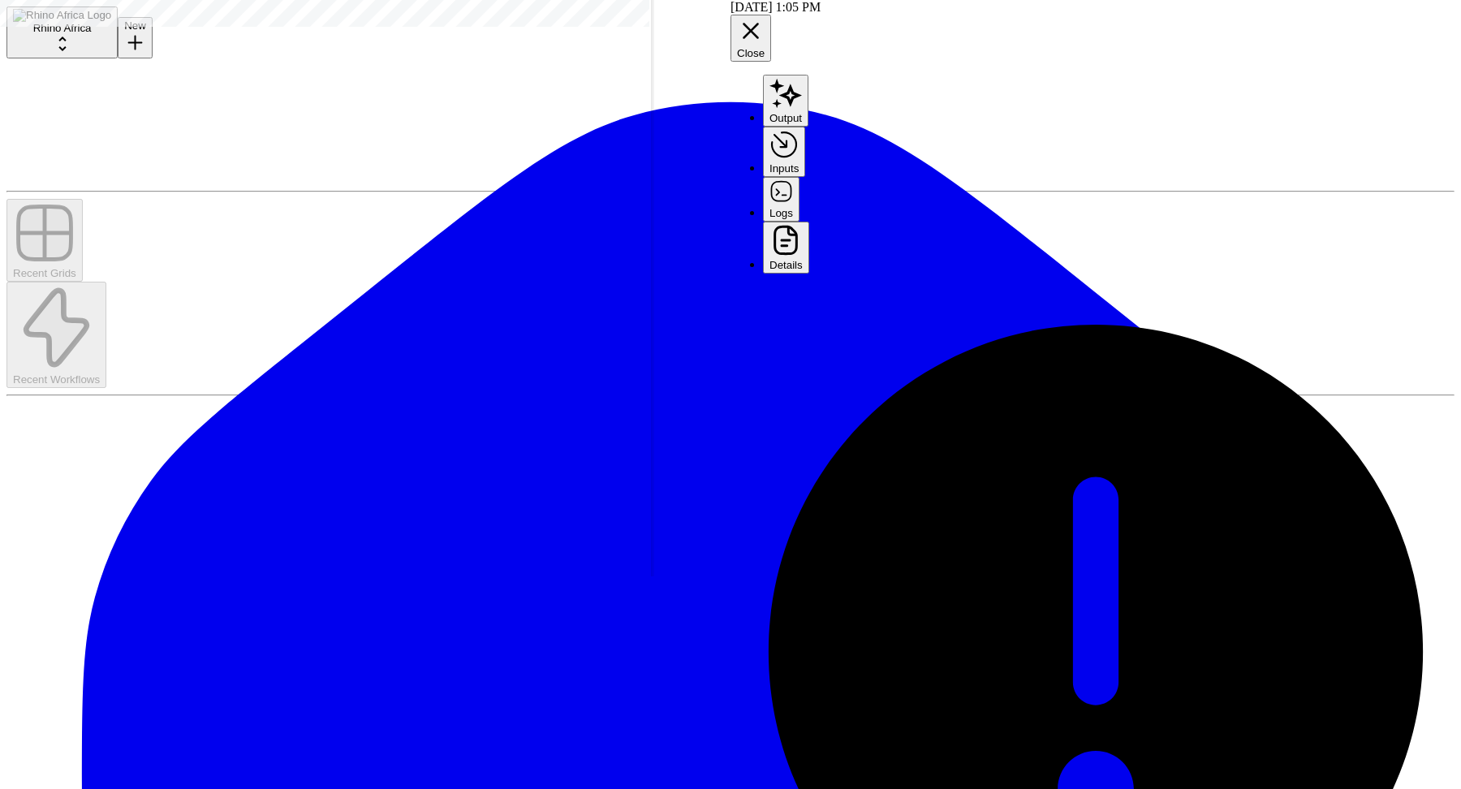
drag, startPoint x: 521, startPoint y: 159, endPoint x: 429, endPoint y: 158, distance: 92.5
click at [800, 177] on button "Logs" at bounding box center [781, 199] width 37 height 44
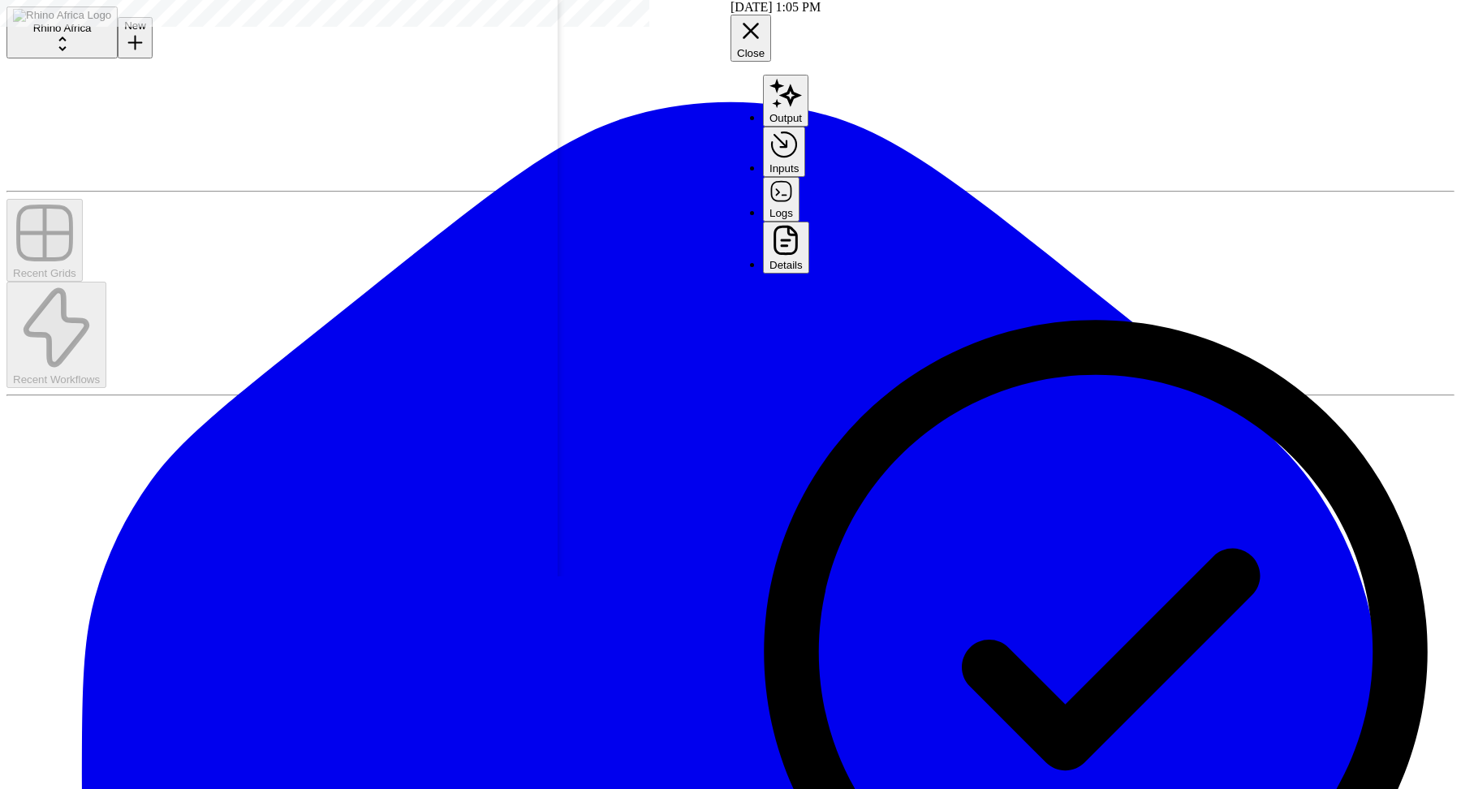
scroll to position [125, 0]
click at [809, 222] on button "Details" at bounding box center [786, 248] width 46 height 53
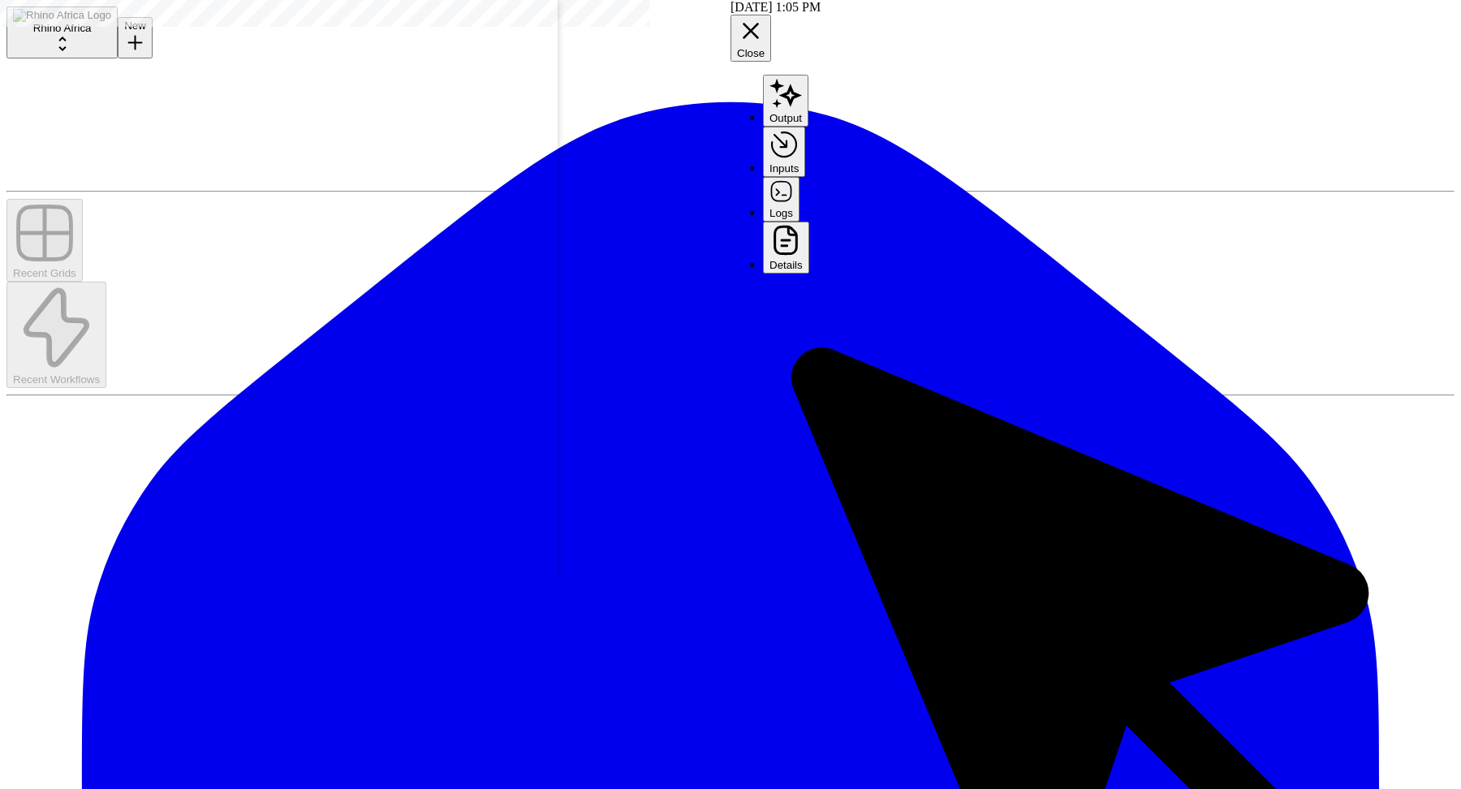
scroll to position [0, 0]
click at [800, 177] on button "Logs" at bounding box center [781, 199] width 37 height 44
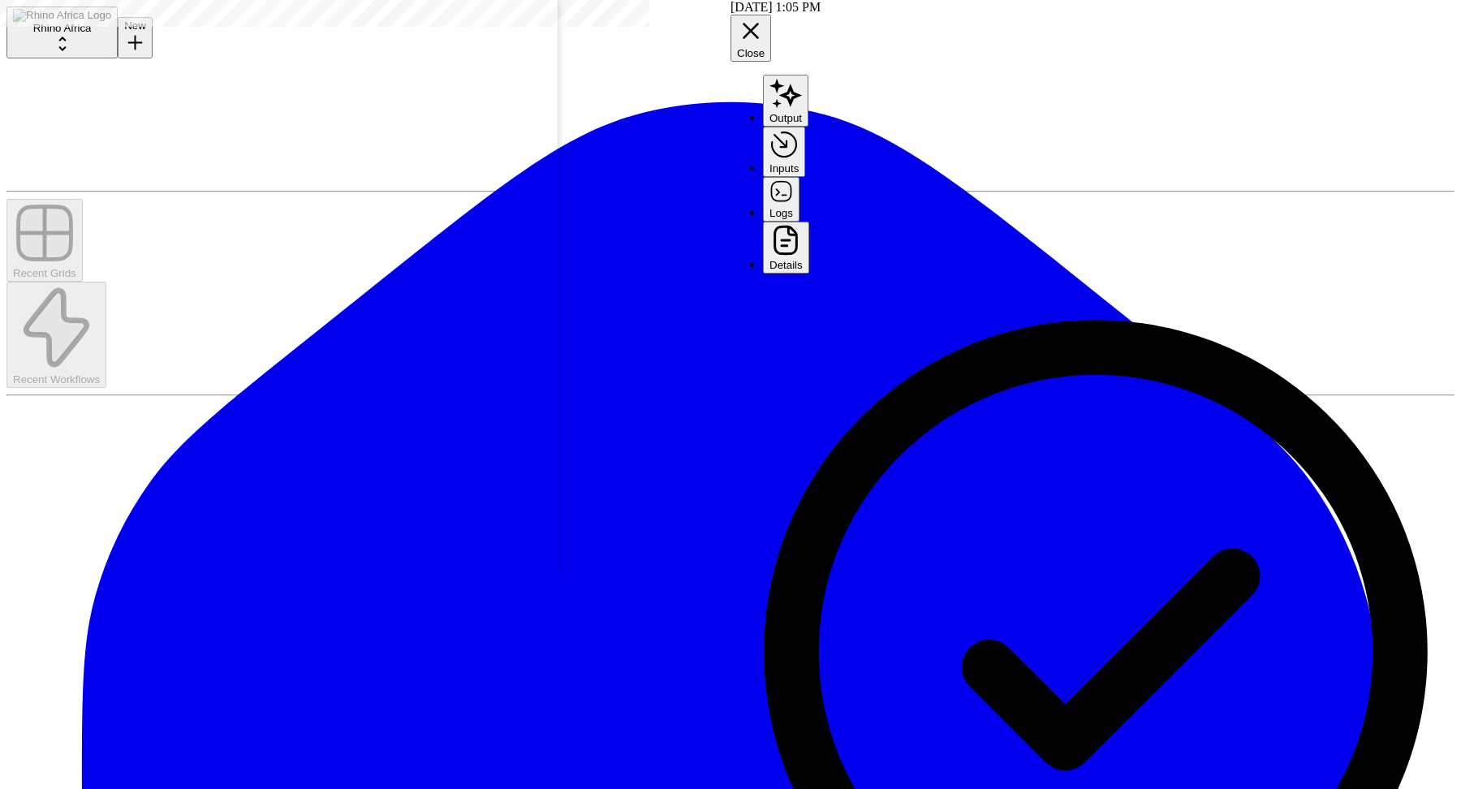
click at [1308, 66] on header "09/04/25 at 1:05 PM Close Output Inputs Logs Details" at bounding box center [1096, 137] width 731 height 274
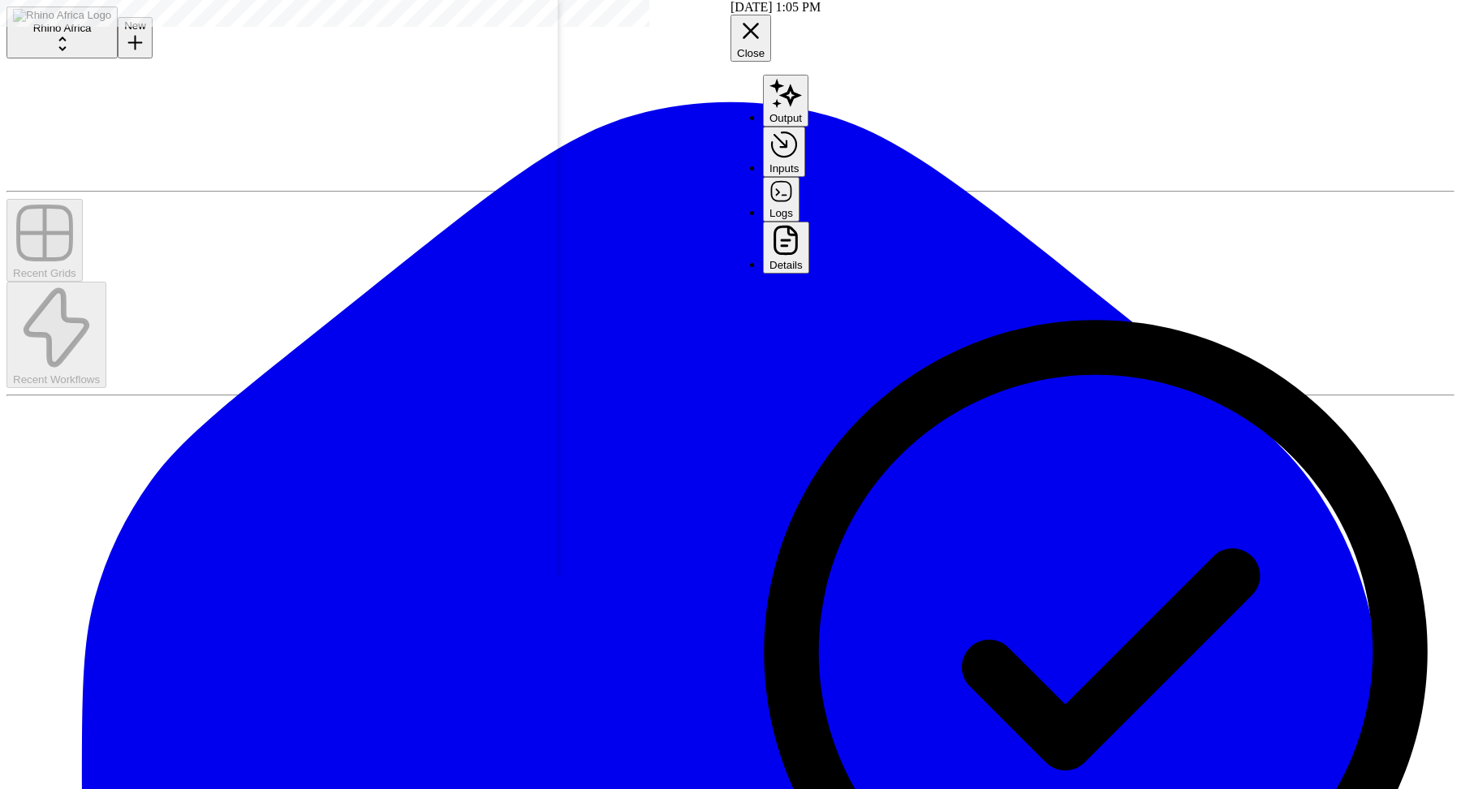
click at [809, 222] on button "Details" at bounding box center [786, 248] width 46 height 53
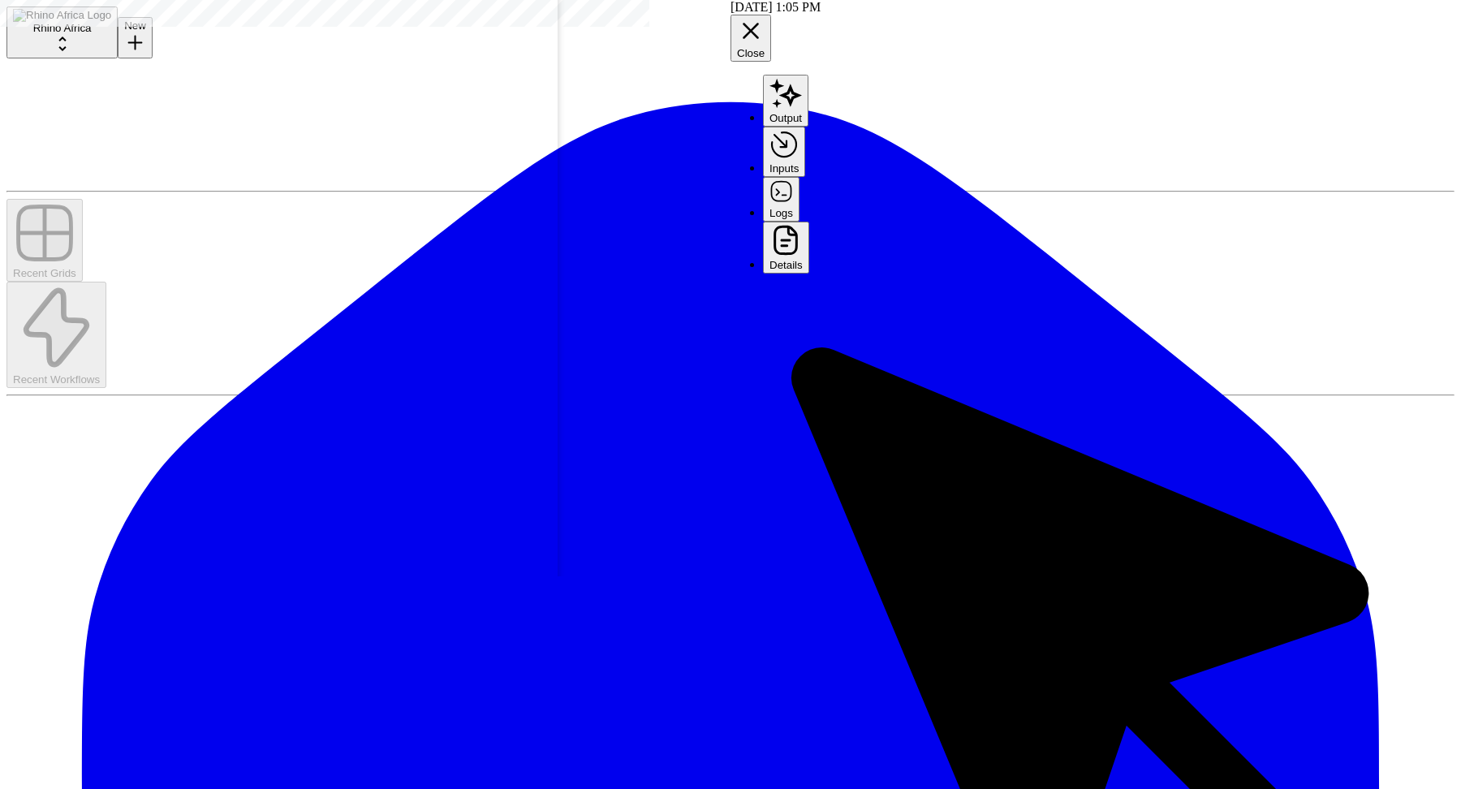
scroll to position [0, 0]
click at [800, 177] on button "Logs" at bounding box center [781, 199] width 37 height 44
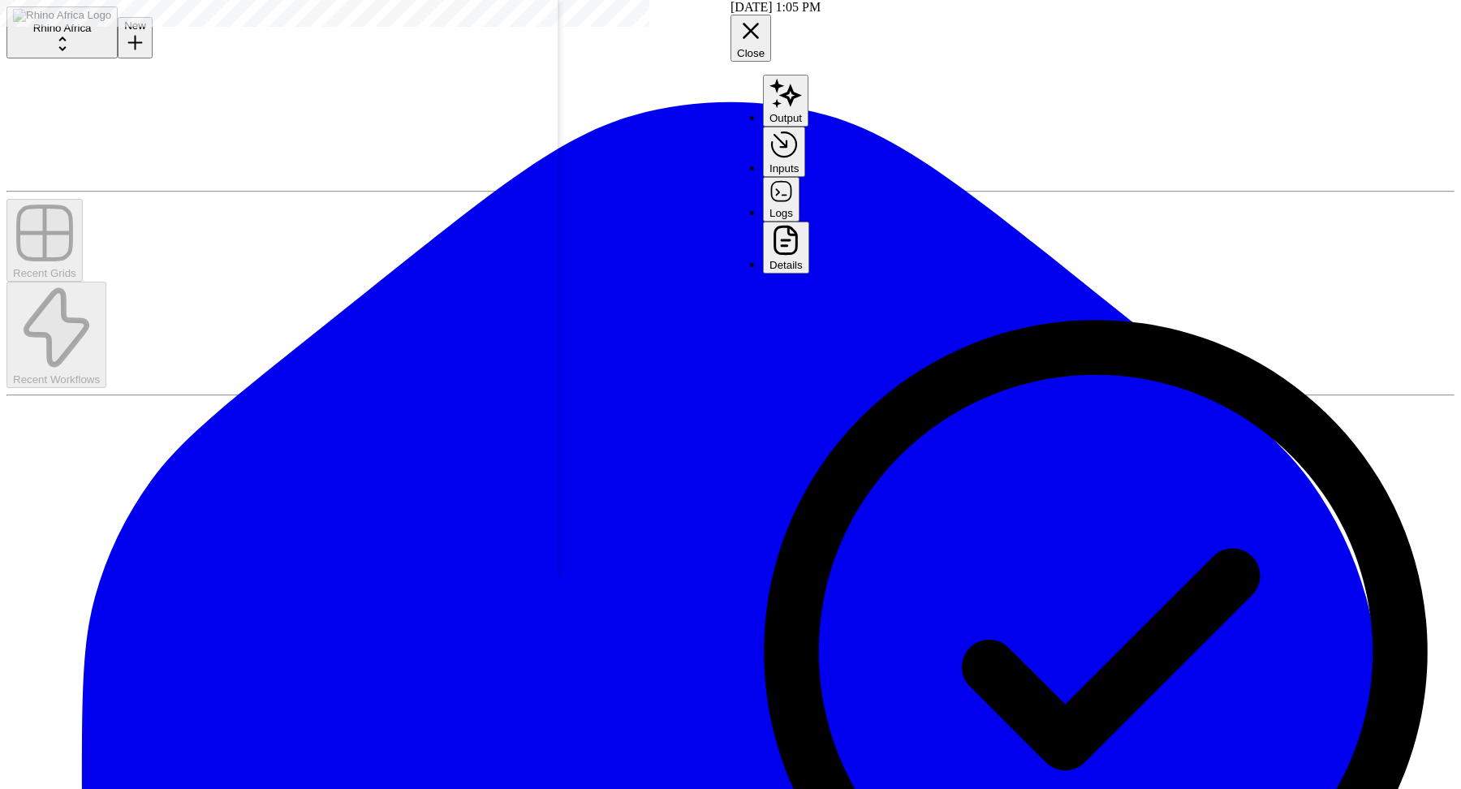
scroll to position [125, 0]
click at [765, 18] on icon "button" at bounding box center [751, 31] width 28 height 28
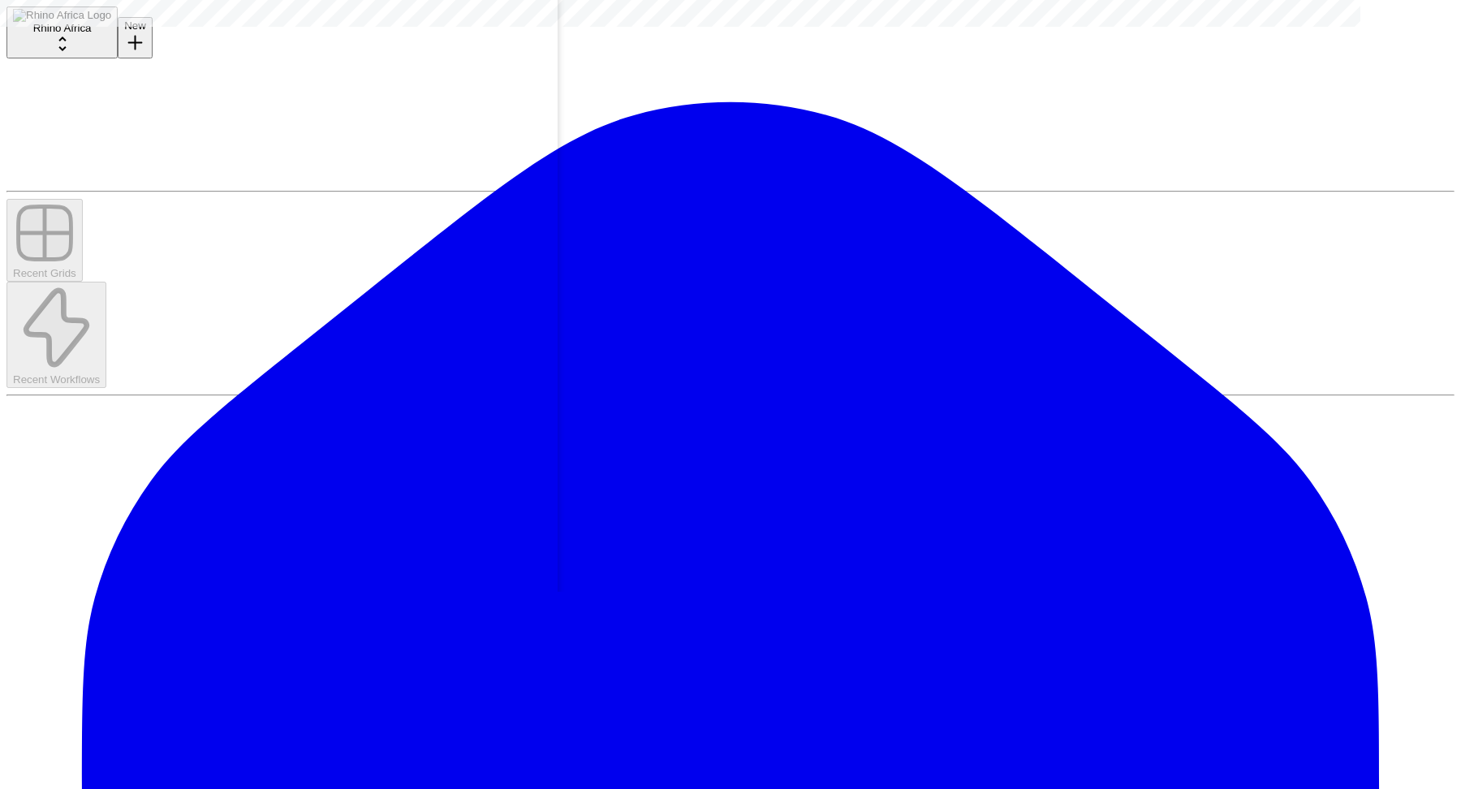
scroll to position [0, 947]
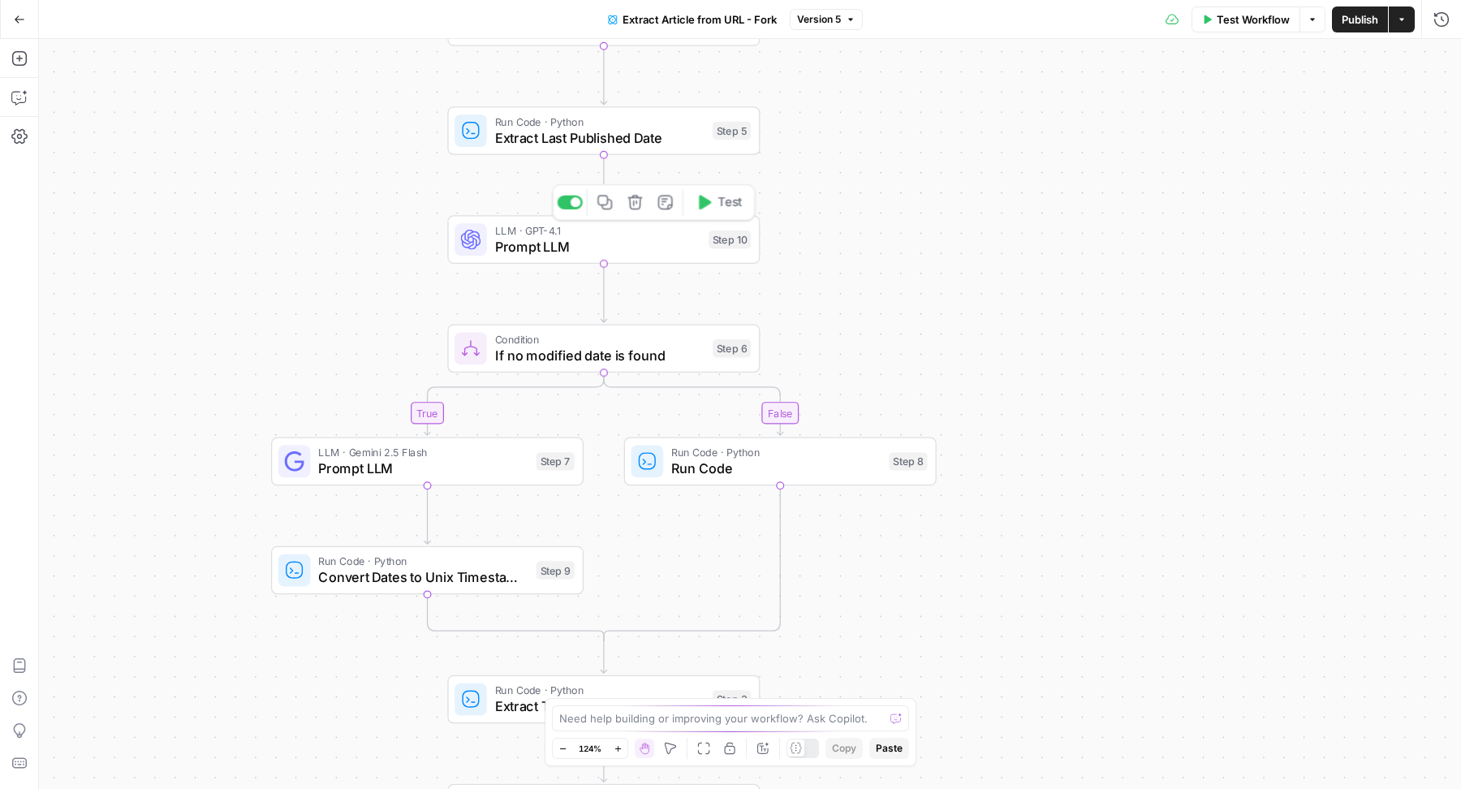
click at [704, 255] on div "LLM · GPT-4.1 Prompt LLM Step 10 Copy step Delete step Add Note Test" at bounding box center [603, 239] width 296 height 34
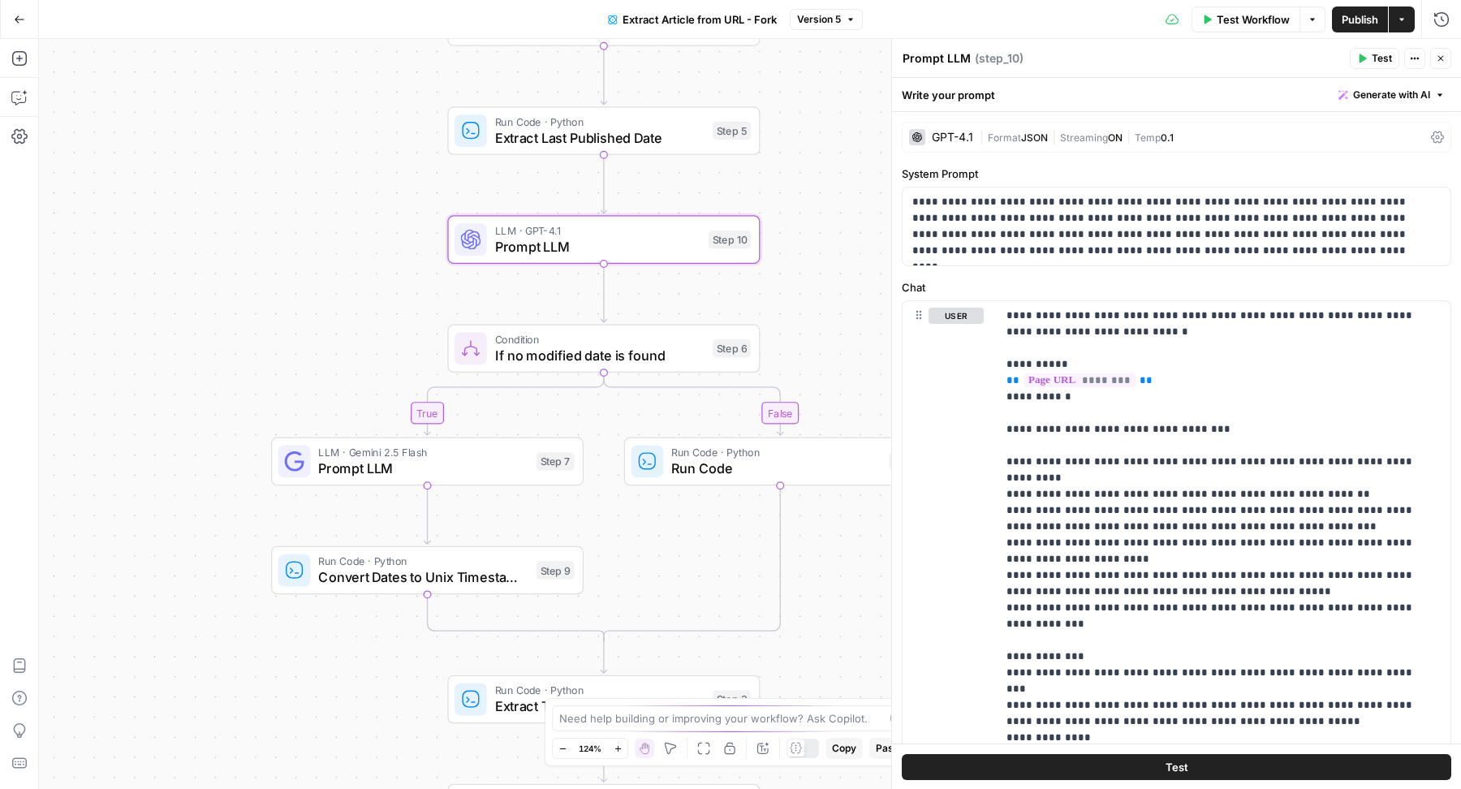
click at [1409, 90] on span "Generate with AI" at bounding box center [1391, 95] width 77 height 15
click at [1330, 174] on span "Refine" at bounding box center [1351, 168] width 129 height 16
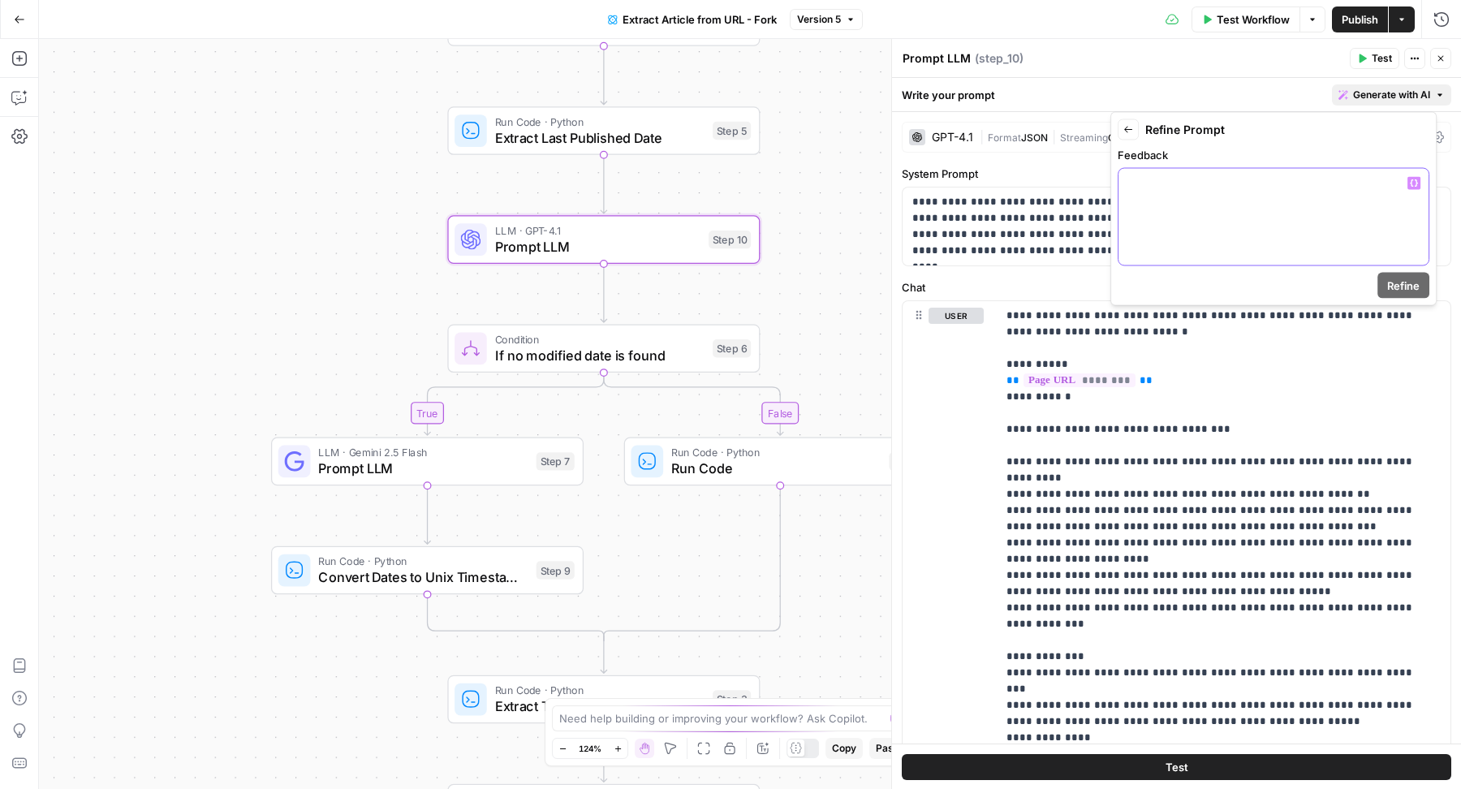
click at [1268, 231] on div at bounding box center [1274, 217] width 310 height 97
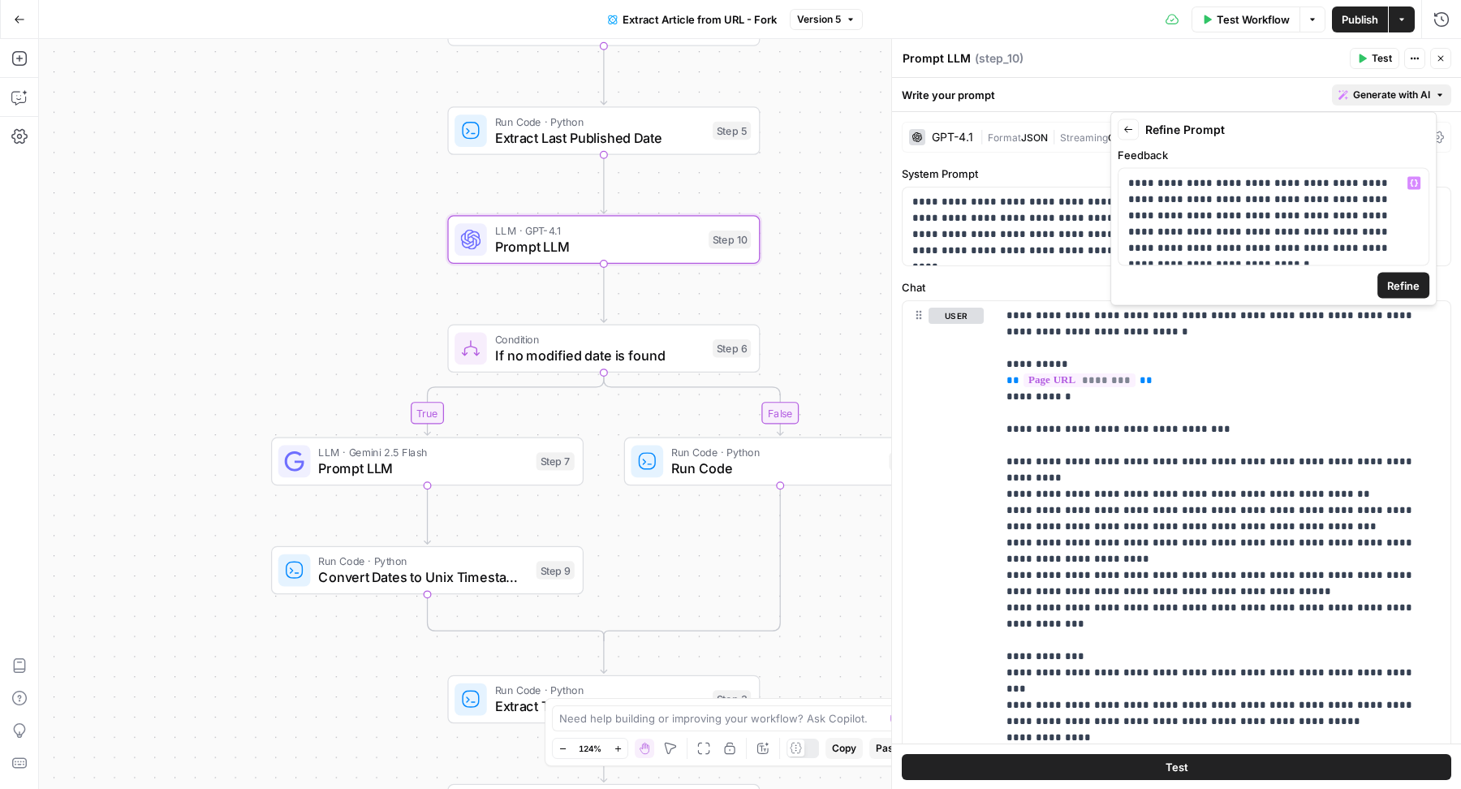
click at [1403, 279] on span "Refine" at bounding box center [1403, 286] width 32 height 16
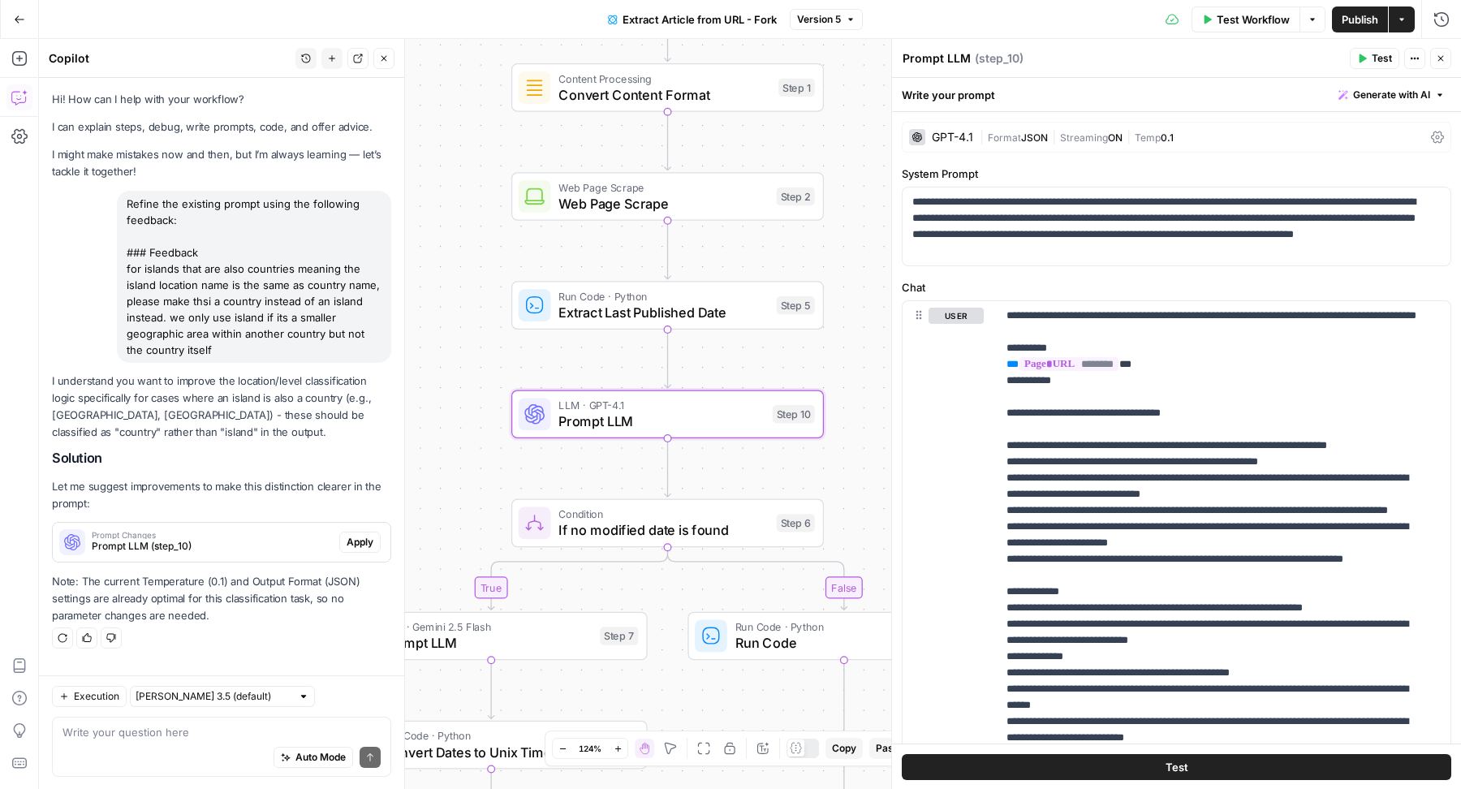
click at [344, 545] on button "Apply" at bounding box center [359, 542] width 41 height 21
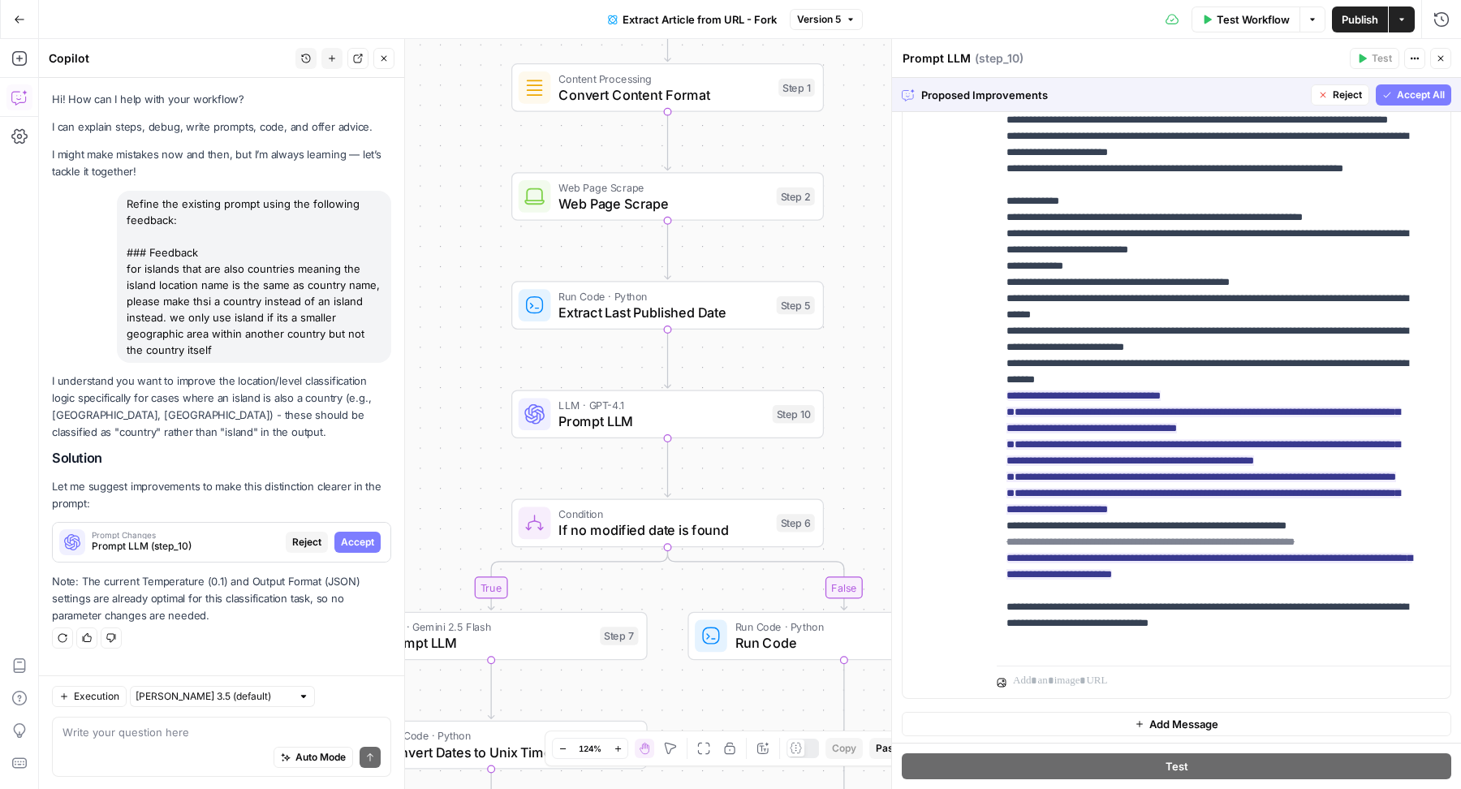
scroll to position [114, 0]
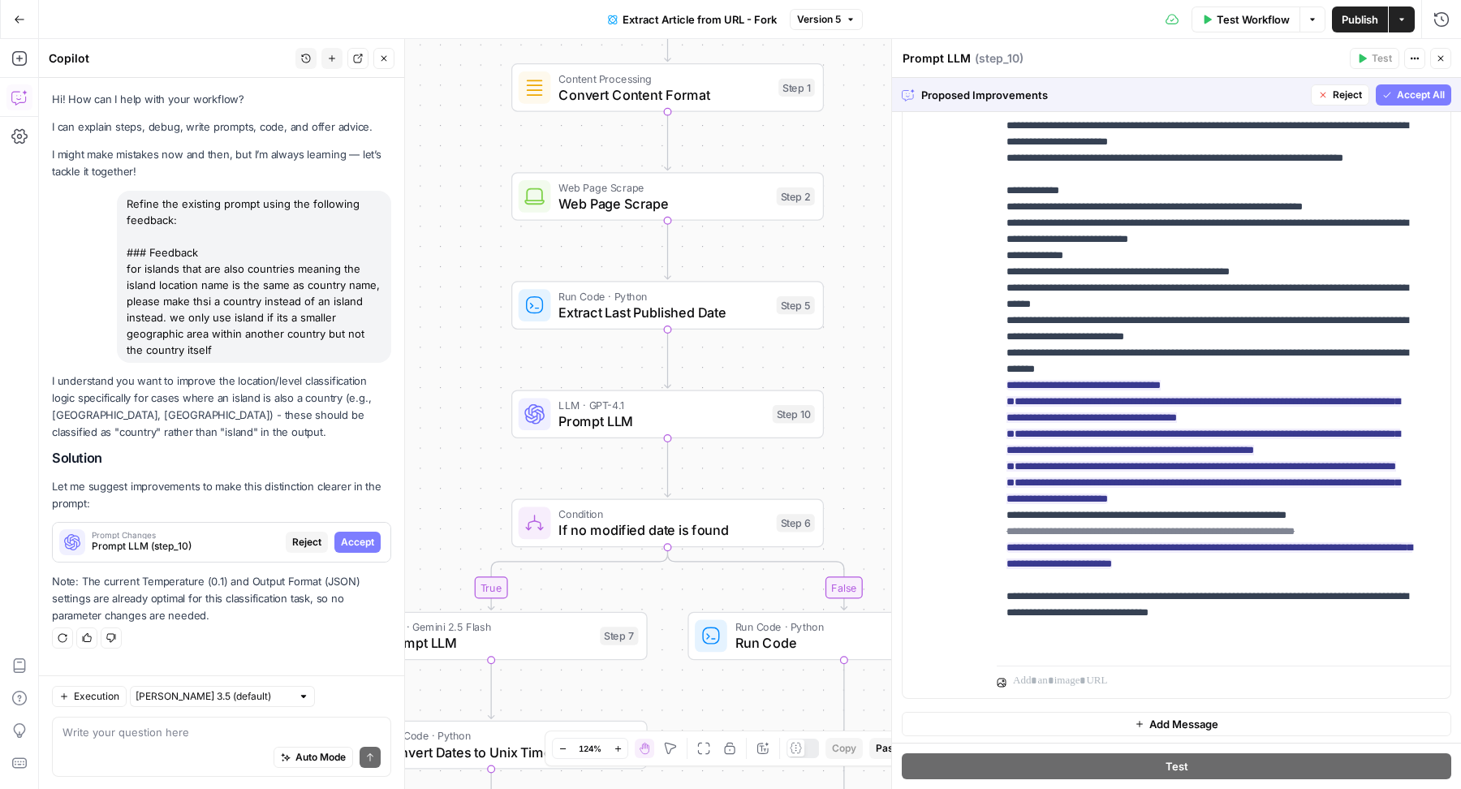
click at [1397, 97] on span "Accept All" at bounding box center [1421, 95] width 48 height 15
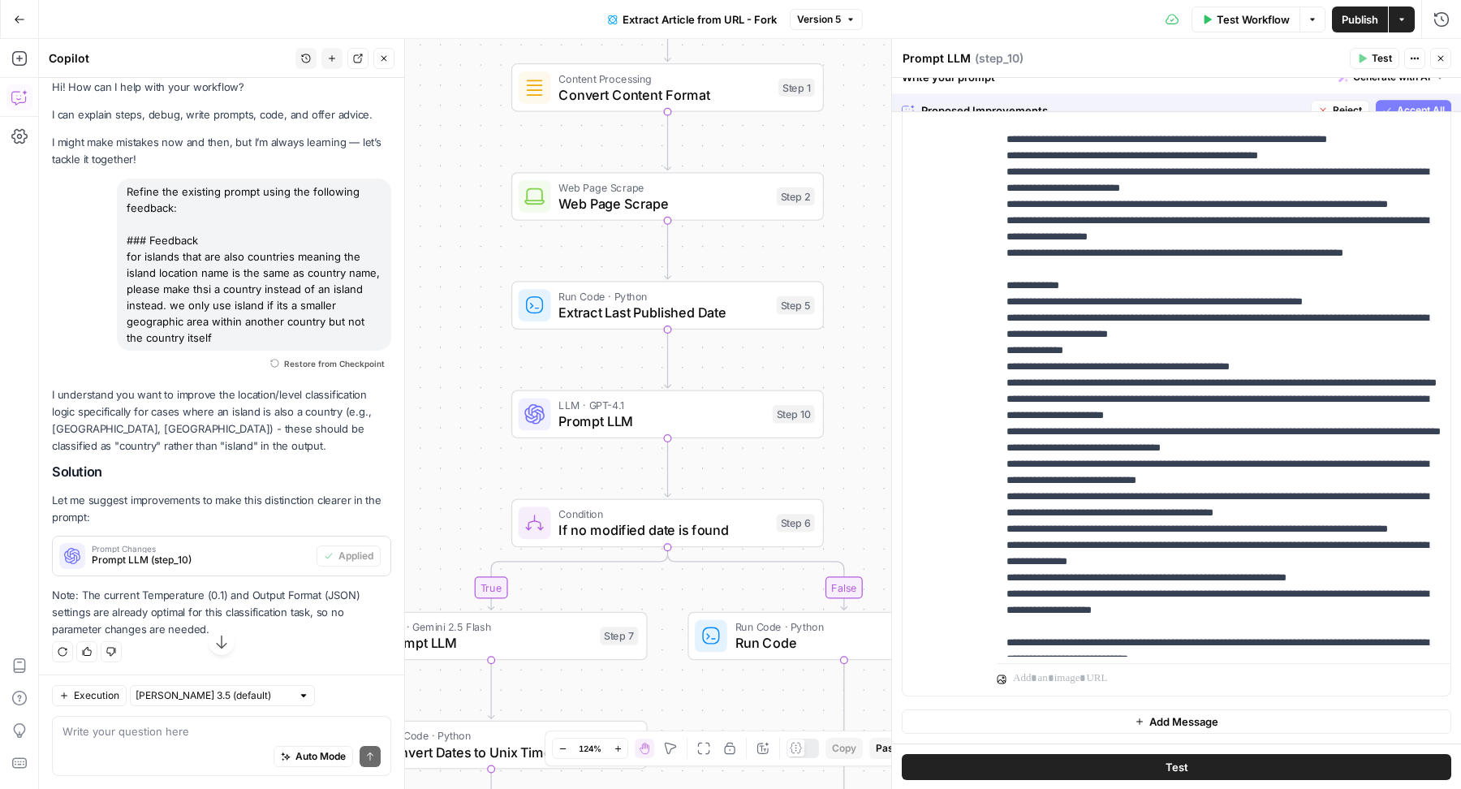
scroll to position [0, 0]
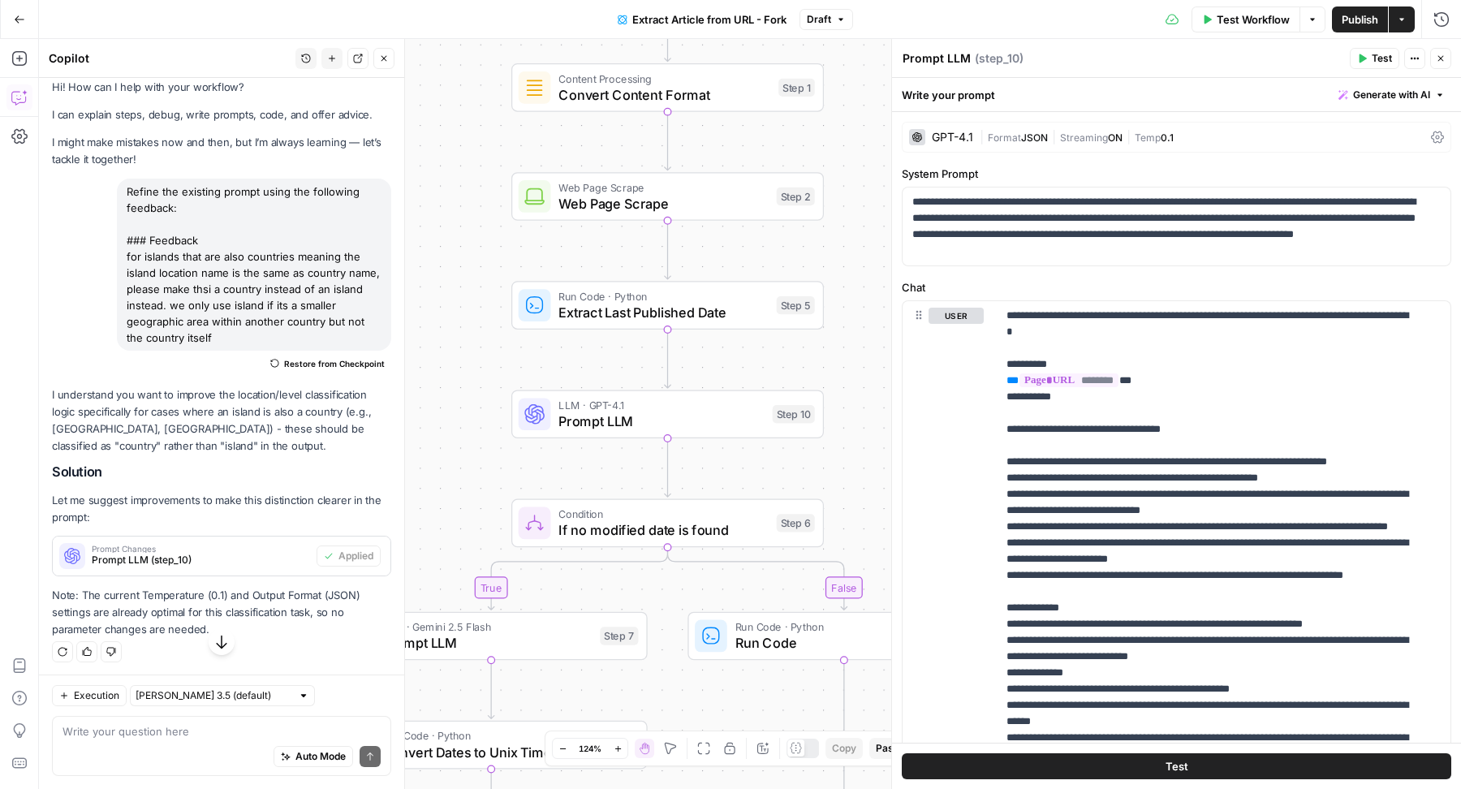
click at [162, 747] on div "Auto Mode Send" at bounding box center [222, 758] width 318 height 36
type textarea "can we please show what the json output schema should look like in the prompt"
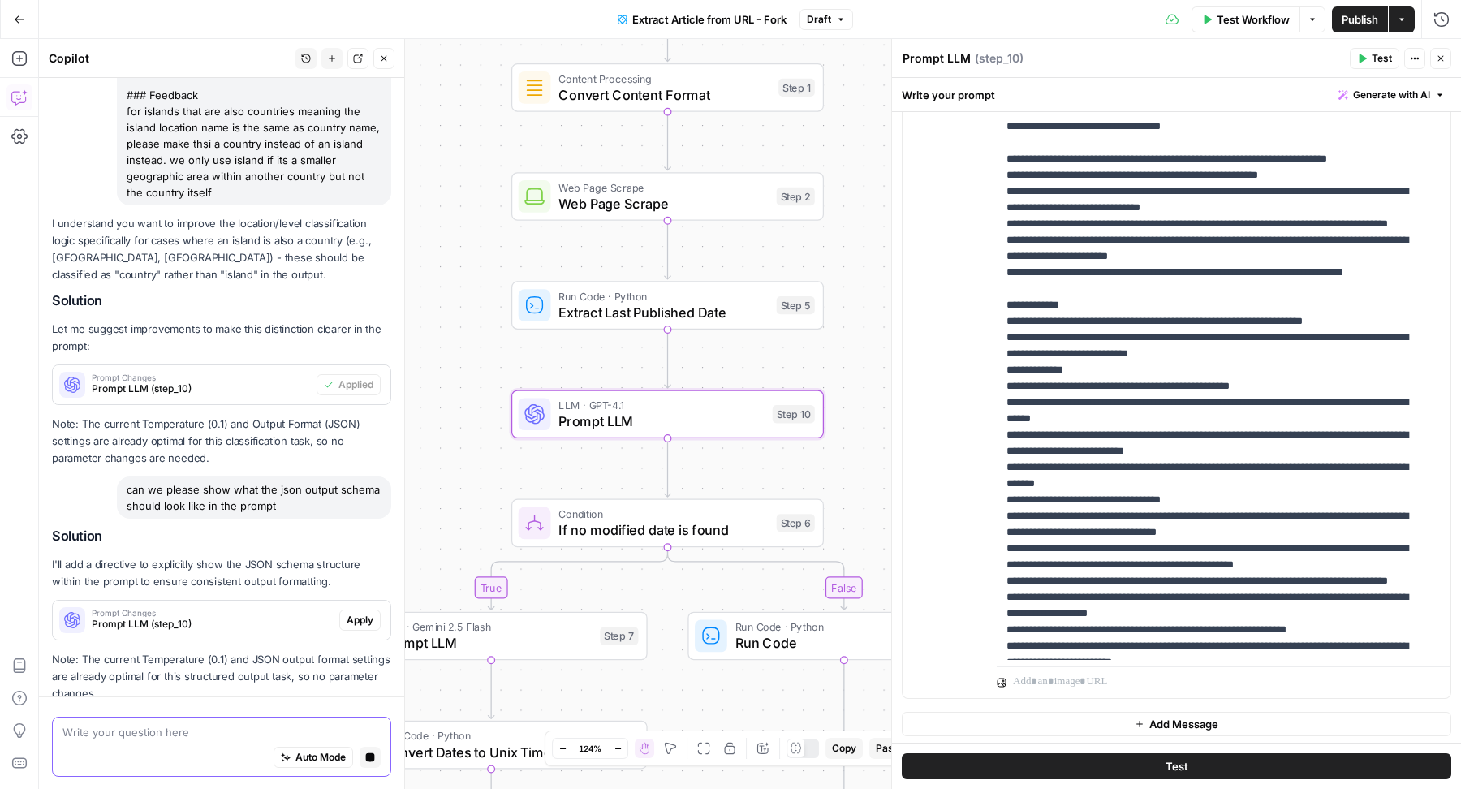
scroll to position [175, 0]
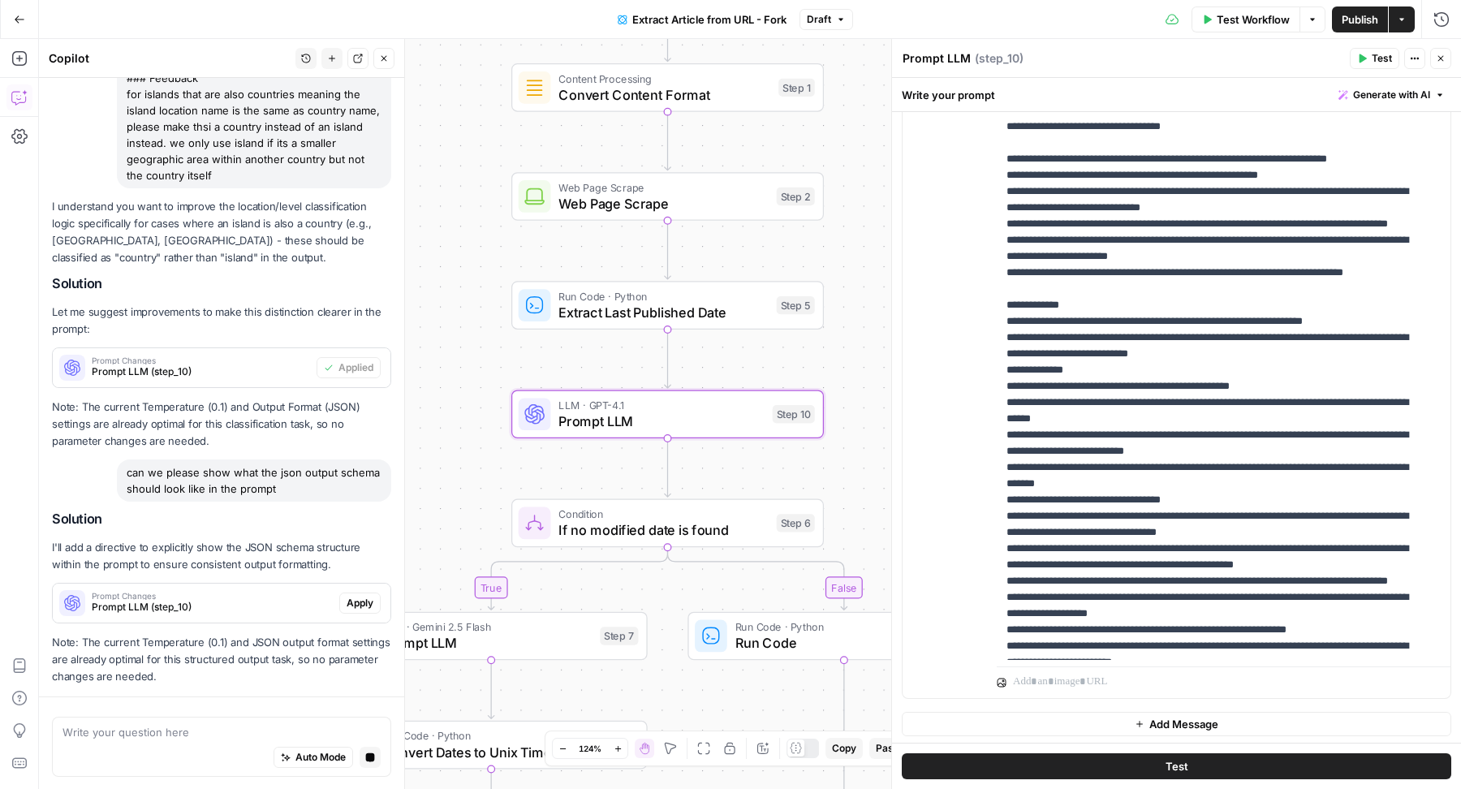
click at [351, 596] on span "Apply" at bounding box center [360, 603] width 27 height 15
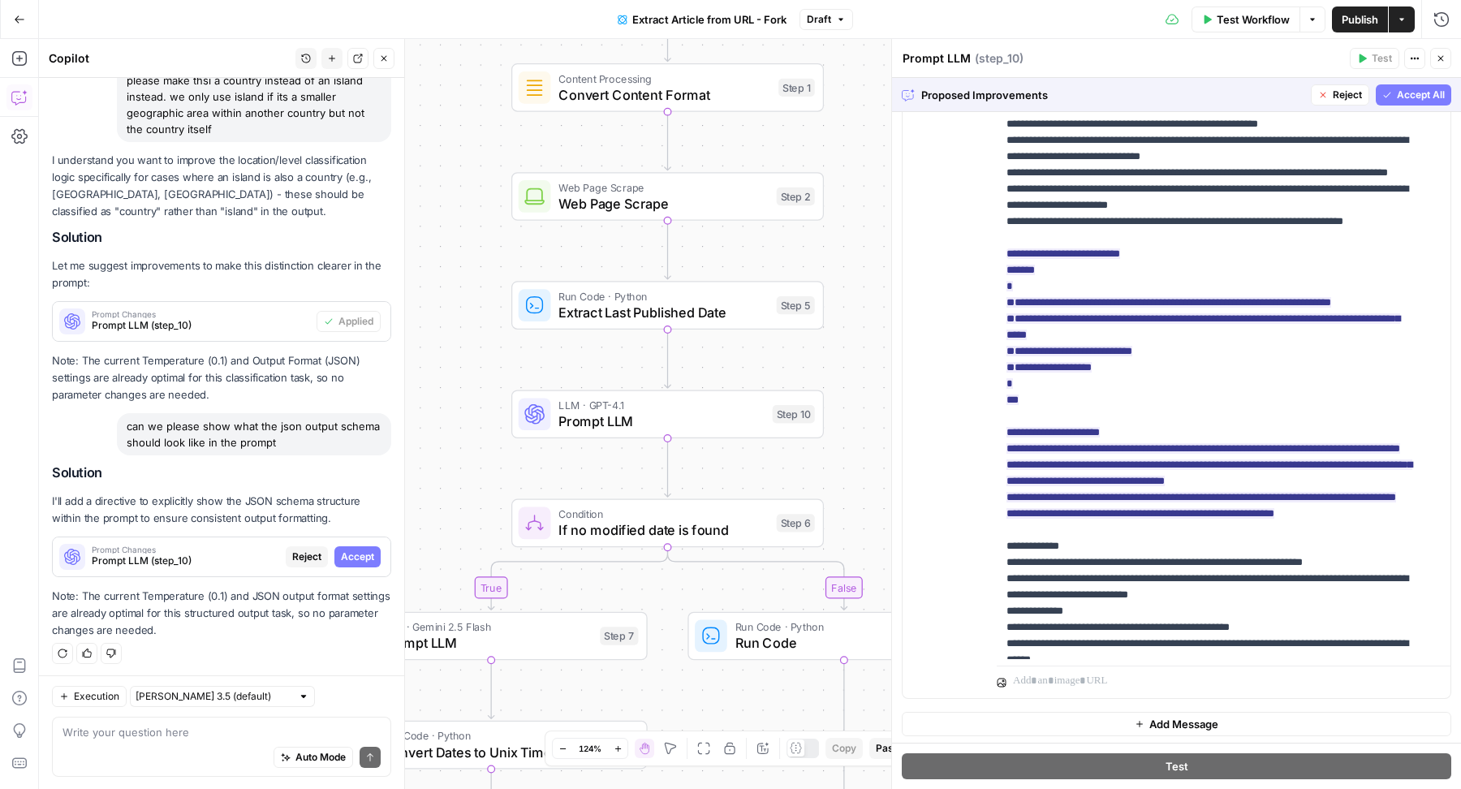
scroll to position [0, 0]
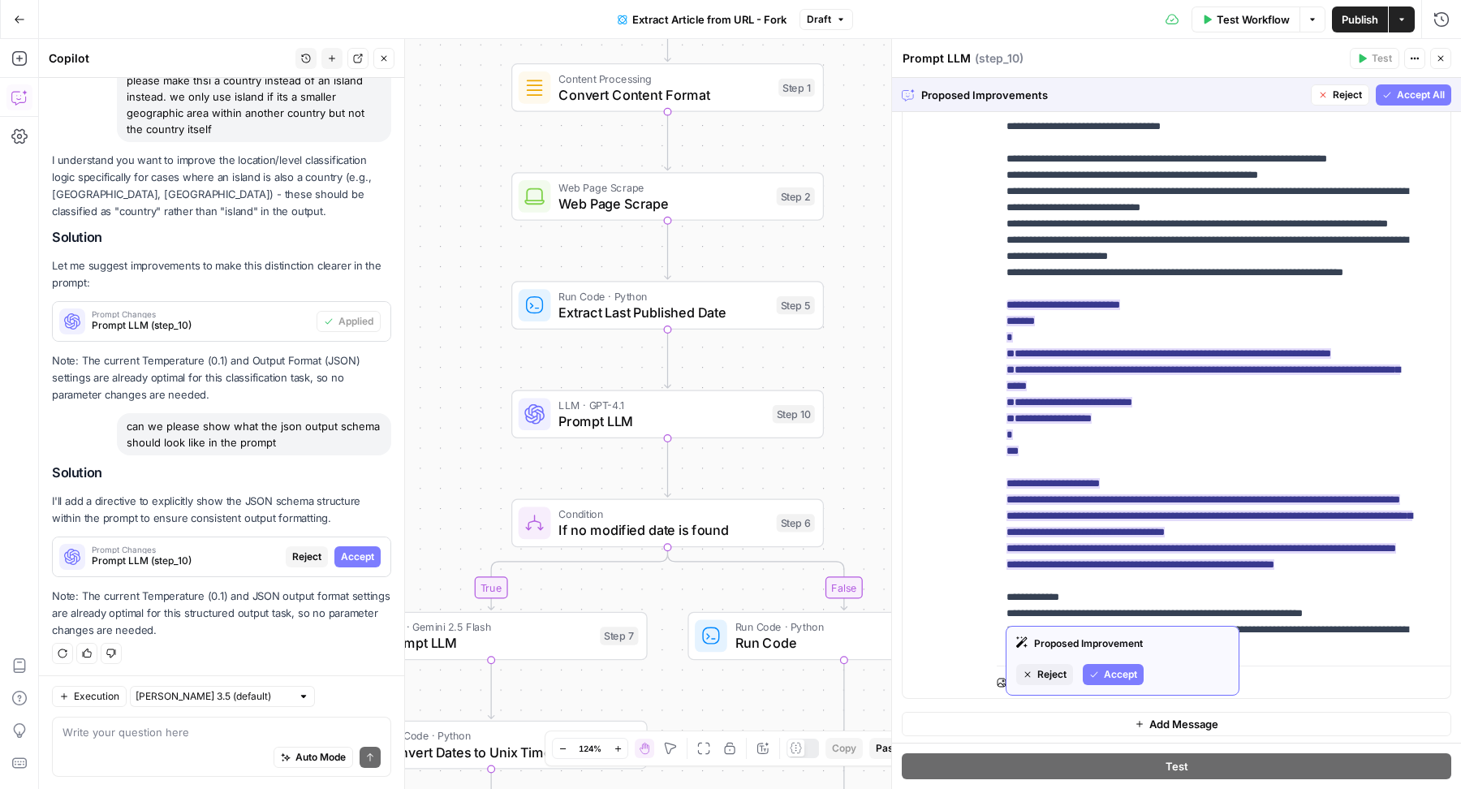
click at [1104, 672] on span "Accept" at bounding box center [1120, 674] width 33 height 15
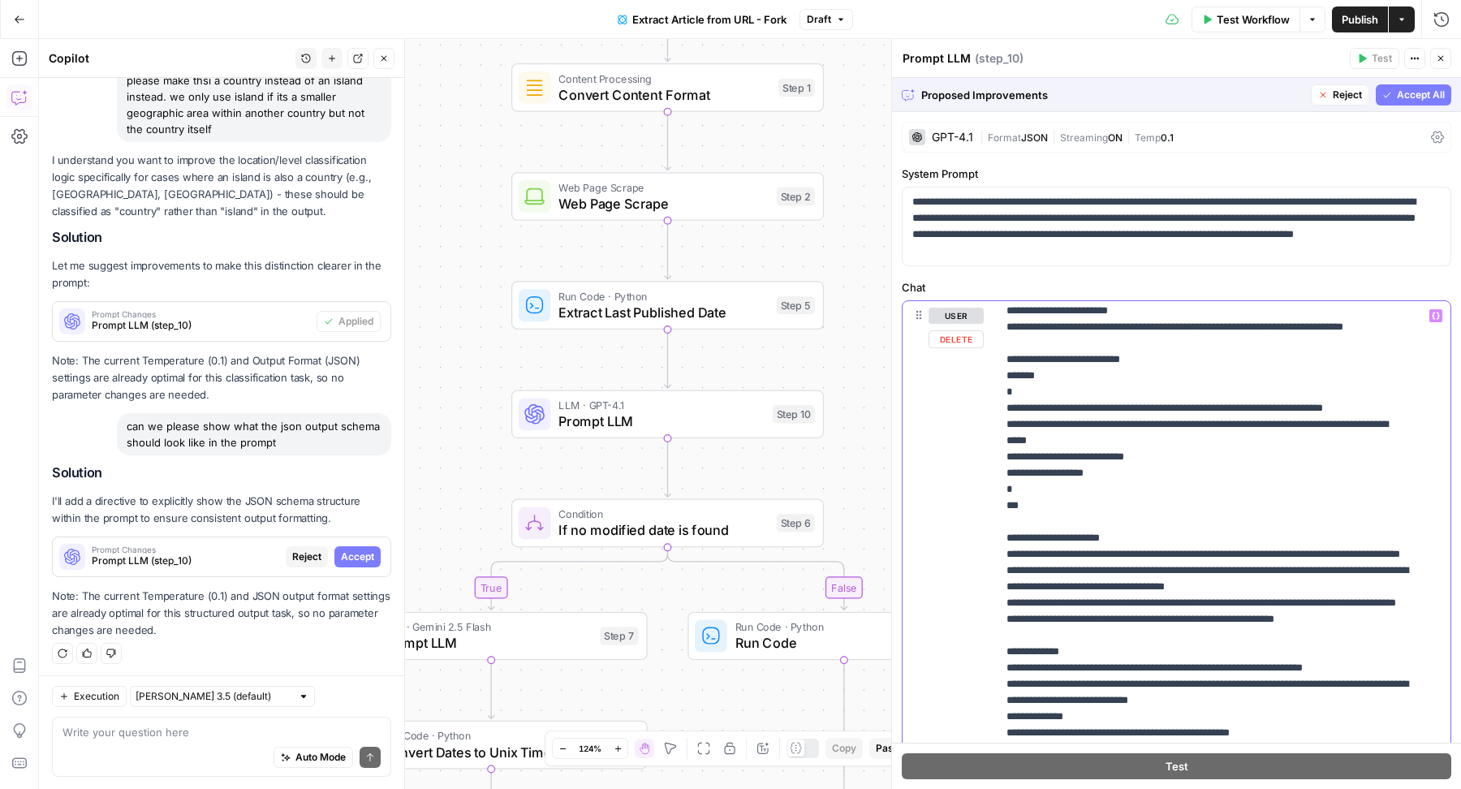
scroll to position [274, 0]
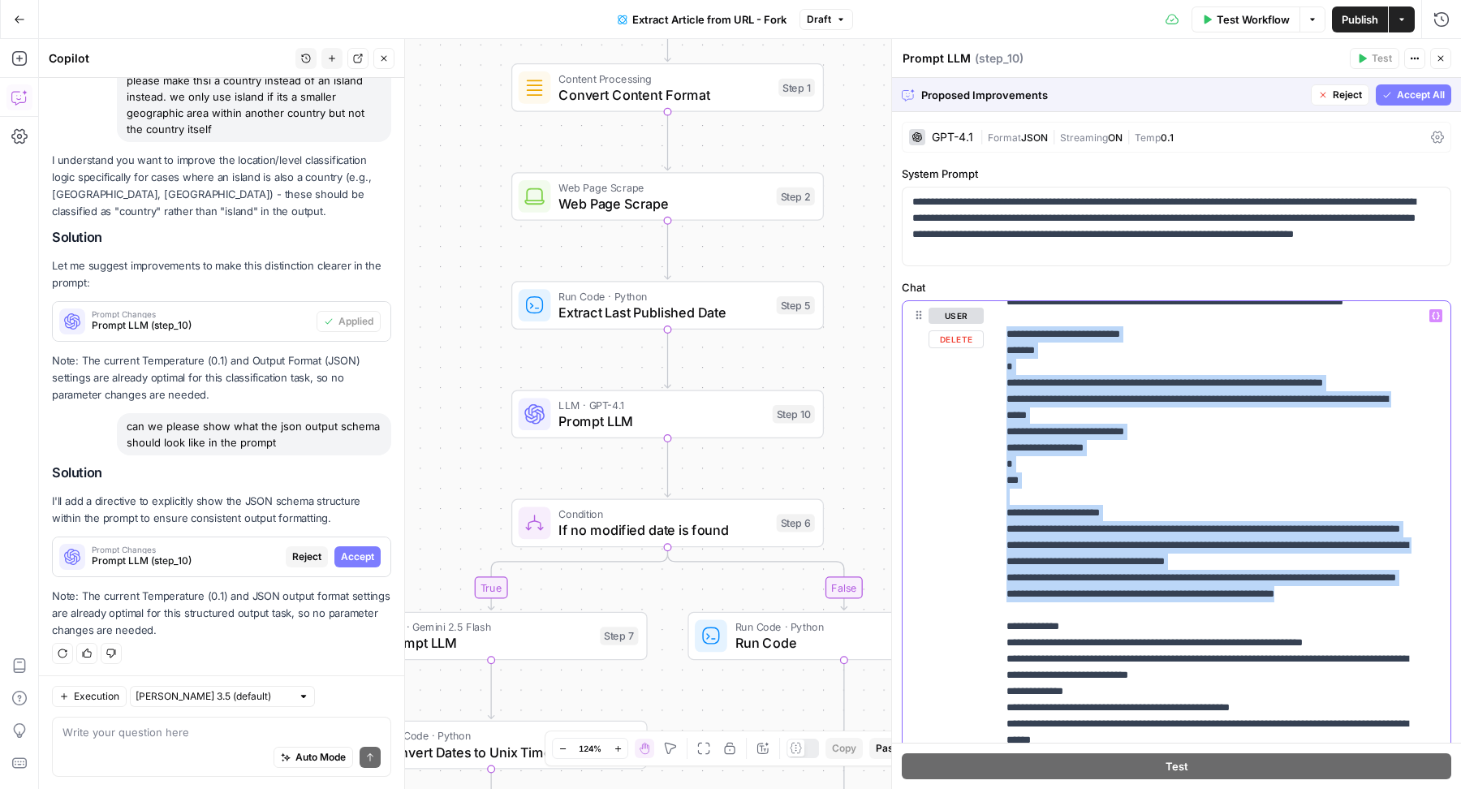
drag, startPoint x: 1368, startPoint y: 645, endPoint x: 1002, endPoint y: 352, distance: 468.4
click at [1002, 352] on div "**********" at bounding box center [1216, 631] width 439 height 661
copy p "**********"
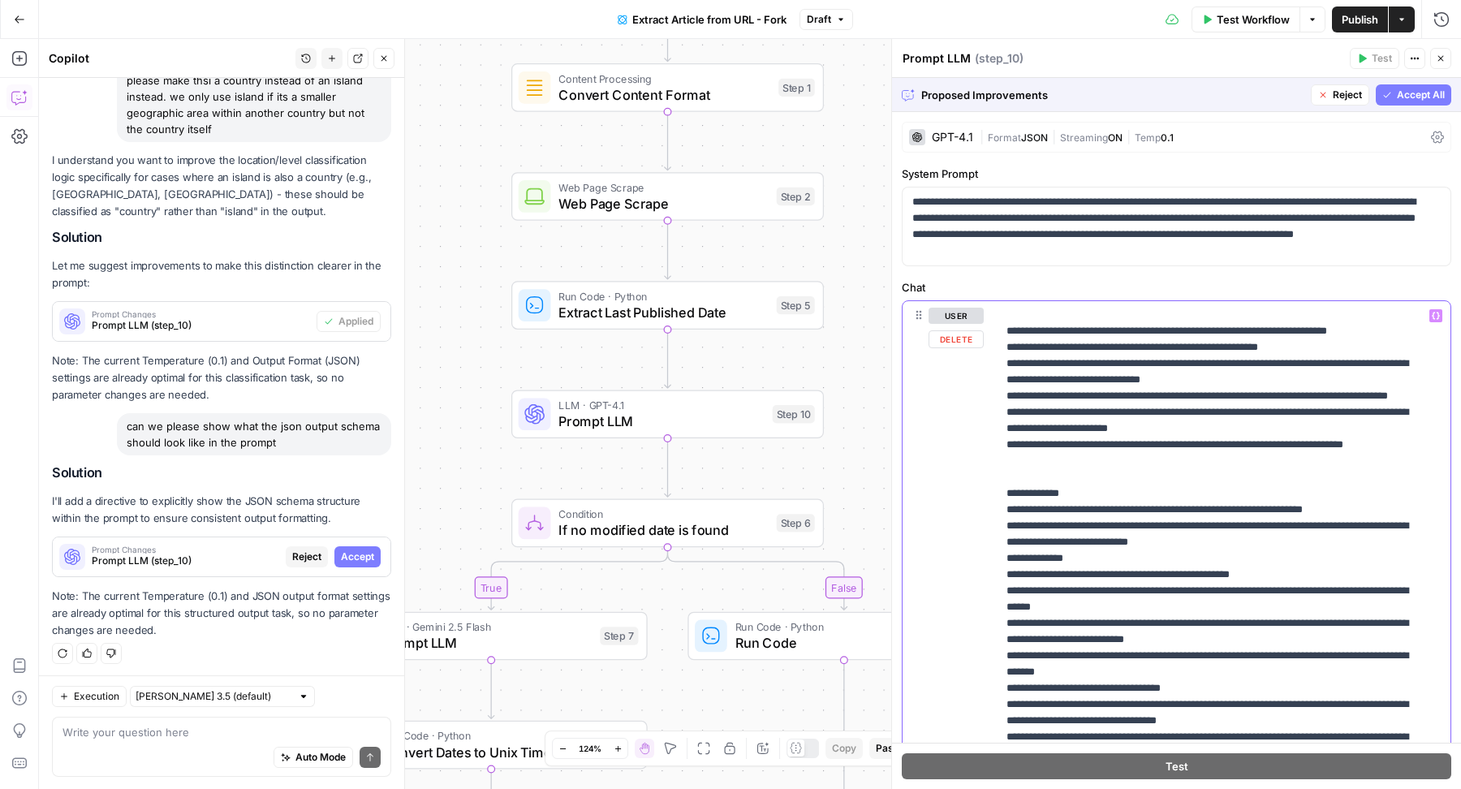
scroll to position [114, 0]
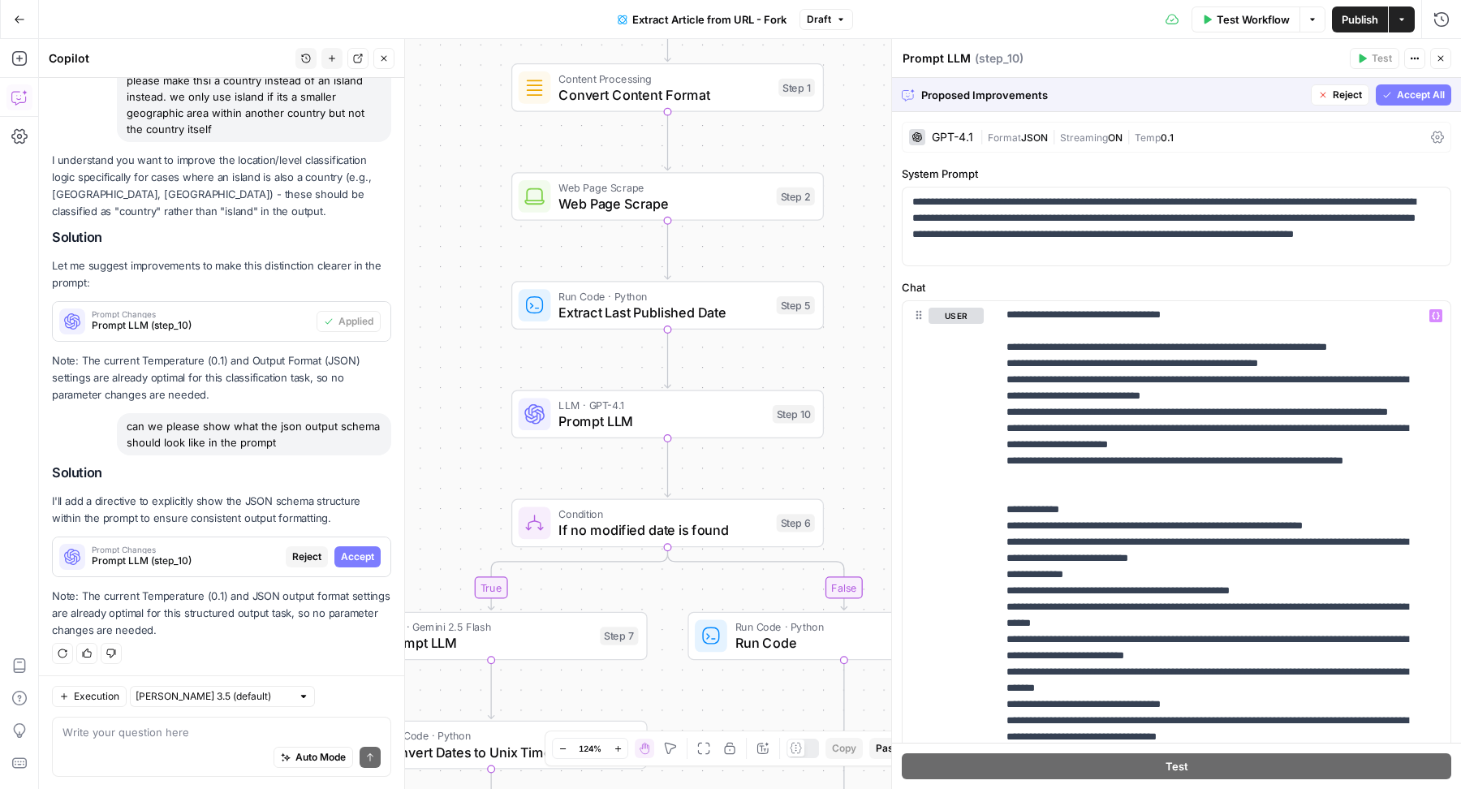
click at [1333, 99] on span "Reject" at bounding box center [1347, 95] width 29 height 15
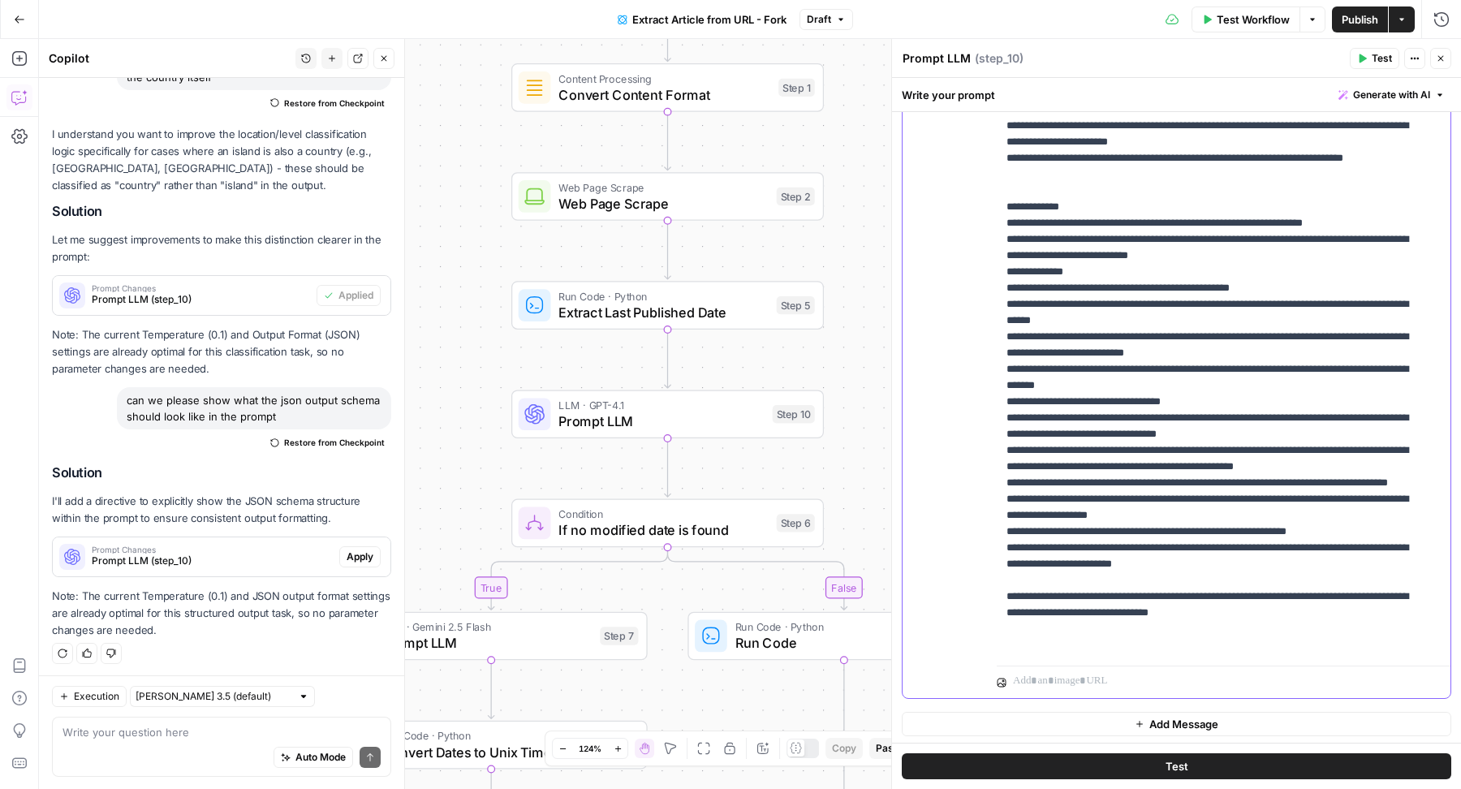
click at [1318, 597] on p "**********" at bounding box center [1209, 271] width 405 height 763
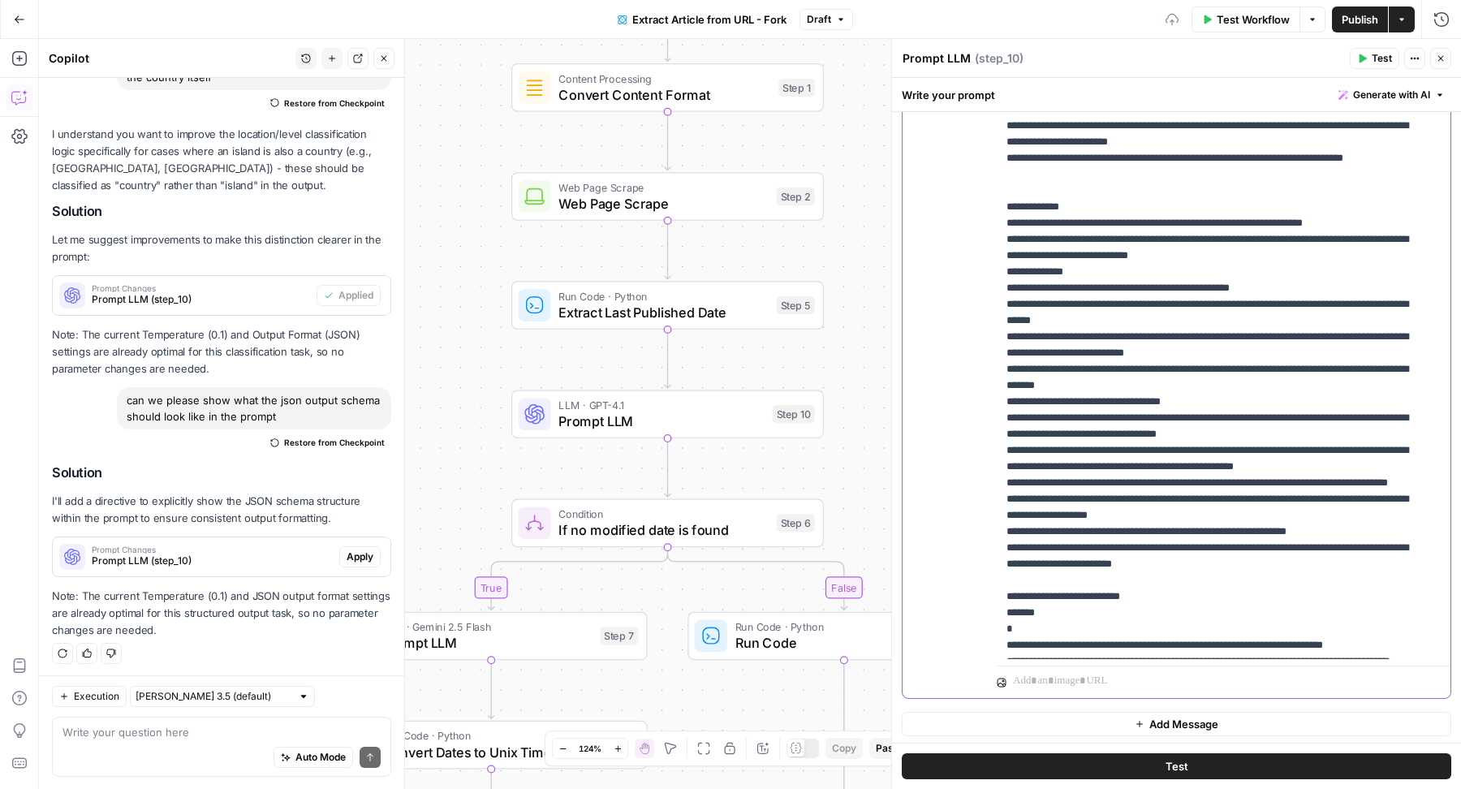
scroll to position [439, 0]
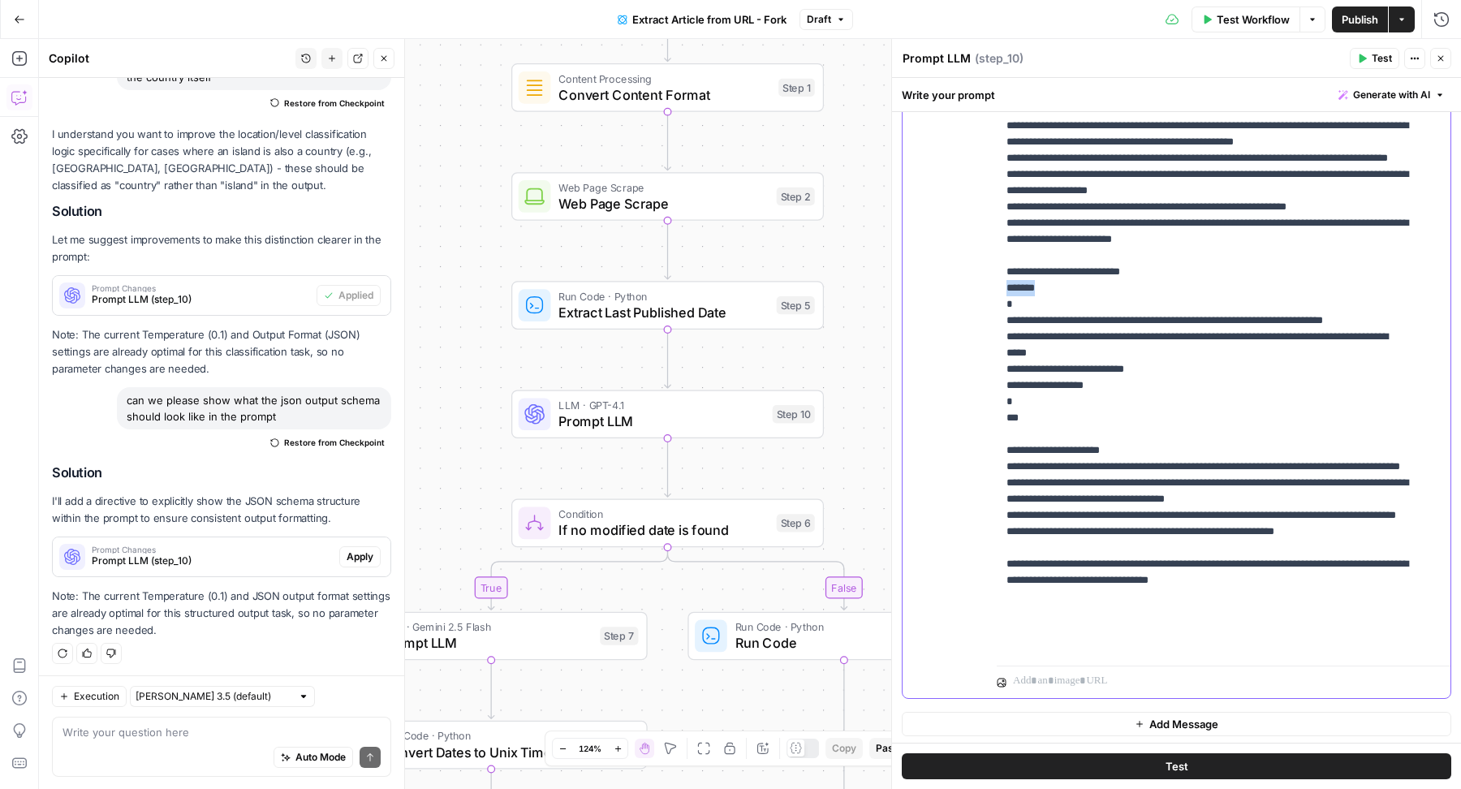
drag, startPoint x: 1049, startPoint y: 317, endPoint x: 966, endPoint y: 317, distance: 82.8
click at [966, 317] on div "**********" at bounding box center [1177, 348] width 548 height 700
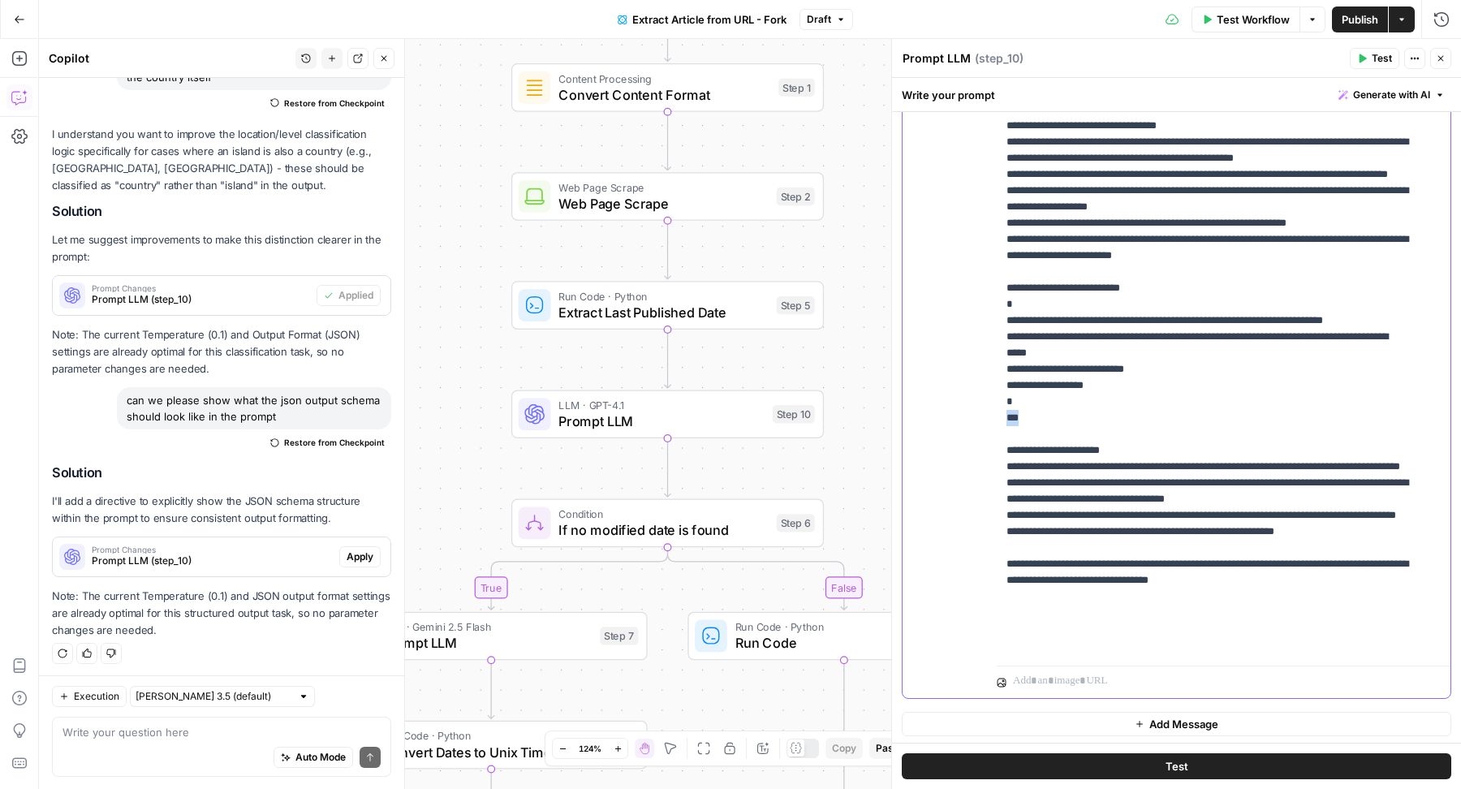
drag, startPoint x: 1024, startPoint y: 442, endPoint x: 968, endPoint y: 442, distance: 56.8
click at [968, 442] on div "**********" at bounding box center [1177, 348] width 548 height 700
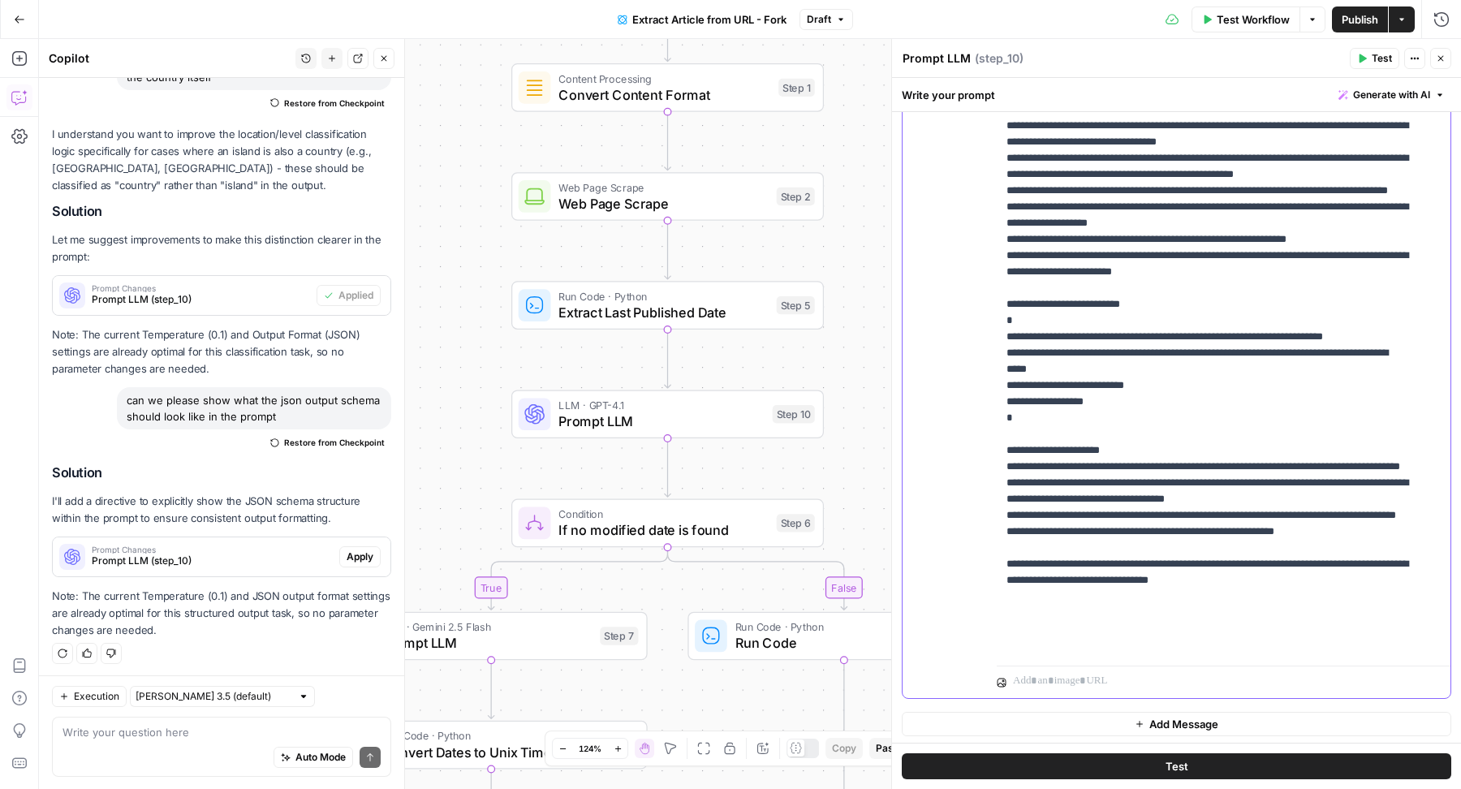
click at [1314, 383] on p "**********" at bounding box center [1209, 125] width 405 height 1055
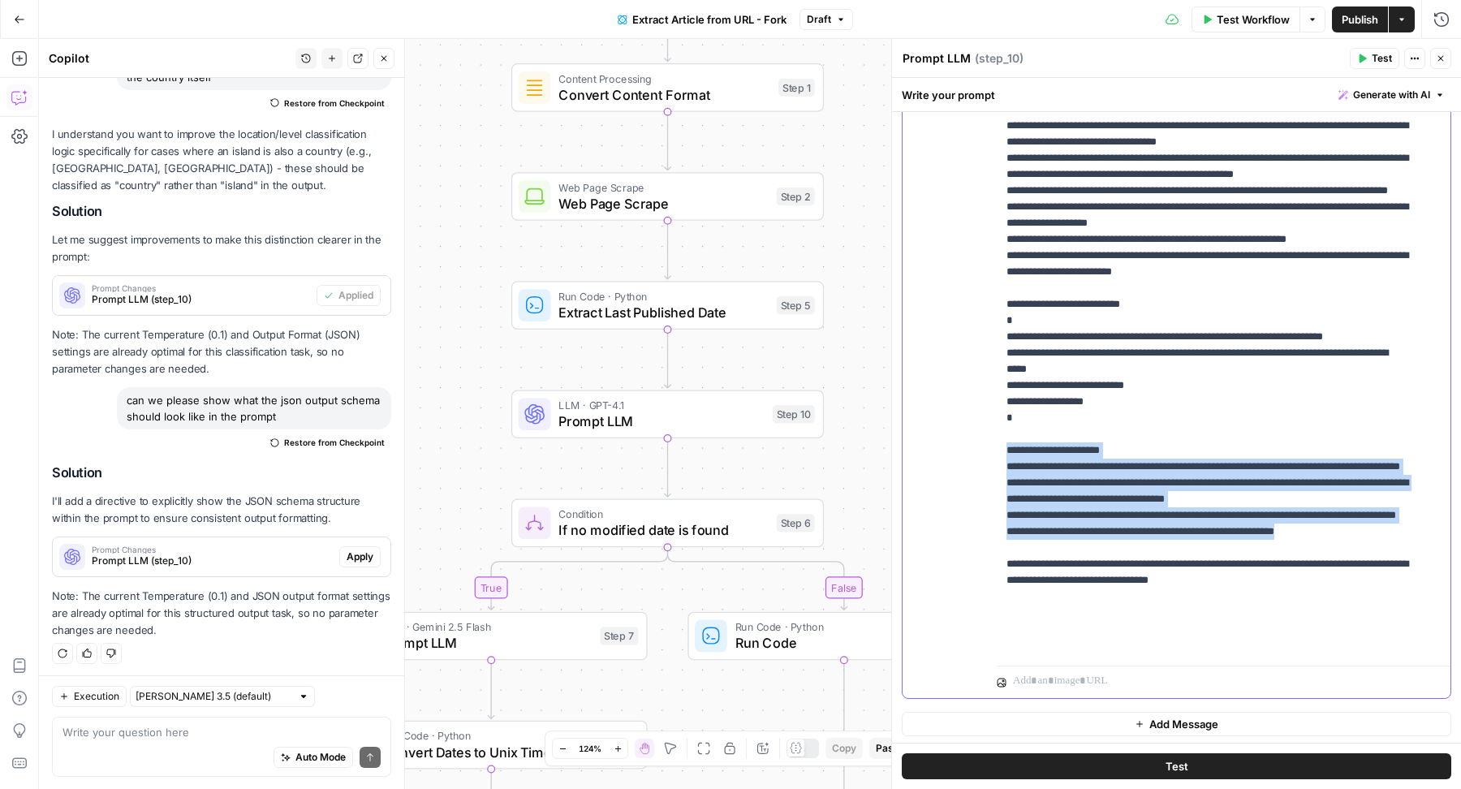
drag, startPoint x: 1364, startPoint y: 594, endPoint x: 984, endPoint y: 478, distance: 397.2
click at [984, 478] on div "**********" at bounding box center [1177, 348] width 548 height 700
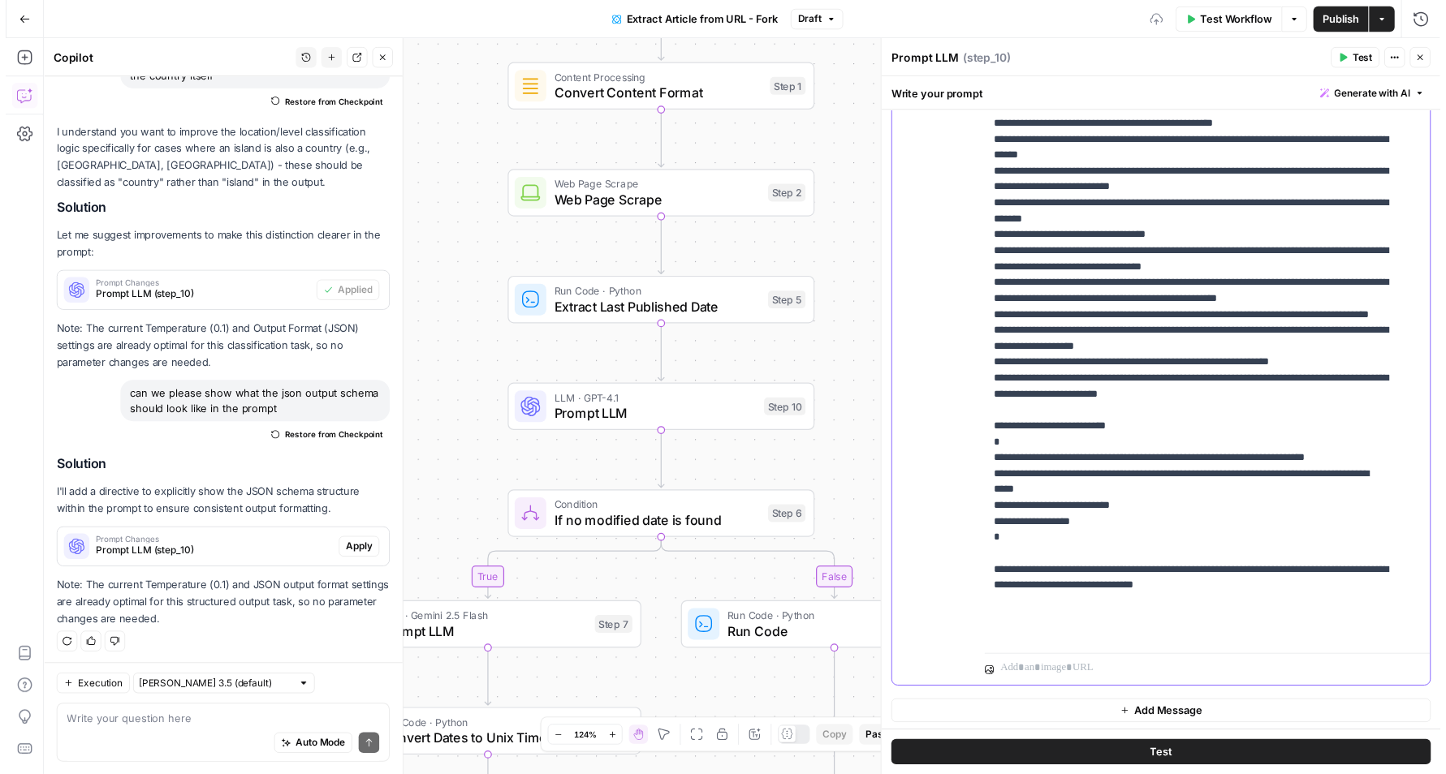
scroll to position [261, 0]
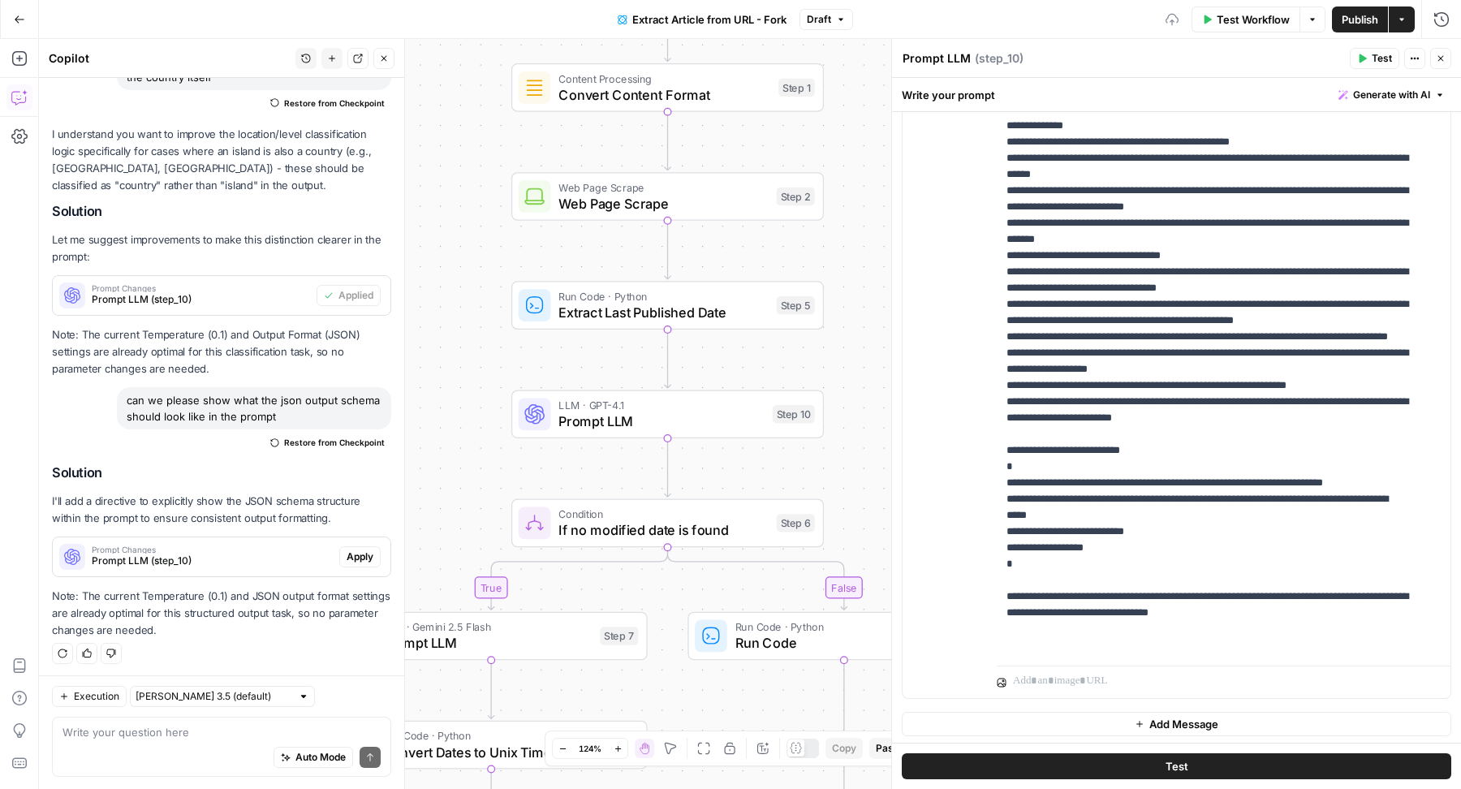
click at [1437, 61] on icon "button" at bounding box center [1441, 59] width 10 height 10
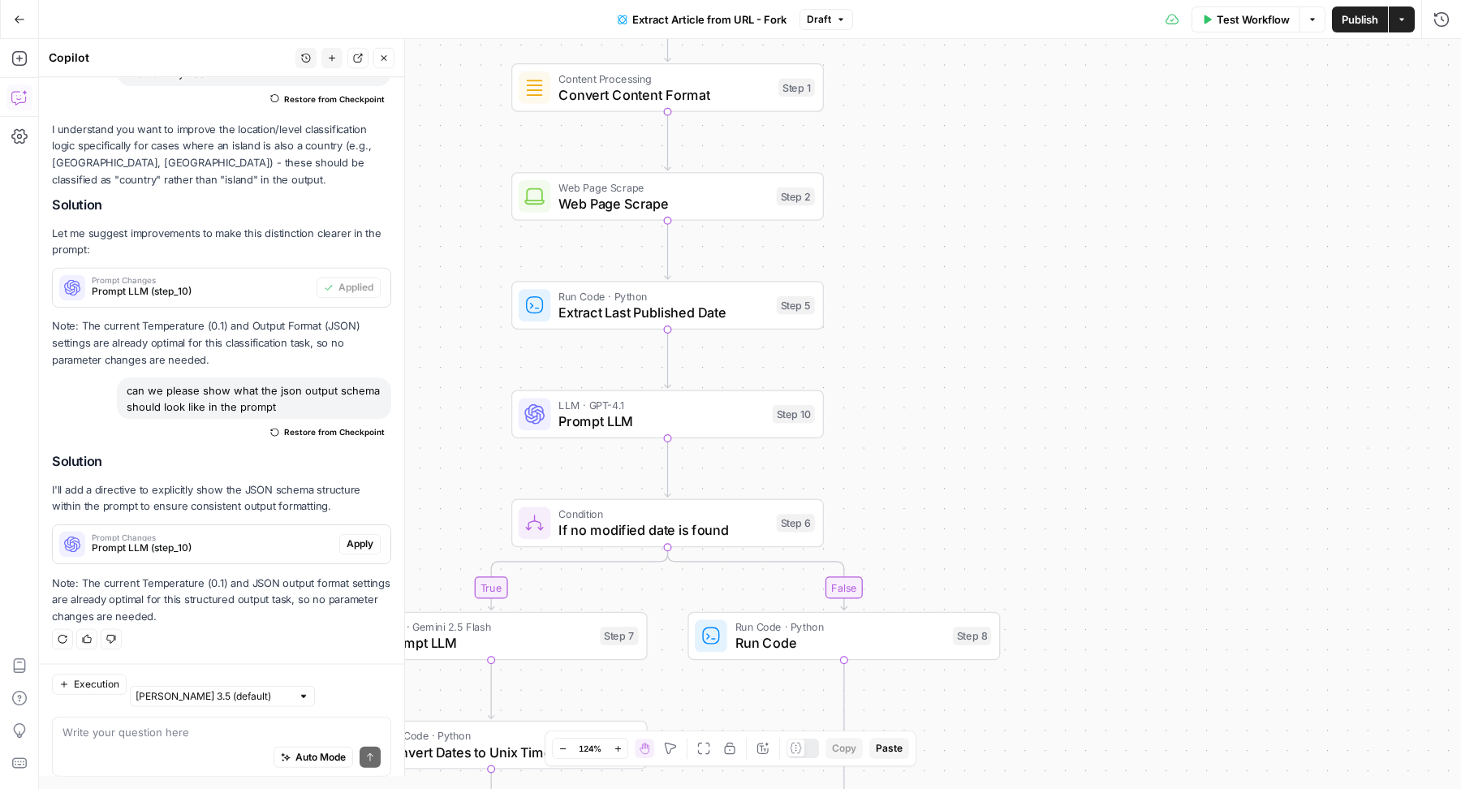
scroll to position [273, 0]
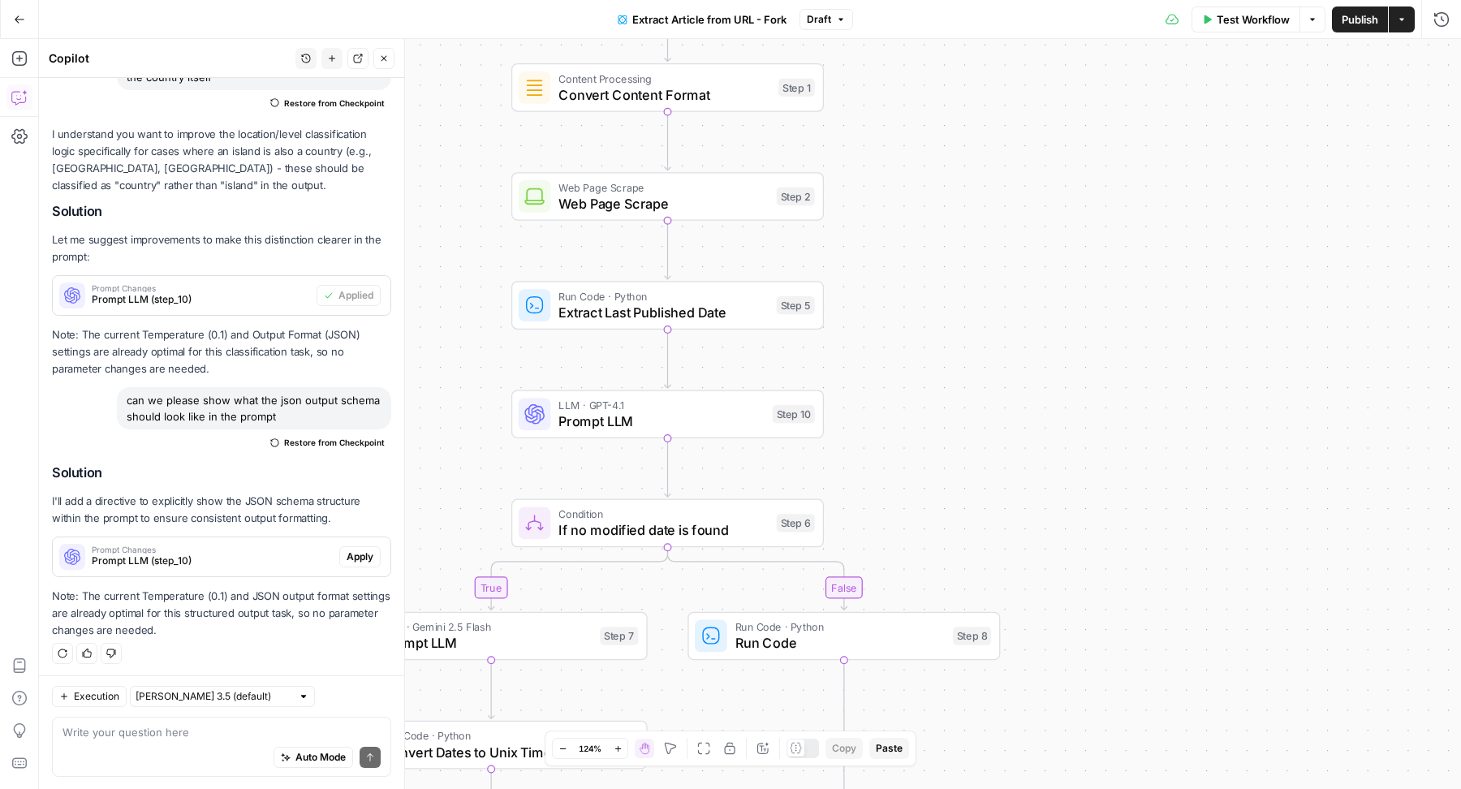
click at [1360, 24] on span "Publish" at bounding box center [1360, 19] width 37 height 16
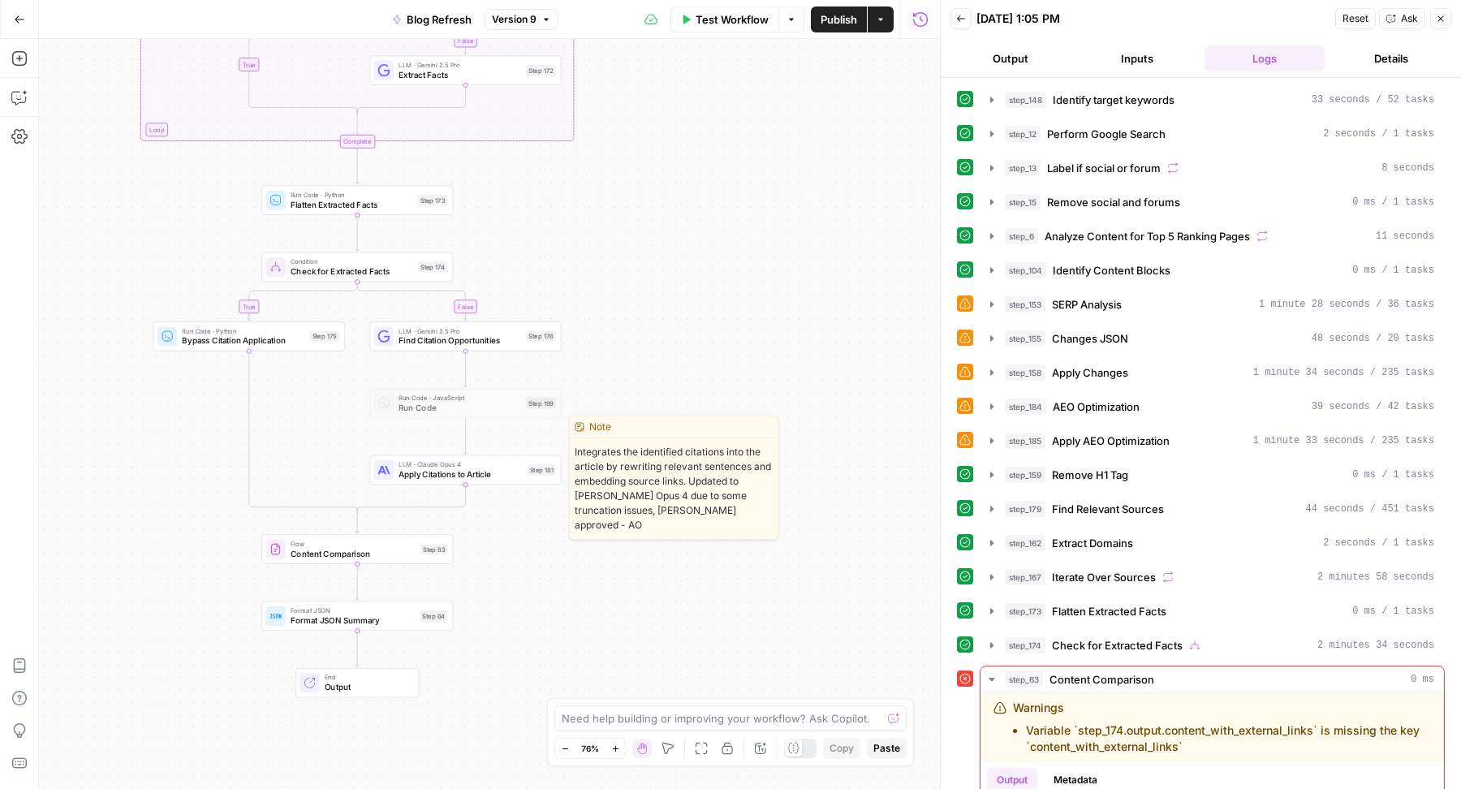
click at [509, 476] on span "Apply Citations to Article" at bounding box center [460, 474] width 123 height 12
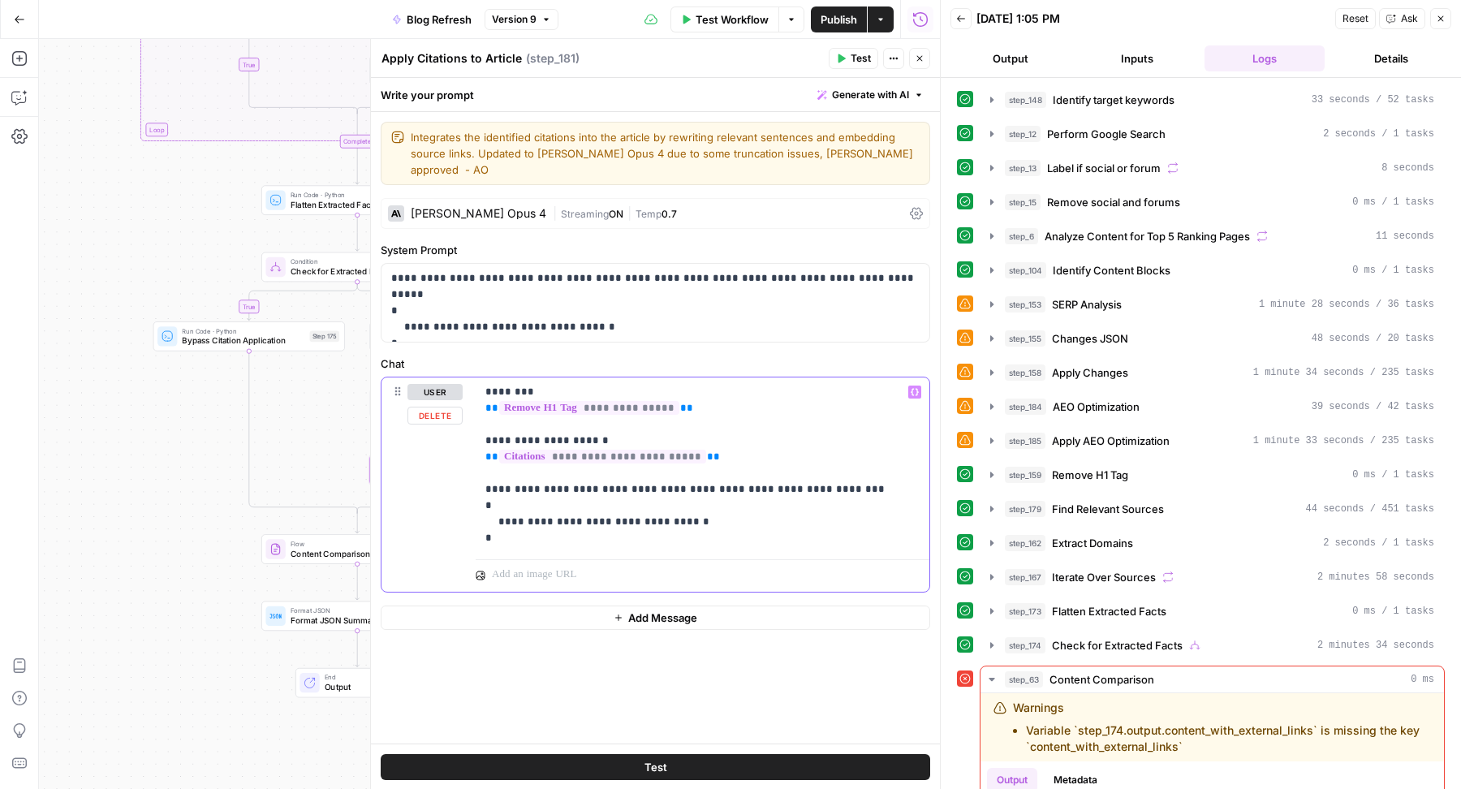
click at [821, 476] on p "**********" at bounding box center [702, 465] width 435 height 162
click at [740, 476] on p "**********" at bounding box center [702, 465] width 435 height 162
click at [922, 55] on icon "button" at bounding box center [920, 59] width 10 height 10
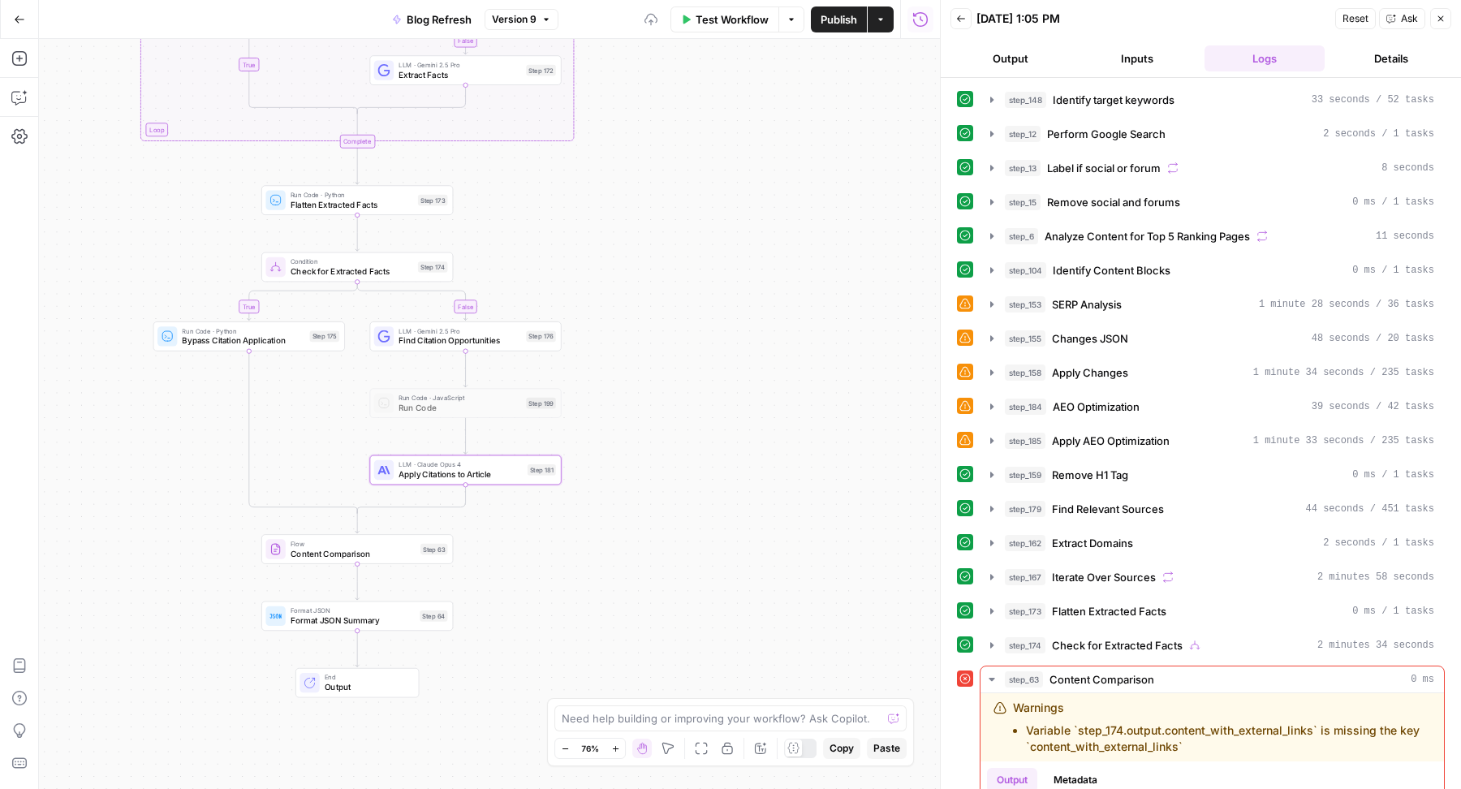
click at [825, 19] on span "Publish" at bounding box center [839, 19] width 37 height 16
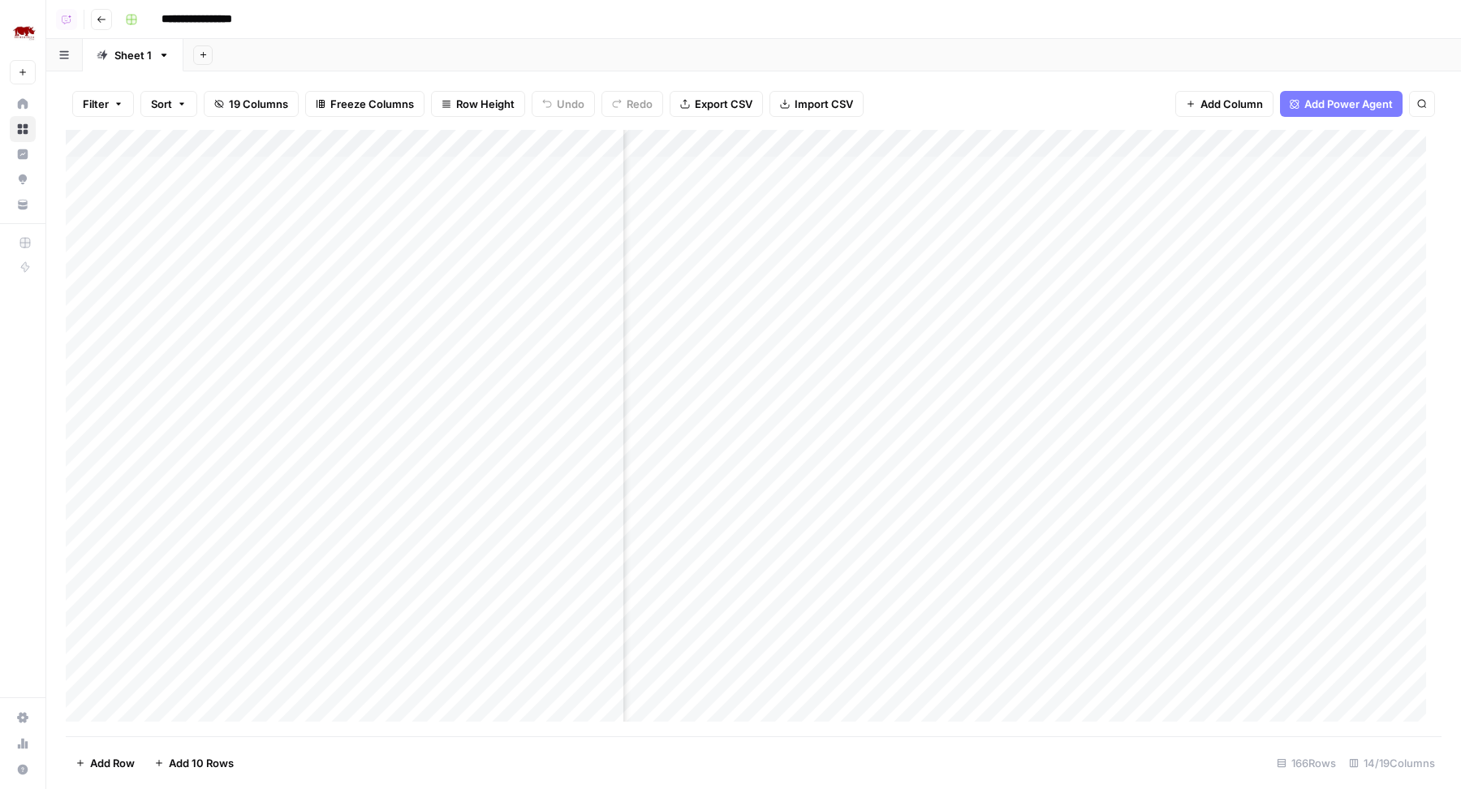
scroll to position [0, 1113]
click at [757, 167] on div "Add Column" at bounding box center [754, 433] width 1376 height 607
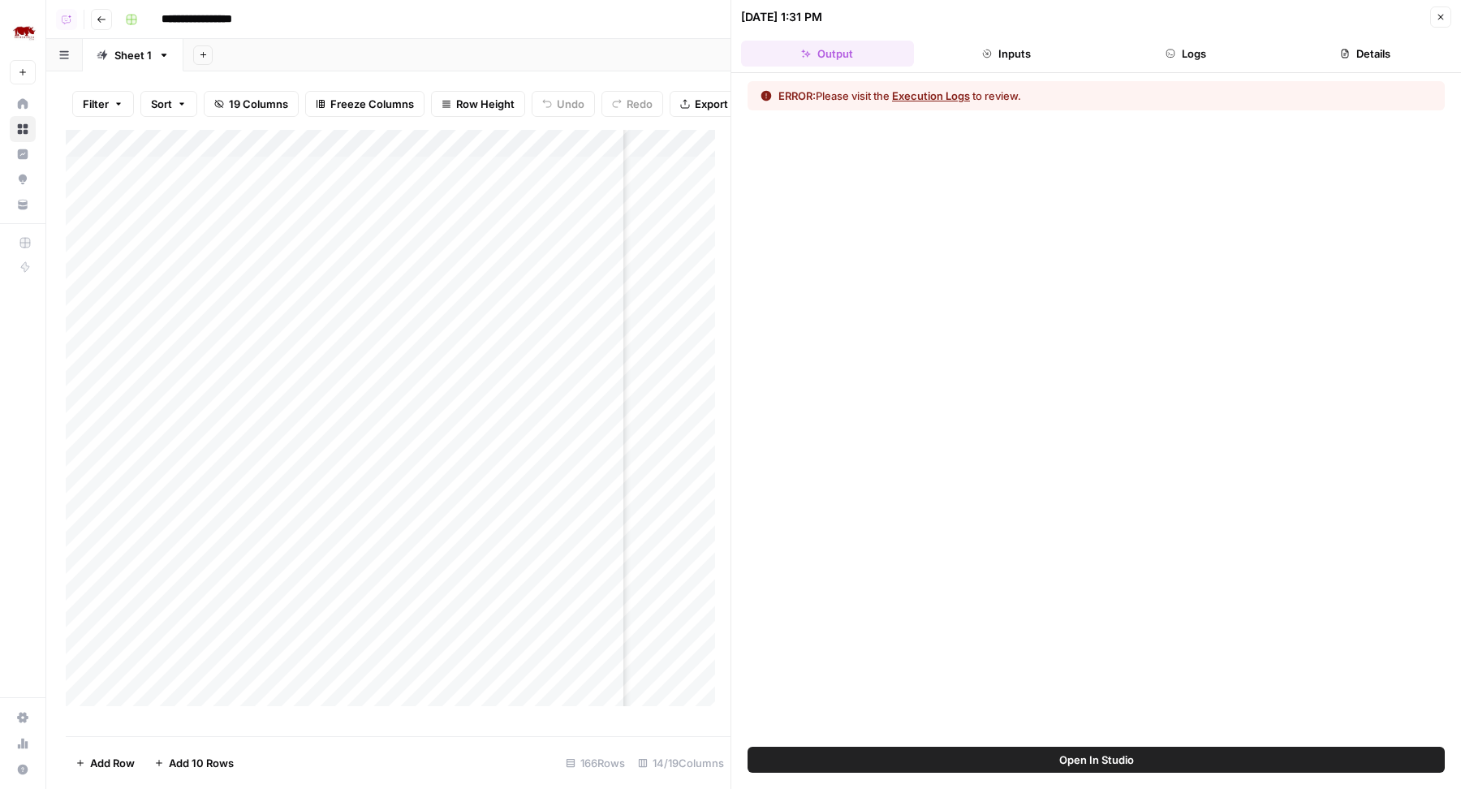
click at [1190, 57] on button "Logs" at bounding box center [1186, 54] width 173 height 26
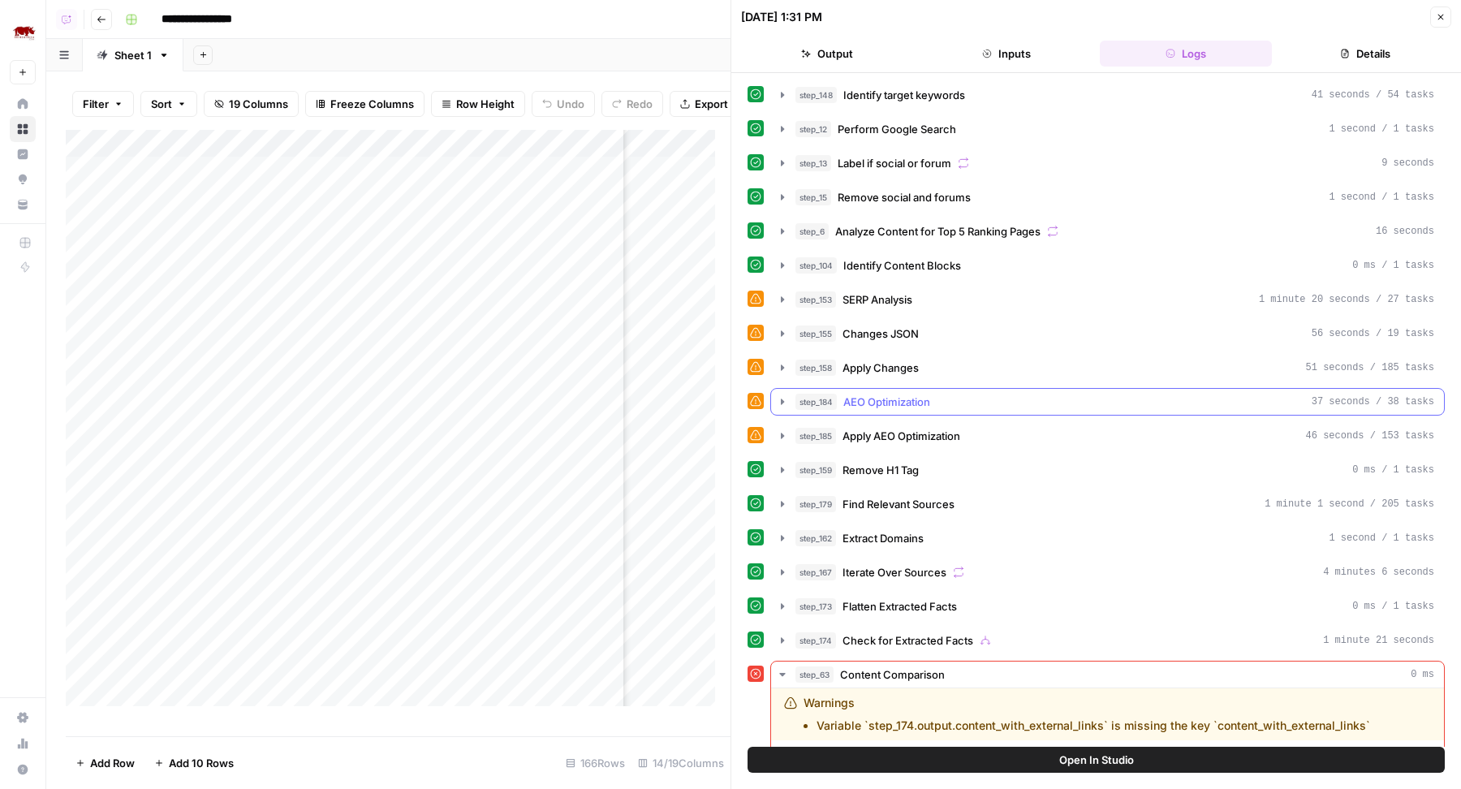
scroll to position [125, 0]
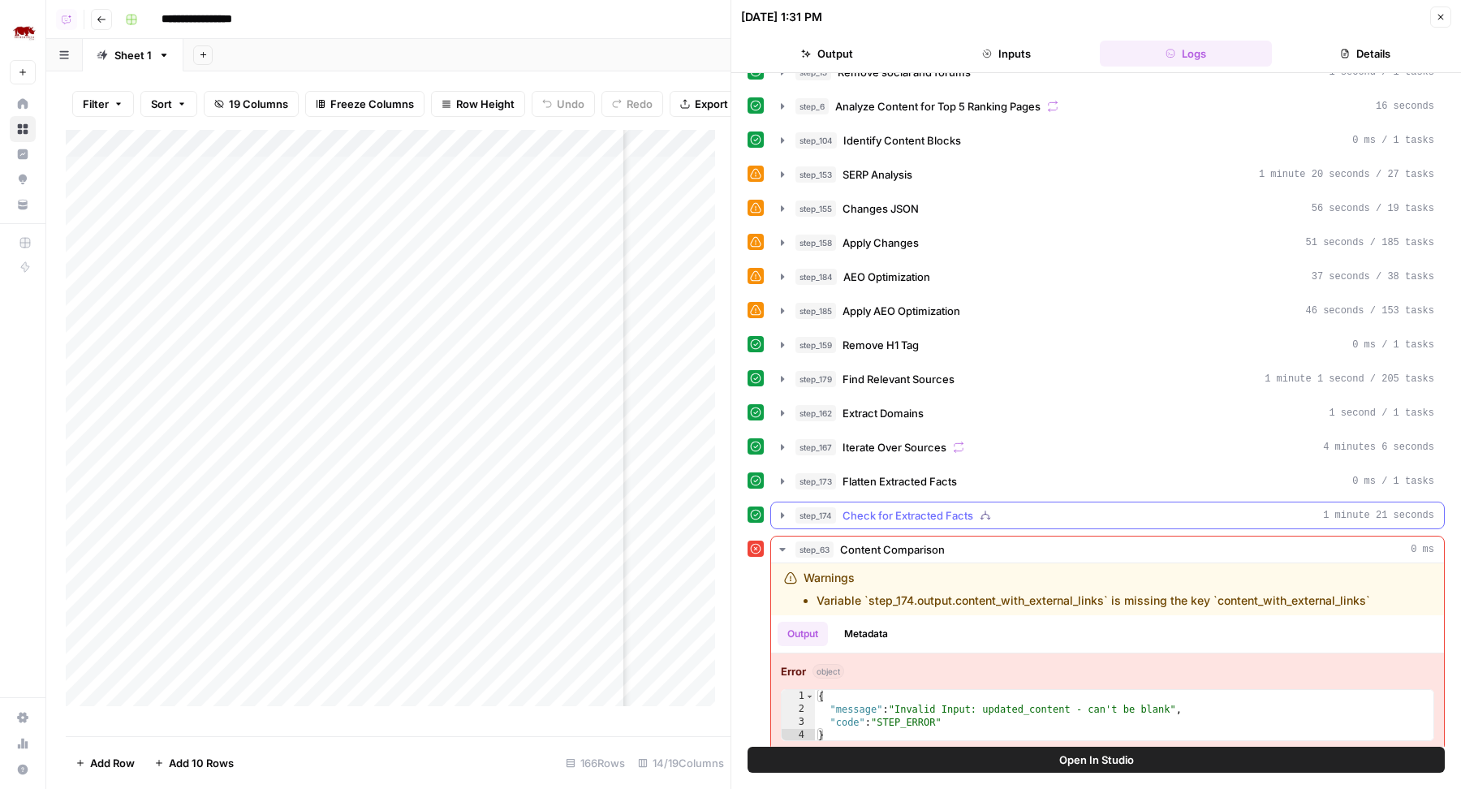
click at [983, 510] on icon "button" at bounding box center [985, 515] width 11 height 11
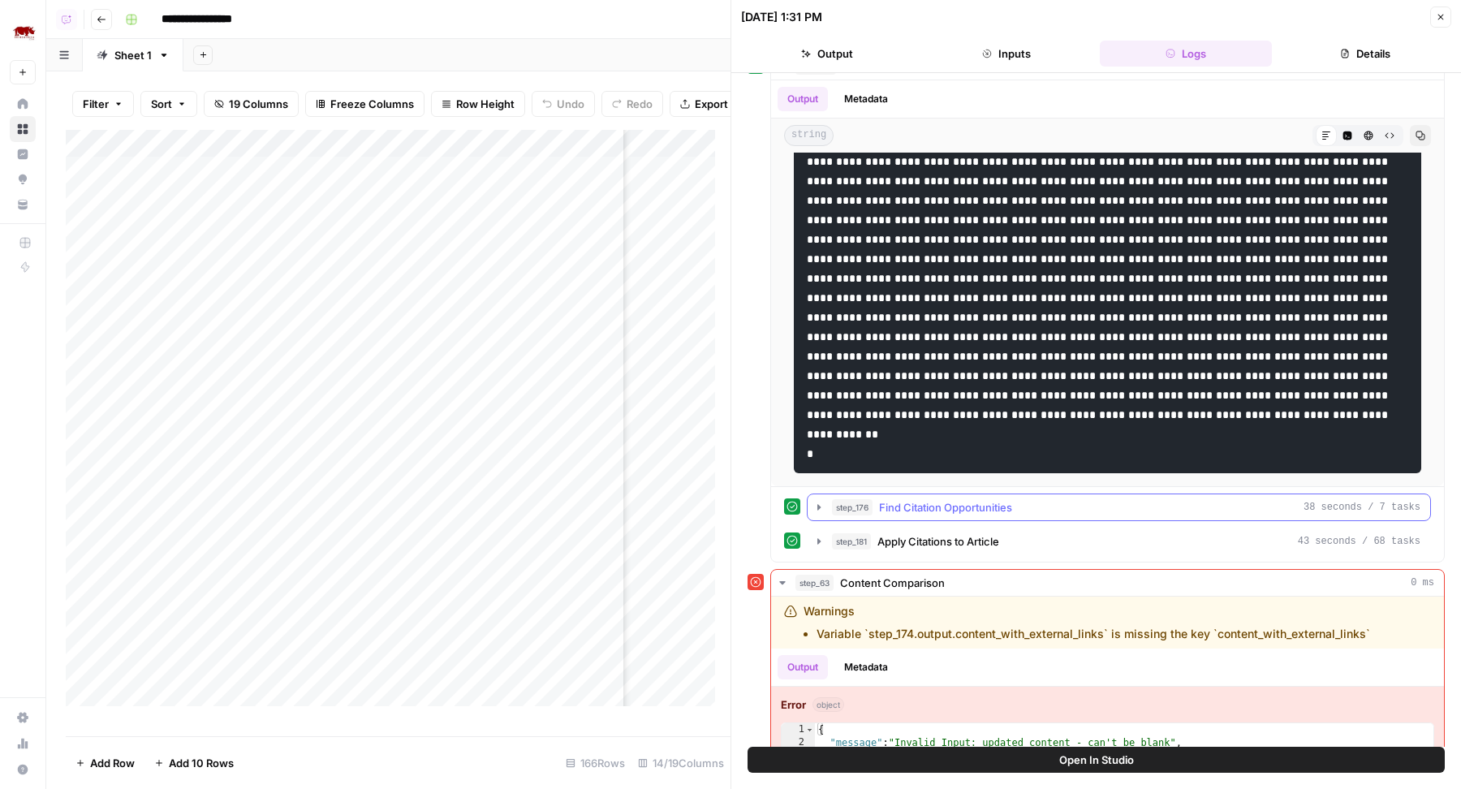
scroll to position [606, 0]
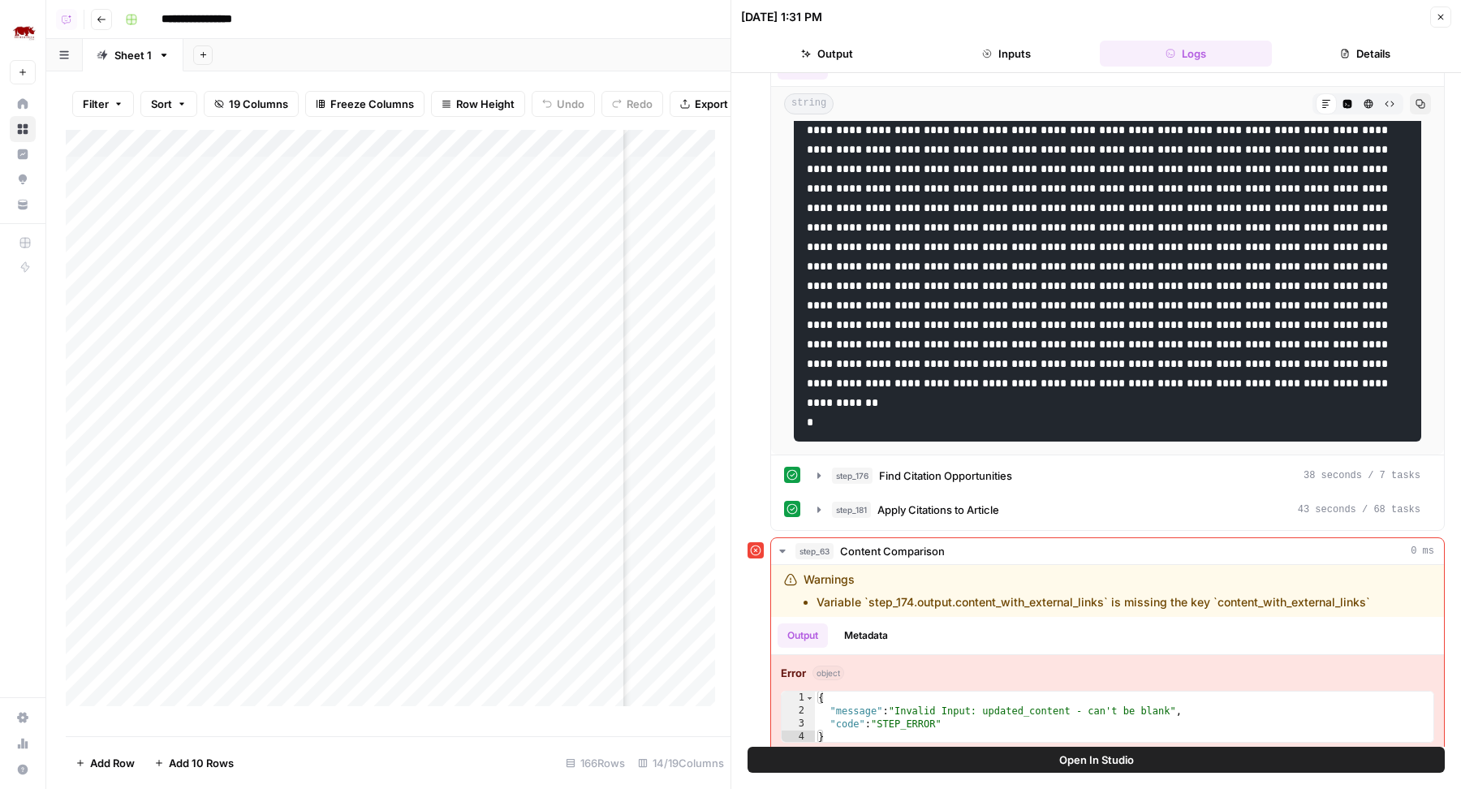
click at [1027, 761] on button "Open In Studio" at bounding box center [1096, 760] width 697 height 26
